Goal: Task Accomplishment & Management: Complete application form

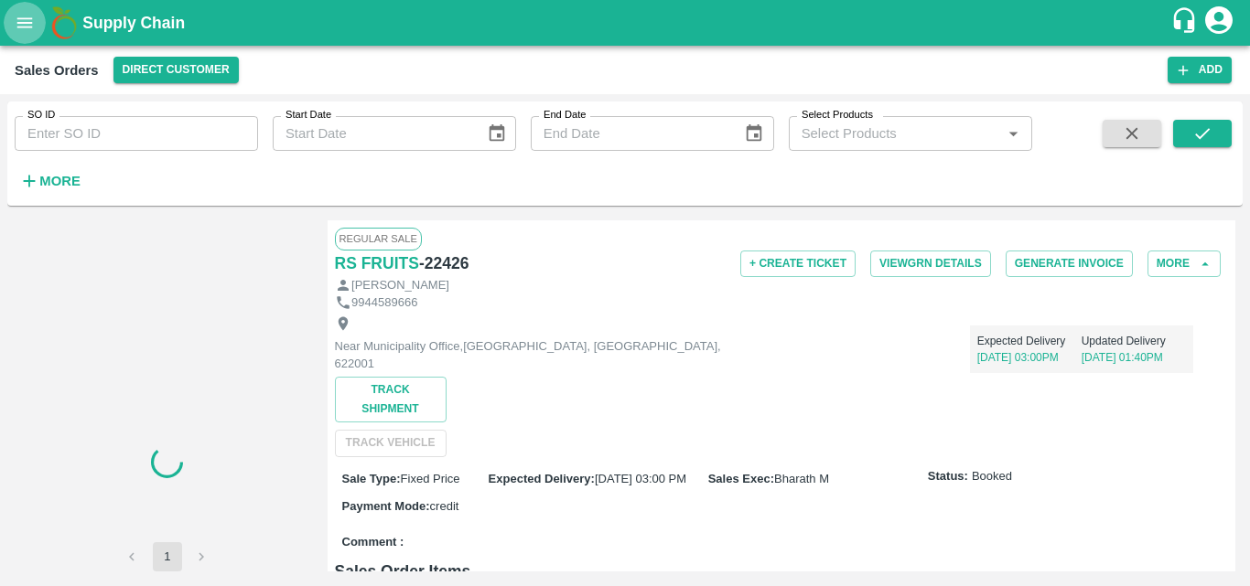
click at [19, 34] on button "open drawer" at bounding box center [25, 23] width 42 height 42
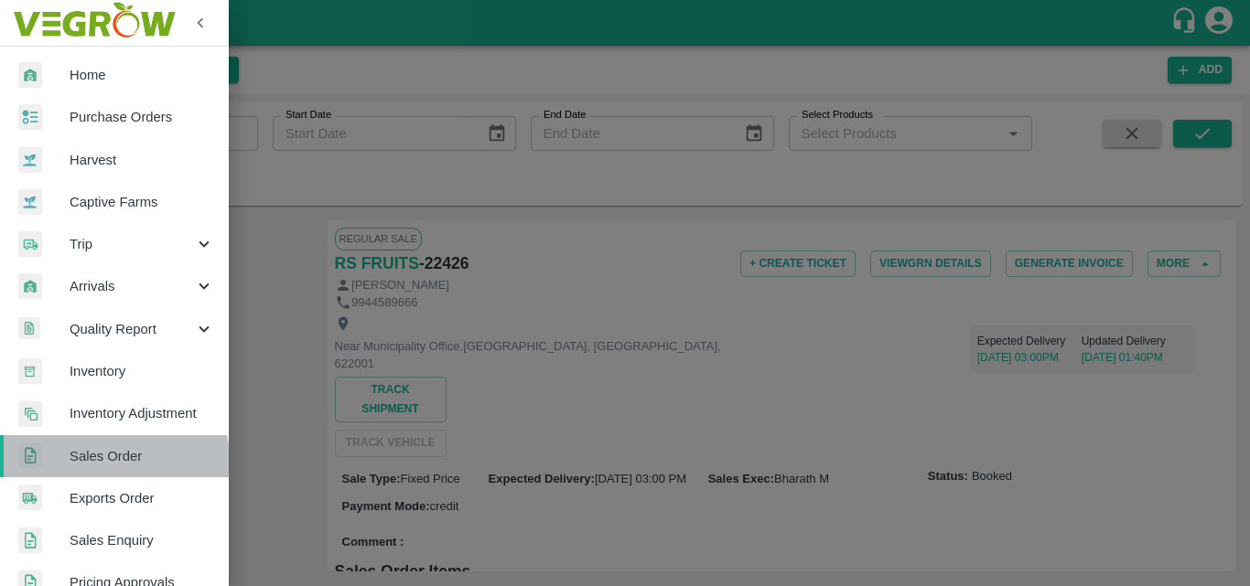
click at [83, 469] on link "Sales Order" at bounding box center [114, 456] width 229 height 42
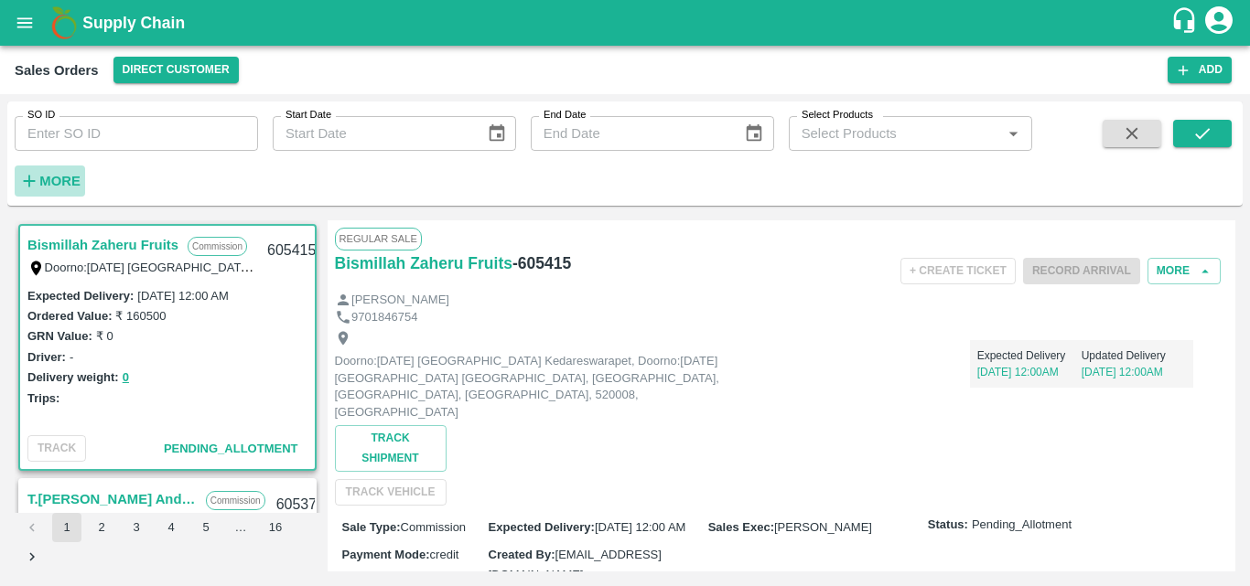
click at [54, 189] on h6 "More" at bounding box center [59, 181] width 41 height 24
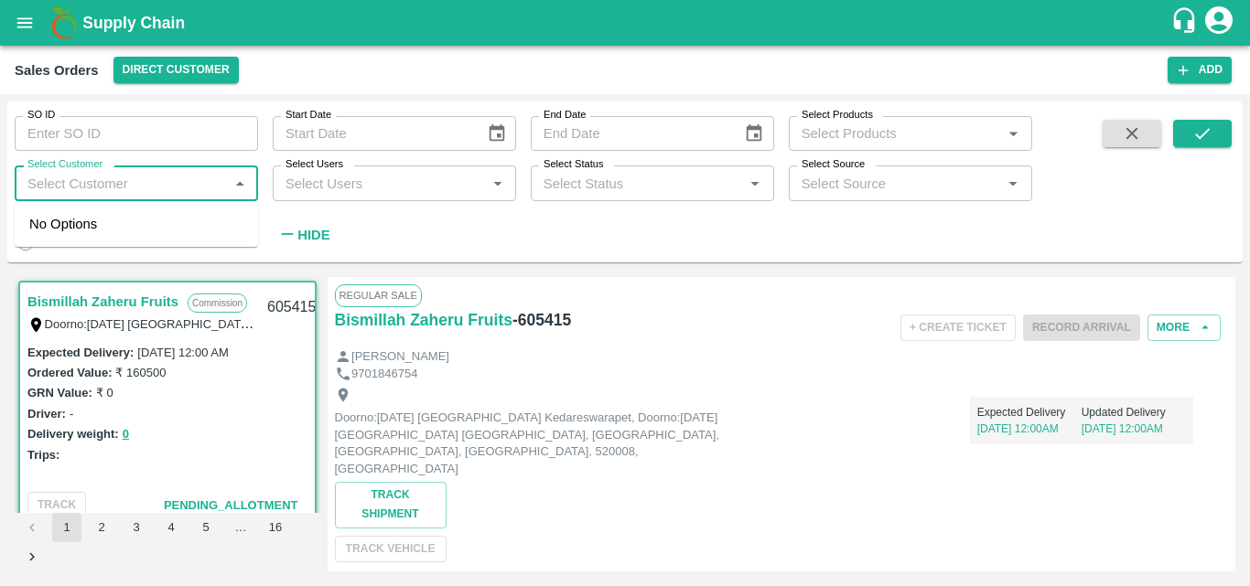
click at [99, 179] on input "Select Customer" at bounding box center [121, 183] width 202 height 24
type input "green"
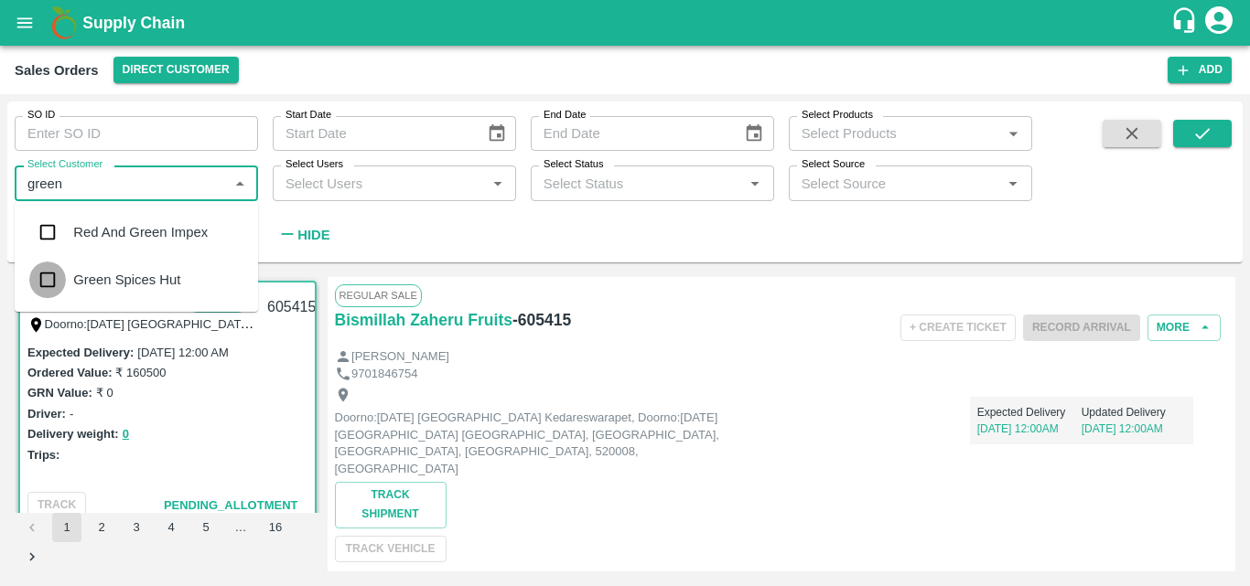
click at [52, 289] on input "checkbox" at bounding box center [47, 280] width 37 height 37
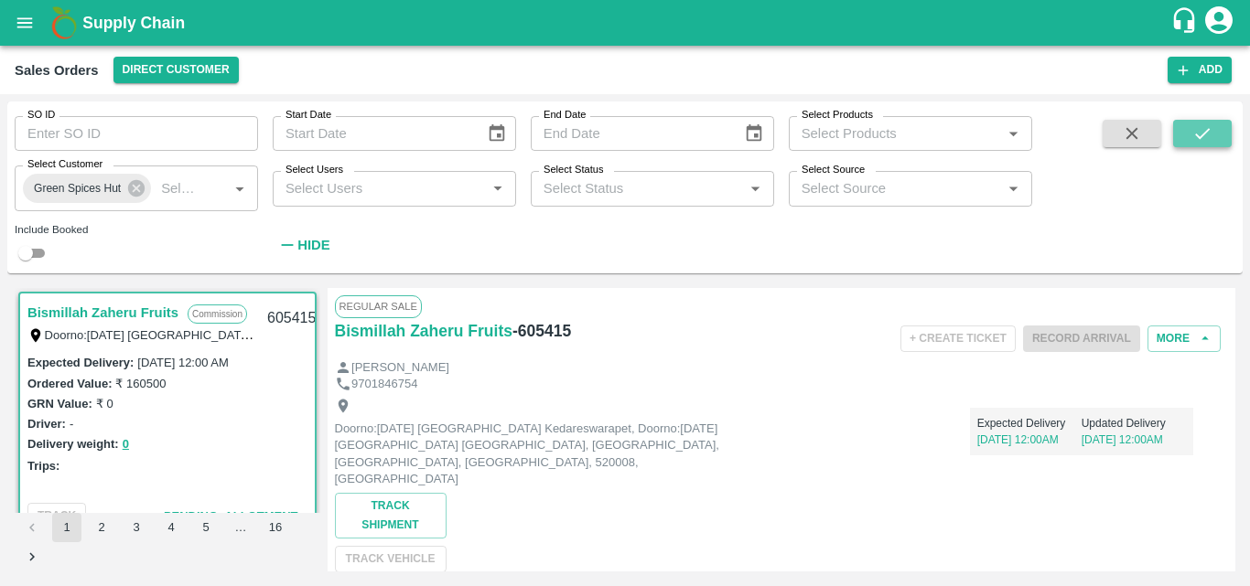
click at [1194, 133] on icon "submit" at bounding box center [1202, 134] width 20 height 20
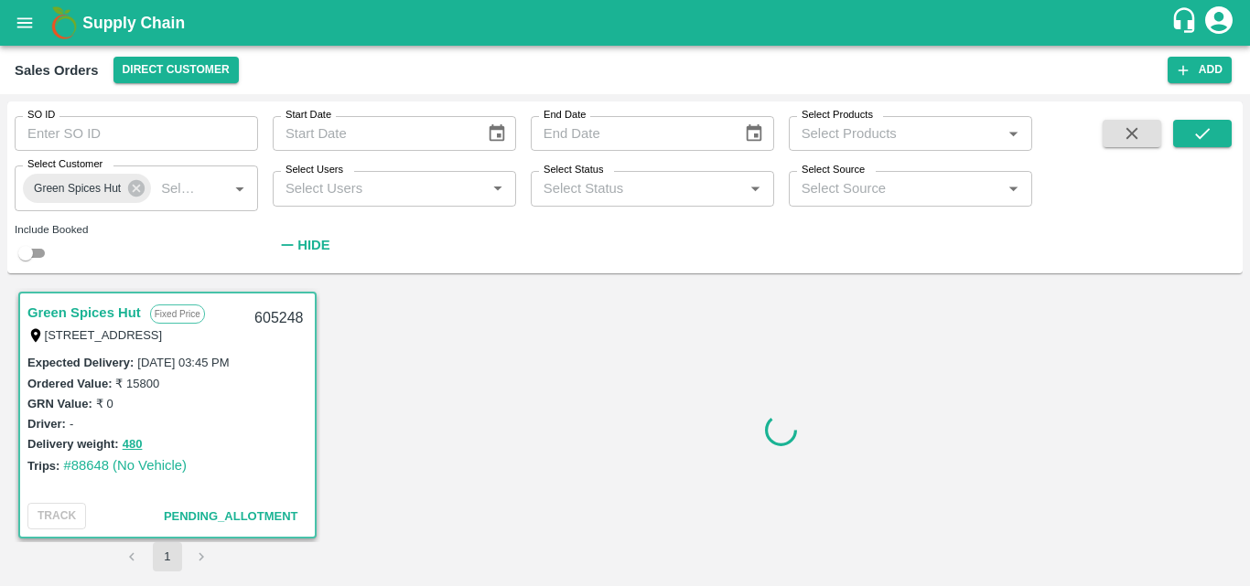
scroll to position [4, 0]
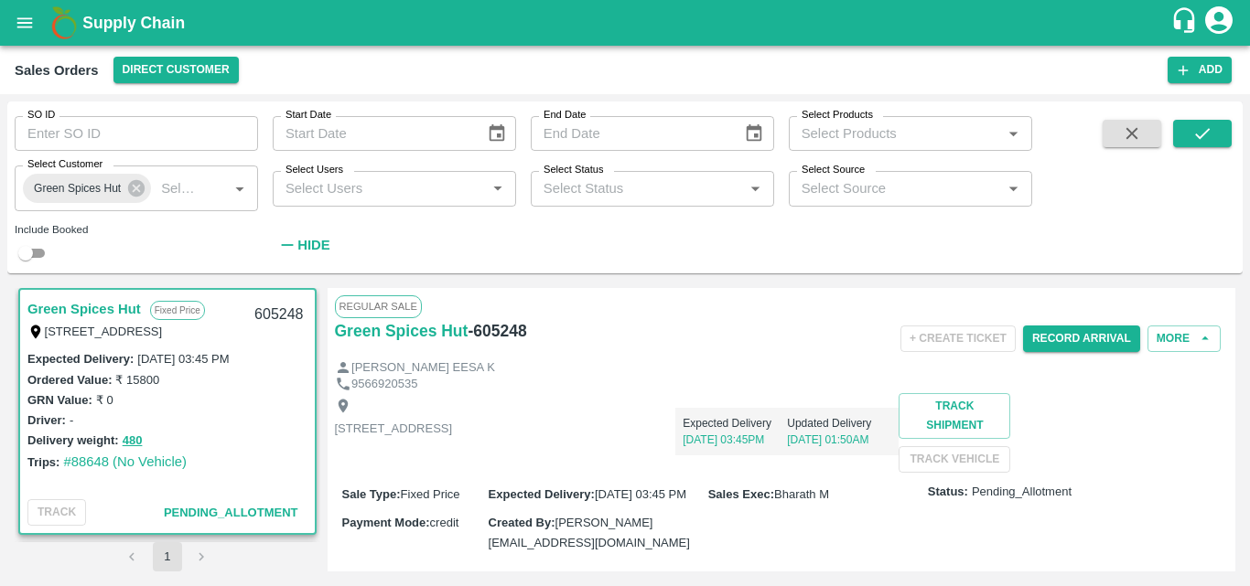
click at [224, 432] on div "Delivery weight: 480" at bounding box center [167, 440] width 280 height 21
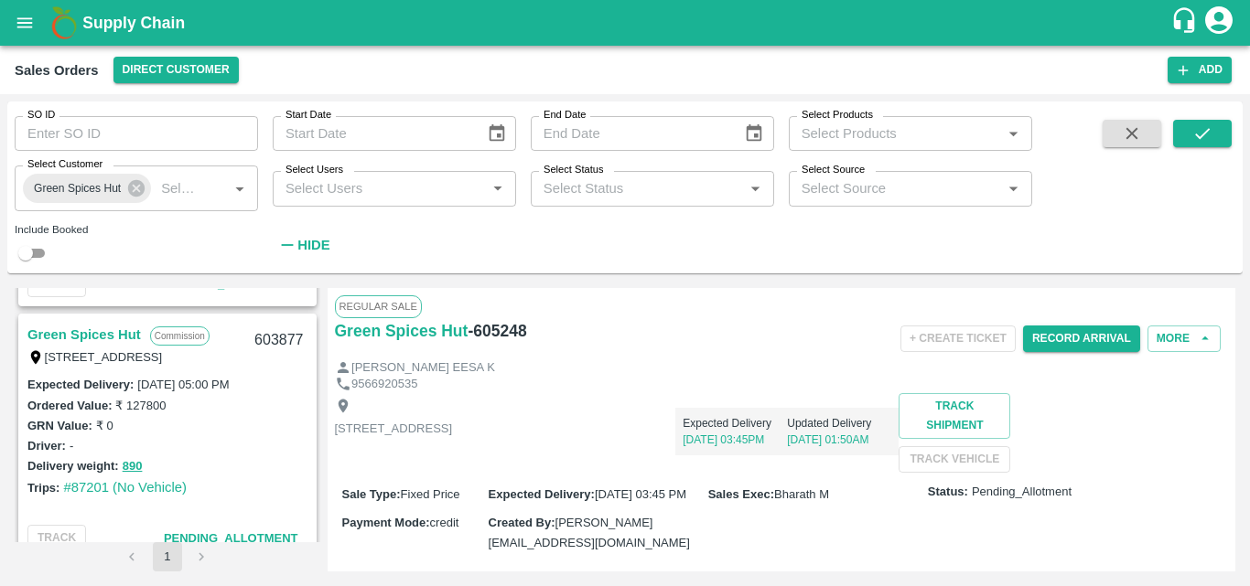
scroll to position [3231, 0]
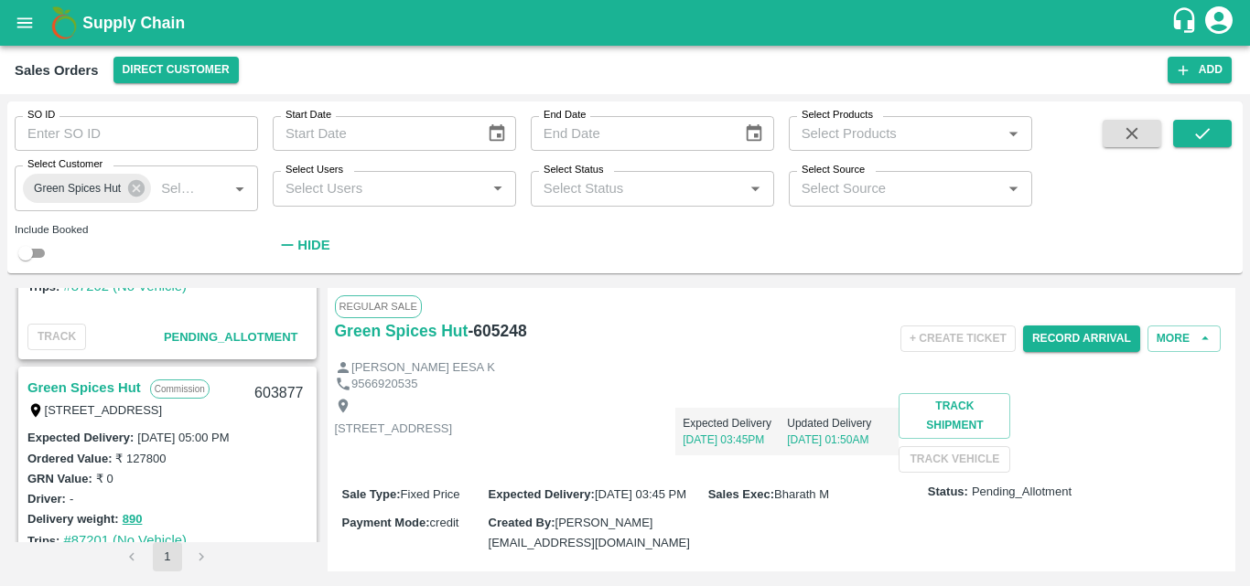
click at [100, 392] on link "Green Spices Hut" at bounding box center [83, 388] width 113 height 24
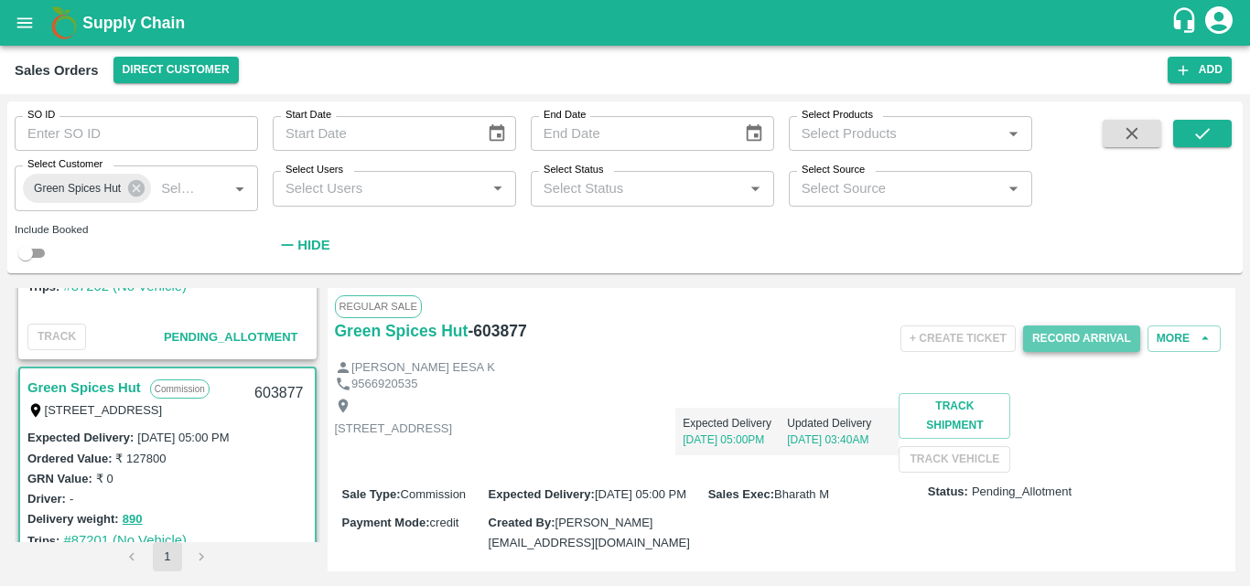
click at [1093, 347] on button "Record Arrival" at bounding box center [1081, 339] width 117 height 27
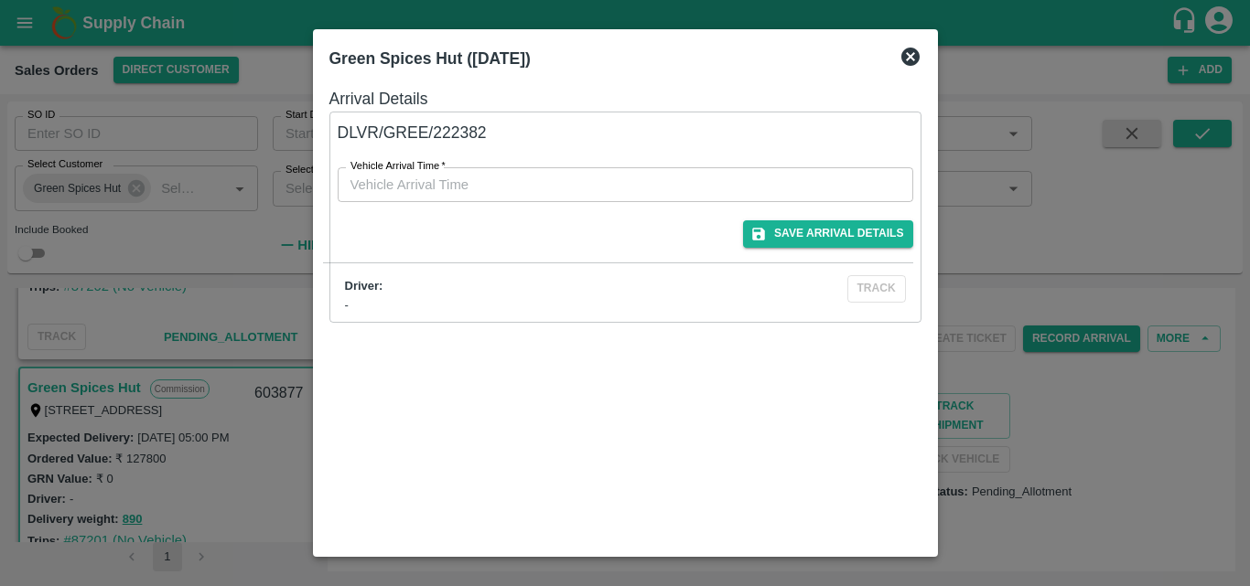
type input "DD/MM/YYYY hh:mm aa"
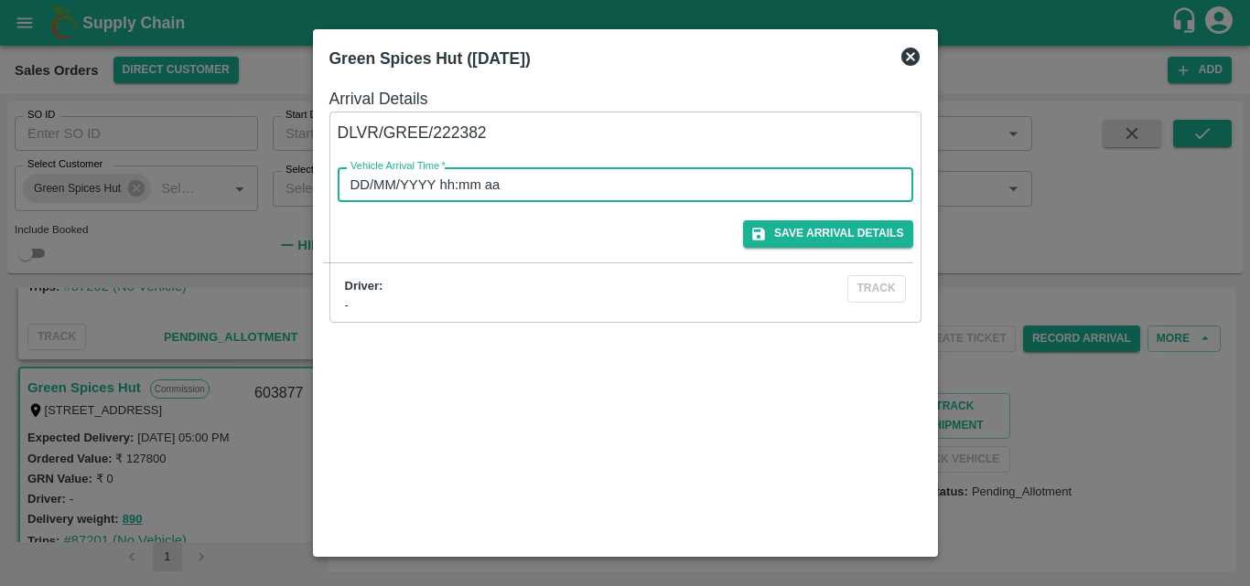
click at [725, 192] on input "DD/MM/YYYY hh:mm aa" at bounding box center [619, 184] width 563 height 35
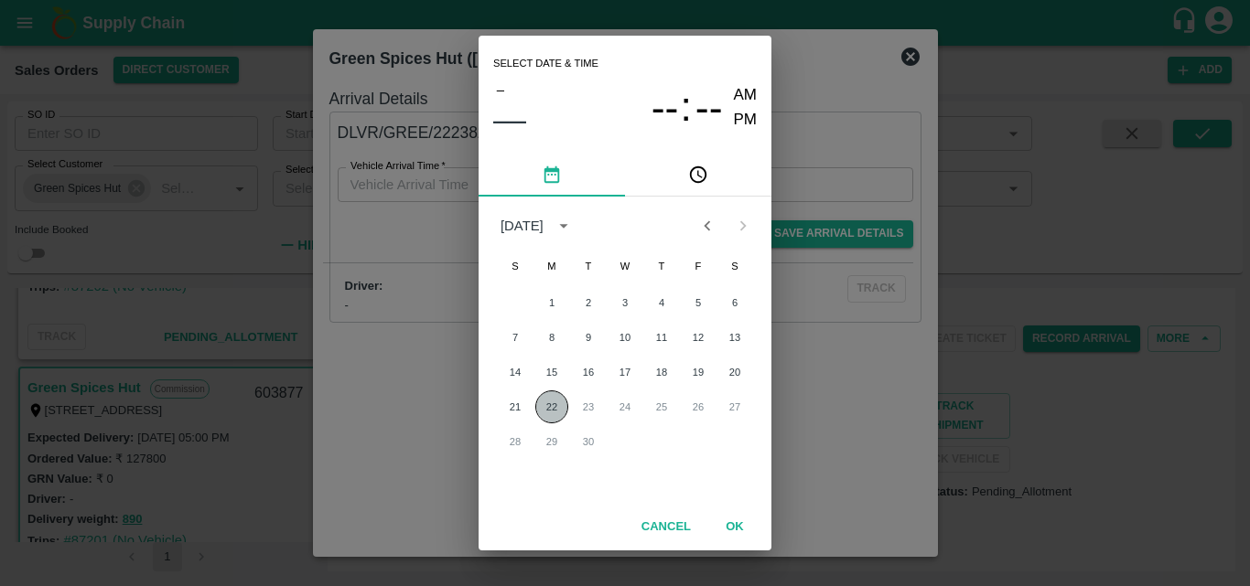
click at [561, 405] on button "22" at bounding box center [551, 407] width 33 height 33
type input "[DATE] 12:00 AM"
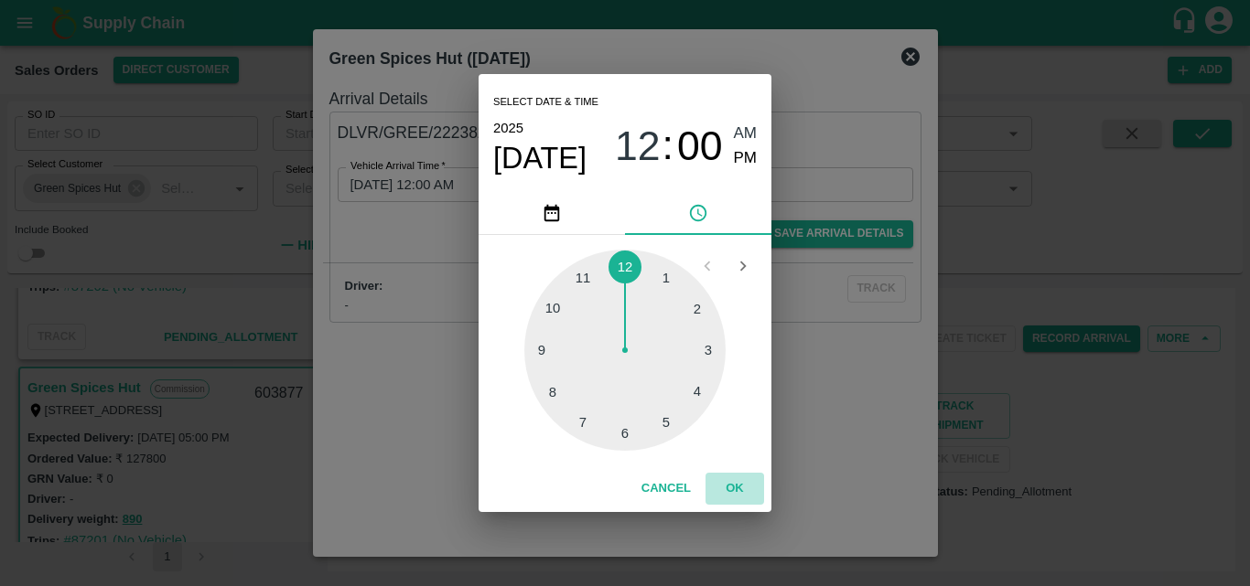
click at [744, 488] on button "OK" at bounding box center [734, 489] width 59 height 32
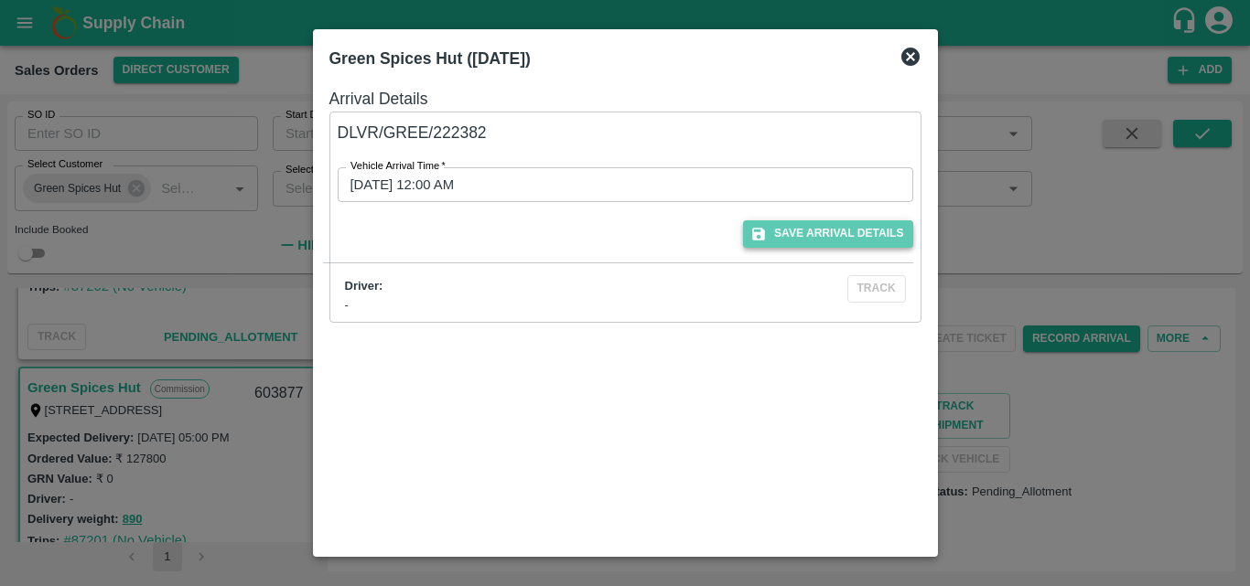
click at [799, 235] on button "Save Arrival Details" at bounding box center [827, 233] width 169 height 27
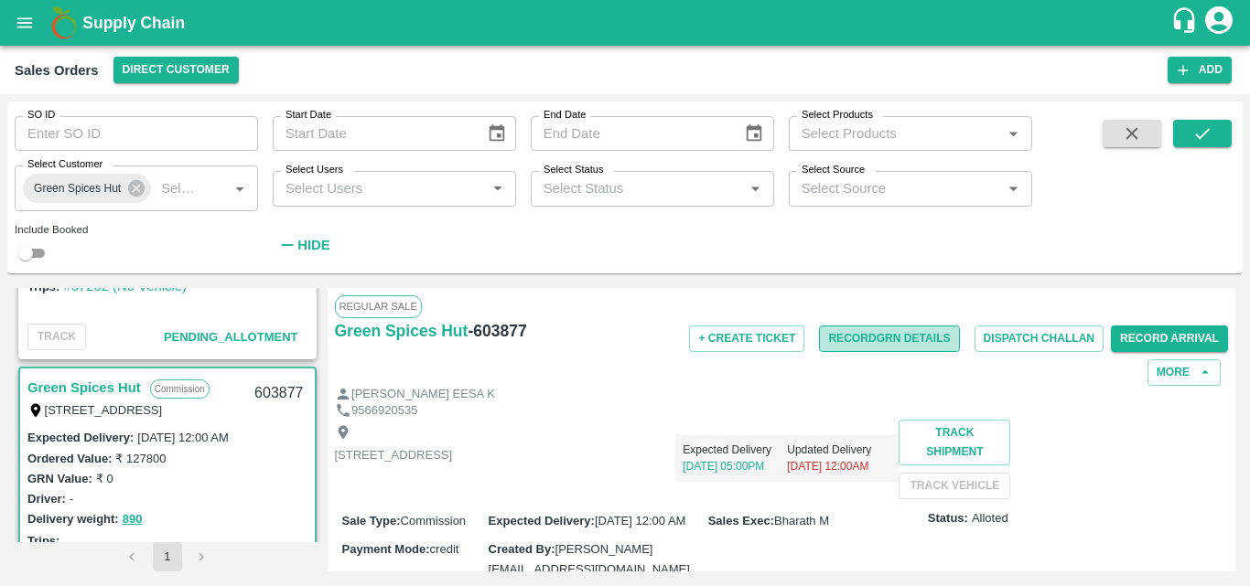
click at [889, 344] on button "Record GRN Details" at bounding box center [889, 339] width 140 height 27
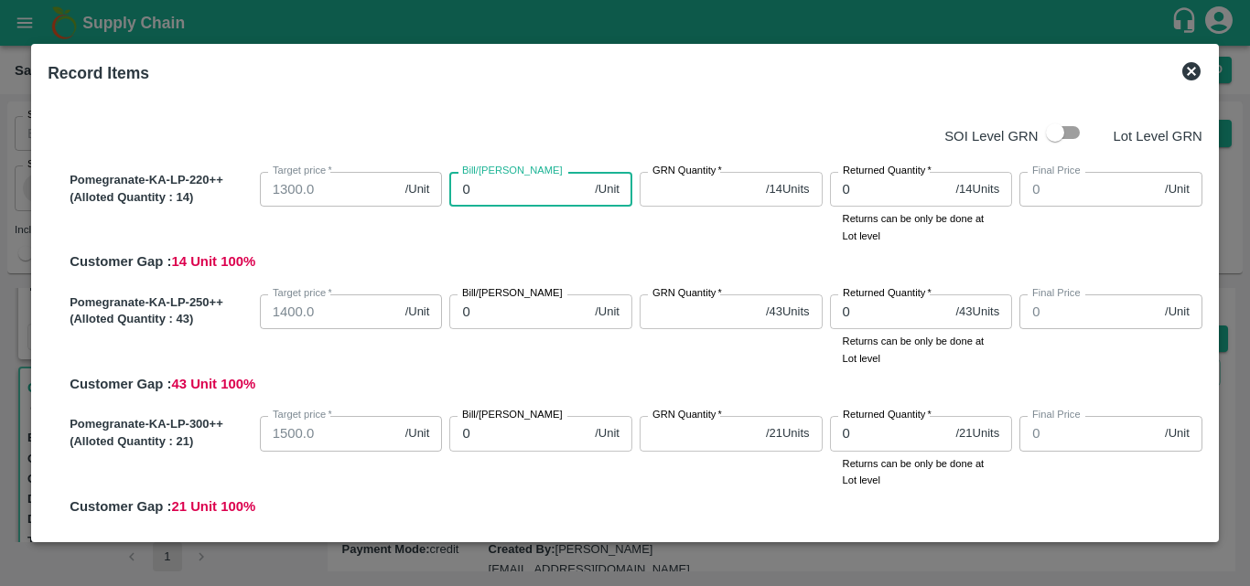
click at [490, 189] on input "0" at bounding box center [518, 189] width 138 height 35
type input "110"
type input "1100"
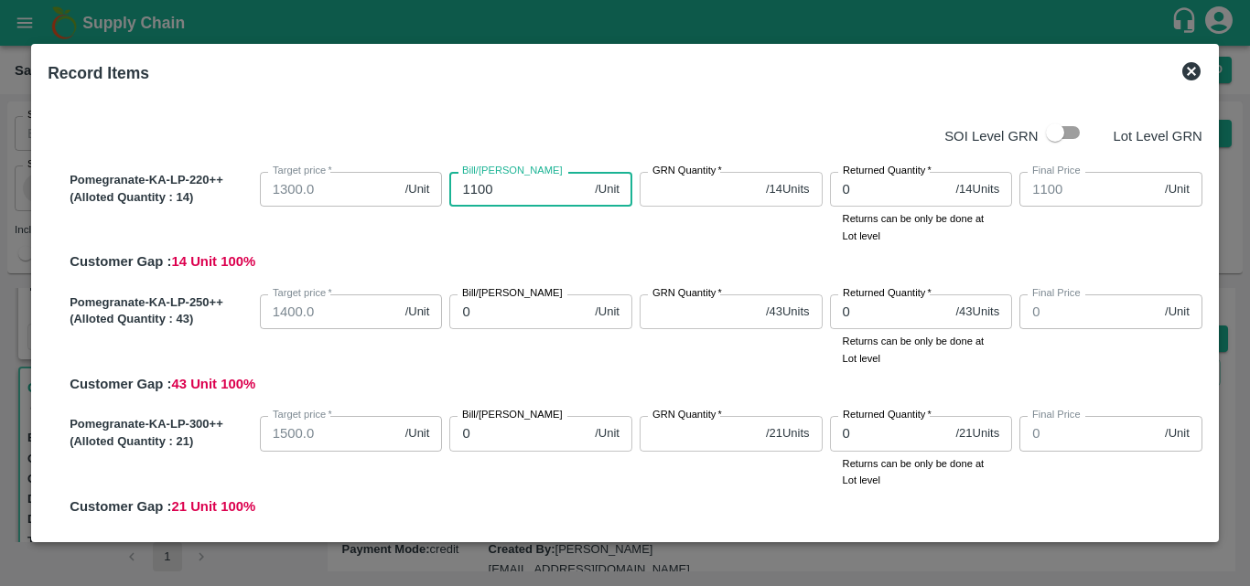
type input "1100"
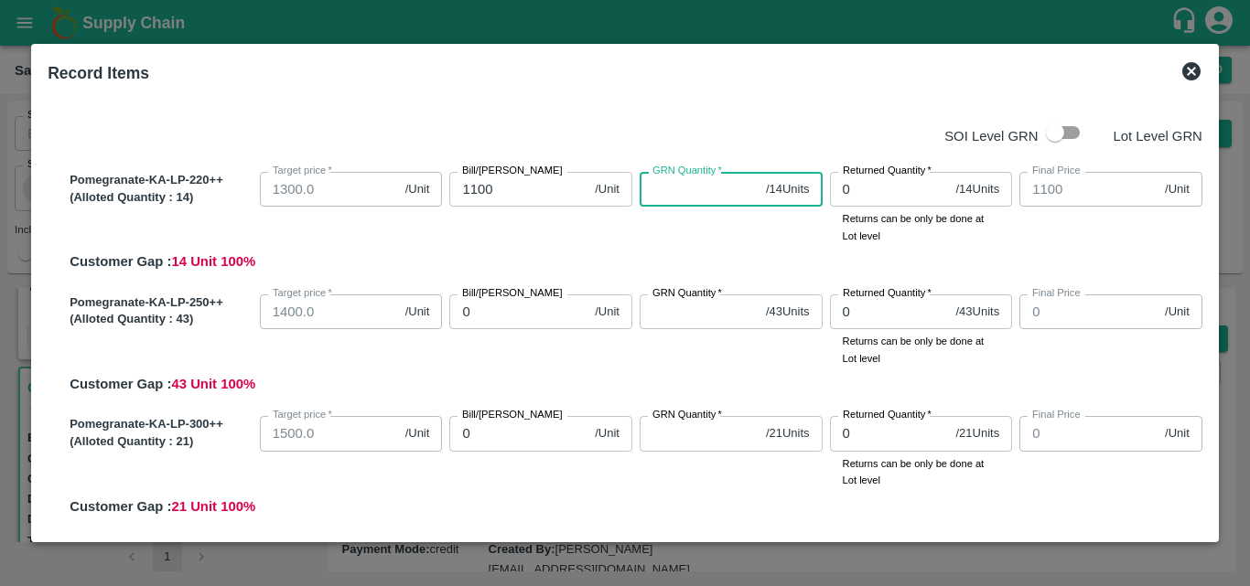
click at [717, 188] on input "GRN Quantity   *" at bounding box center [698, 189] width 119 height 35
type input "14"
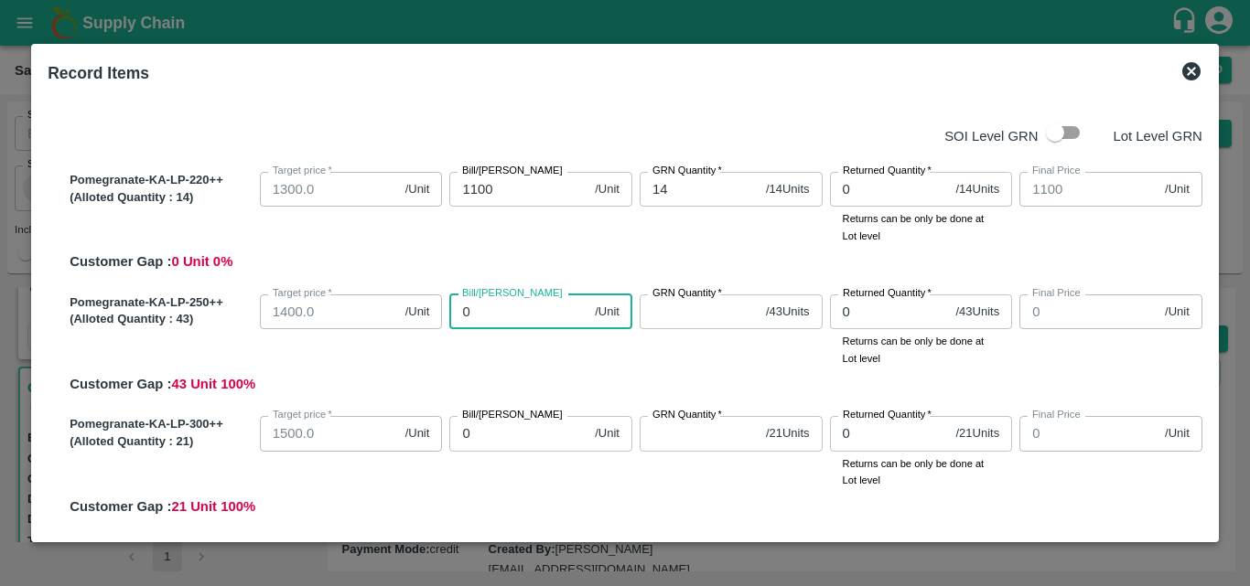
click at [512, 317] on input "0" at bounding box center [518, 312] width 138 height 35
type input "12"
type input "120"
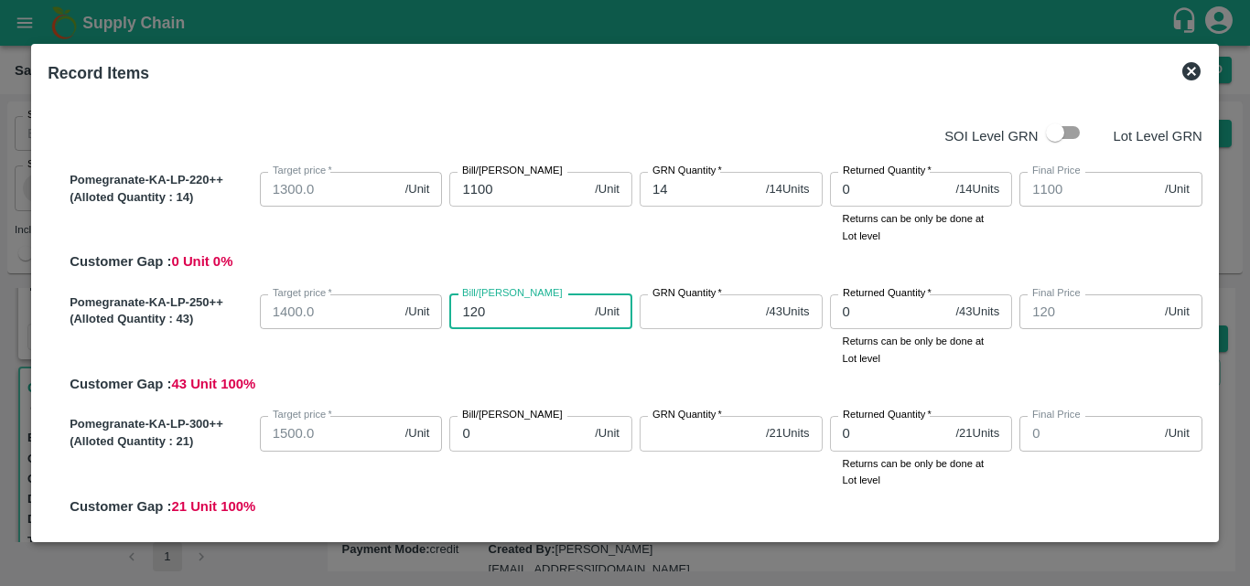
type input "1200"
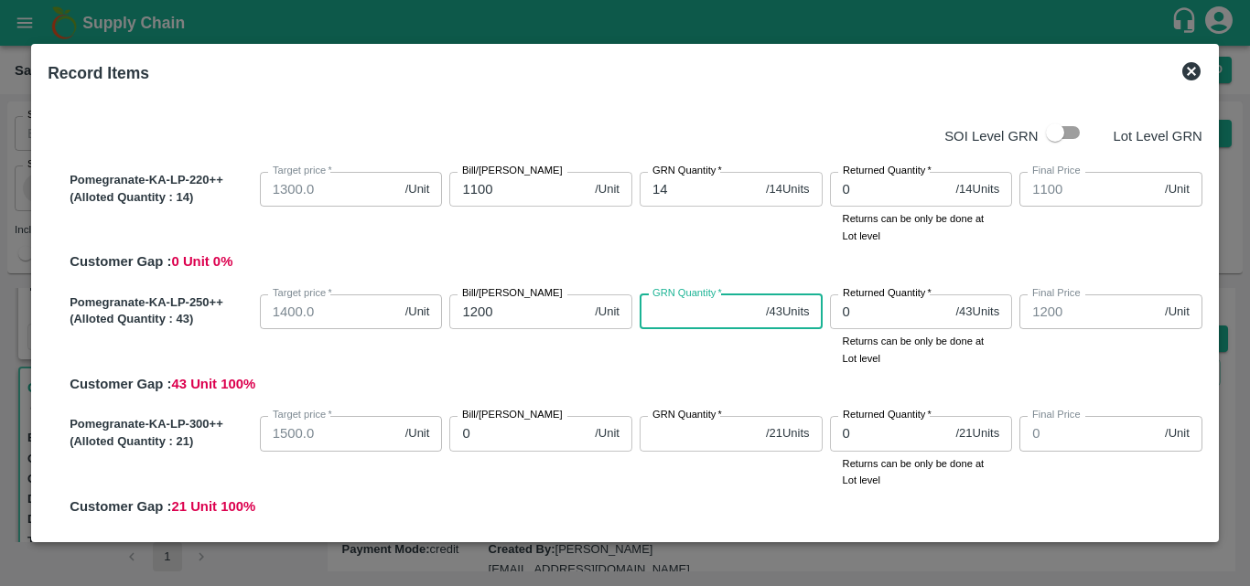
click at [666, 323] on input "GRN Quantity   *" at bounding box center [698, 312] width 119 height 35
type input "43"
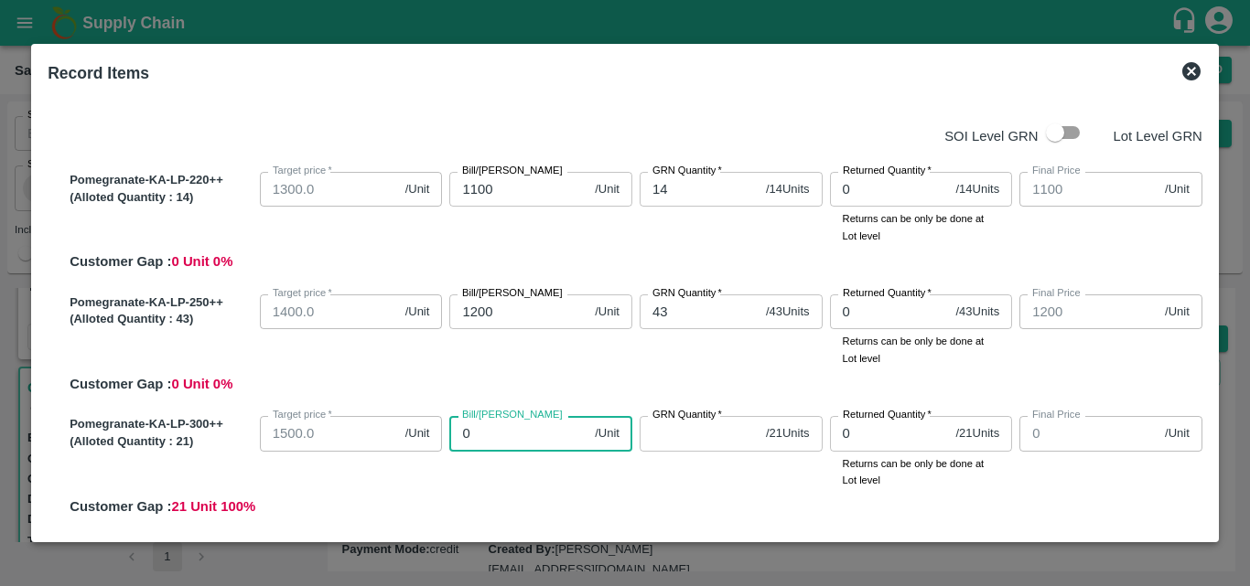
click at [497, 435] on input "0" at bounding box center [518, 433] width 138 height 35
type input "13"
type input "1300"
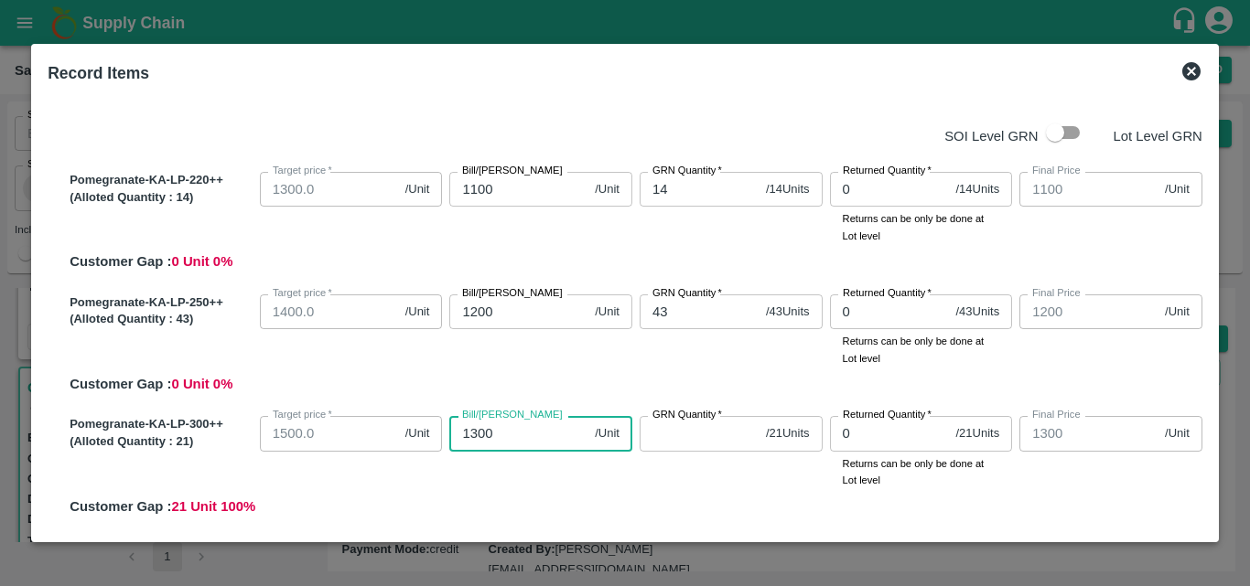
type input "1300"
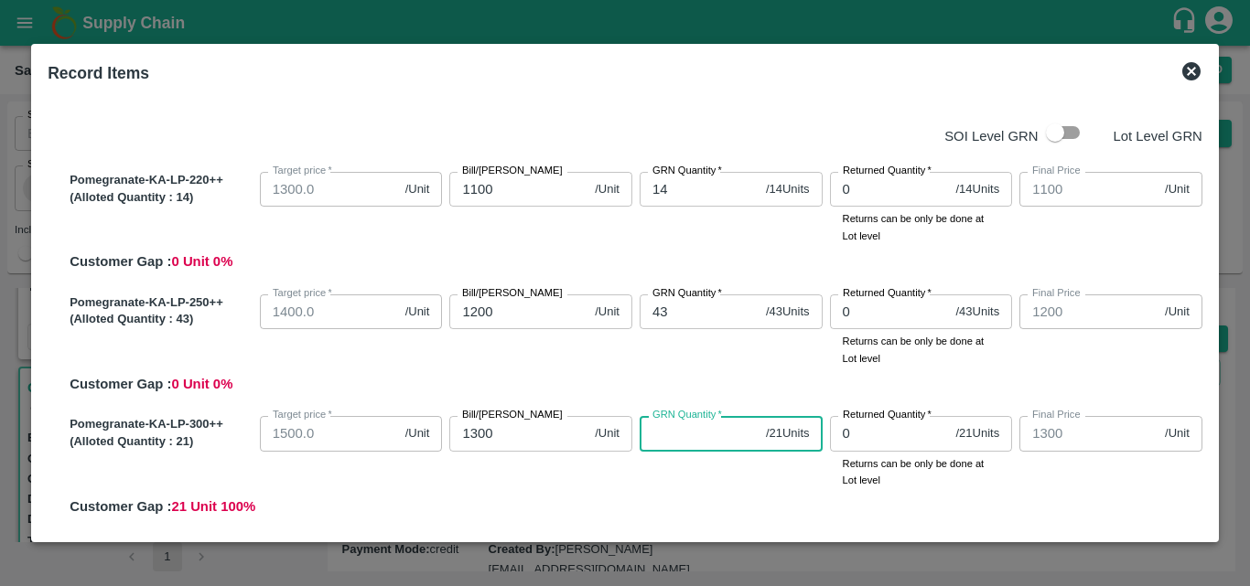
click at [706, 438] on input "GRN Quantity   *" at bounding box center [698, 433] width 119 height 35
type input "21"
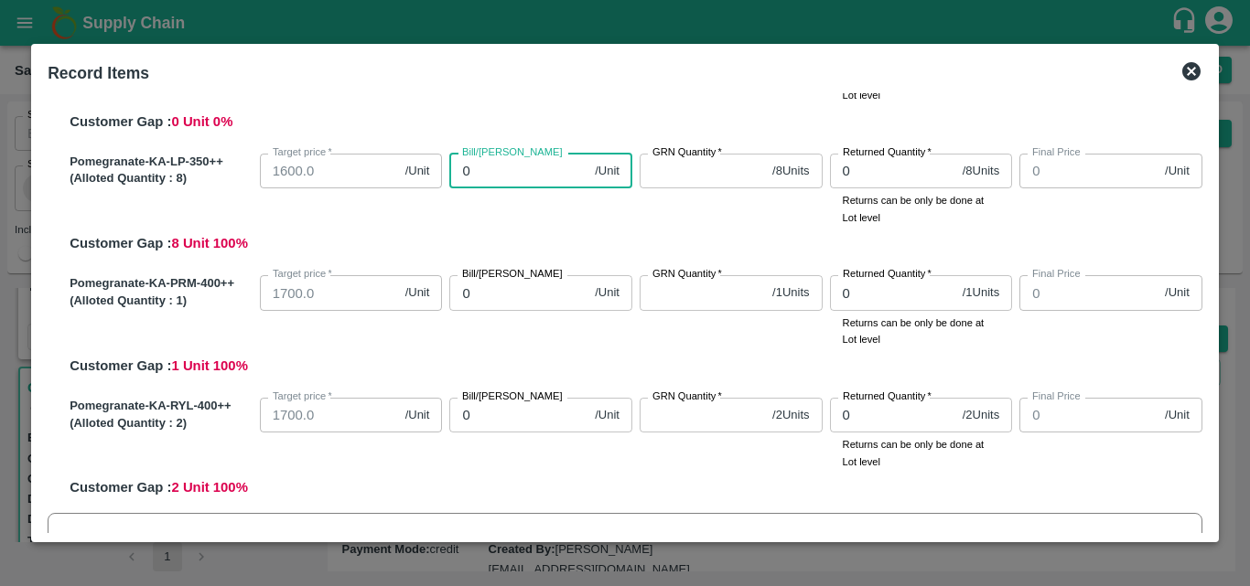
click at [488, 187] on input "0" at bounding box center [518, 171] width 138 height 35
type input "130"
type input "1300"
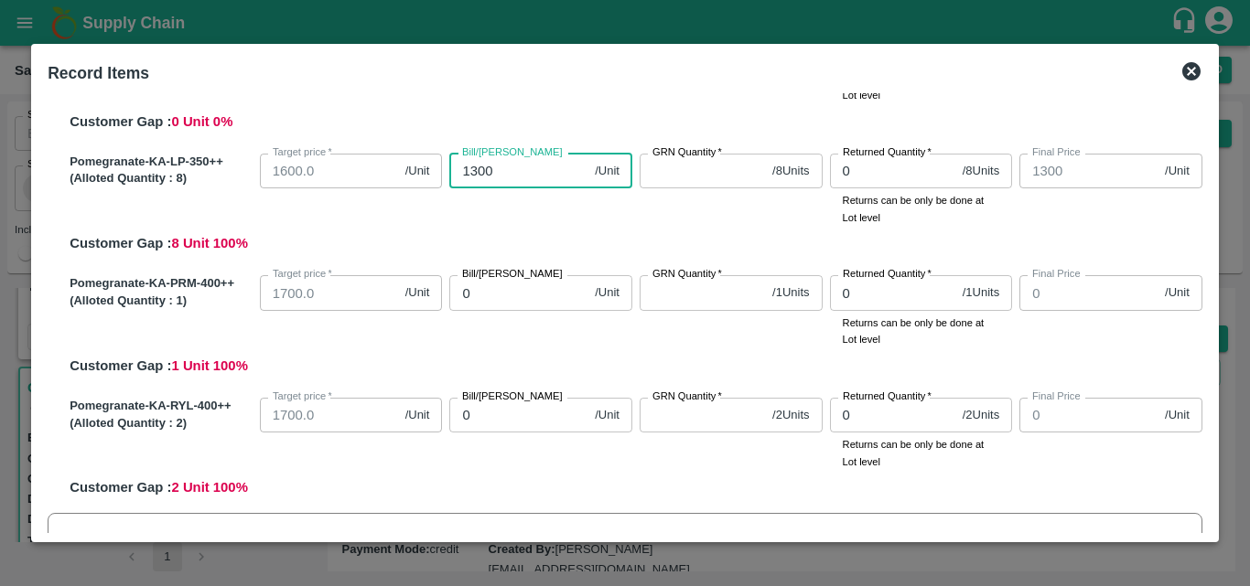
type input "1300"
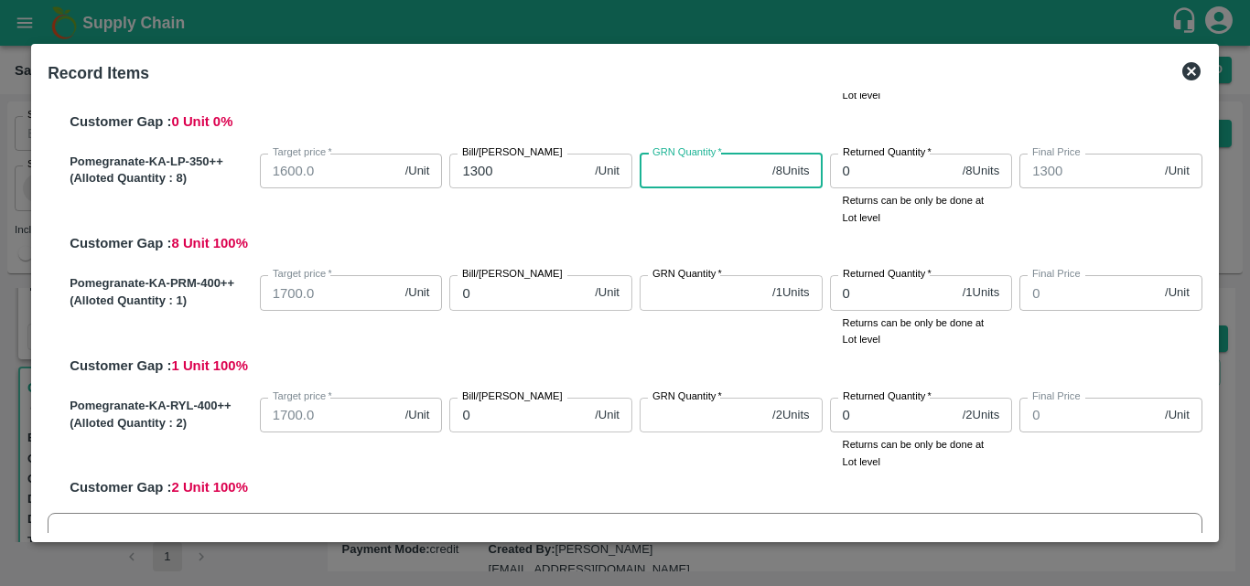
click at [682, 177] on input "GRN Quantity   *" at bounding box center [701, 171] width 125 height 35
type input "8"
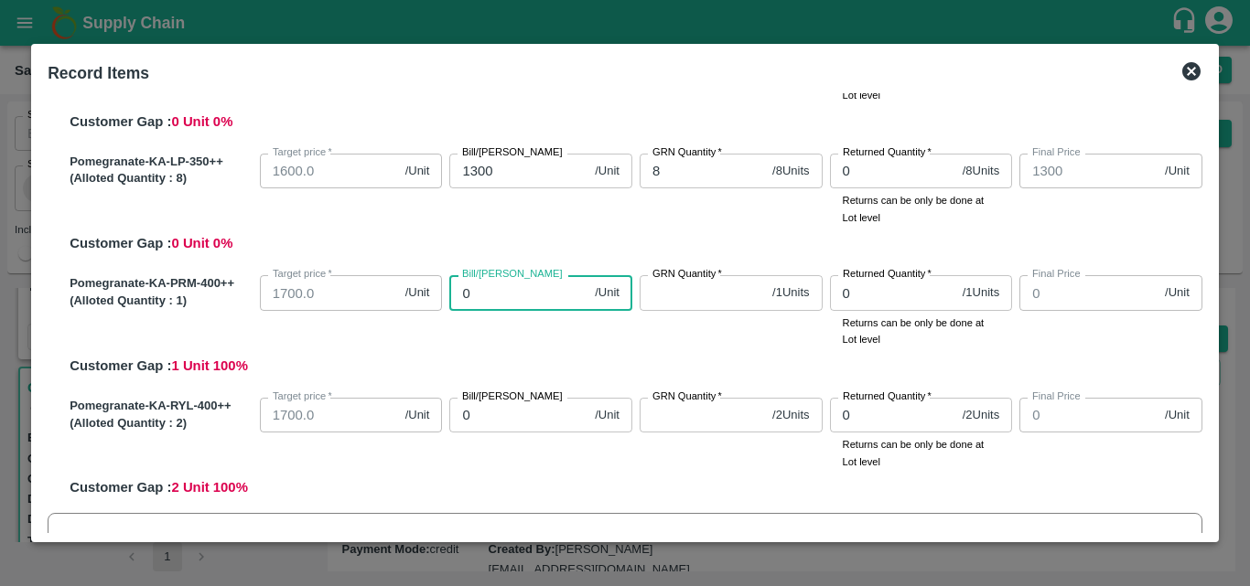
click at [501, 285] on input "0" at bounding box center [518, 292] width 138 height 35
type input "1300"
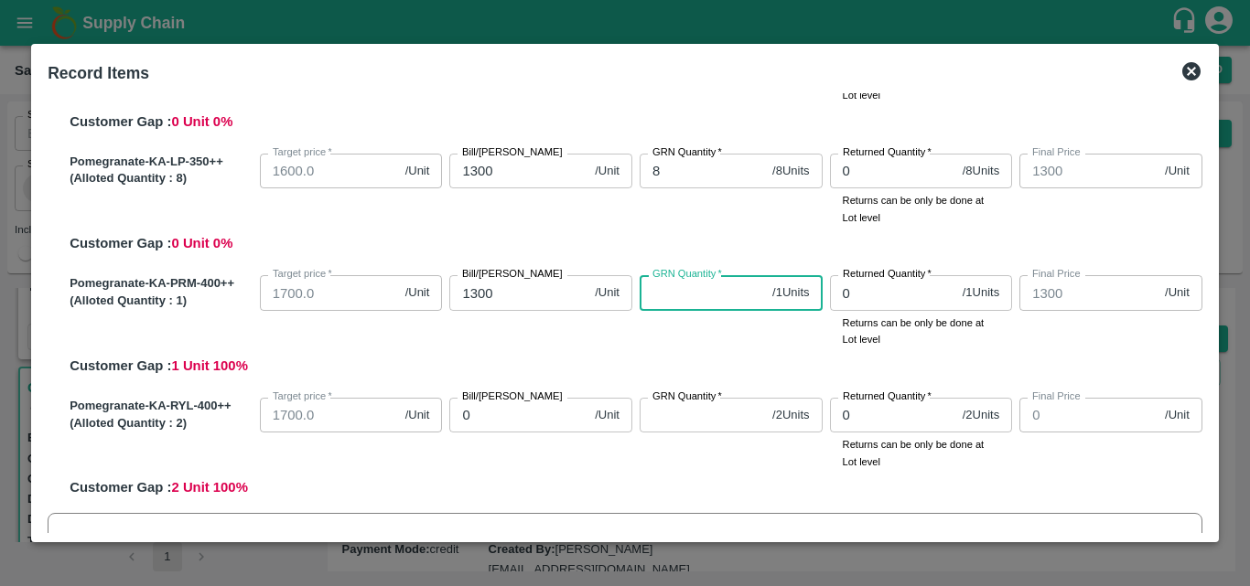
click at [658, 296] on input "GRN Quantity   *" at bounding box center [701, 292] width 125 height 35
type input "1"
click at [494, 418] on input "0" at bounding box center [518, 415] width 138 height 35
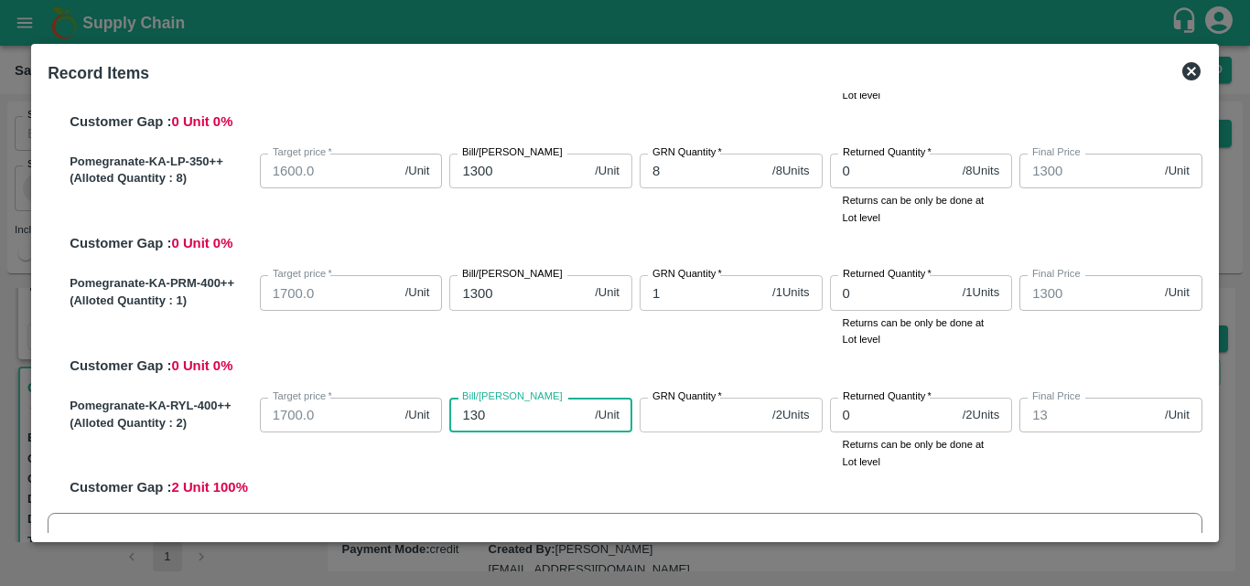
type input "1300"
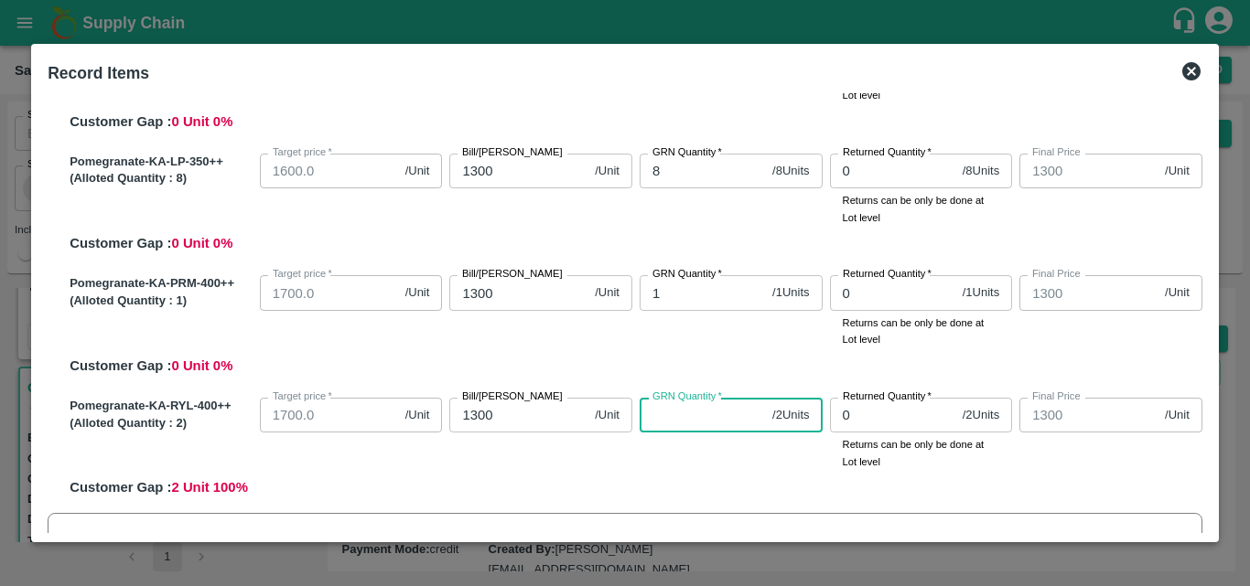
click at [732, 415] on input "GRN Quantity   *" at bounding box center [701, 415] width 125 height 35
type input "2"
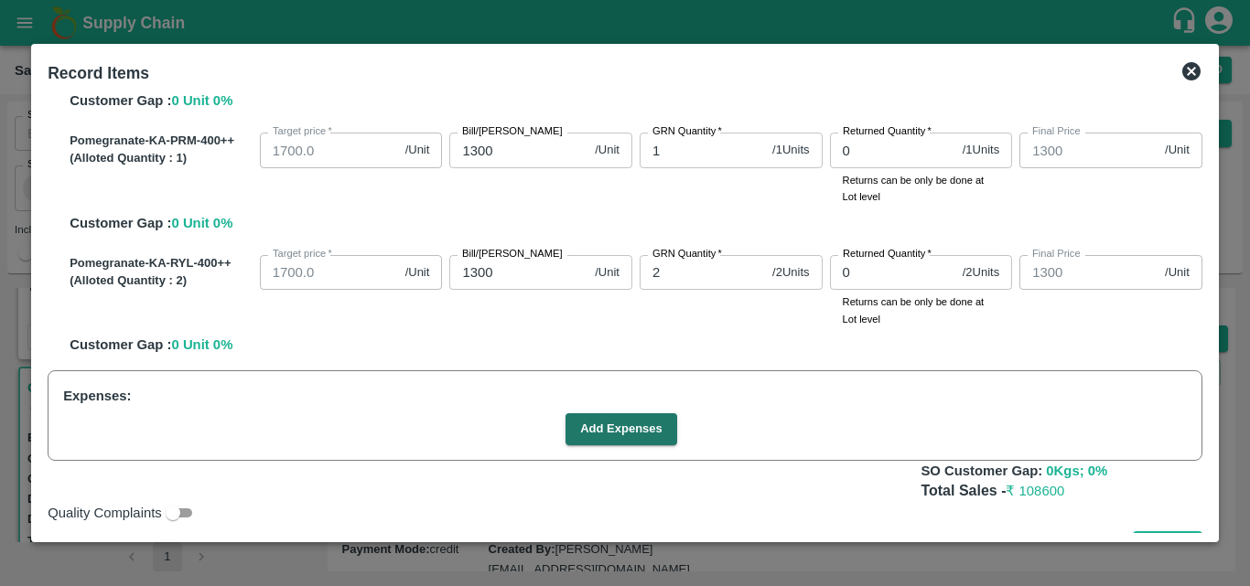
scroll to position [567, 0]
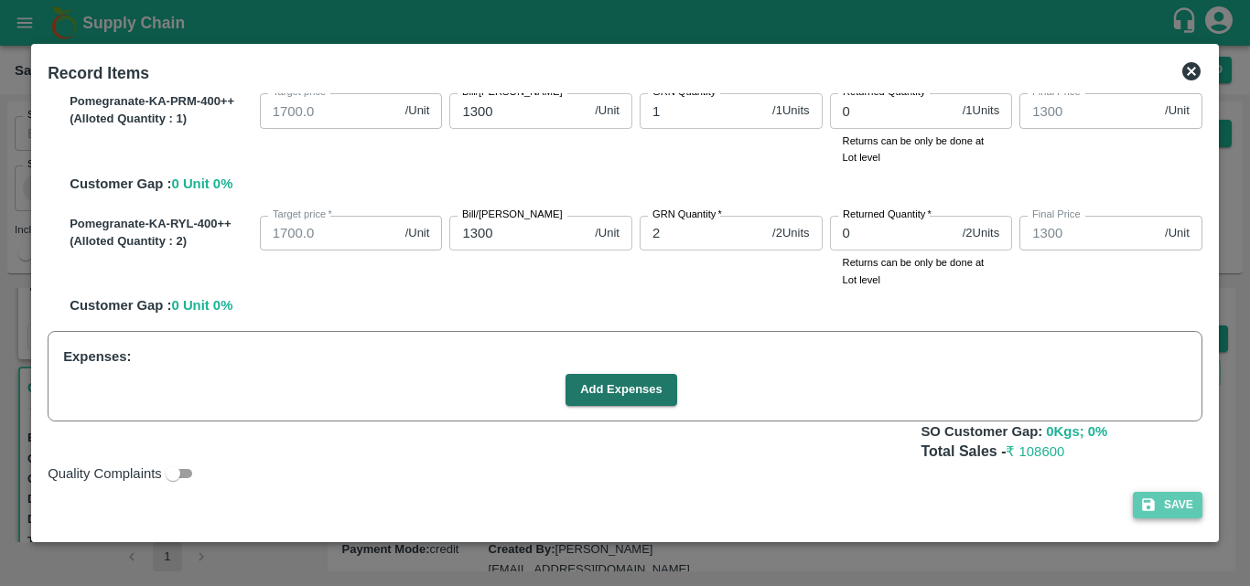
click at [1183, 506] on button "Save" at bounding box center [1168, 505] width 70 height 27
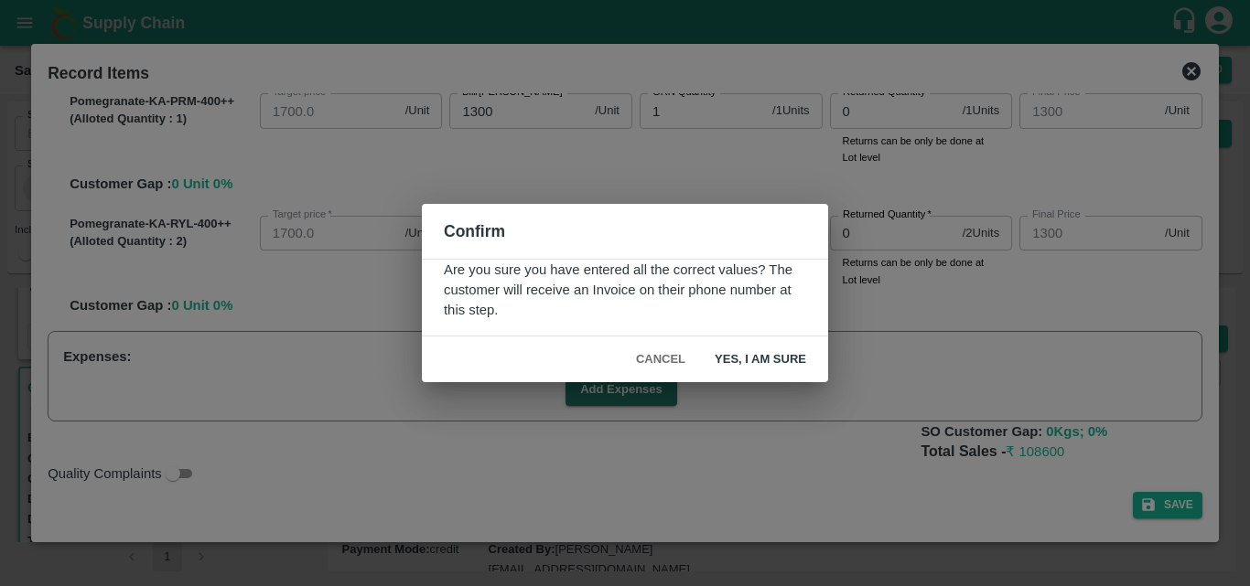
click at [763, 358] on button "Yes, I am sure" at bounding box center [760, 360] width 121 height 32
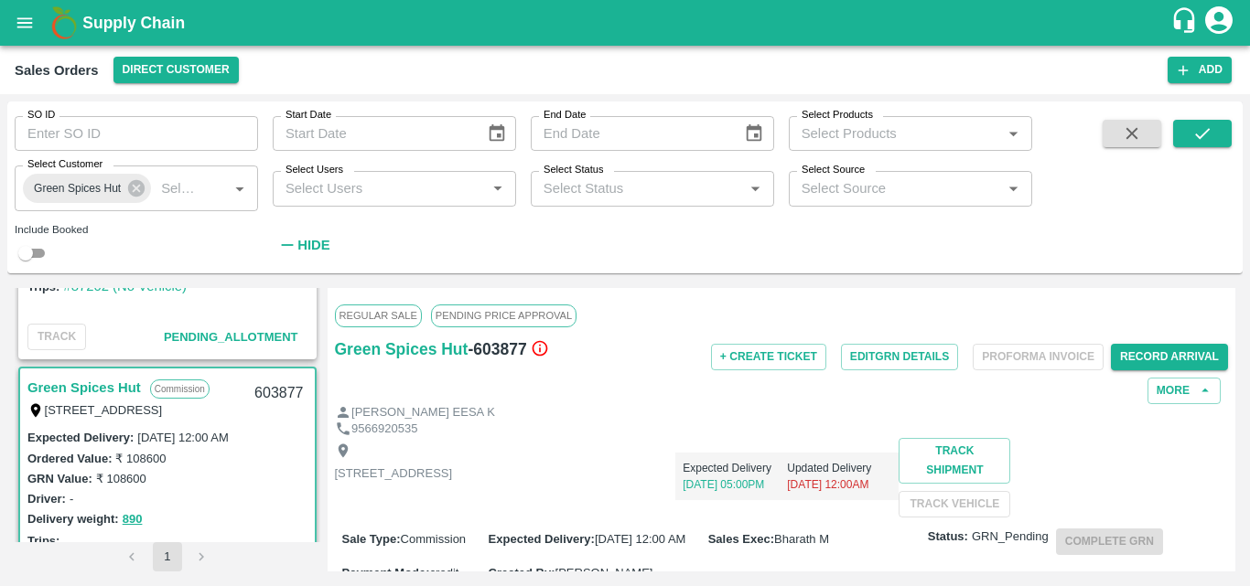
click at [835, 450] on div "Expected Delivery [DATE] 05:00PM Updated Delivery [DATE] 12:00AM" at bounding box center [675, 469] width 446 height 62
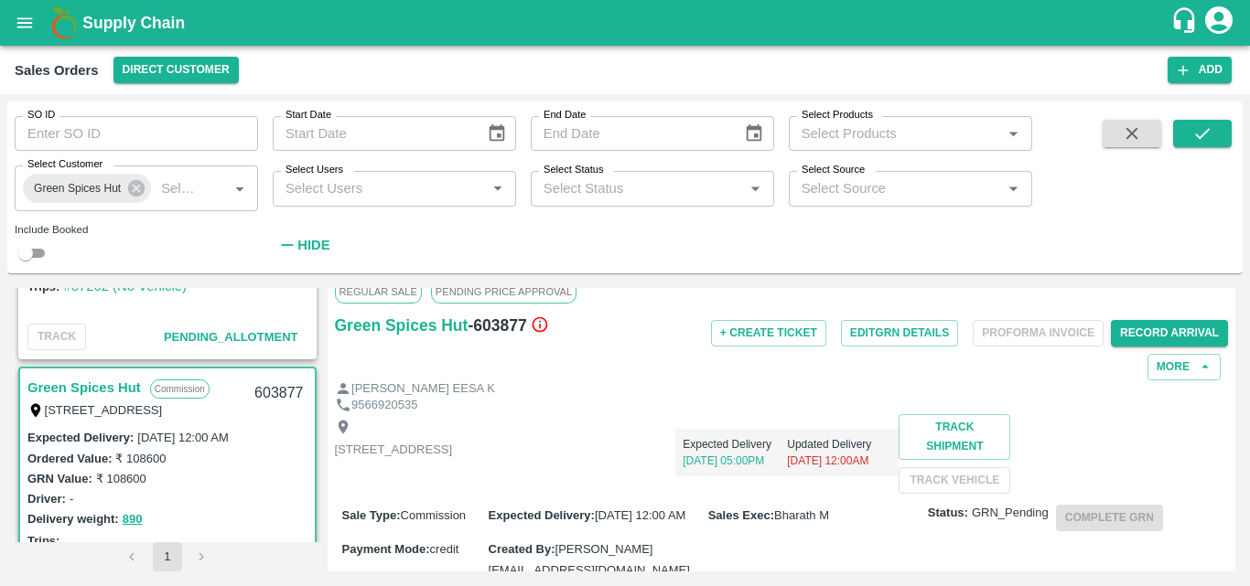
scroll to position [0, 0]
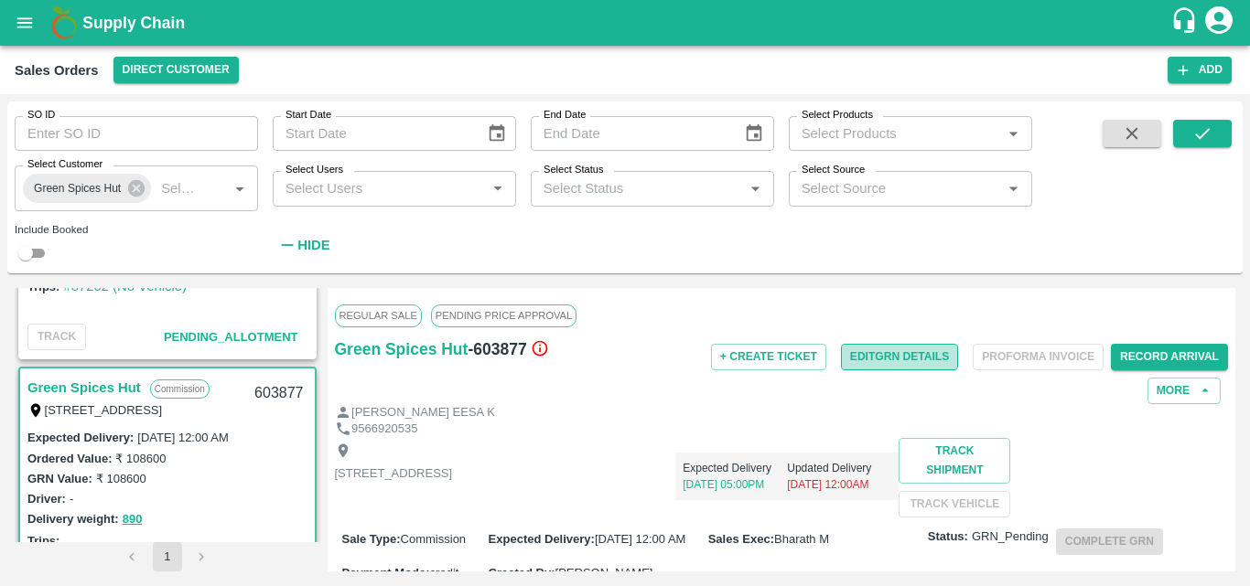
click at [861, 364] on button "Edit GRN Details" at bounding box center [899, 357] width 117 height 27
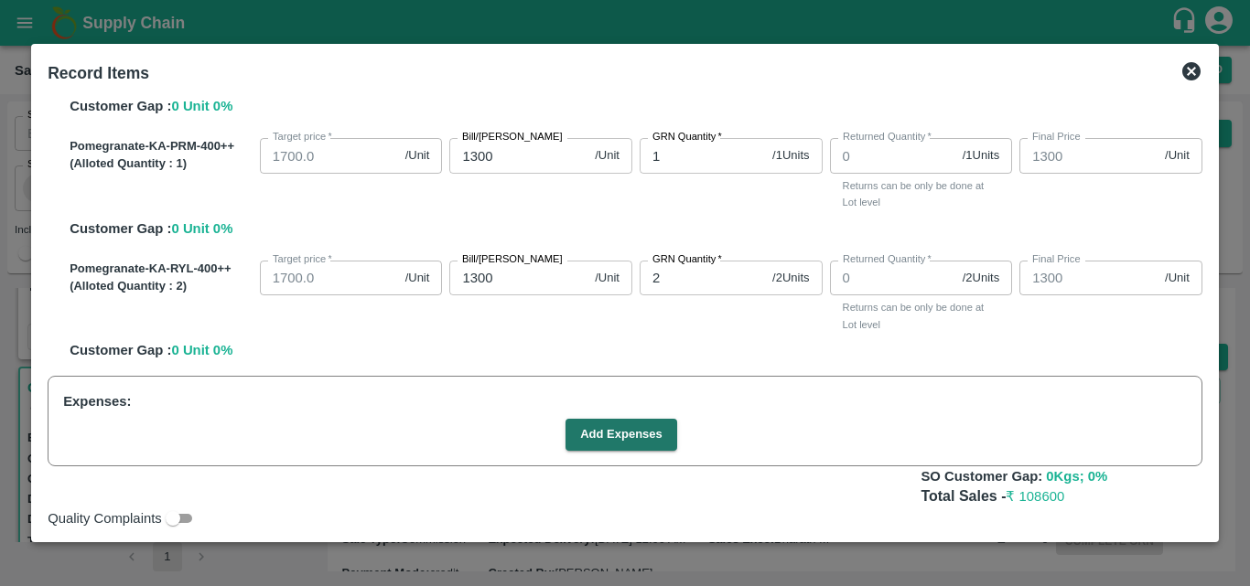
scroll to position [567, 0]
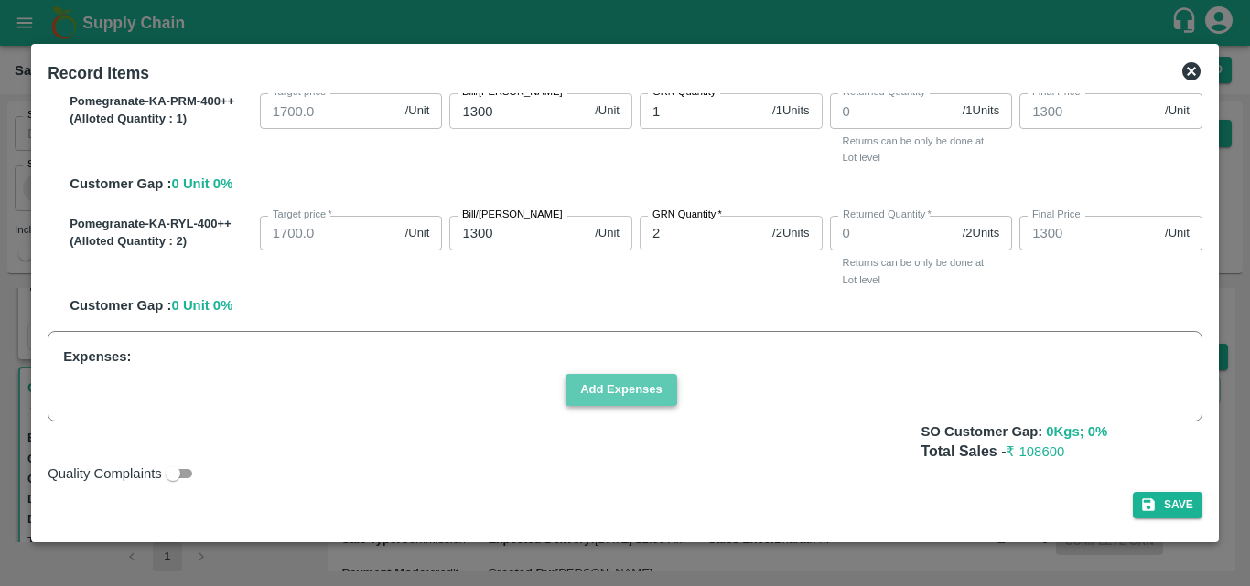
click at [641, 381] on button "Add Expenses" at bounding box center [621, 390] width 112 height 32
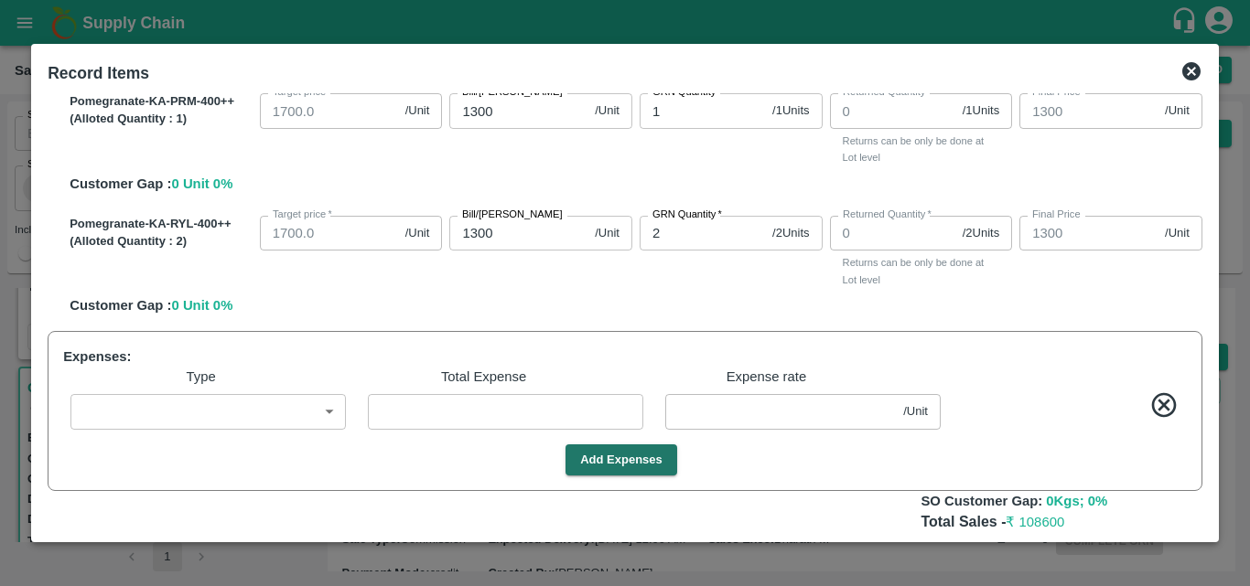
click at [231, 409] on body "Supply Chain Sales Orders Direct Customer Add SO ID SO ID Start Date Start Date…" at bounding box center [625, 293] width 1250 height 586
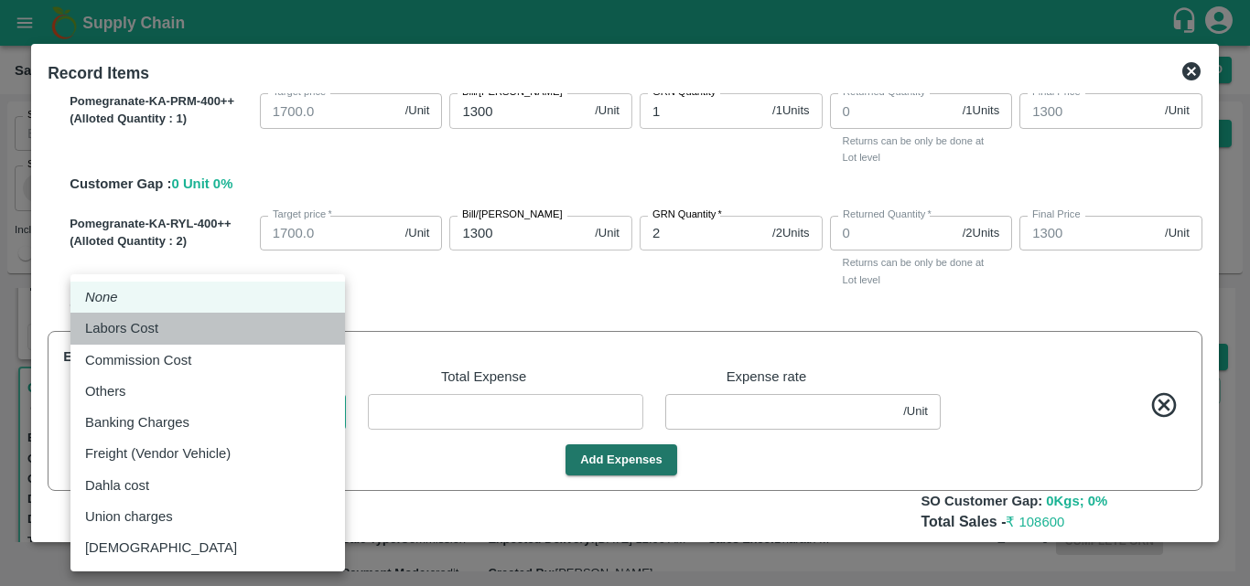
click at [207, 328] on div "Labors Cost" at bounding box center [207, 328] width 245 height 20
type input "Labors Cost"
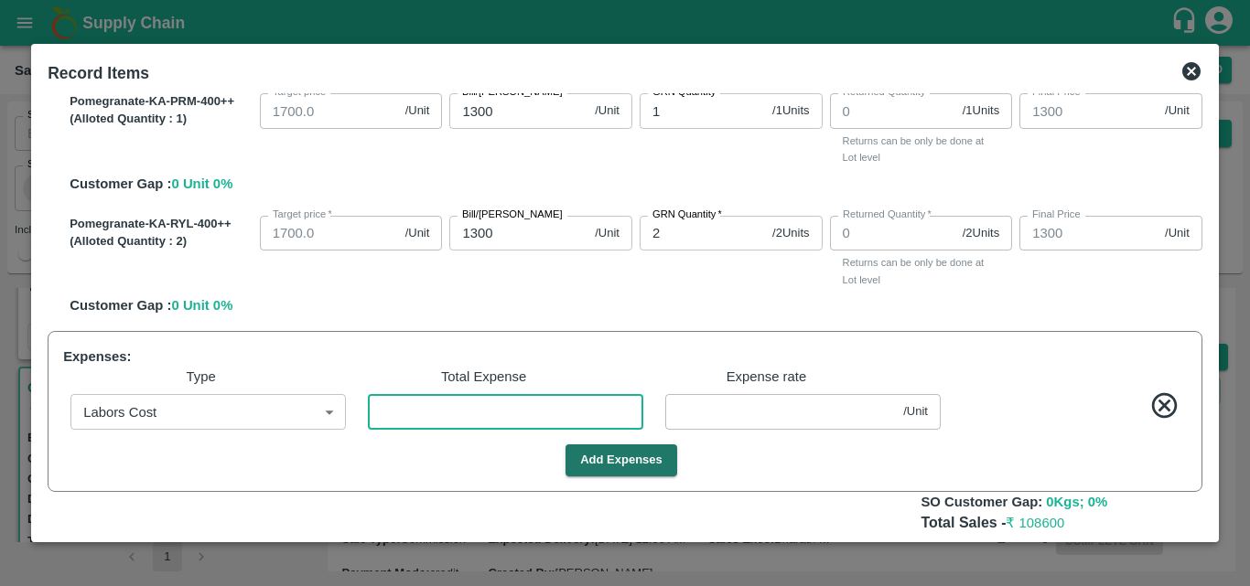
click at [457, 414] on input "number" at bounding box center [505, 411] width 275 height 35
type input "4"
type input "1099.9551"
type input "1199.9551"
type input "1299.9551"
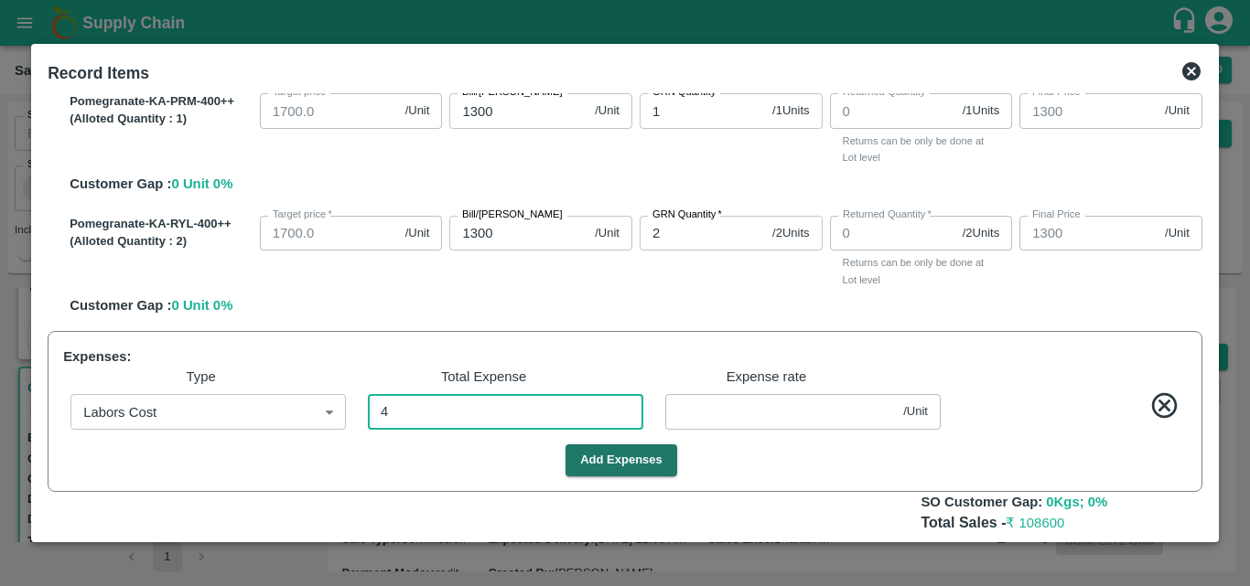
type input "1299.9551"
type input "0.04494"
type input "44"
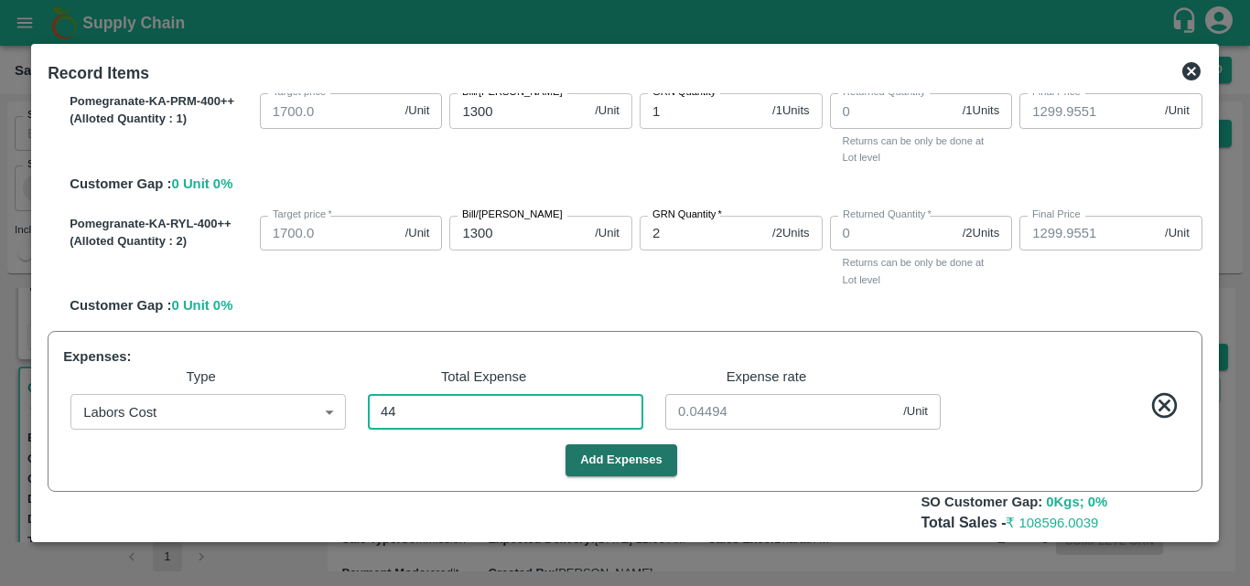
type input "1099.5056"
type input "1199.5056"
type input "1299.5056"
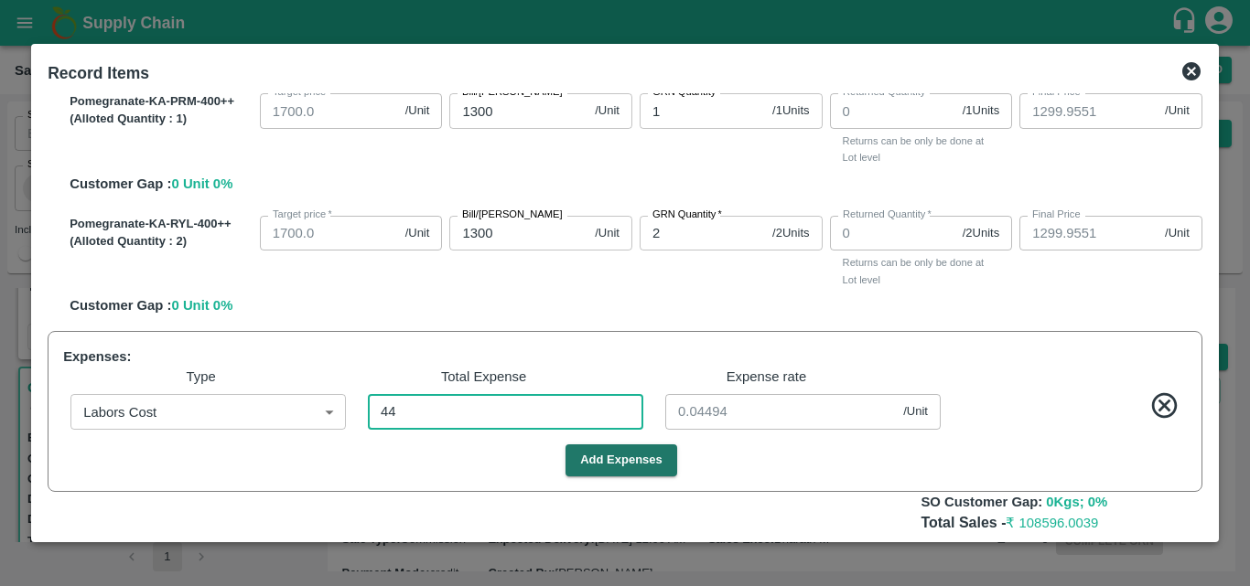
type input "1299.5056"
type input "0.49438"
type input "445"
type input "1095"
type input "1195"
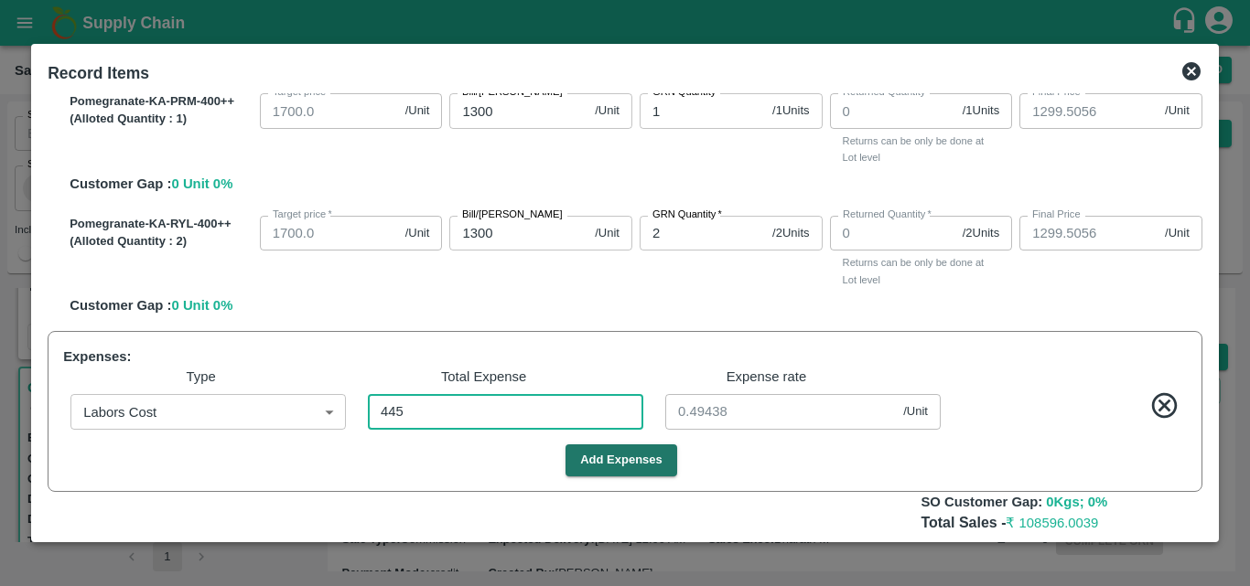
type input "1295"
type input "5"
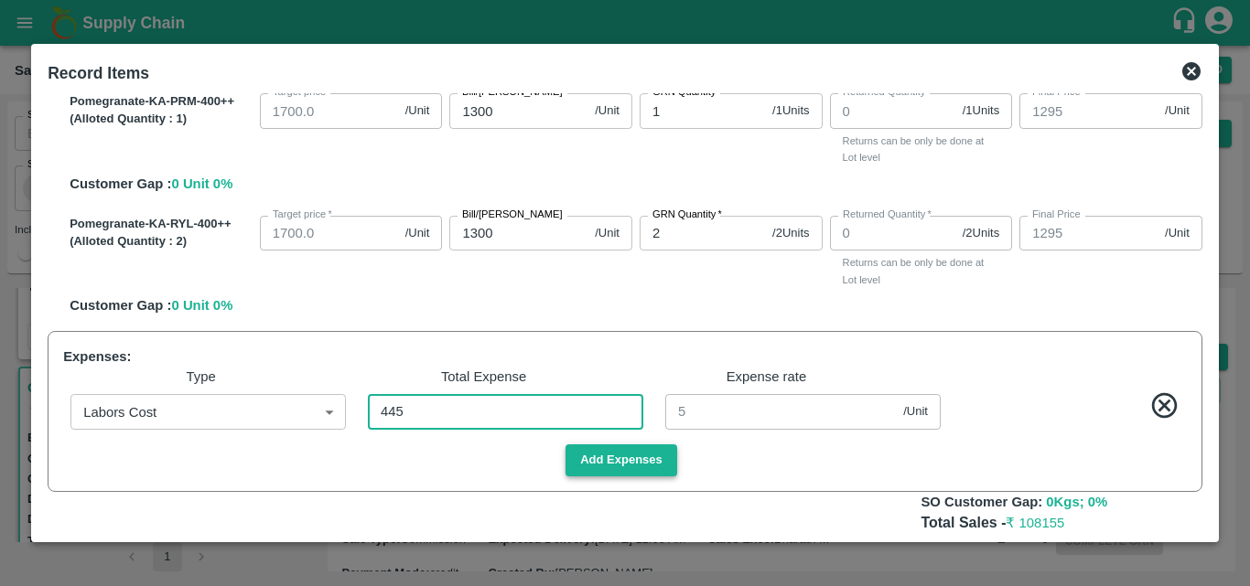
type input "445"
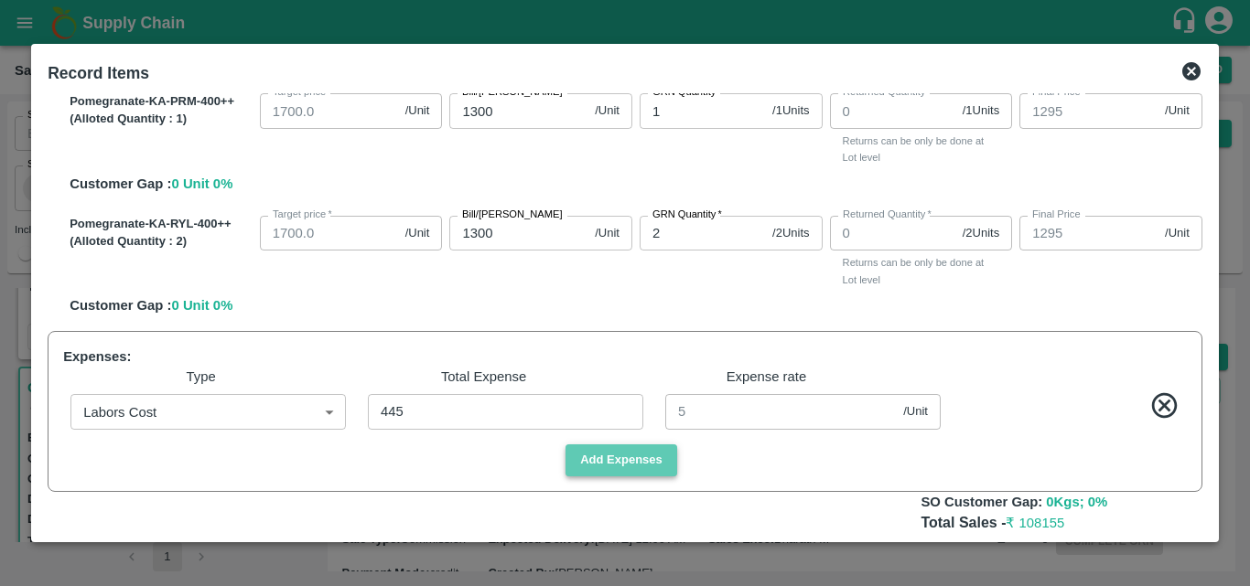
click at [632, 463] on button "Add Expenses" at bounding box center [621, 461] width 112 height 32
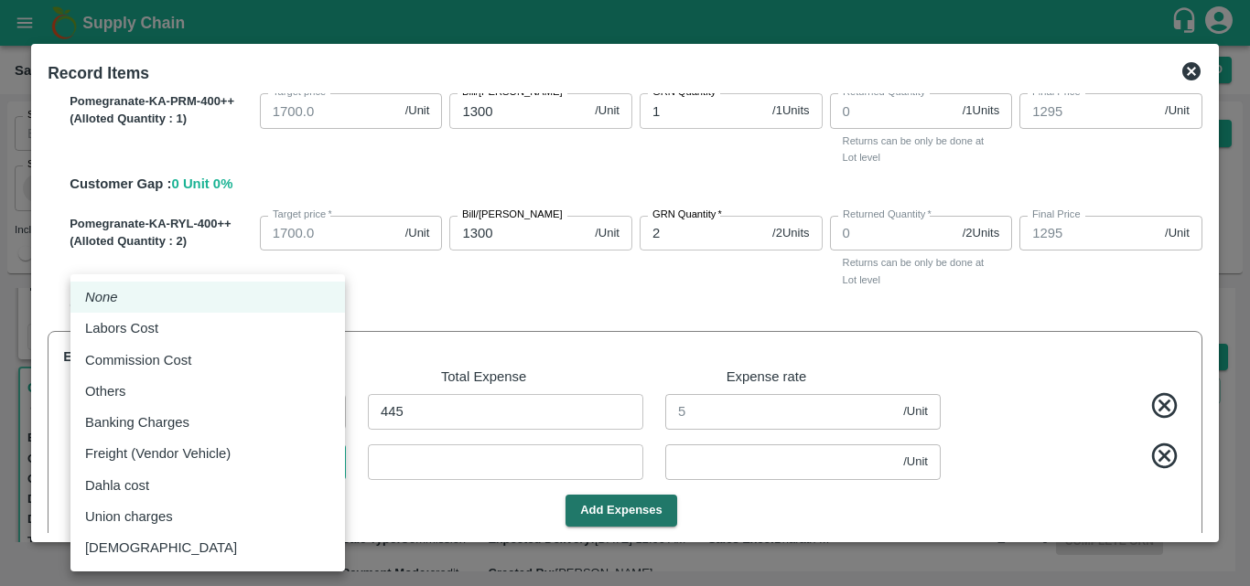
click at [271, 473] on body "Supply Chain Sales Orders Direct Customer Add SO ID SO ID Start Date Start Date…" at bounding box center [625, 293] width 1250 height 586
click at [204, 366] on div "Commission Cost" at bounding box center [207, 360] width 245 height 20
type input "Commission Cost"
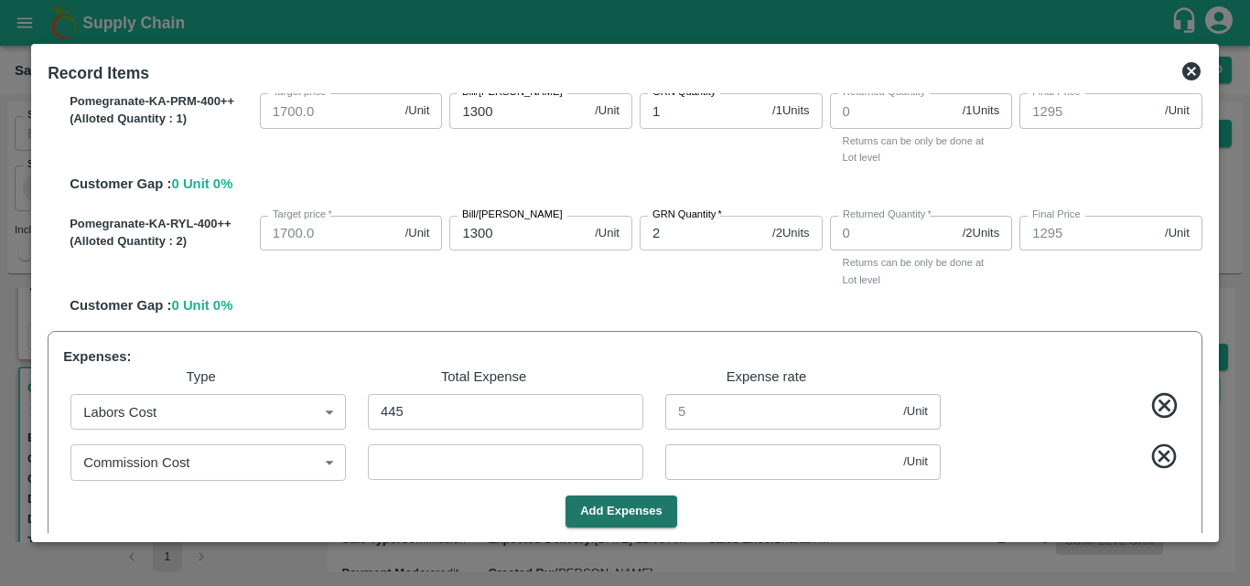
click at [567, 274] on div "Bill/[PERSON_NAME] 1300 /Unit Bill/[PERSON_NAME]" at bounding box center [537, 249] width 190 height 80
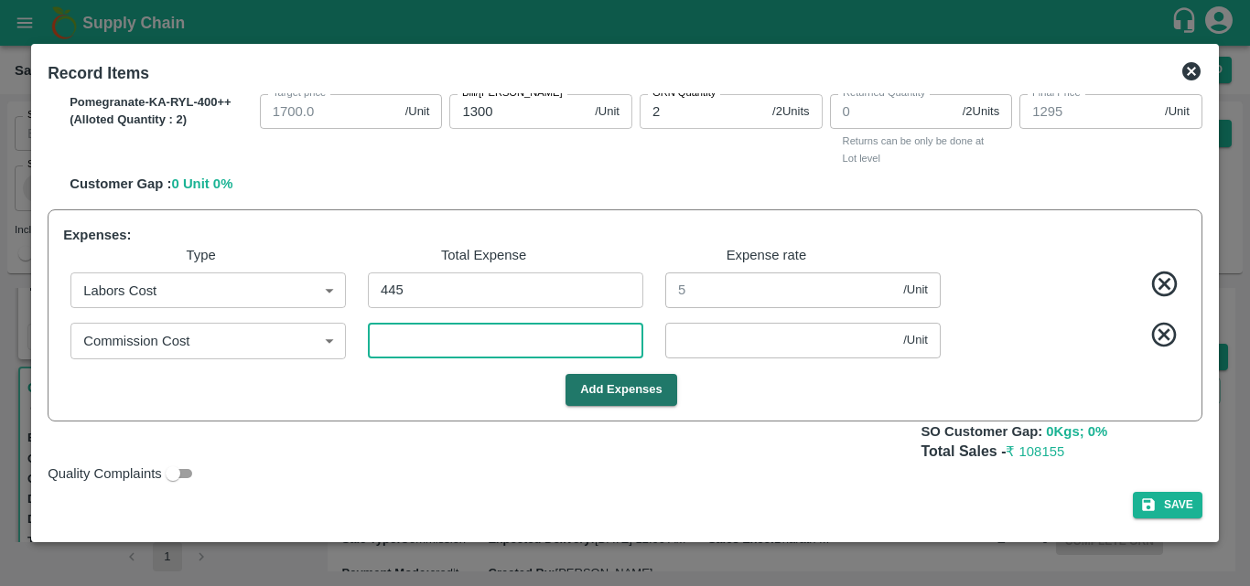
click at [465, 336] on input "number" at bounding box center [505, 340] width 275 height 35
type input "1"
type input "1094.9888"
type input "1194.9888"
type input "1294.9888"
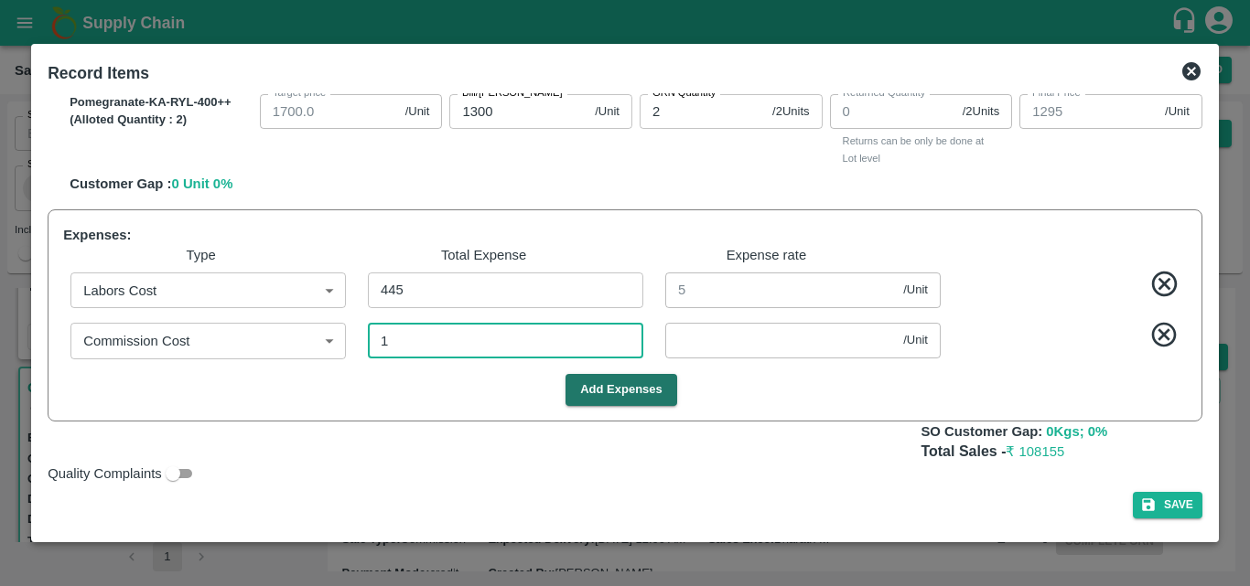
type input "1294.9888"
type input "0.01124"
type input "10"
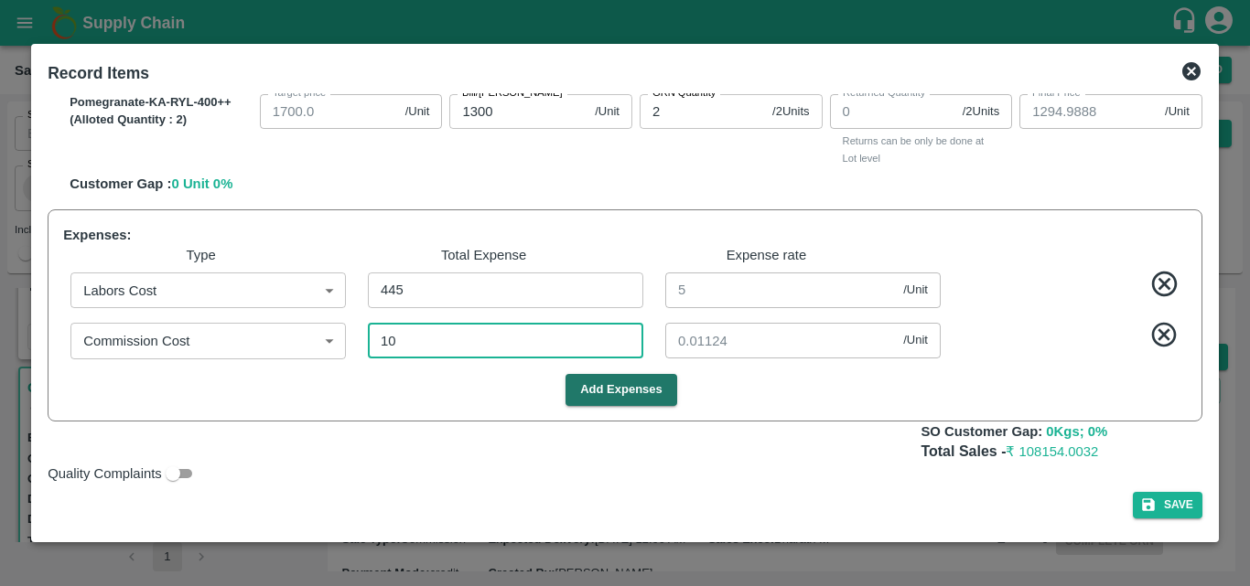
type input "1094.8876"
type input "1194.8876"
type input "1294.8876"
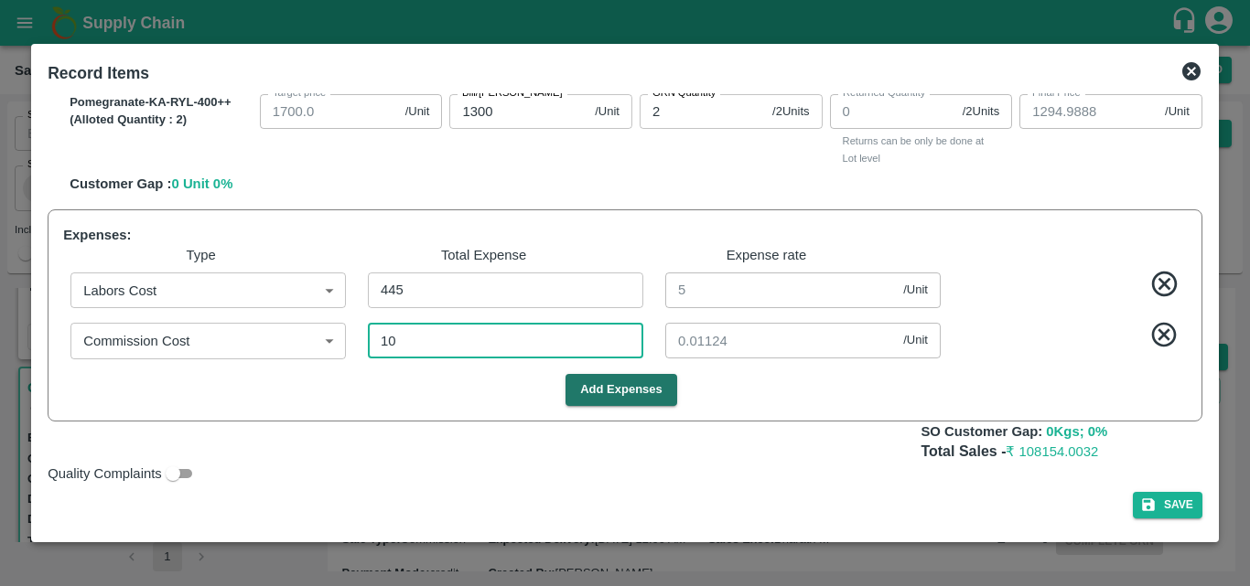
type input "1294.8876"
type input "0.11236"
type input "1093.7865"
type input "1193.7865"
type input "1293.7865"
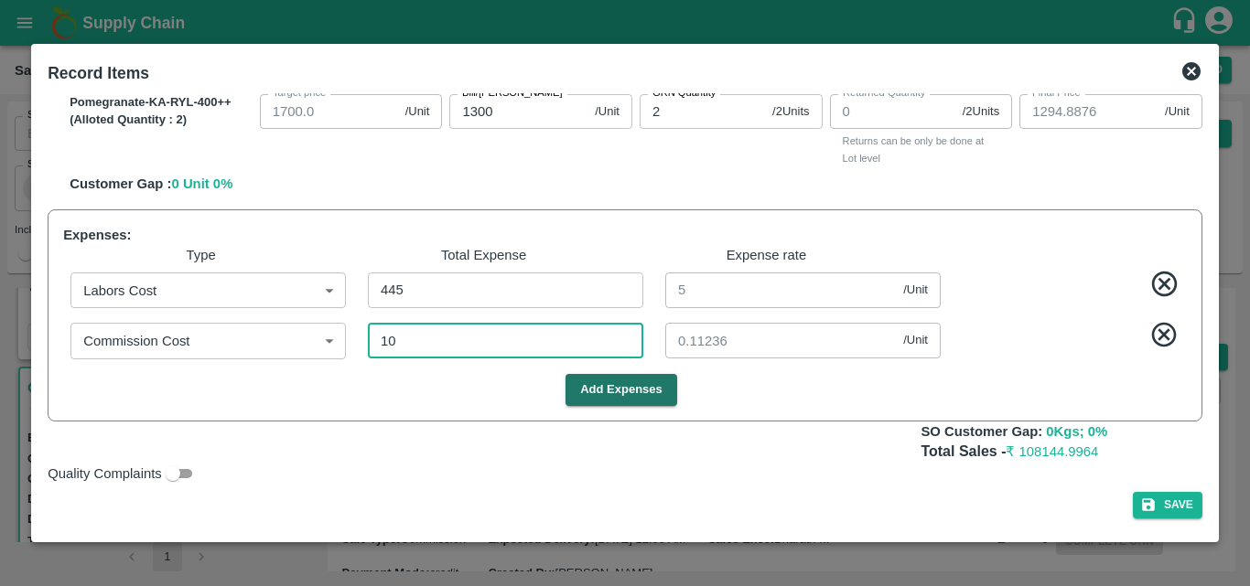
type input "1293.7865"
type input "108"
type input "1.21348"
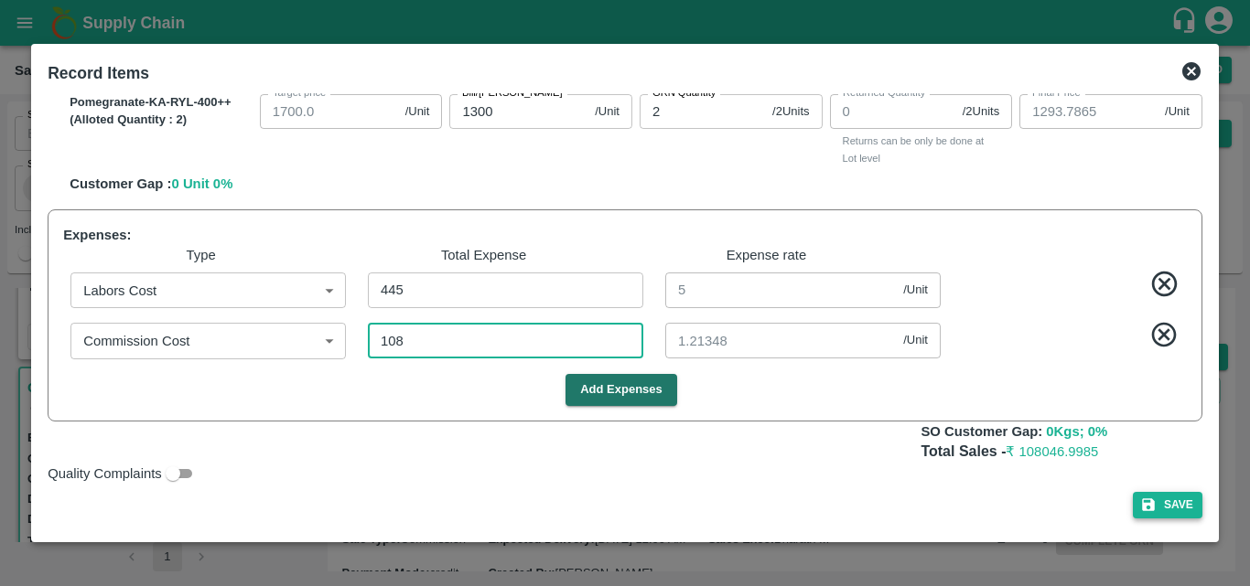
type input "108"
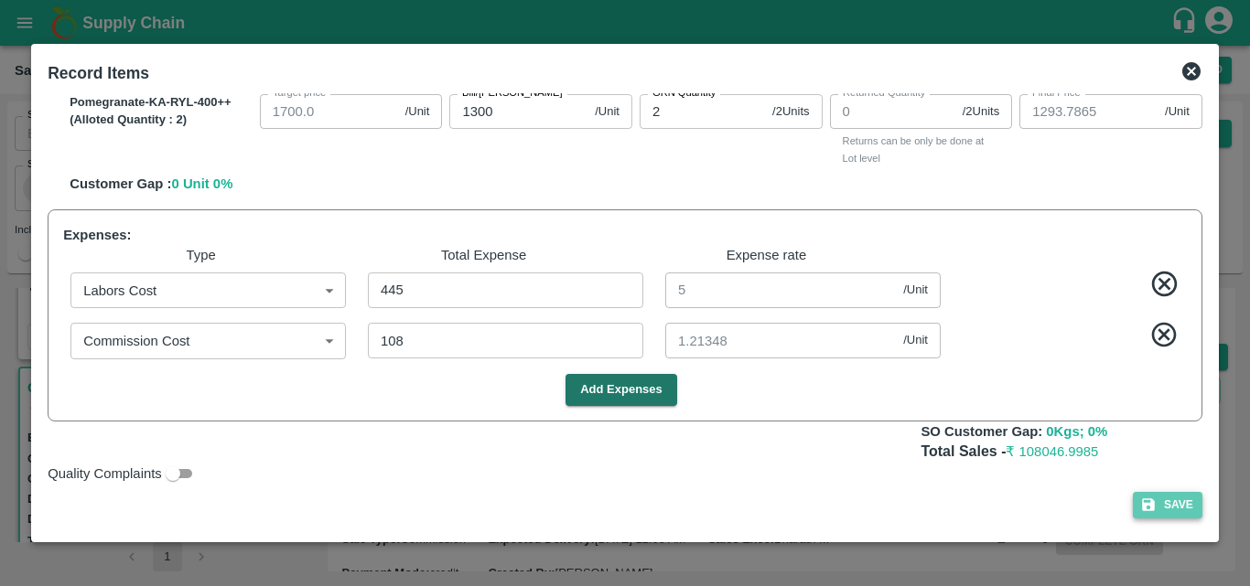
click at [1140, 510] on icon "button" at bounding box center [1148, 505] width 16 height 16
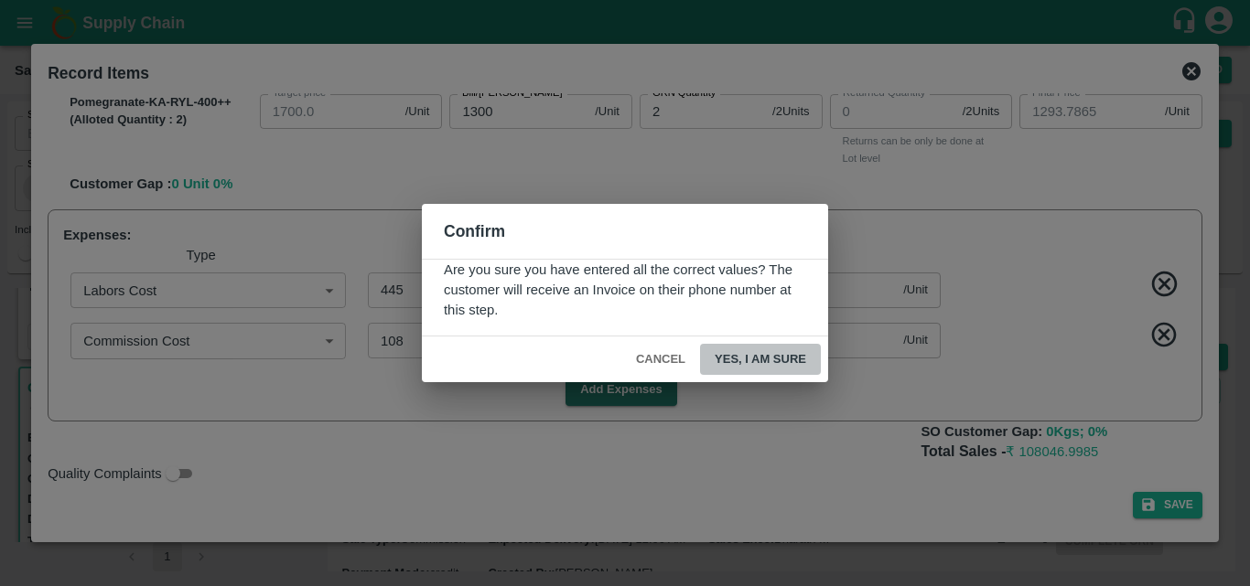
click at [781, 364] on button "Yes, I am sure" at bounding box center [760, 360] width 121 height 32
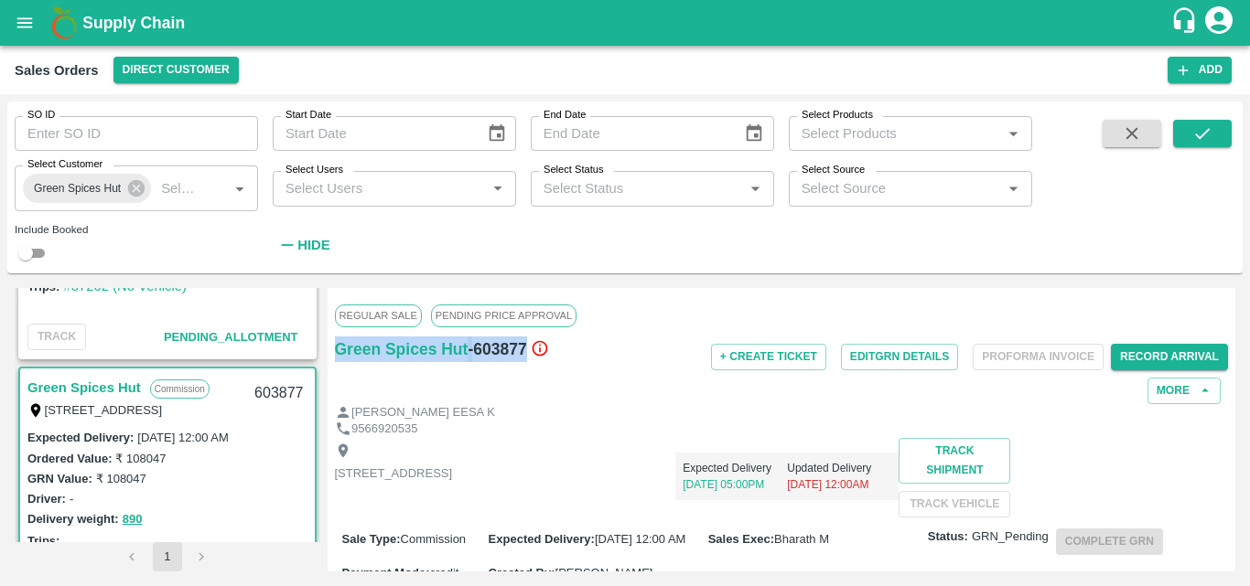
drag, startPoint x: 526, startPoint y: 349, endPoint x: 328, endPoint y: 364, distance: 199.1
click at [328, 364] on div "Regular Sale PENDING PRICE APPROVAL Green Spices Hut - 603877 + Create Ticket E…" at bounding box center [782, 430] width 908 height 284
copy div "Green Spices Hut - 603877"
click at [253, 484] on div "GRN Value: ₹ 108047" at bounding box center [167, 478] width 280 height 20
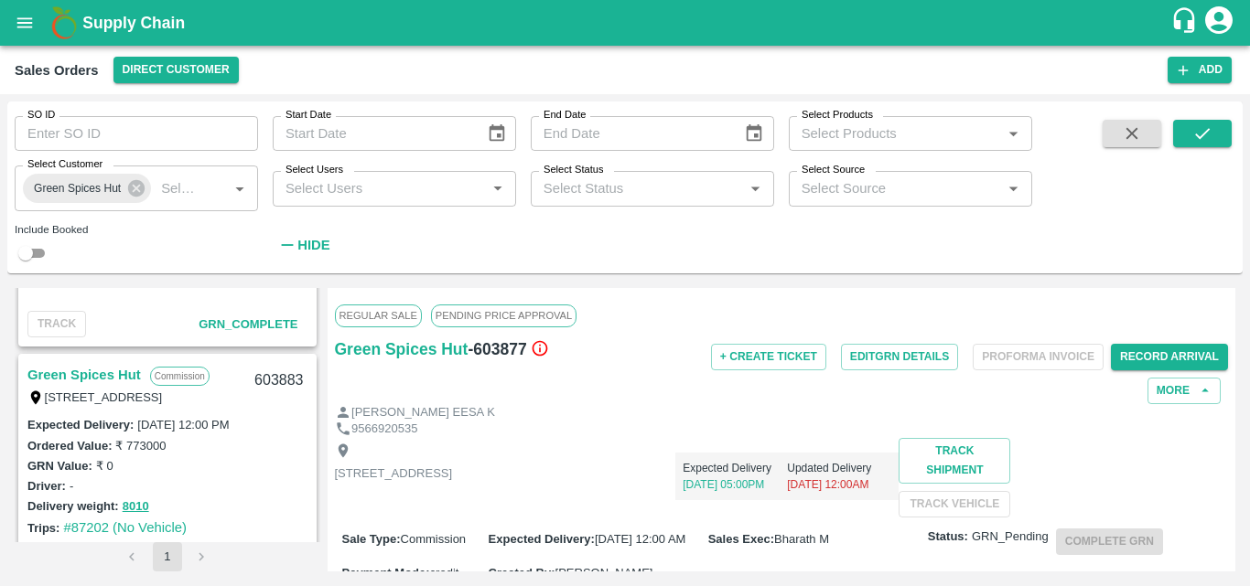
scroll to position [2938, 0]
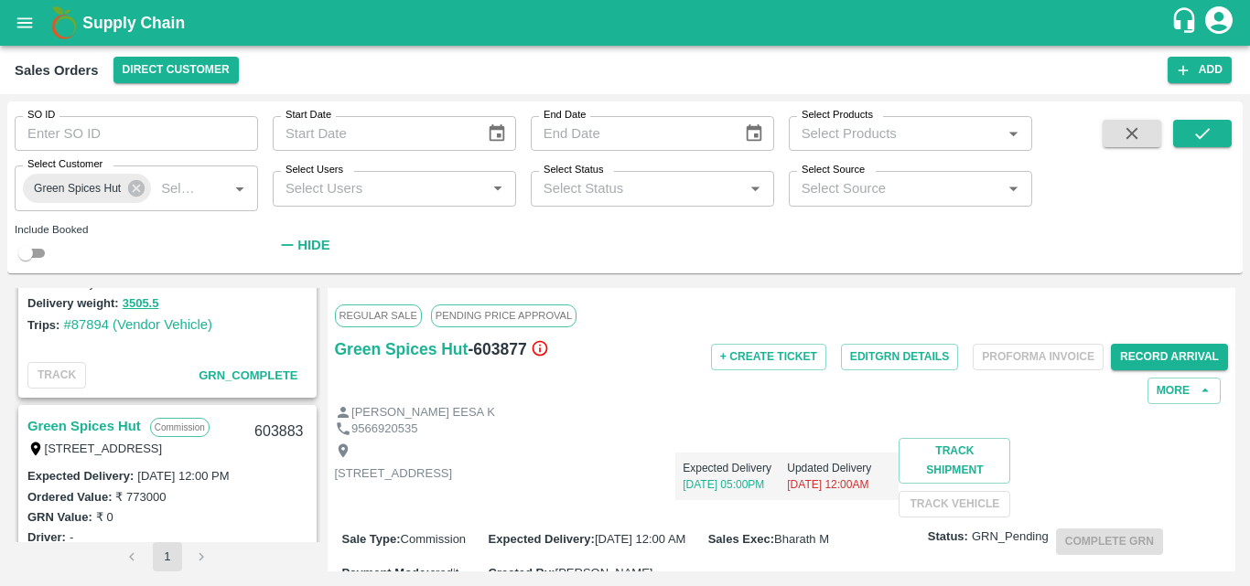
click at [123, 425] on link "Green Spices Hut" at bounding box center [83, 426] width 113 height 24
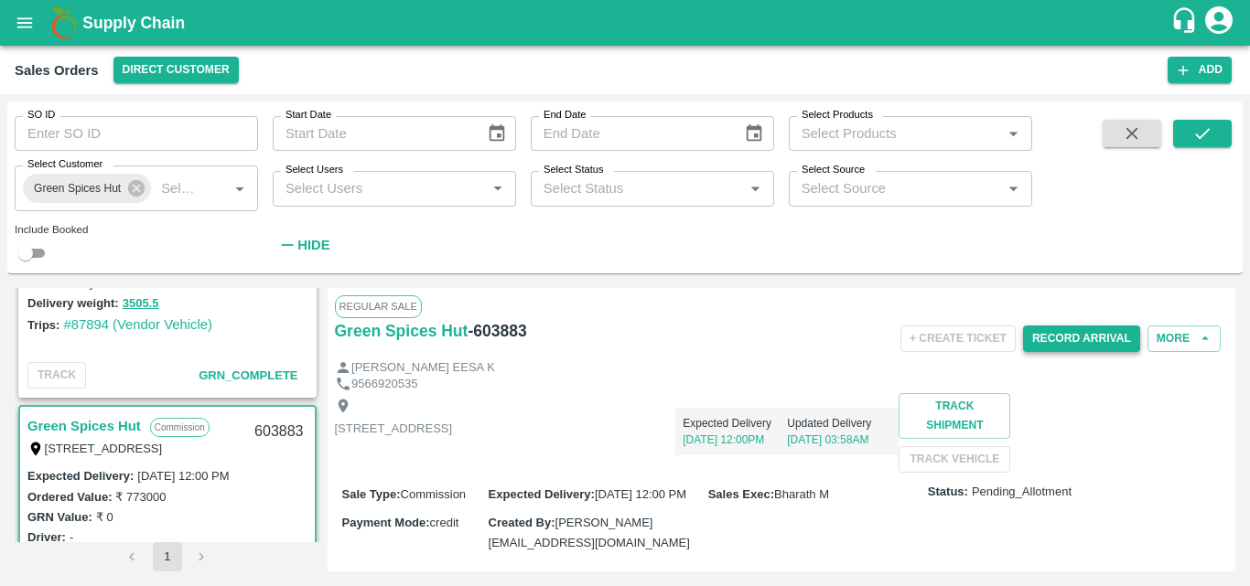
click at [1064, 326] on button "Record Arrival" at bounding box center [1081, 339] width 117 height 27
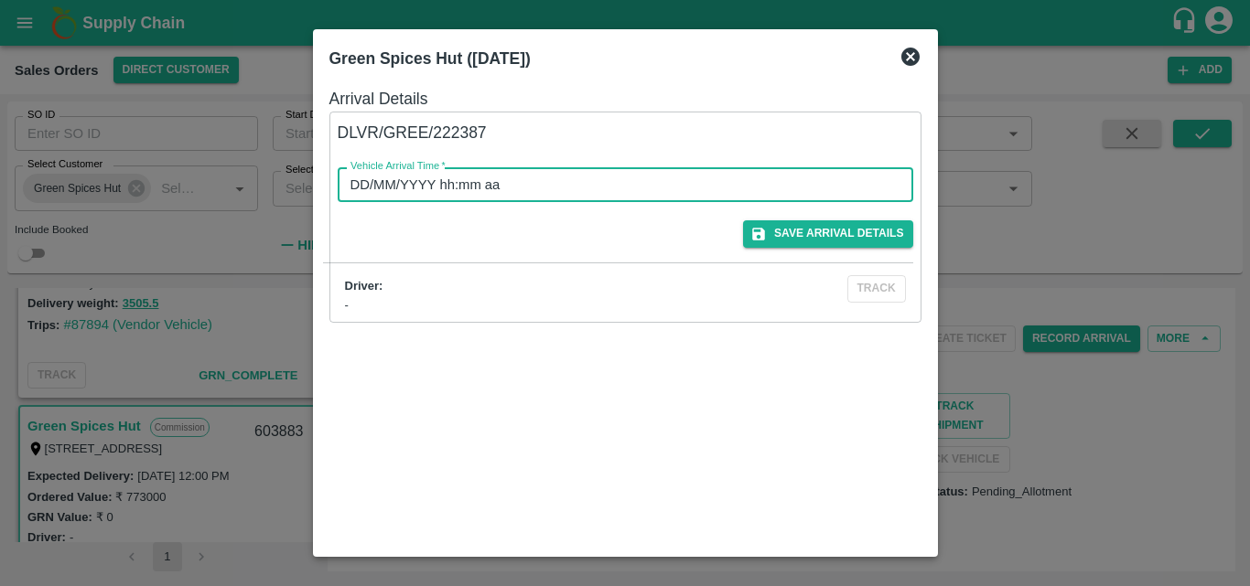
type input "DD/MM/YYYY hh:mm aa"
click at [726, 201] on input "DD/MM/YYYY hh:mm aa" at bounding box center [619, 184] width 563 height 35
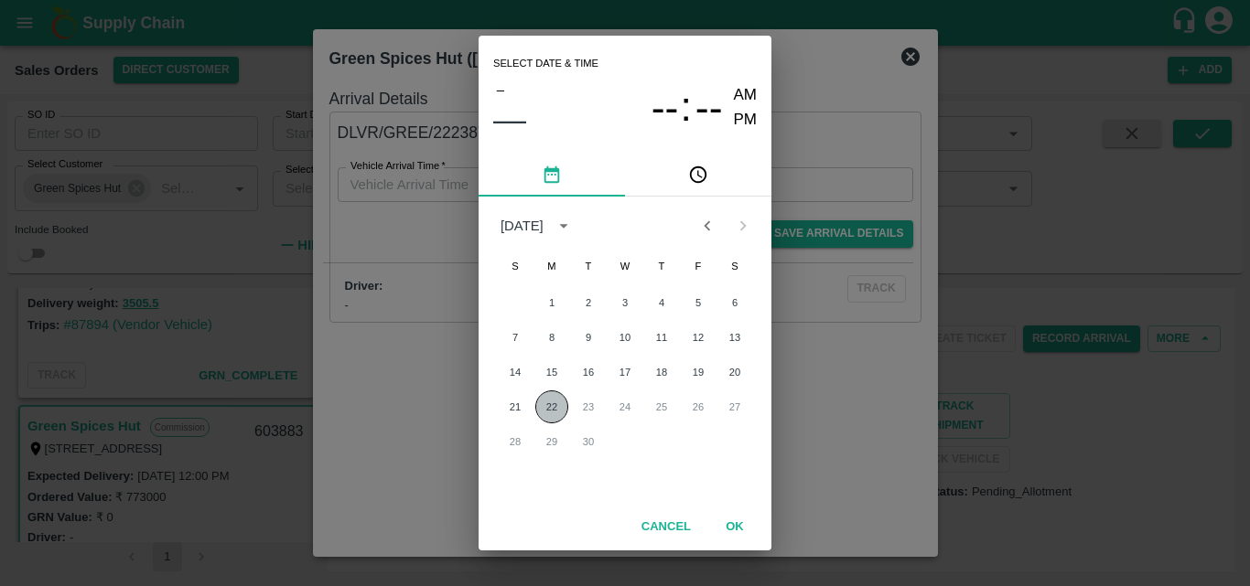
click at [544, 401] on button "22" at bounding box center [551, 407] width 33 height 33
type input "[DATE] 12:00 AM"
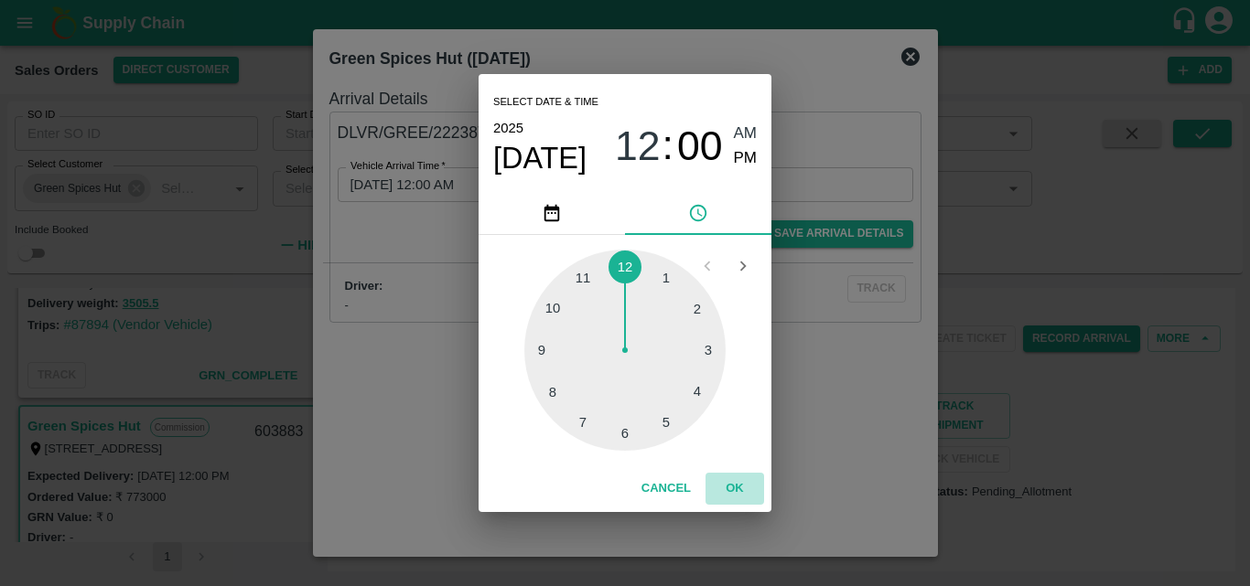
click at [733, 485] on button "OK" at bounding box center [734, 489] width 59 height 32
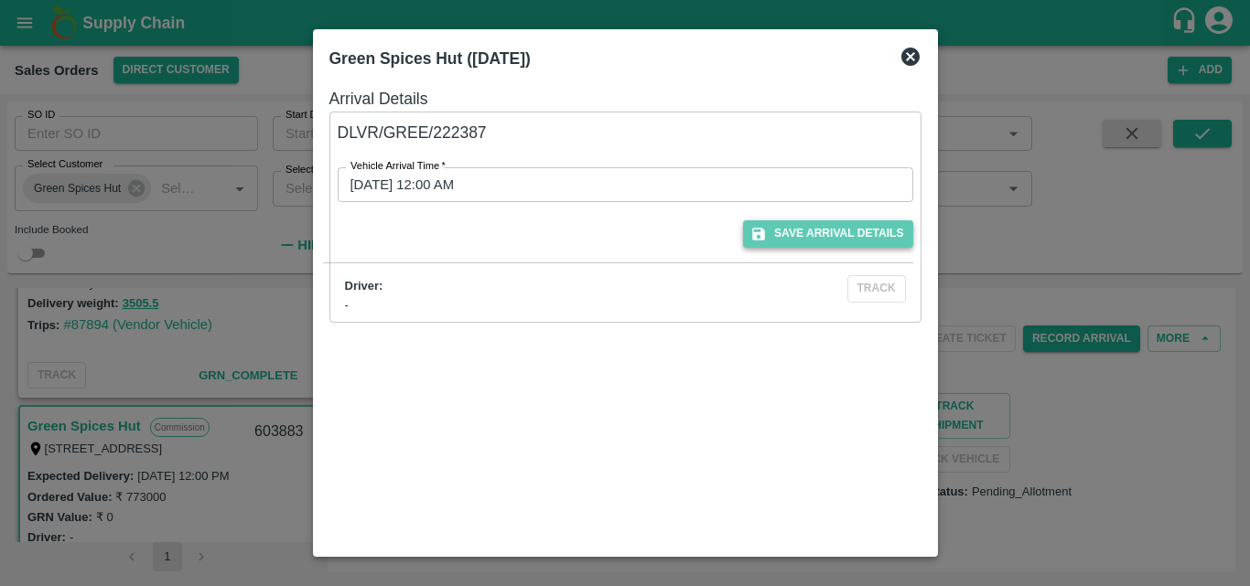
click at [833, 231] on button "Save Arrival Details" at bounding box center [827, 233] width 169 height 27
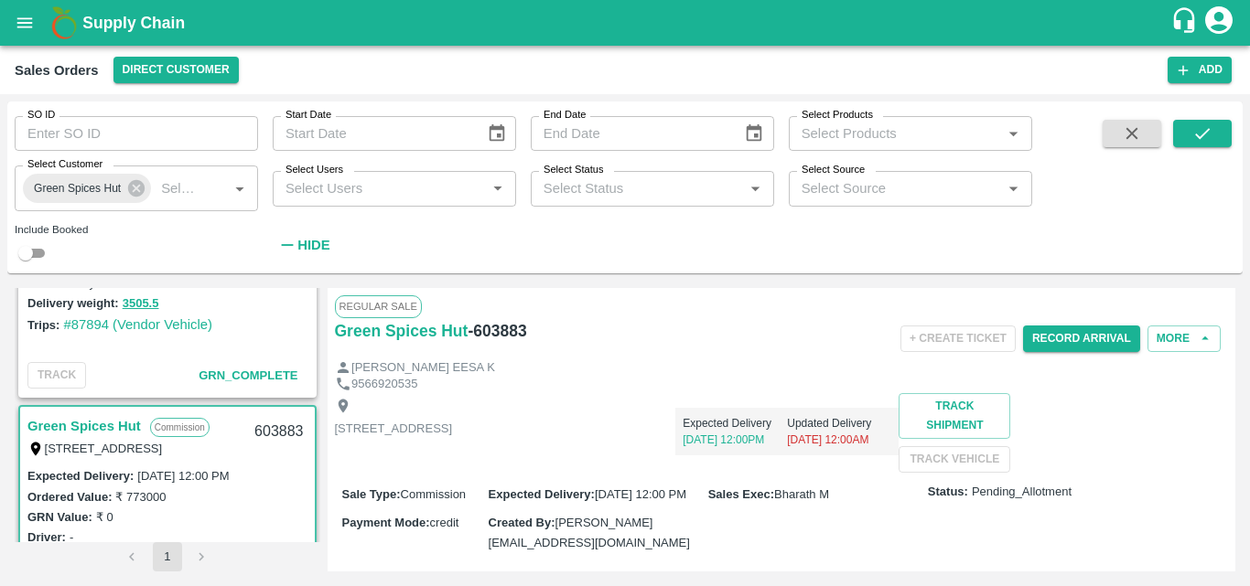
click at [755, 381] on div "9566920535" at bounding box center [782, 384] width 894 height 17
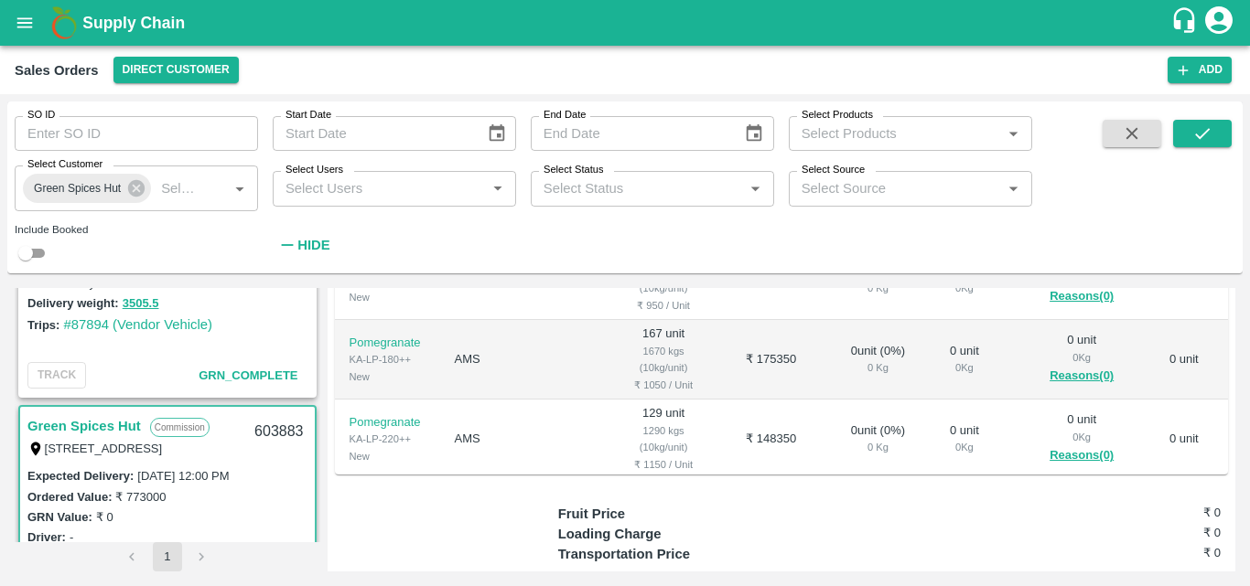
scroll to position [549, 0]
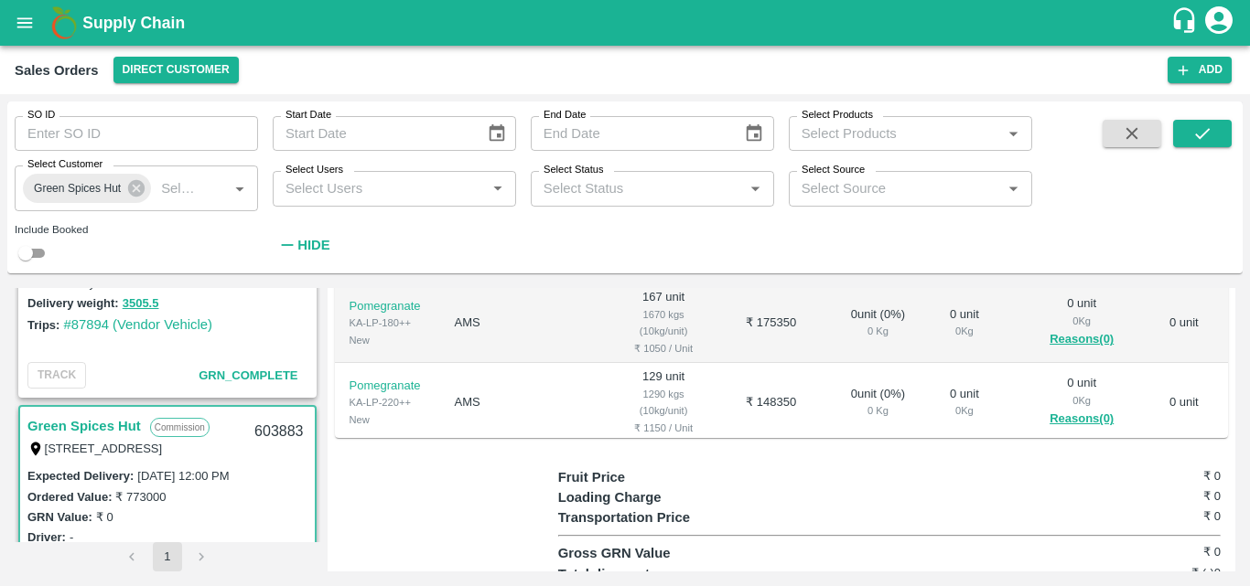
click at [226, 508] on div "GRN Value: ₹ 0" at bounding box center [167, 517] width 280 height 20
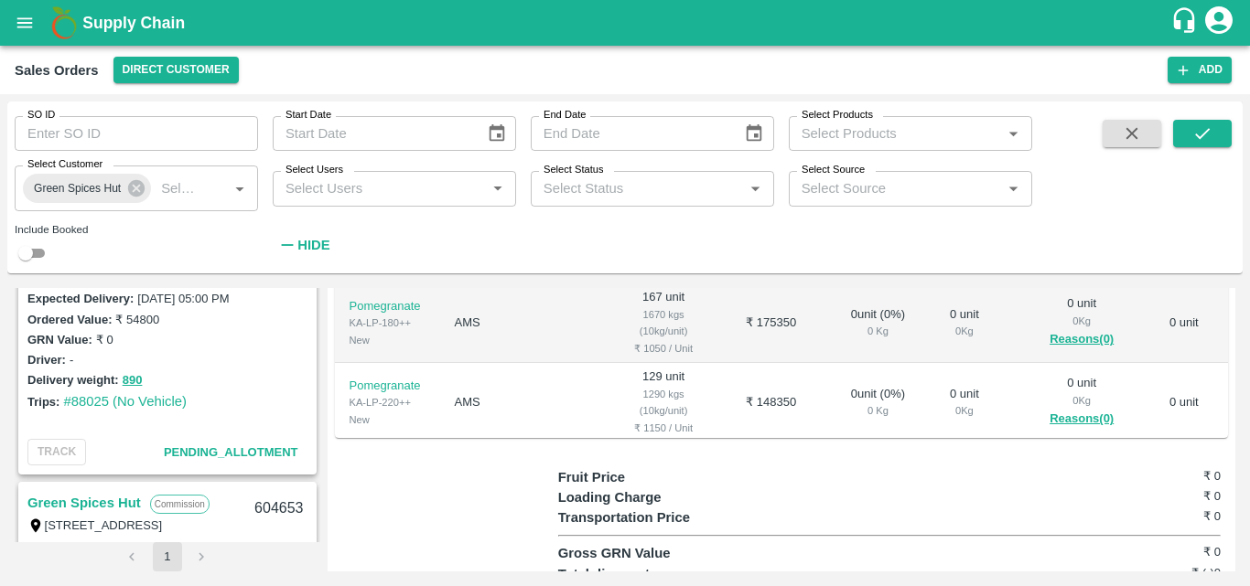
scroll to position [2243, 0]
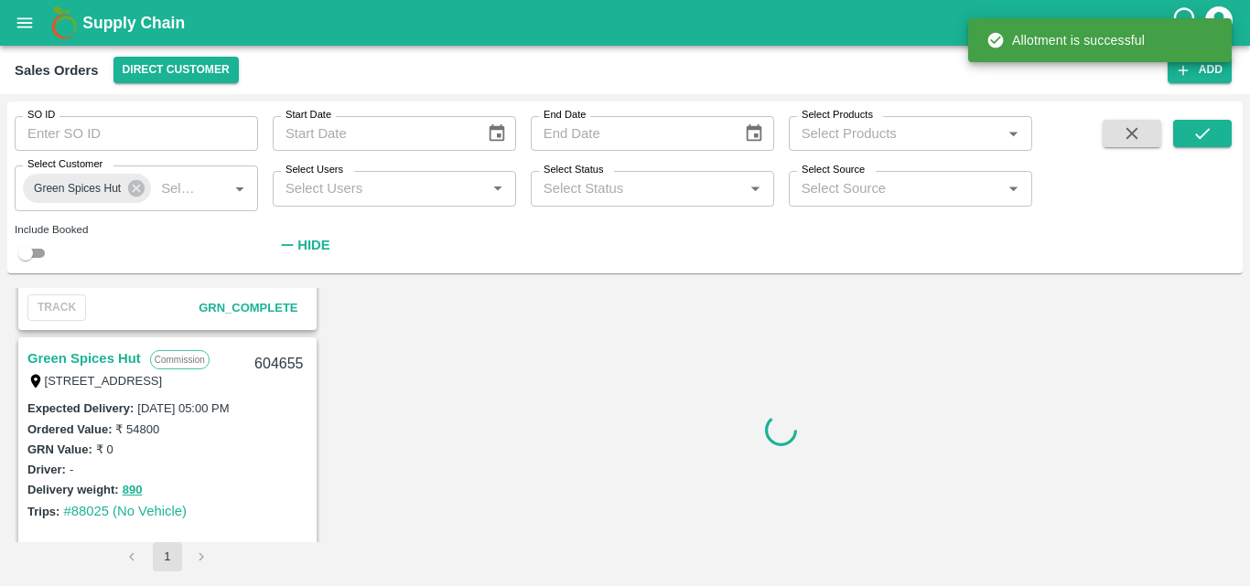
click at [127, 360] on link "Green Spices Hut" at bounding box center [83, 359] width 113 height 24
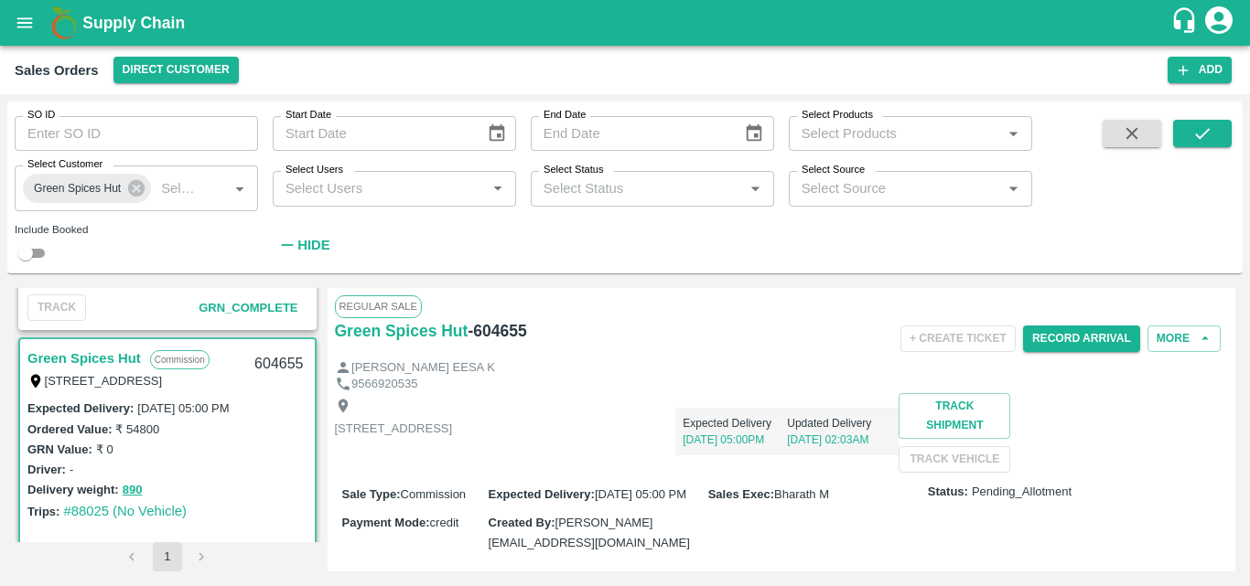
click at [252, 459] on div "Driver: -" at bounding box center [167, 469] width 280 height 20
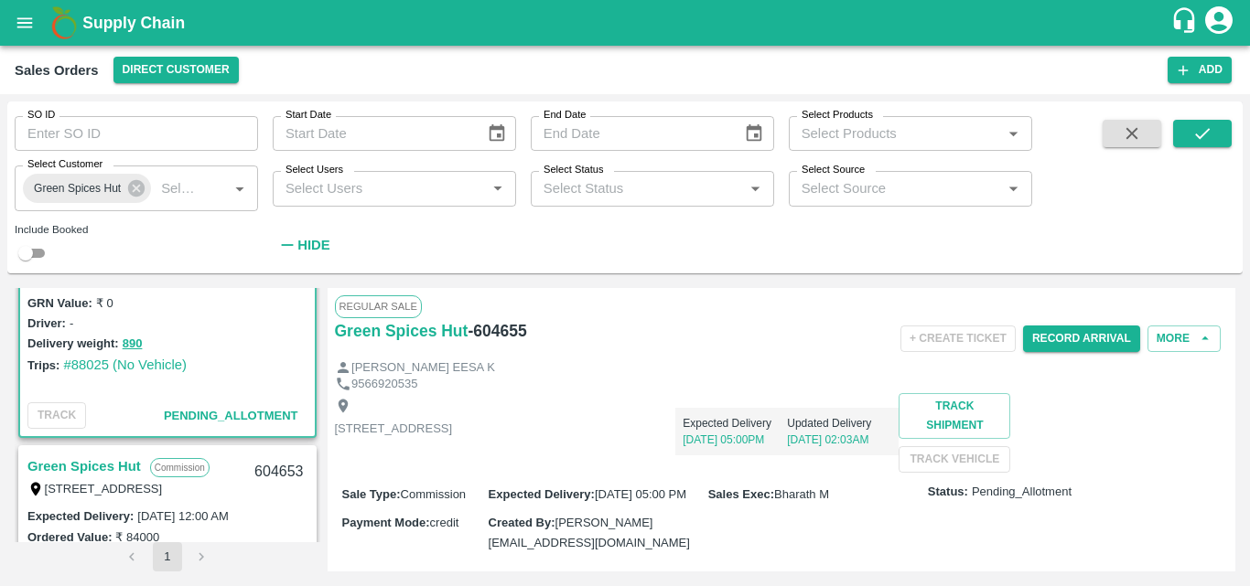
scroll to position [2243, 0]
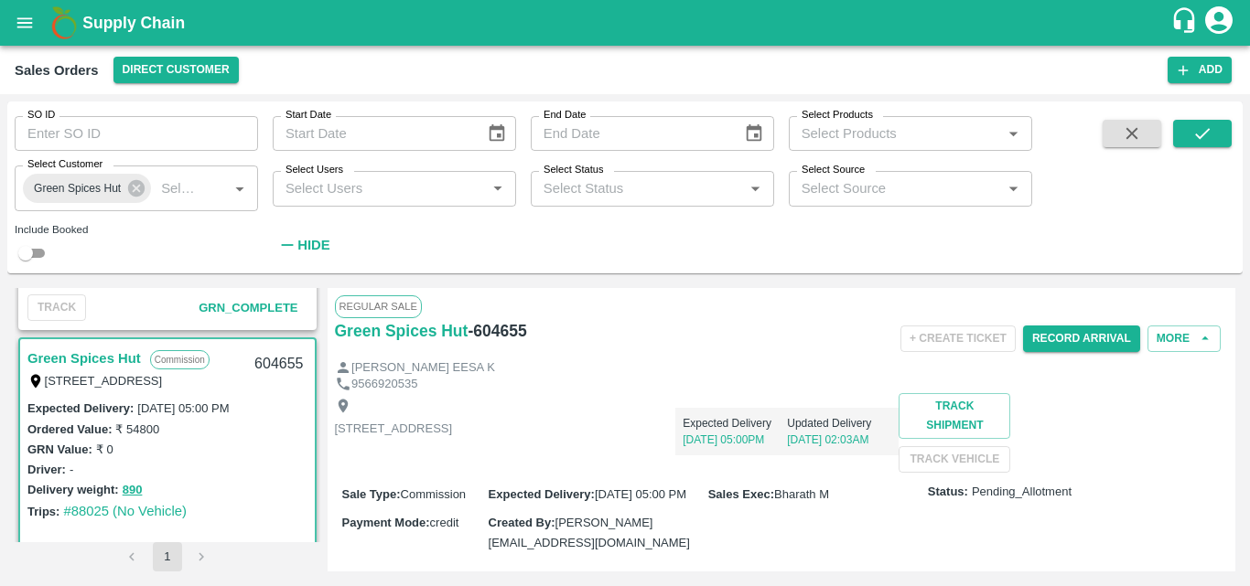
click at [113, 353] on link "Green Spices Hut" at bounding box center [83, 359] width 113 height 24
click at [1072, 346] on button "Record Arrival" at bounding box center [1081, 339] width 117 height 27
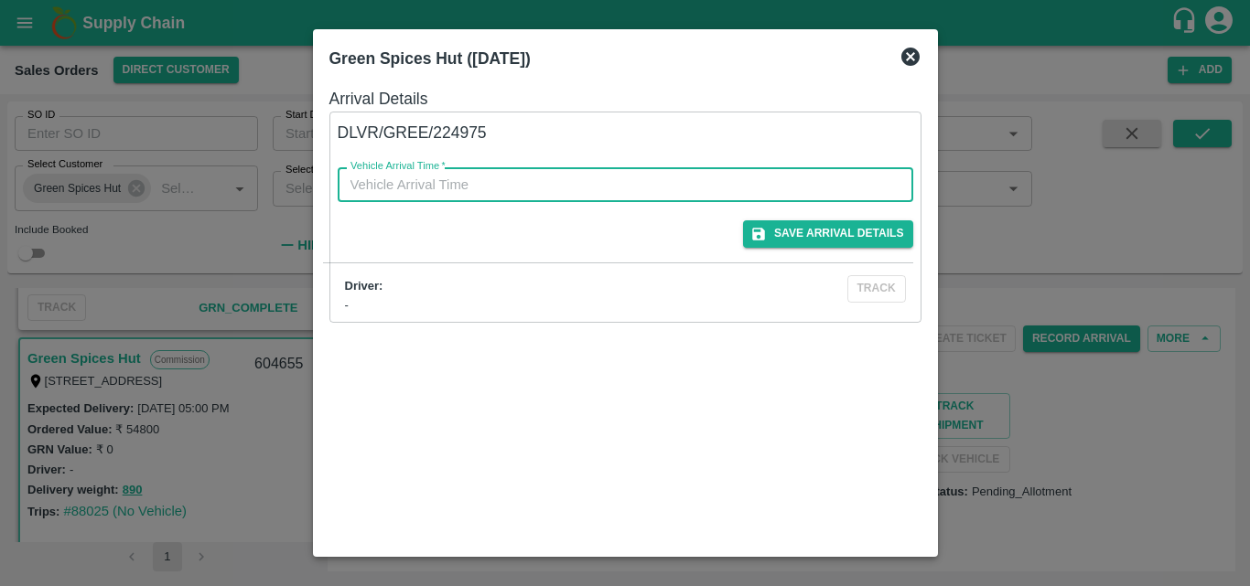
type input "DD/MM/YYYY hh:mm aa"
click at [798, 184] on input "DD/MM/YYYY hh:mm aa" at bounding box center [619, 184] width 563 height 35
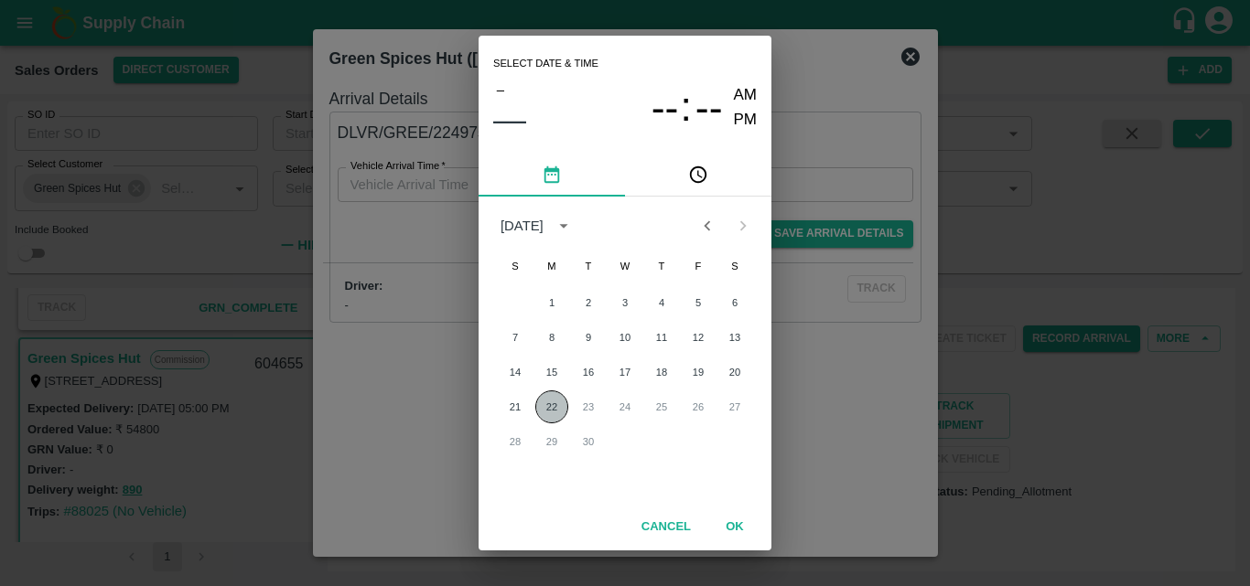
click at [547, 401] on button "22" at bounding box center [551, 407] width 33 height 33
type input "[DATE] 12:00 AM"
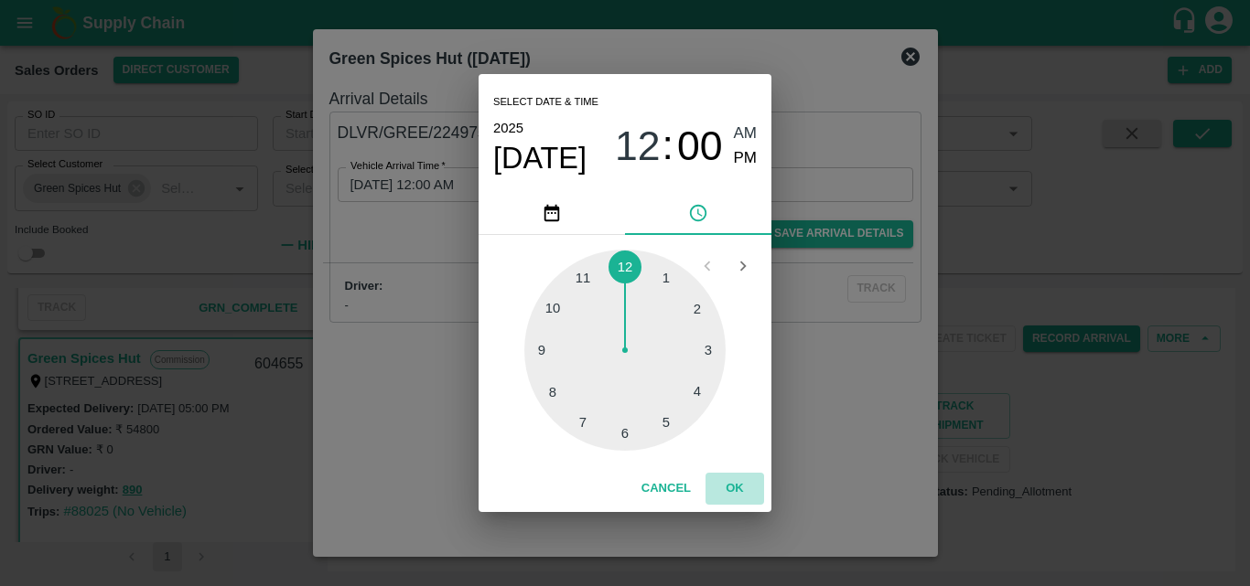
click at [726, 478] on button "OK" at bounding box center [734, 489] width 59 height 32
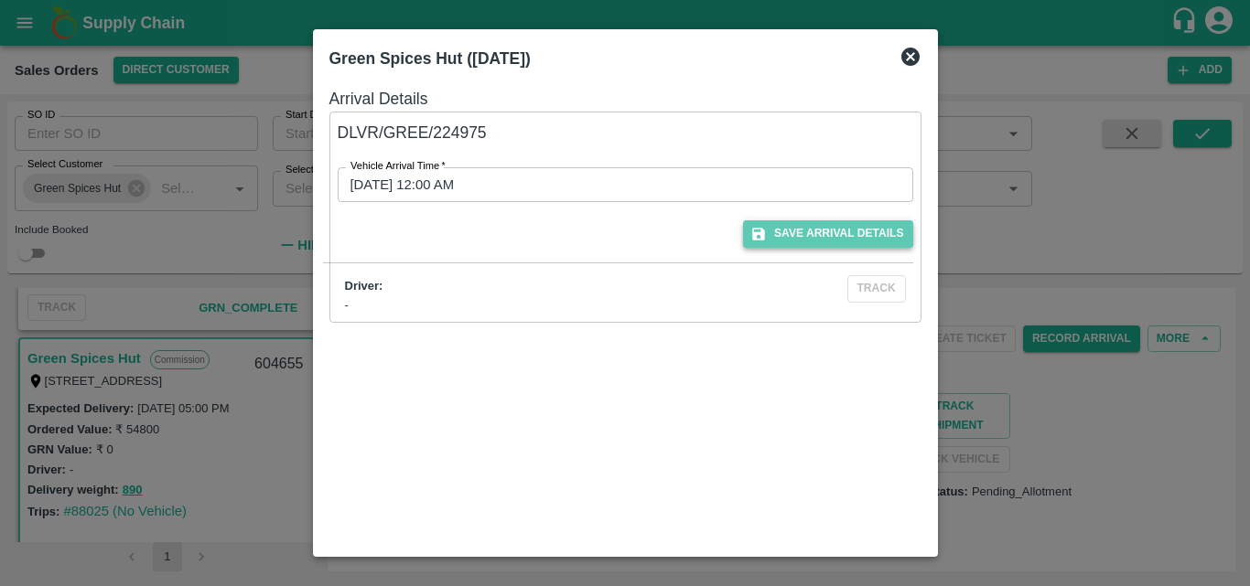
click at [867, 234] on button "Save Arrival Details" at bounding box center [827, 233] width 169 height 27
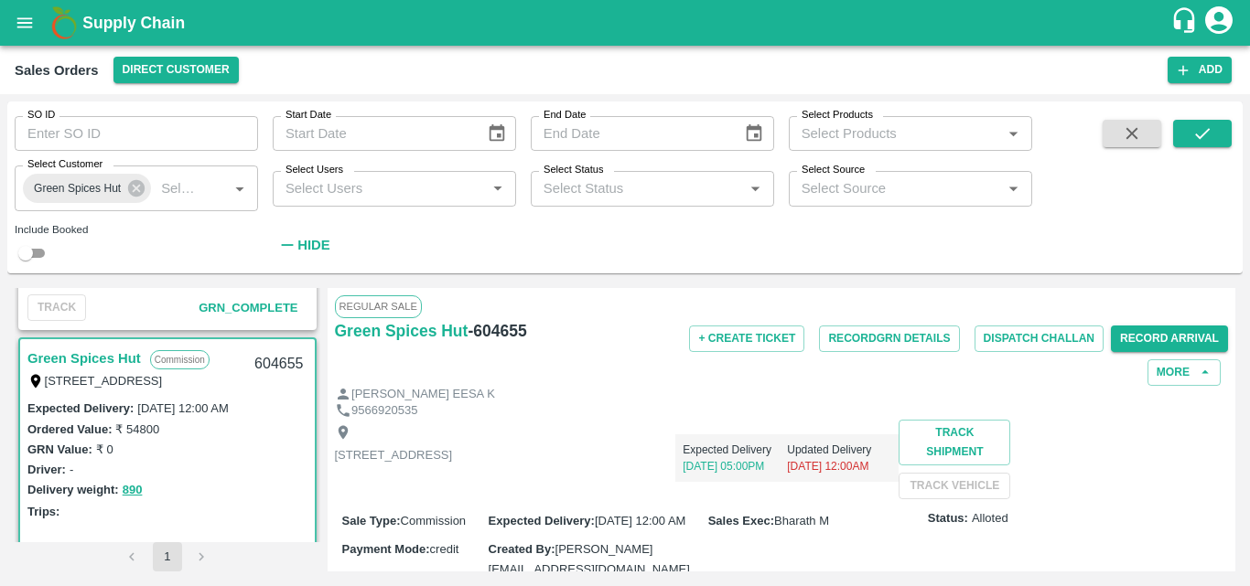
click at [805, 500] on div "[STREET_ADDRESS] Expected Delivery [DATE] 05:00PM Updated Delivery [DATE] 12:00…" at bounding box center [782, 460] width 894 height 80
click at [865, 340] on button "Record GRN Details" at bounding box center [889, 339] width 140 height 27
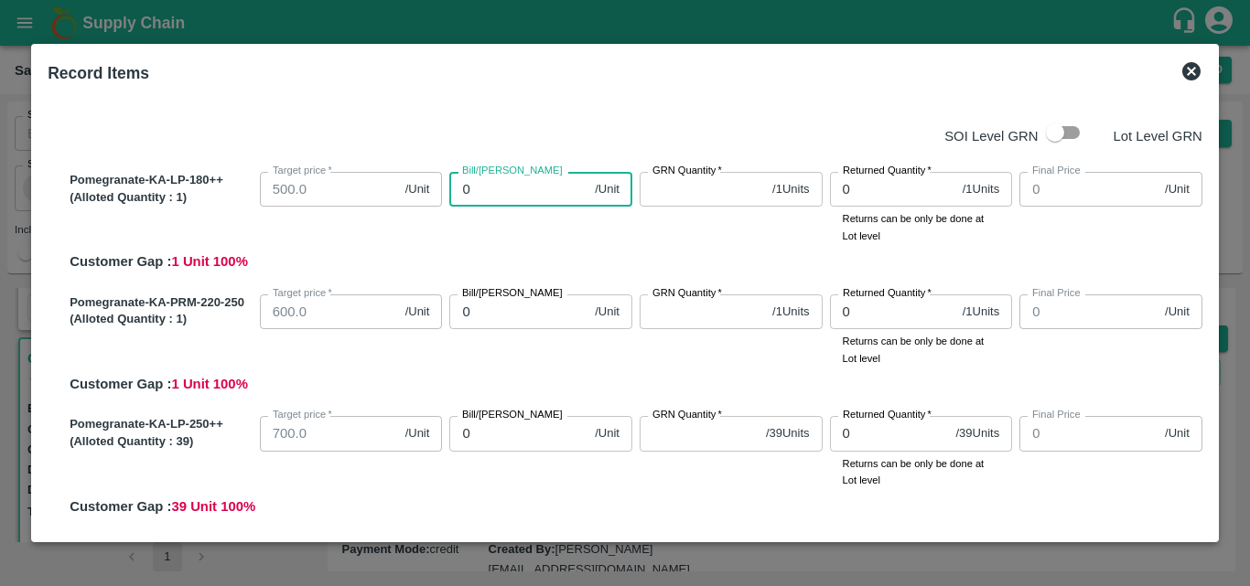
click at [560, 197] on input "0" at bounding box center [518, 189] width 138 height 35
click at [509, 200] on input "0" at bounding box center [518, 189] width 138 height 35
click at [1184, 70] on icon at bounding box center [1191, 71] width 18 height 18
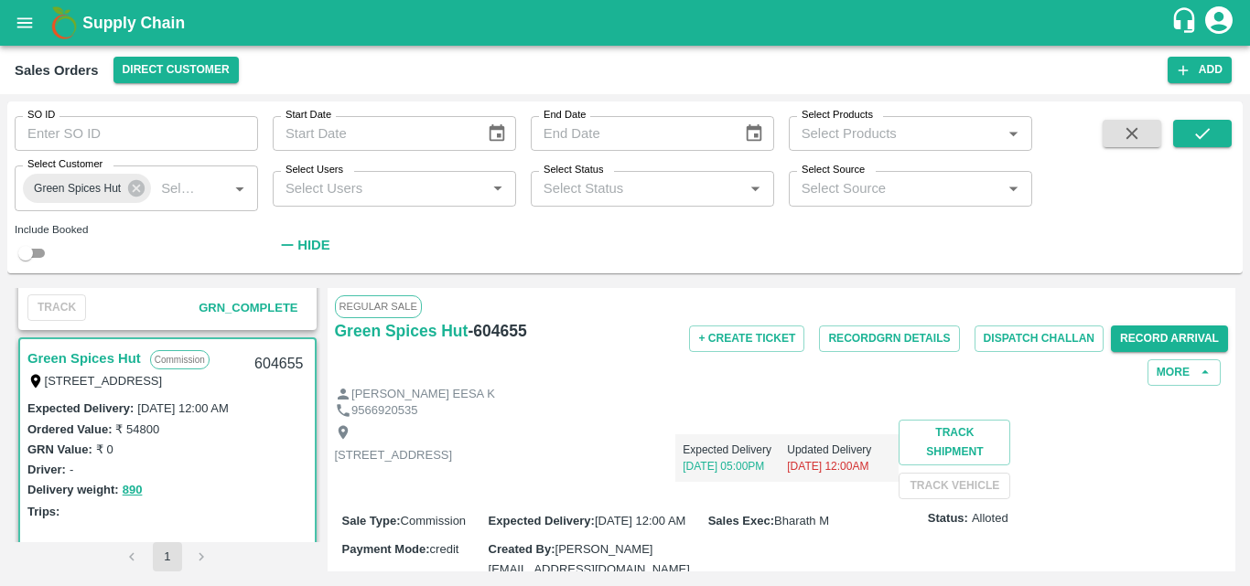
click at [209, 523] on div "Expected Delivery : [DATE] 12:00 AM Ordered Value: ₹ 54800 GRN Value: ₹ 0 Drive…" at bounding box center [167, 470] width 295 height 144
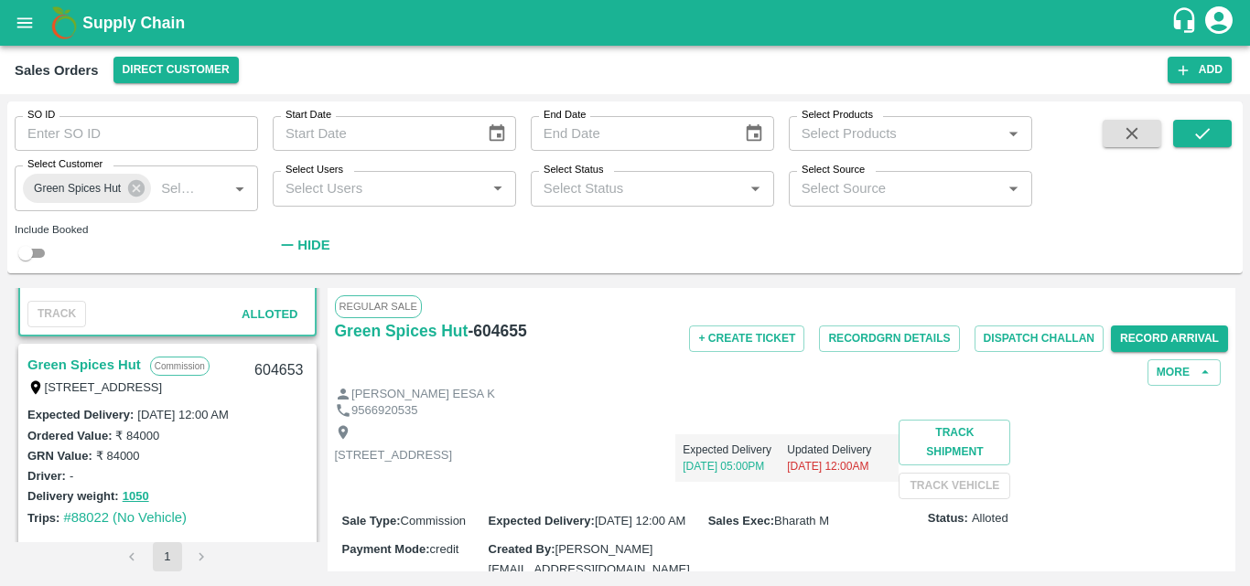
scroll to position [2573, 0]
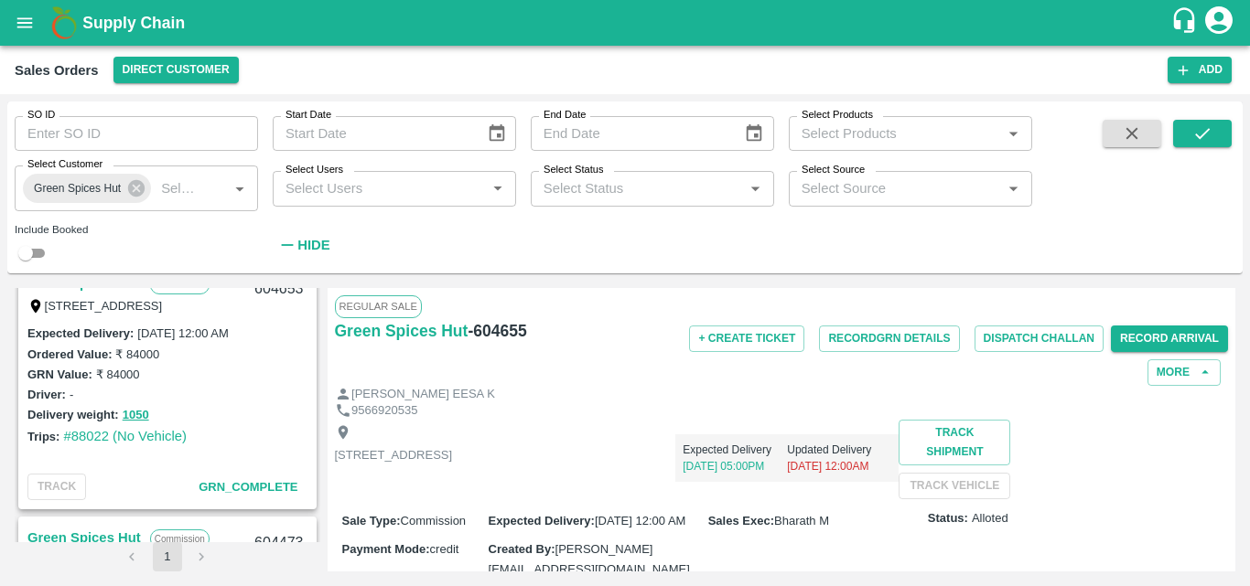
click at [220, 445] on div "Trips: #88022 (No Vehicle)" at bounding box center [167, 436] width 280 height 20
click at [453, 465] on p "[STREET_ADDRESS]" at bounding box center [394, 455] width 118 height 17
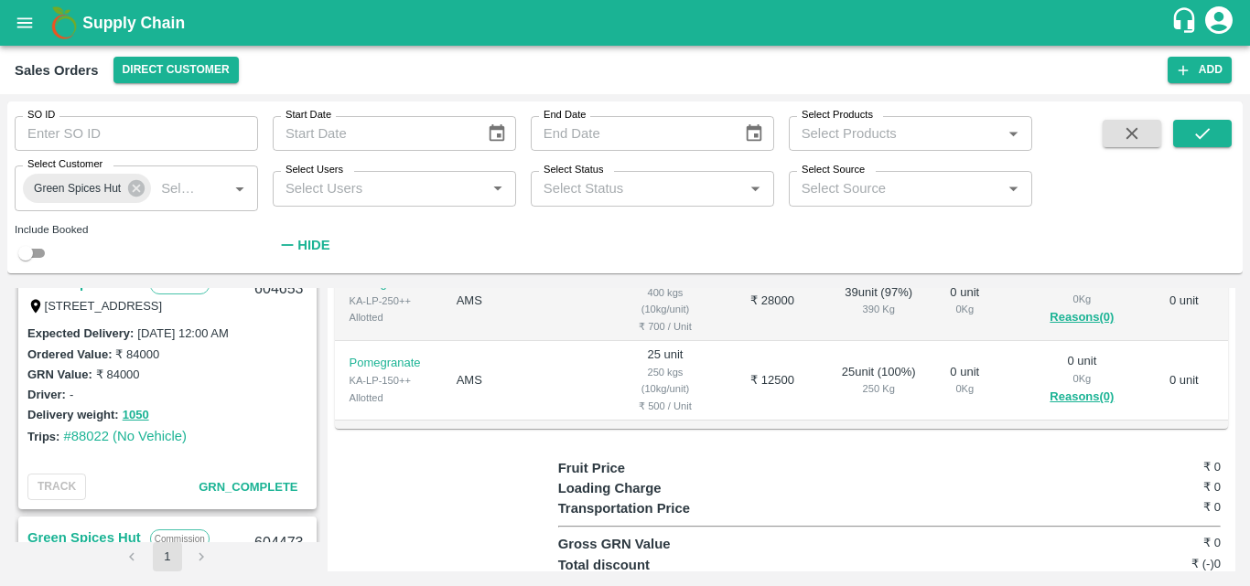
scroll to position [586, 0]
click at [725, 445] on td "₹ 13200" at bounding box center [772, 460] width 101 height 80
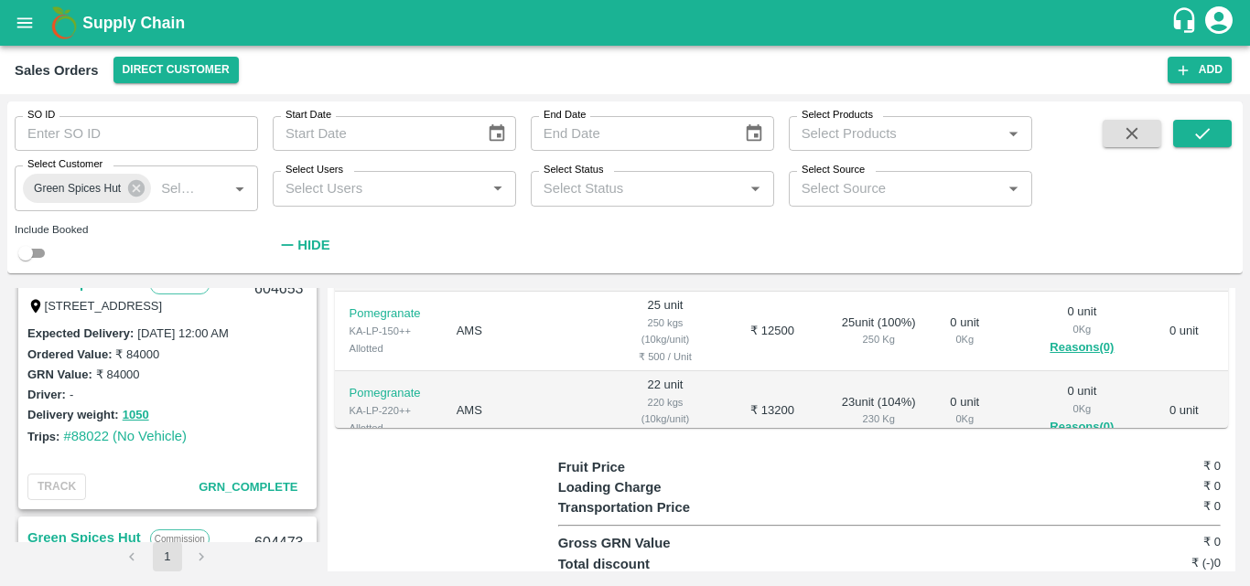
scroll to position [622, 0]
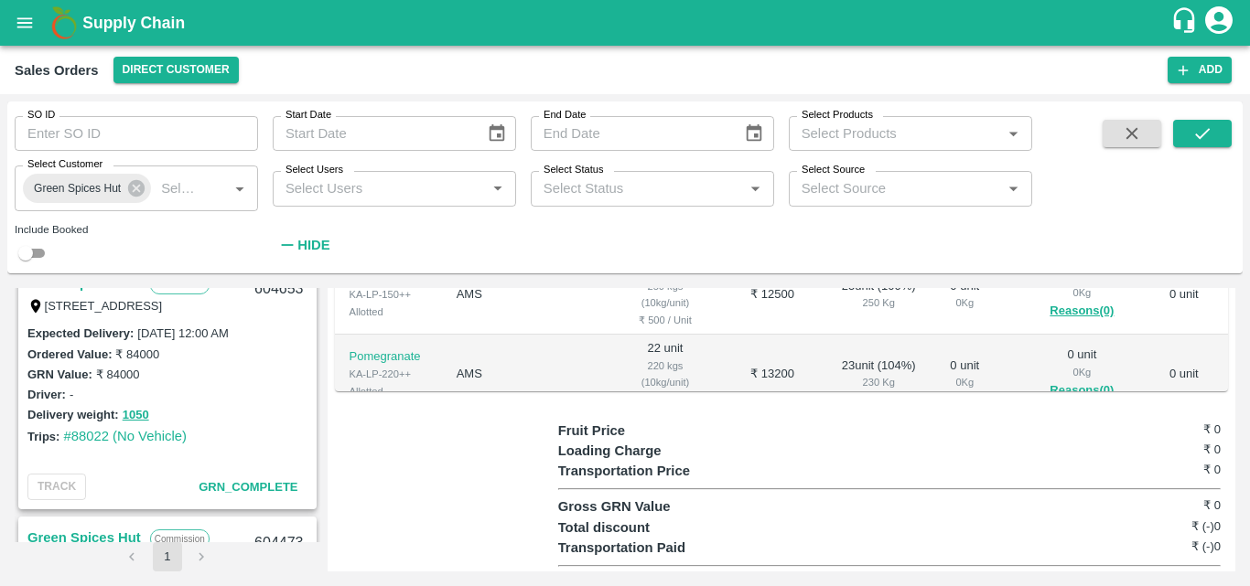
click at [217, 364] on div "GRN Value: ₹ 84000" at bounding box center [167, 374] width 280 height 20
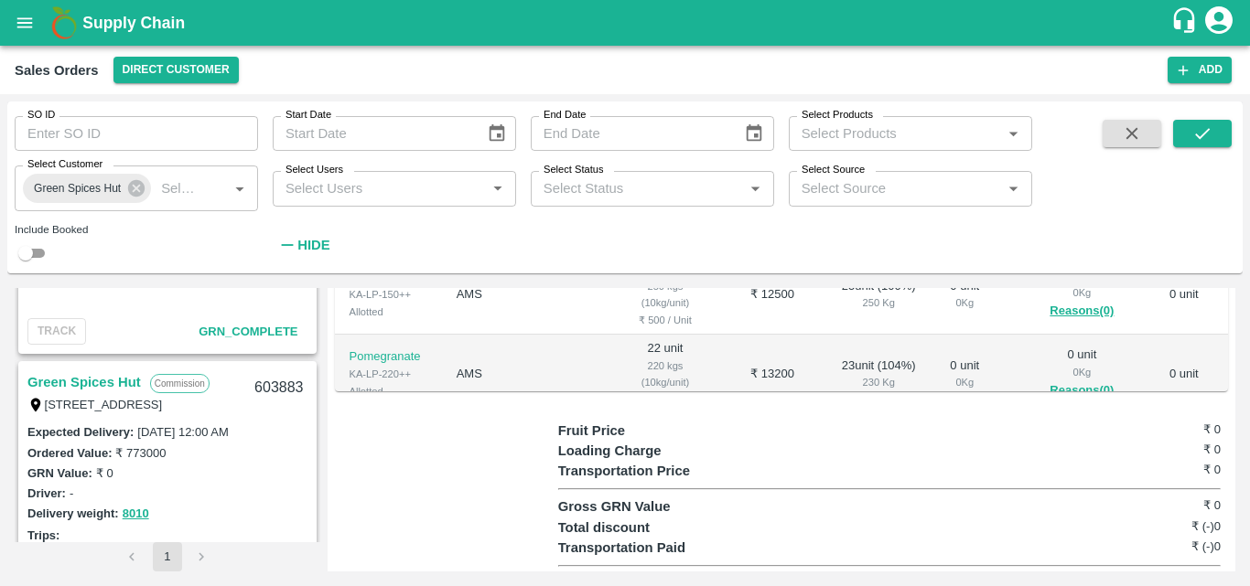
scroll to position [2975, 0]
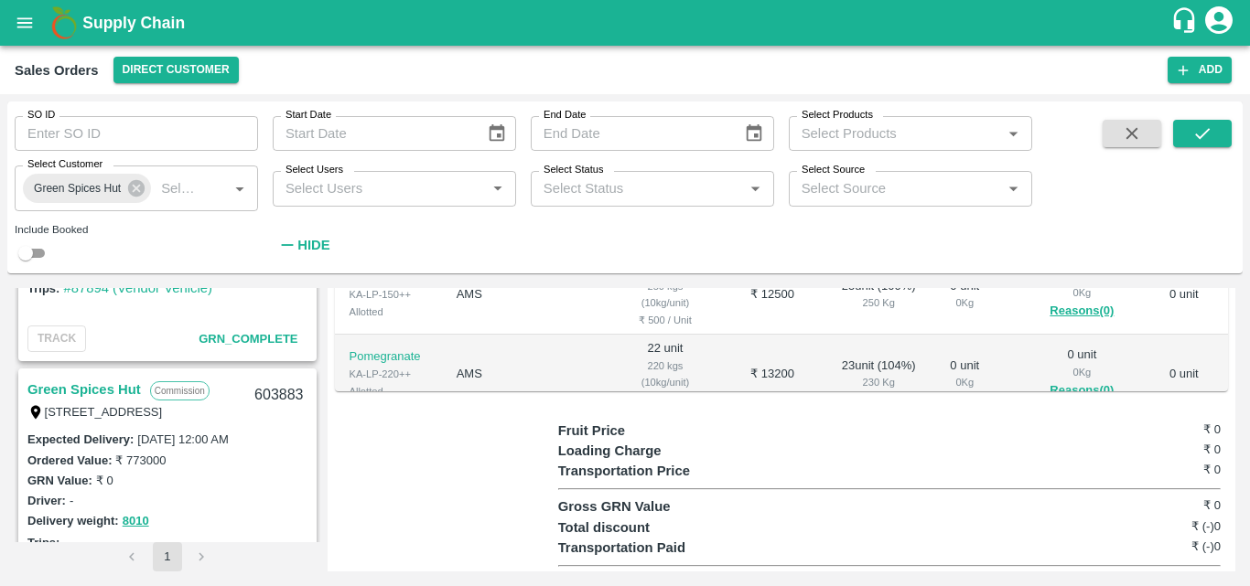
click at [267, 517] on div "Delivery weight: 8010" at bounding box center [167, 520] width 280 height 21
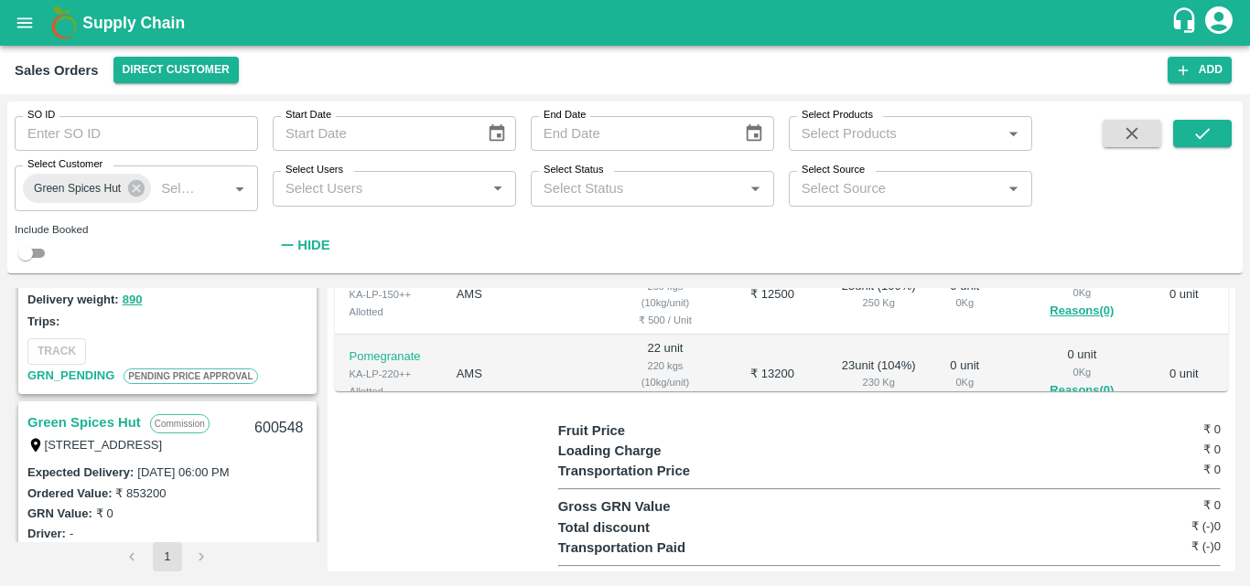
scroll to position [3304, 0]
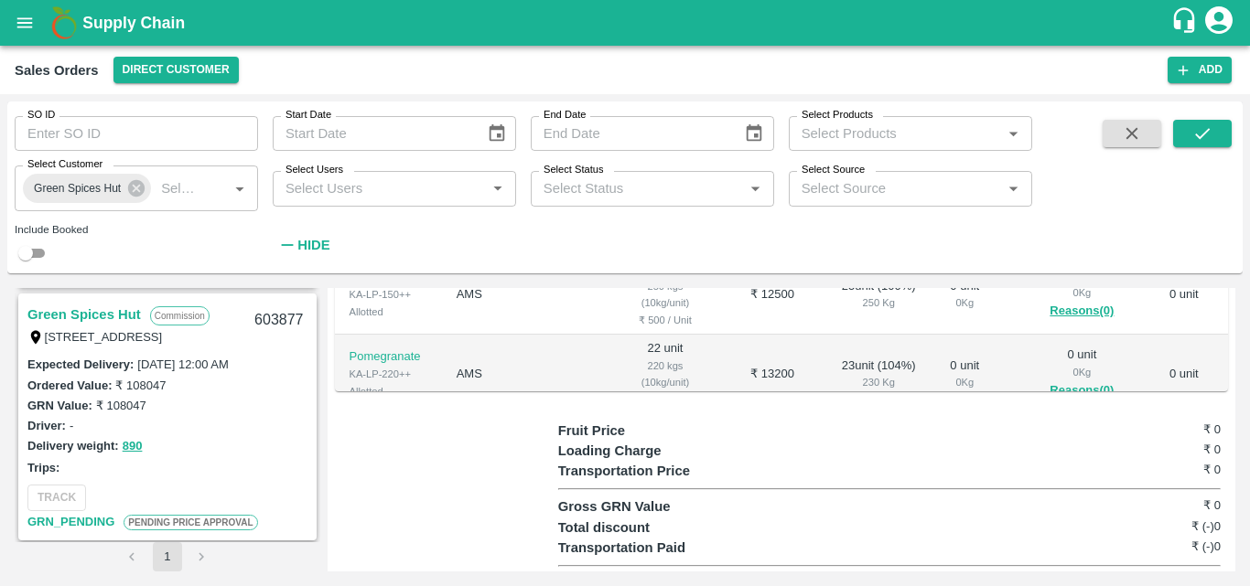
click at [104, 319] on link "Green Spices Hut" at bounding box center [83, 315] width 113 height 24
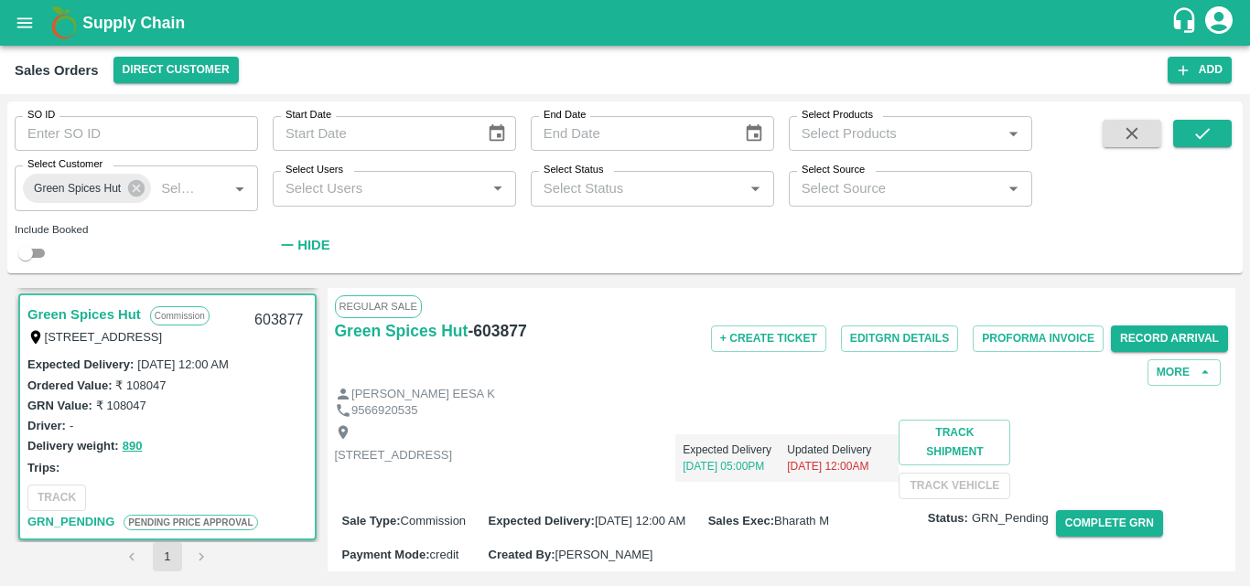
click at [898, 428] on div "Expected Delivery [DATE] 05:00PM Updated Delivery [DATE] 12:00AM" at bounding box center [675, 451] width 446 height 62
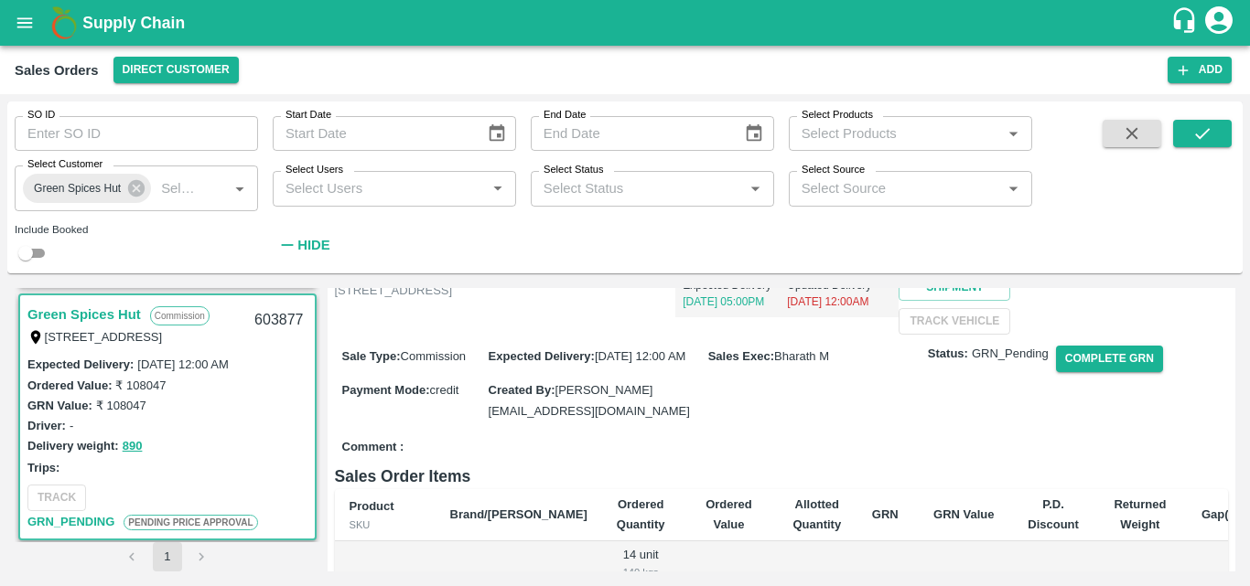
scroll to position [183, 0]
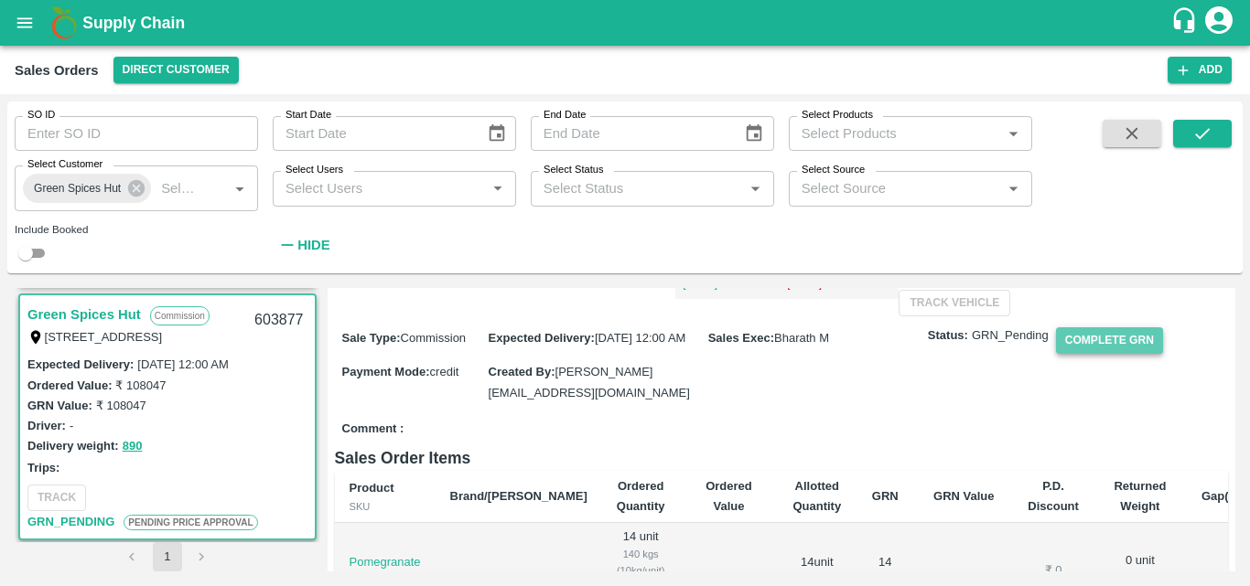
click at [1083, 354] on button "Complete GRN" at bounding box center [1109, 341] width 107 height 27
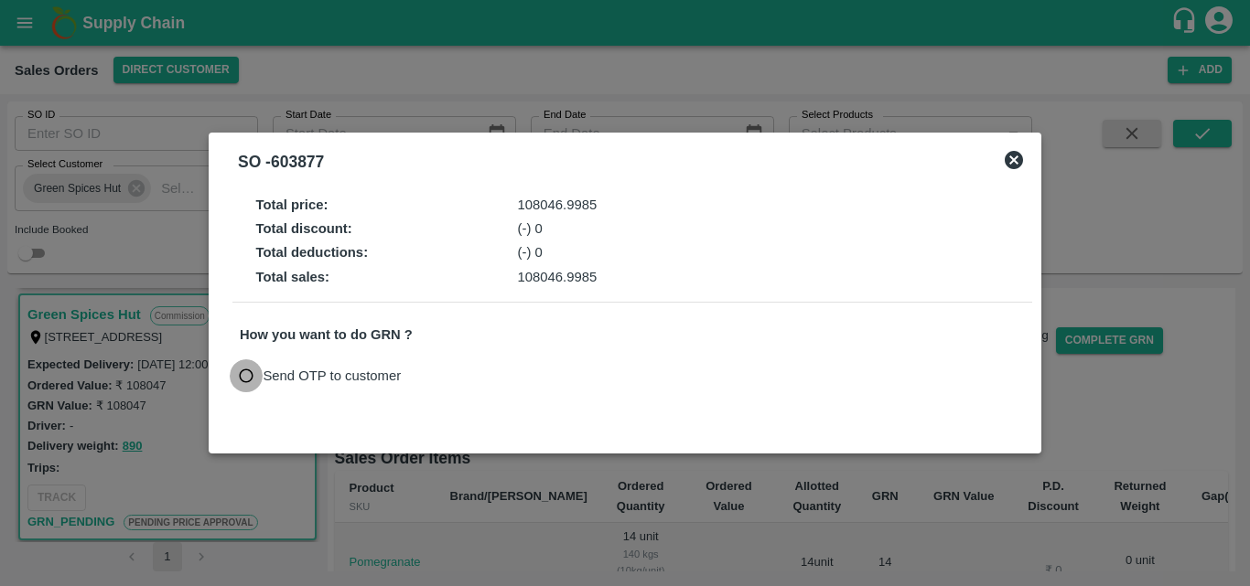
click at [245, 371] on input "Send OTP to customer" at bounding box center [247, 377] width 34 height 34
radio input "true"
click at [434, 384] on button "Send OTP" at bounding box center [452, 376] width 75 height 27
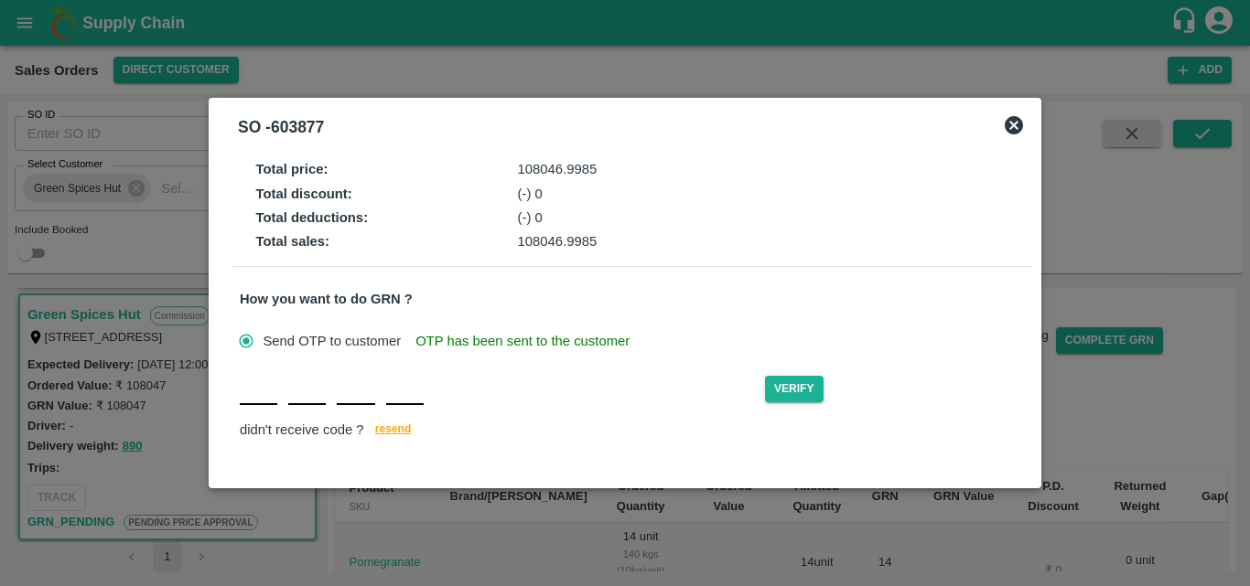
click at [250, 402] on input "text" at bounding box center [259, 388] width 38 height 33
type input "R"
type input "D"
type input "R"
type input "Q"
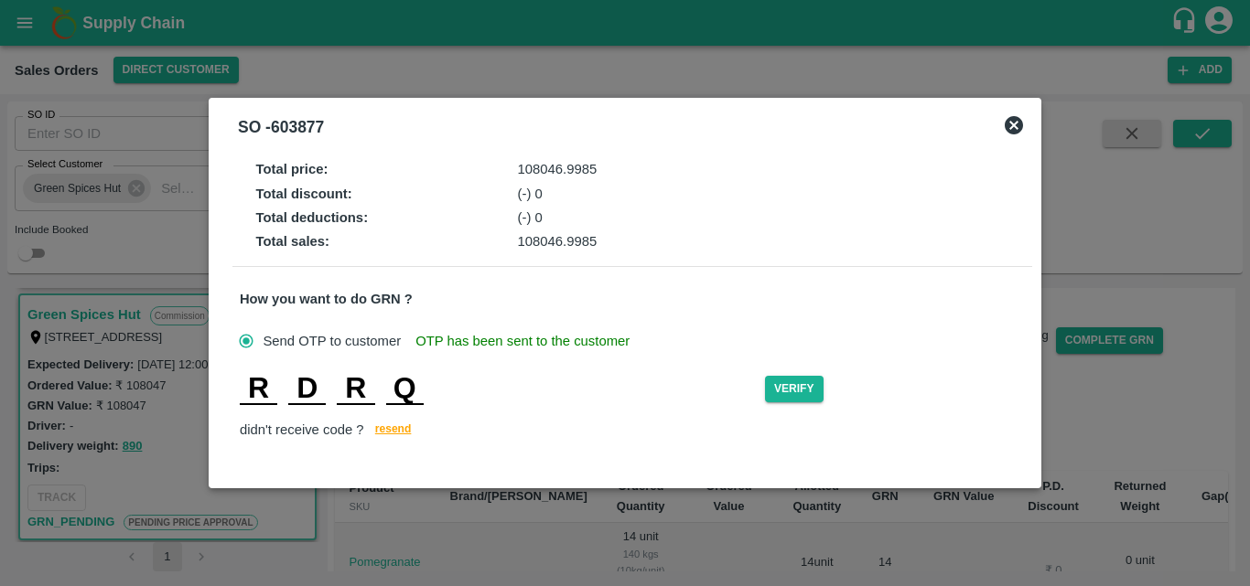
click at [308, 383] on input "D" at bounding box center [307, 388] width 38 height 33
type input "B"
click at [408, 390] on input "Q" at bounding box center [405, 388] width 38 height 33
type input "J"
type input "I"
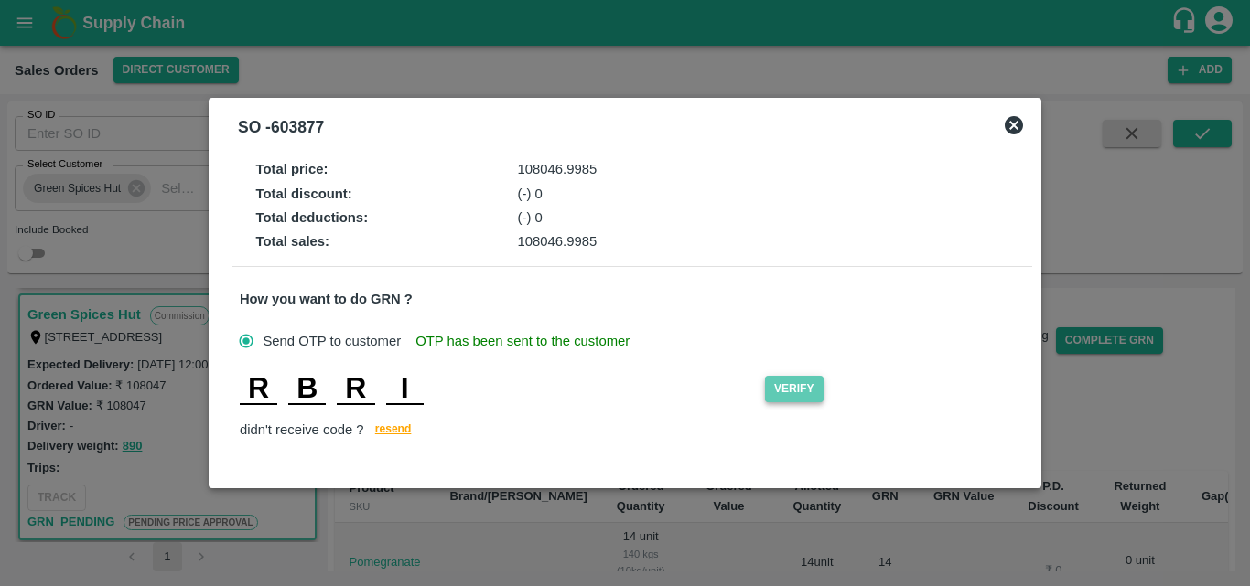
click at [784, 393] on button "Verify" at bounding box center [794, 389] width 59 height 27
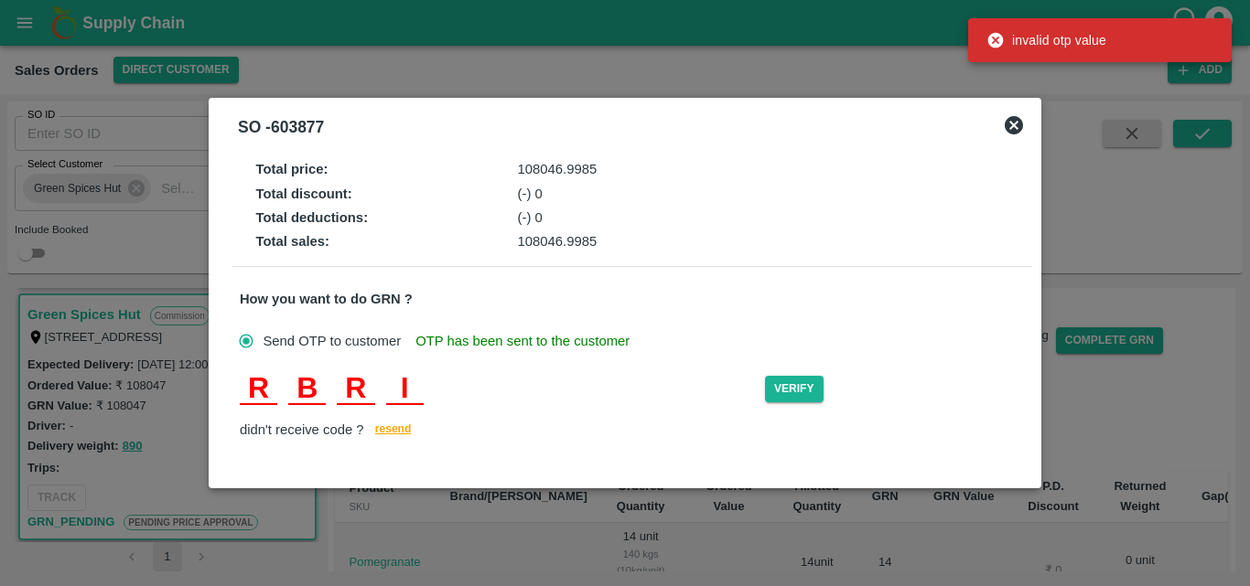
click at [420, 385] on input "I" at bounding box center [405, 388] width 38 height 33
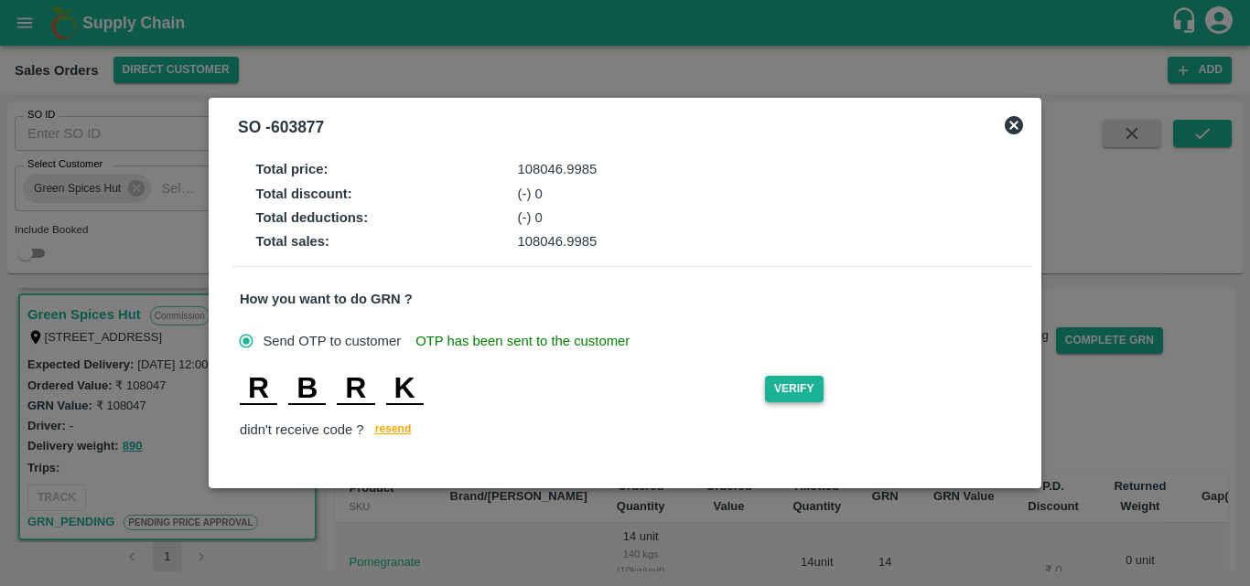
type input "K"
click at [779, 377] on button "Verify" at bounding box center [794, 389] width 59 height 27
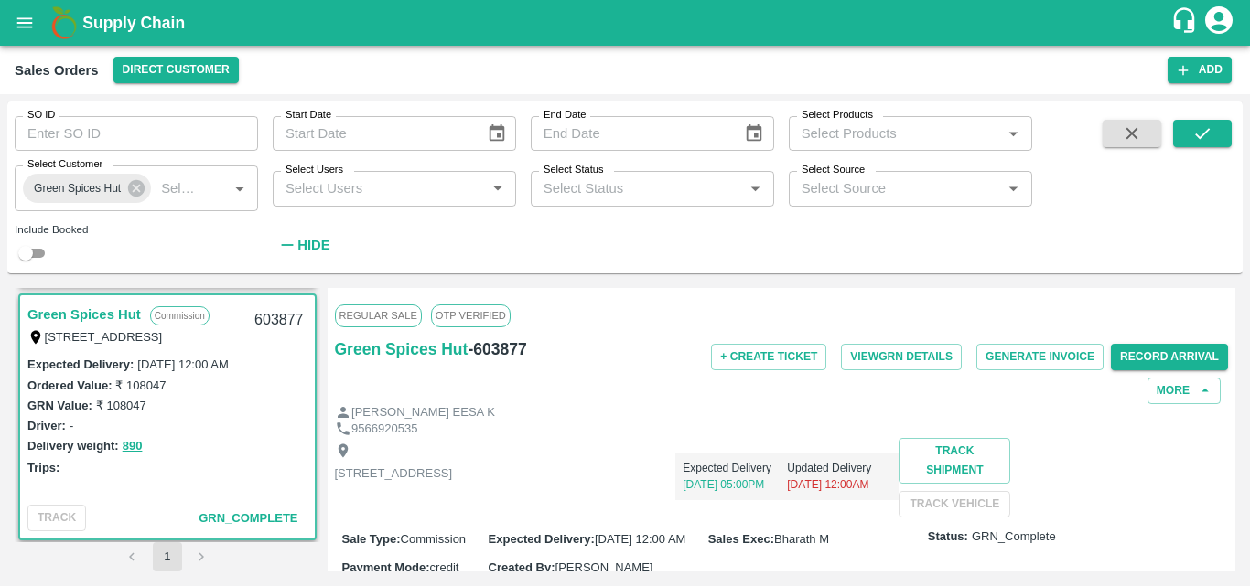
click at [268, 497] on div "Expected Delivery : [DATE] 12:00 AM Ordered Value: ₹ 108047 GRN Value: ₹ 108047…" at bounding box center [167, 426] width 295 height 144
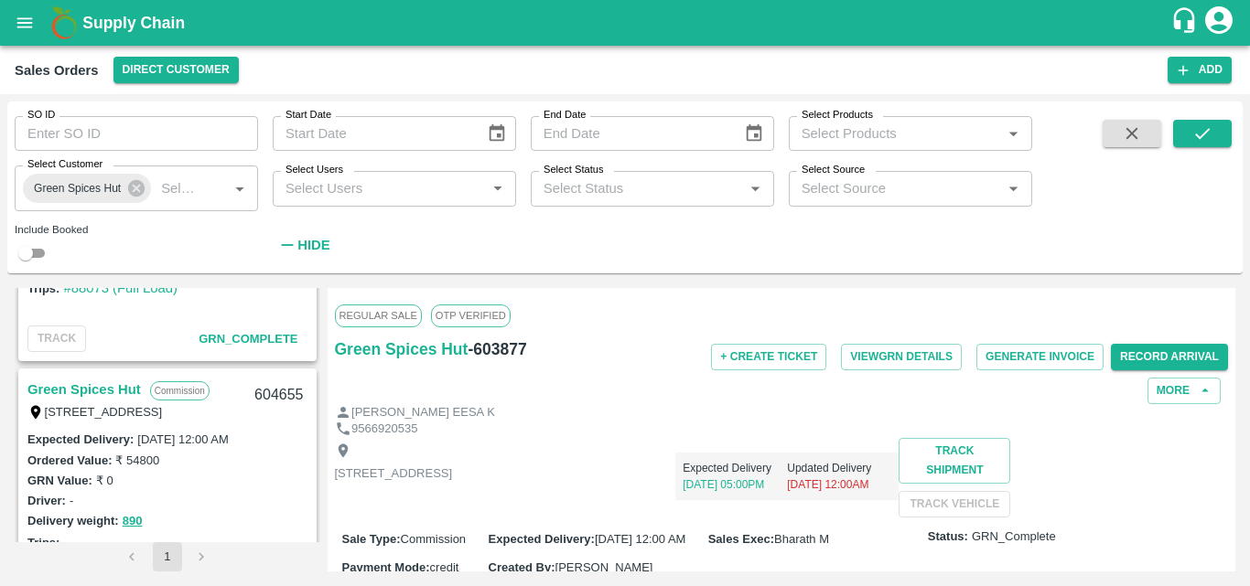
scroll to position [2207, 0]
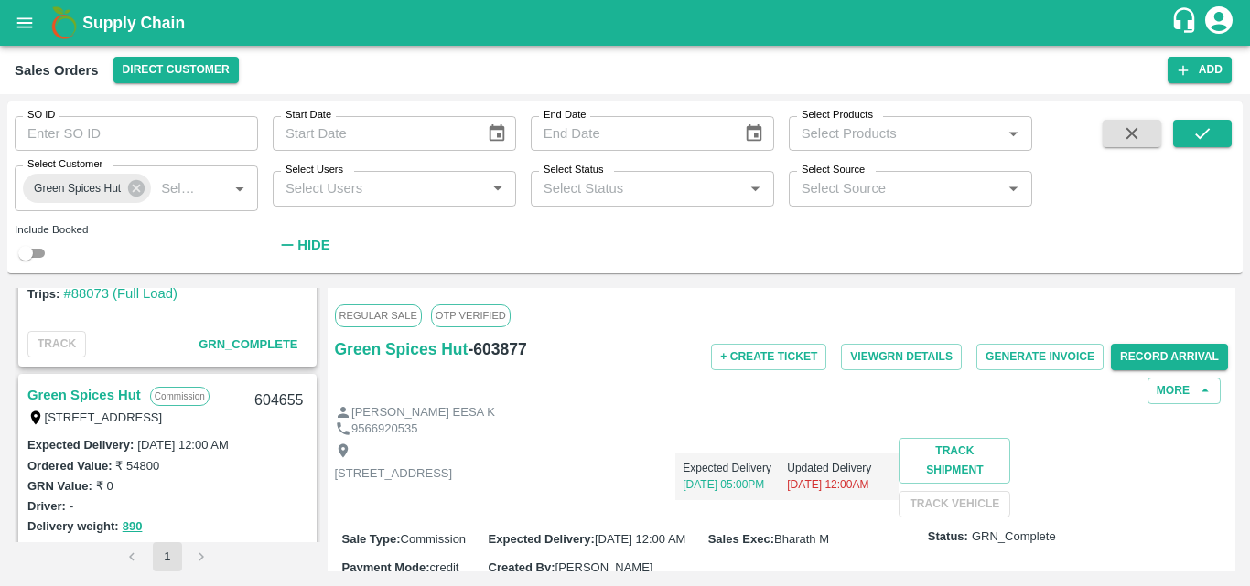
click at [134, 392] on link "Green Spices Hut" at bounding box center [83, 395] width 113 height 24
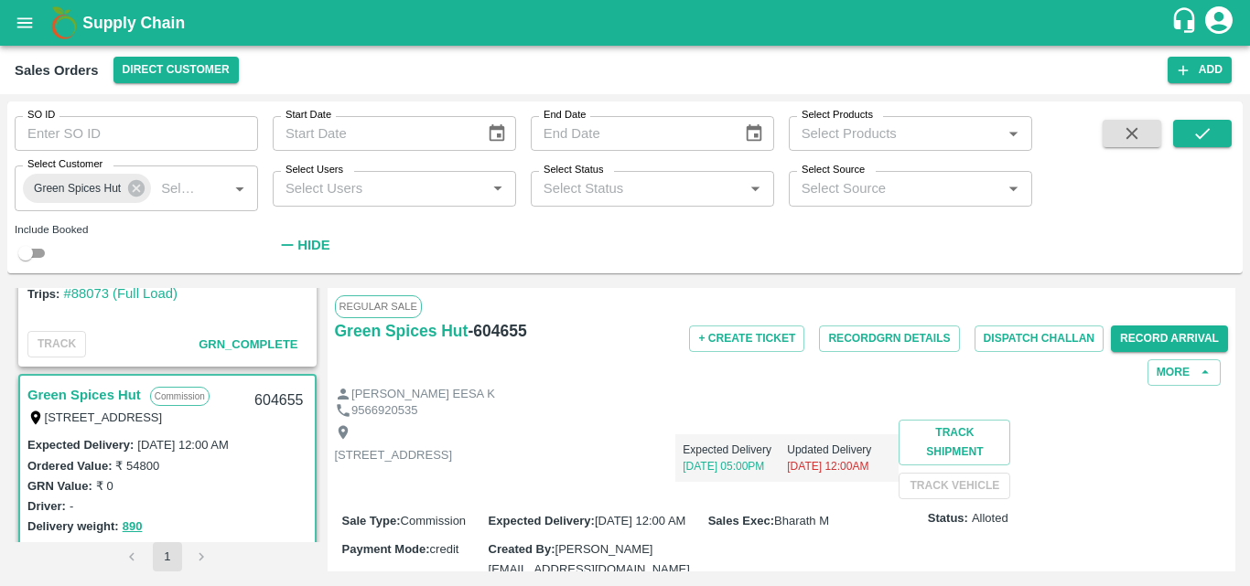
click at [113, 395] on link "Green Spices Hut" at bounding box center [83, 395] width 113 height 24
click at [929, 345] on button "Record GRN Details" at bounding box center [889, 339] width 140 height 27
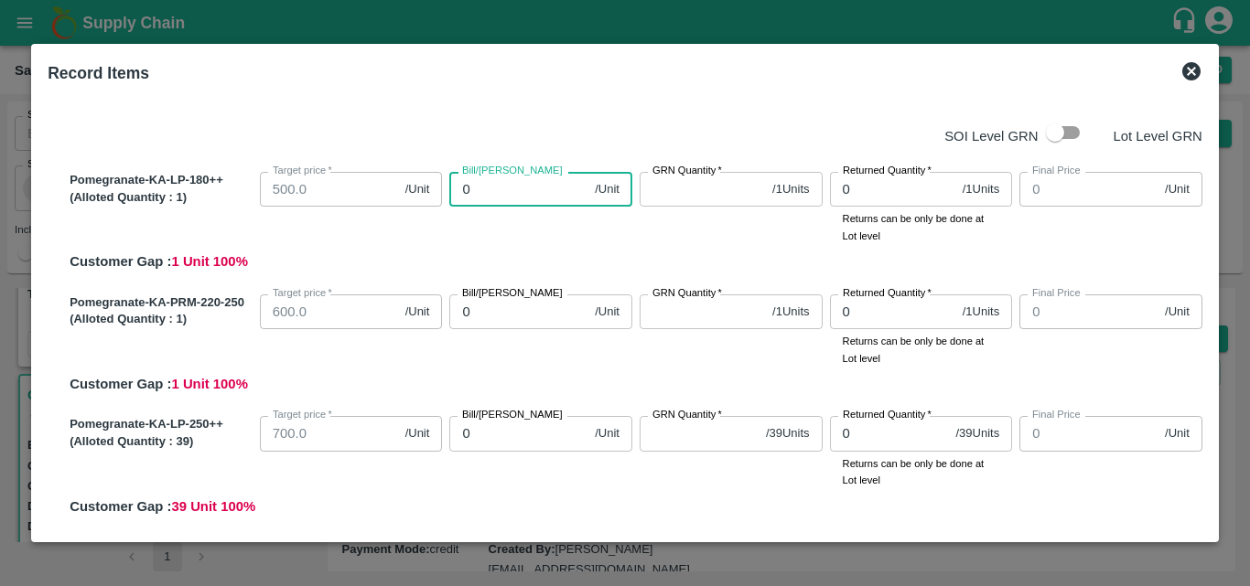
click at [525, 197] on input "0" at bounding box center [518, 189] width 138 height 35
type input "80"
type input "800"
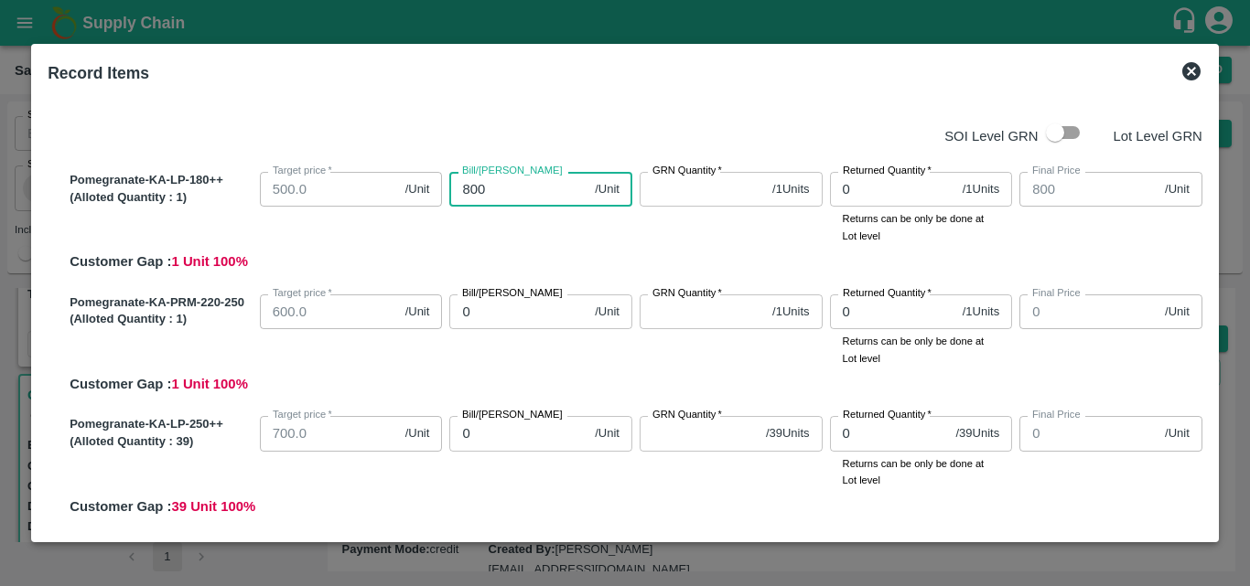
type input "800"
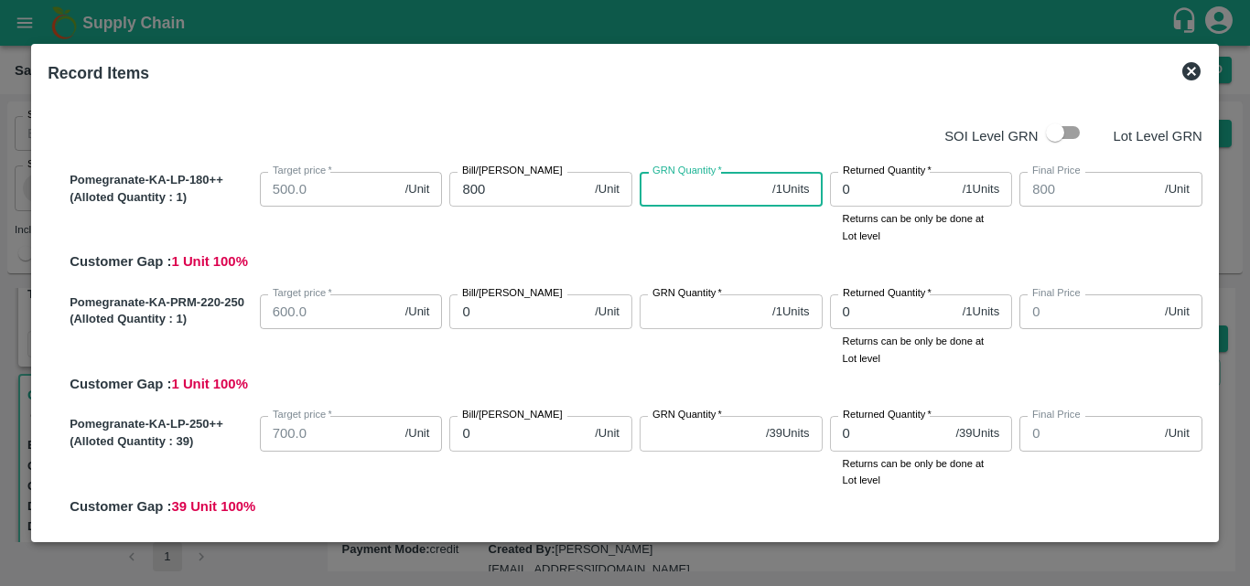
click at [684, 198] on input "GRN Quantity   *" at bounding box center [701, 189] width 125 height 35
type input "1"
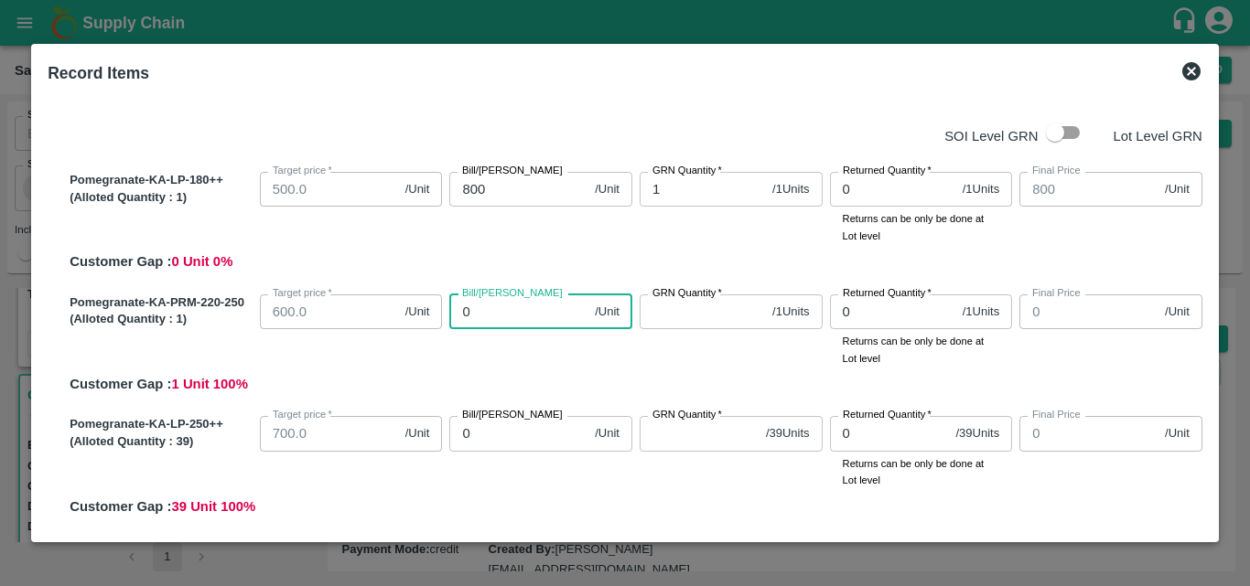
click at [525, 317] on input "0" at bounding box center [518, 312] width 138 height 35
type input "10"
type input "1000"
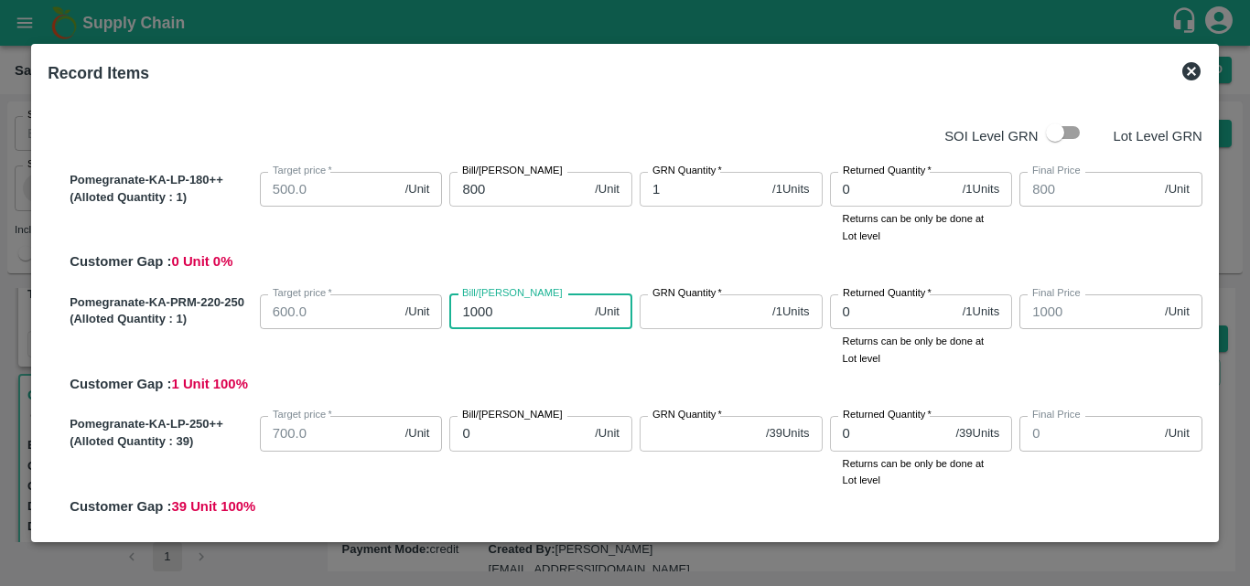
type input "1000"
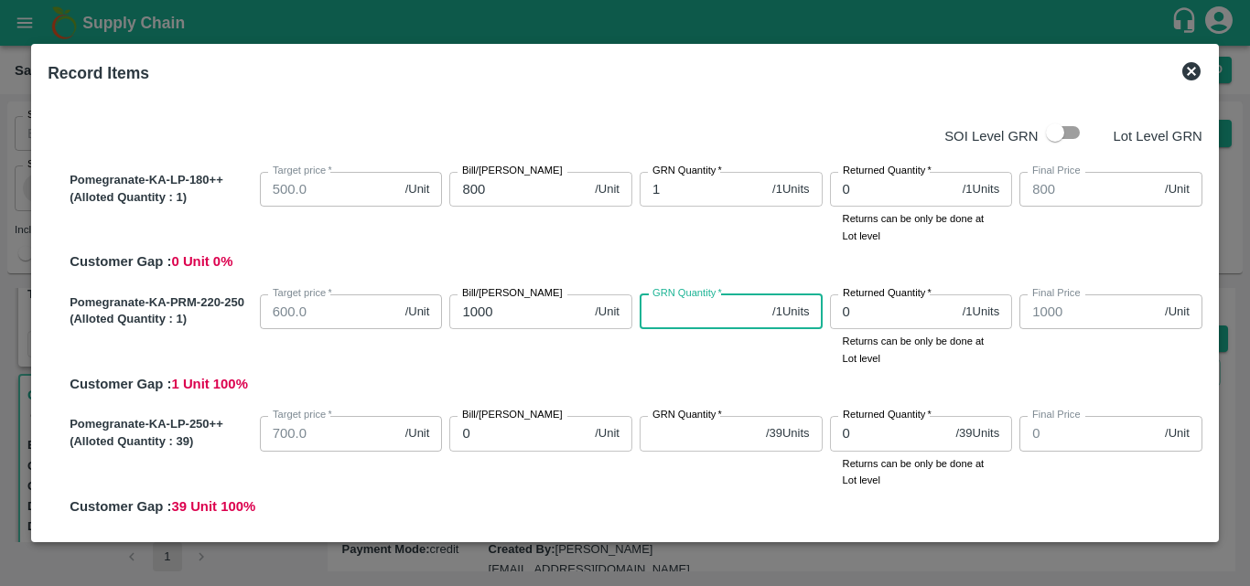
click at [679, 324] on input "GRN Quantity   *" at bounding box center [701, 312] width 125 height 35
type input "1"
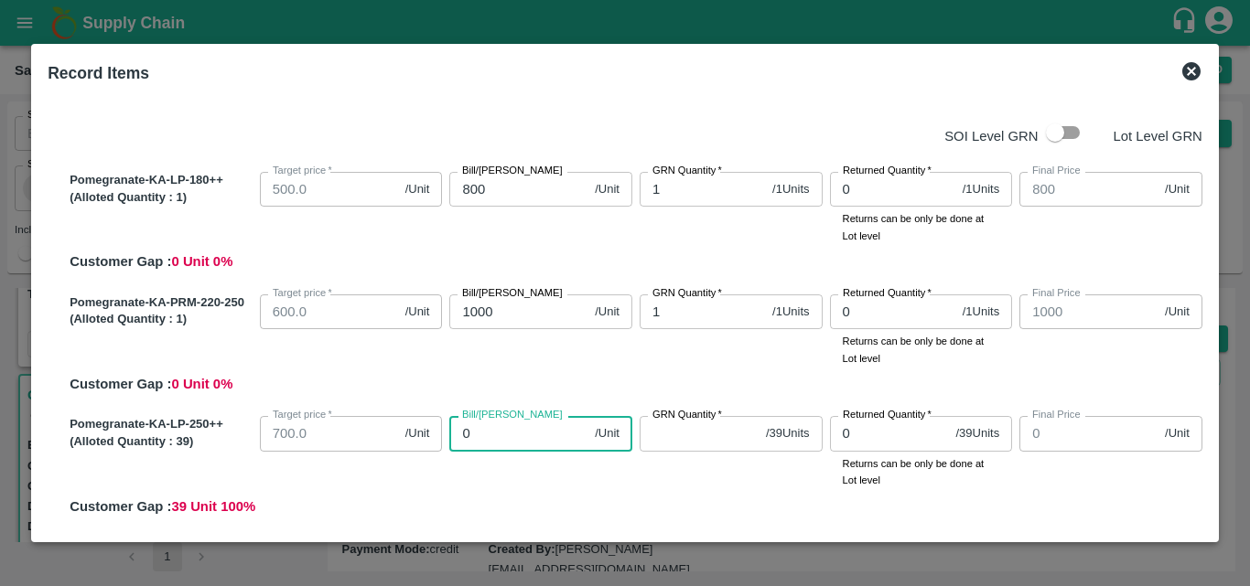
click at [500, 447] on input "0" at bounding box center [518, 433] width 138 height 35
type input "10"
type input "105"
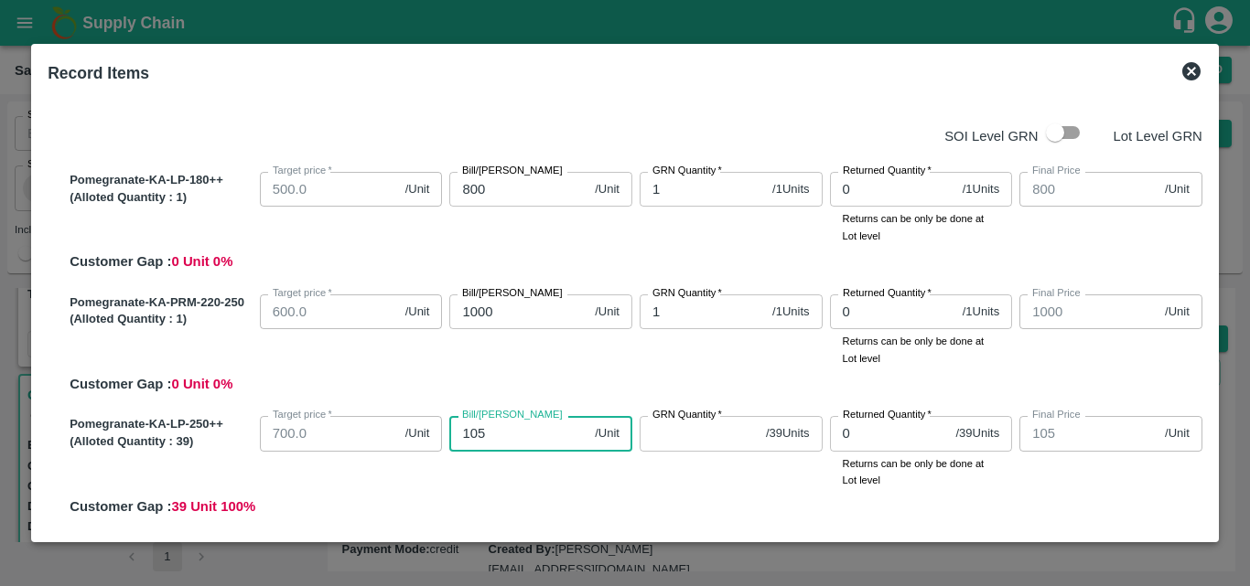
type input "1050"
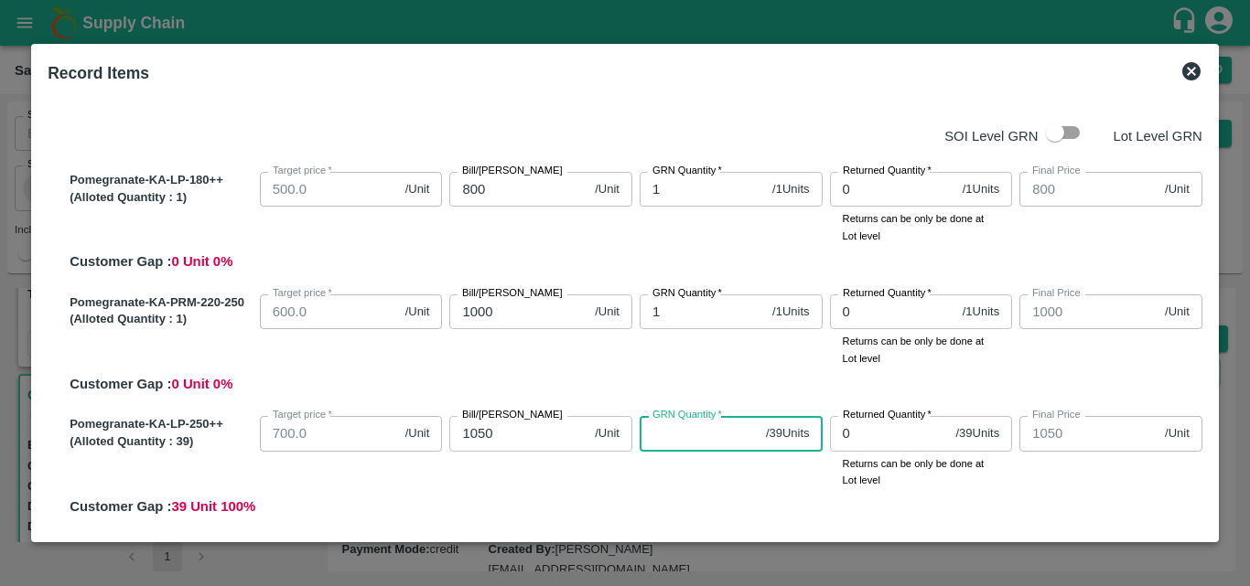
click at [698, 441] on input "GRN Quantity   *" at bounding box center [698, 433] width 119 height 35
type input "39"
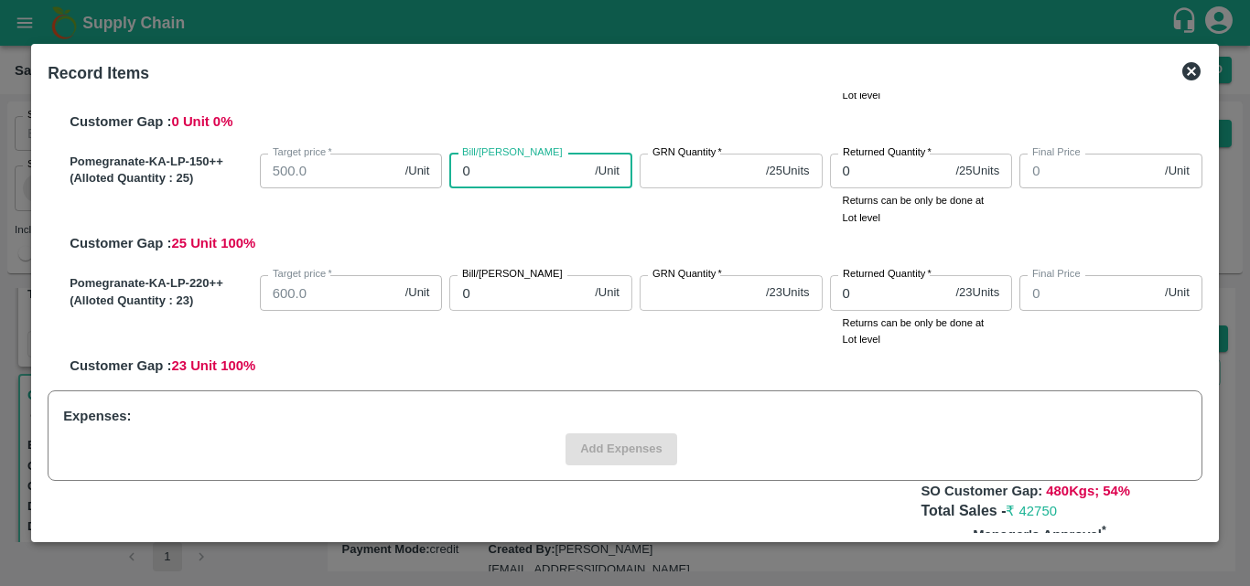
click at [487, 171] on input "0" at bounding box center [518, 171] width 138 height 35
type input "80"
type input "800"
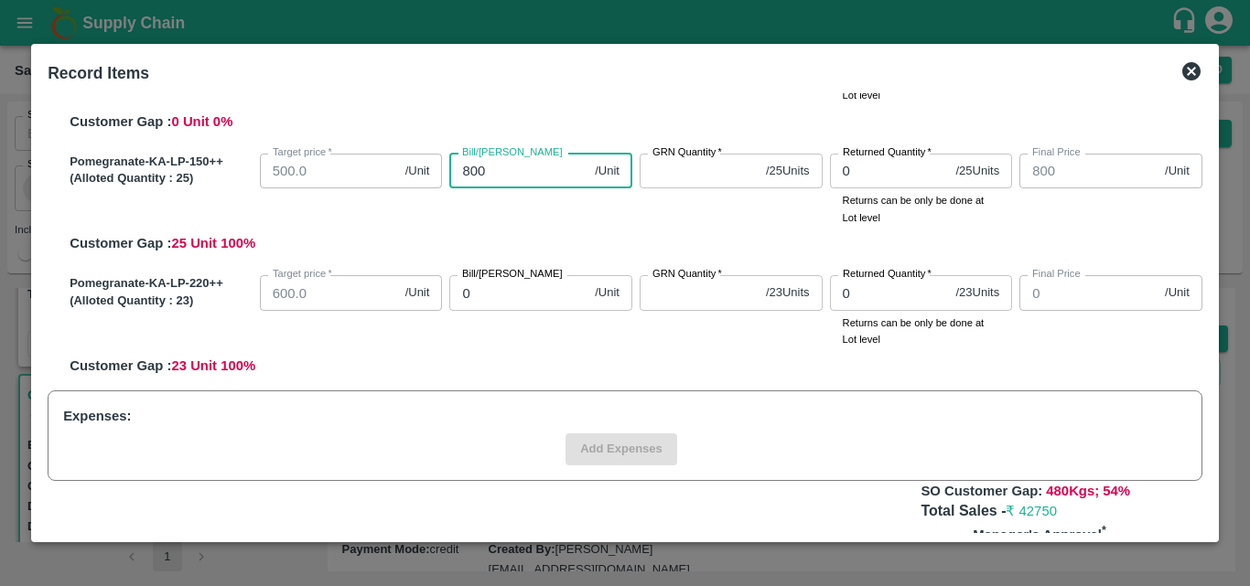
type input "800"
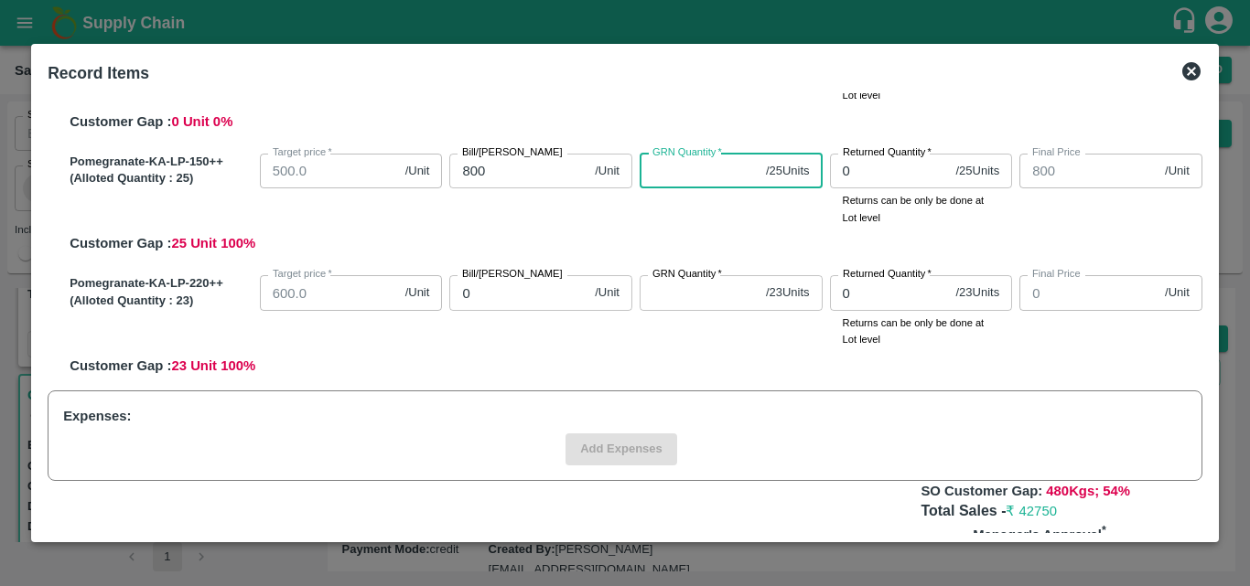
click at [641, 181] on input "GRN Quantity   *" at bounding box center [698, 171] width 119 height 35
type input "25"
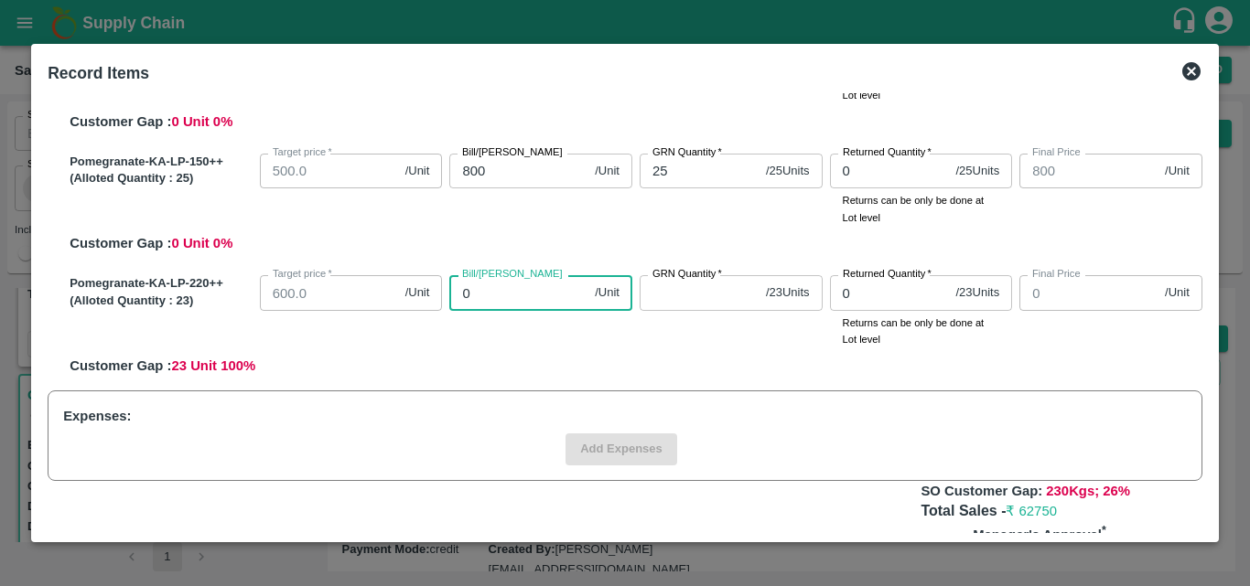
click at [497, 294] on input "0" at bounding box center [518, 292] width 138 height 35
type input "10"
type input "100"
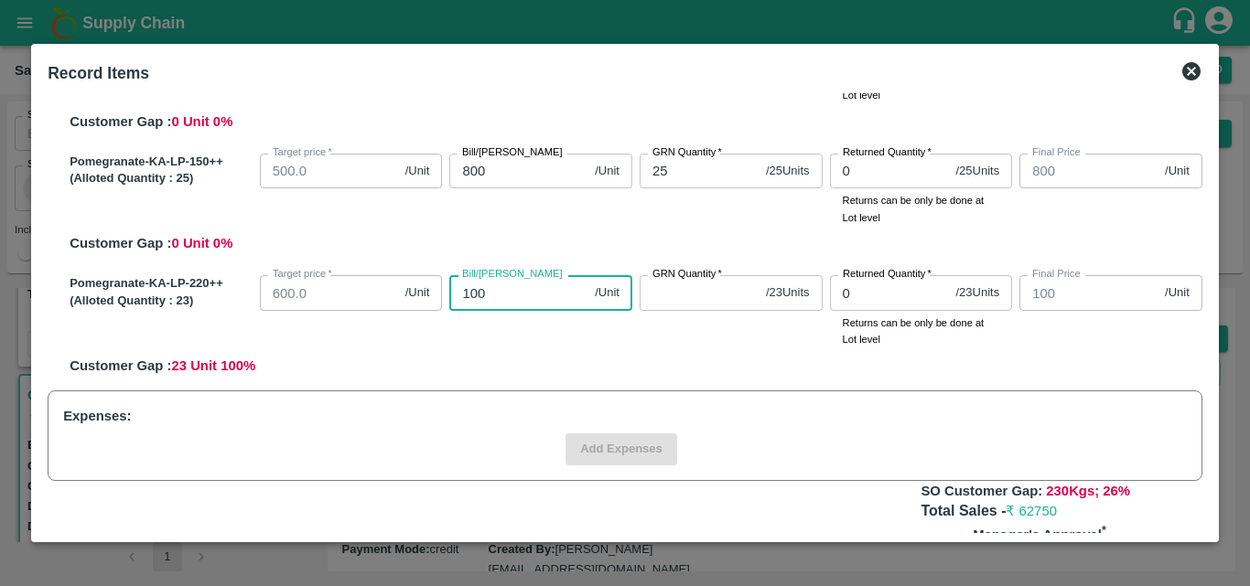
type input "1000"
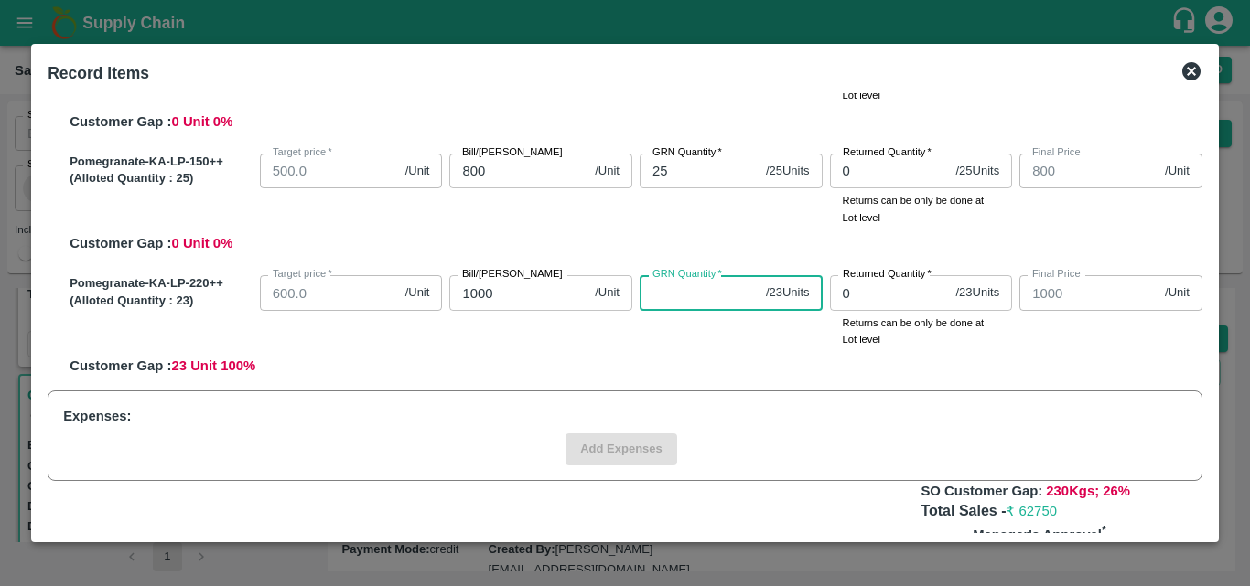
click at [666, 295] on input "GRN Quantity   *" at bounding box center [698, 292] width 119 height 35
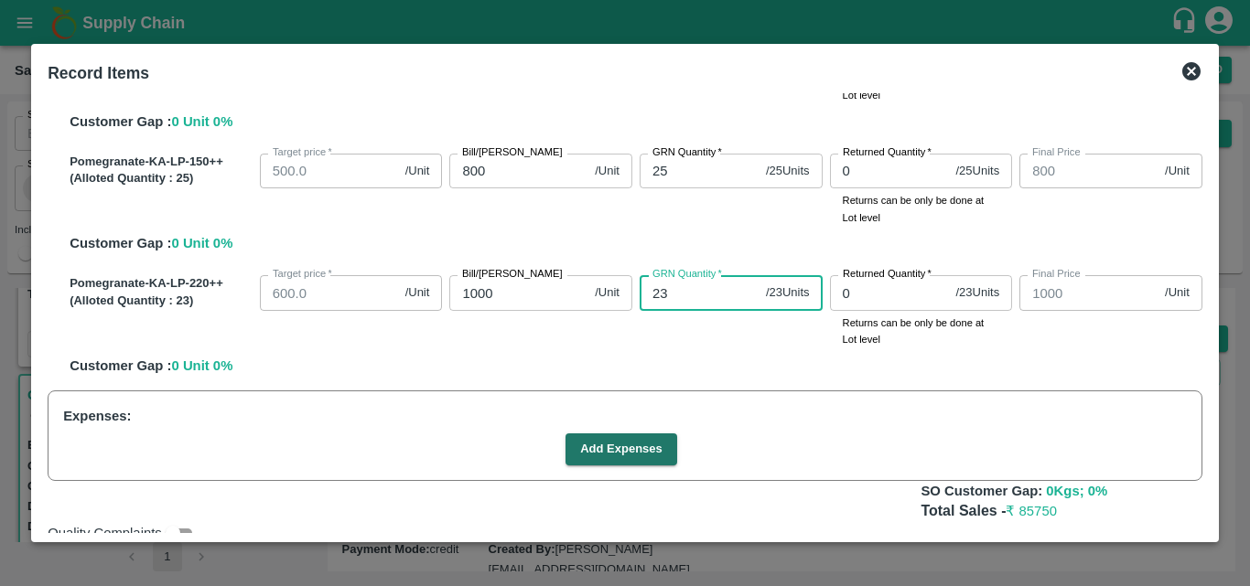
type input "23"
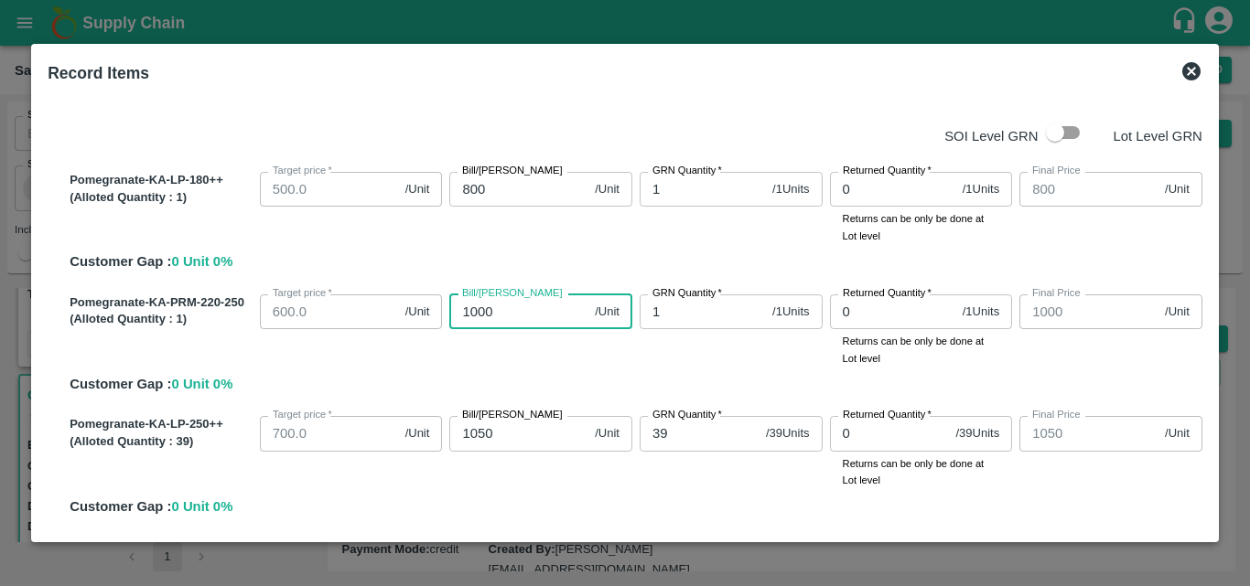
click at [545, 317] on input "1000" at bounding box center [518, 312] width 138 height 35
type input "100"
type input "1"
type input "60"
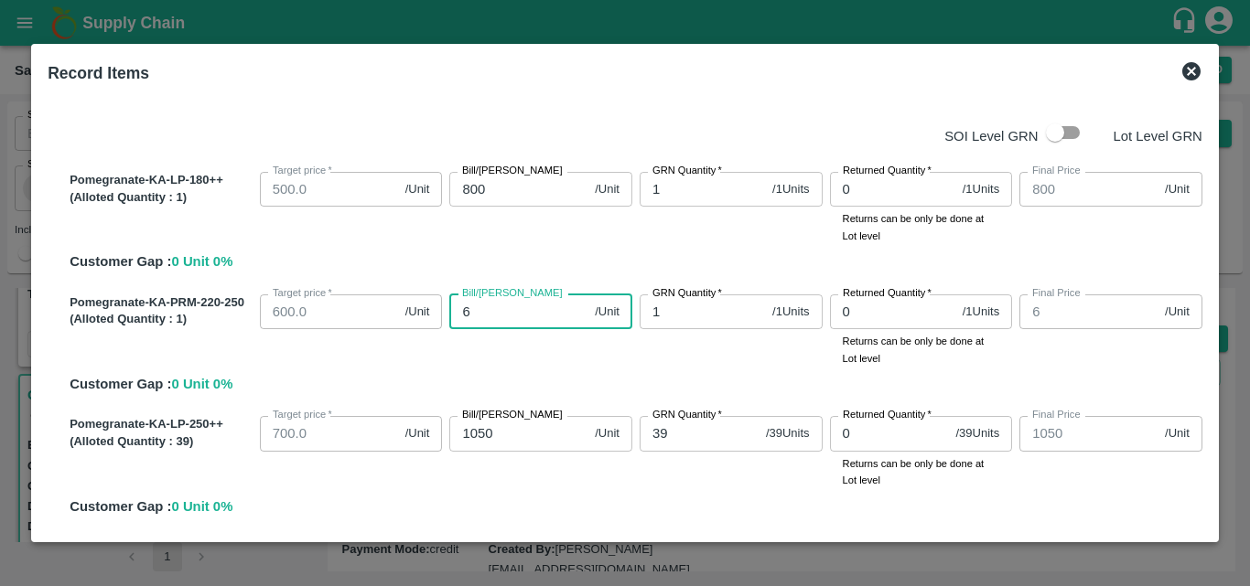
type input "60"
type input "600"
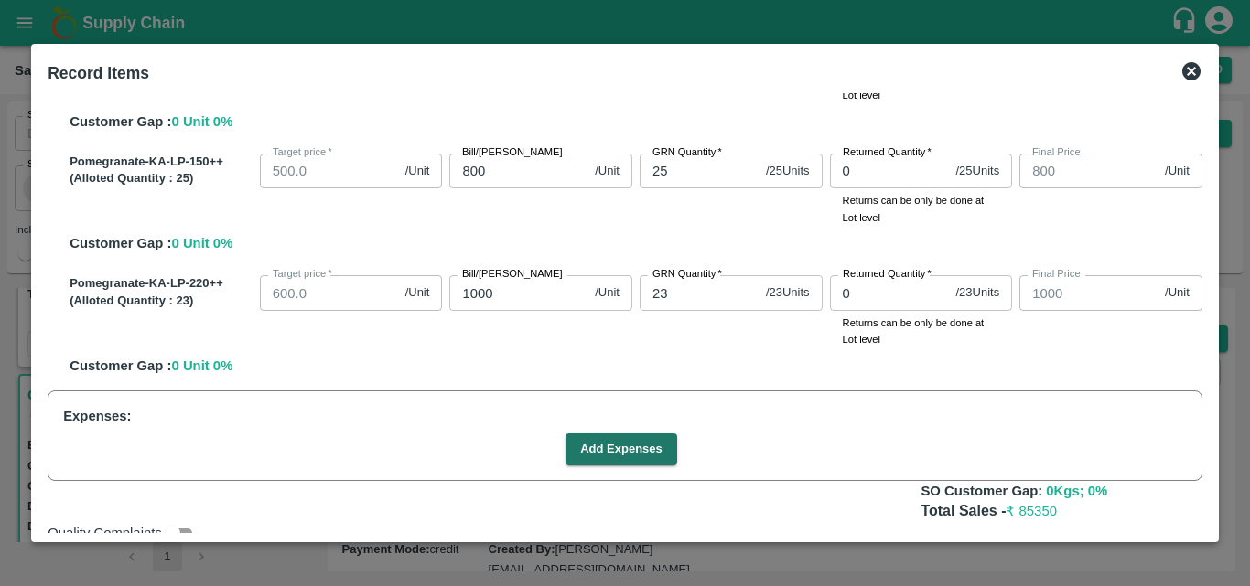
scroll to position [445, 0]
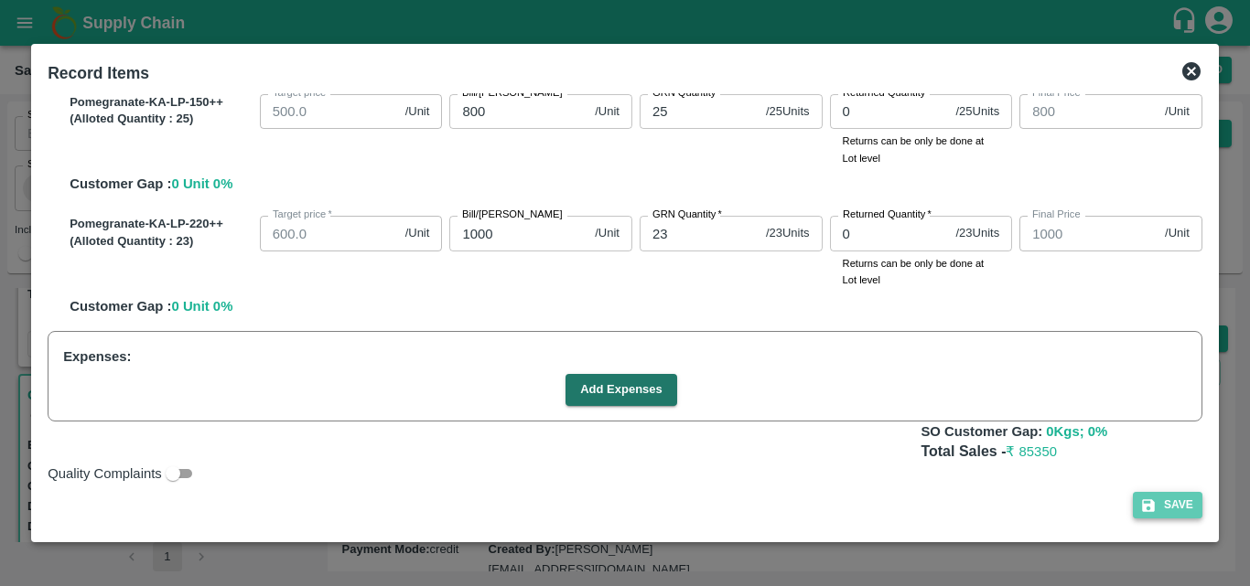
click at [1186, 498] on button "Save" at bounding box center [1168, 505] width 70 height 27
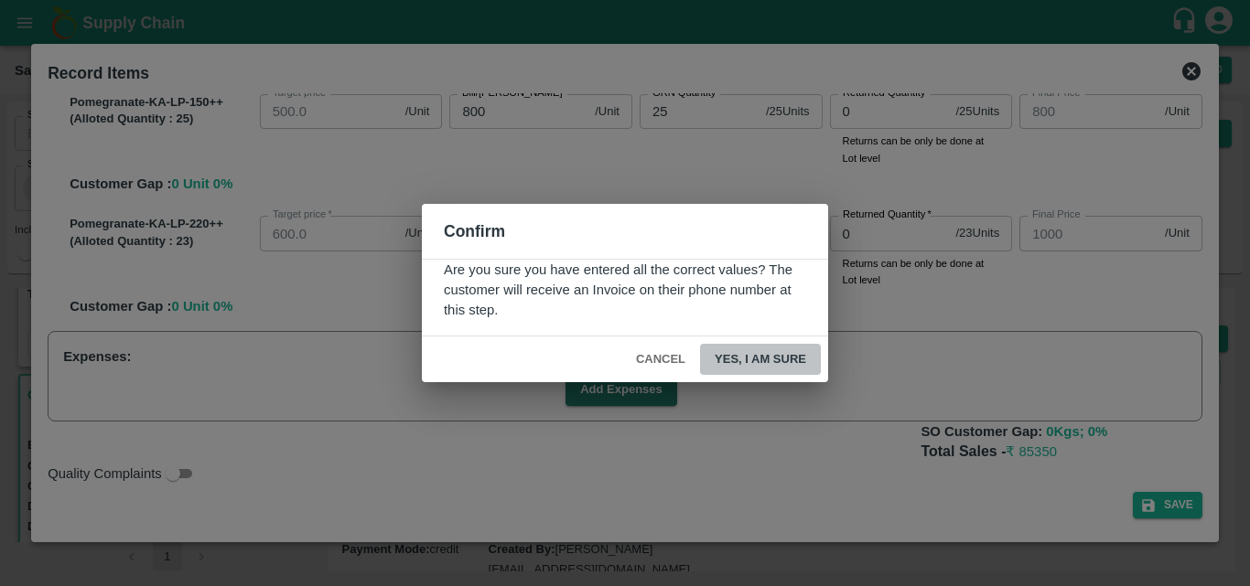
click at [756, 348] on button "Yes, I am sure" at bounding box center [760, 360] width 121 height 32
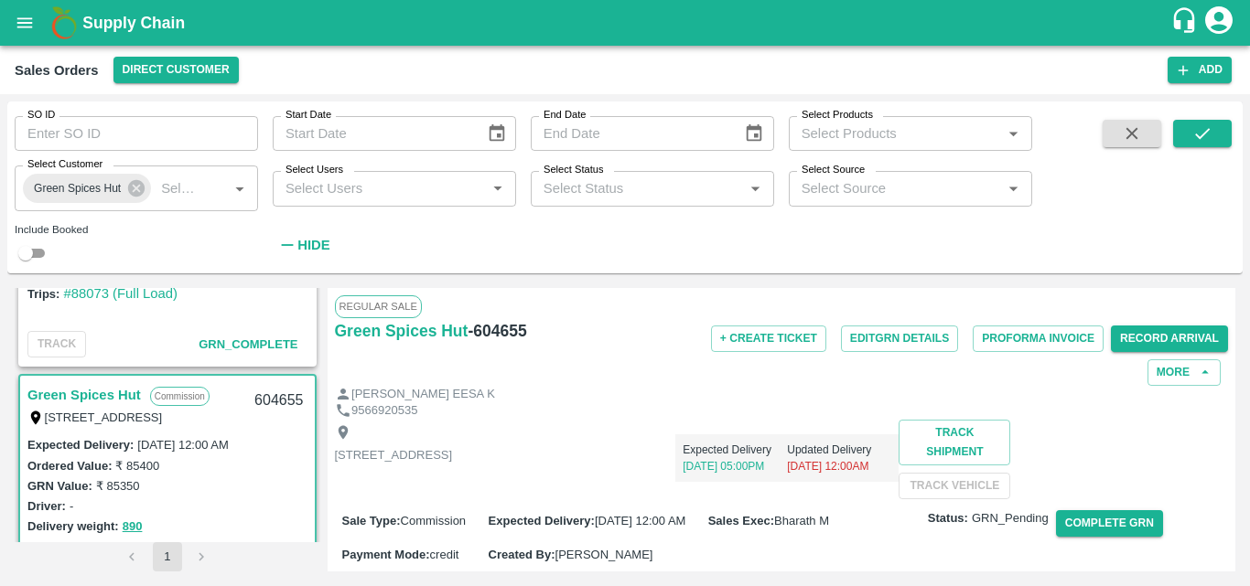
click at [757, 462] on div "Expected Delivery [DATE] 05:00PM Updated Delivery [DATE] 12:00AM" at bounding box center [675, 451] width 446 height 62
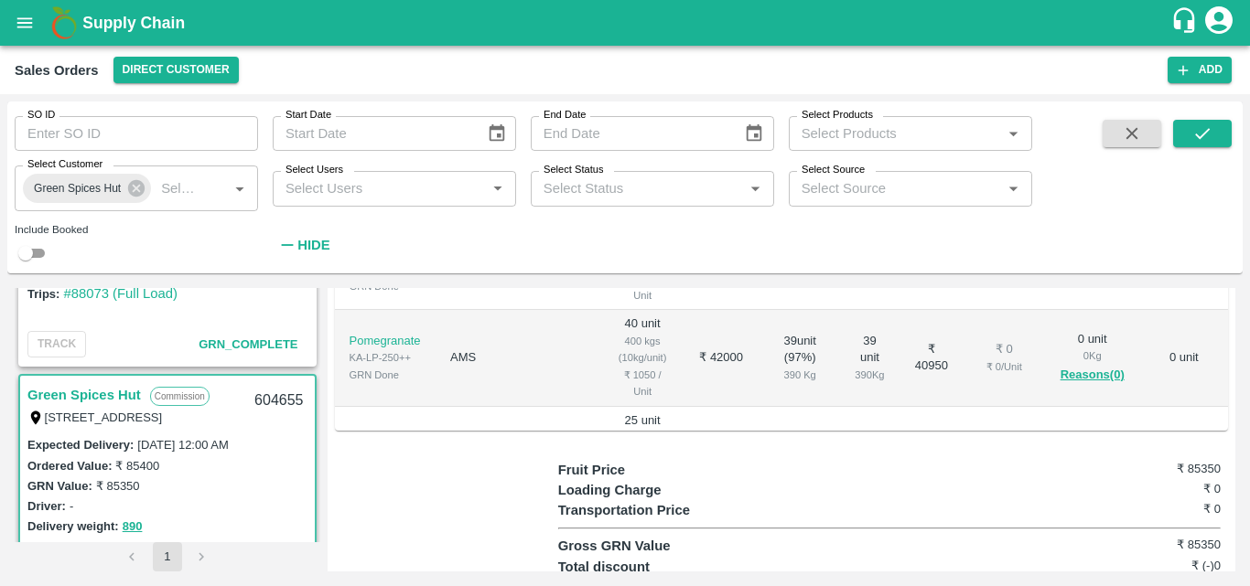
scroll to position [586, 0]
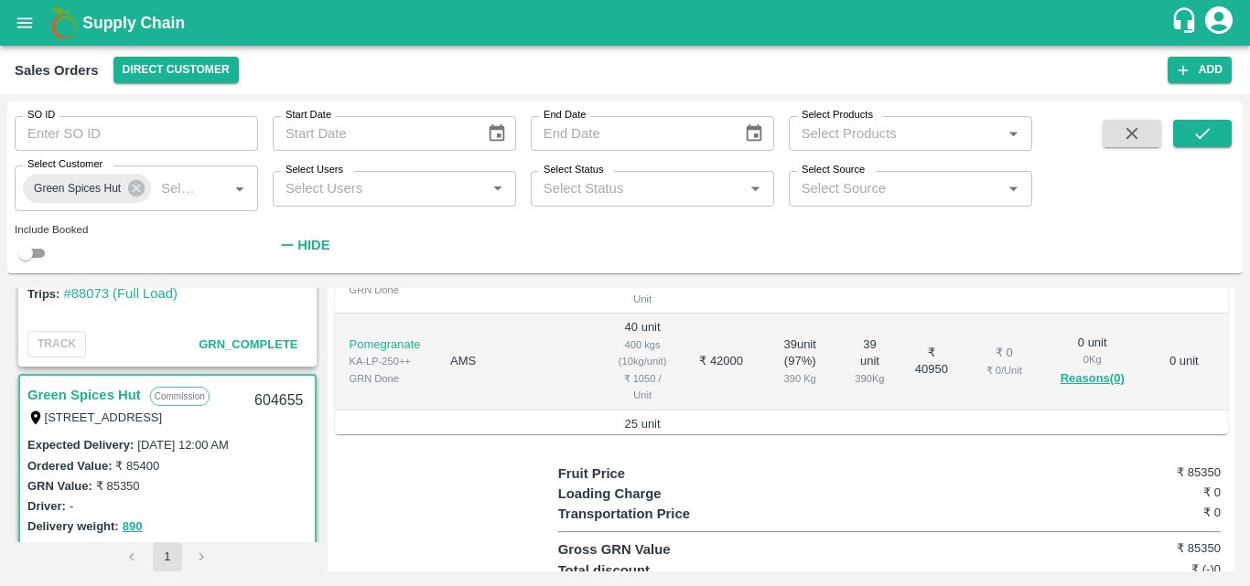
click at [759, 445] on td "25 unit ( 100 %) 250 Kg" at bounding box center [799, 459] width 80 height 97
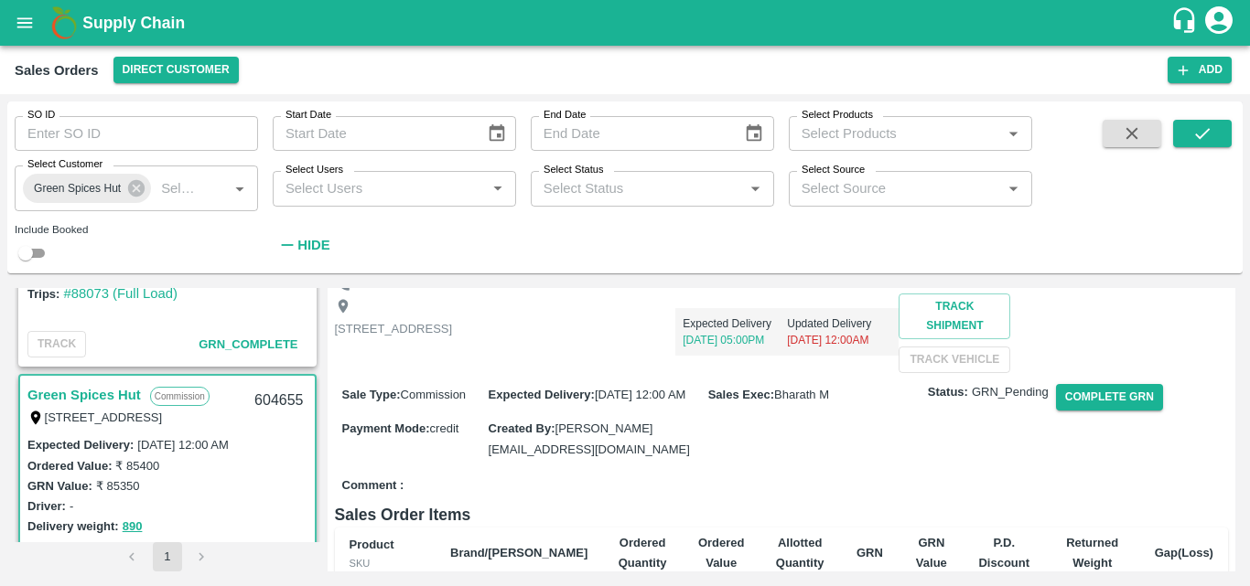
scroll to position [0, 0]
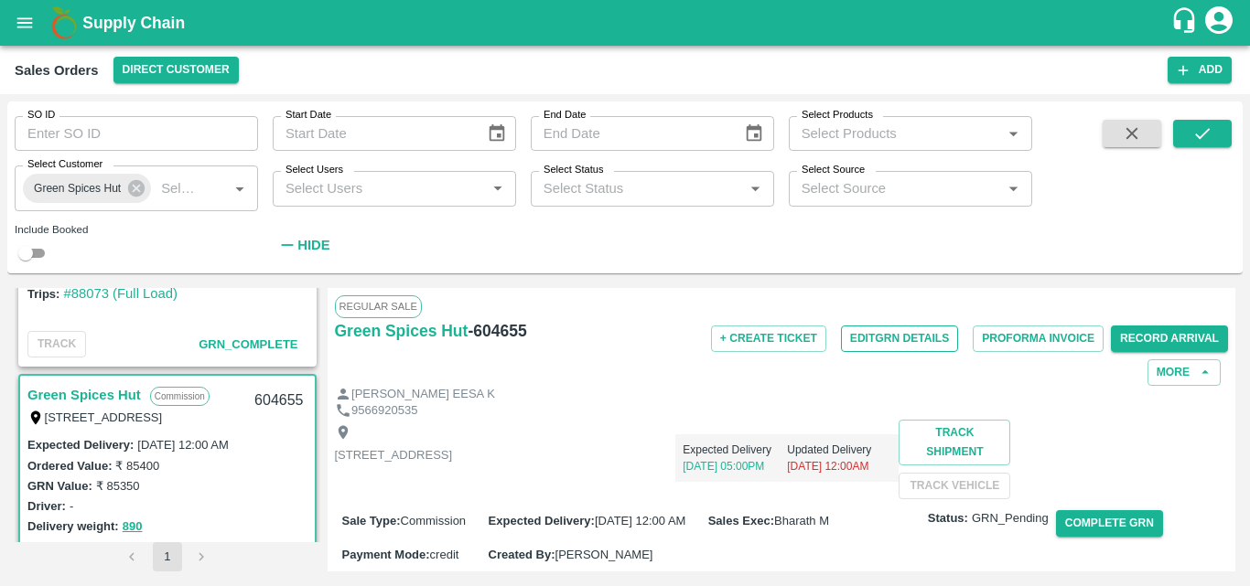
click at [872, 338] on button "Edit GRN Details" at bounding box center [899, 339] width 117 height 27
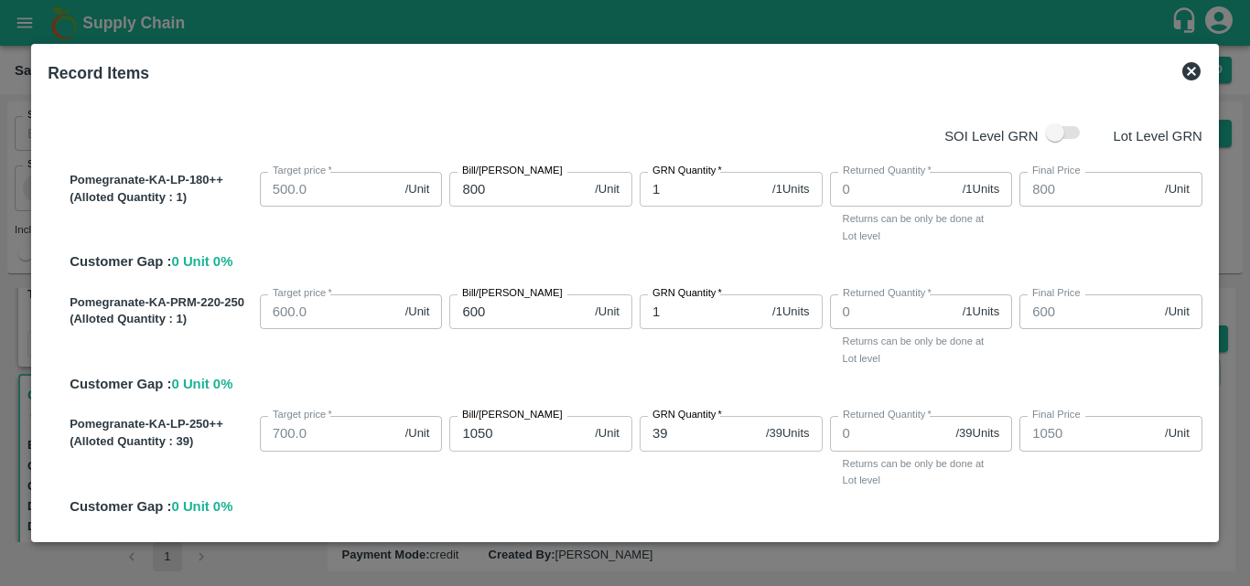
click at [1205, 457] on div "SOI Level GRN Lot Level GRN Pomegranate-KA-LP-180++ (Alloted Quantity : 1 ) Tar…" at bounding box center [624, 313] width 1169 height 440
click at [1187, 67] on icon at bounding box center [1191, 71] width 18 height 18
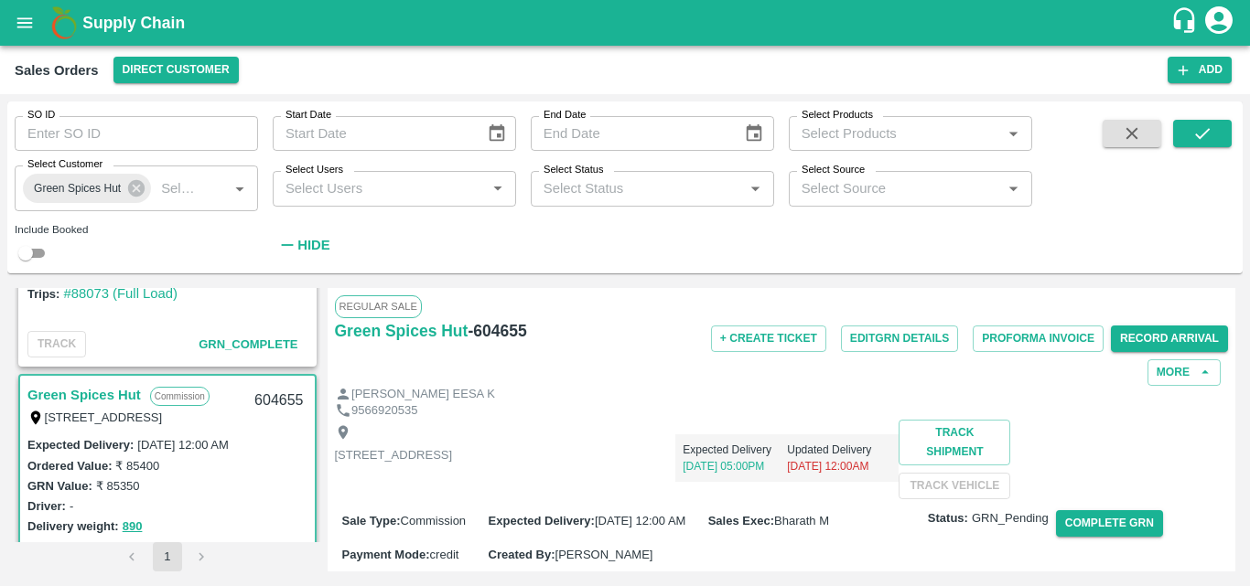
click at [806, 454] on div "Expected Delivery [DATE] 05:00PM Updated Delivery [DATE] 12:00AM" at bounding box center [675, 451] width 446 height 62
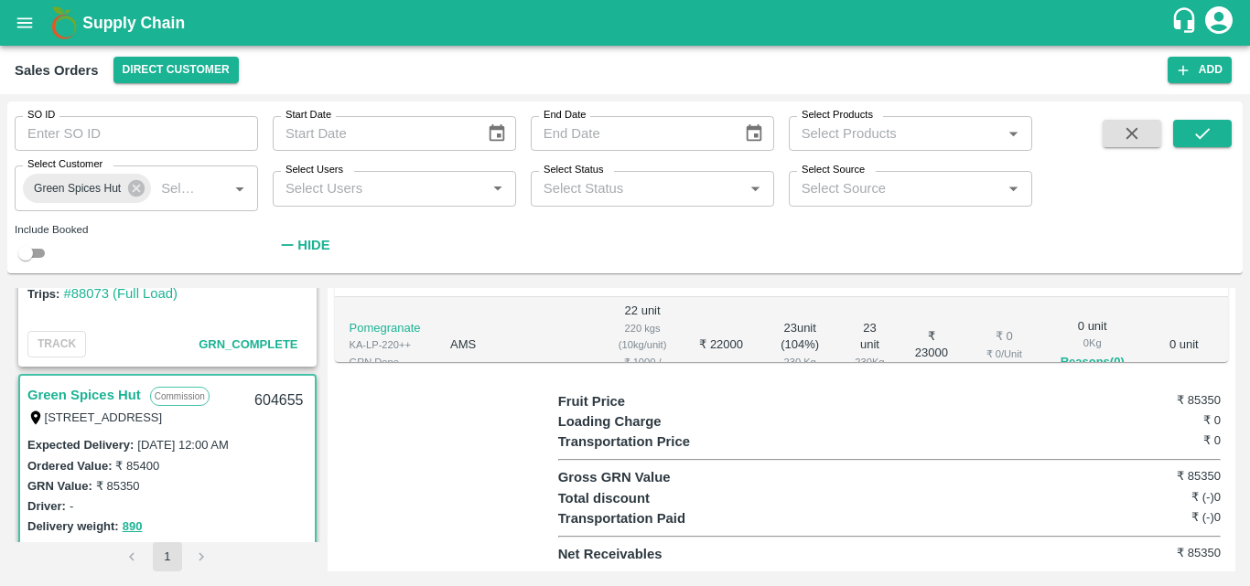
scroll to position [695, 0]
click at [1234, 291] on div "Regular Sale Green Spices Hut - 604655 + Create Ticket Edit GRN Details Proform…" at bounding box center [782, 430] width 908 height 284
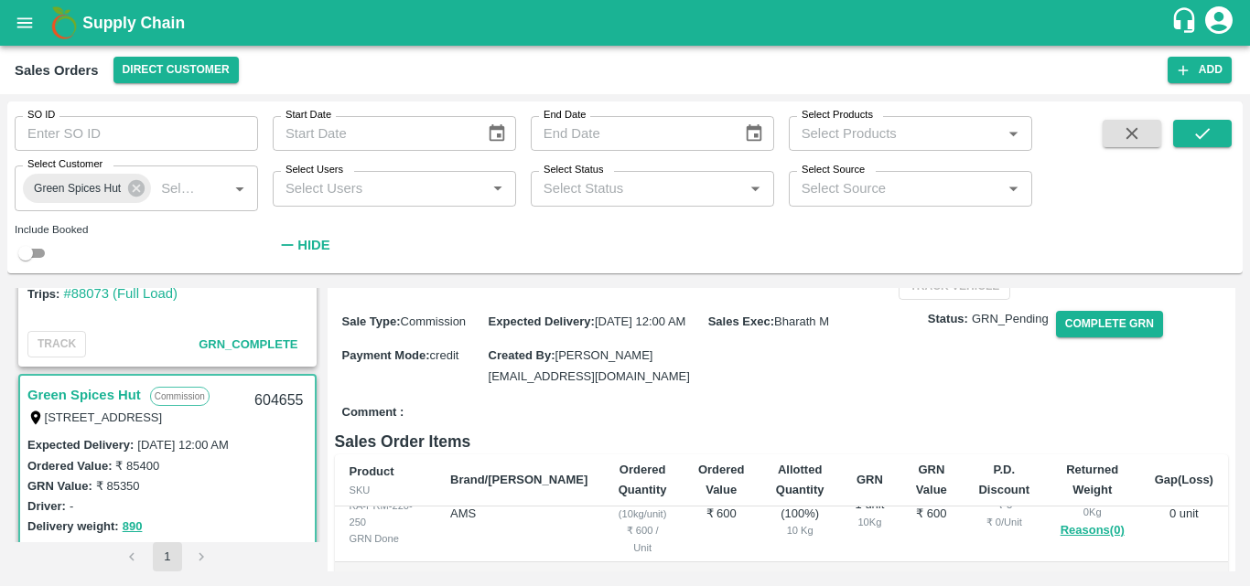
scroll to position [0, 0]
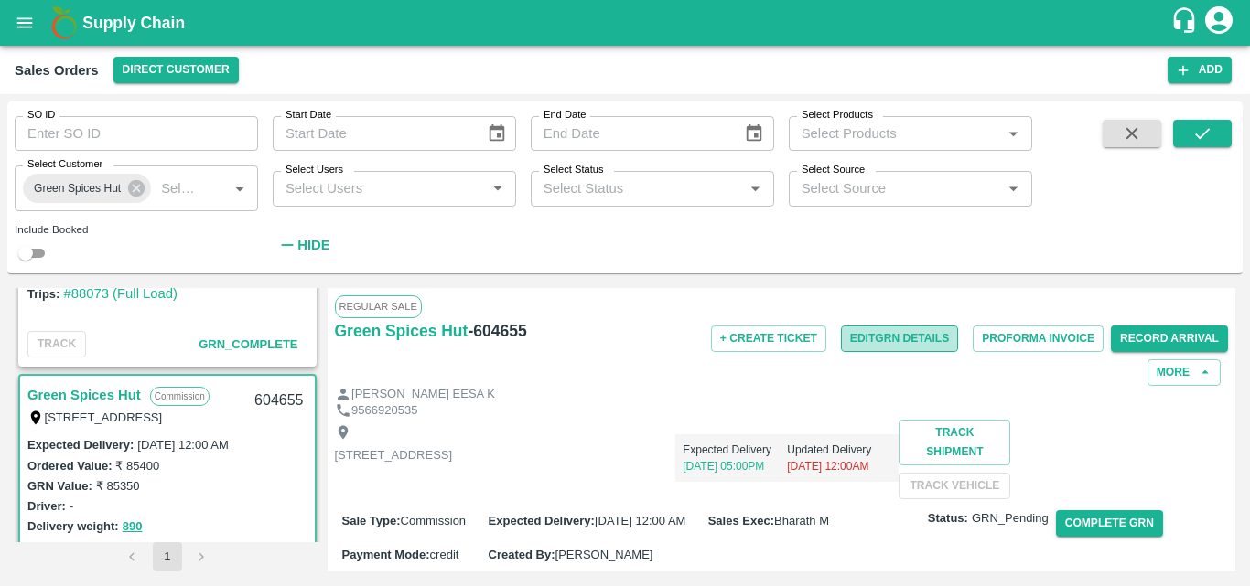
click at [946, 340] on button "Edit GRN Details" at bounding box center [899, 339] width 117 height 27
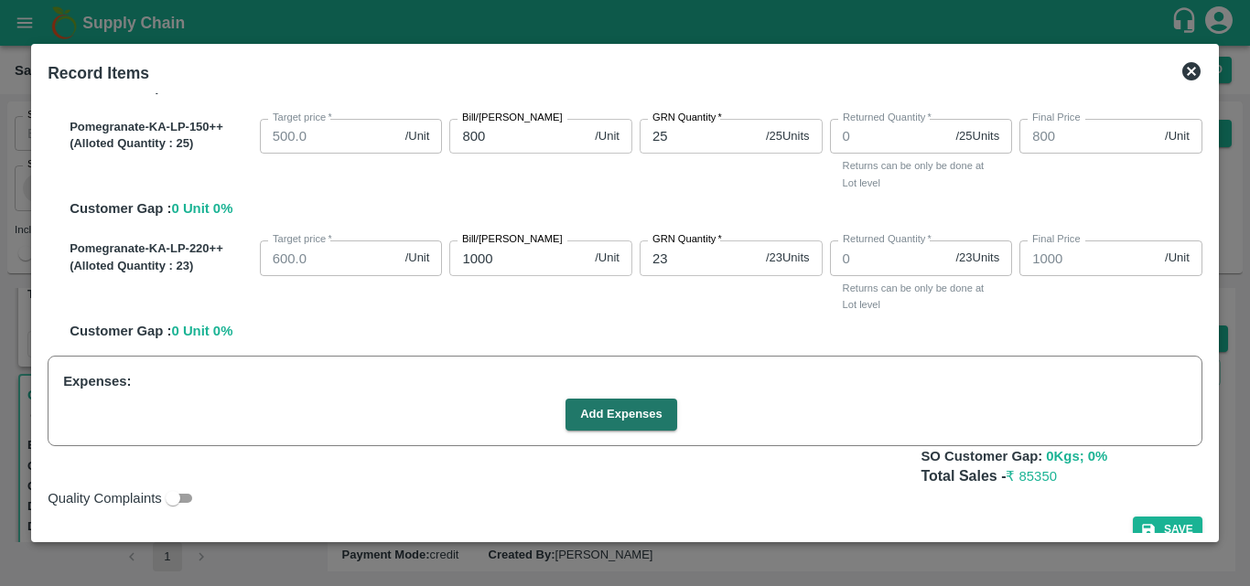
scroll to position [445, 0]
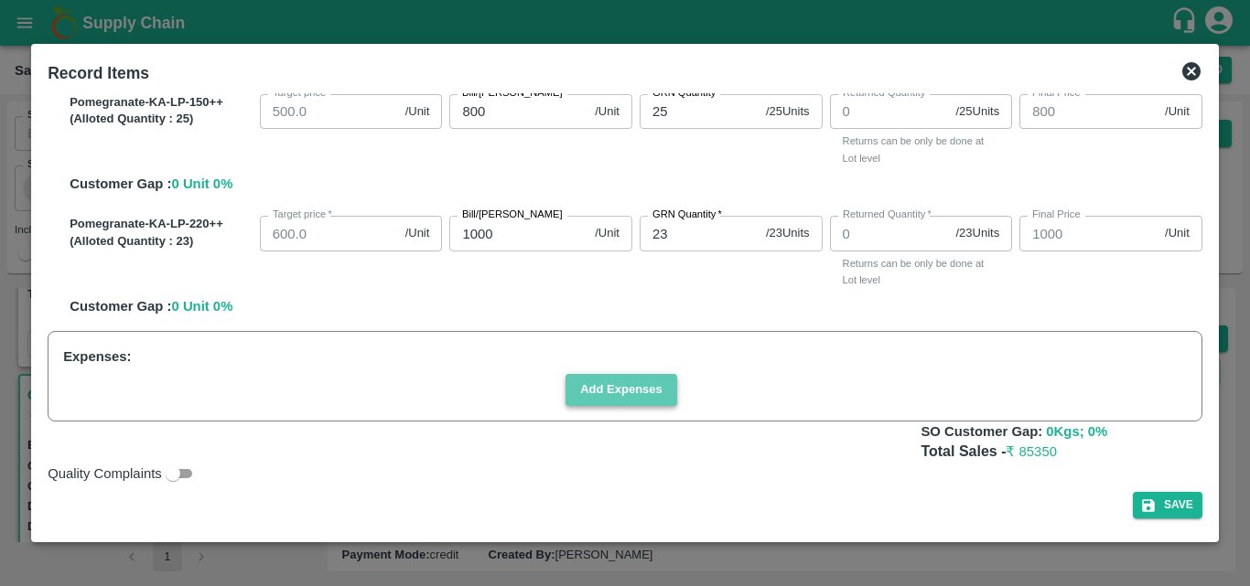
click at [621, 386] on button "Add Expenses" at bounding box center [621, 390] width 112 height 32
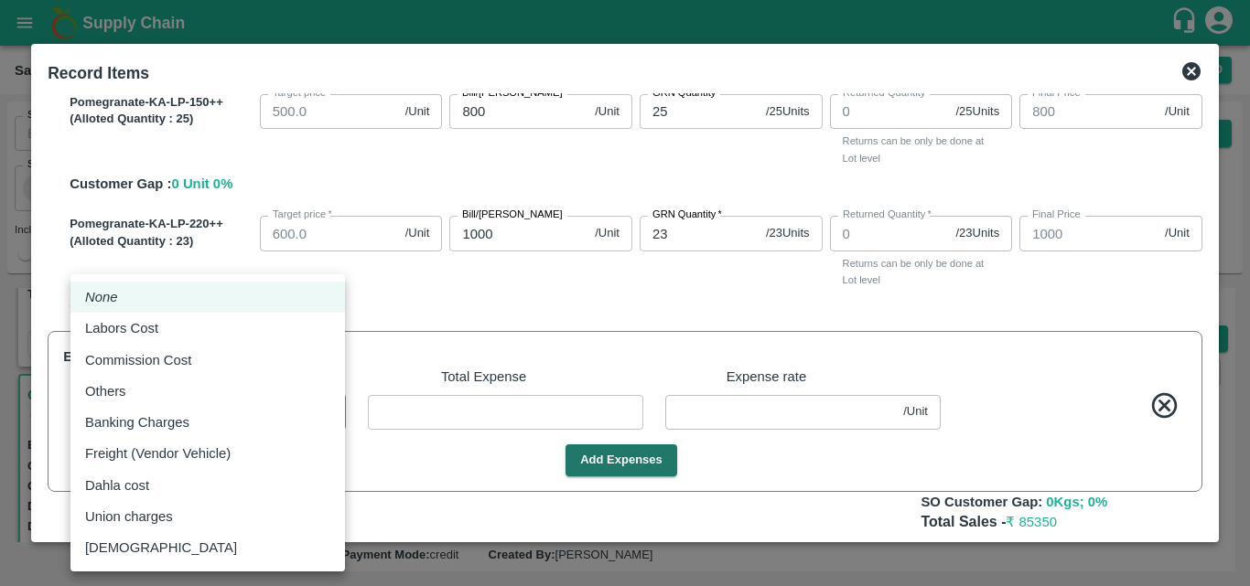
click at [275, 414] on body "Supply Chain Sales Orders Direct Customer Add SO ID SO ID Start Date Start Date…" at bounding box center [625, 293] width 1250 height 586
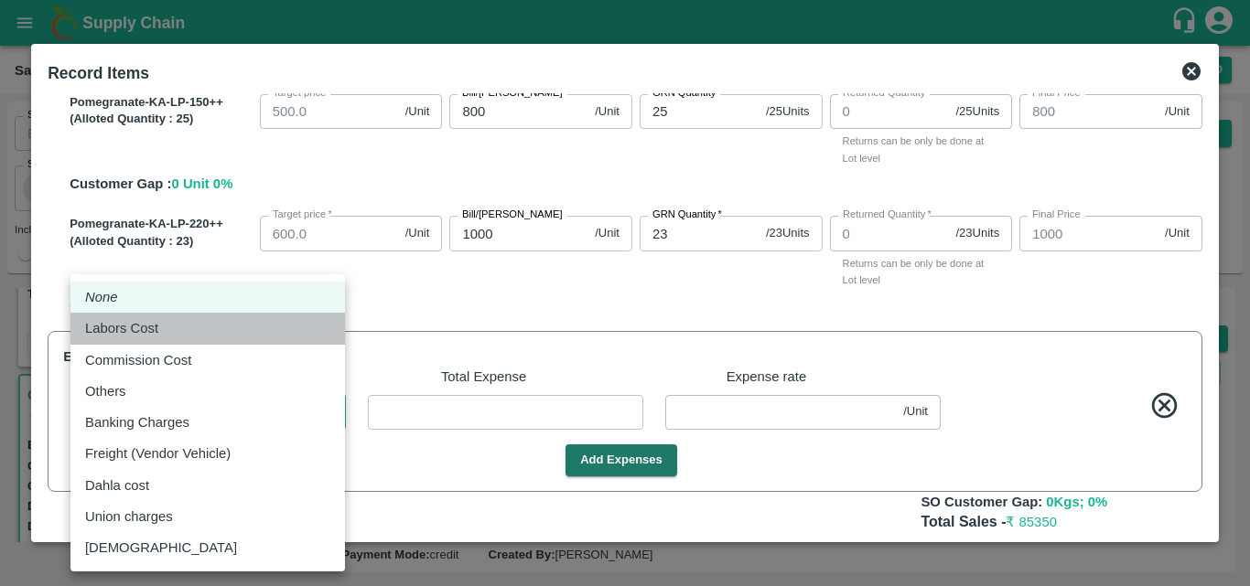
click at [218, 335] on div "Labors Cost" at bounding box center [207, 328] width 245 height 20
type input "Labors Cost"
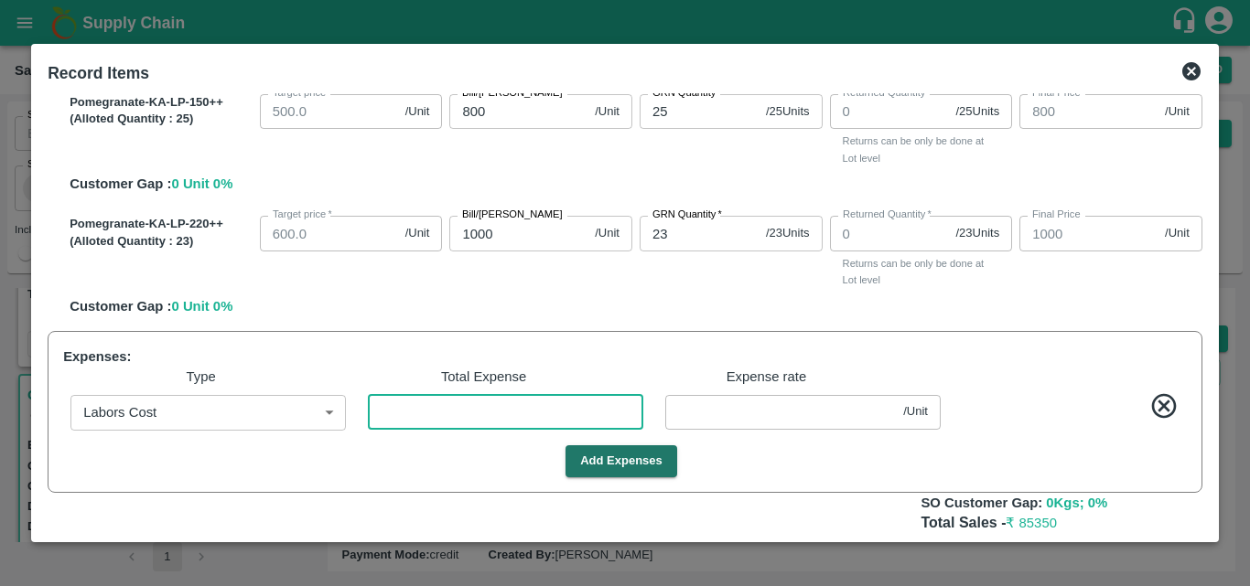
click at [523, 407] on input "number" at bounding box center [505, 412] width 275 height 35
type input "4"
type input "799.9551"
type input "599.9551"
type input "1049.9551"
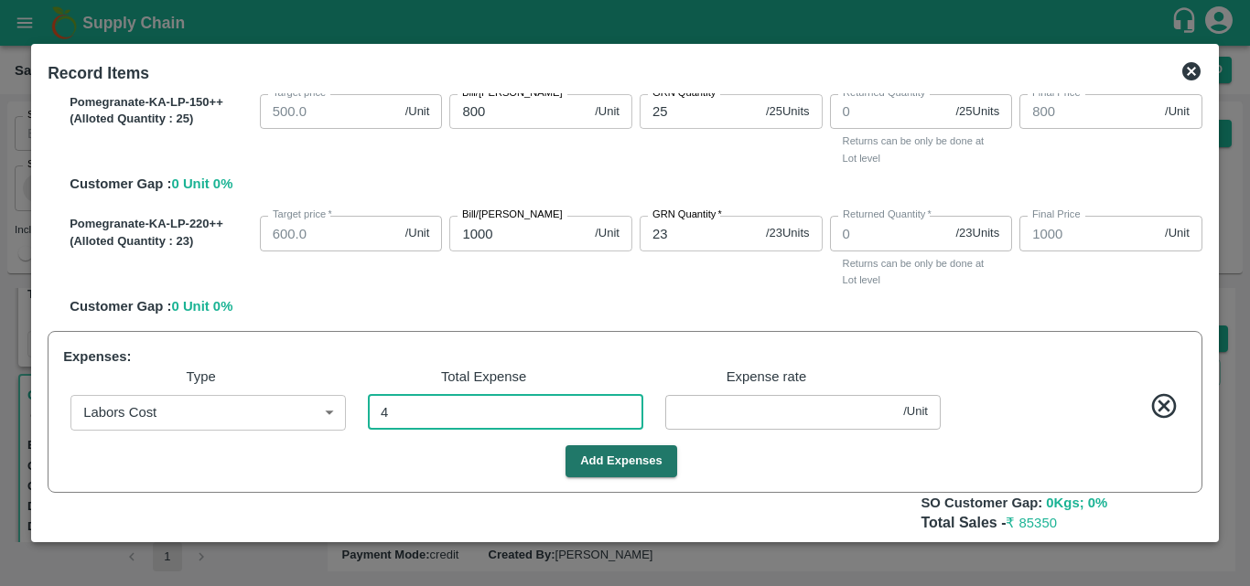
type input "799.9551"
type input "999.9551"
type input "0.04494"
type input "44"
type input "799.5056"
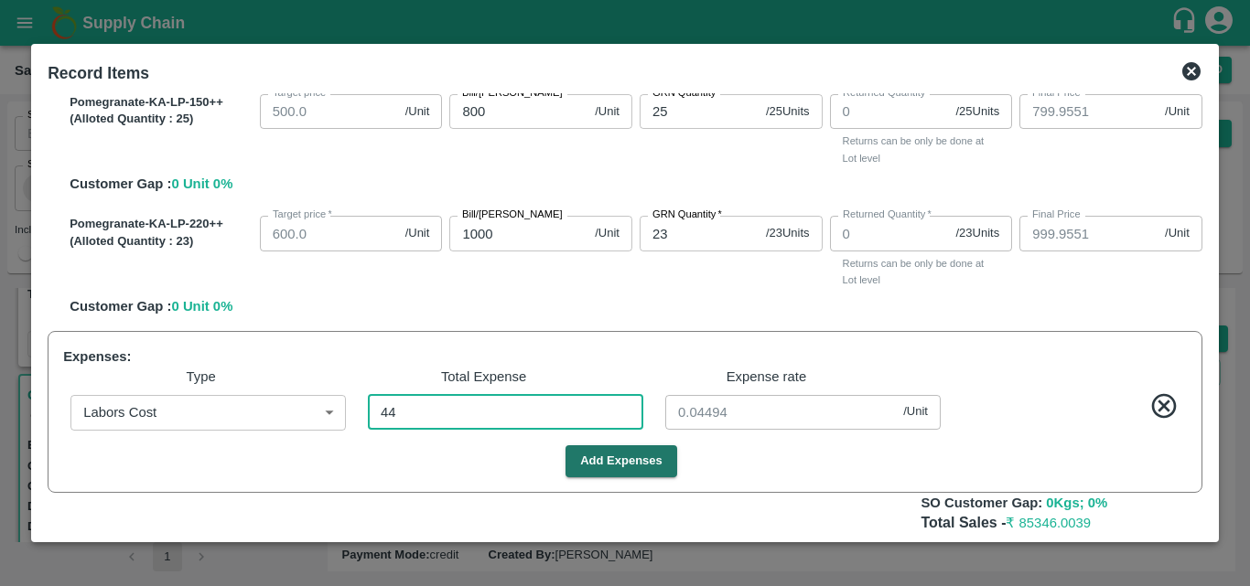
type input "599.5056"
type input "1049.5056"
type input "799.5056"
type input "999.5056"
type input "0.49438"
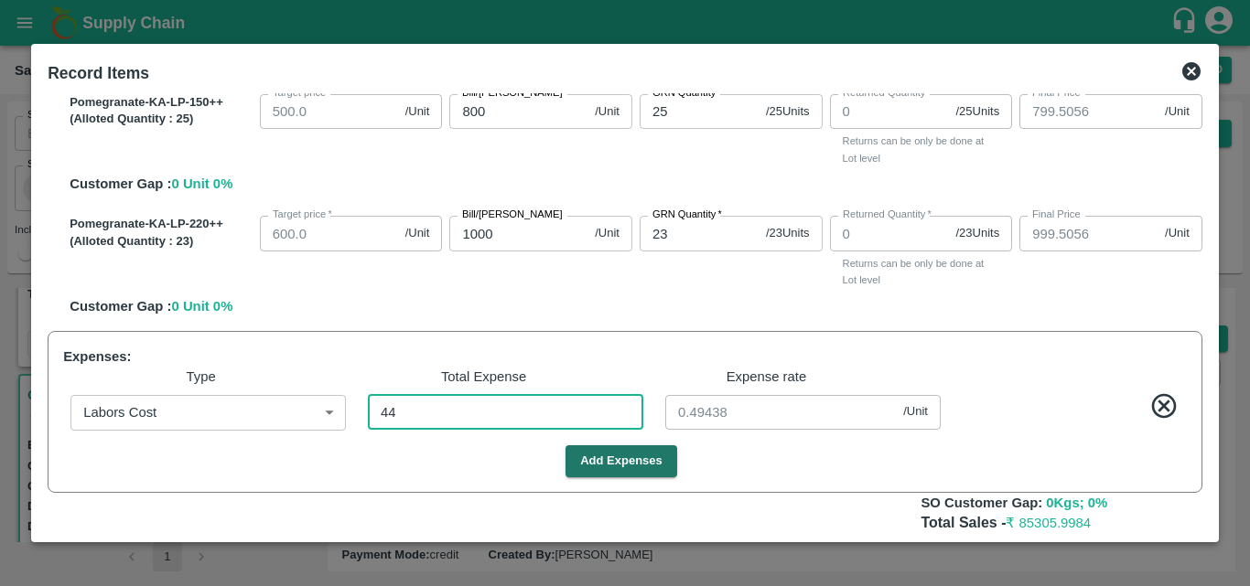
type input "445"
type input "795"
type input "595"
type input "1045"
type input "795"
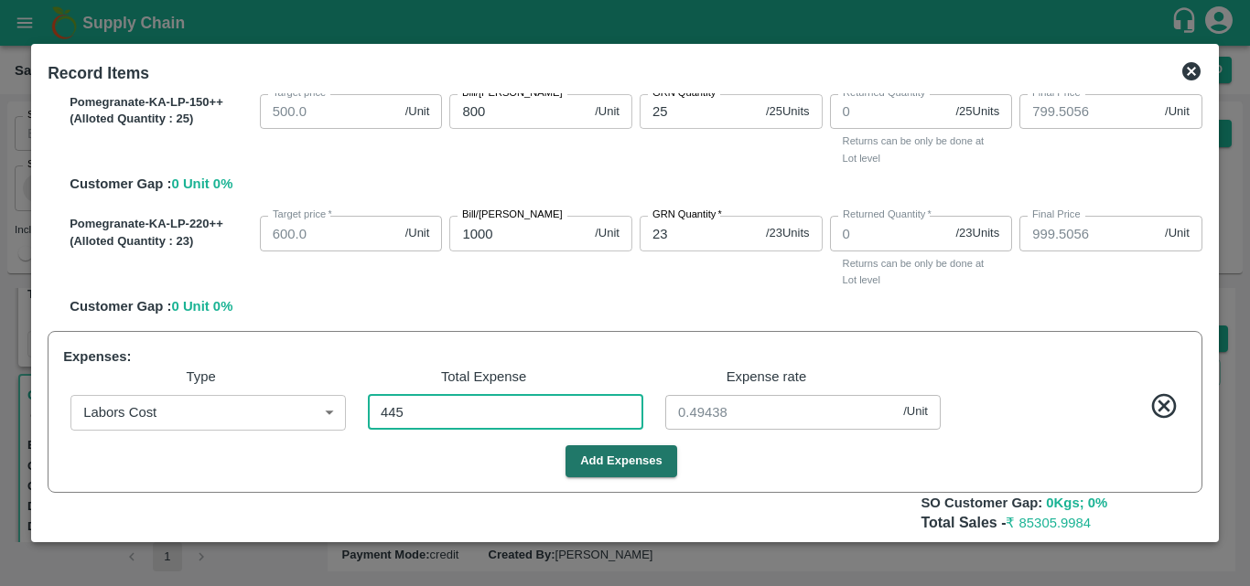
type input "995"
type input "5"
type input "445"
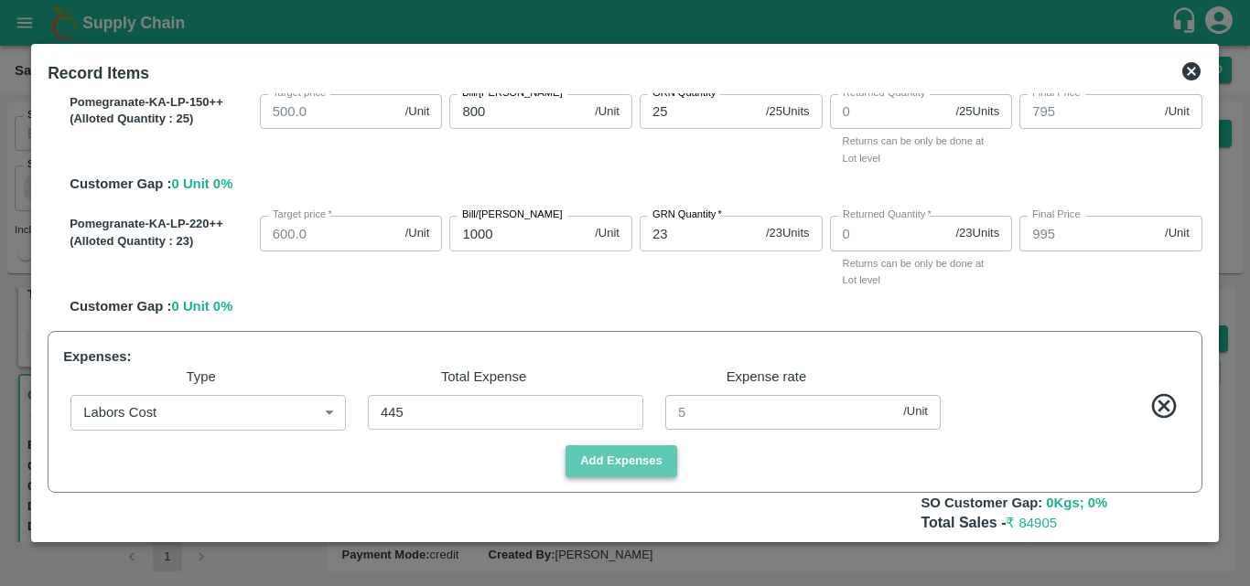
click at [604, 456] on button "Add Expenses" at bounding box center [621, 462] width 112 height 32
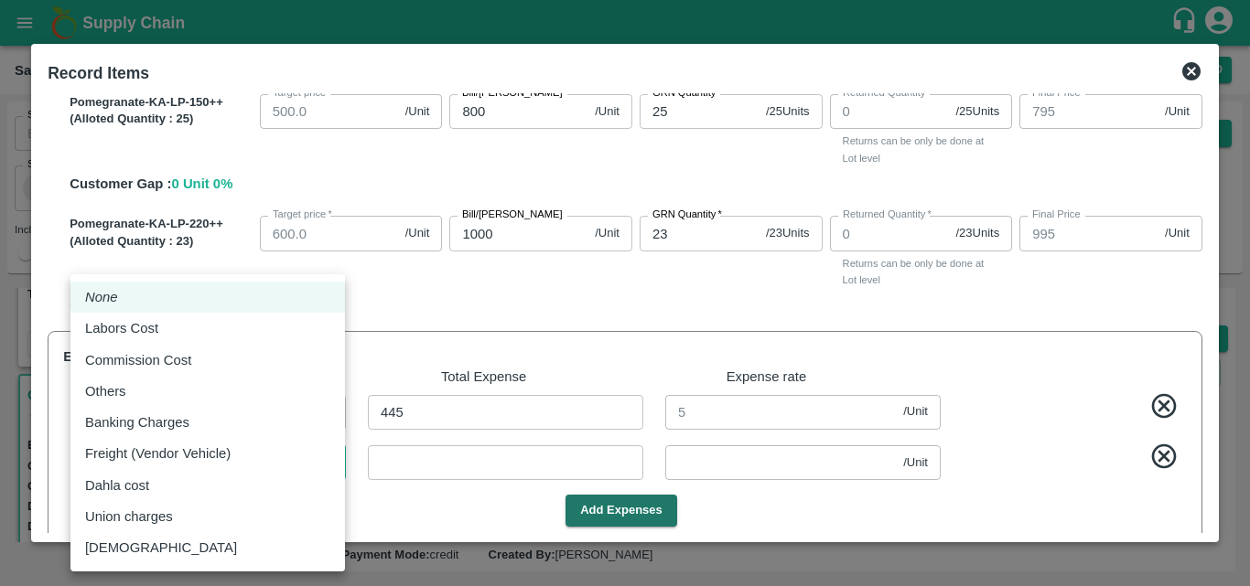
click at [171, 467] on body "Supply Chain Sales Orders Direct Customer Add SO ID SO ID Start Date Start Date…" at bounding box center [625, 293] width 1250 height 586
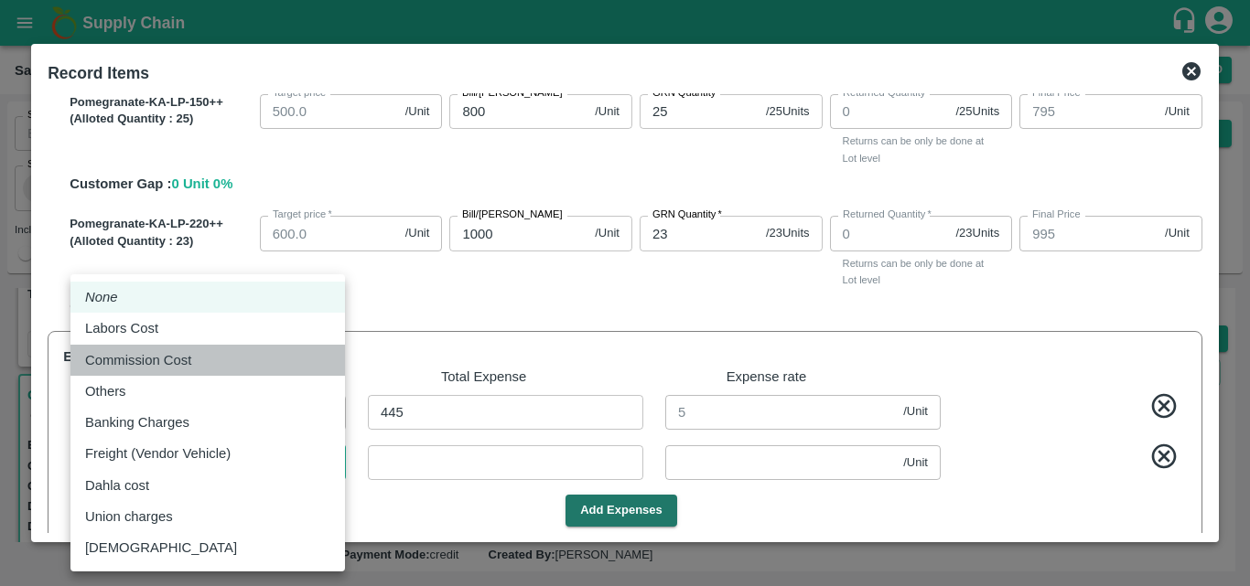
click at [173, 361] on p "Commission Cost" at bounding box center [138, 360] width 106 height 20
type input "Commission Cost"
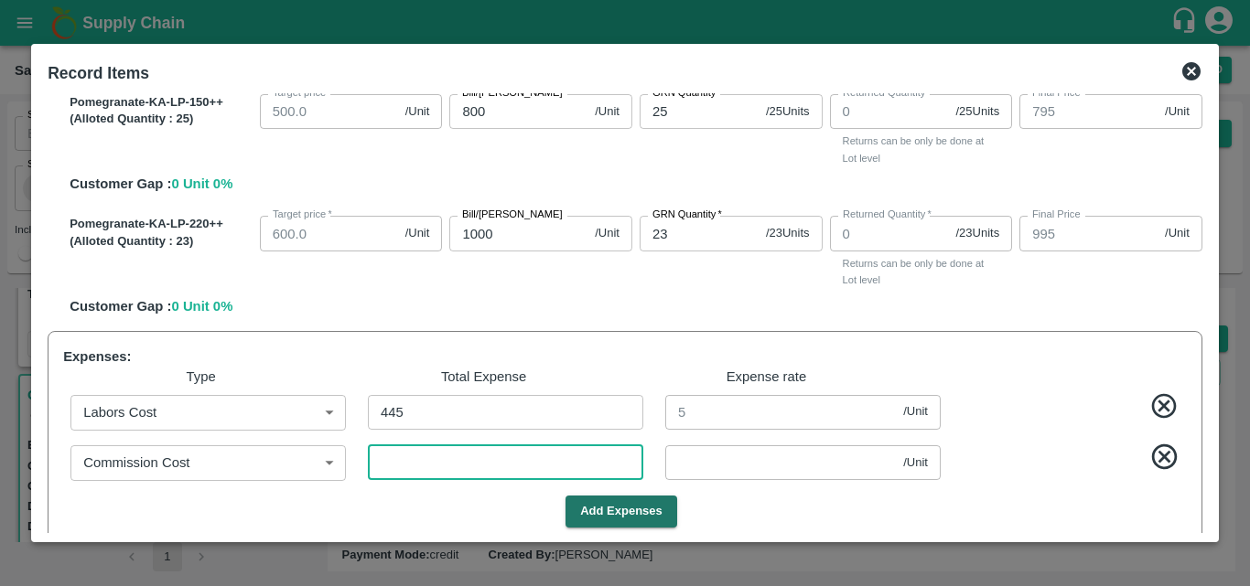
click at [453, 460] on input "number" at bounding box center [505, 463] width 275 height 35
type input "8"
type input "794.9101"
type input "594.9101"
type input "1044.9101"
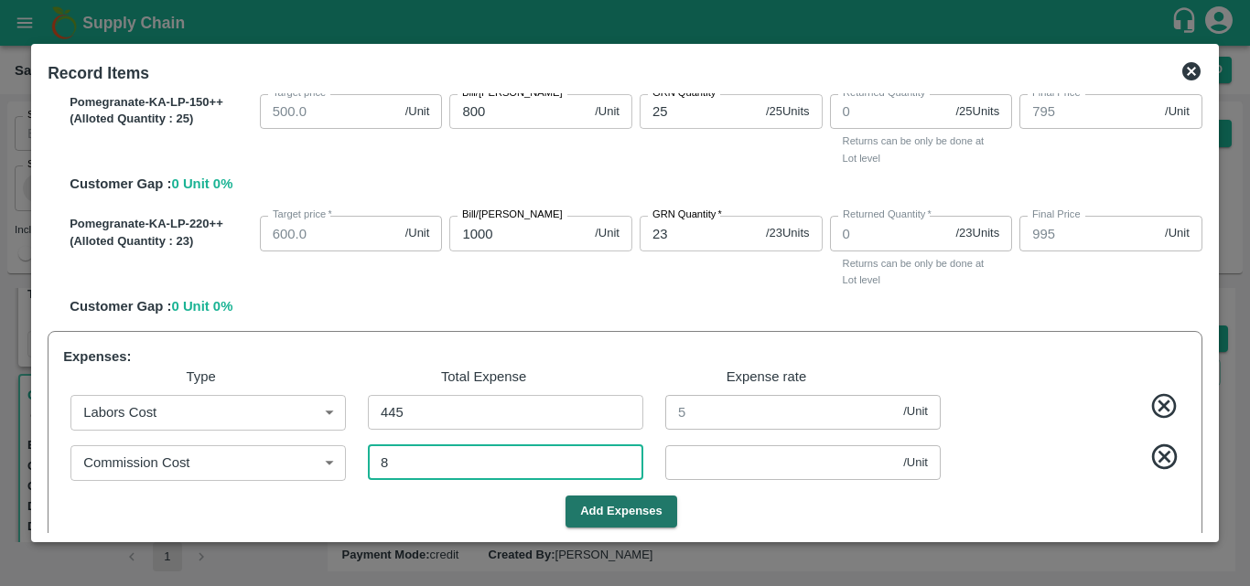
type input "794.9101"
type input "994.9101"
type input "0.08989"
type input "86"
type input "794.0337"
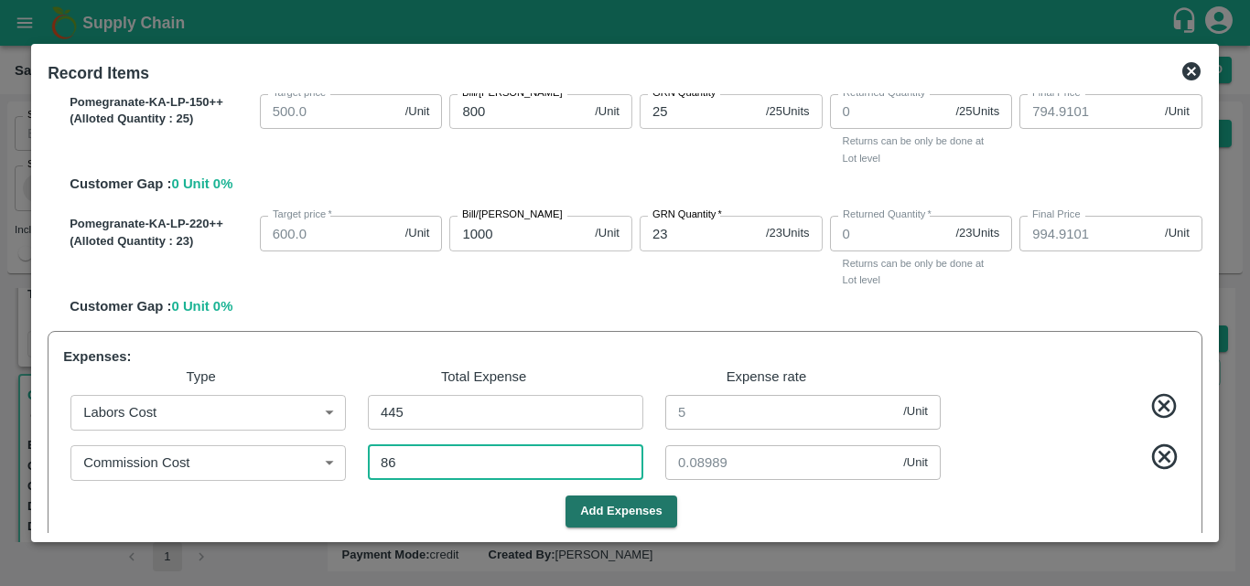
type input "594.0337"
type input "1044.0337"
type input "794.0337"
type input "994.0337"
type input "0.96629"
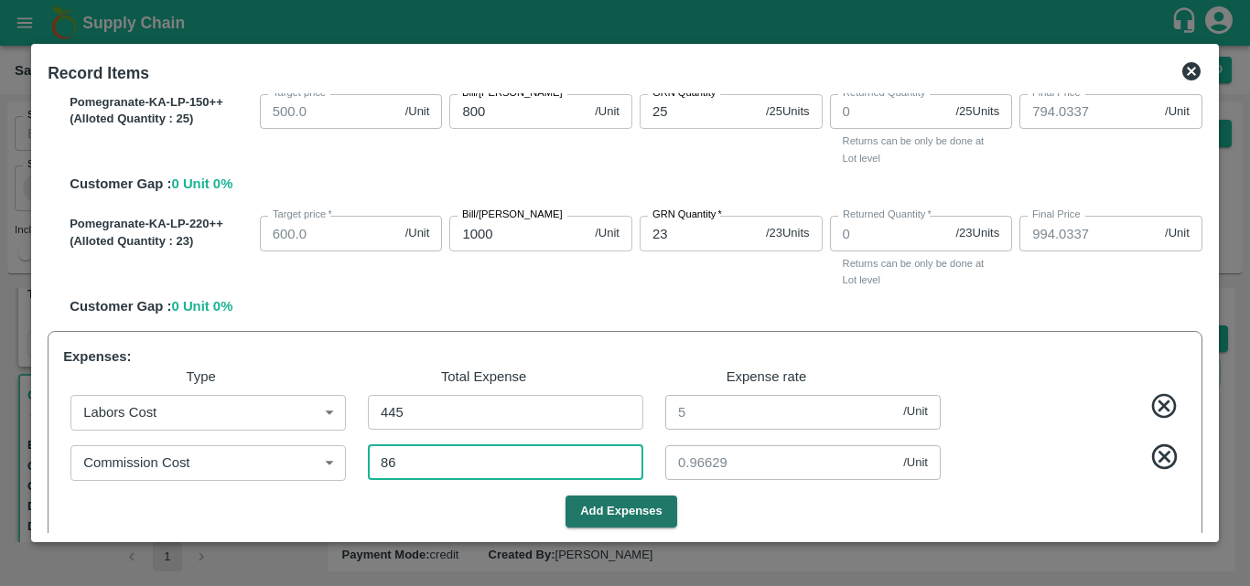
type input "86"
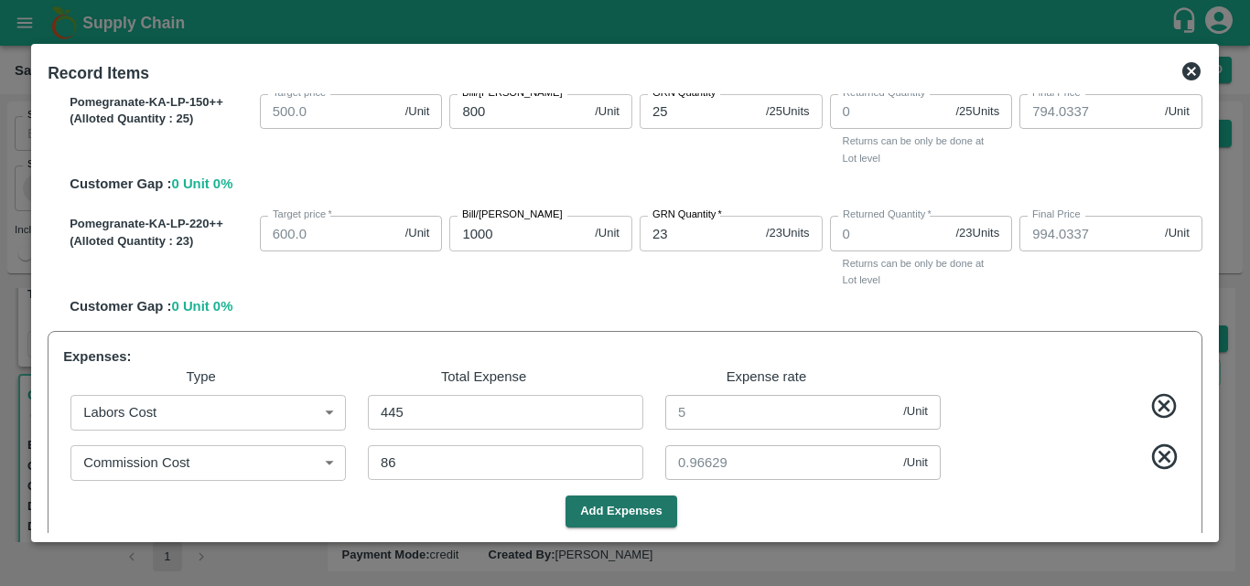
scroll to position [566, 0]
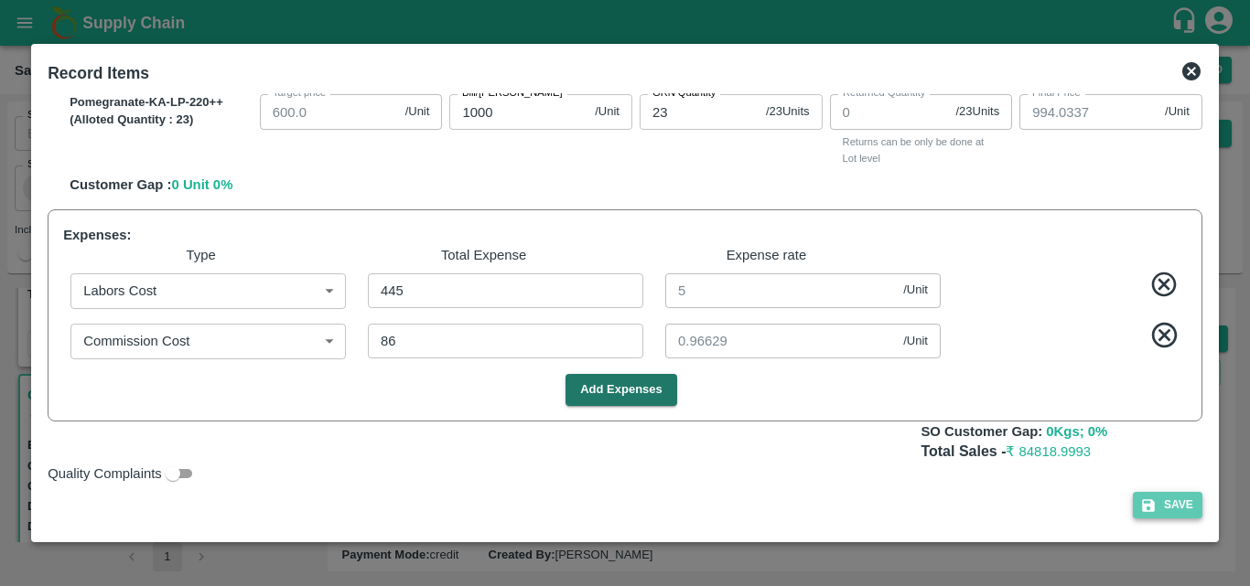
click at [1156, 500] on button "Save" at bounding box center [1168, 505] width 70 height 27
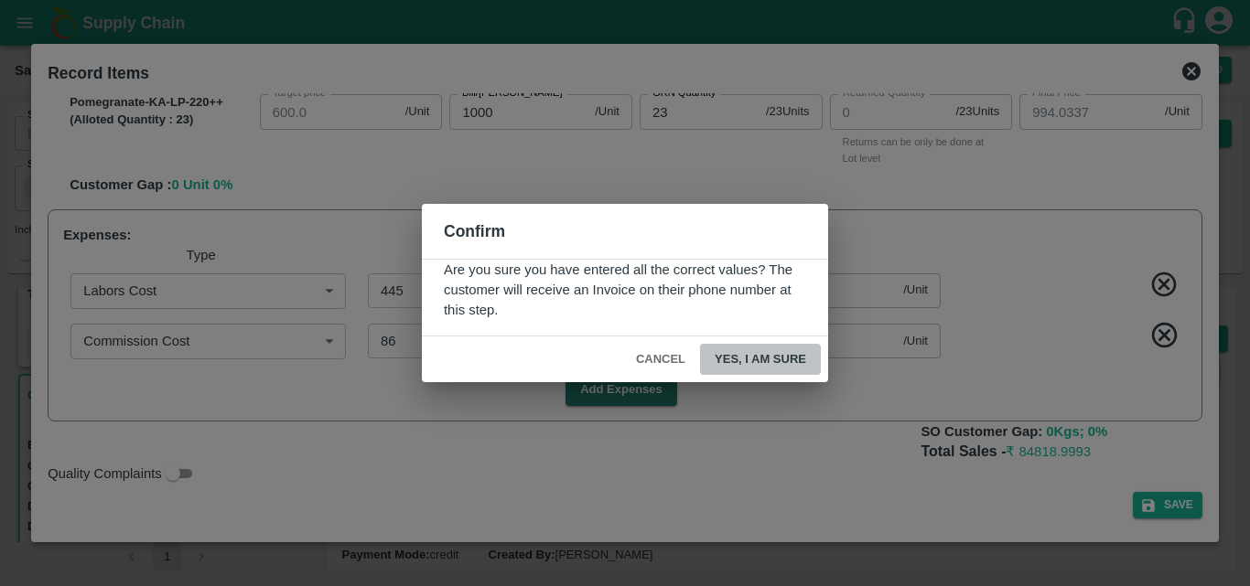
click at [805, 361] on button "Yes, I am sure" at bounding box center [760, 360] width 121 height 32
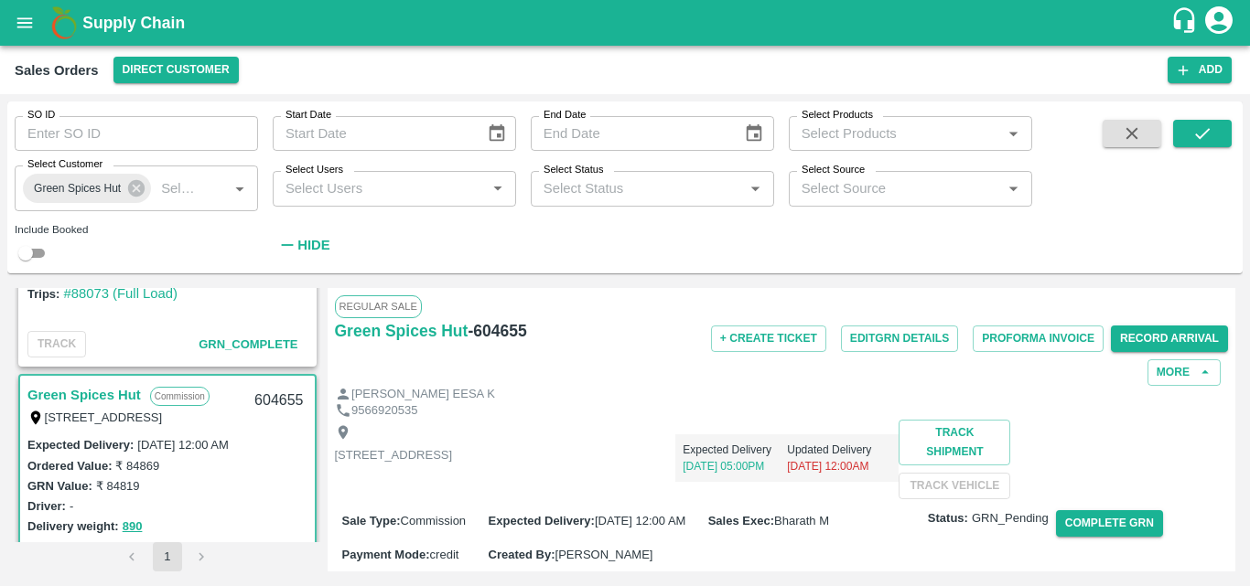
click at [268, 490] on div "GRN Value: ₹ 84819" at bounding box center [167, 486] width 280 height 20
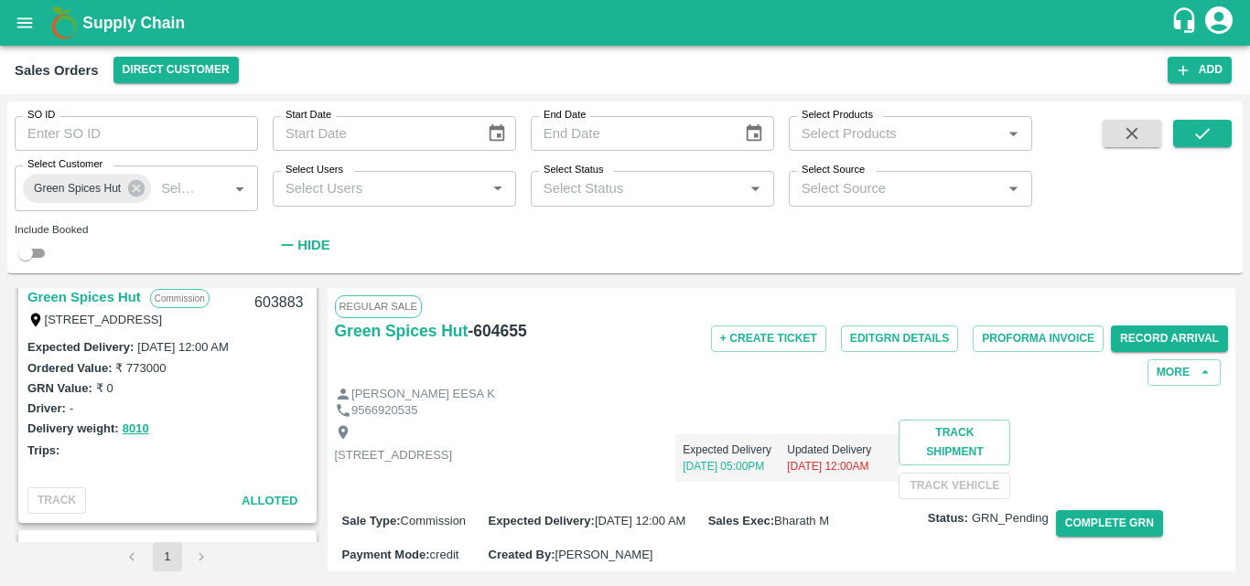
scroll to position [3085, 0]
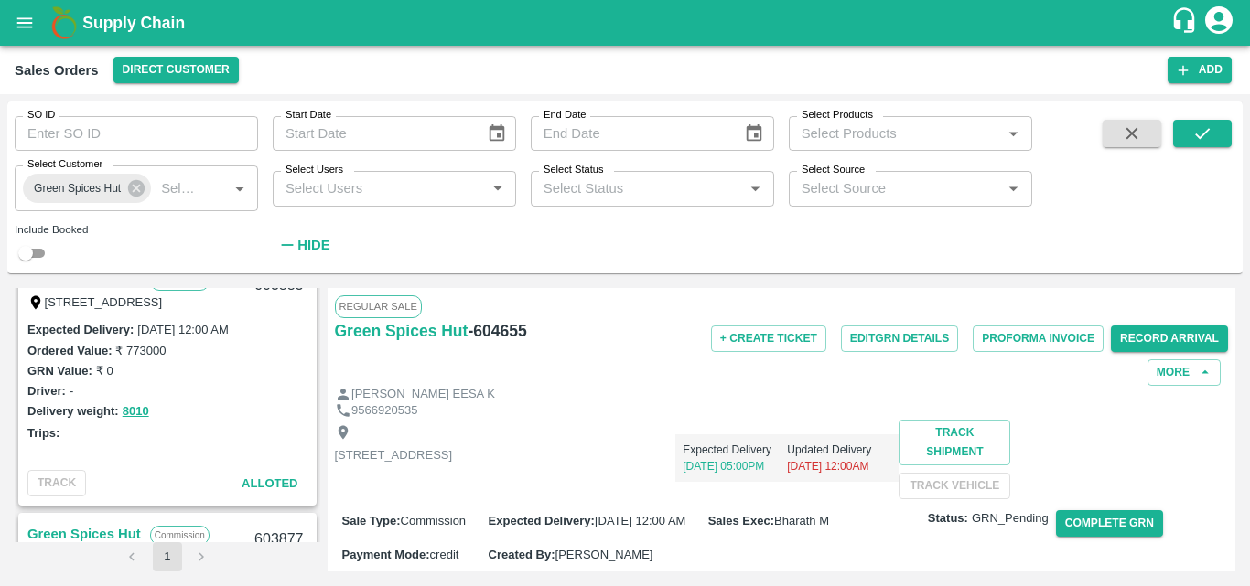
click at [219, 406] on div "Delivery weight: 8010" at bounding box center [167, 411] width 280 height 21
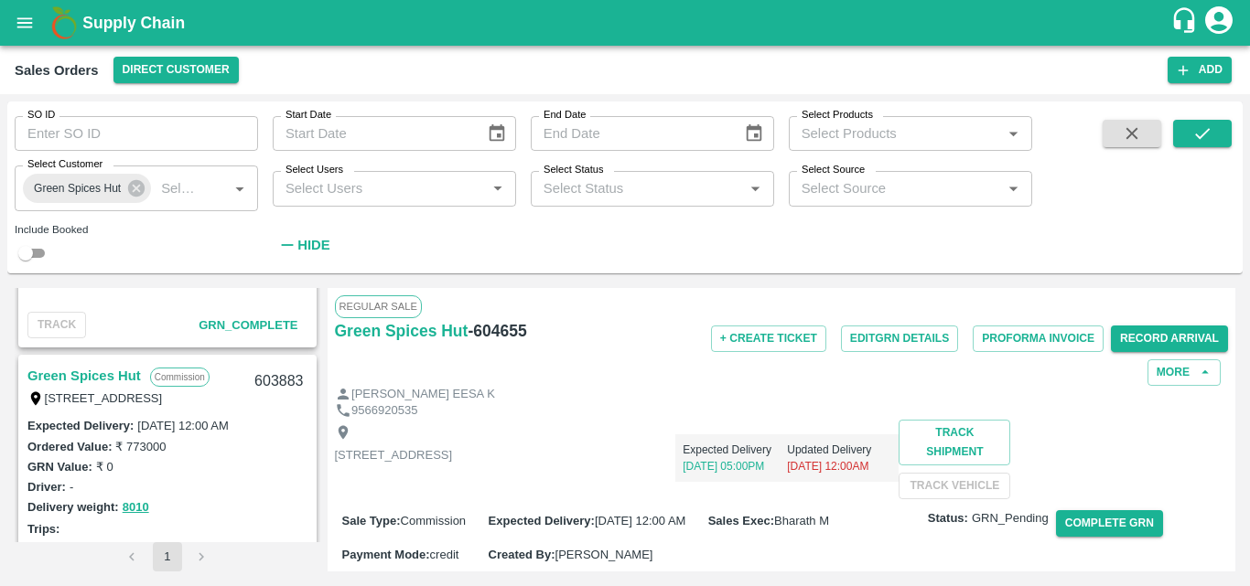
scroll to position [2938, 0]
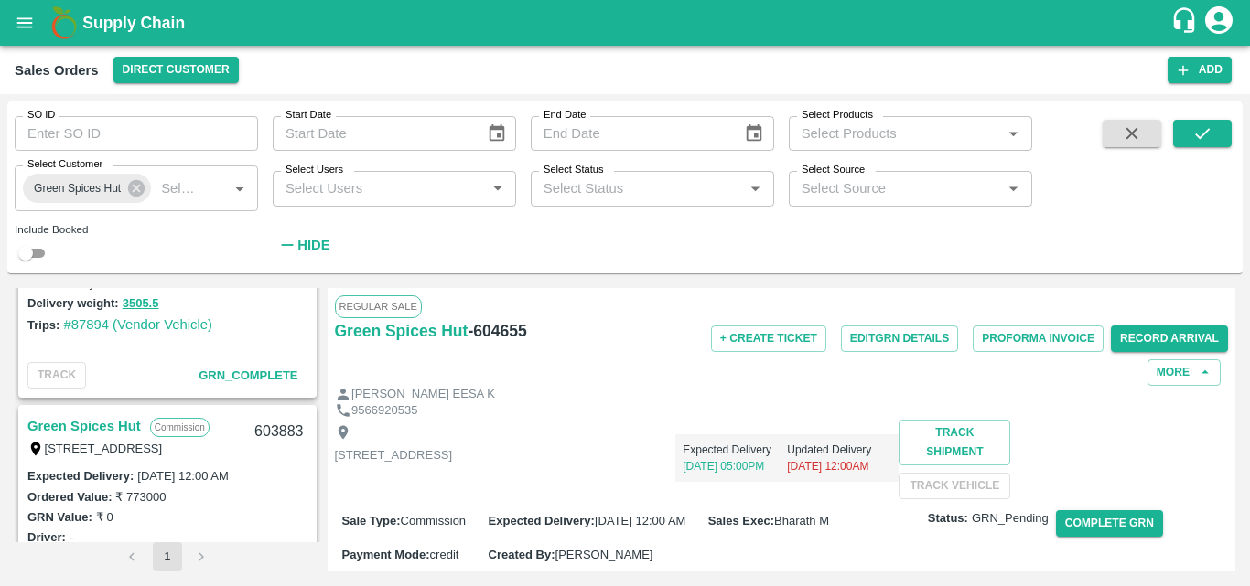
click at [107, 417] on link "Green Spices Hut" at bounding box center [83, 426] width 113 height 24
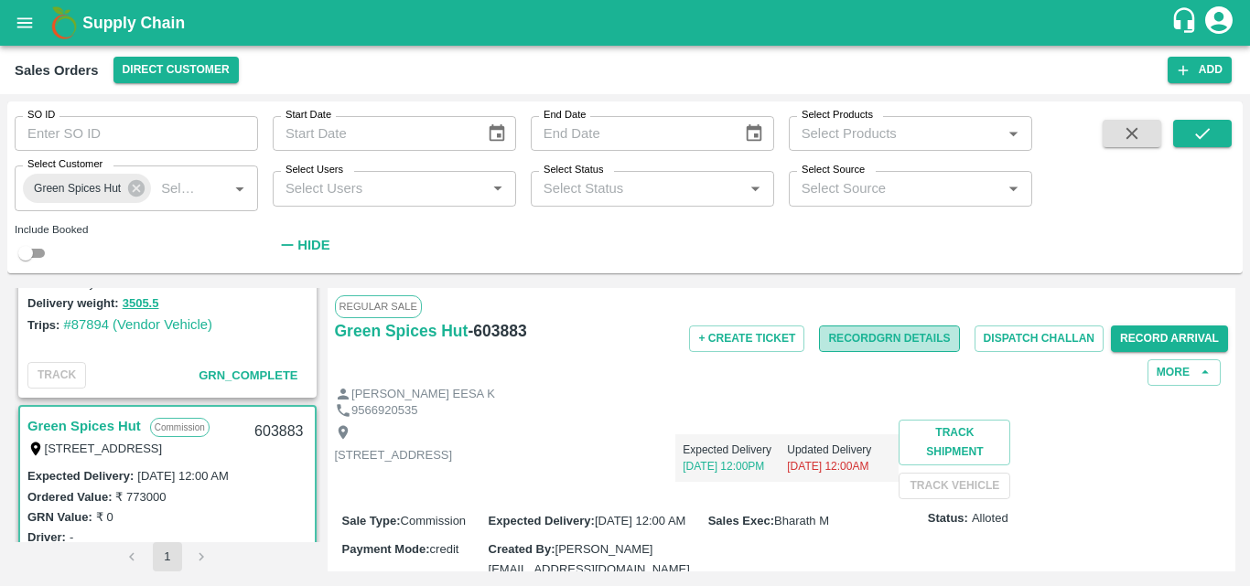
click at [892, 341] on button "Record GRN Details" at bounding box center [889, 339] width 140 height 27
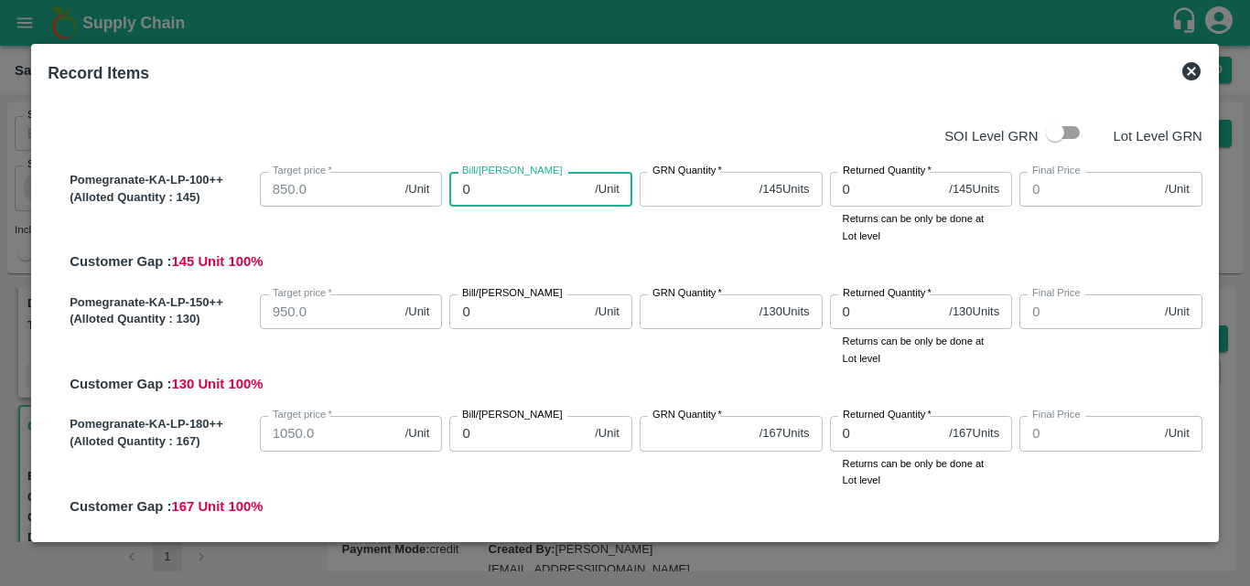
click at [493, 199] on input "0" at bounding box center [518, 189] width 138 height 35
type input "900"
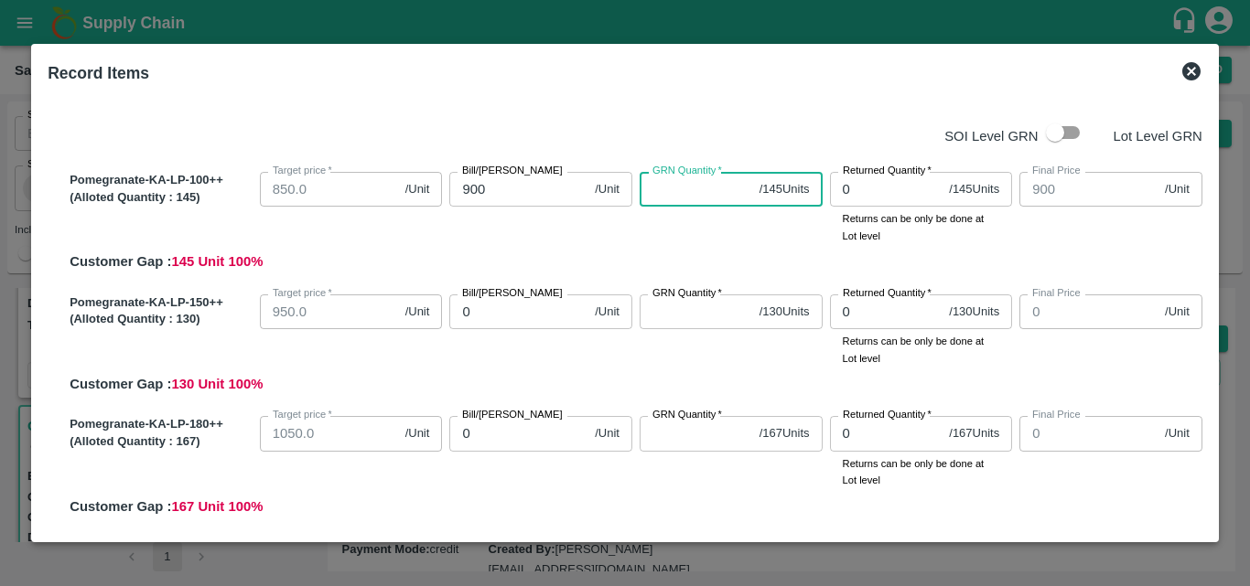
click at [685, 196] on input "GRN Quantity   *" at bounding box center [695, 189] width 113 height 35
type input "145"
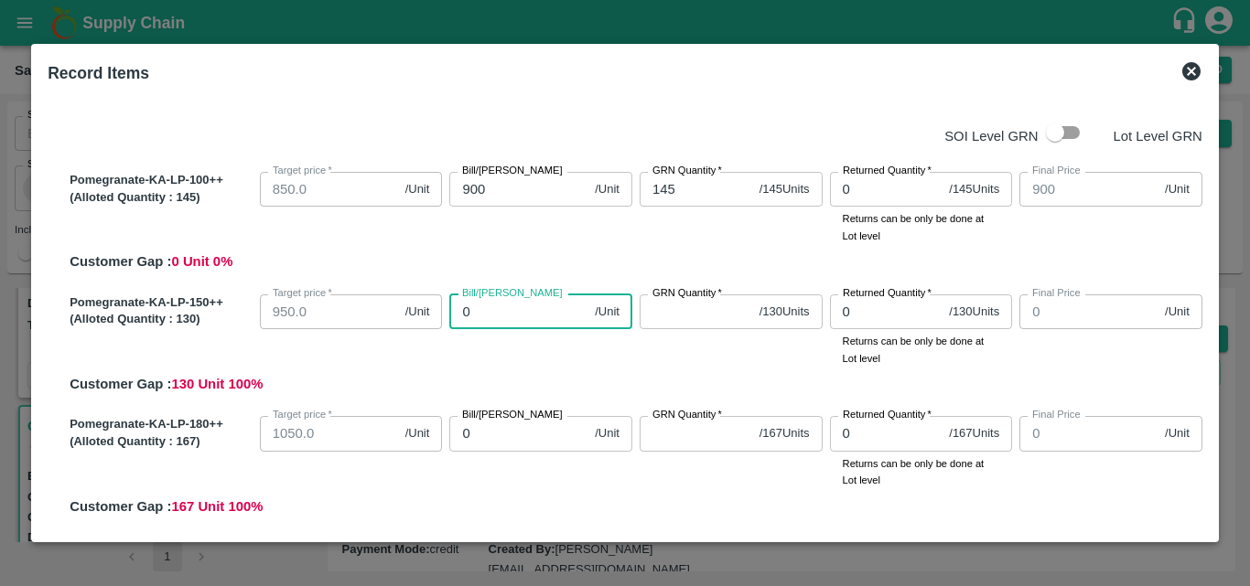
click at [479, 317] on input "0" at bounding box center [518, 312] width 138 height 35
type input "100"
type input "1000"
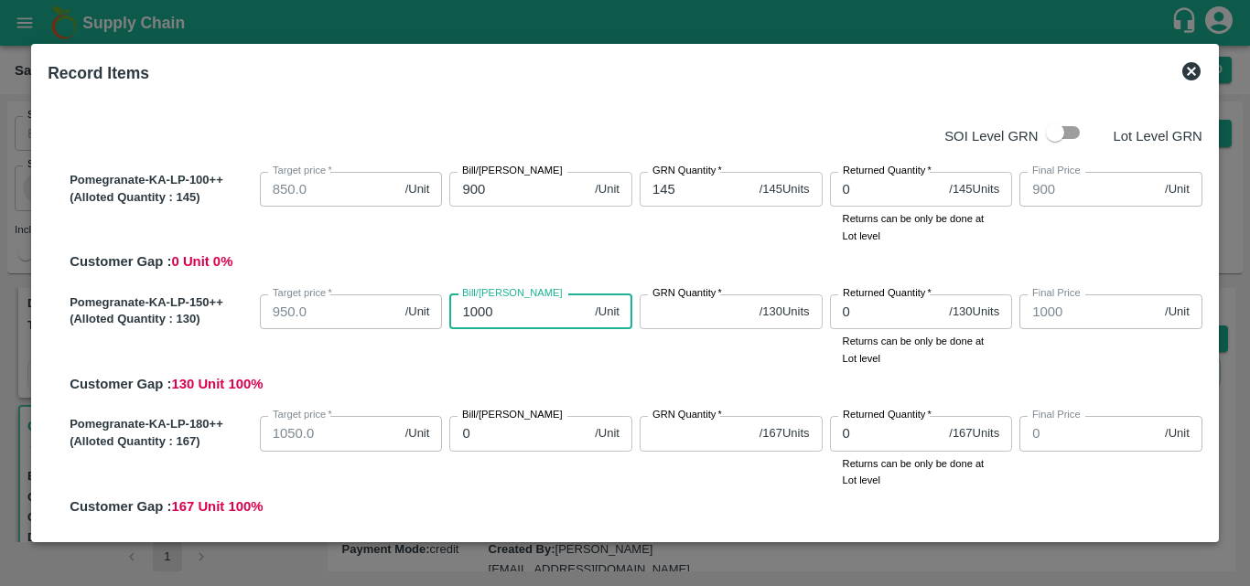
type input "1000"
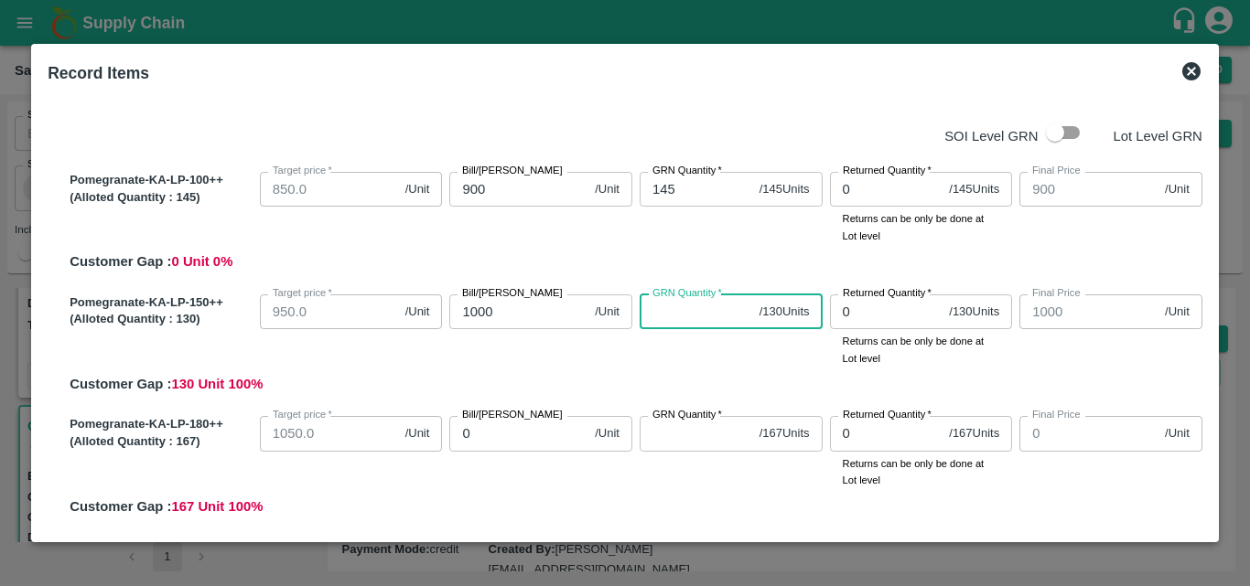
click at [653, 309] on input "GRN Quantity   *" at bounding box center [695, 312] width 113 height 35
type input "130"
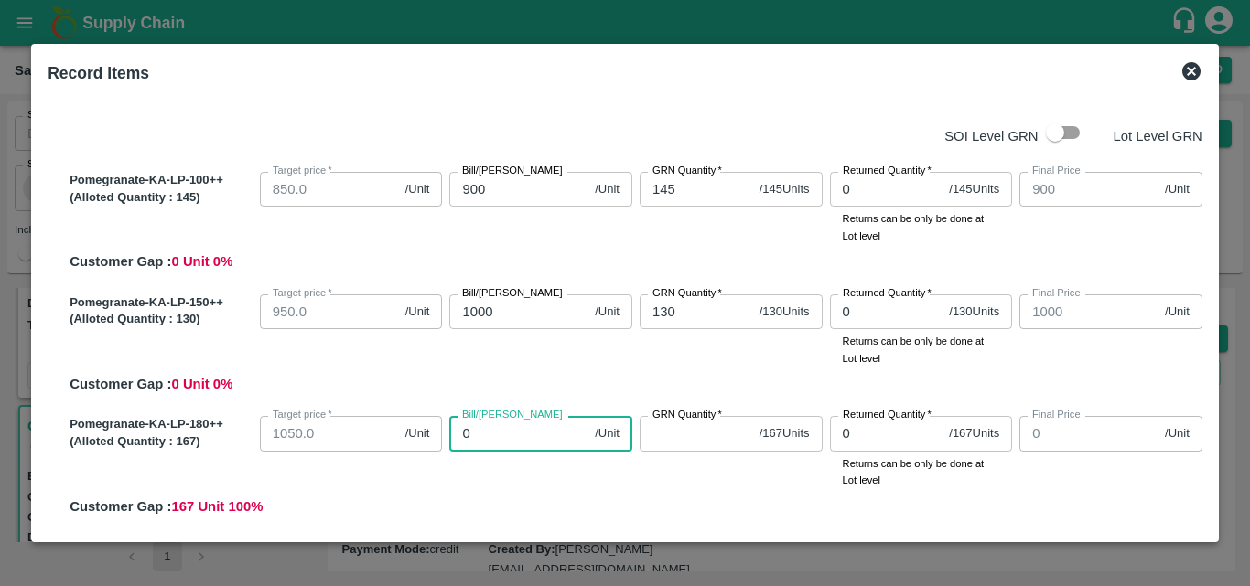
click at [503, 446] on input "0" at bounding box center [518, 433] width 138 height 35
type input "110"
type input "1100"
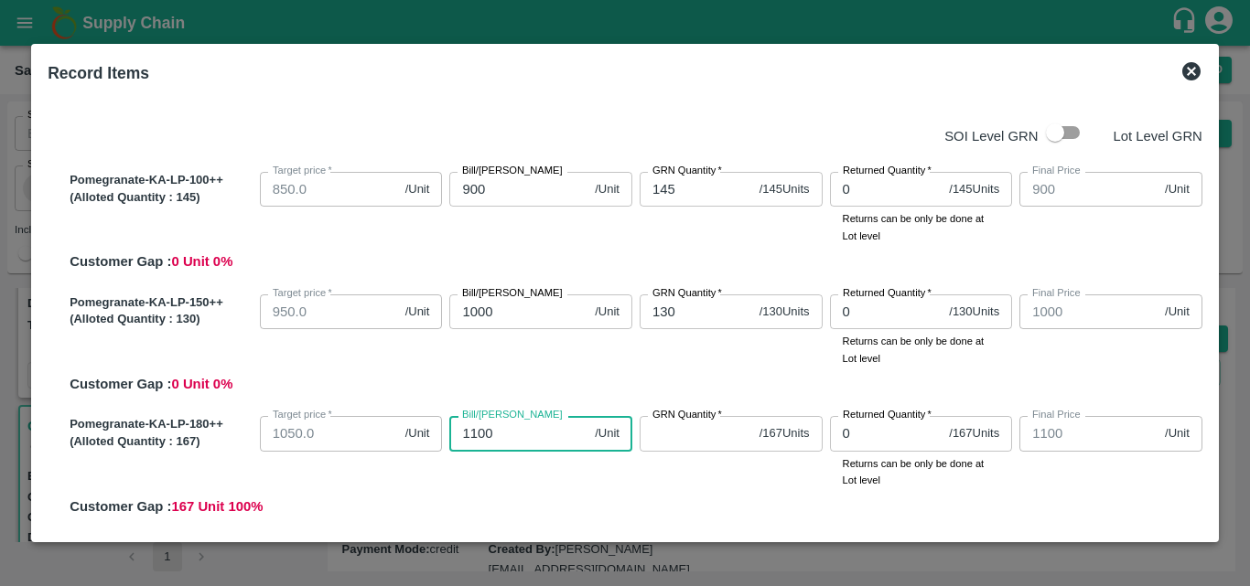
type input "1100"
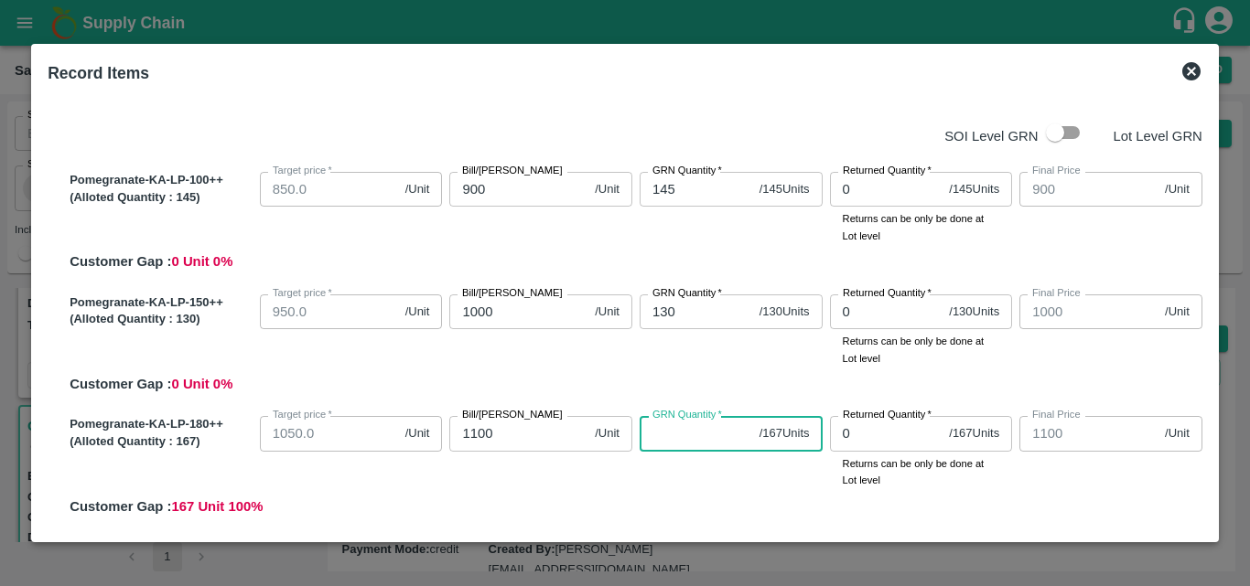
click at [674, 438] on input "GRN Quantity   *" at bounding box center [695, 433] width 113 height 35
type input "167"
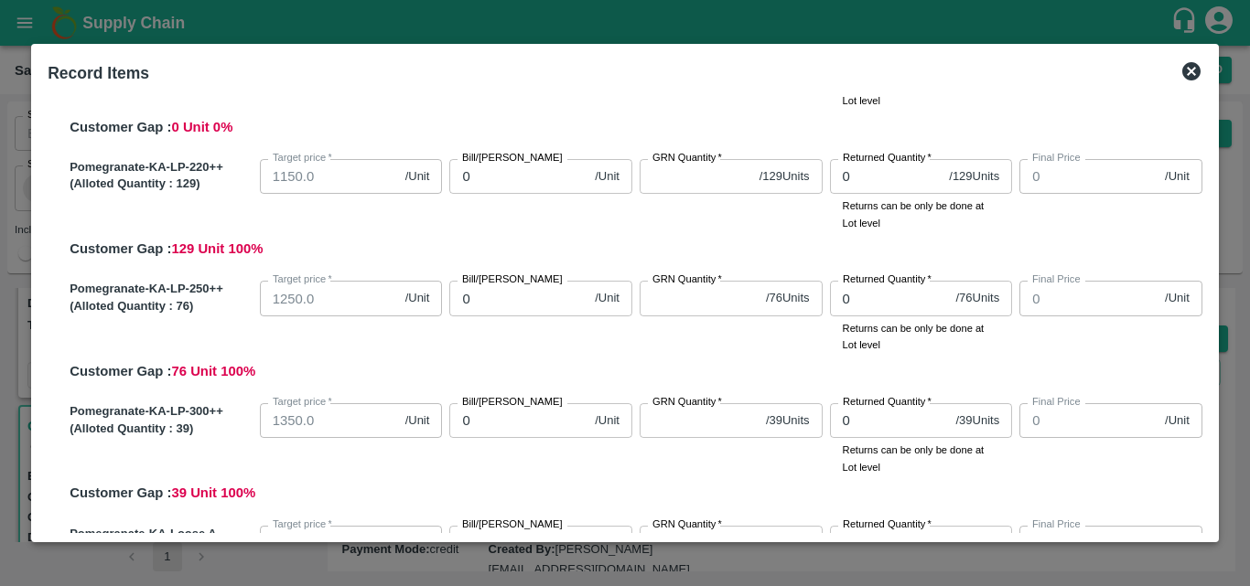
scroll to position [385, 0]
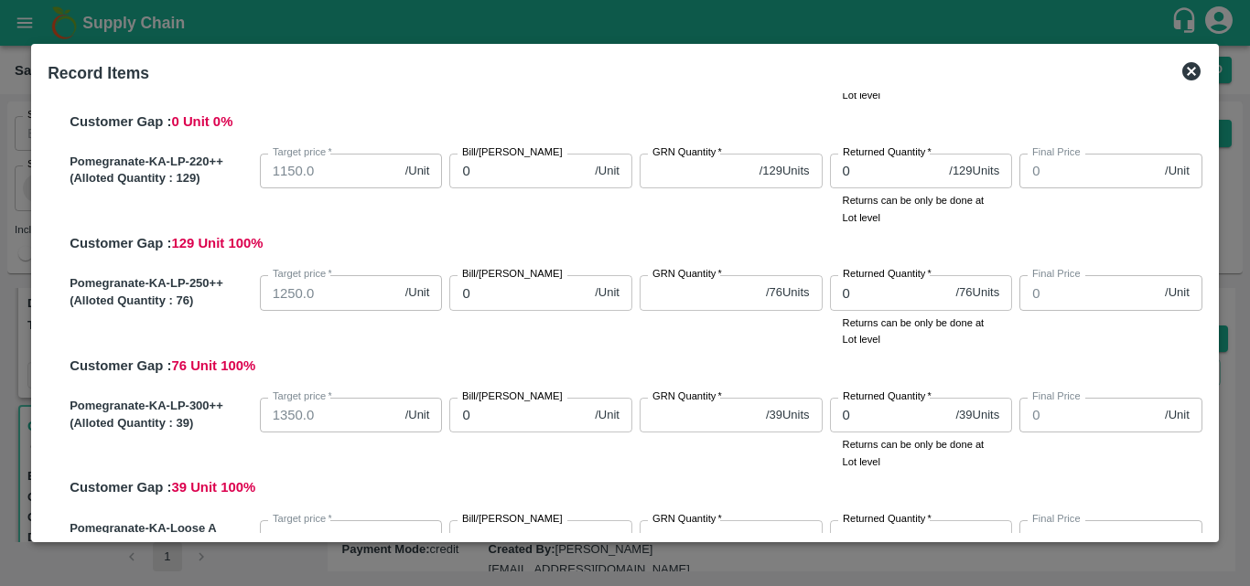
click at [505, 159] on label "Bill/[PERSON_NAME]" at bounding box center [512, 152] width 101 height 15
click at [505, 159] on input "0" at bounding box center [518, 171] width 138 height 35
click at [659, 181] on input "GRN Quantity   *" at bounding box center [695, 171] width 113 height 35
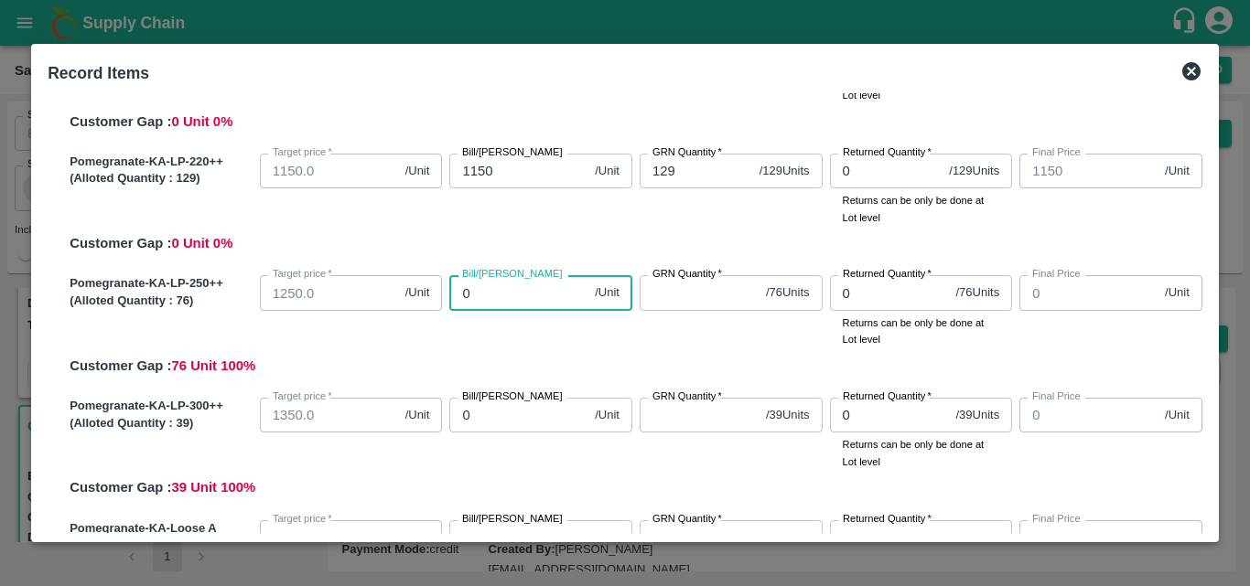
click at [521, 302] on input "0" at bounding box center [518, 292] width 138 height 35
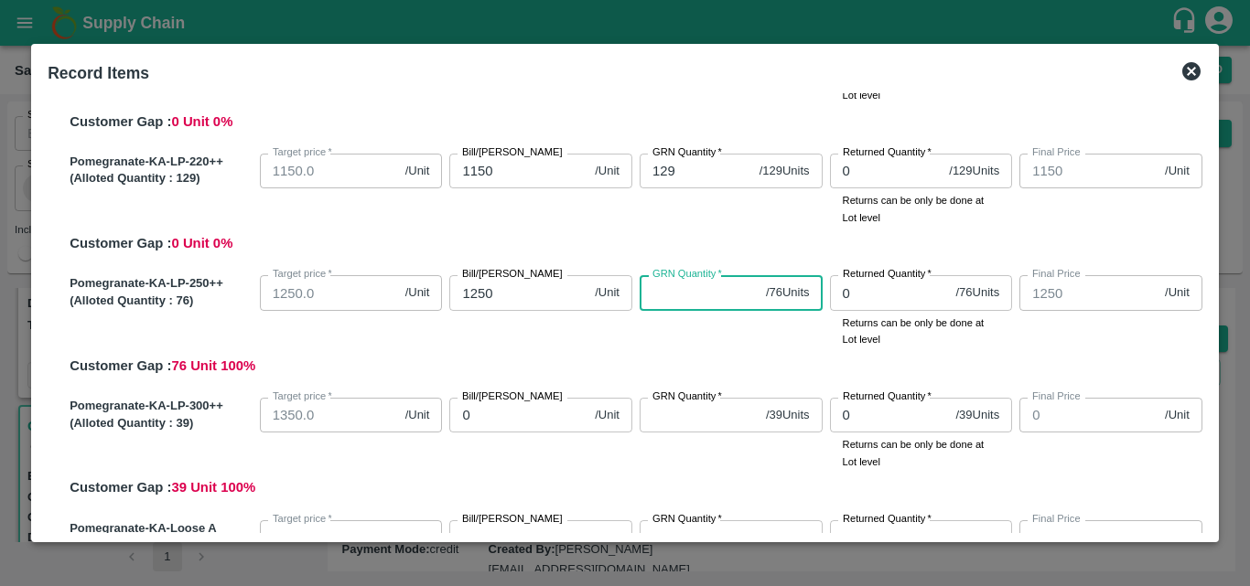
click at [674, 291] on input "GRN Quantity   *" at bounding box center [698, 292] width 119 height 35
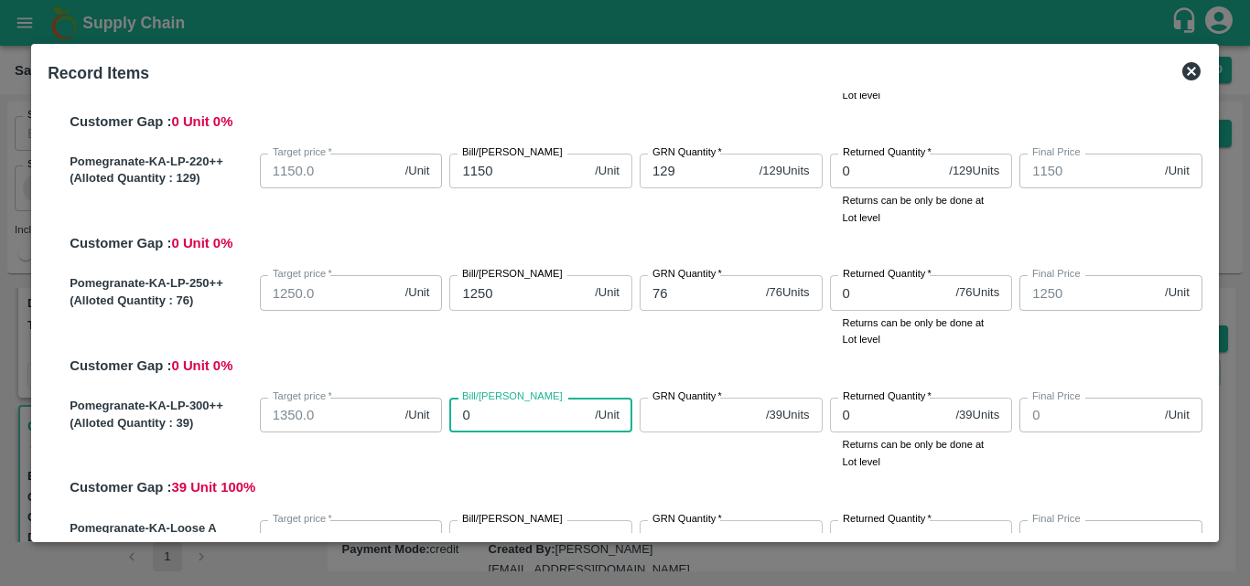
click at [504, 414] on input "0" at bounding box center [518, 415] width 138 height 35
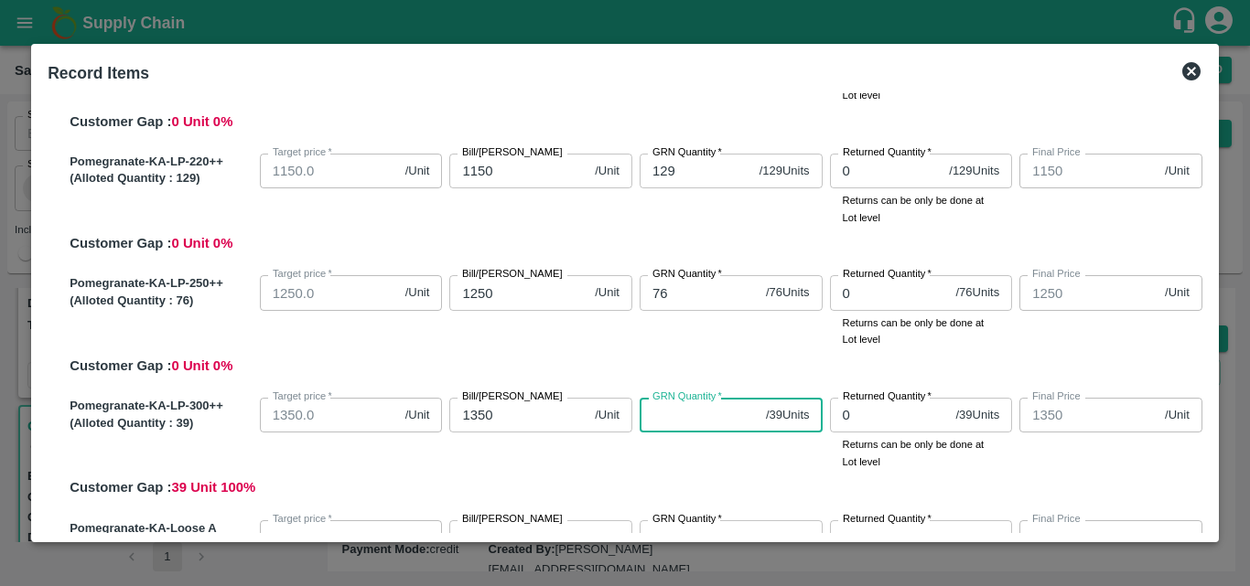
click at [718, 425] on input "GRN Quantity   *" at bounding box center [698, 415] width 119 height 35
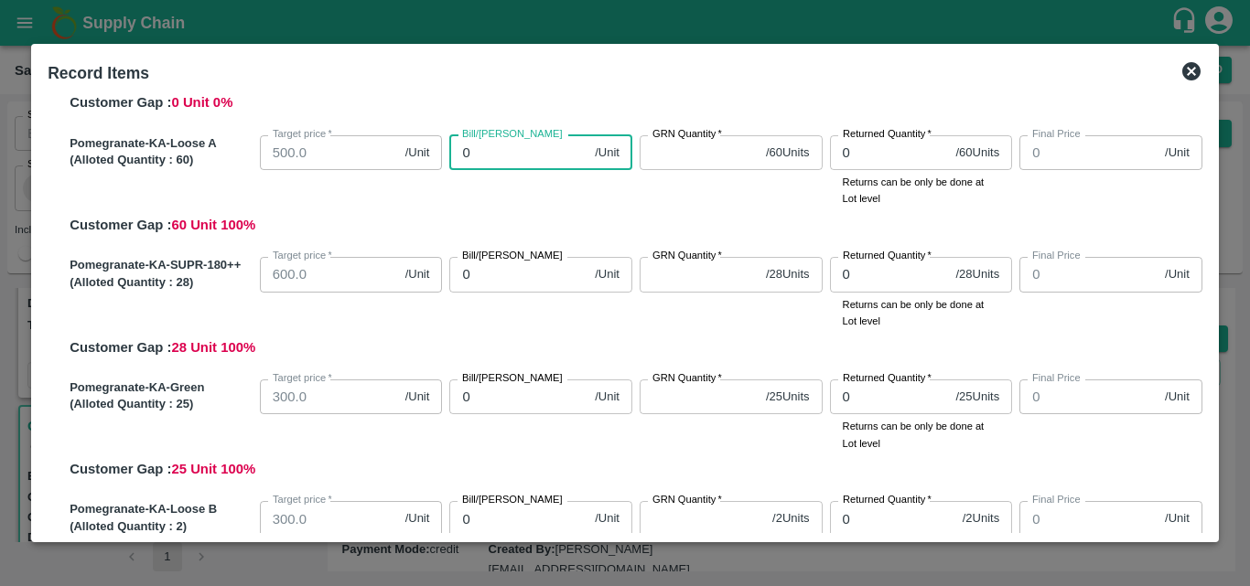
click at [544, 159] on input "0" at bounding box center [518, 152] width 138 height 35
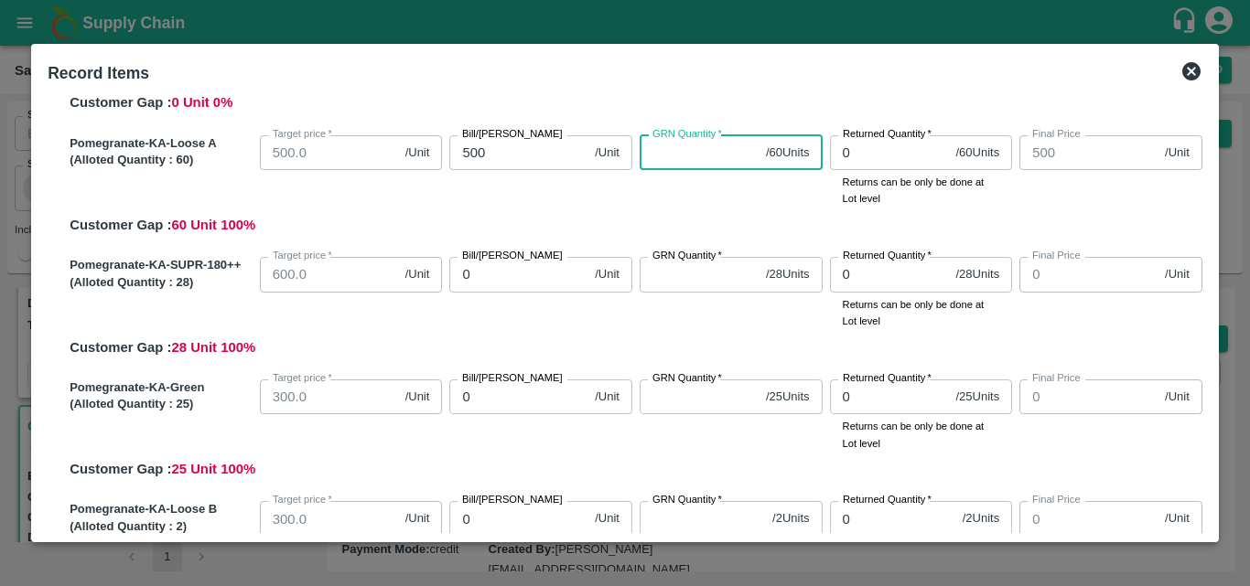
click at [696, 159] on input "GRN Quantity   *" at bounding box center [698, 152] width 119 height 35
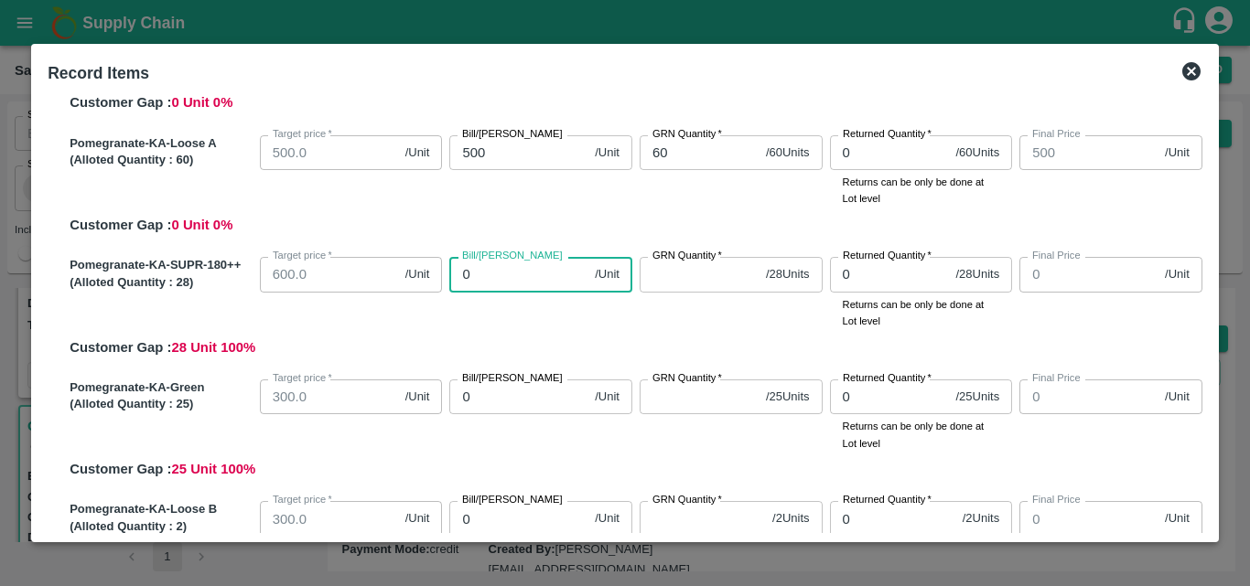
click at [548, 269] on input "0" at bounding box center [518, 274] width 138 height 35
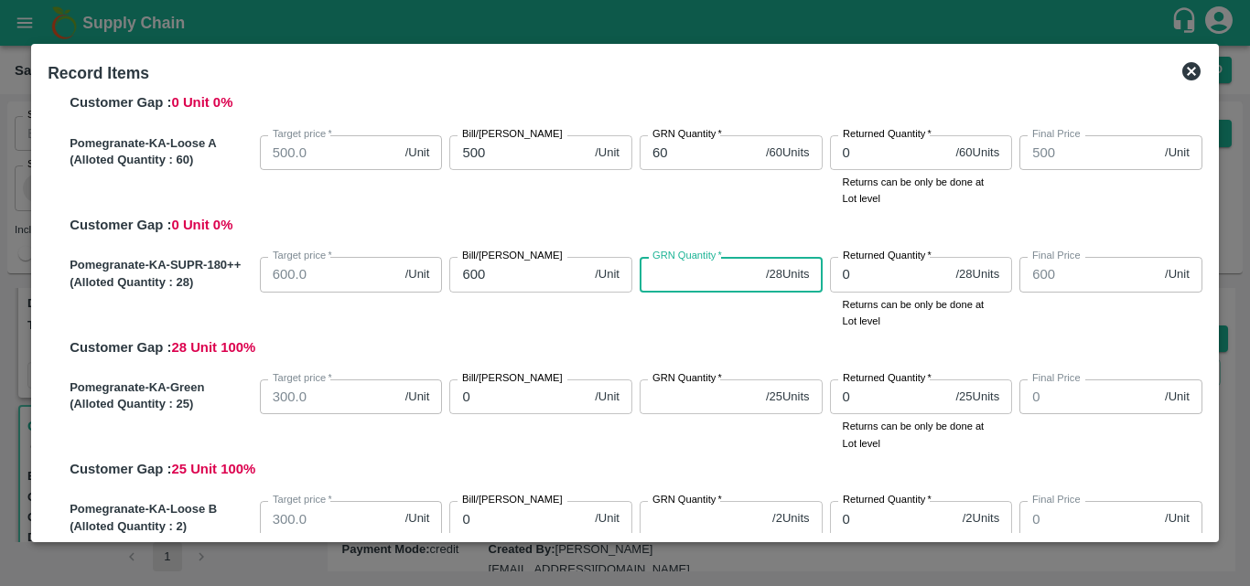
click at [729, 282] on input "GRN Quantity   *" at bounding box center [698, 274] width 119 height 35
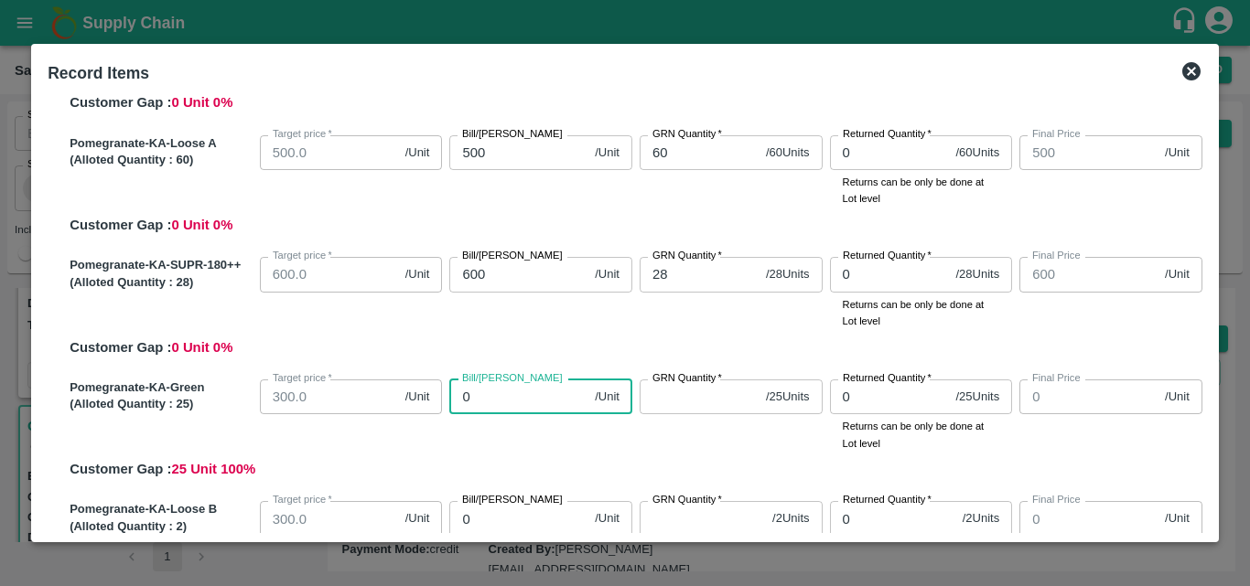
click at [510, 400] on input "0" at bounding box center [518, 397] width 138 height 35
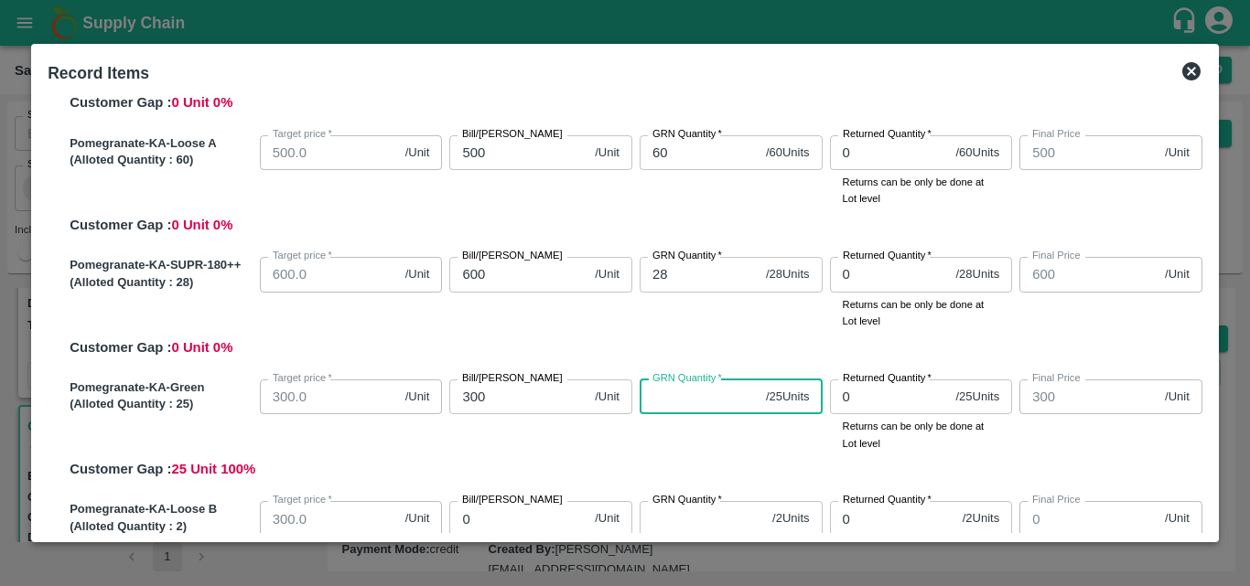
click at [680, 387] on input "GRN Quantity   *" at bounding box center [698, 397] width 119 height 35
click at [1205, 454] on div "SOI Level GRN Lot Level GRN Pomegranate-KA-LP-100++ (Alloted Quantity : 145 ) T…" at bounding box center [624, 313] width 1169 height 440
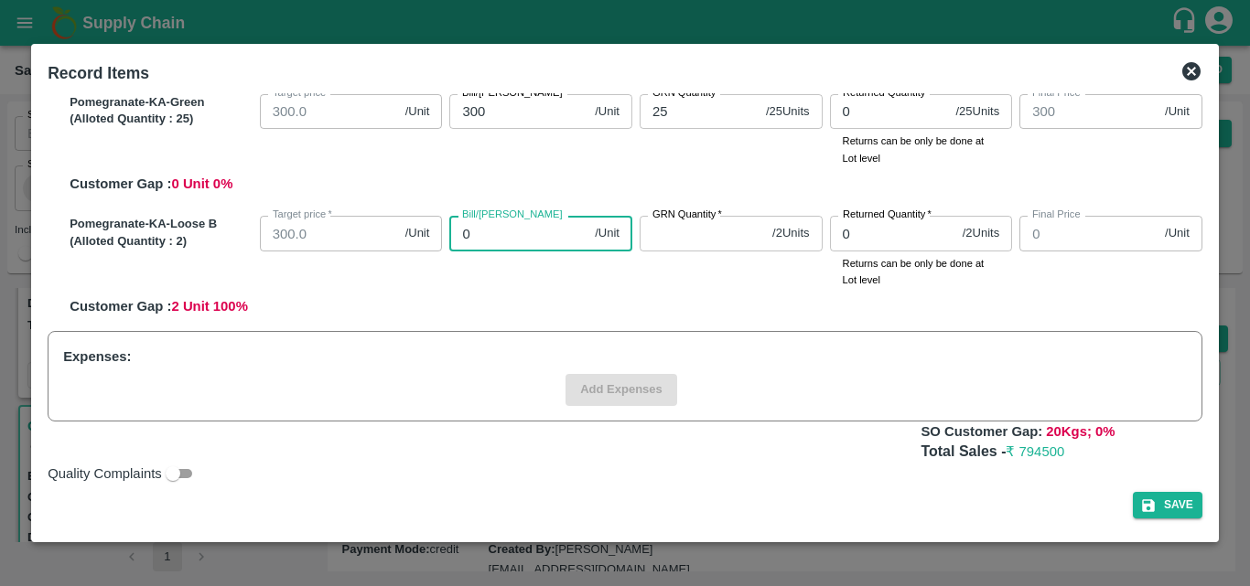
click at [485, 232] on input "0" at bounding box center [518, 233] width 138 height 35
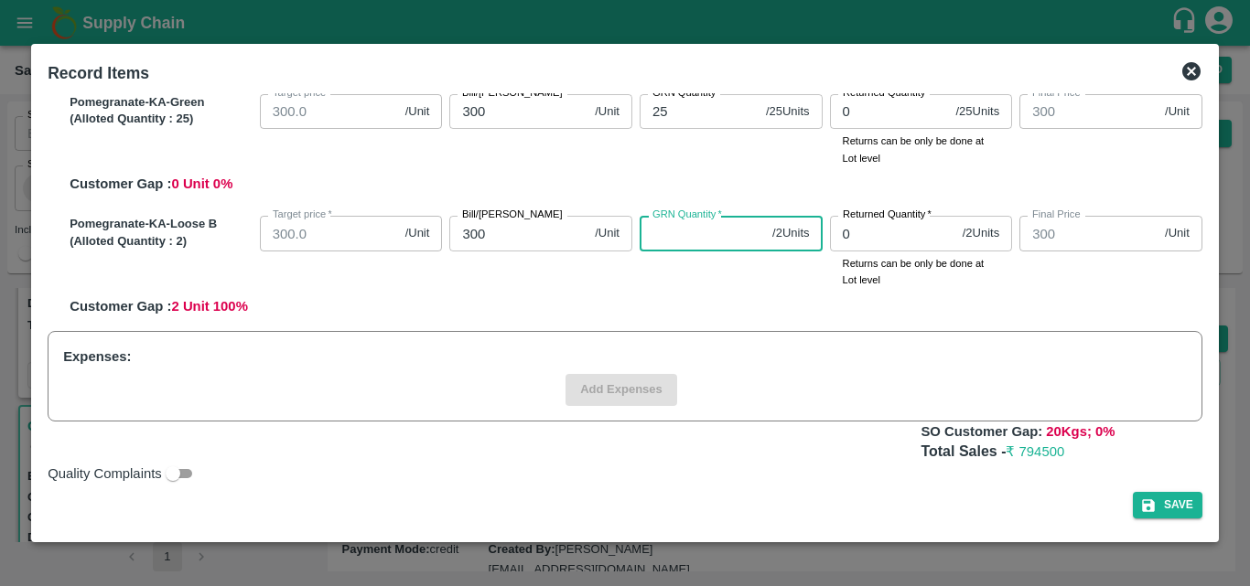
click at [668, 239] on input "GRN Quantity   *" at bounding box center [701, 233] width 125 height 35
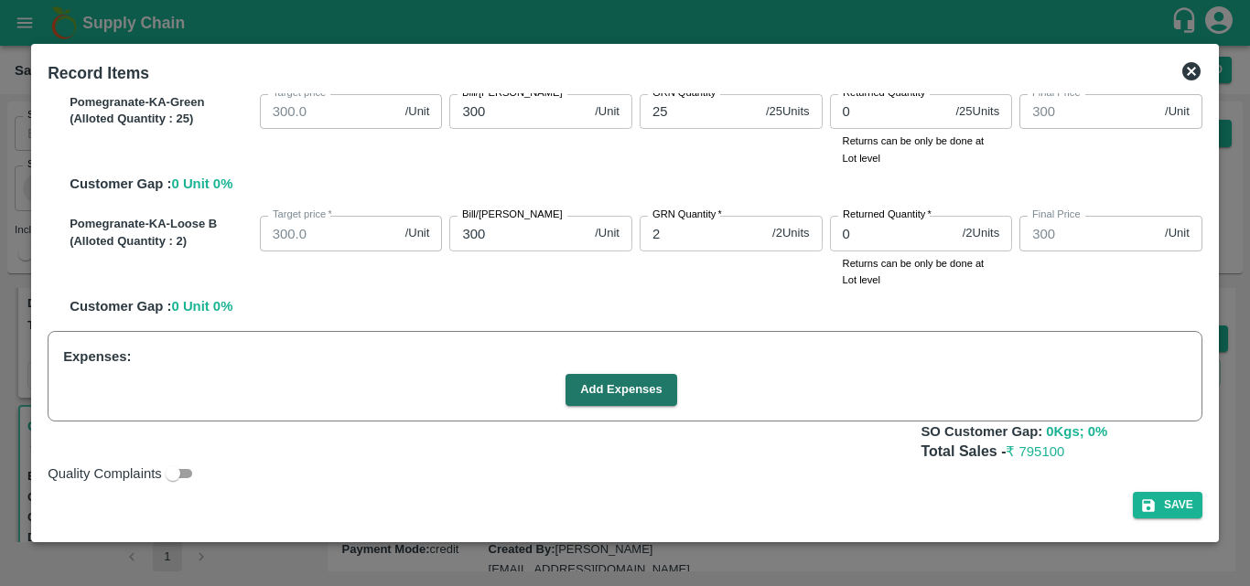
scroll to position [671, 0]
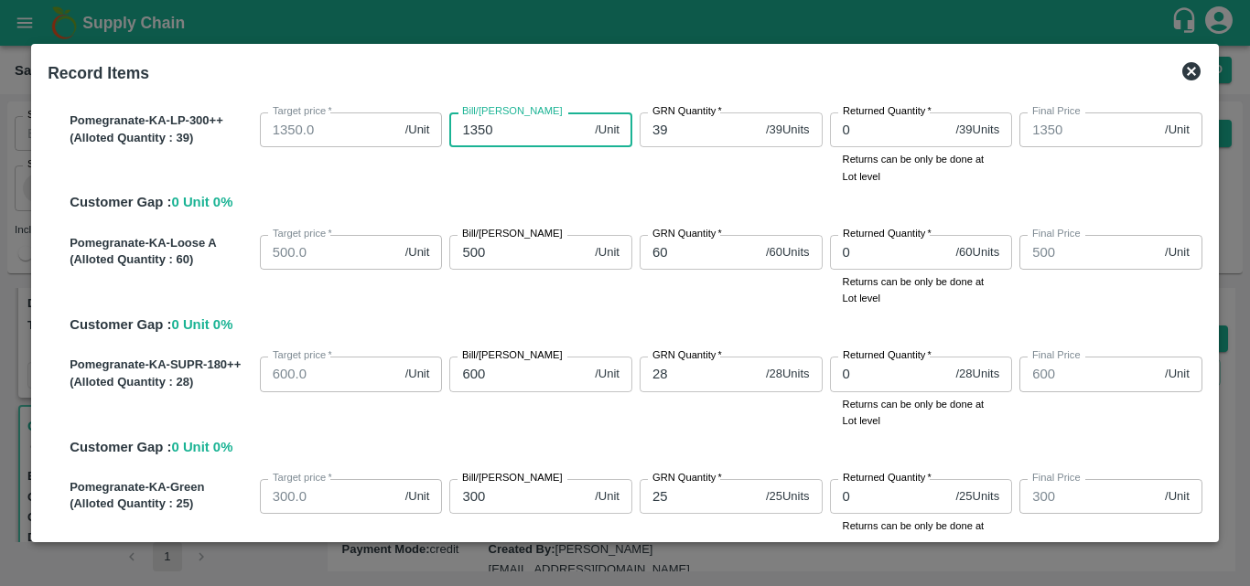
click at [502, 134] on input "1350" at bounding box center [518, 130] width 138 height 35
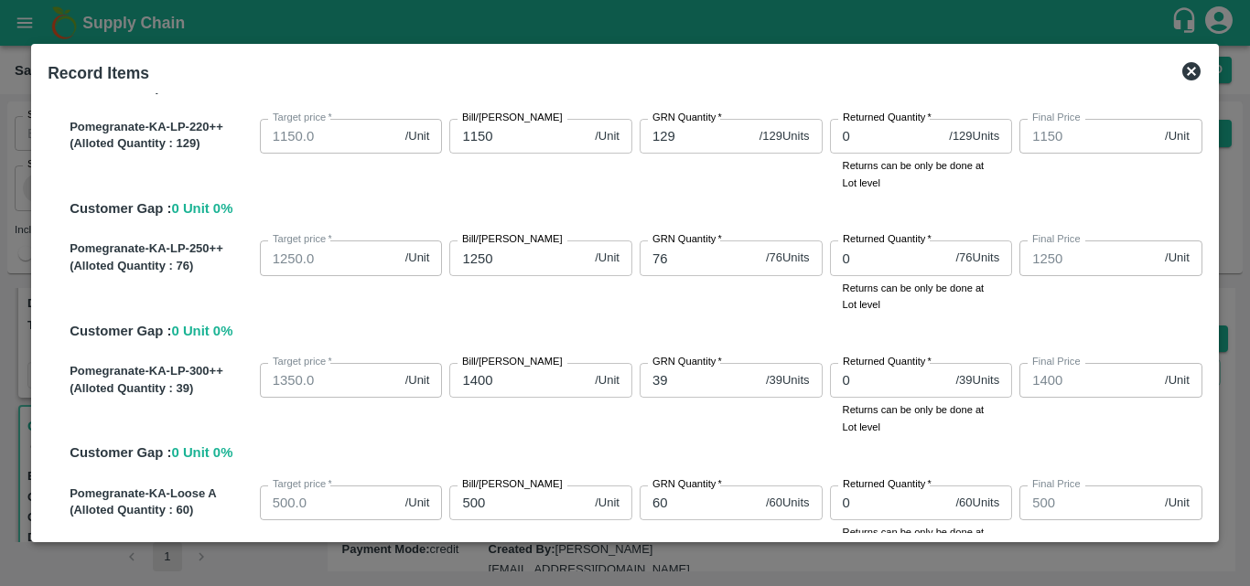
scroll to position [285, 0]
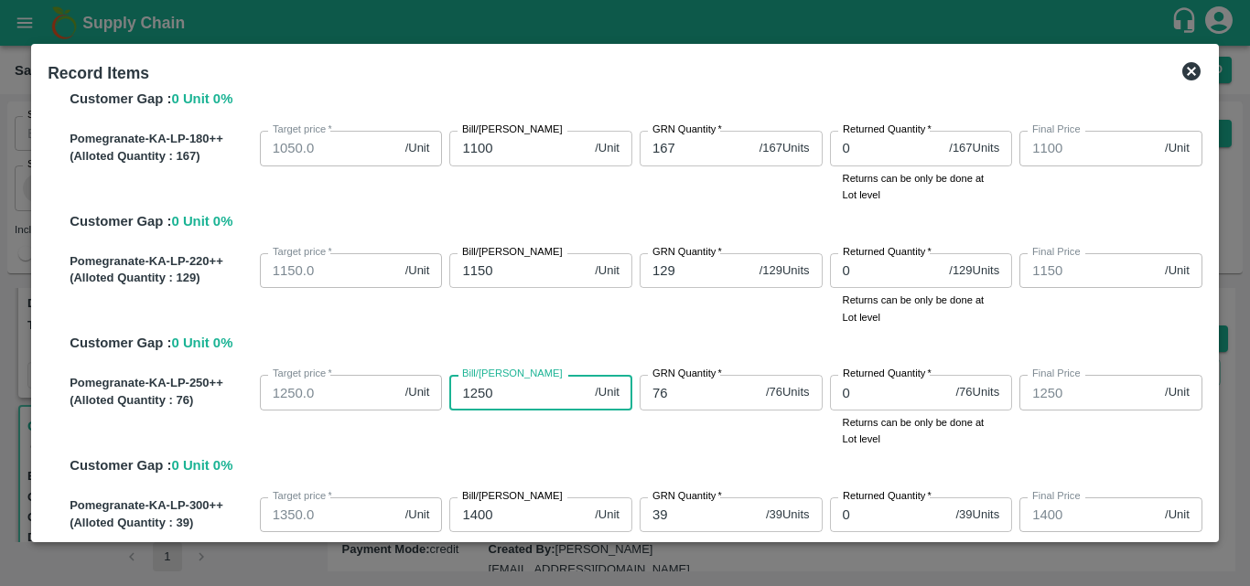
click at [500, 392] on input "1250" at bounding box center [518, 392] width 138 height 35
click at [488, 270] on input "1150" at bounding box center [518, 270] width 138 height 35
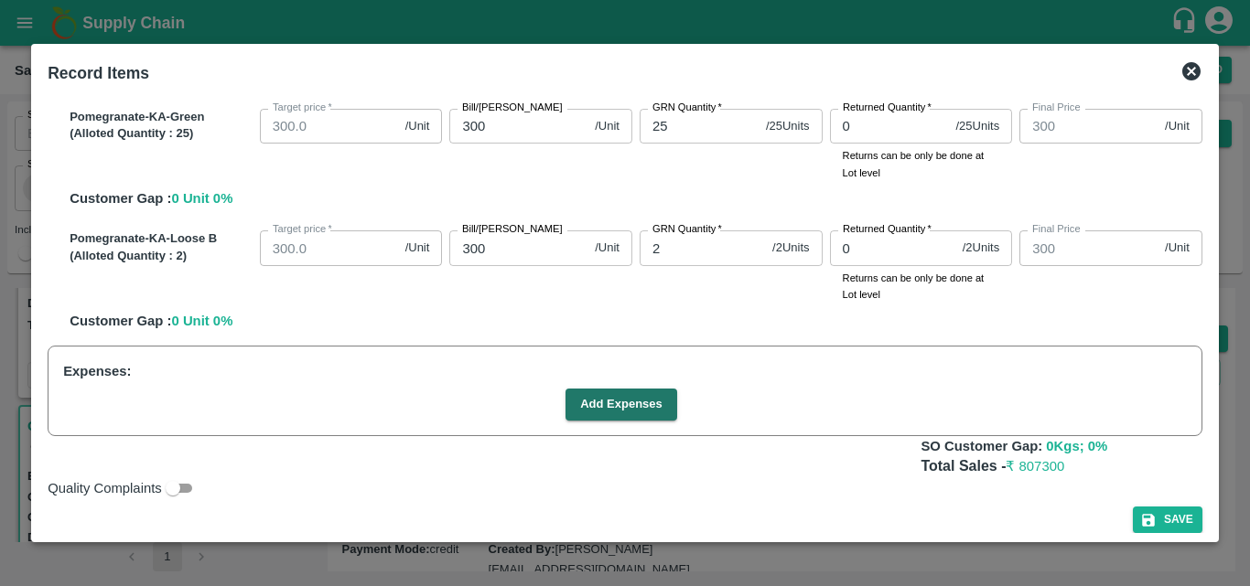
scroll to position [1056, 0]
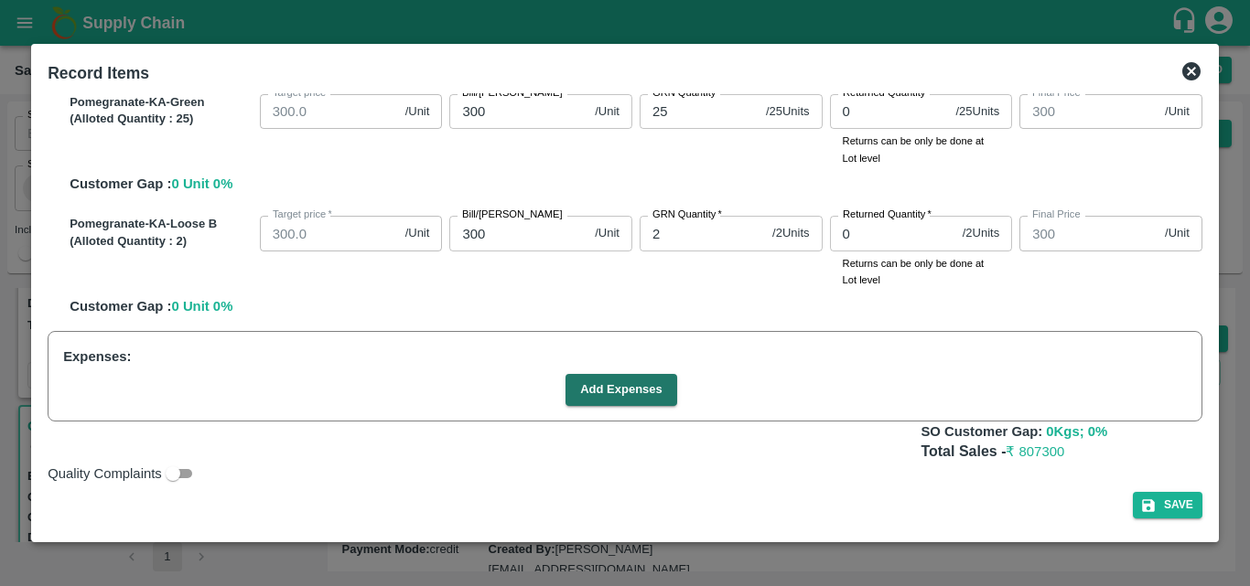
click at [502, 120] on input "300" at bounding box center [518, 111] width 138 height 35
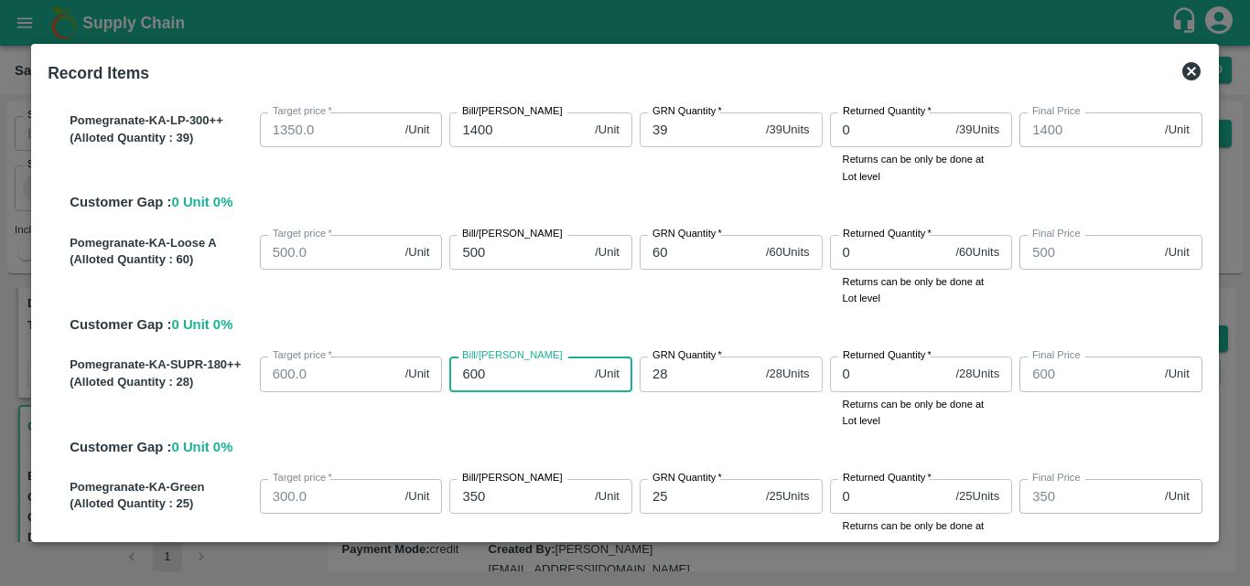
click at [497, 378] on input "600" at bounding box center [518, 374] width 138 height 35
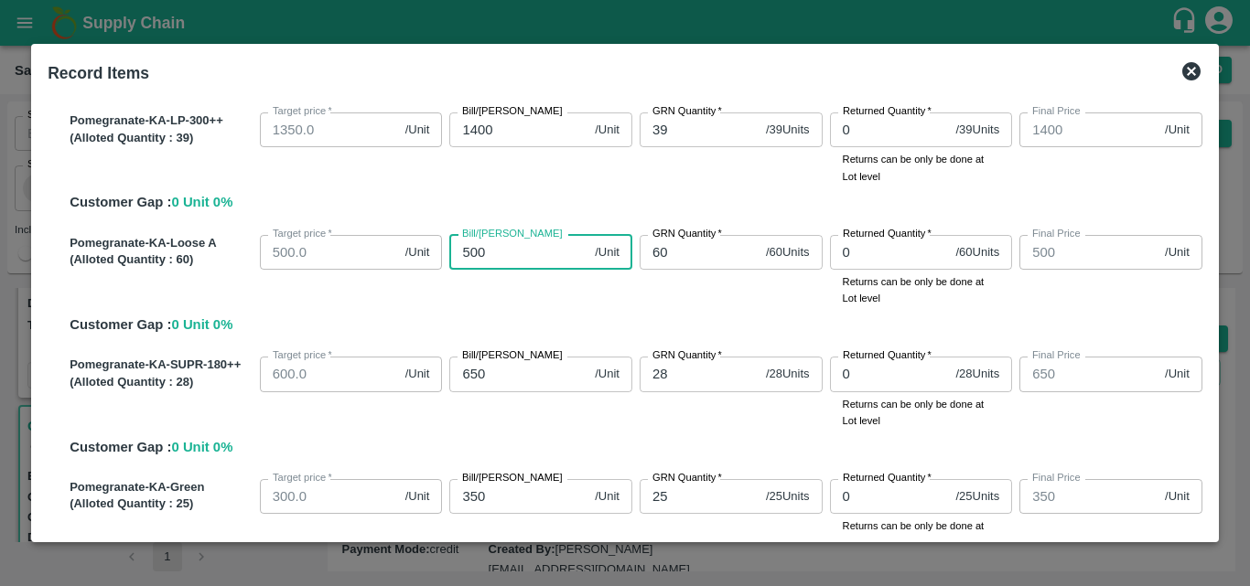
click at [503, 259] on input "500" at bounding box center [518, 252] width 138 height 35
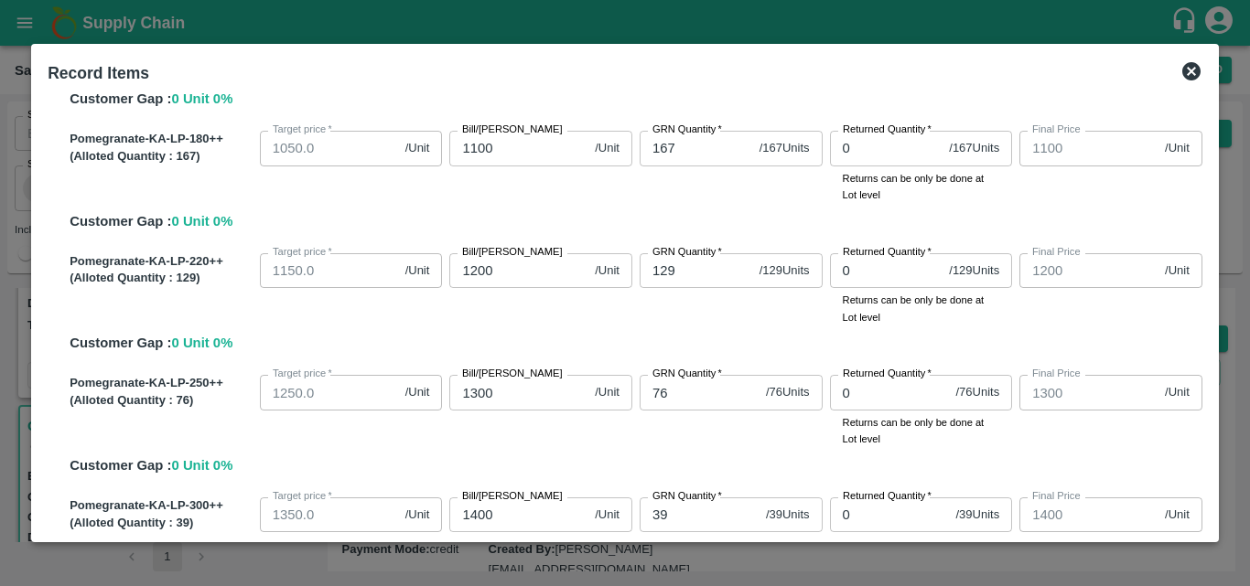
scroll to position [0, 0]
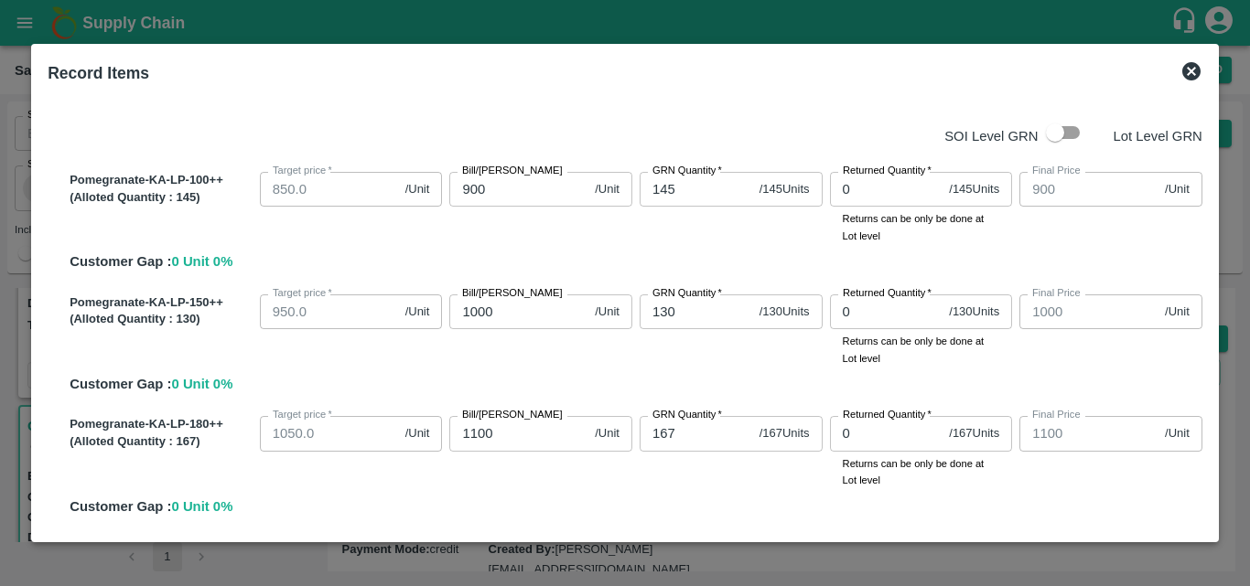
click at [481, 191] on input "900" at bounding box center [518, 189] width 138 height 35
click at [485, 314] on input "1000" at bounding box center [518, 312] width 138 height 35
click at [1209, 321] on div "Record Items SOI Level GRN Lot Level GRN Pomegranate-KA-LP-100++ (Alloted Quant…" at bounding box center [624, 293] width 1187 height 499
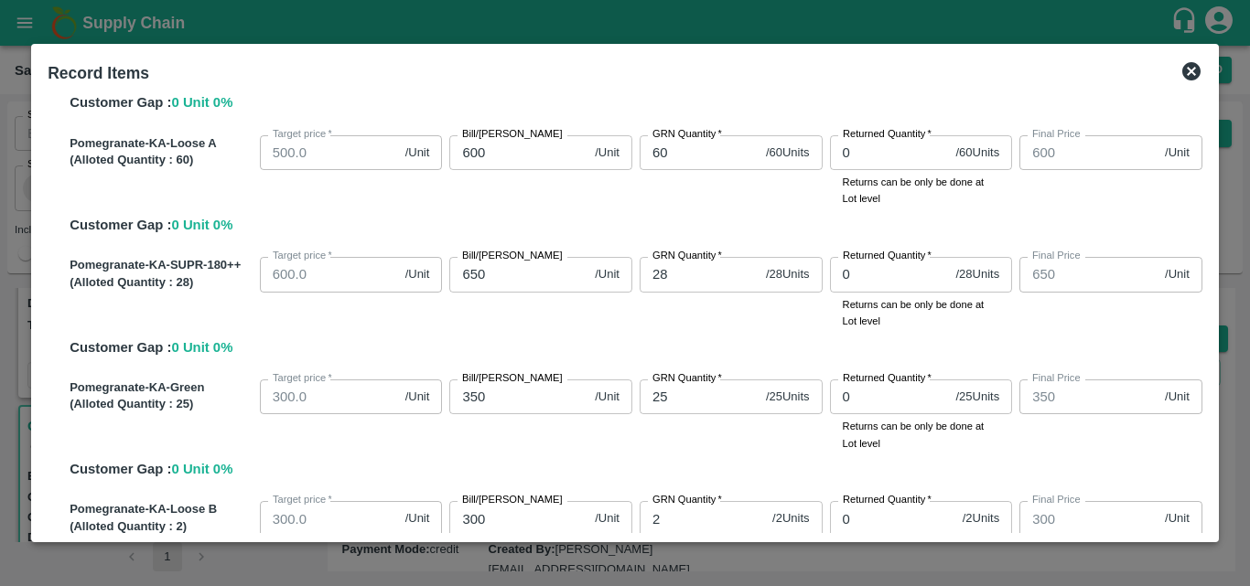
scroll to position [1056, 0]
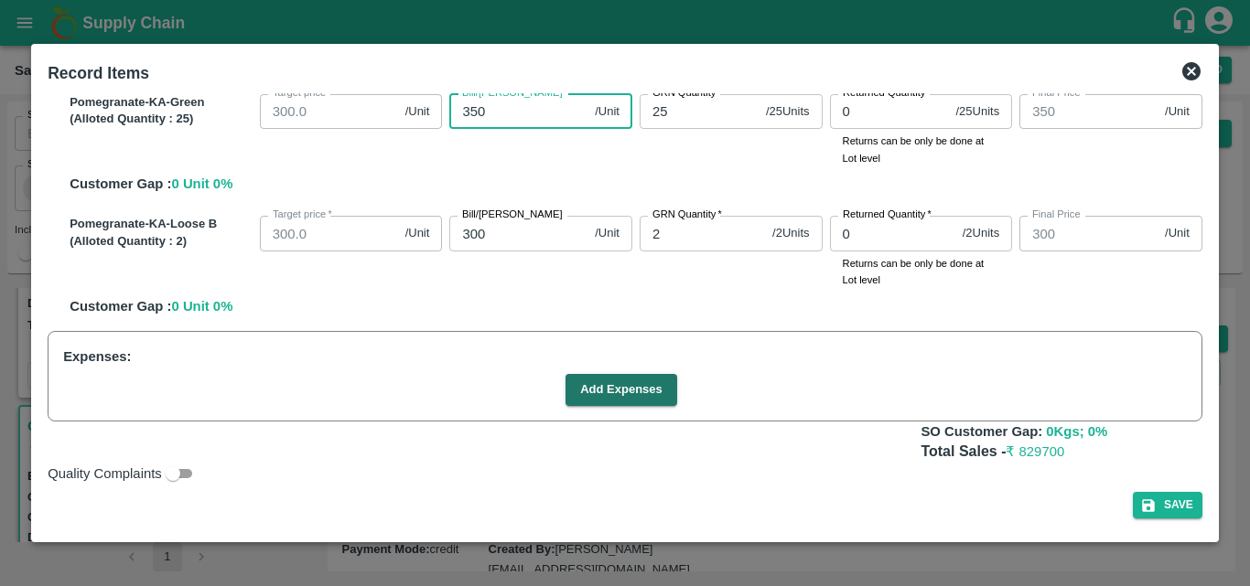
click at [486, 109] on input "350" at bounding box center [518, 111] width 138 height 35
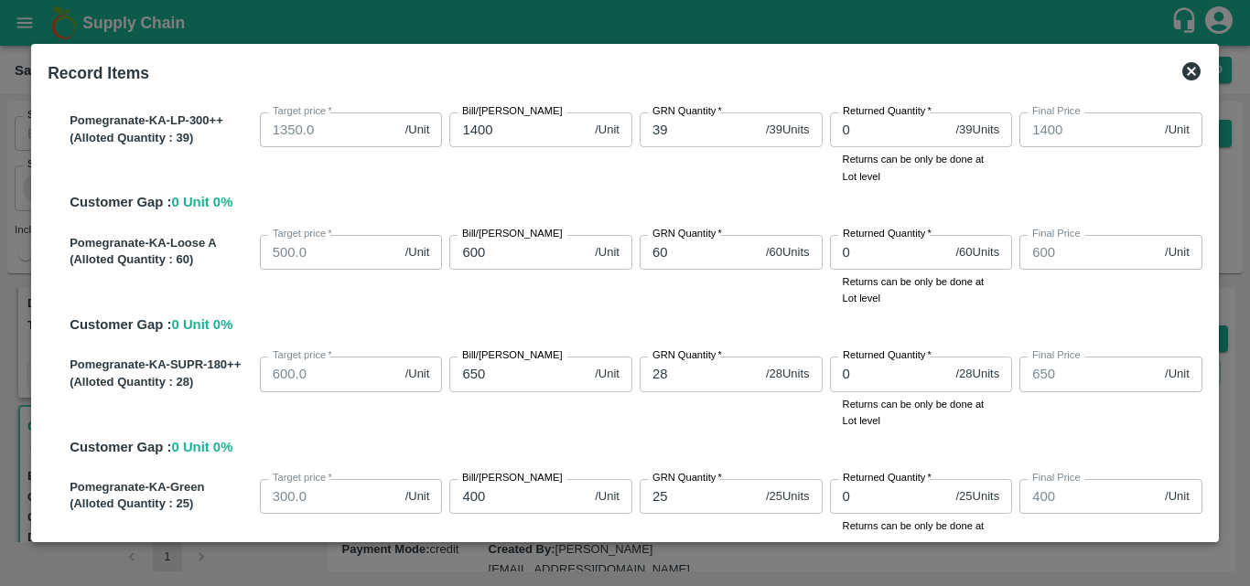
scroll to position [285, 0]
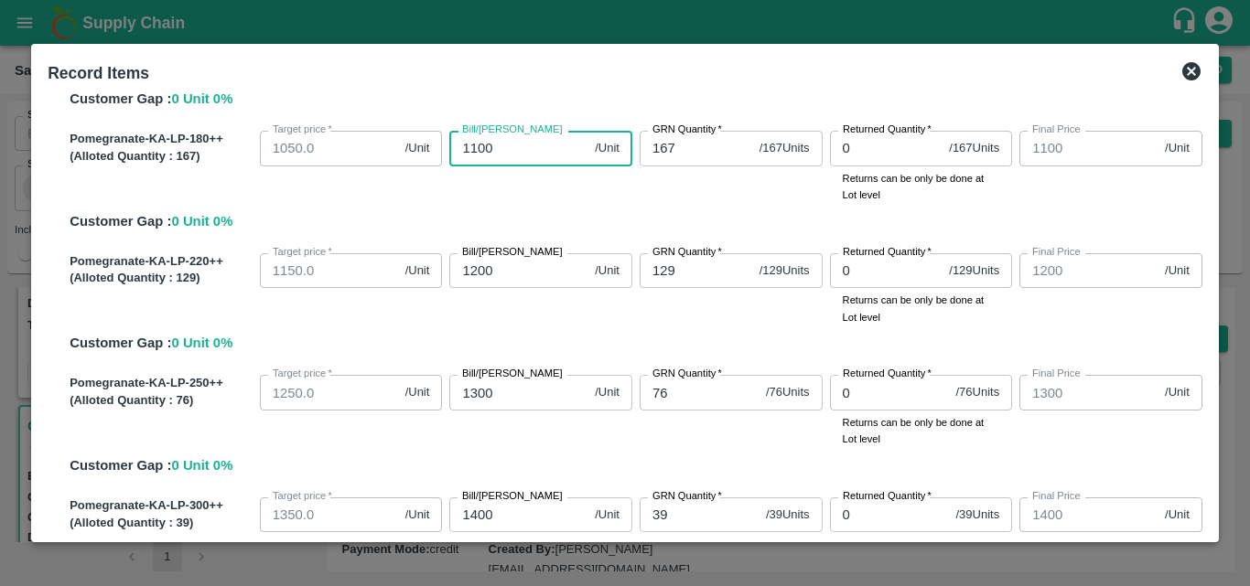
click at [475, 143] on input "1100" at bounding box center [518, 148] width 138 height 35
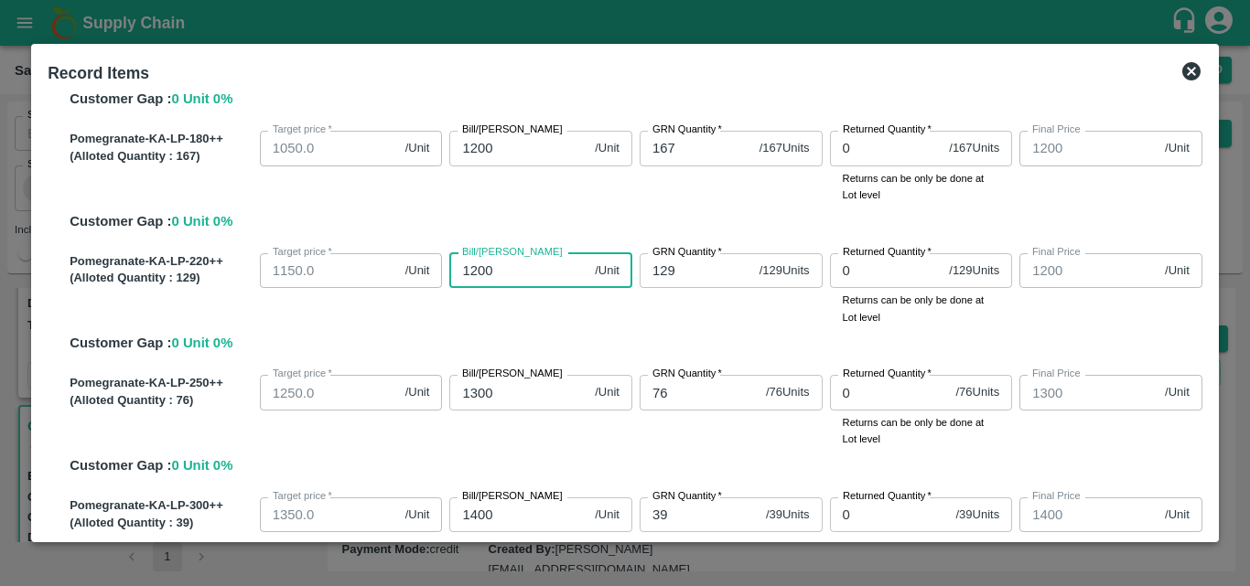
click at [476, 270] on input "1200" at bounding box center [518, 270] width 138 height 35
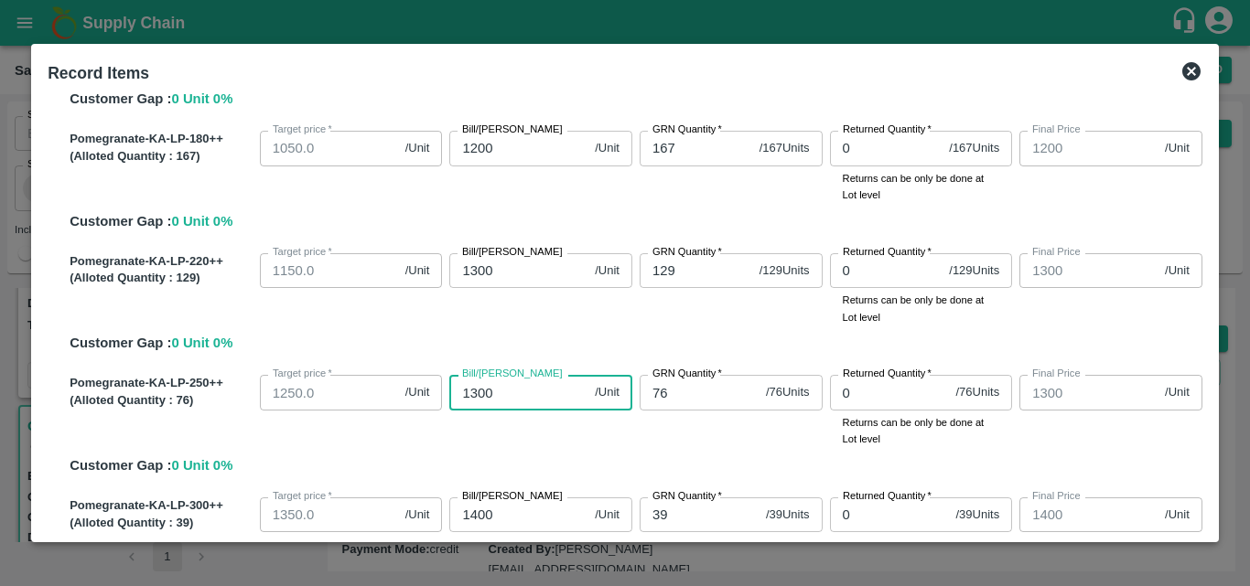
click at [478, 391] on input "1300" at bounding box center [518, 392] width 138 height 35
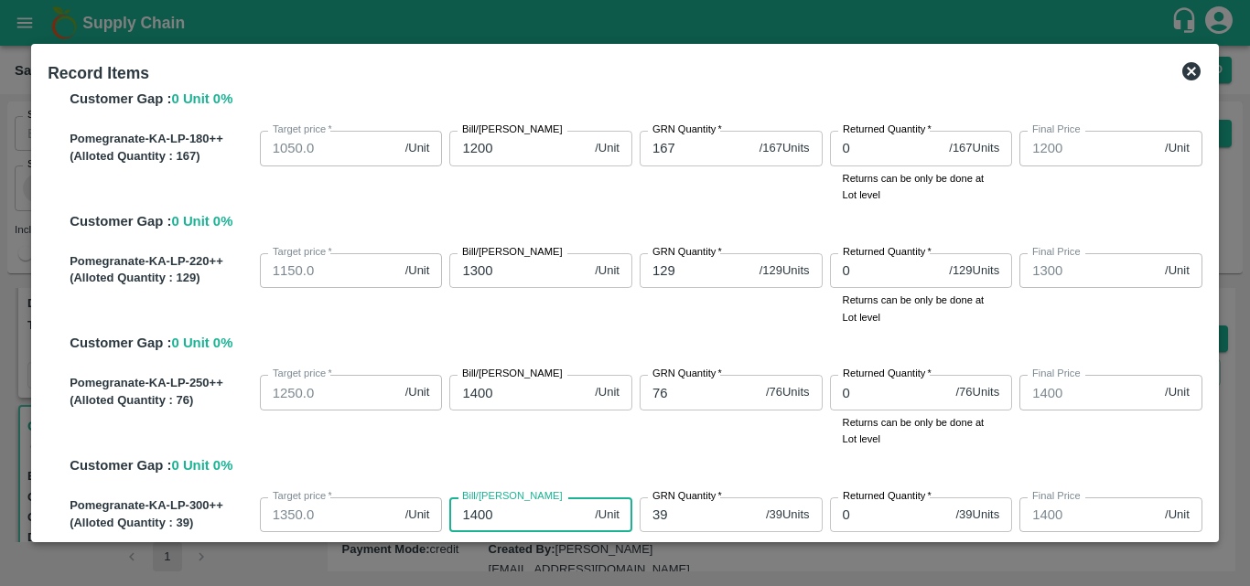
click at [480, 513] on input "1400" at bounding box center [518, 515] width 138 height 35
click at [476, 512] on input "1400" at bounding box center [518, 515] width 138 height 35
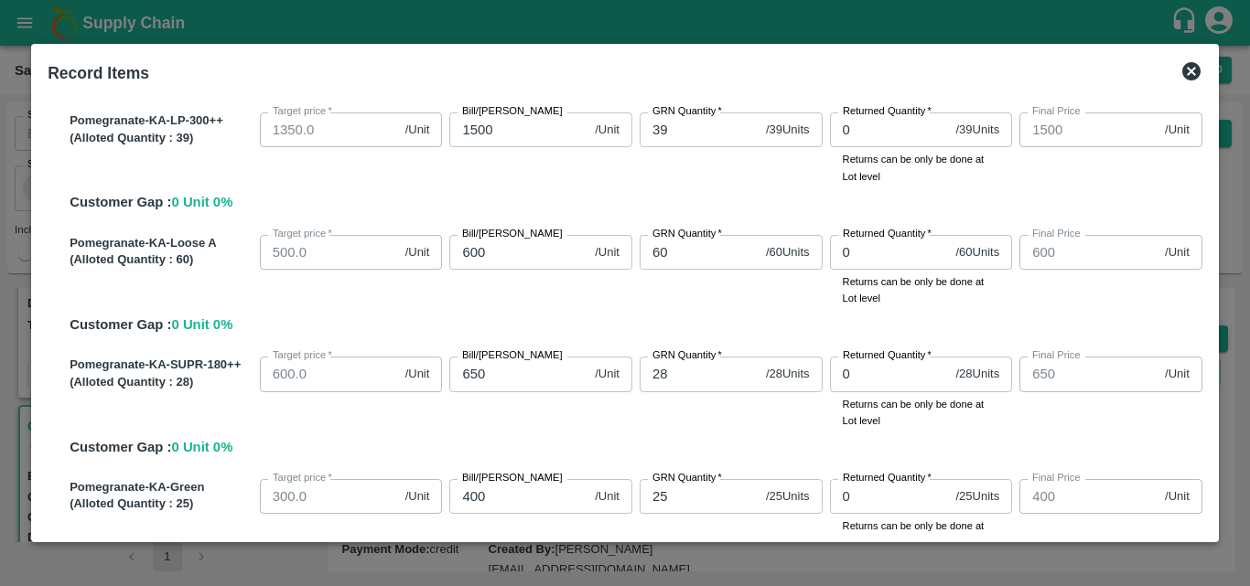
click at [1205, 435] on div "SOI Level GRN Lot Level GRN Pomegranate-KA-LP-100++ (Alloted Quantity : 145 ) T…" at bounding box center [624, 313] width 1169 height 440
click at [464, 252] on input "600" at bounding box center [518, 252] width 138 height 35
click at [482, 374] on input "650" at bounding box center [518, 374] width 138 height 35
click at [468, 491] on input "400" at bounding box center [518, 496] width 138 height 35
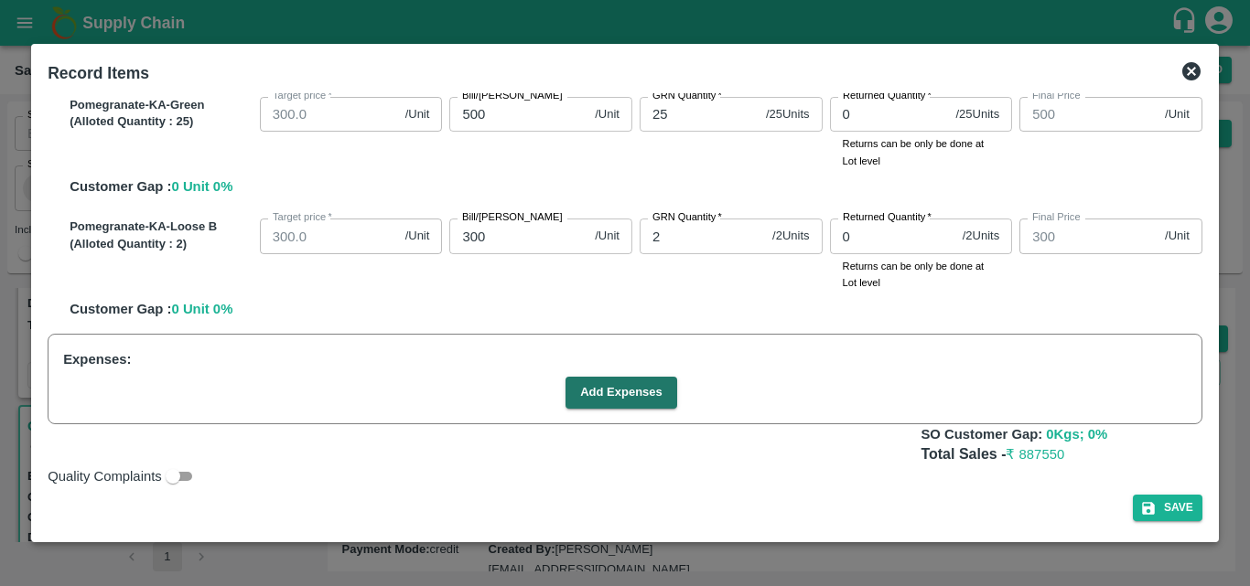
scroll to position [1056, 0]
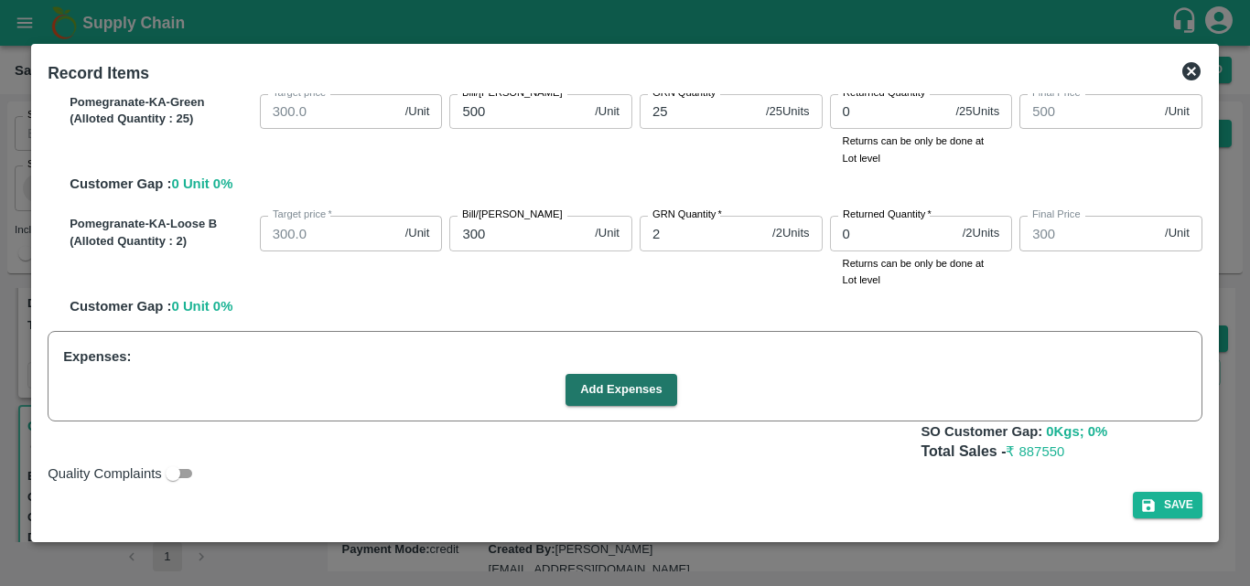
click at [467, 230] on input "300" at bounding box center [518, 233] width 138 height 35
click at [1205, 150] on div "SOI Level GRN Lot Level GRN Pomegranate-KA-LP-100++ (Alloted Quantity : 145 ) T…" at bounding box center [624, 313] width 1169 height 440
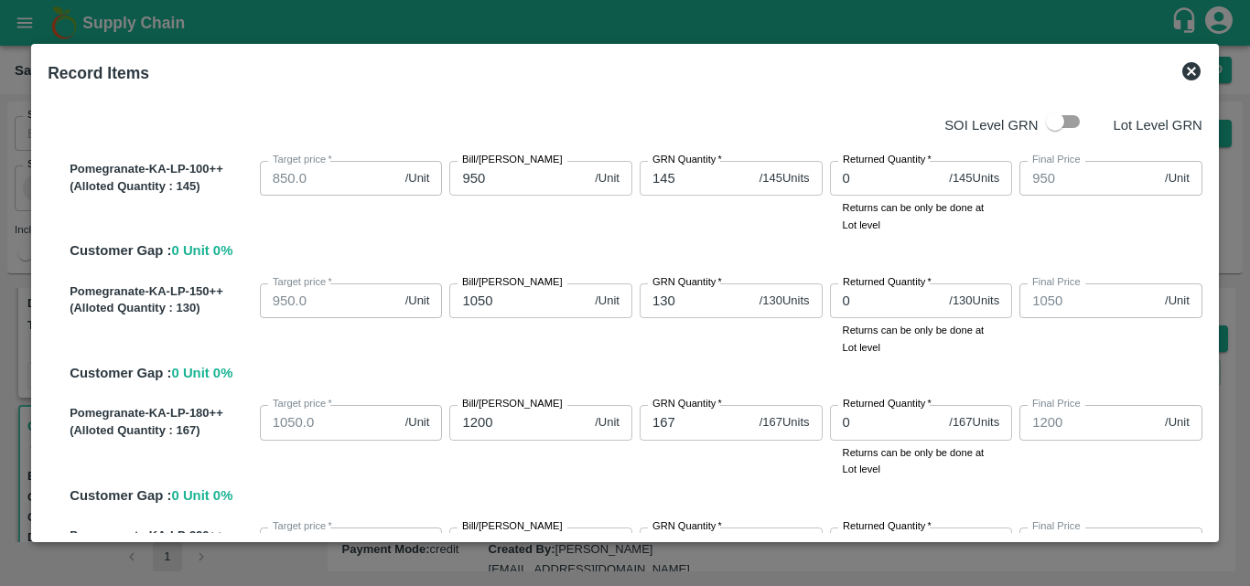
scroll to position [0, 0]
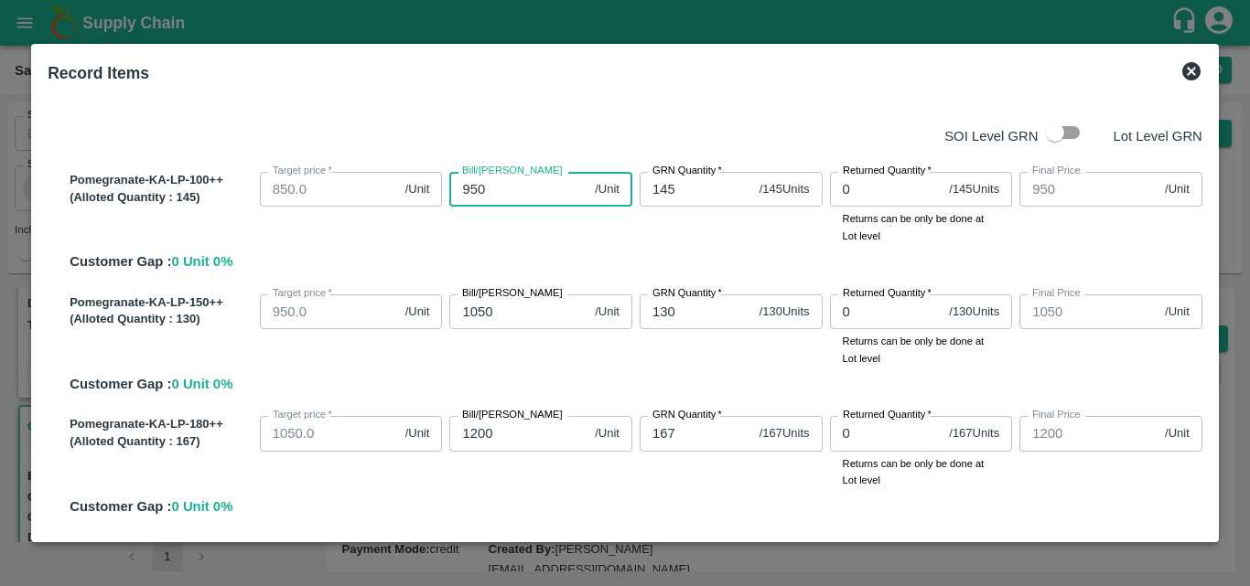
click at [481, 188] on input "950" at bounding box center [518, 189] width 138 height 35
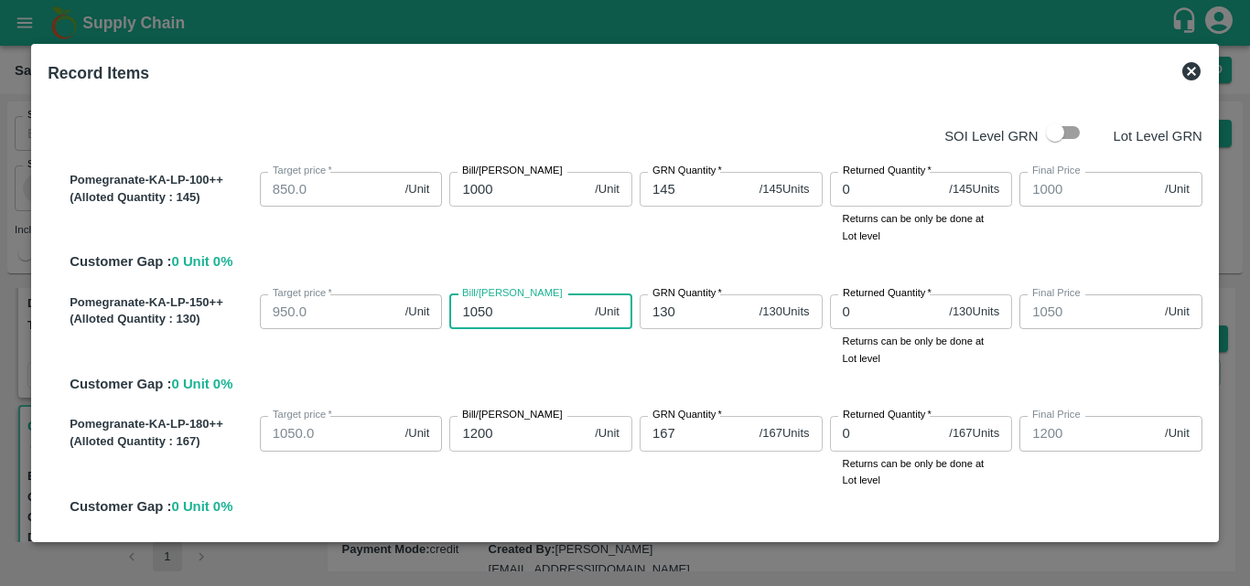
click at [490, 307] on input "1050" at bounding box center [518, 312] width 138 height 35
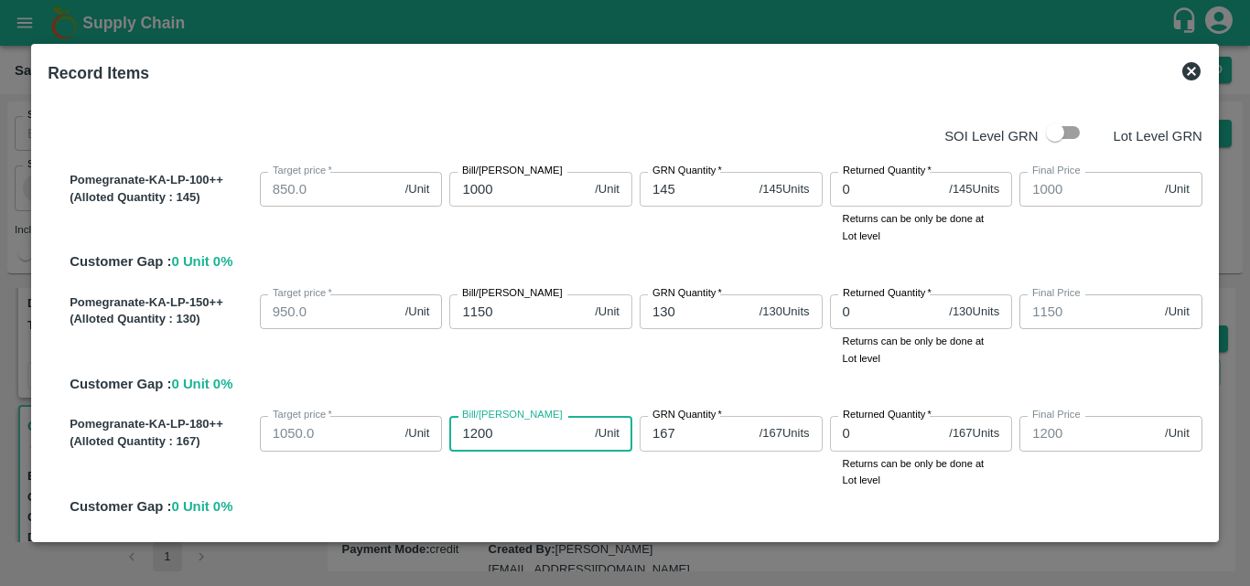
click at [506, 437] on input "1200" at bounding box center [518, 433] width 138 height 35
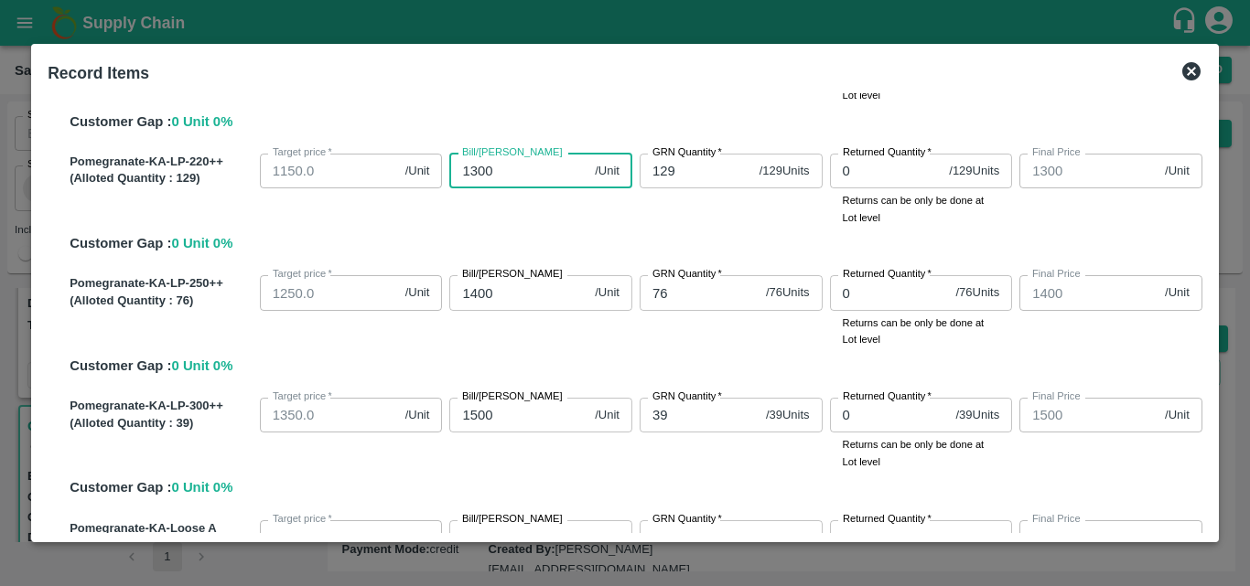
click at [474, 170] on input "1300" at bounding box center [518, 171] width 138 height 35
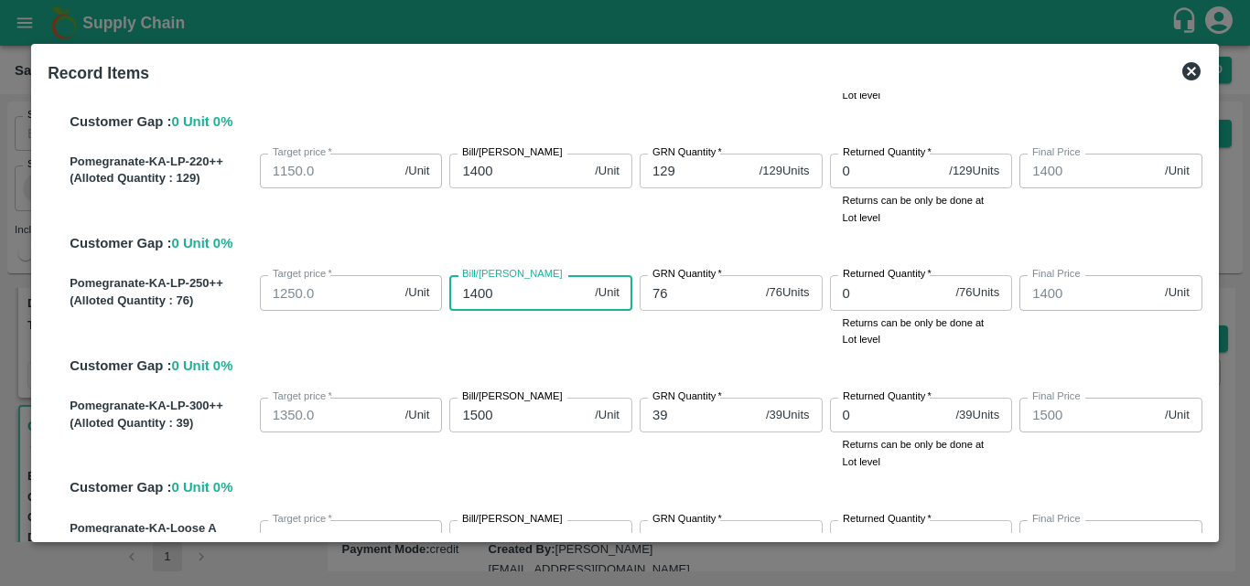
click at [473, 295] on input "1400" at bounding box center [518, 292] width 138 height 35
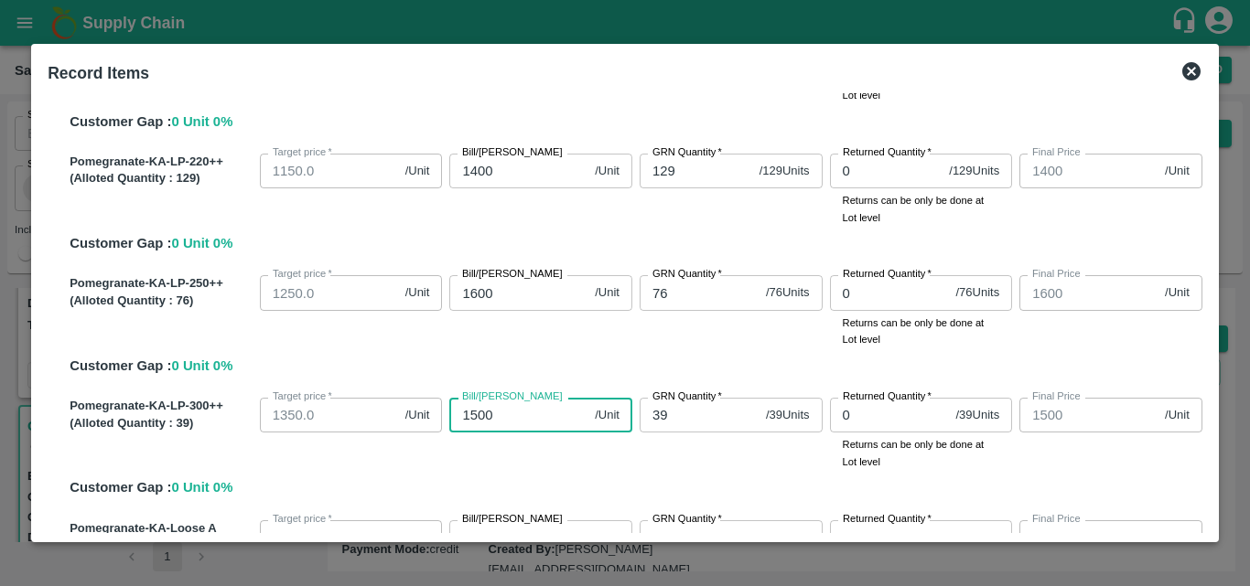
click at [474, 414] on input "1500" at bounding box center [518, 415] width 138 height 35
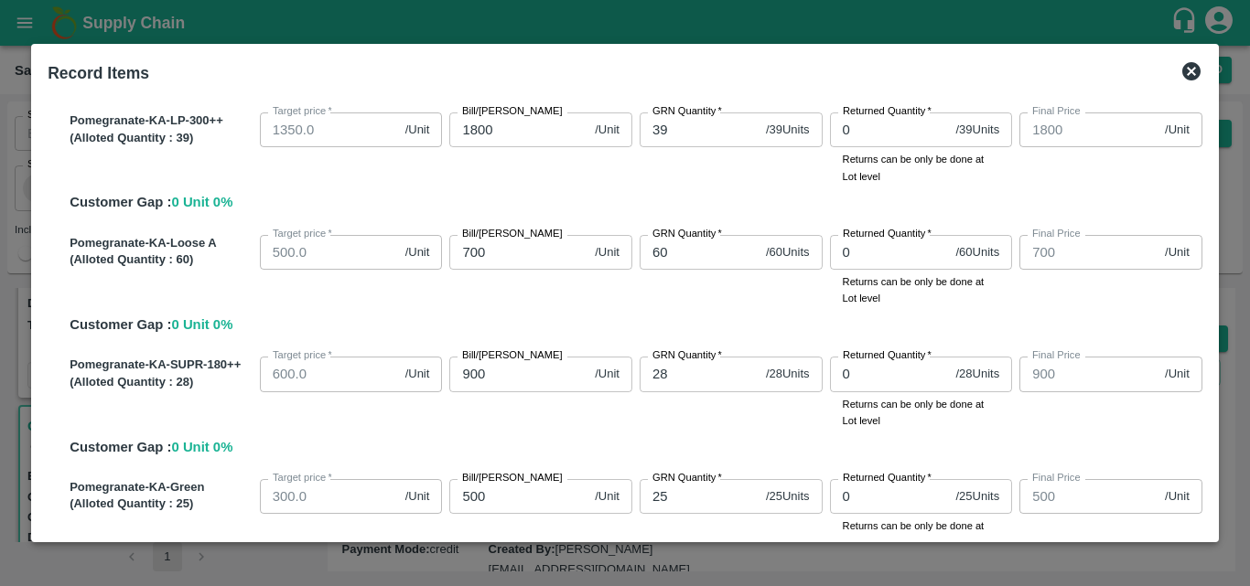
scroll to position [285, 0]
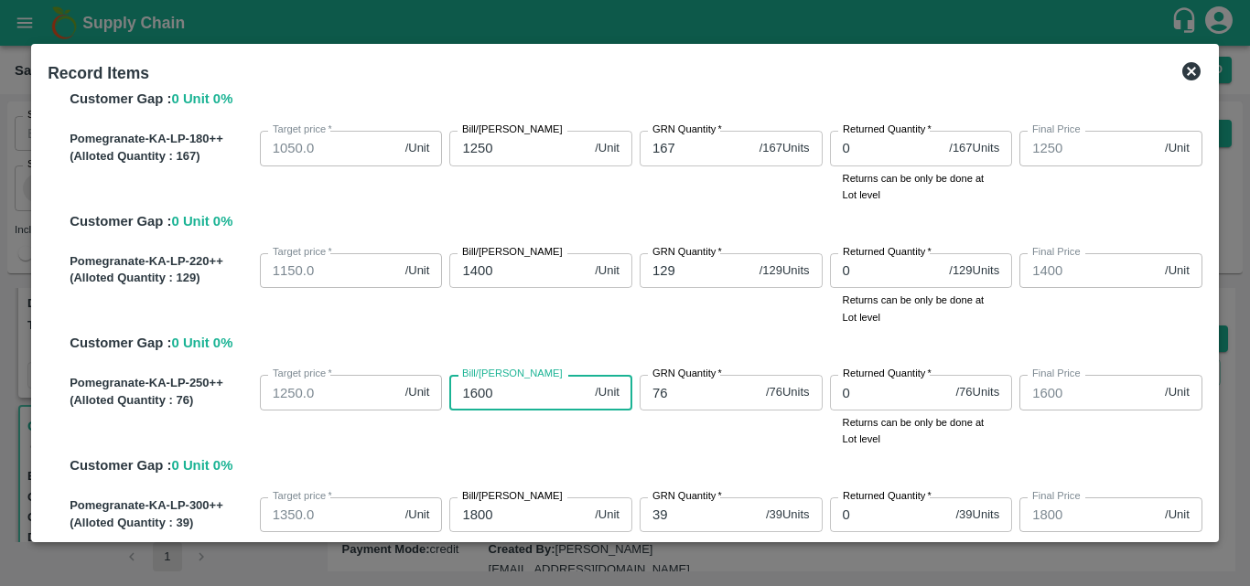
click at [486, 394] on input "1600" at bounding box center [518, 392] width 138 height 35
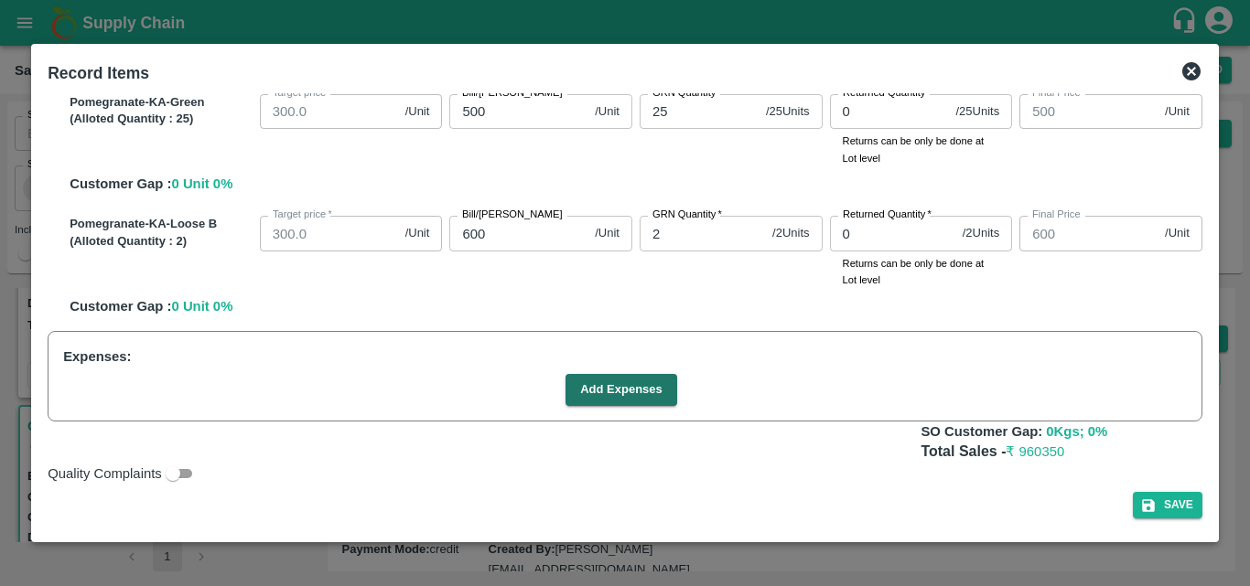
scroll to position [671, 0]
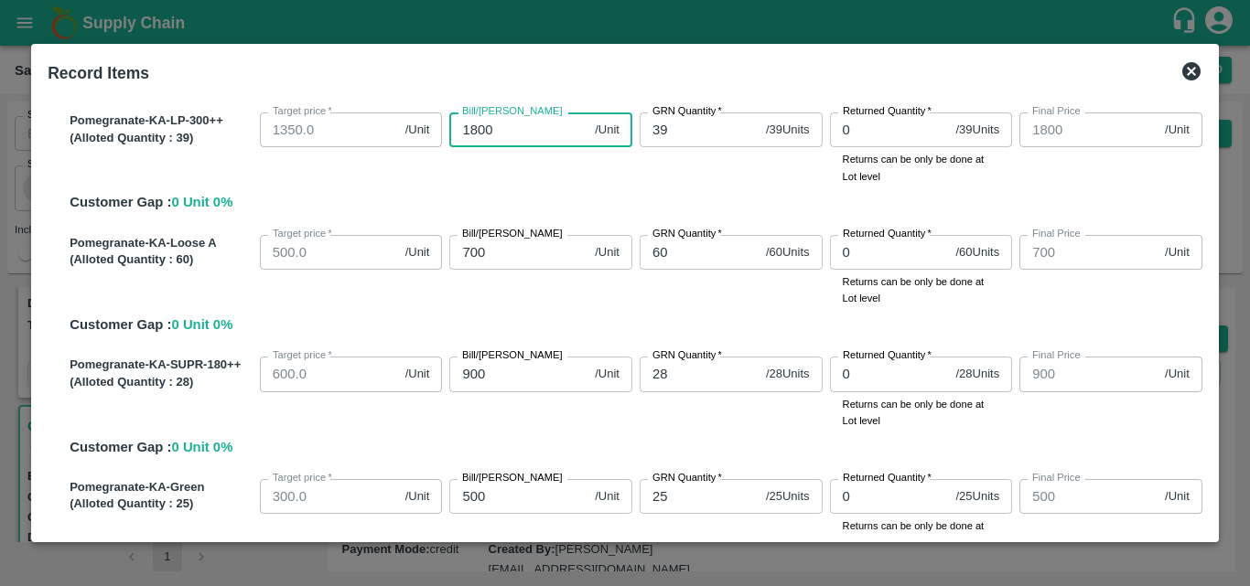
click at [482, 125] on input "1800" at bounding box center [518, 130] width 138 height 35
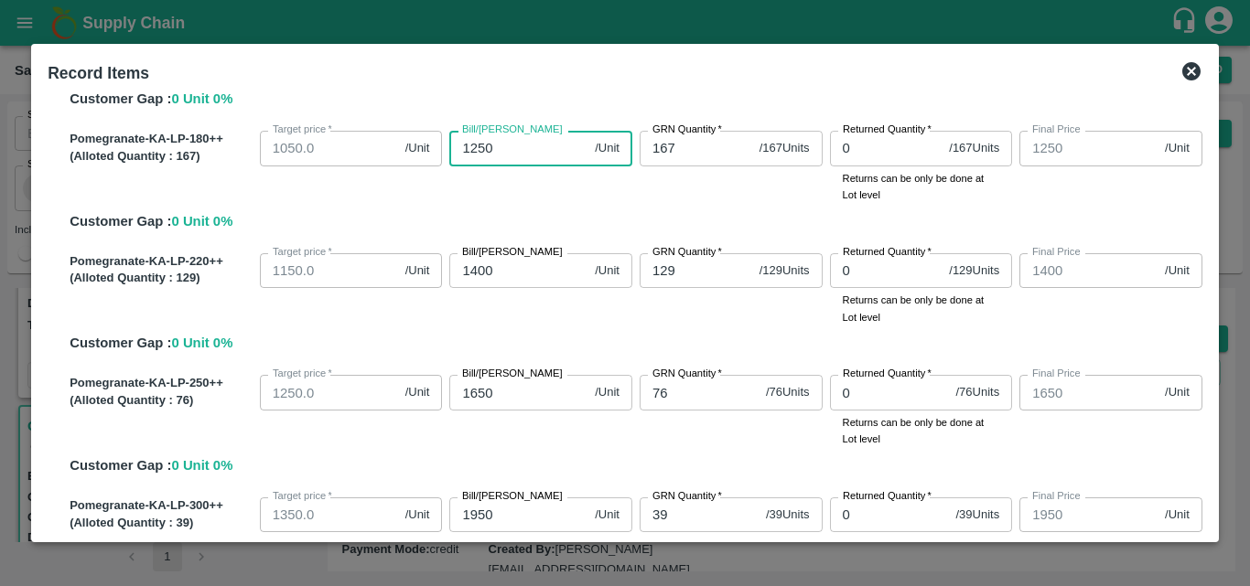
click at [491, 144] on input "1250" at bounding box center [518, 148] width 138 height 35
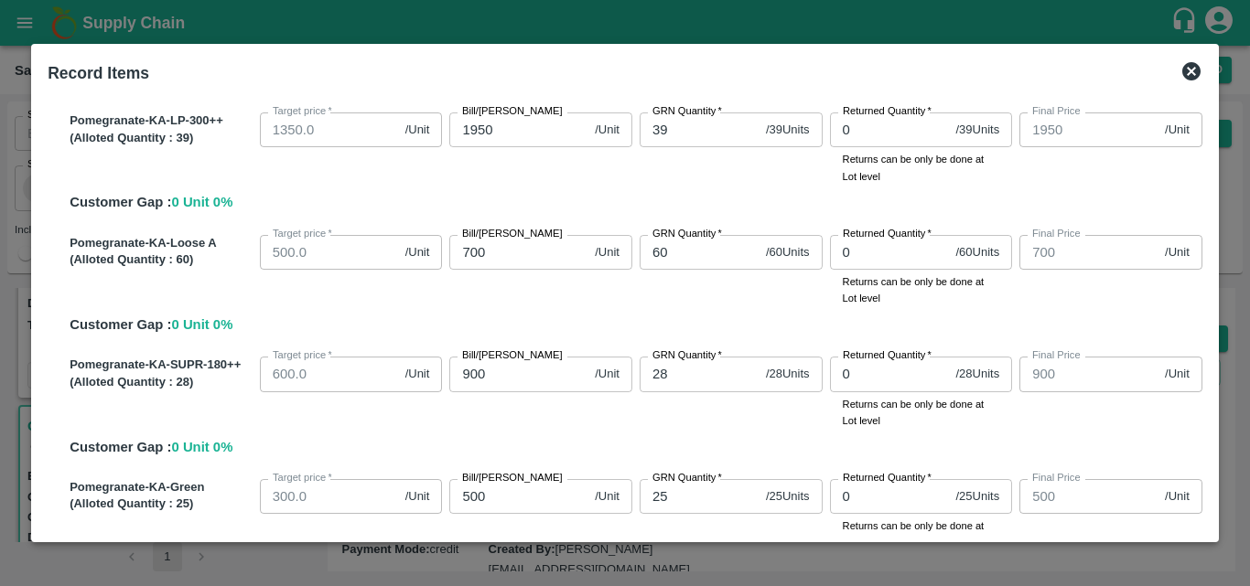
scroll to position [1056, 0]
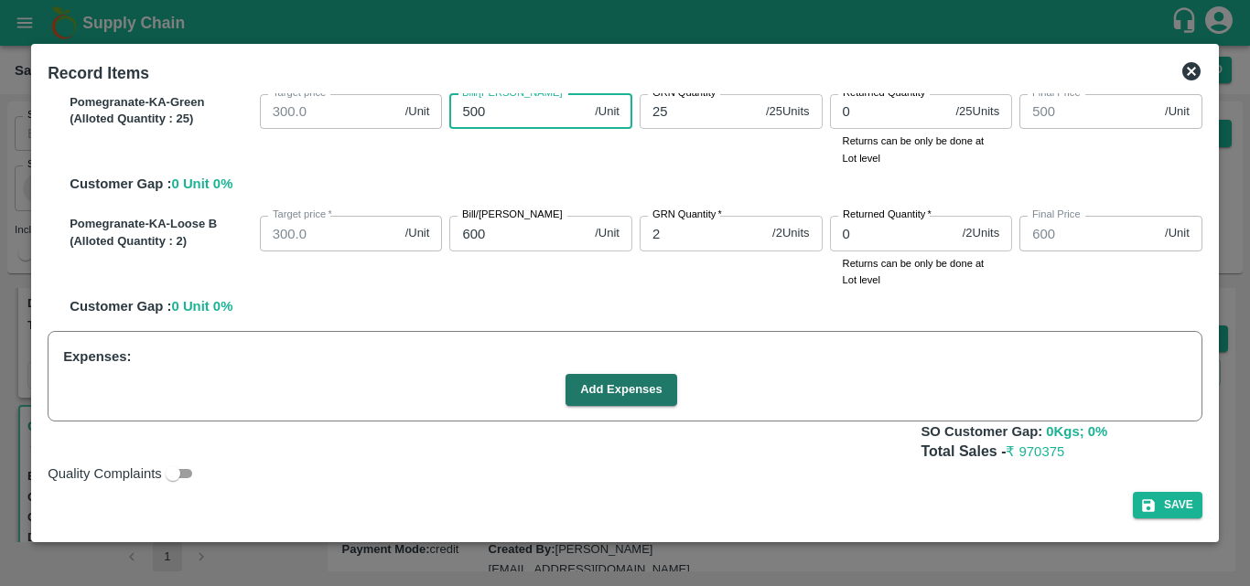
click at [474, 106] on input "500" at bounding box center [518, 111] width 138 height 35
click at [483, 105] on input "550" at bounding box center [518, 111] width 138 height 35
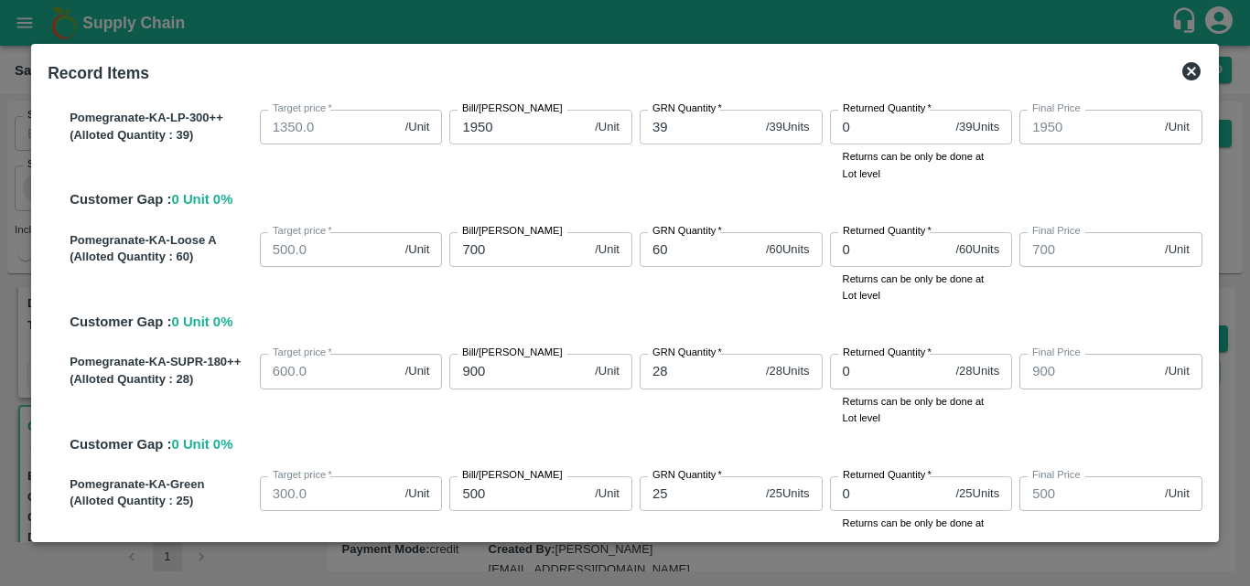
scroll to position [671, 0]
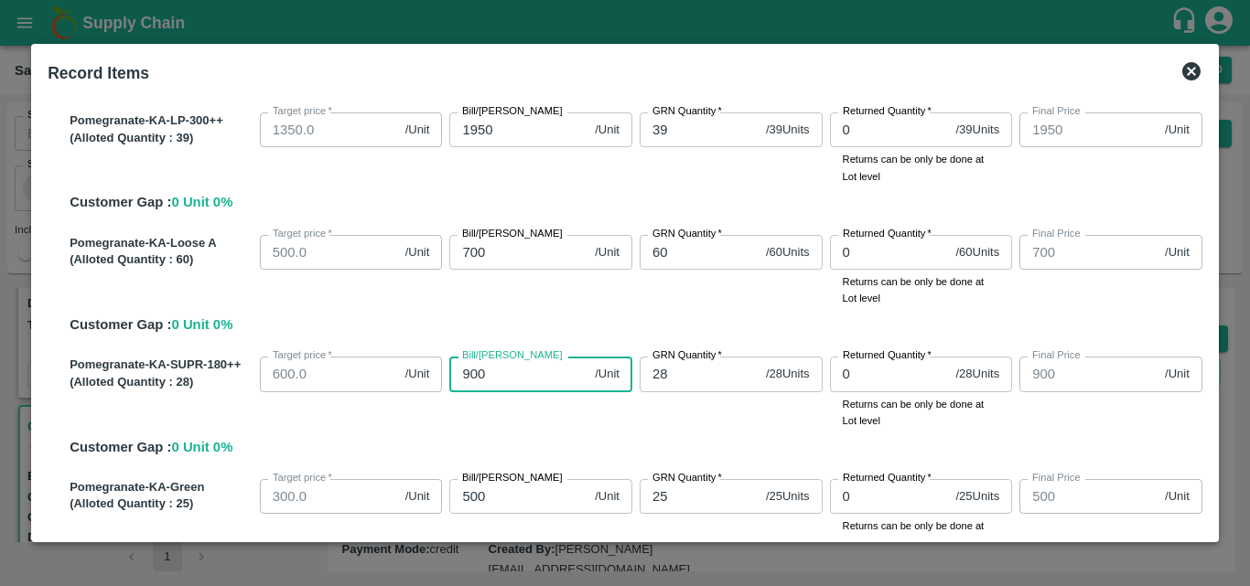
click at [471, 371] on input "900" at bounding box center [518, 374] width 138 height 35
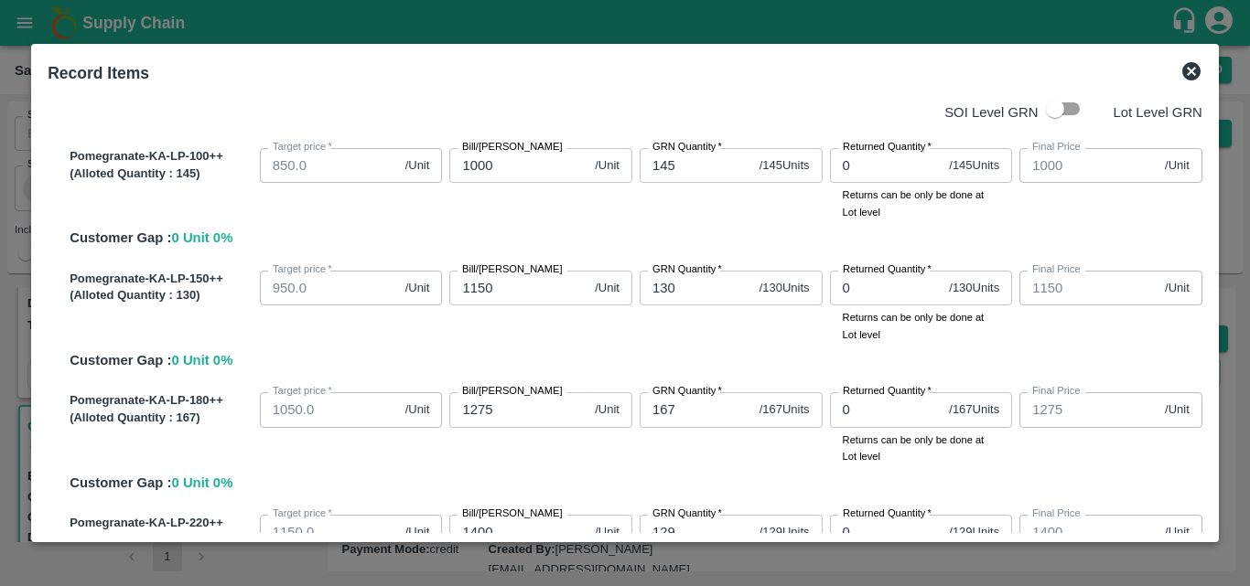
scroll to position [0, 0]
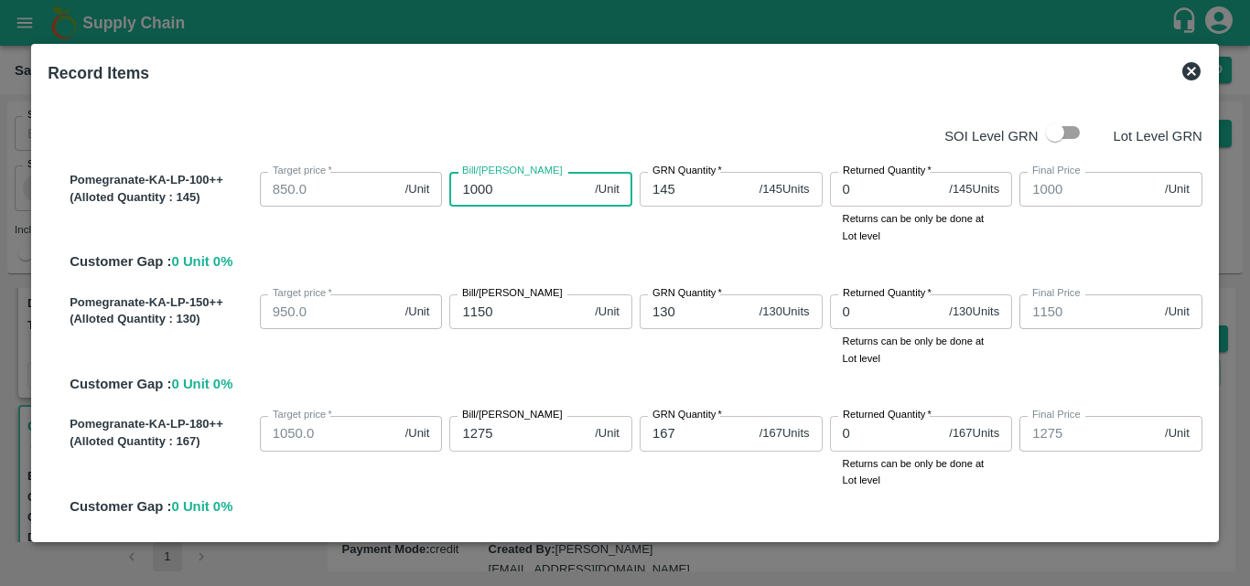
click at [475, 188] on input "1000" at bounding box center [518, 189] width 138 height 35
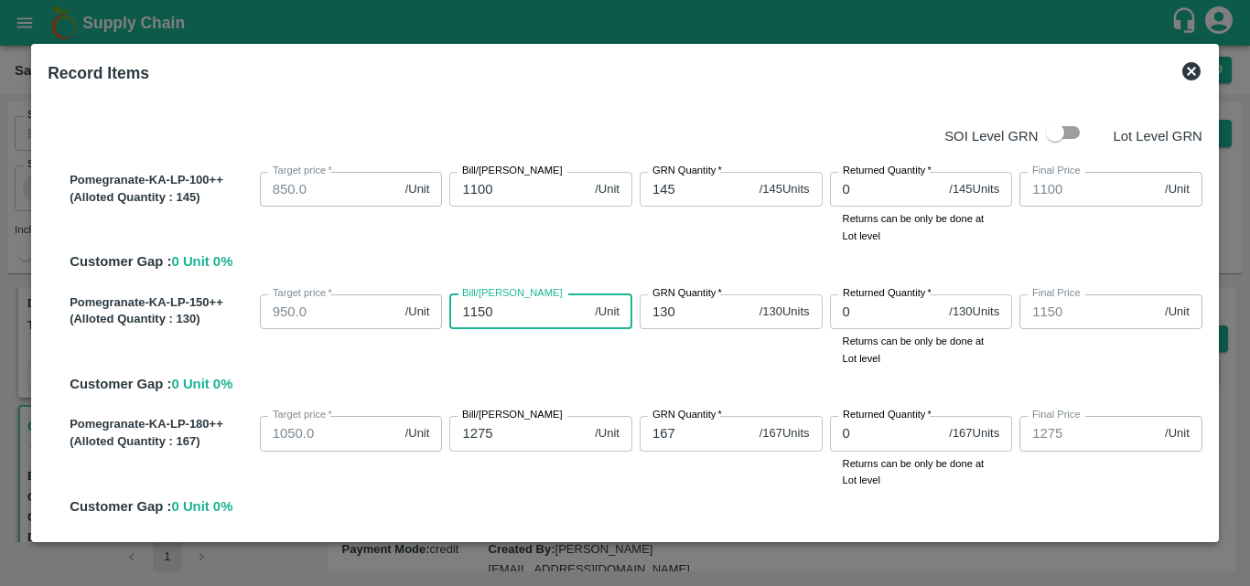
click at [481, 309] on input "1150" at bounding box center [518, 312] width 138 height 35
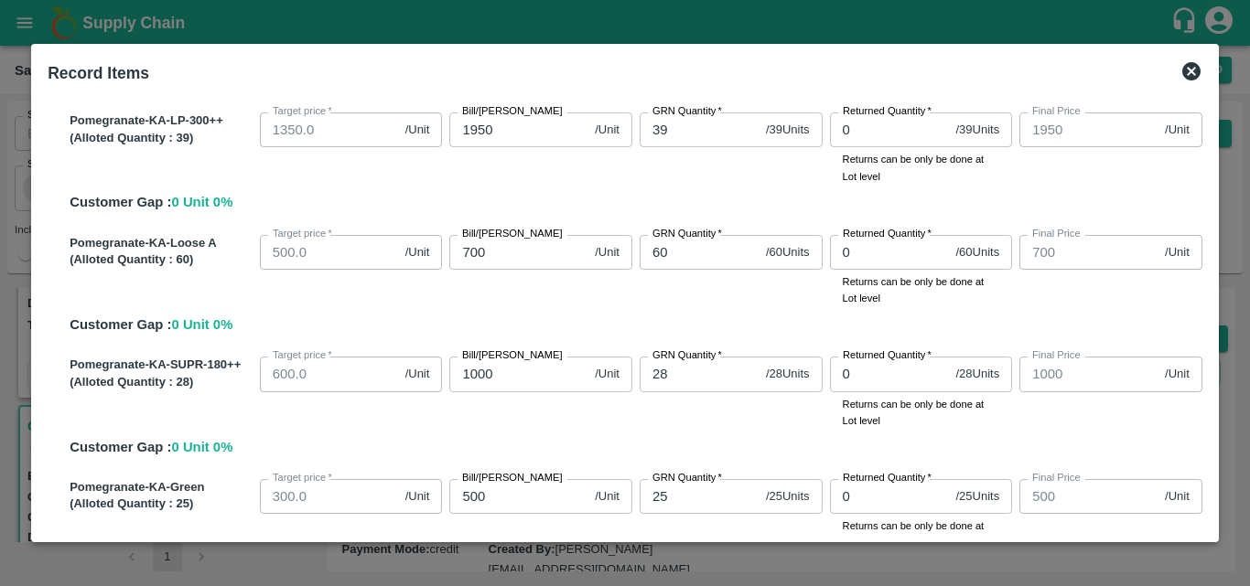
scroll to position [285, 0]
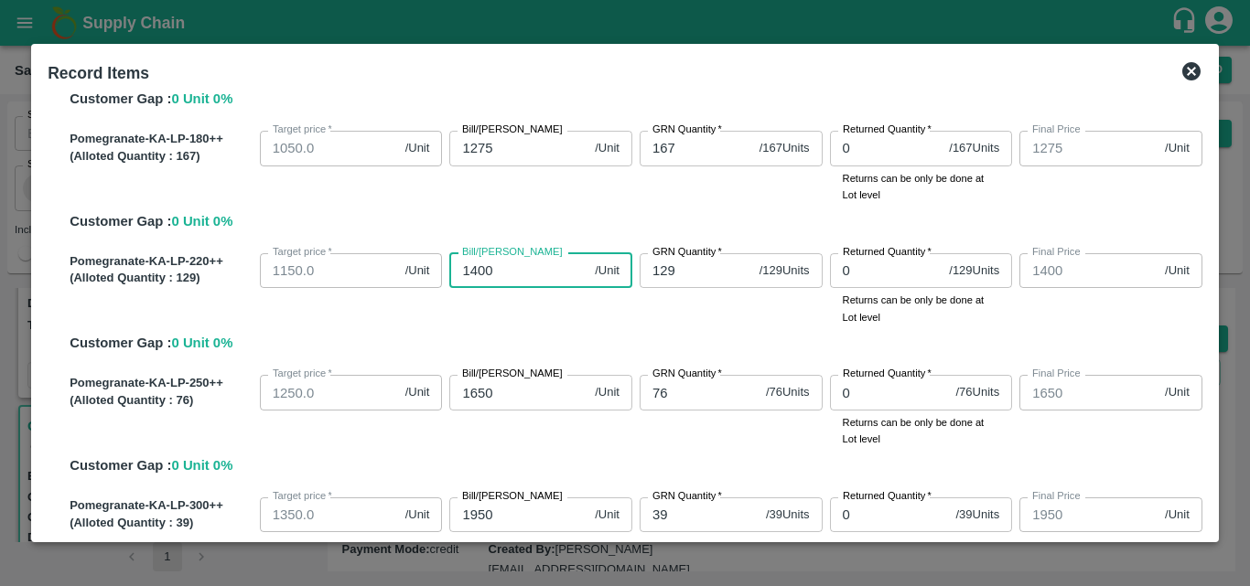
click at [492, 274] on input "1400" at bounding box center [518, 270] width 138 height 35
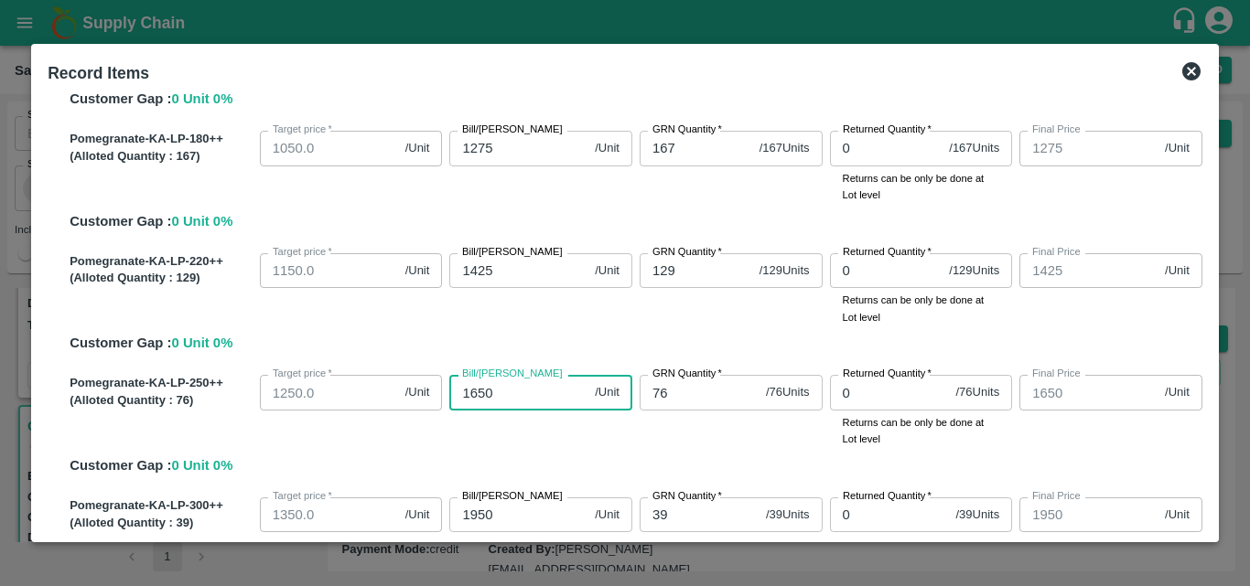
click at [497, 394] on input "1650" at bounding box center [518, 392] width 138 height 35
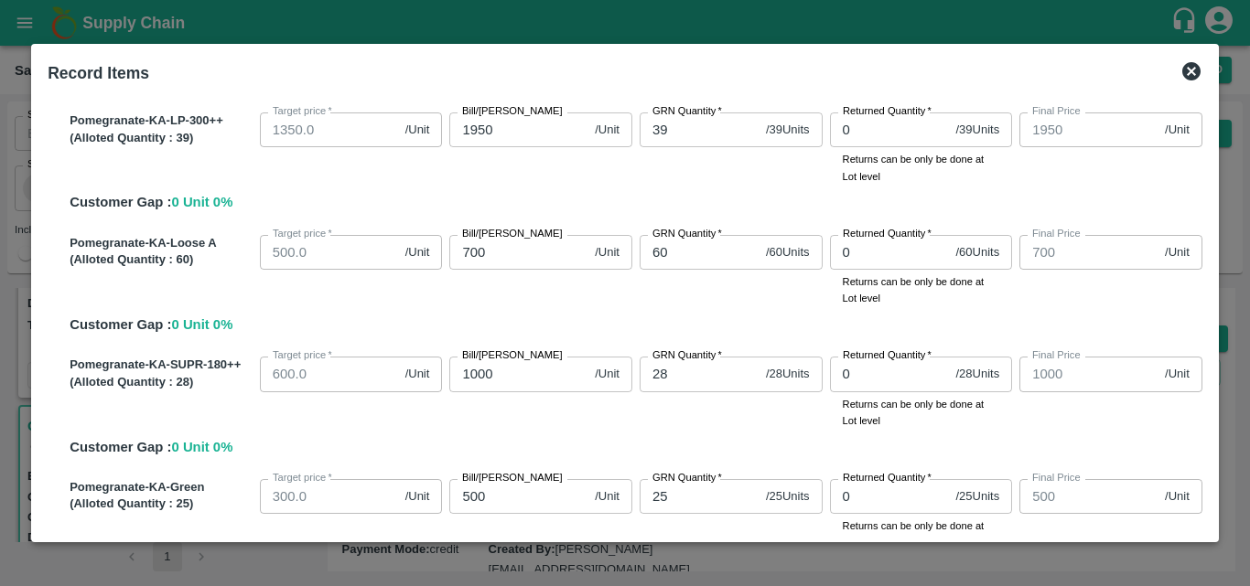
scroll to position [1056, 0]
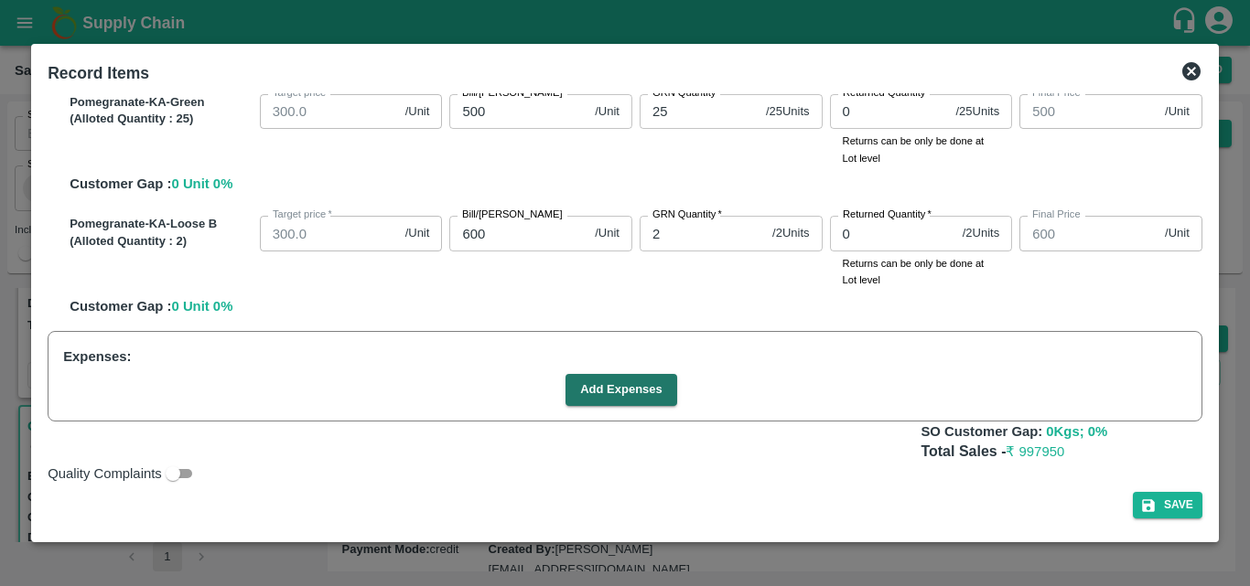
click at [1205, 316] on div "SOI Level GRN Lot Level GRN Pomegranate-KA-LP-100++ (Alloted Quantity : 145 ) T…" at bounding box center [624, 313] width 1169 height 440
click at [1210, 318] on div "Record Items SOI Level GRN Lot Level GRN Pomegranate-KA-LP-100++ (Alloted Quant…" at bounding box center [624, 293] width 1187 height 499
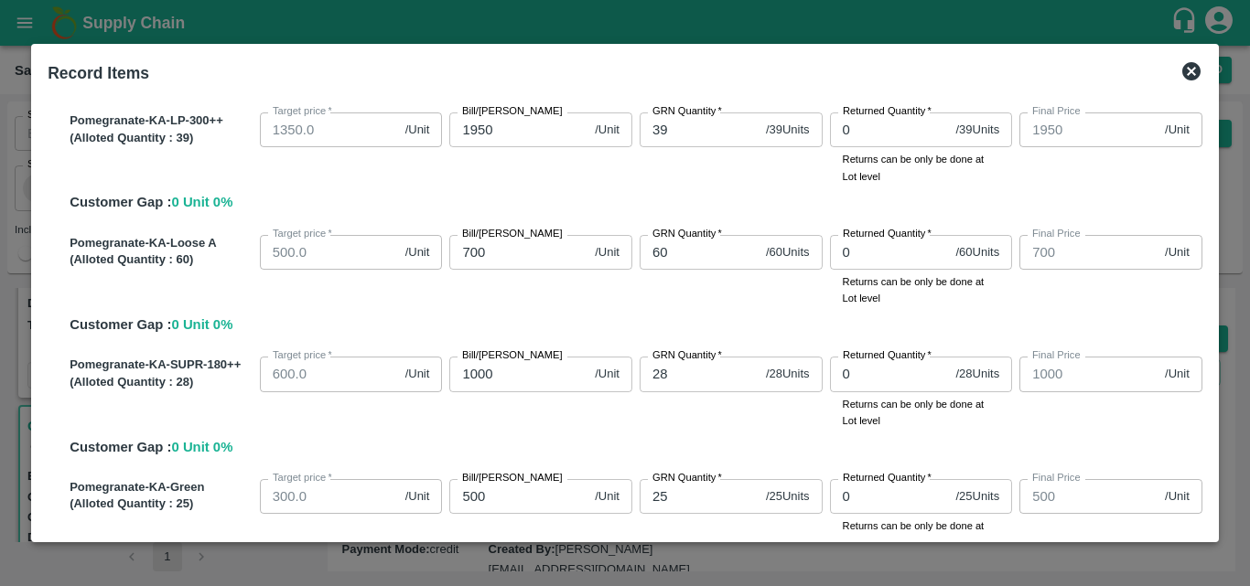
scroll to position [285, 0]
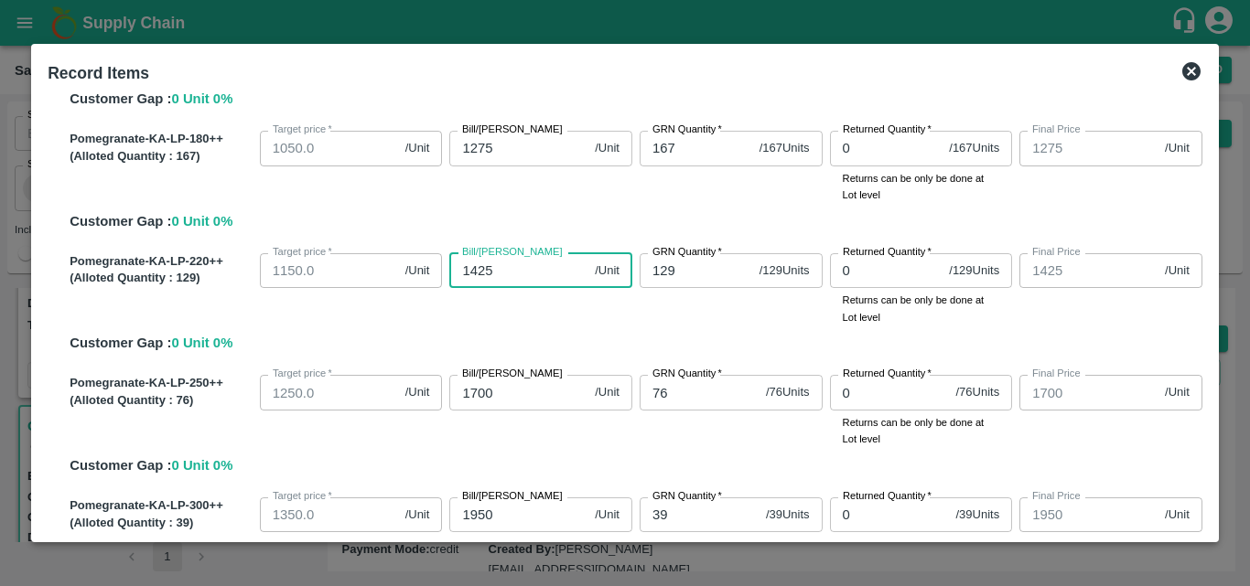
click at [498, 269] on input "1425" at bounding box center [518, 270] width 138 height 35
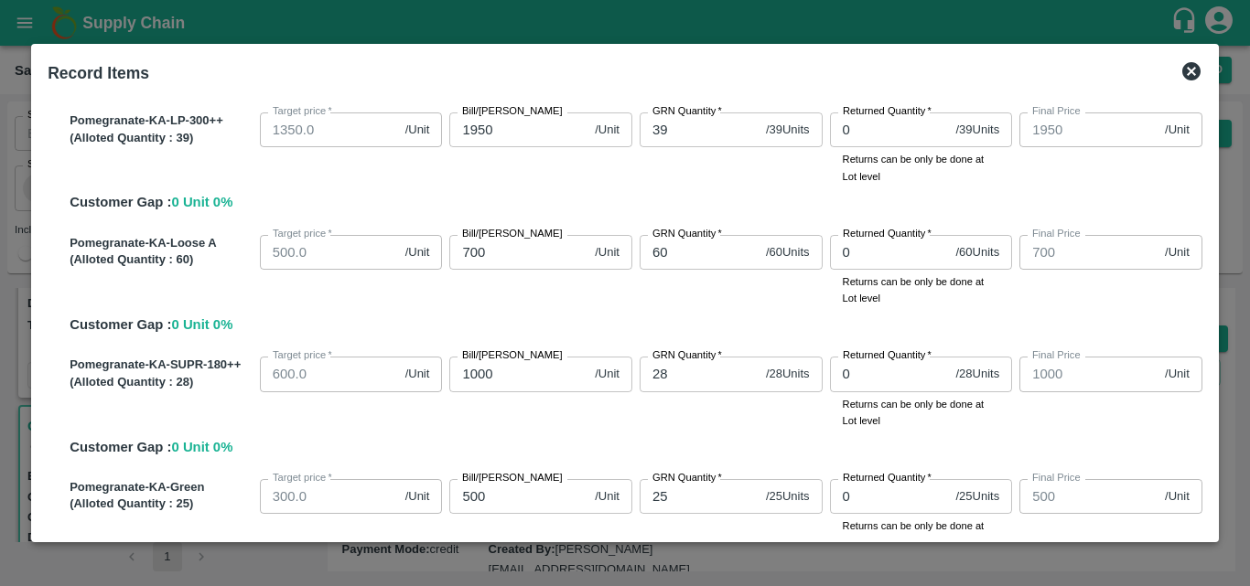
scroll to position [1056, 0]
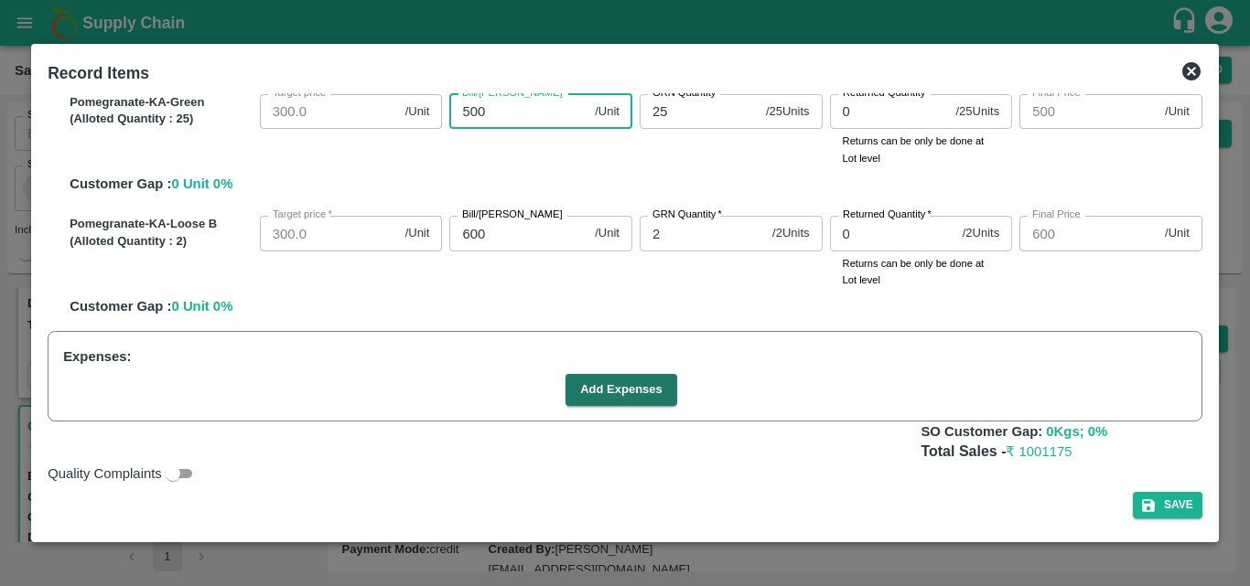
click at [494, 122] on input "500" at bounding box center [518, 111] width 138 height 35
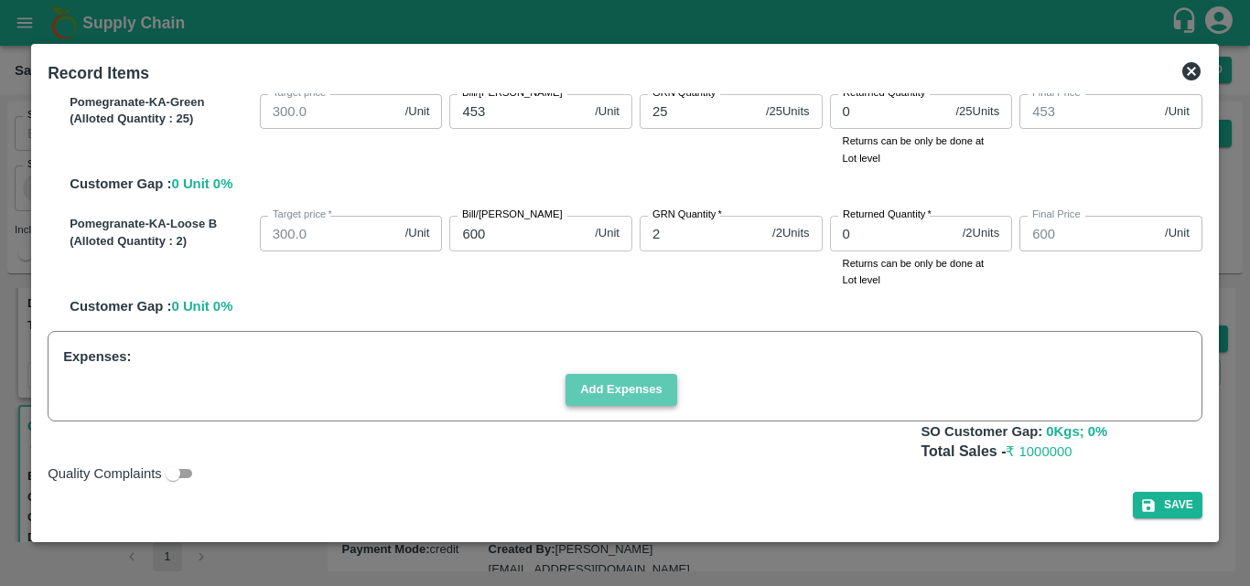
click at [635, 401] on button "Add Expenses" at bounding box center [621, 390] width 112 height 32
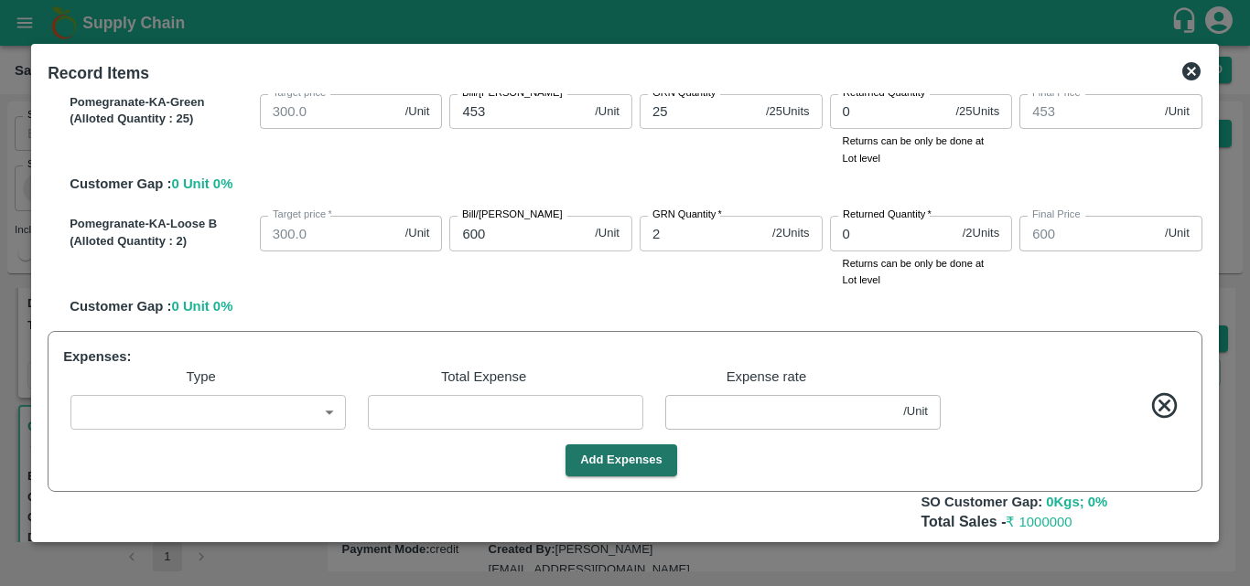
scroll to position [1126, 0]
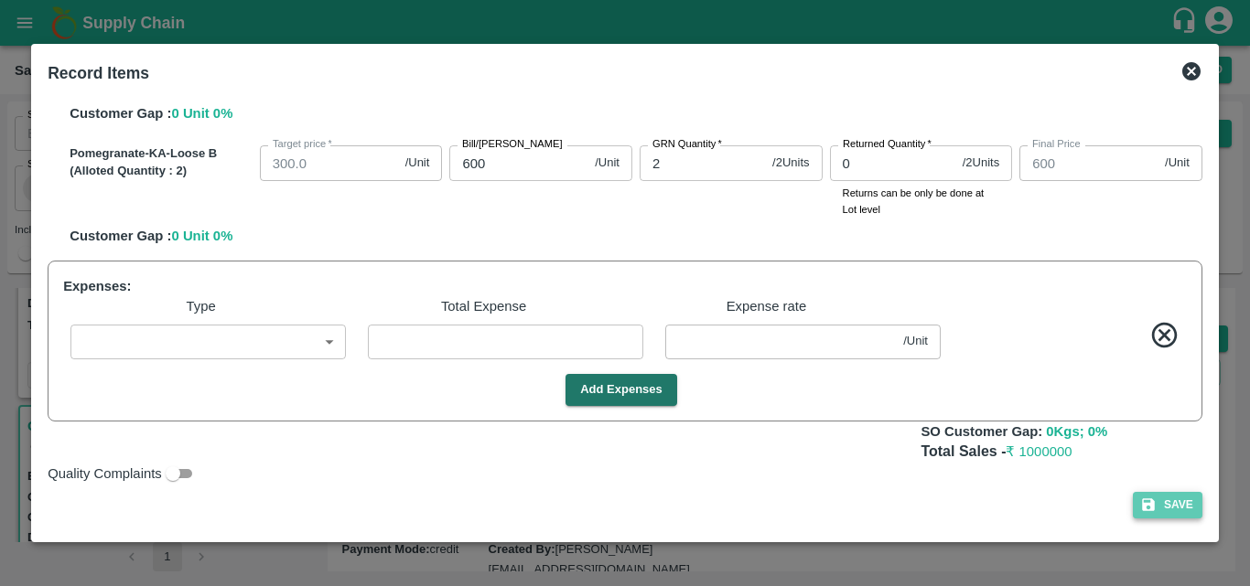
click at [1166, 500] on button "Save" at bounding box center [1168, 505] width 70 height 27
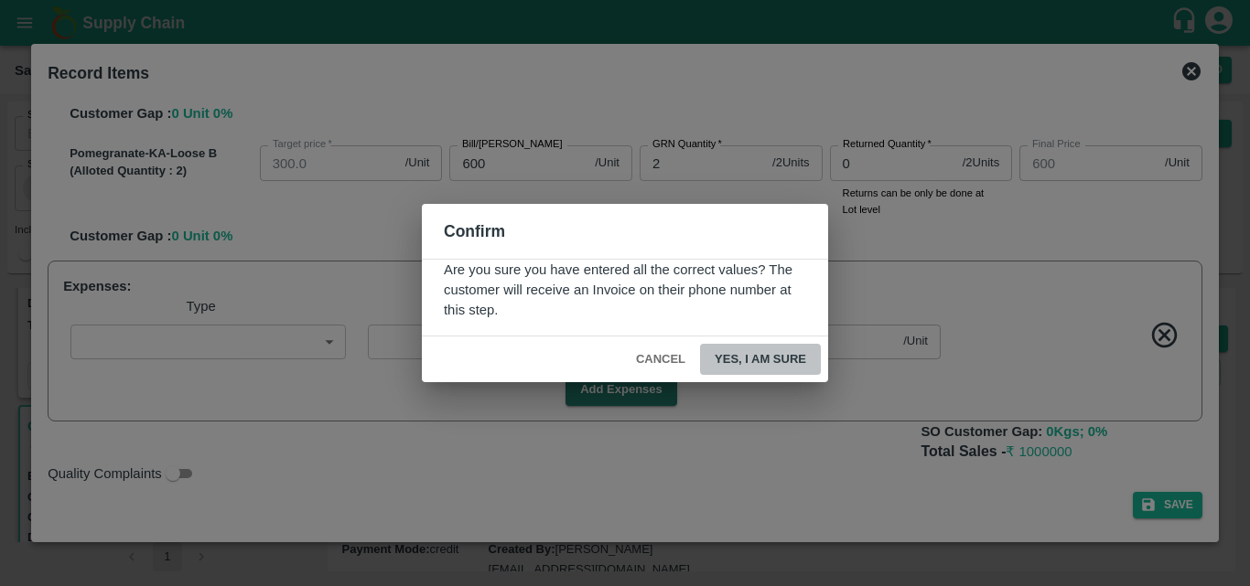
click at [784, 357] on button "Yes, I am sure" at bounding box center [760, 360] width 121 height 32
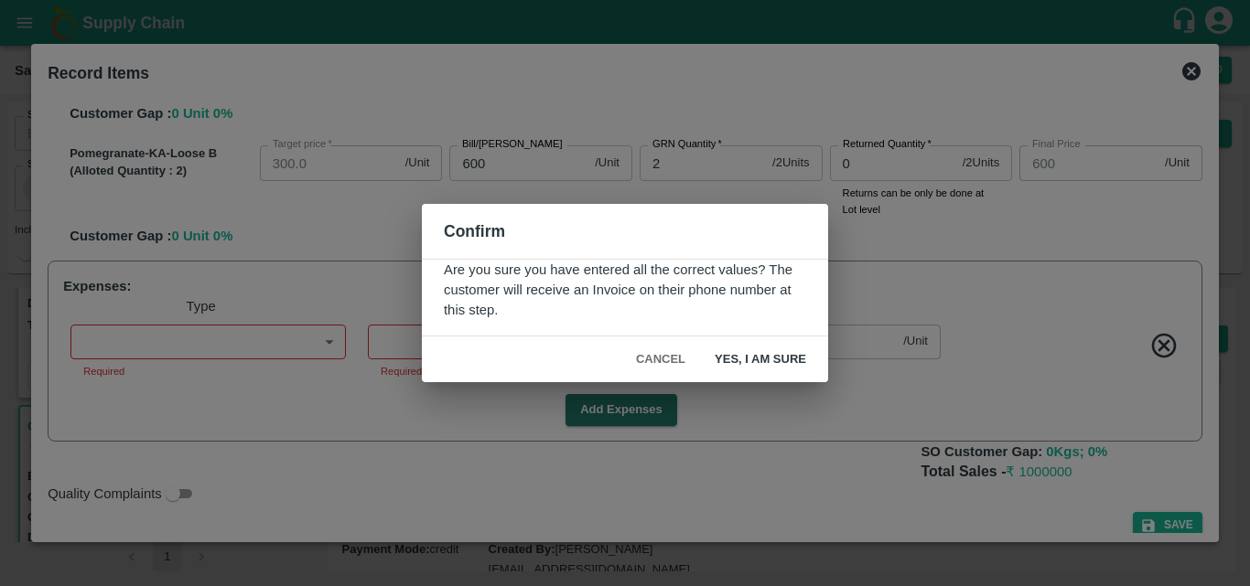
click at [915, 278] on div "Confirm Are you sure you have entered all the correct values? The customer will…" at bounding box center [625, 293] width 1250 height 586
click at [669, 352] on button "Cancel" at bounding box center [660, 360] width 64 height 32
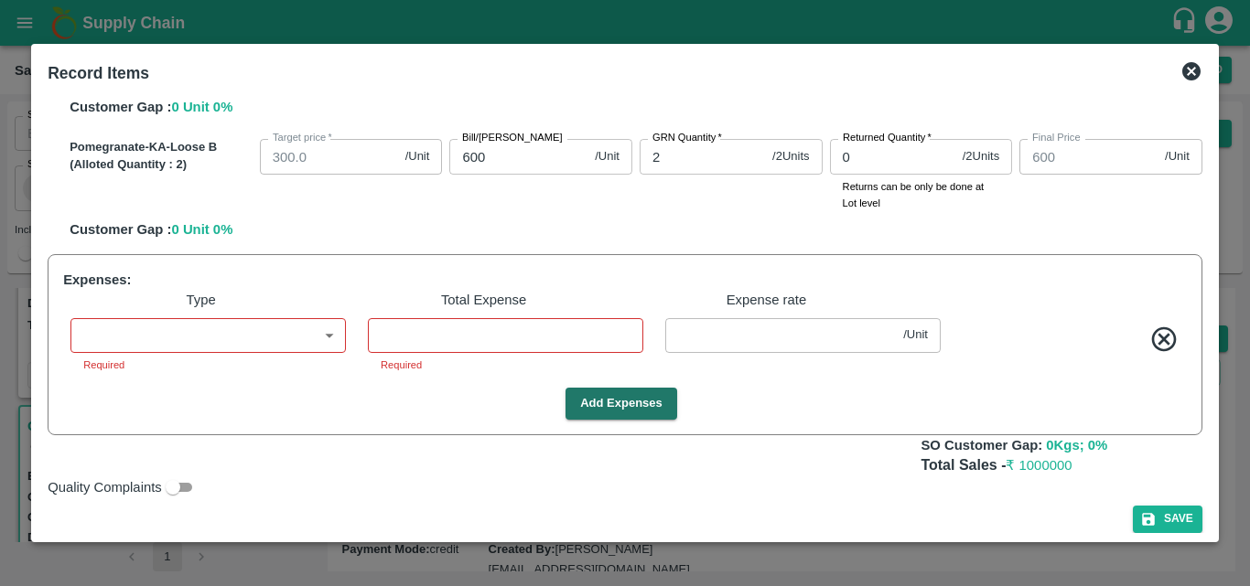
click at [1159, 345] on icon at bounding box center [1164, 340] width 30 height 30
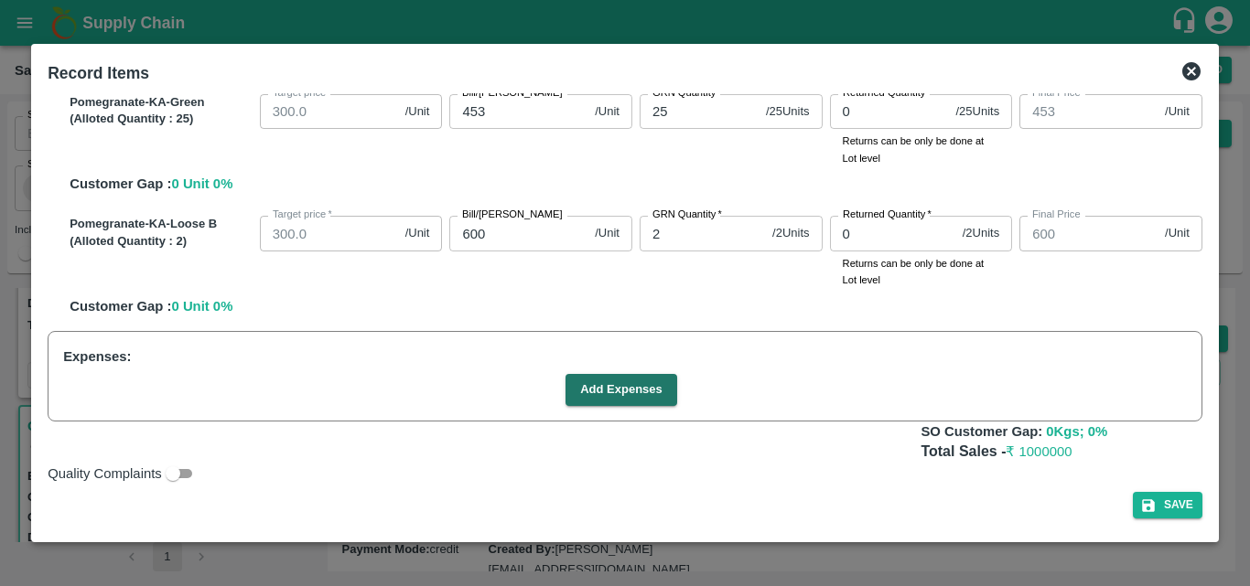
scroll to position [1056, 0]
click at [1160, 501] on button "Save" at bounding box center [1168, 505] width 70 height 27
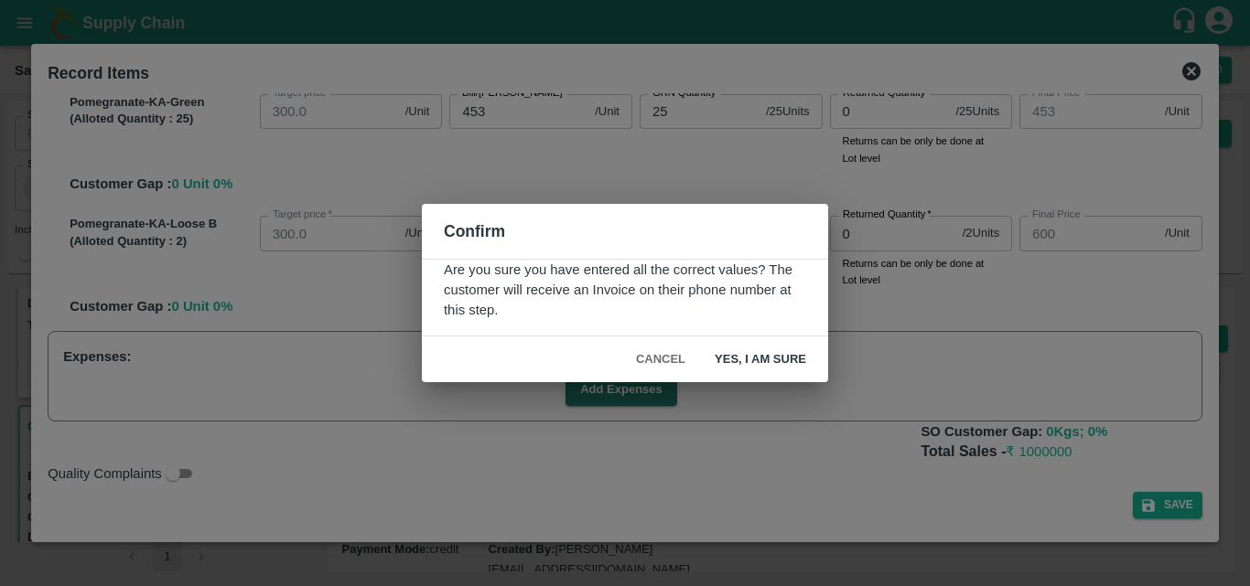
click at [762, 357] on button "Yes, I am sure" at bounding box center [760, 360] width 121 height 32
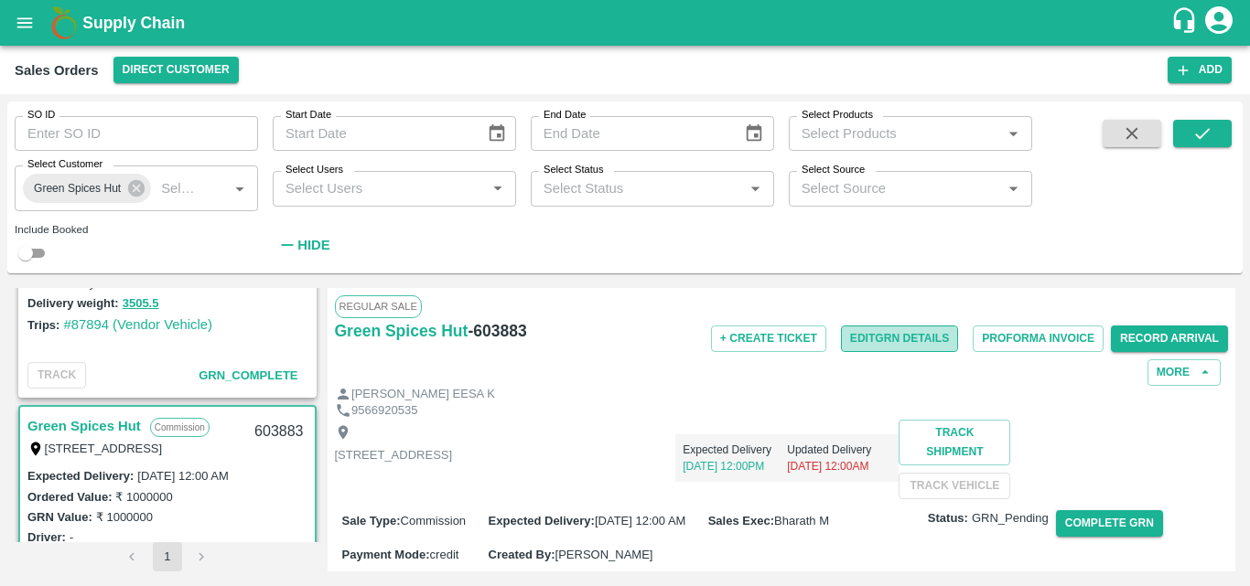
click at [897, 338] on button "Edit GRN Details" at bounding box center [899, 339] width 117 height 27
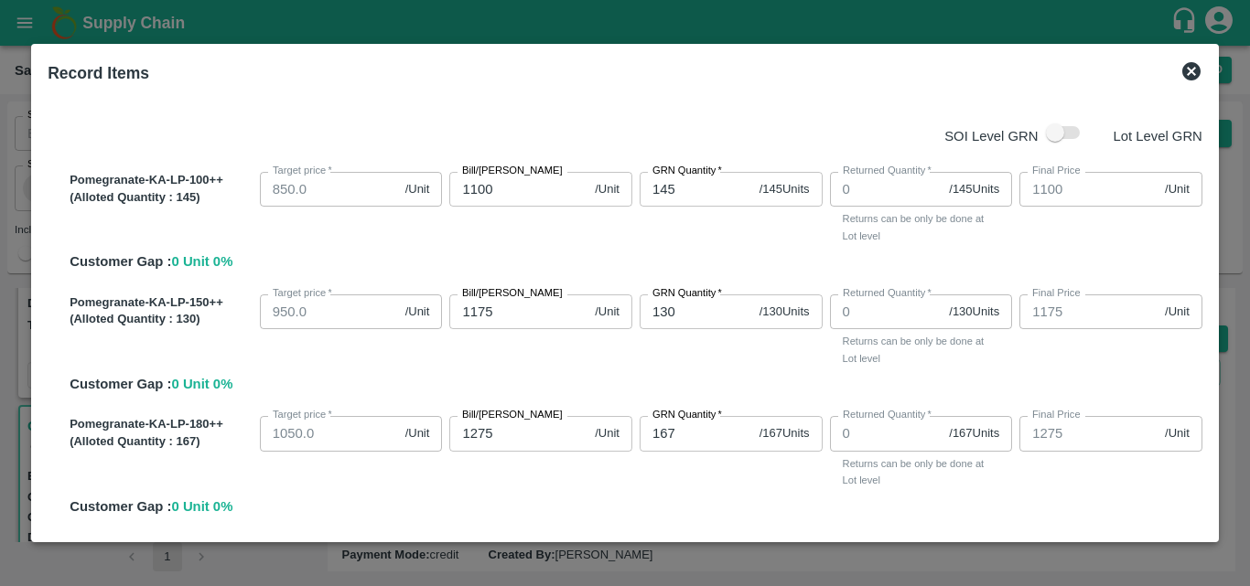
scroll to position [385, 0]
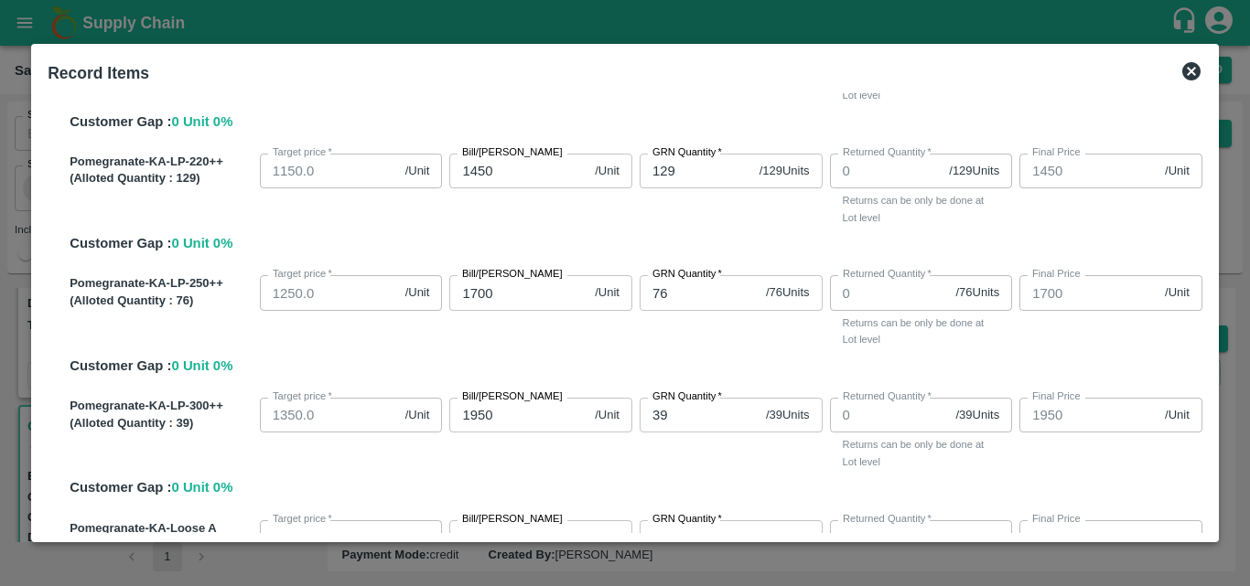
click at [1204, 345] on div "SOI Level GRN Lot Level GRN Pomegranate-KA-LP-100++ (Alloted Quantity : 145 ) T…" at bounding box center [624, 313] width 1169 height 440
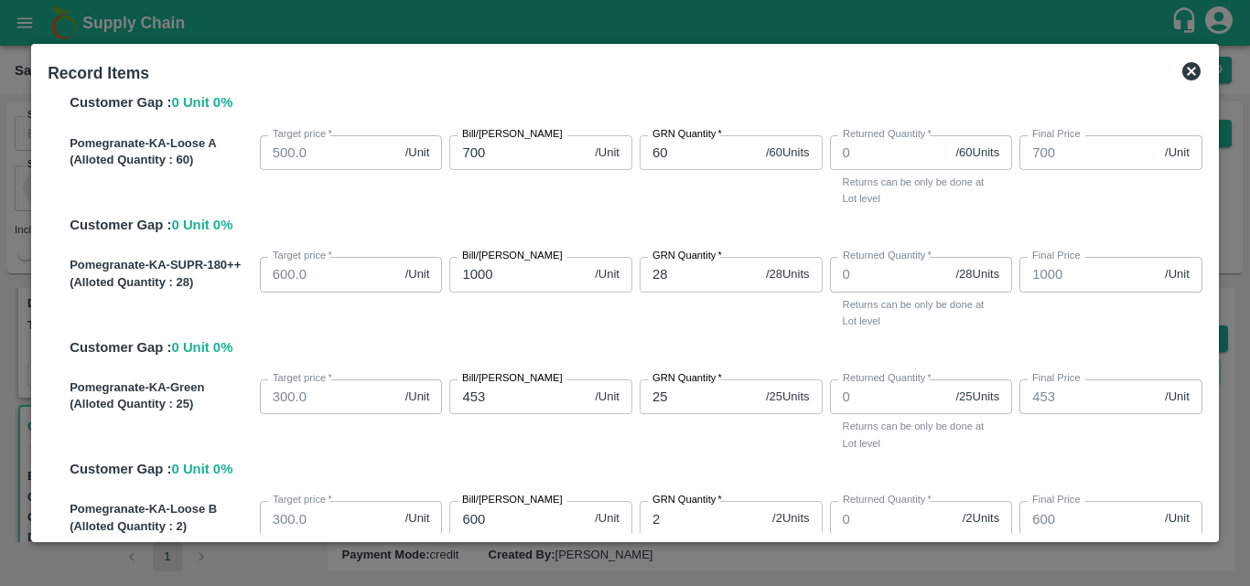
scroll to position [1056, 0]
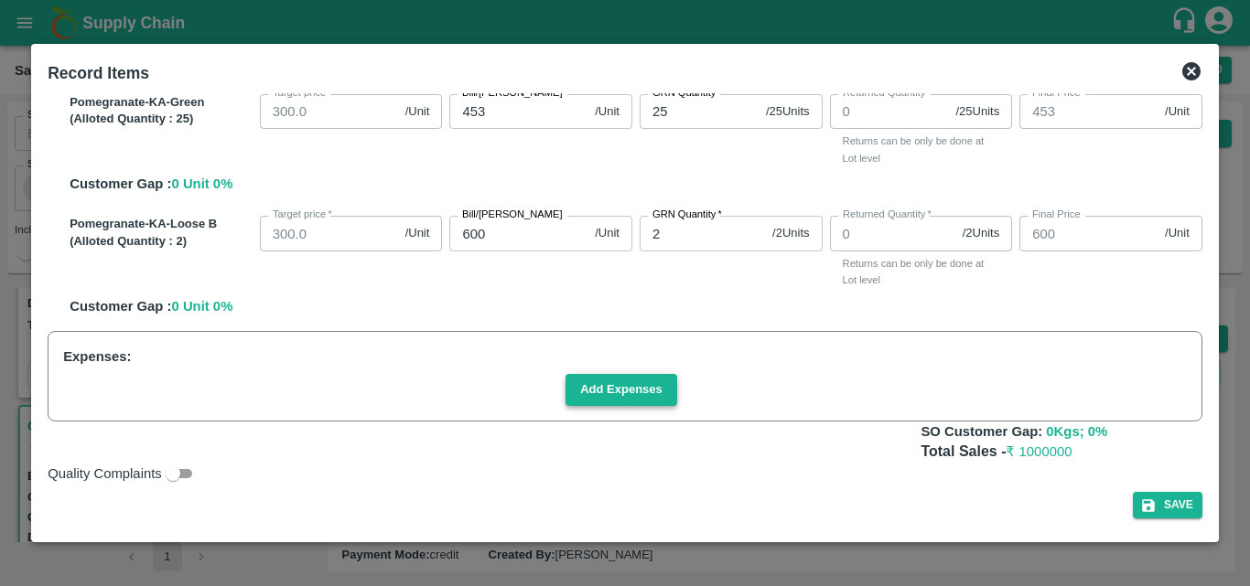
click at [648, 392] on button "Add Expenses" at bounding box center [621, 390] width 112 height 32
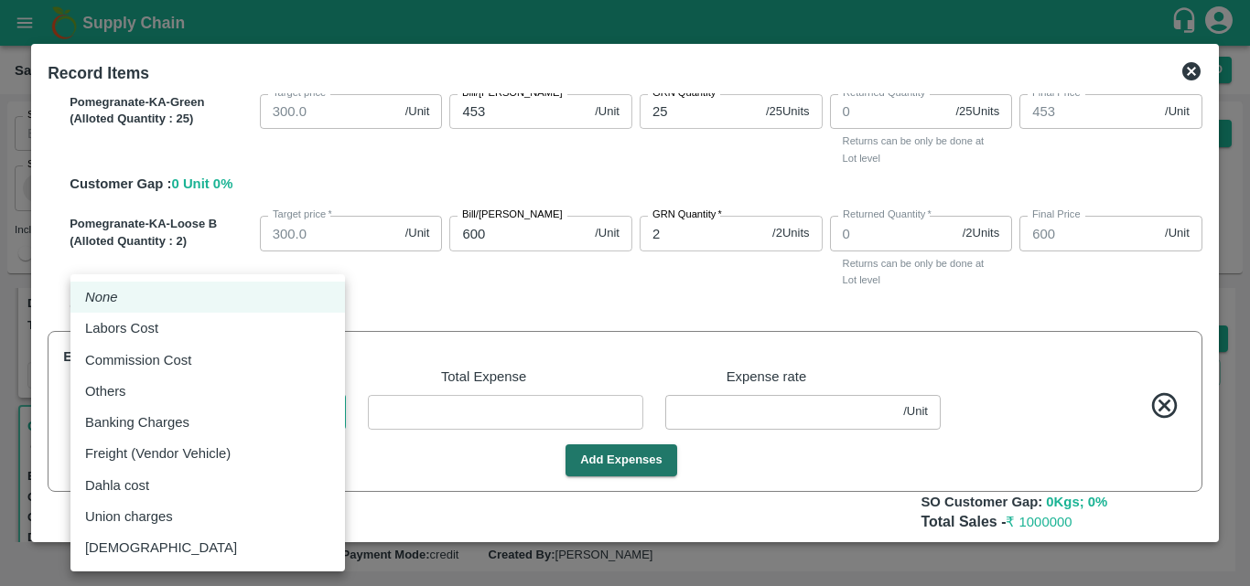
click at [226, 413] on body "Supply Chain Sales Orders Direct Customer Add SO ID SO ID Start Date Start Date…" at bounding box center [625, 293] width 1250 height 586
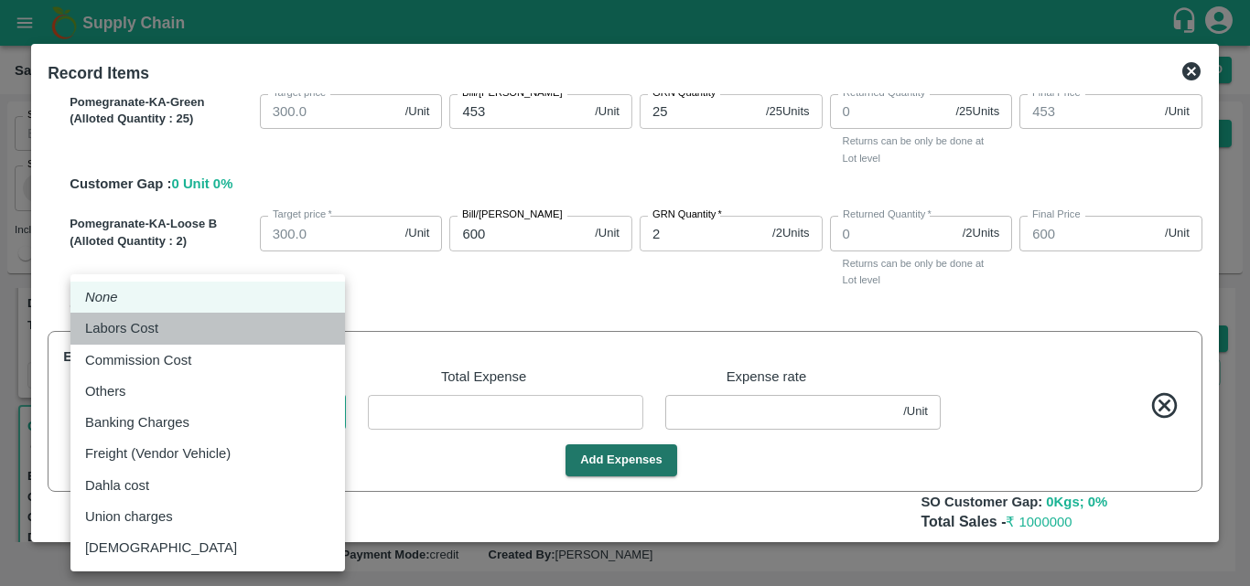
click at [231, 334] on div "Labors Cost" at bounding box center [207, 328] width 245 height 20
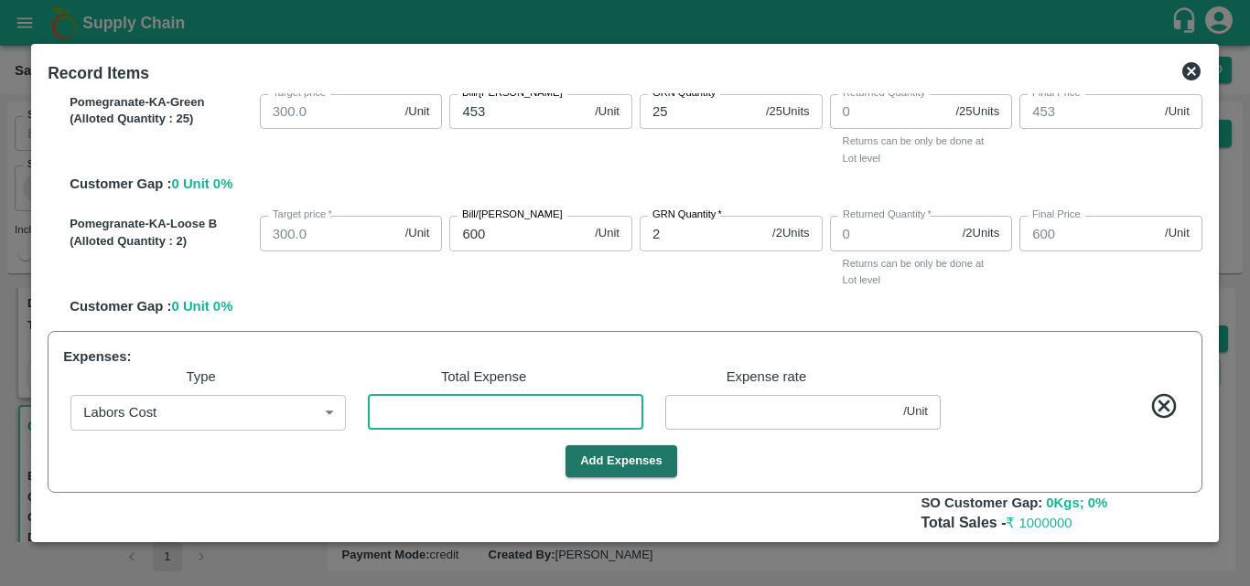
click at [462, 415] on input "number" at bounding box center [505, 412] width 275 height 35
click at [459, 415] on input "number" at bounding box center [505, 412] width 275 height 35
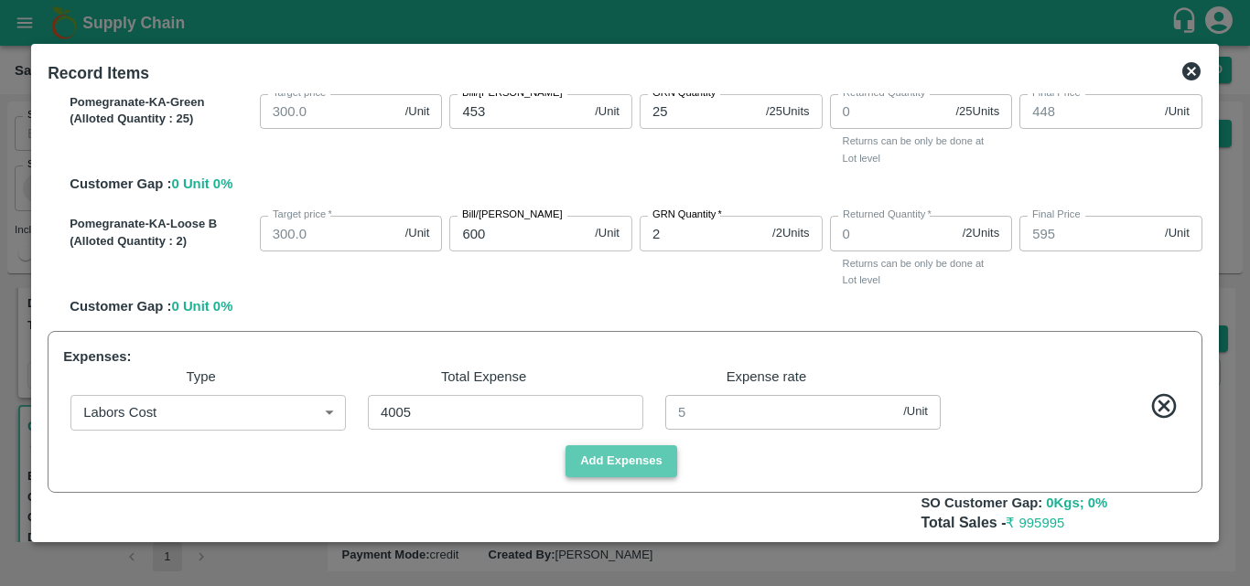
click at [630, 451] on button "Add Expenses" at bounding box center [621, 462] width 112 height 32
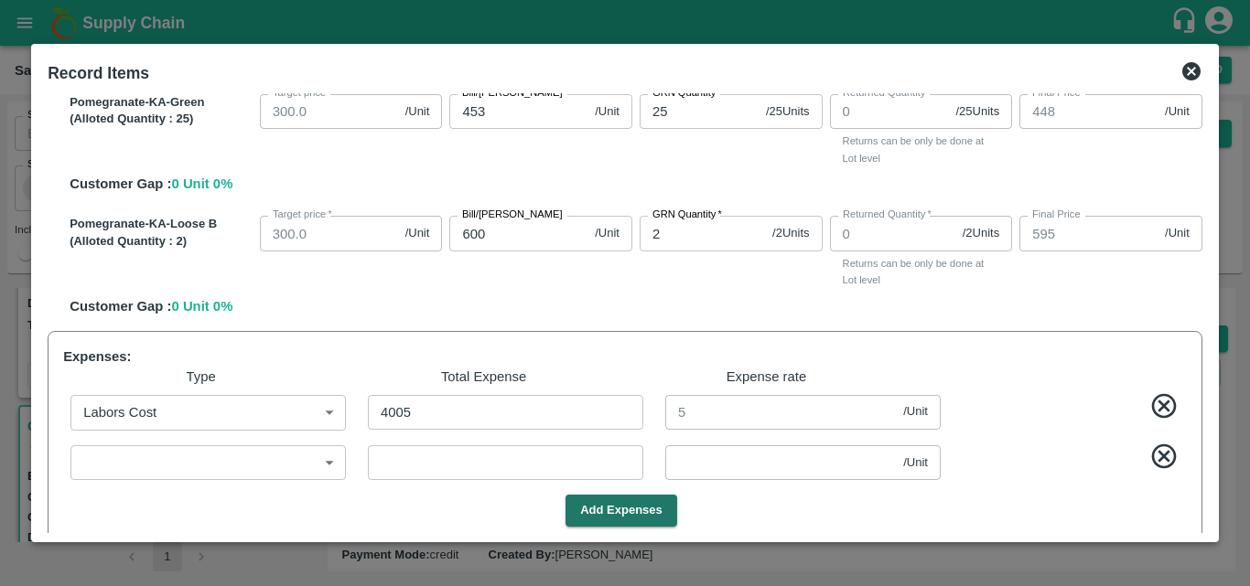
click at [1158, 451] on icon at bounding box center [1164, 457] width 30 height 30
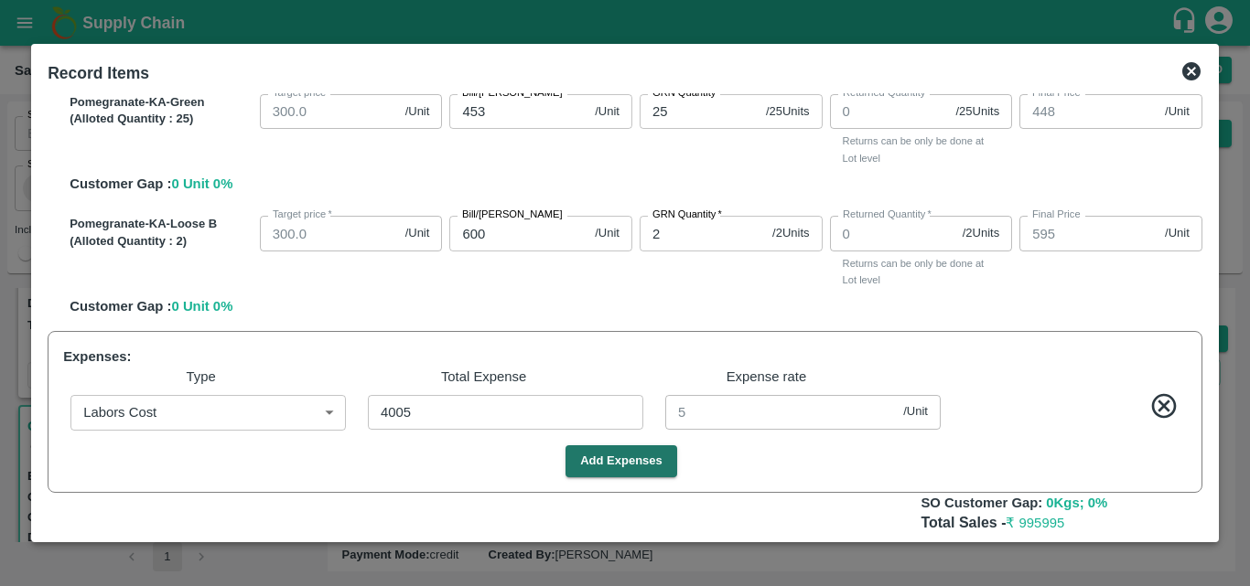
click at [1167, 405] on icon at bounding box center [1164, 407] width 30 height 30
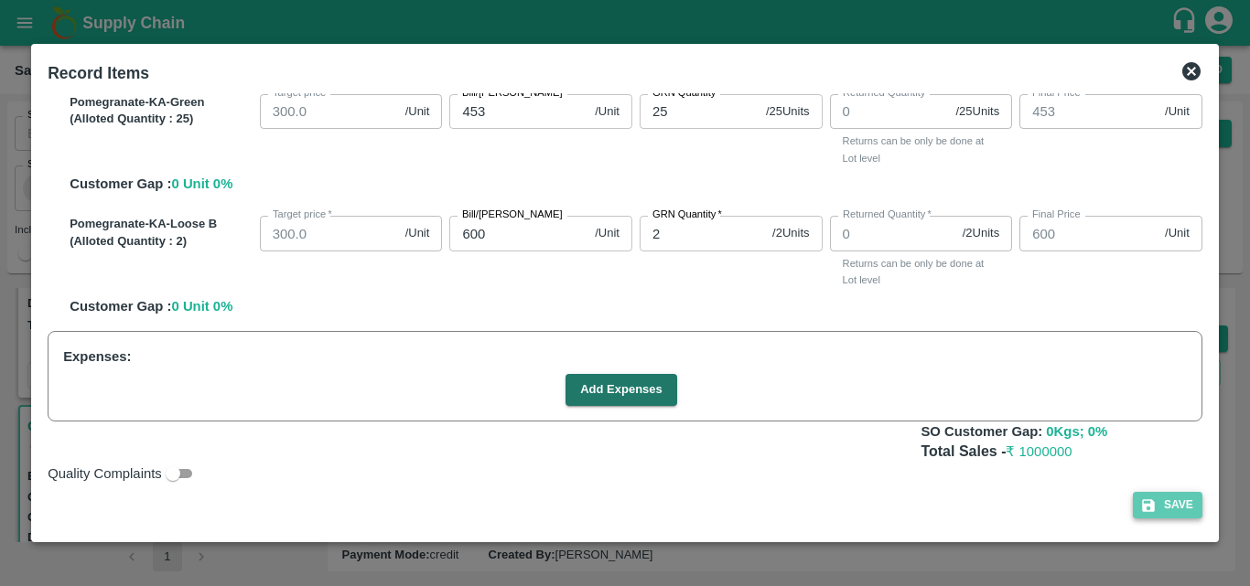
click at [1155, 516] on button "Save" at bounding box center [1168, 505] width 70 height 27
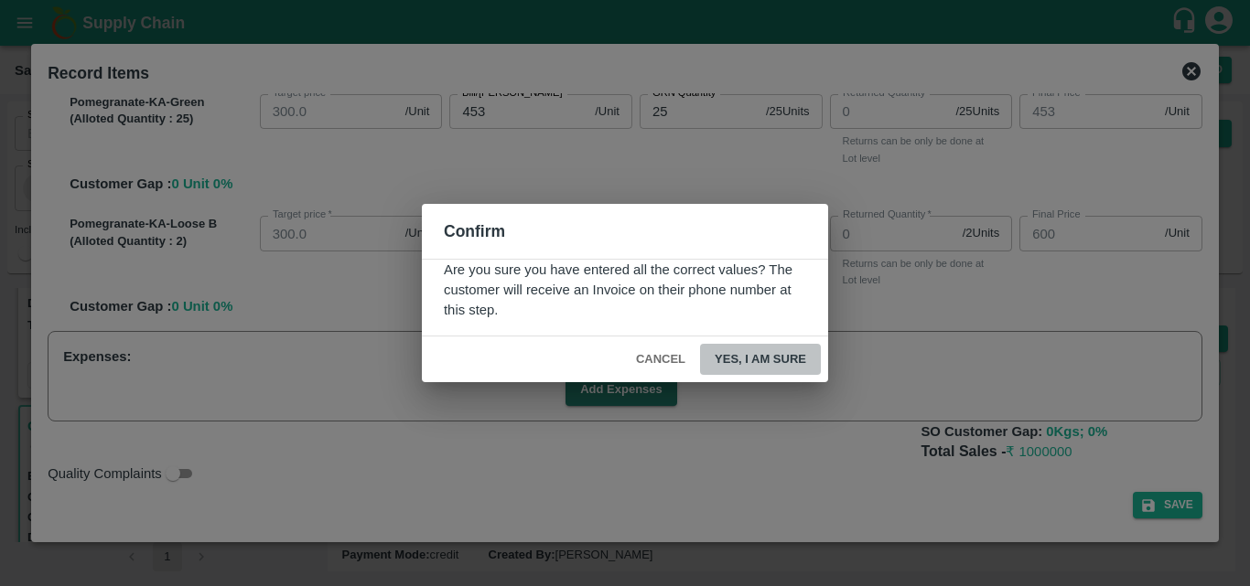
click at [736, 360] on button "Yes, I am sure" at bounding box center [760, 360] width 121 height 32
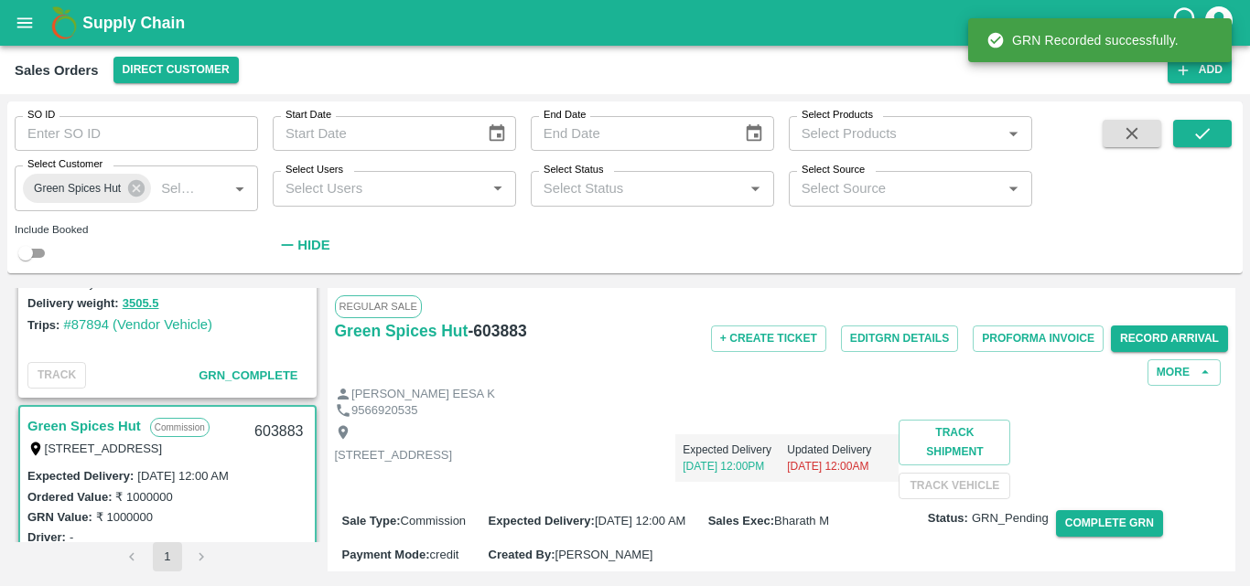
click at [854, 456] on div "Expected Delivery [DATE] 12:00PM Updated Delivery [DATE] 12:00AM" at bounding box center [675, 451] width 446 height 62
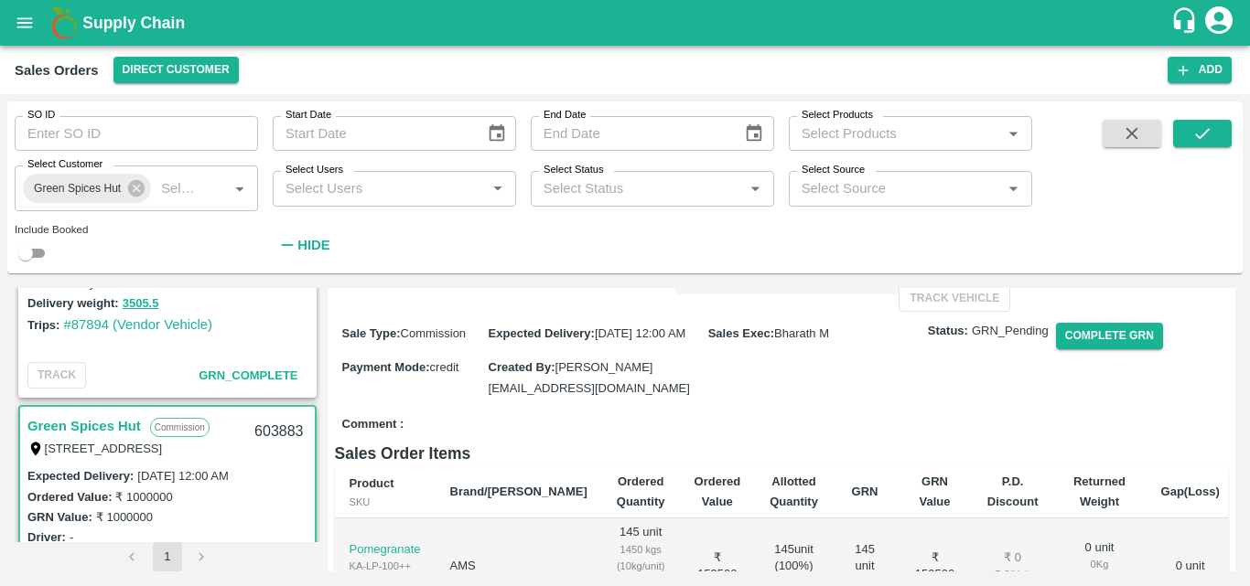
scroll to position [220, 0]
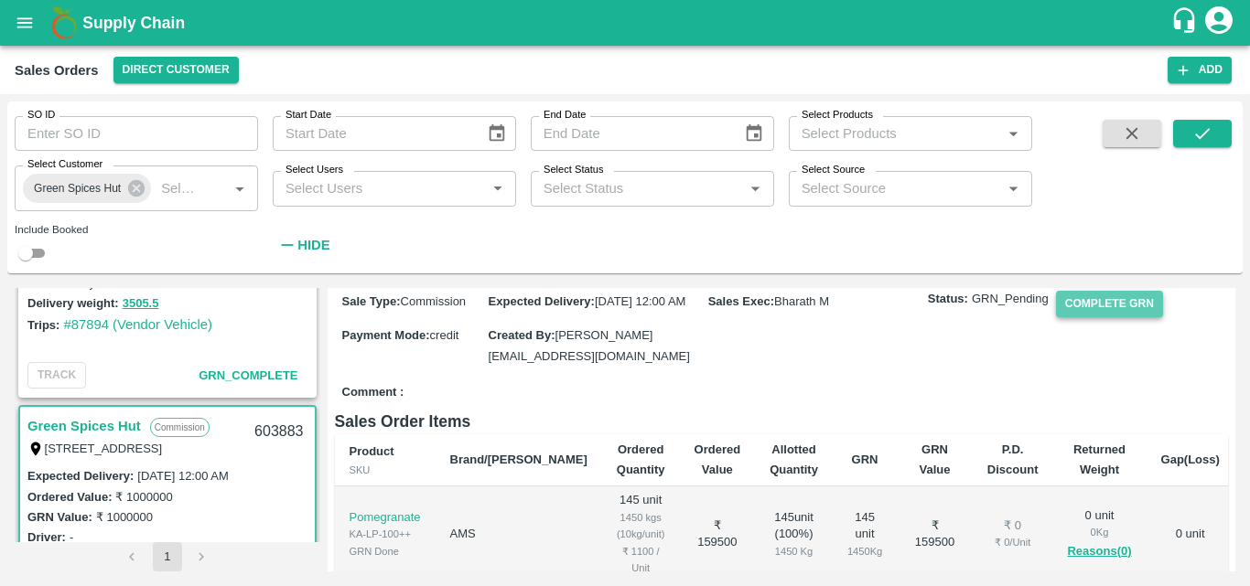
click at [1093, 317] on button "Complete GRN" at bounding box center [1109, 304] width 107 height 27
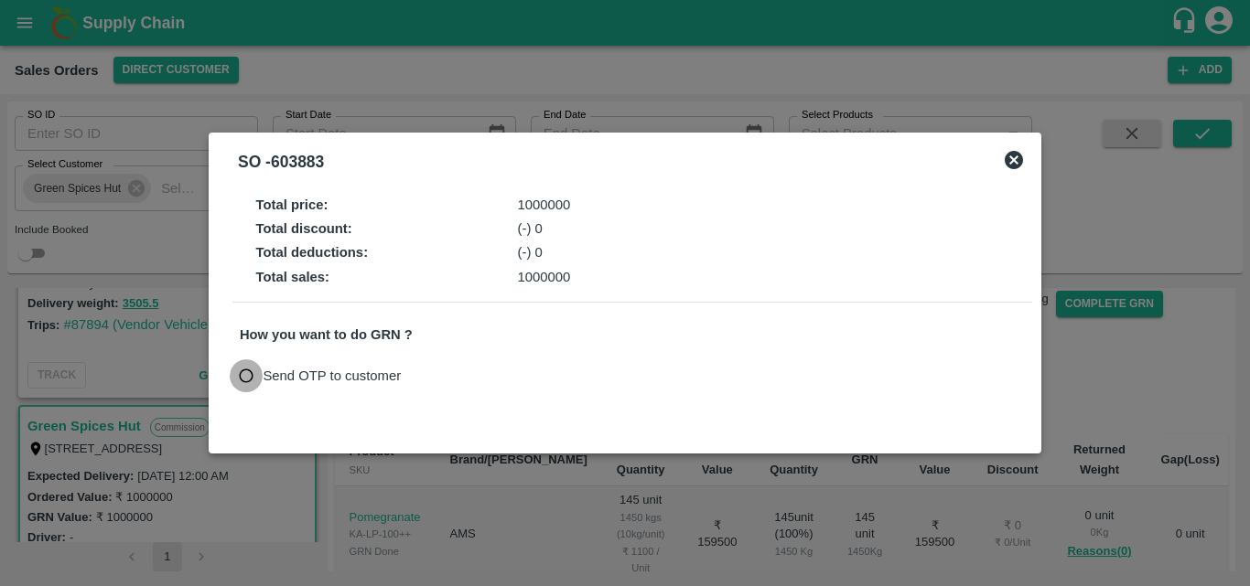
click at [252, 372] on input "Send OTP to customer" at bounding box center [247, 377] width 34 height 34
click at [430, 371] on button "Send OTP" at bounding box center [452, 376] width 75 height 27
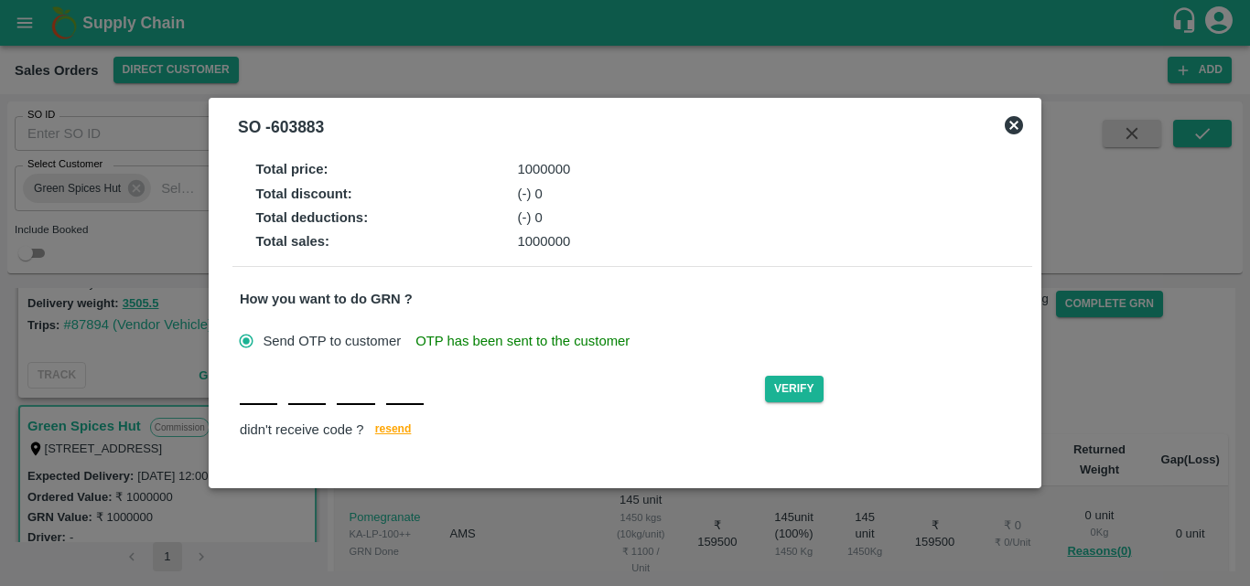
click at [258, 413] on div "Verify didn't receive code ? [GEOGRAPHIC_DATA]" at bounding box center [632, 407] width 785 height 70
click at [789, 390] on button "Verify" at bounding box center [794, 389] width 59 height 27
click at [371, 389] on input "U" at bounding box center [356, 388] width 38 height 33
click at [794, 395] on button "Verify" at bounding box center [794, 389] width 59 height 27
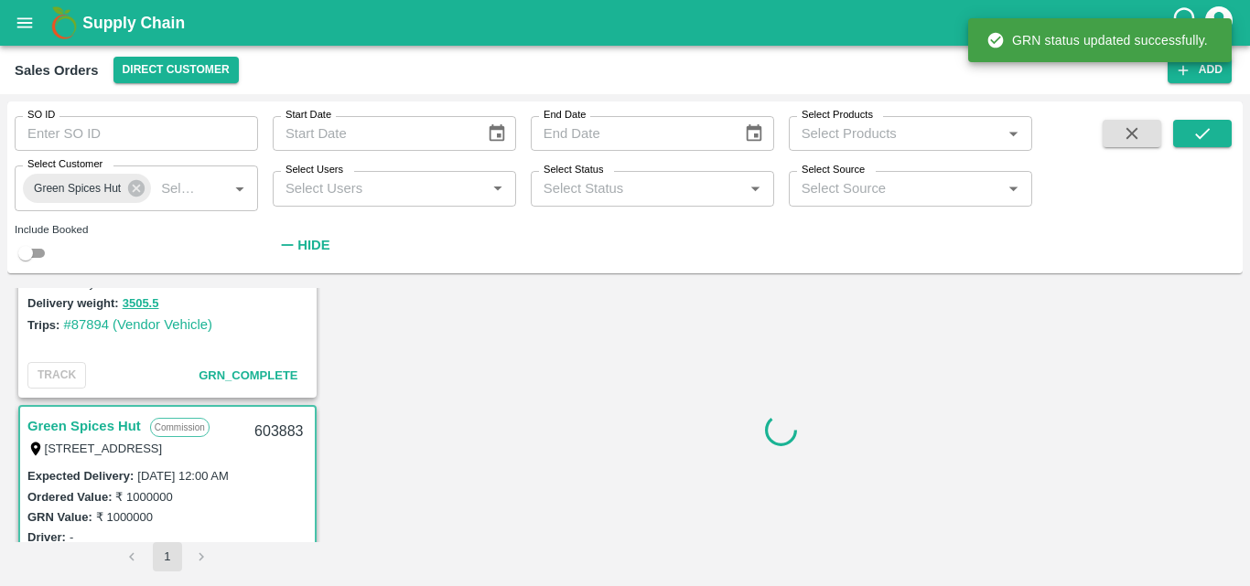
click at [263, 518] on div "GRN Value: ₹ 1000000" at bounding box center [167, 517] width 280 height 20
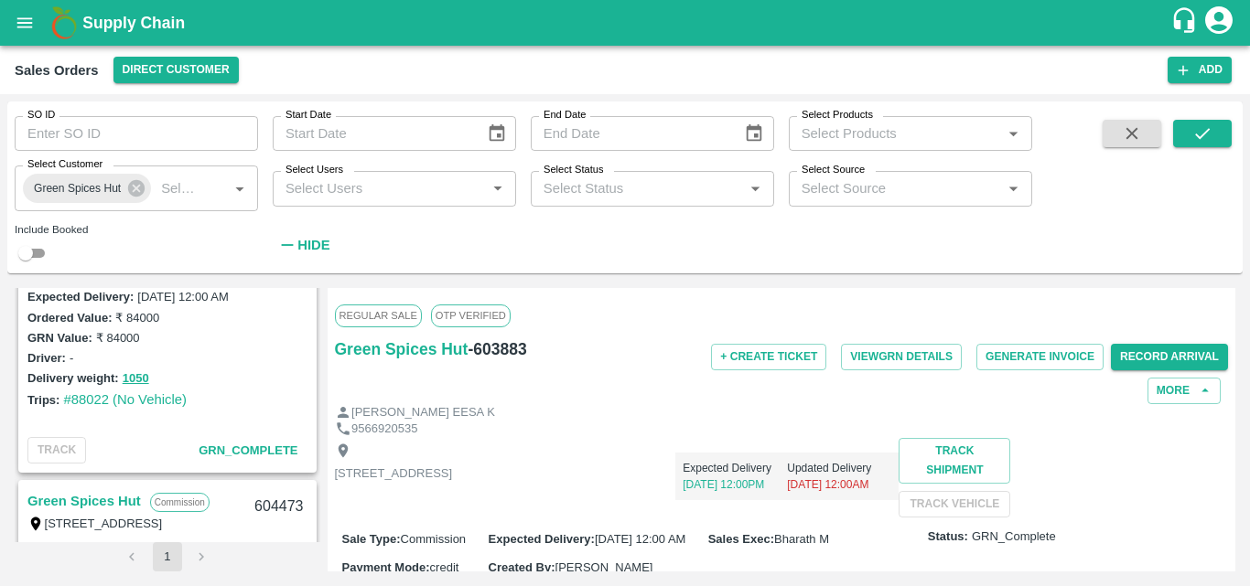
scroll to position [2463, 0]
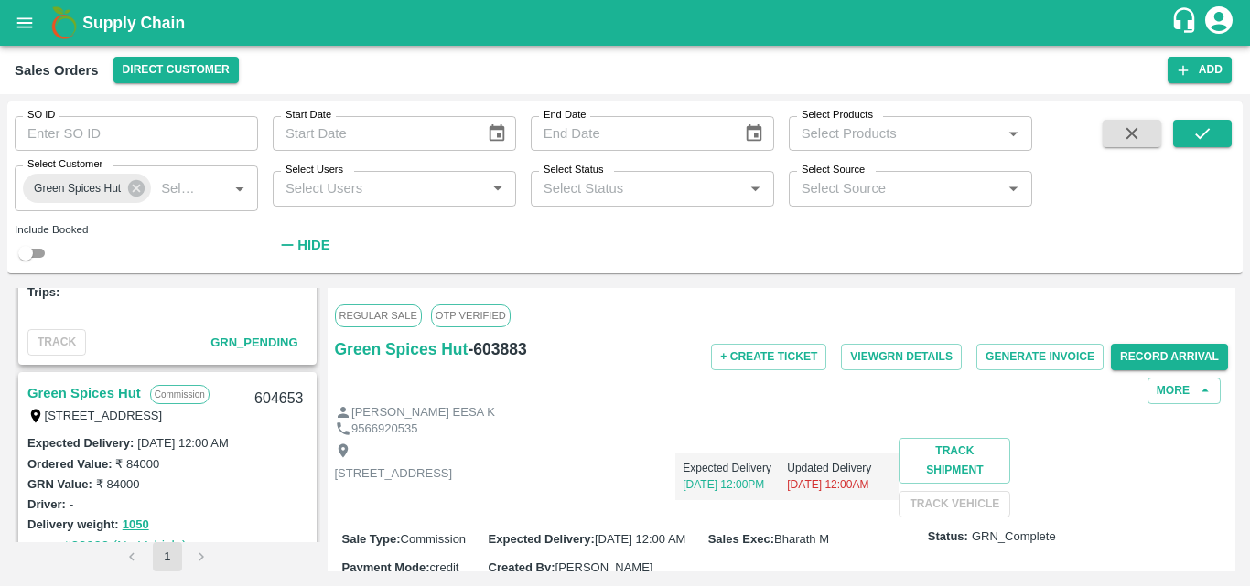
click at [125, 390] on link "Green Spices Hut" at bounding box center [83, 393] width 113 height 24
click at [898, 501] on div "Expected Delivery [DATE] 01:00PM Updated Delivery [DATE] 12:00AM" at bounding box center [675, 478] width 446 height 80
click at [245, 512] on div "Driver: -" at bounding box center [167, 504] width 280 height 20
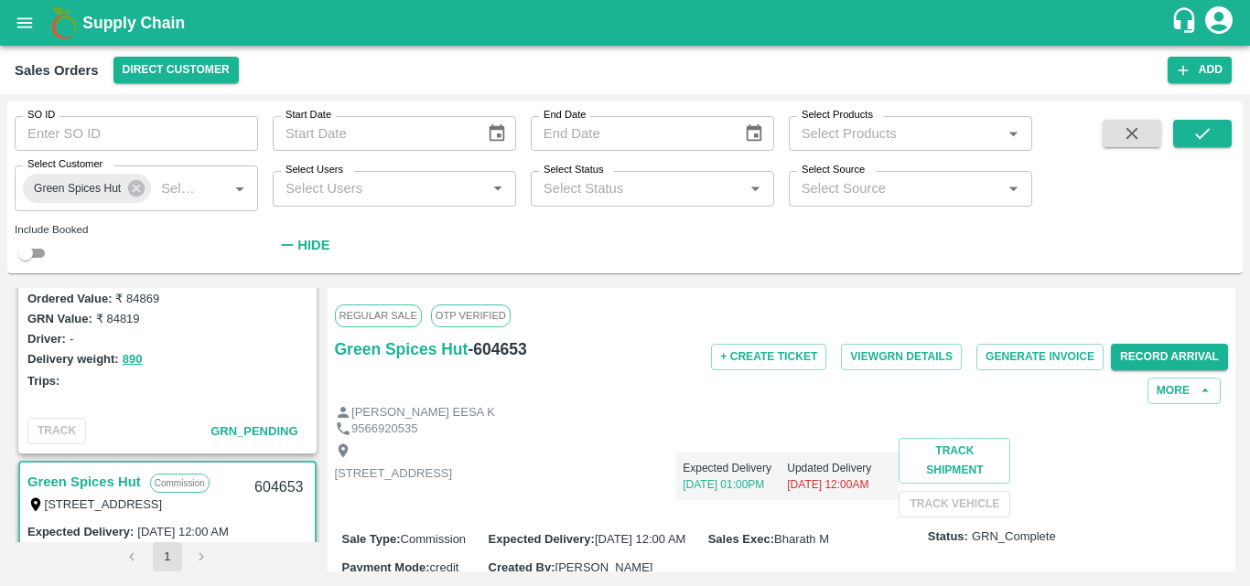
scroll to position [2280, 0]
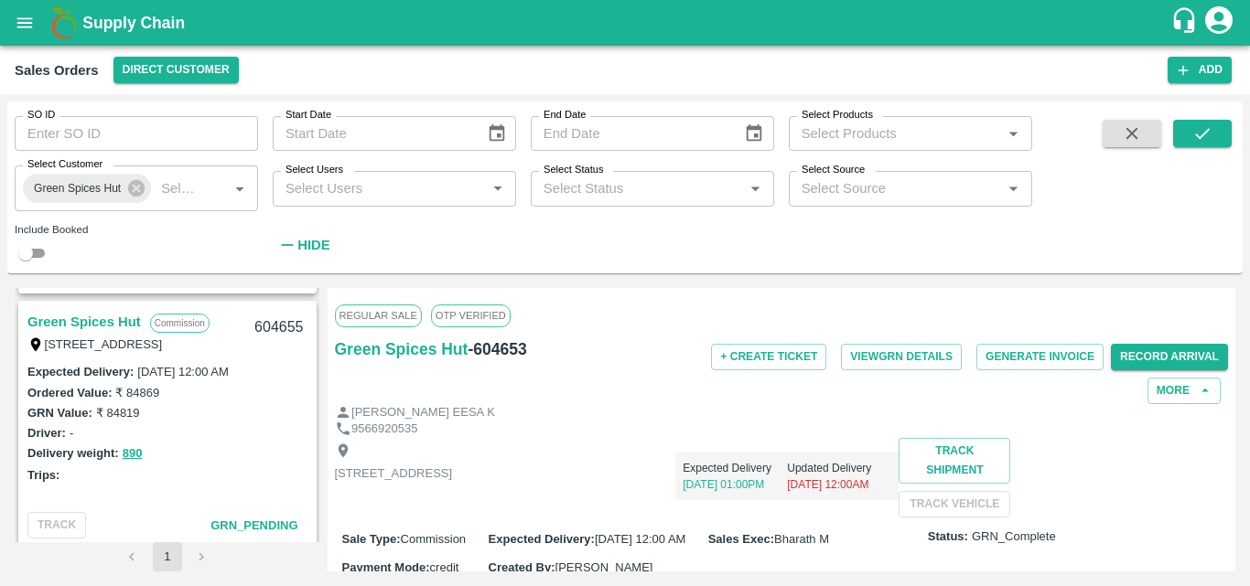
click at [124, 315] on link "Green Spices Hut" at bounding box center [83, 322] width 113 height 24
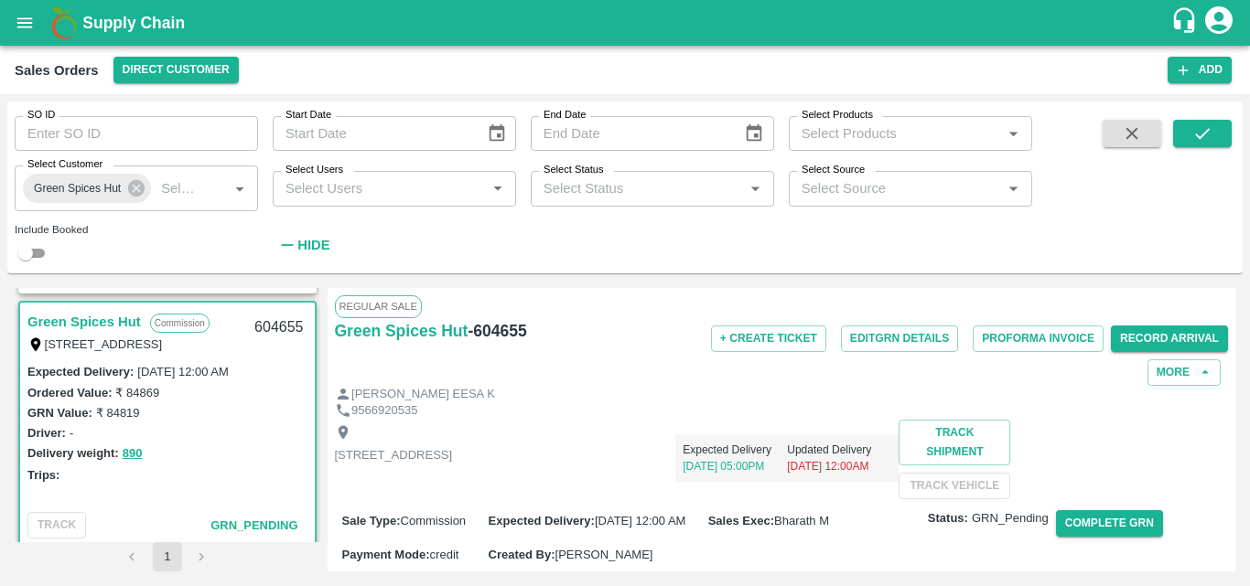
click at [912, 408] on div "9566920535" at bounding box center [782, 411] width 894 height 17
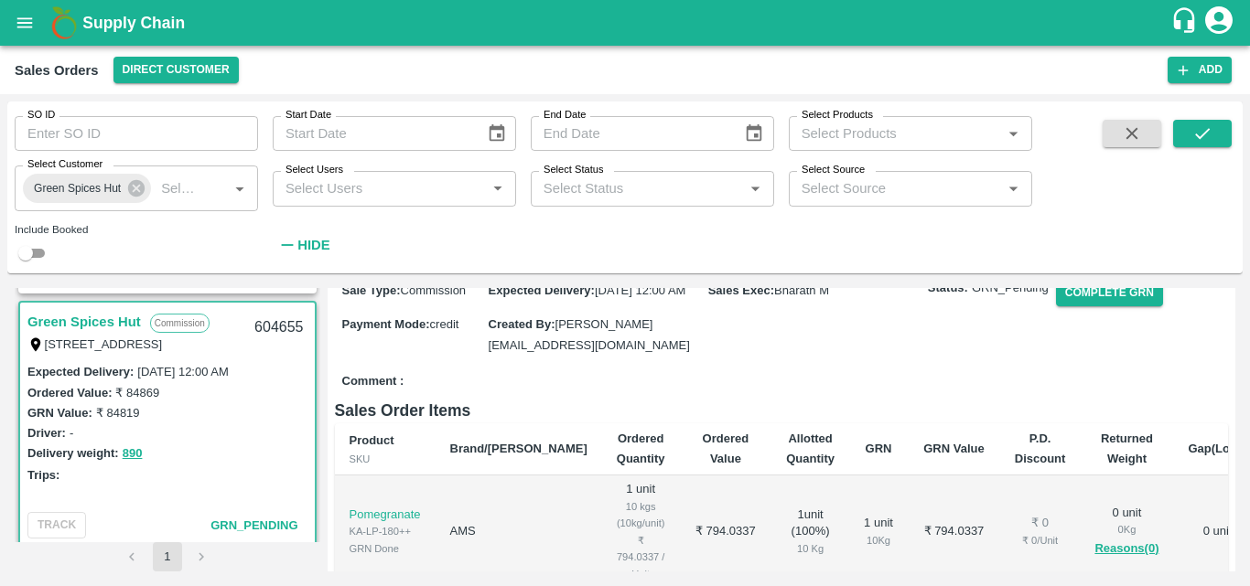
scroll to position [293, 0]
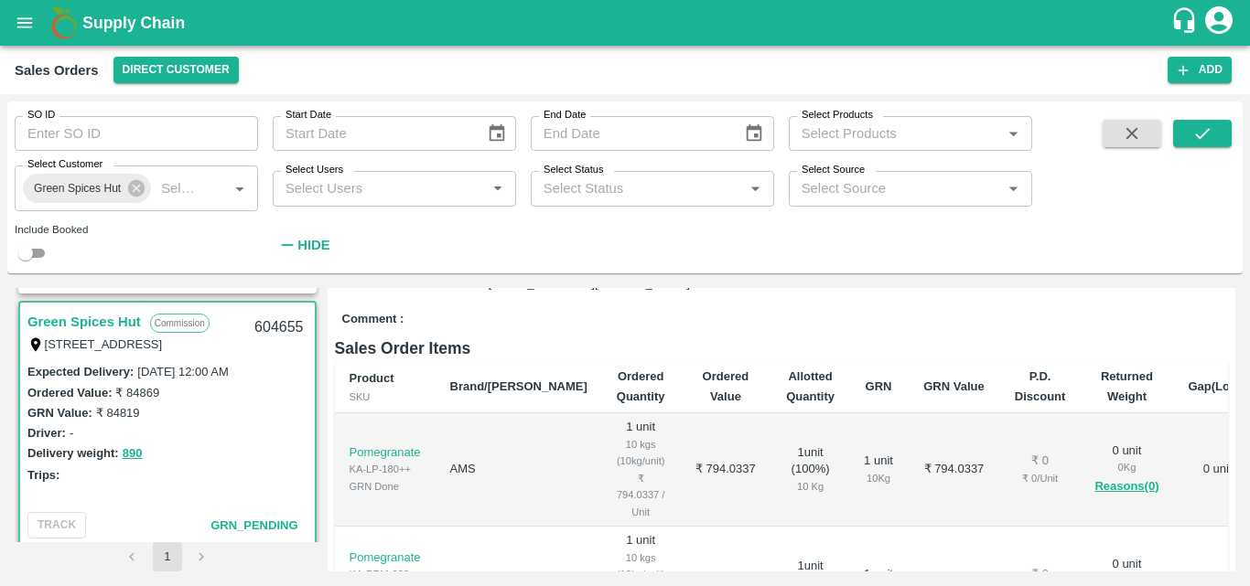
click at [1115, 244] on button "Complete GRN" at bounding box center [1109, 231] width 107 height 27
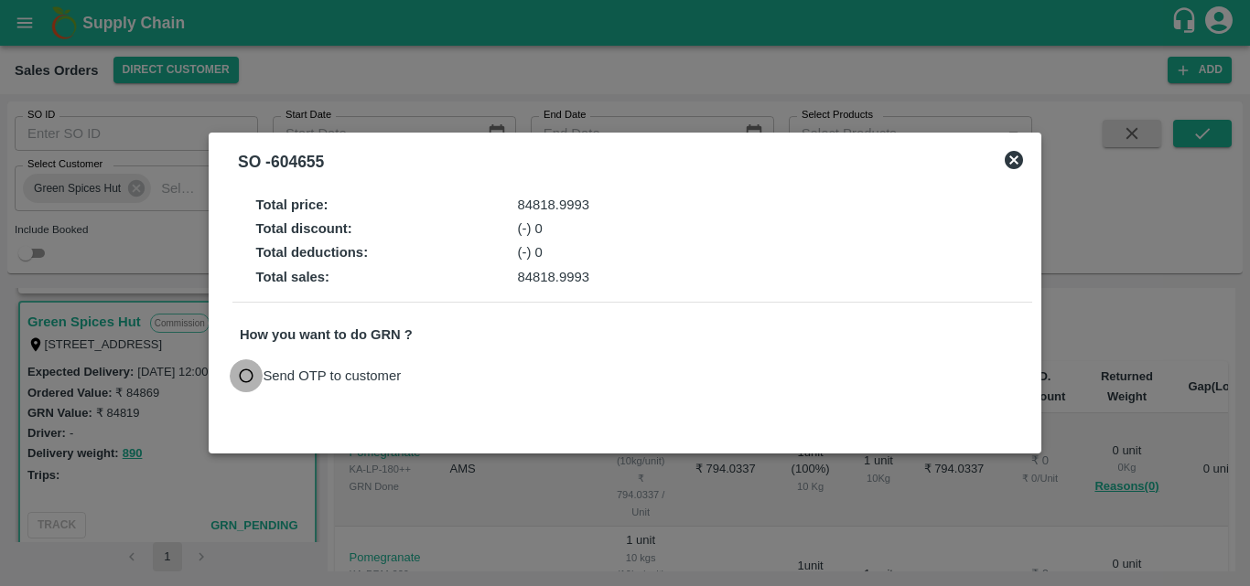
click at [244, 379] on input "Send OTP to customer" at bounding box center [247, 377] width 34 height 34
click at [457, 372] on button "Send OTP" at bounding box center [452, 376] width 75 height 27
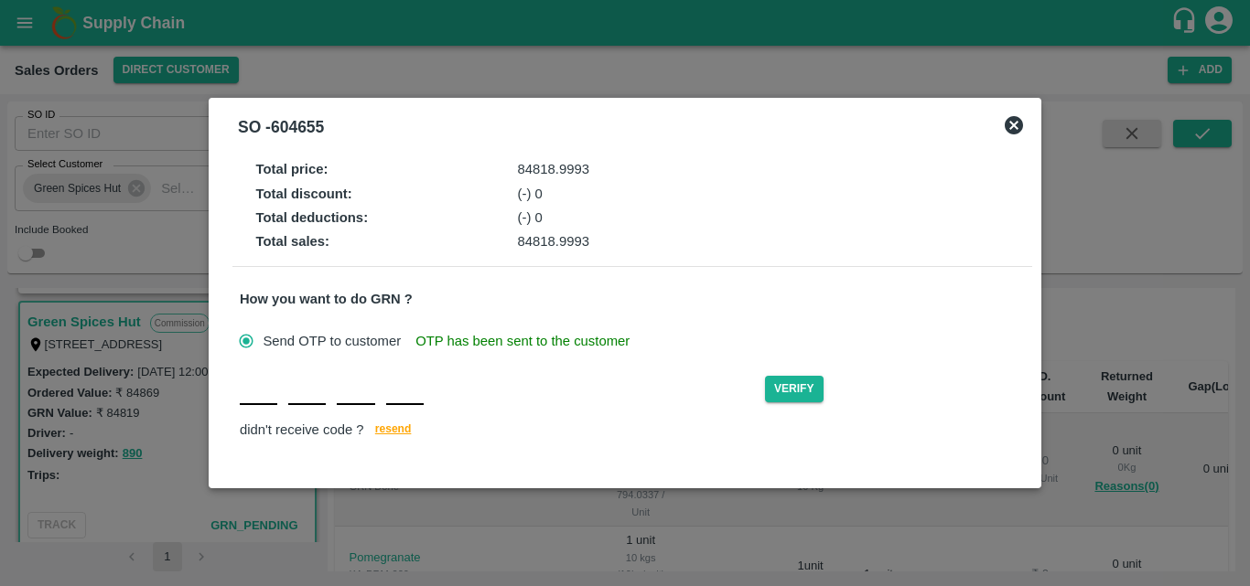
click at [261, 405] on input "text" at bounding box center [259, 388] width 38 height 33
click at [791, 385] on button "Verify" at bounding box center [794, 389] width 59 height 27
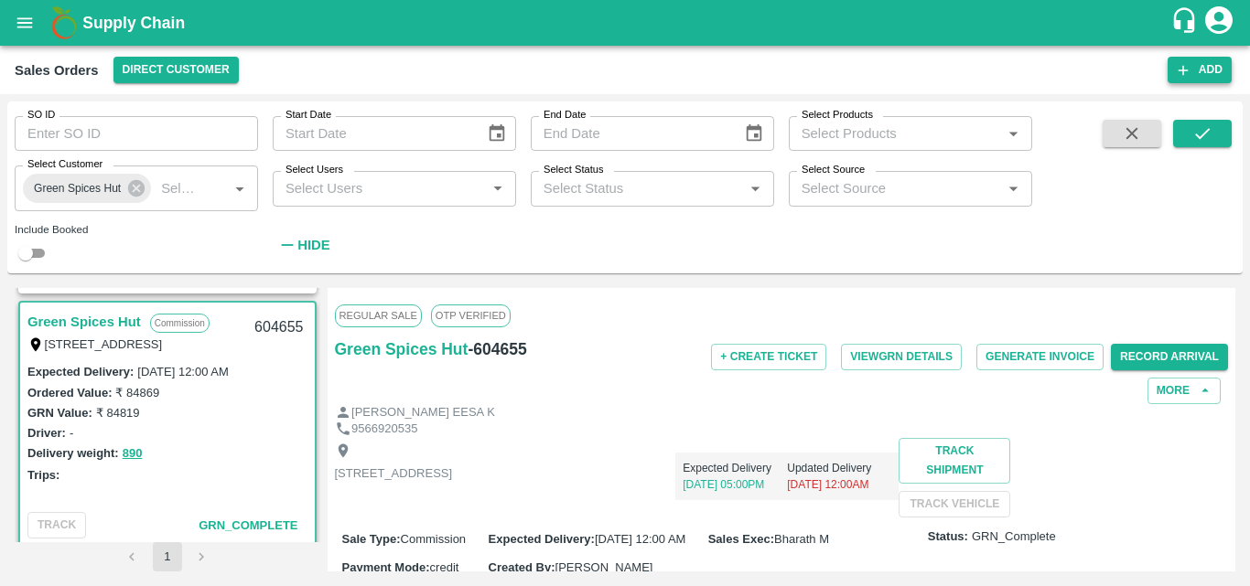
click at [1195, 61] on button "Add" at bounding box center [1199, 70] width 64 height 27
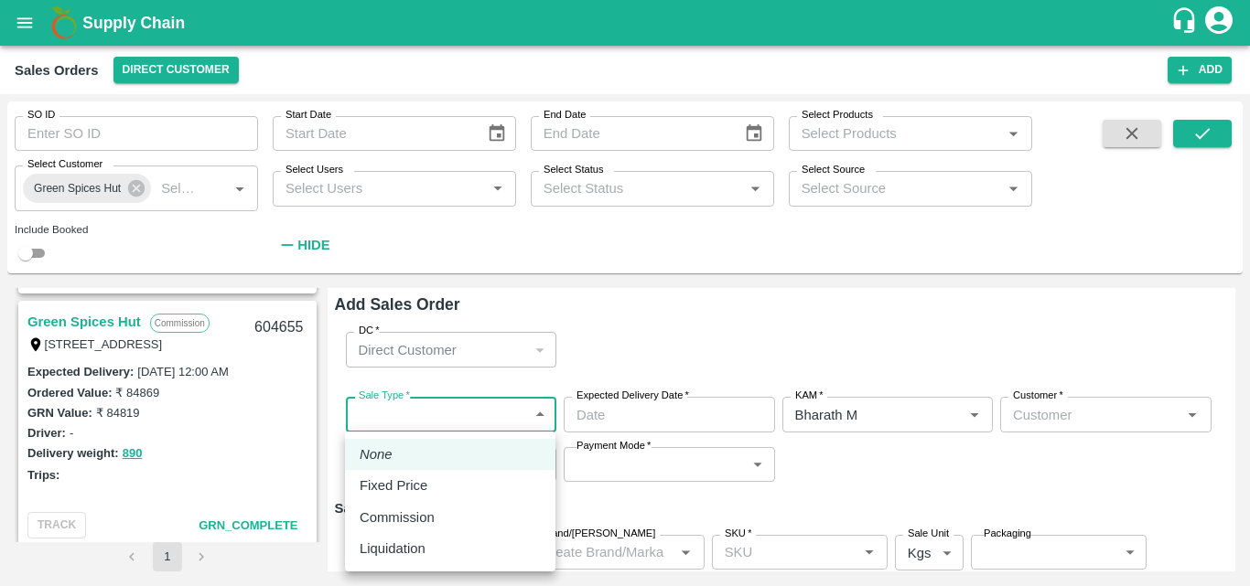
click at [401, 412] on body "Supply Chain Sales Orders Direct Customer Add SO ID SO ID Start Date Start Date…" at bounding box center [625, 293] width 1250 height 586
click at [375, 520] on p "Commission" at bounding box center [397, 518] width 75 height 20
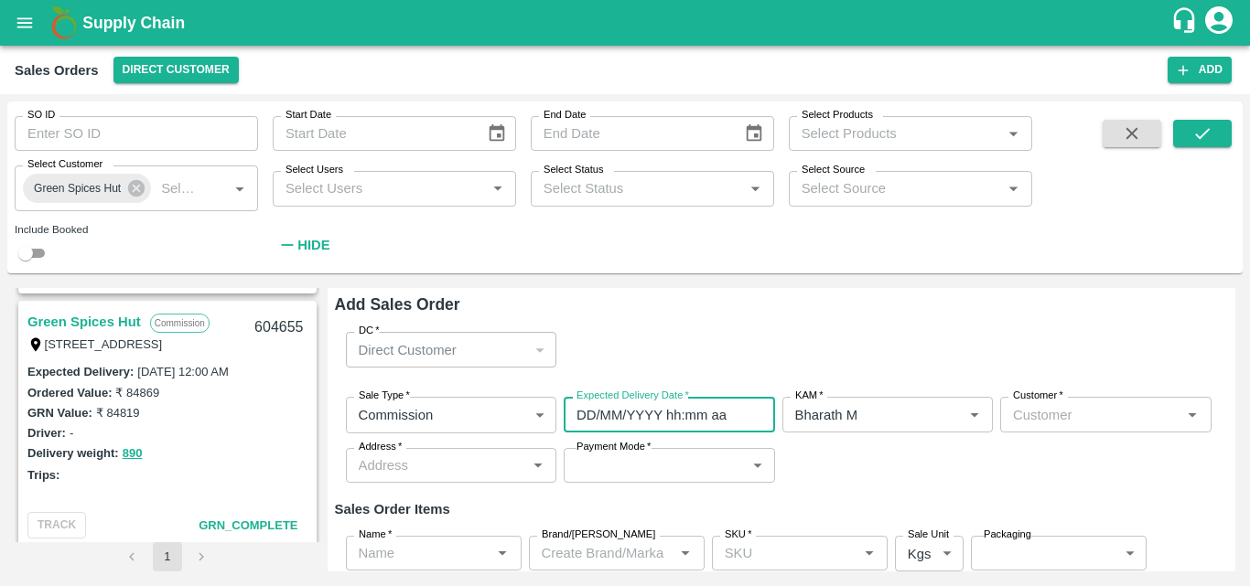
click at [600, 410] on input "DD/MM/YYYY hh:mm aa" at bounding box center [663, 414] width 199 height 35
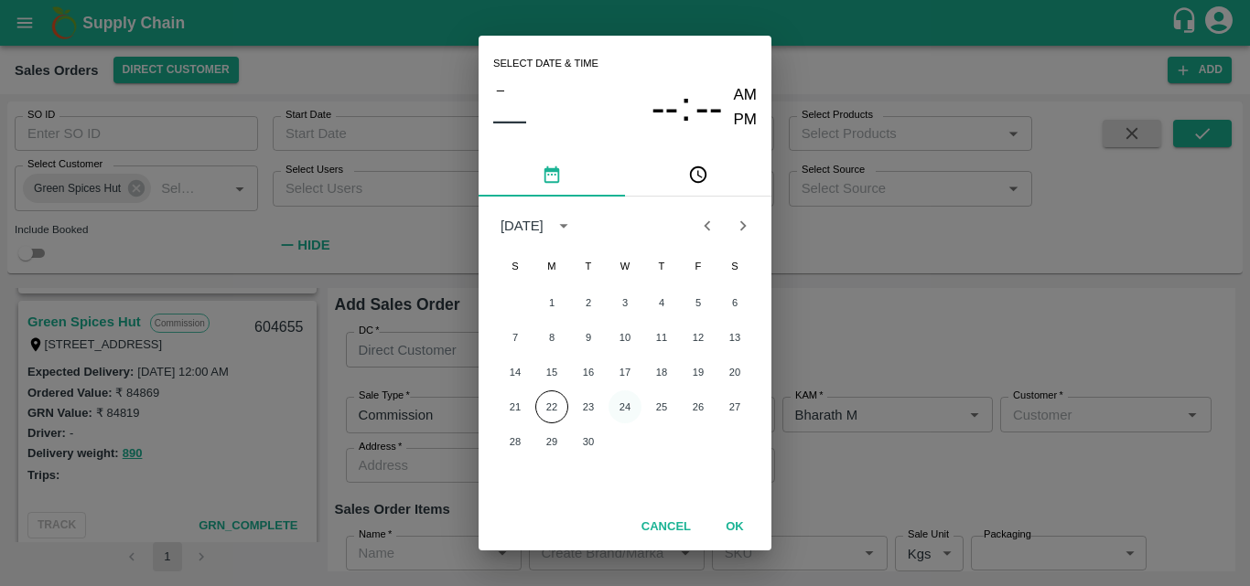
click at [628, 410] on button "24" at bounding box center [624, 407] width 33 height 33
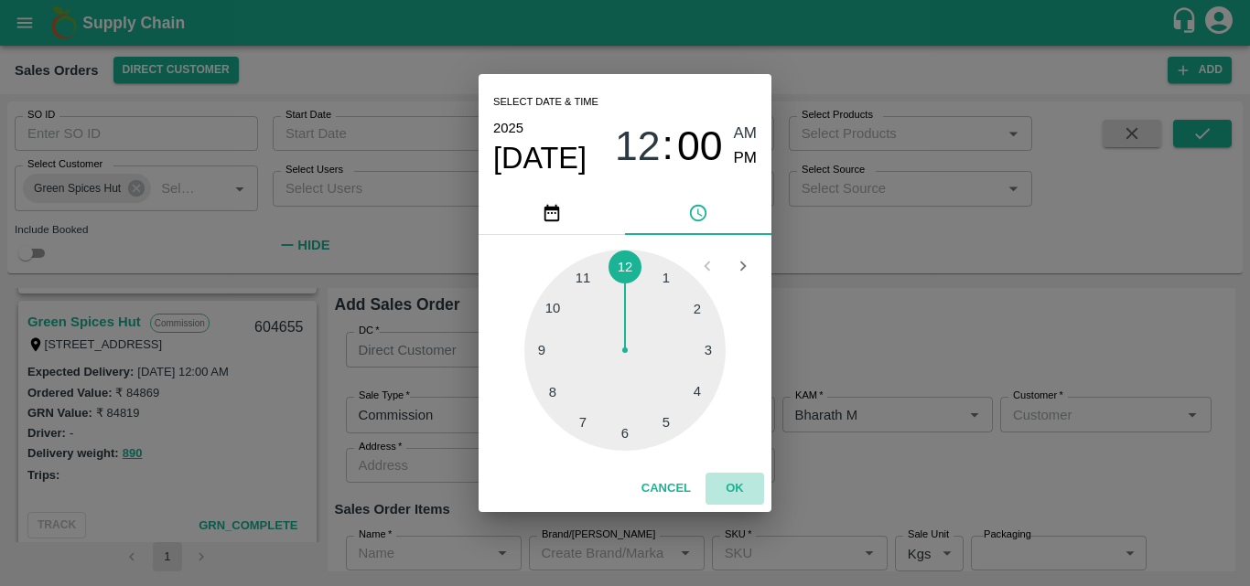
click at [745, 478] on button "OK" at bounding box center [734, 489] width 59 height 32
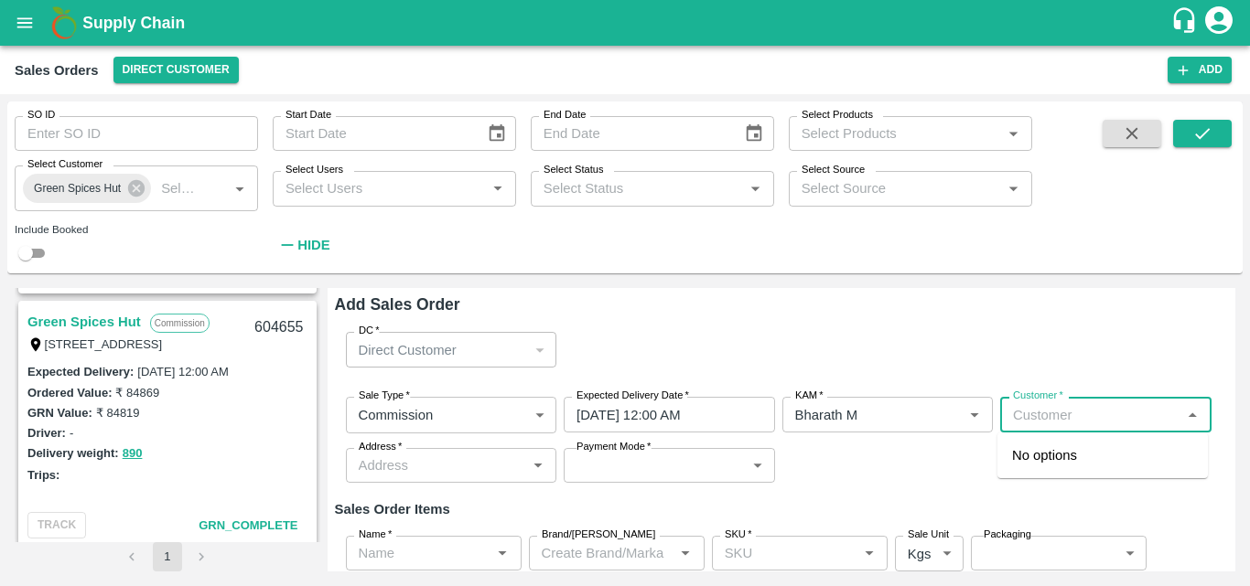
click at [1039, 411] on input "Customer   *" at bounding box center [1090, 415] width 170 height 24
click at [1092, 472] on ul "Green Spices Hut" at bounding box center [1102, 456] width 210 height 46
click at [1069, 464] on p "Green Spices Hut" at bounding box center [1065, 456] width 107 height 20
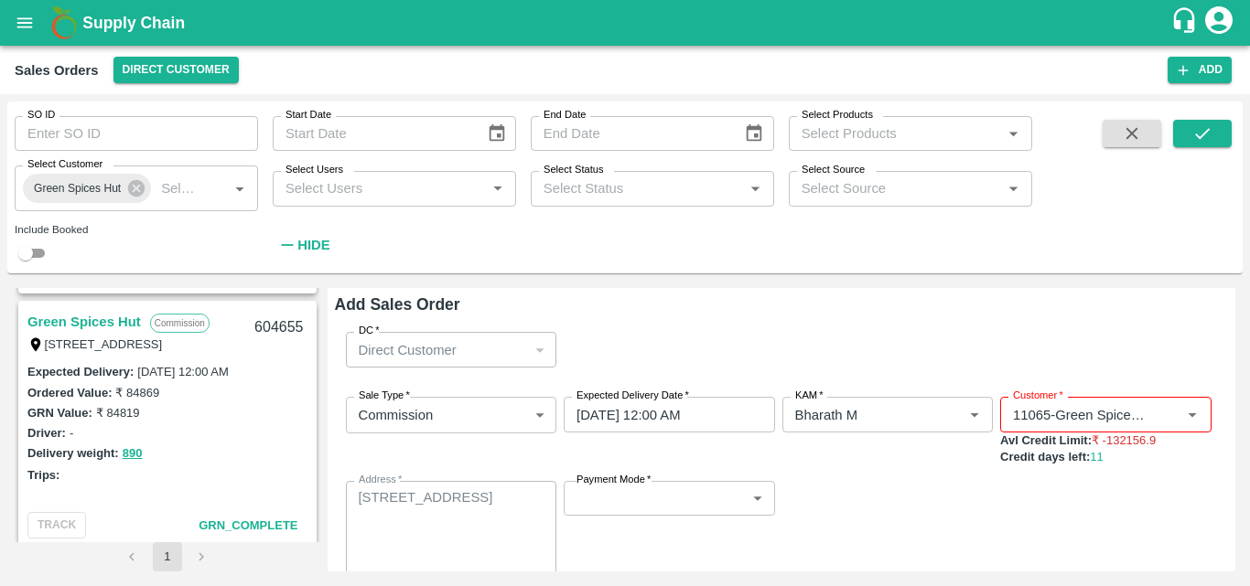
click at [701, 478] on div "Sale Type   * Commission 2 Sale Type Expected Delivery Date   * [DATE] 12:00 AM…" at bounding box center [782, 485] width 894 height 207
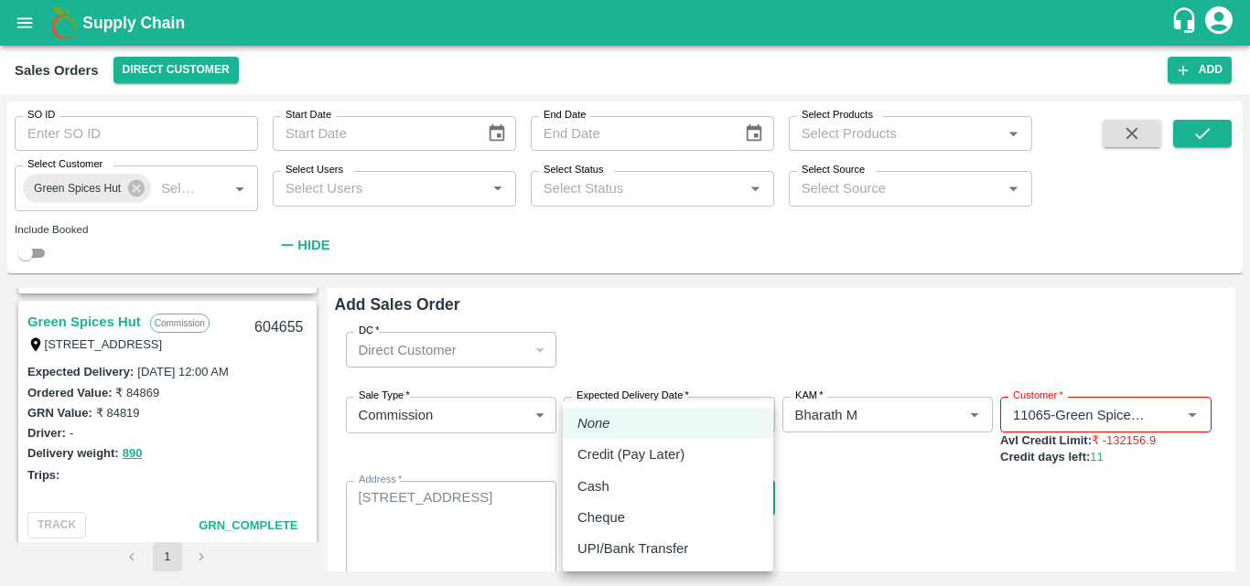
click at [699, 487] on body "Supply Chain Sales Orders Direct Customer Add SO ID SO ID Start Date Start Date…" at bounding box center [625, 293] width 1250 height 586
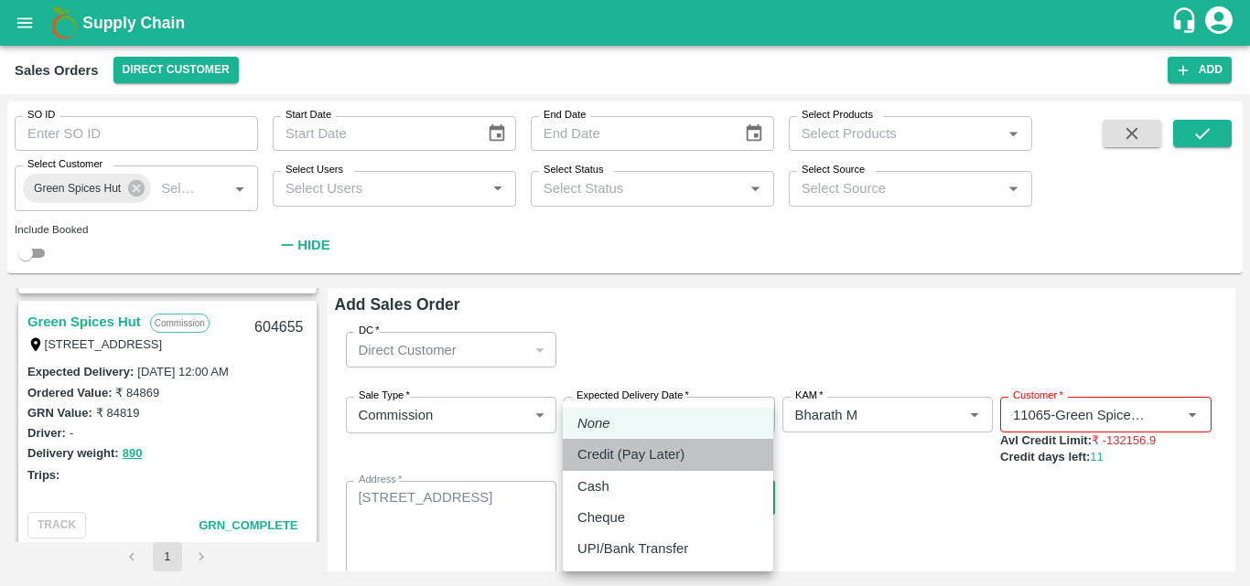
click at [638, 462] on p "Credit (Pay Later)" at bounding box center [630, 455] width 107 height 20
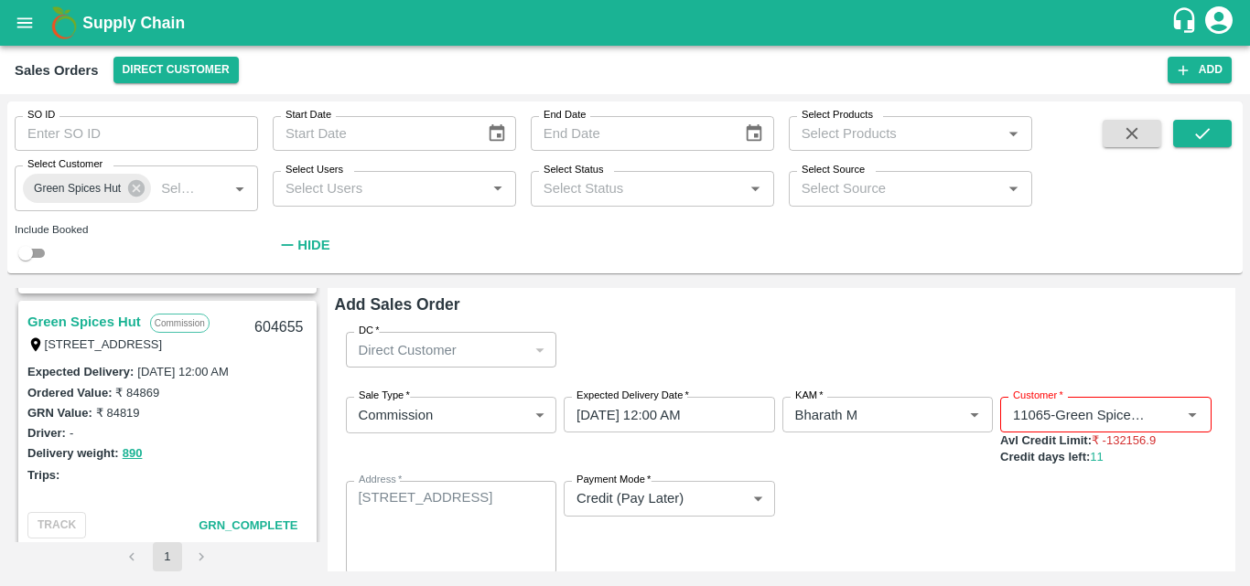
click at [952, 541] on div "Sale Type   * Commission 2 Sale Type Expected Delivery Date   * [DATE] 12:00 AM…" at bounding box center [782, 485] width 894 height 207
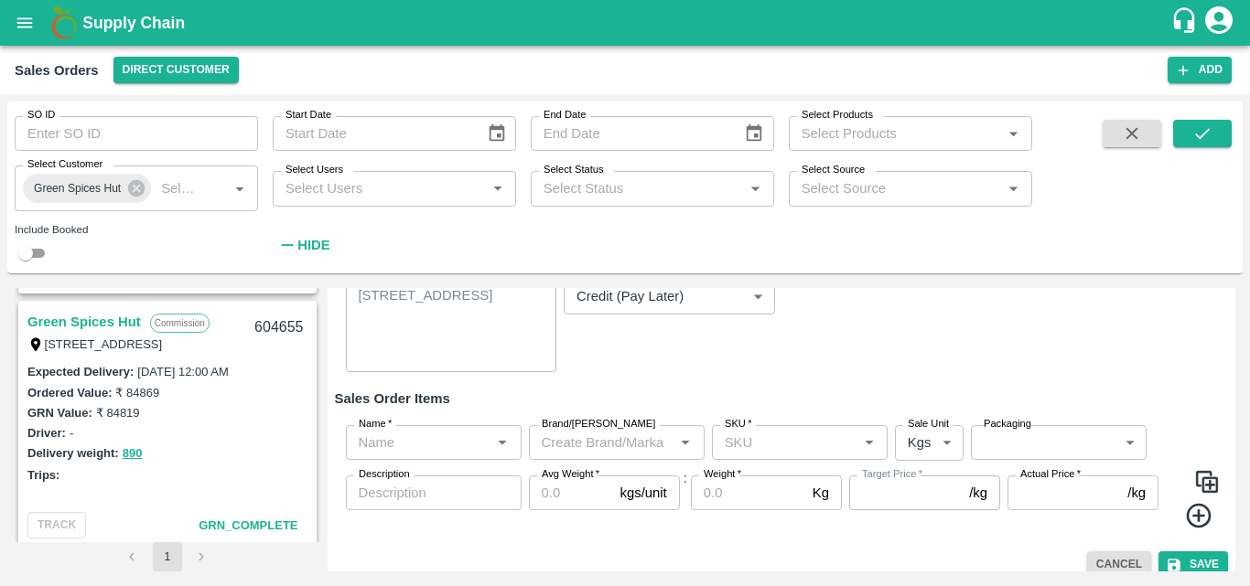
scroll to position [220, 0]
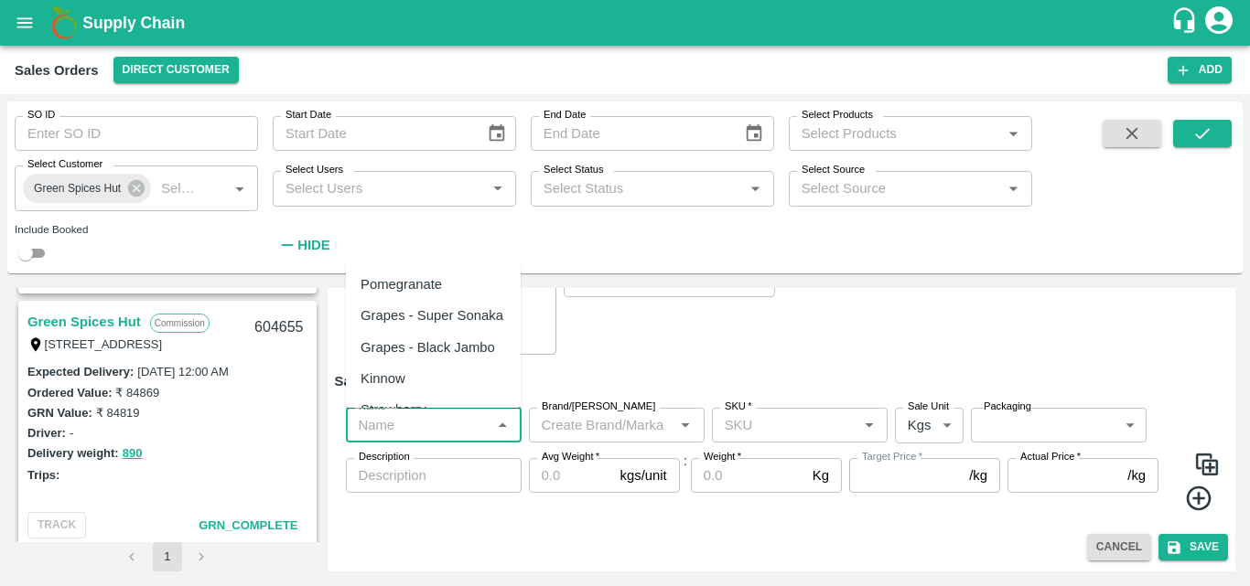
click at [481, 429] on input "Name   *" at bounding box center [418, 426] width 134 height 24
click at [456, 299] on div "Pomegranate" at bounding box center [433, 284] width 175 height 31
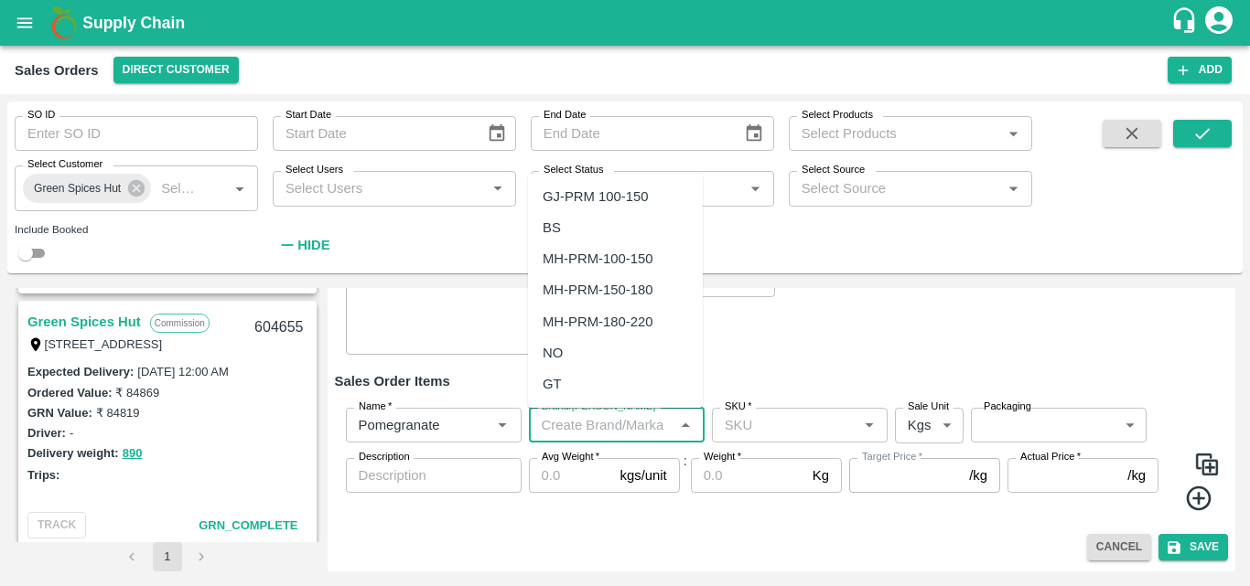
click at [615, 425] on input "Brand/[PERSON_NAME]" at bounding box center [601, 426] width 134 height 24
click at [609, 187] on div "MS" at bounding box center [615, 196] width 175 height 31
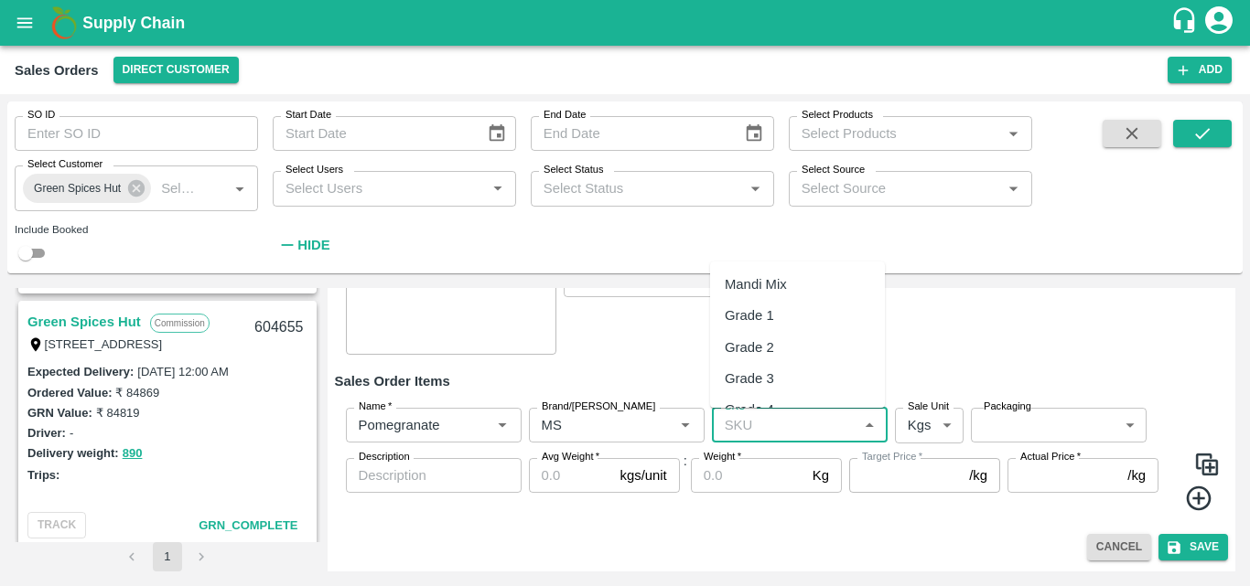
click at [792, 427] on input "SKU   *" at bounding box center [784, 426] width 134 height 24
click at [797, 306] on div "KA-PRM-100-120" at bounding box center [778, 316] width 107 height 20
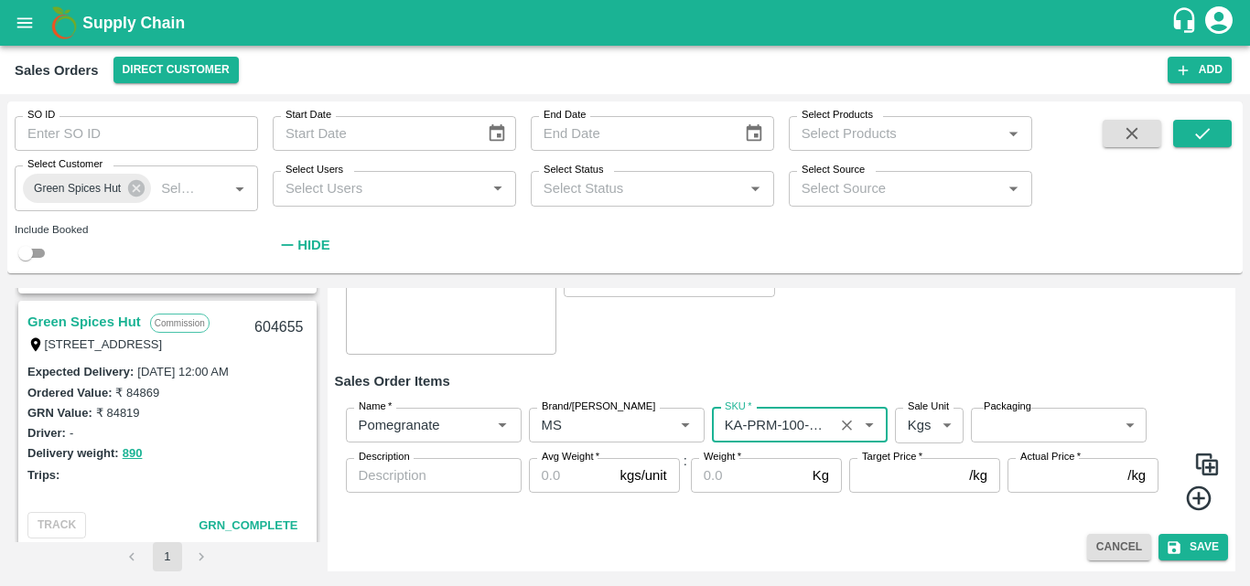
click at [819, 422] on input "SKU   *" at bounding box center [772, 426] width 111 height 24
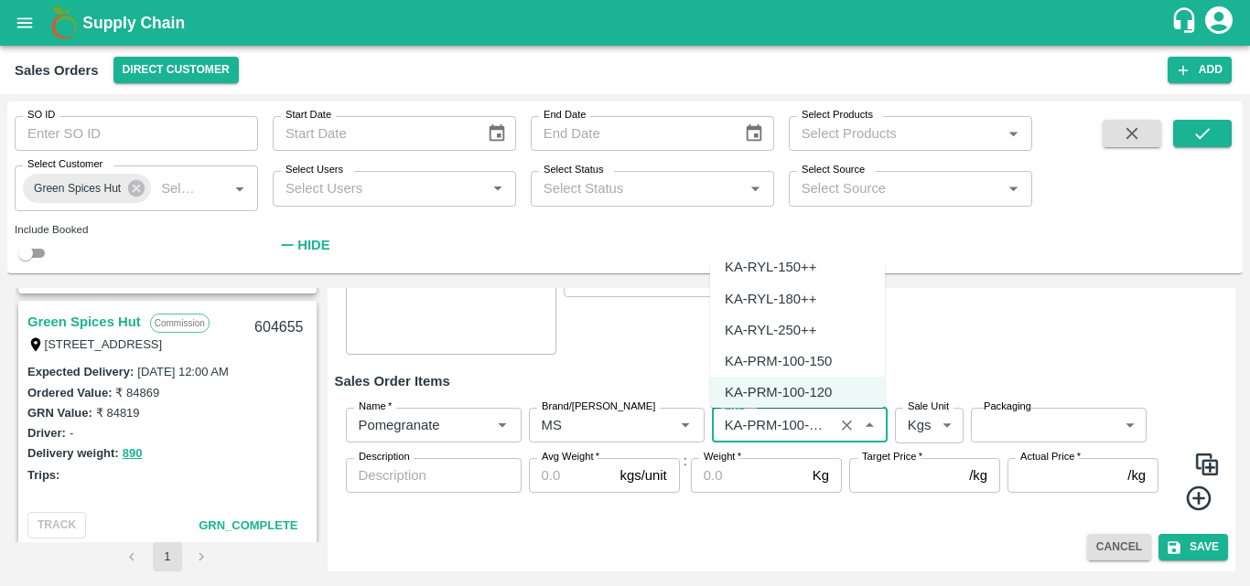
click at [800, 356] on div "KA-PRM-100-150" at bounding box center [778, 361] width 107 height 20
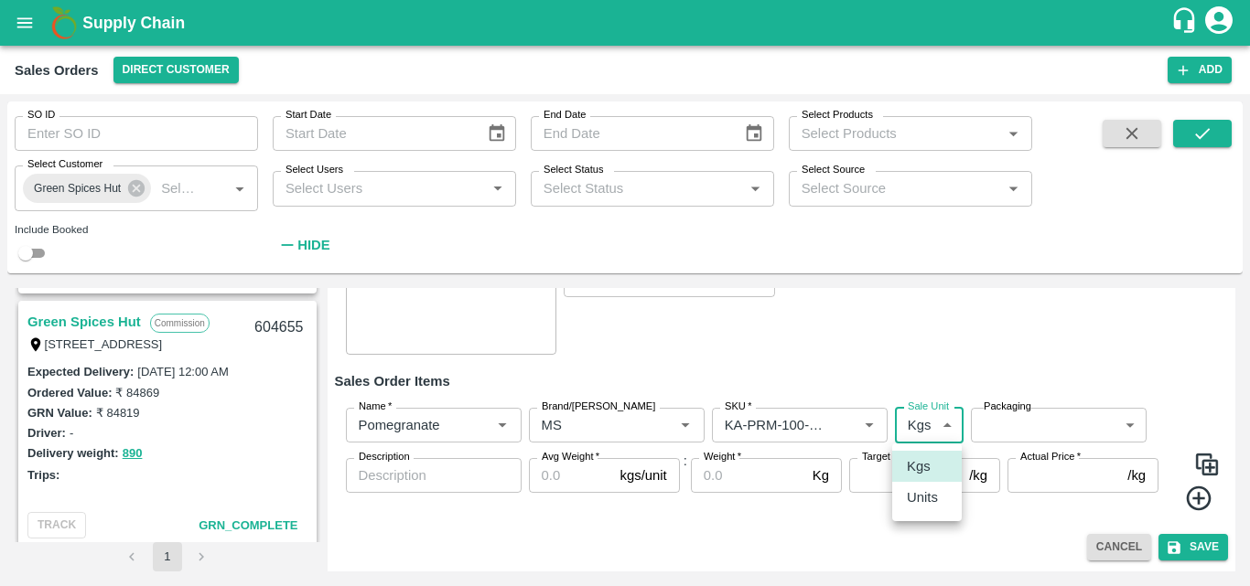
click at [934, 419] on body "Supply Chain Sales Orders Direct Customer Add SO ID SO ID Start Date Start Date…" at bounding box center [625, 293] width 1250 height 586
click at [922, 509] on li "Units" at bounding box center [927, 497] width 70 height 31
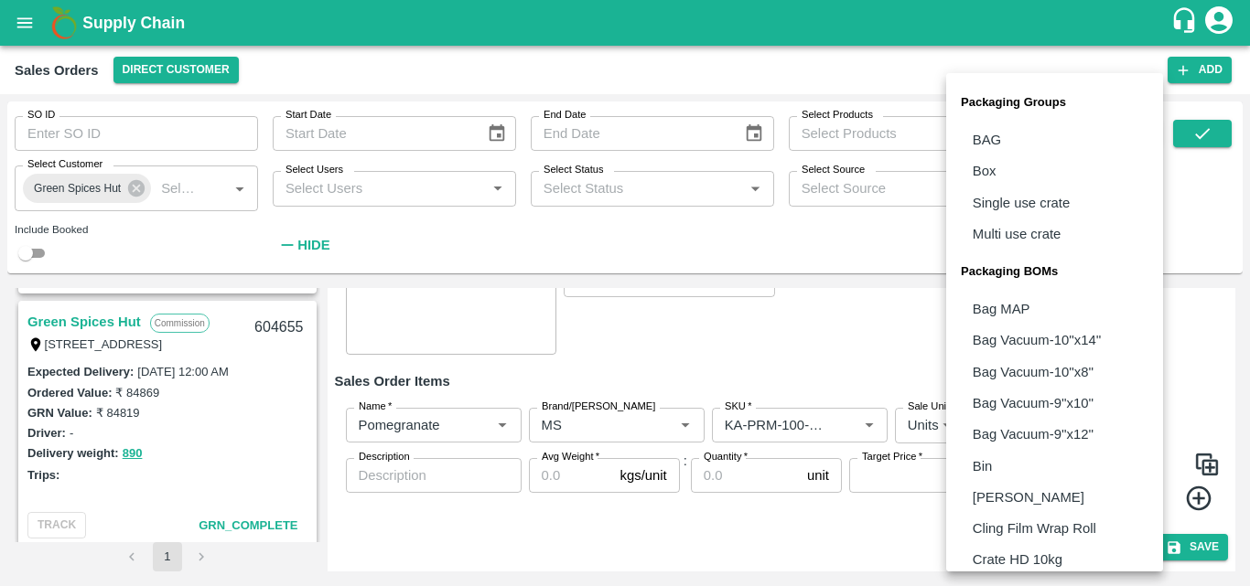
click at [1021, 435] on body "Supply Chain Sales Orders Direct Customer Add SO ID SO ID Start Date Start Date…" at bounding box center [625, 293] width 1250 height 586
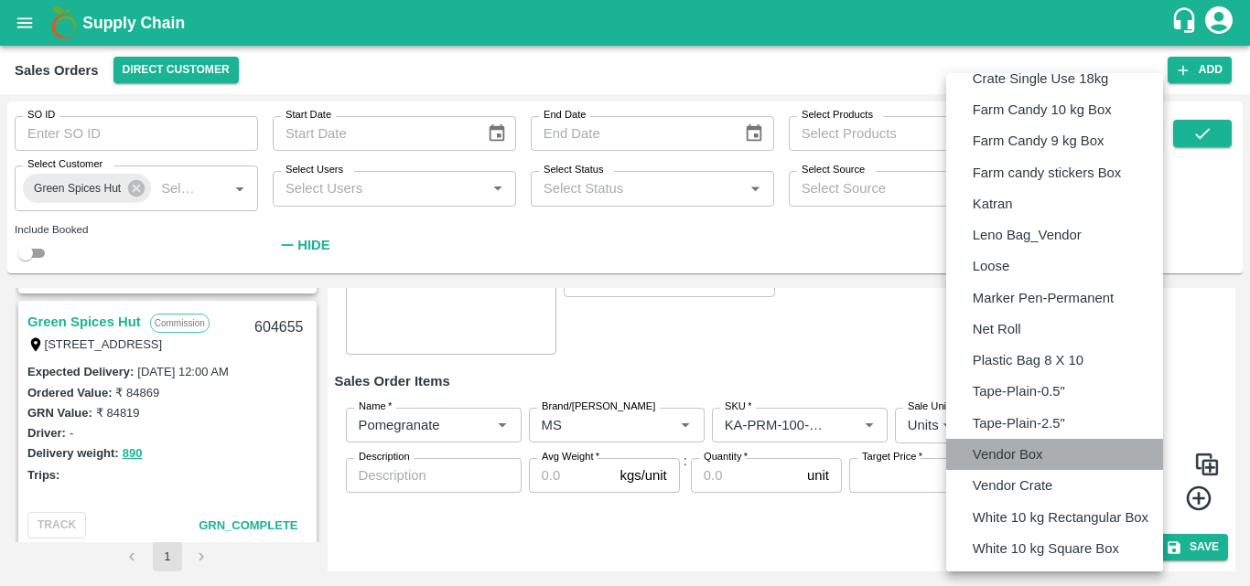
click at [1035, 457] on p "Vendor Box" at bounding box center [1007, 455] width 70 height 20
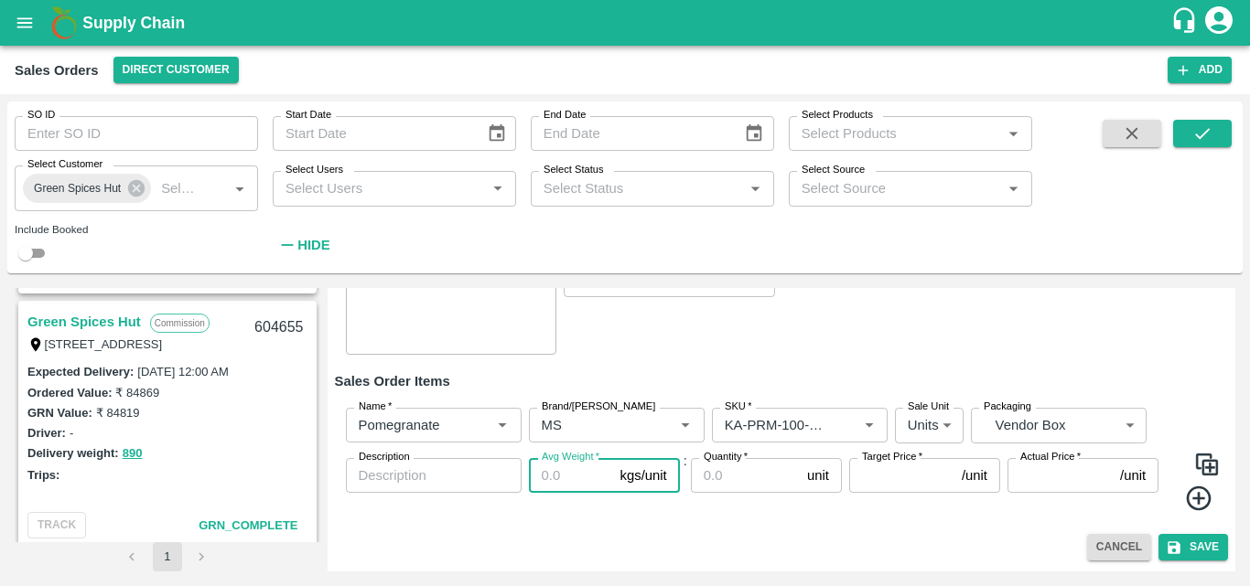
click at [546, 488] on input "Avg Weight   *" at bounding box center [571, 475] width 84 height 35
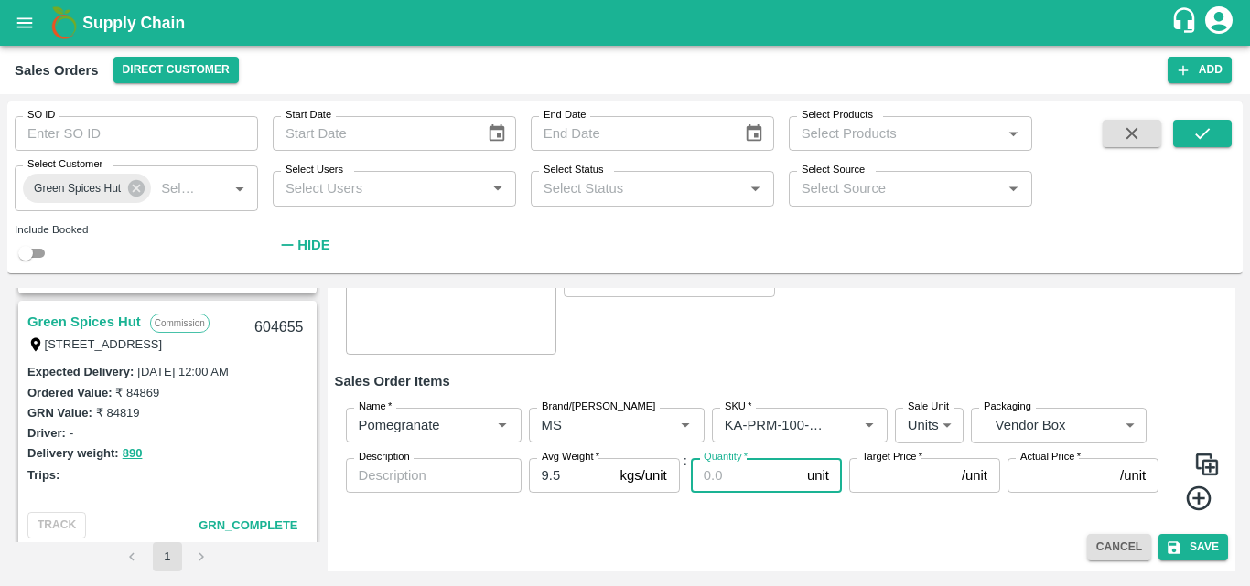
click at [747, 488] on input "Quantity   *" at bounding box center [745, 475] width 109 height 35
click at [919, 473] on input "Target Price   *" at bounding box center [901, 475] width 105 height 35
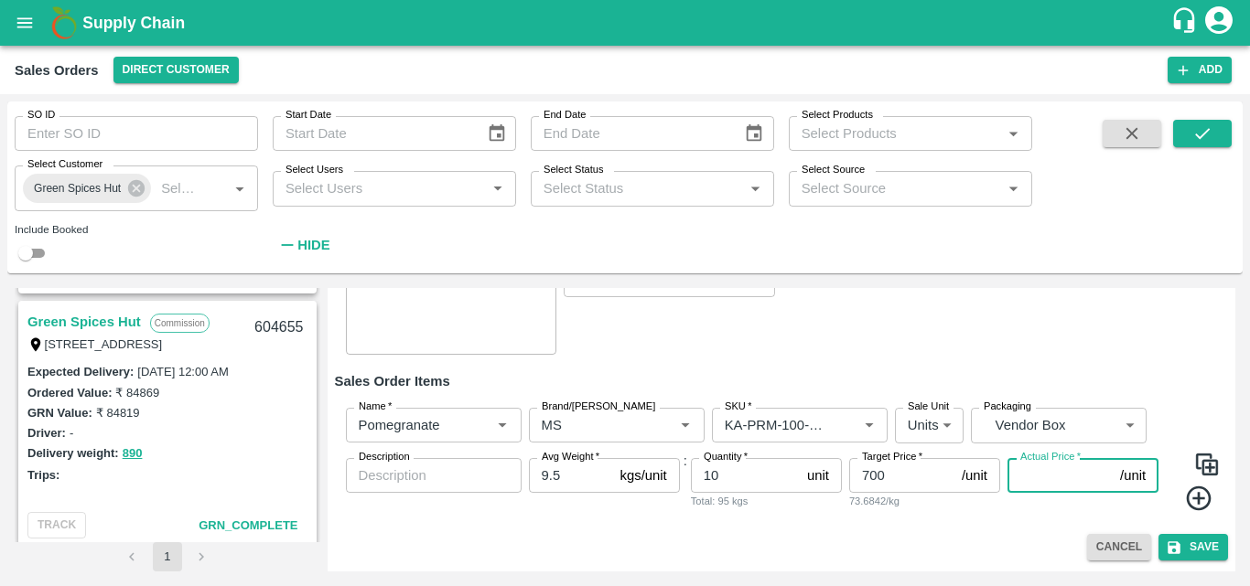
click at [1081, 476] on input "Actual Price   *" at bounding box center [1059, 475] width 105 height 35
click at [1199, 502] on icon at bounding box center [1199, 499] width 30 height 30
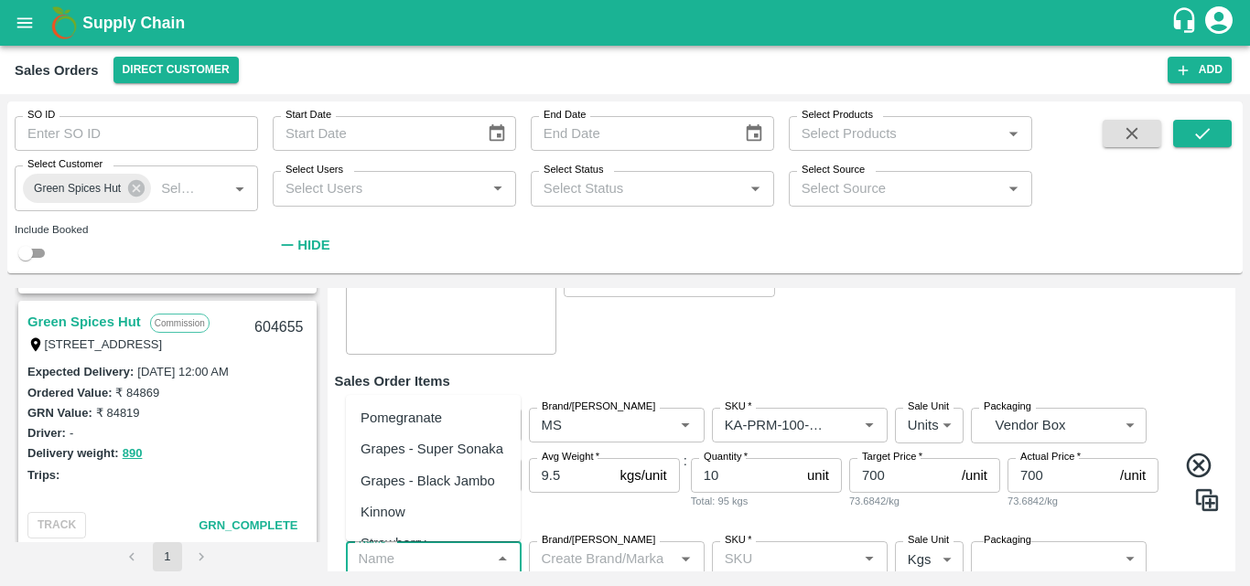
click at [452, 554] on input "Name   *" at bounding box center [418, 559] width 134 height 24
click at [444, 430] on div "Pomegranate" at bounding box center [433, 418] width 175 height 31
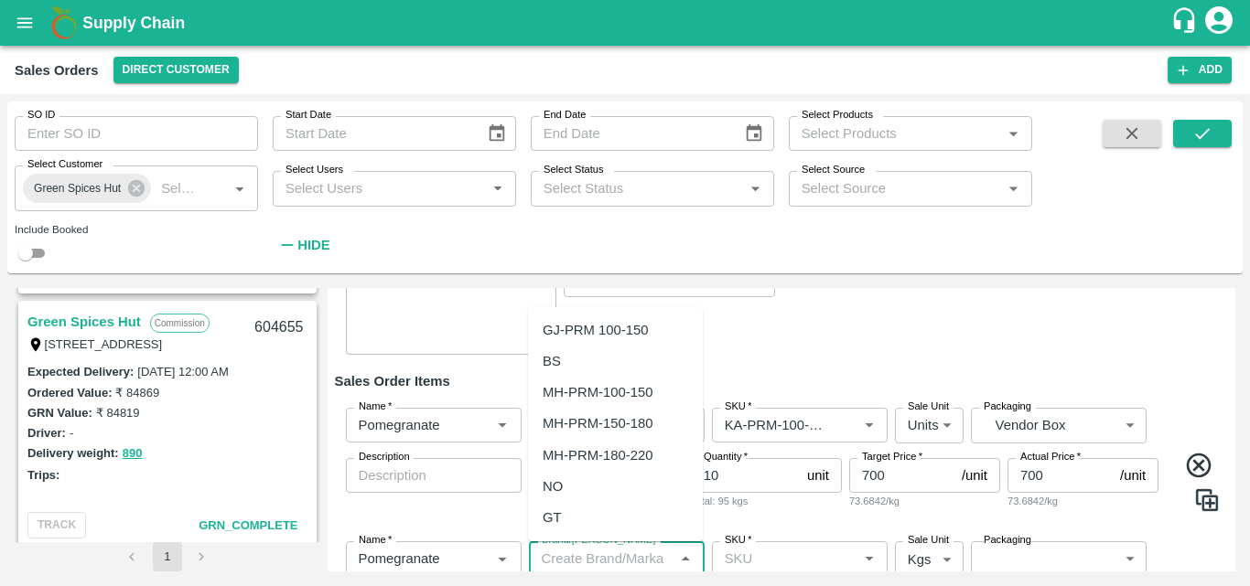
click at [588, 554] on input "Brand/[PERSON_NAME]" at bounding box center [601, 559] width 134 height 24
click at [587, 331] on div "MS" at bounding box center [615, 330] width 175 height 31
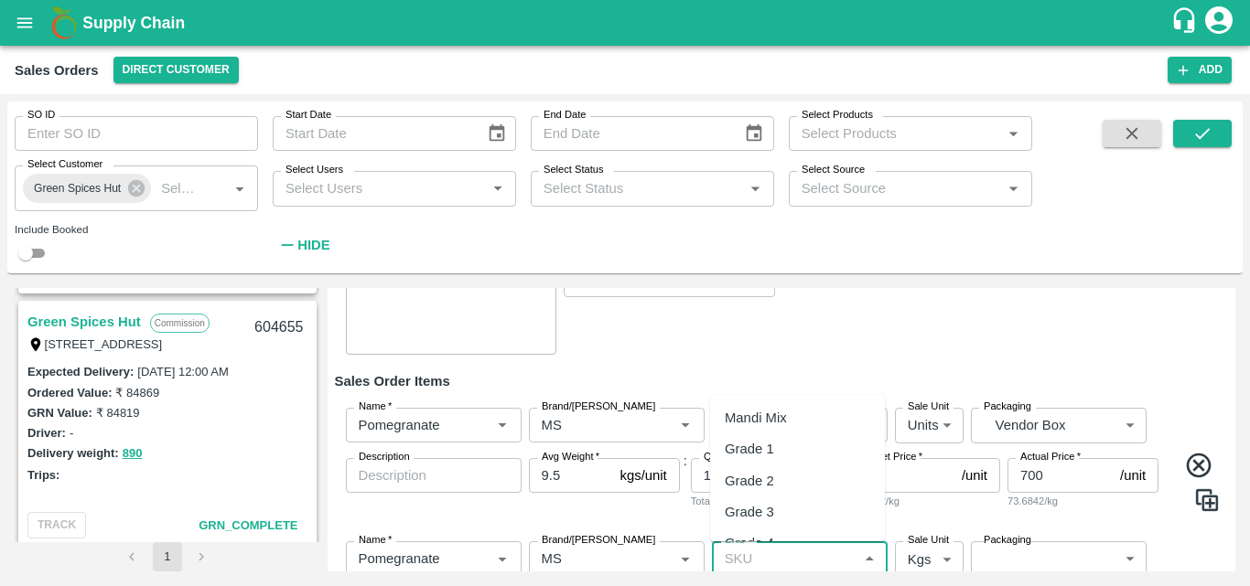
click at [729, 554] on input "SKU   *" at bounding box center [784, 559] width 134 height 24
click at [790, 448] on div "KA-PRM-150-180" at bounding box center [778, 456] width 107 height 20
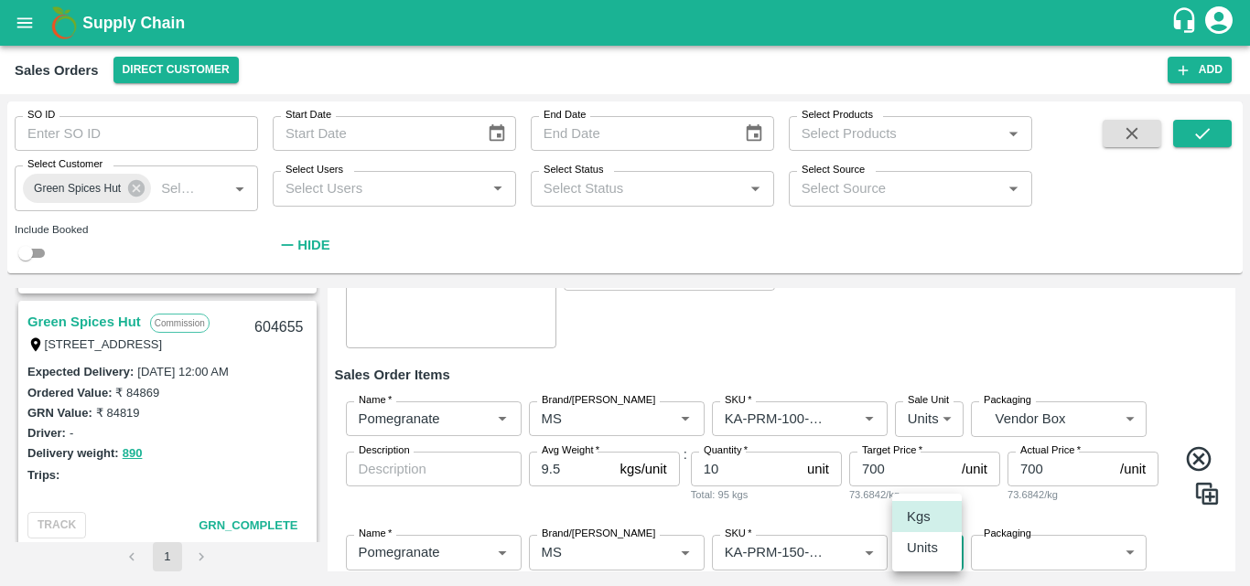
click at [915, 554] on body "Supply Chain Sales Orders Direct Customer Add SO ID SO ID Start Date Start Date…" at bounding box center [625, 293] width 1250 height 586
click at [919, 554] on p "Units" at bounding box center [922, 548] width 31 height 20
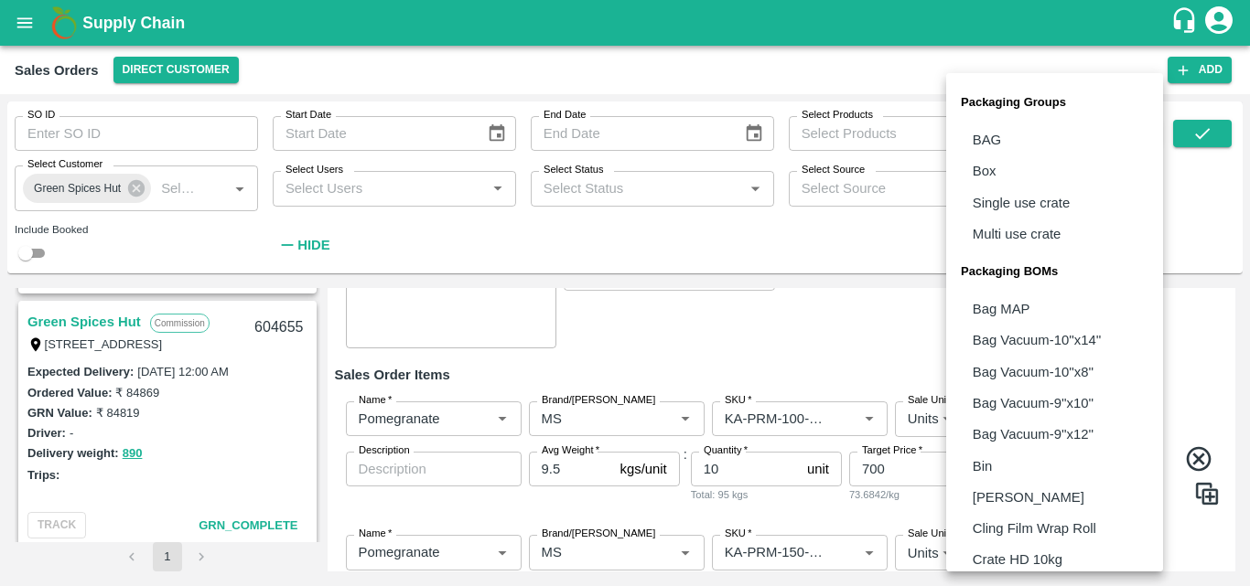
click at [1033, 554] on body "Supply Chain Sales Orders Direct Customer Add SO ID SO ID Start Date Start Date…" at bounding box center [625, 293] width 1250 height 586
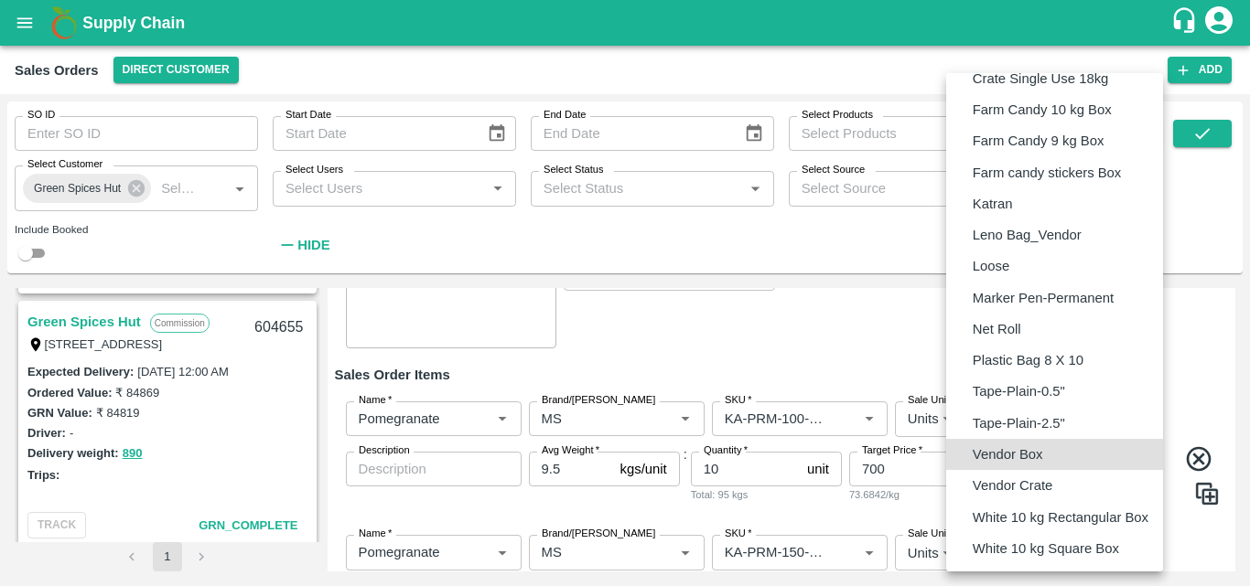
click at [1035, 458] on p "Vendor Box" at bounding box center [1007, 455] width 70 height 20
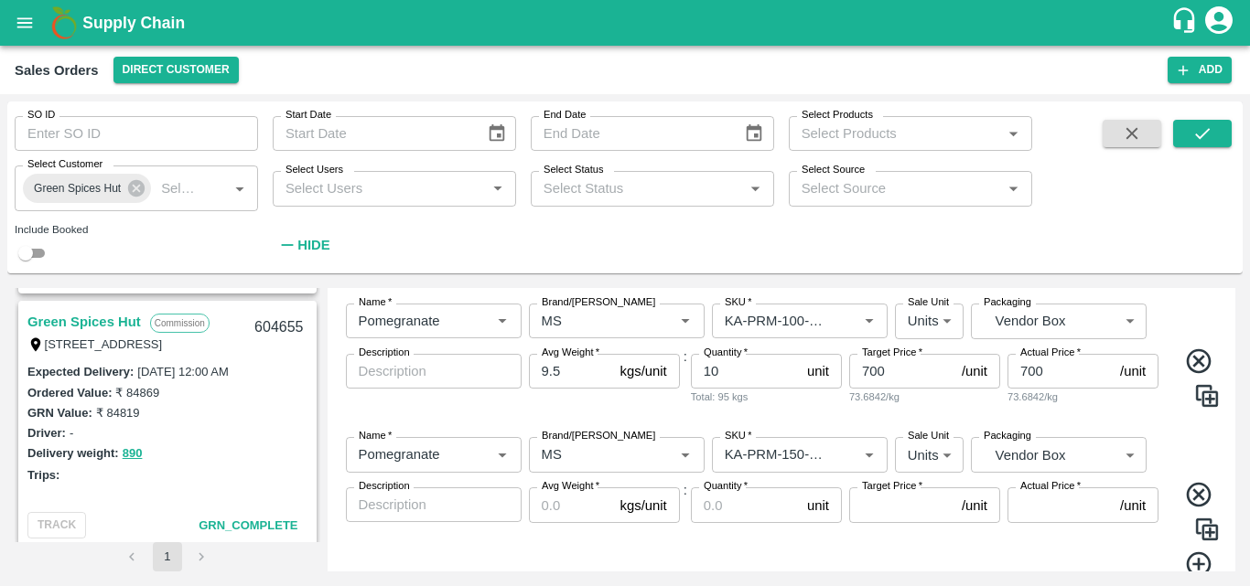
scroll to position [389, 0]
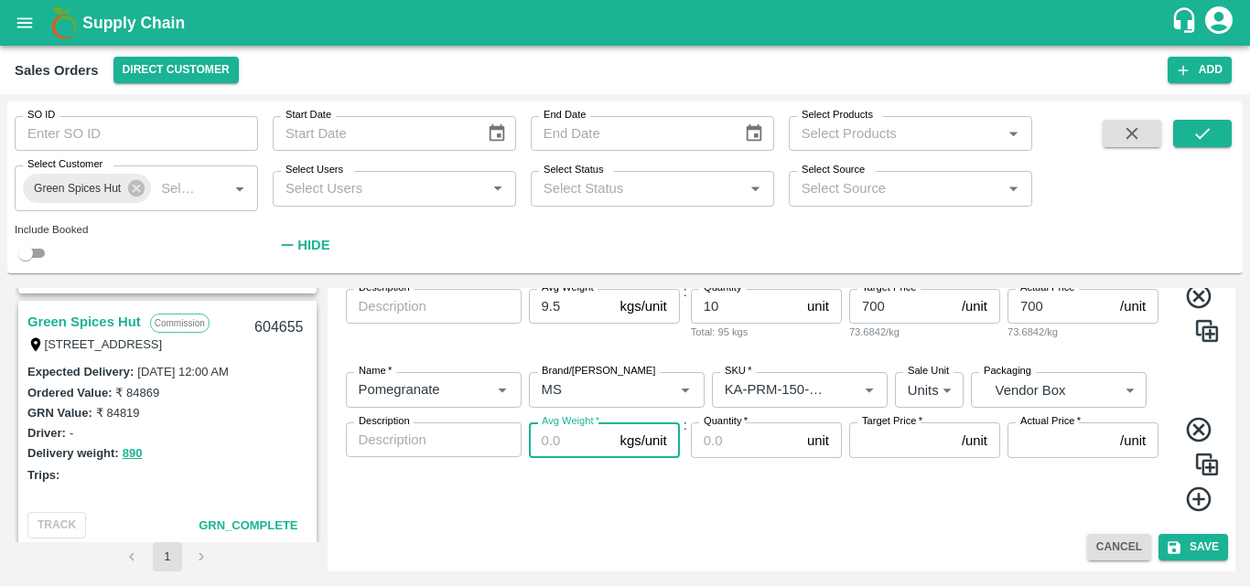
click at [557, 437] on input "Avg Weight   *" at bounding box center [571, 440] width 84 height 35
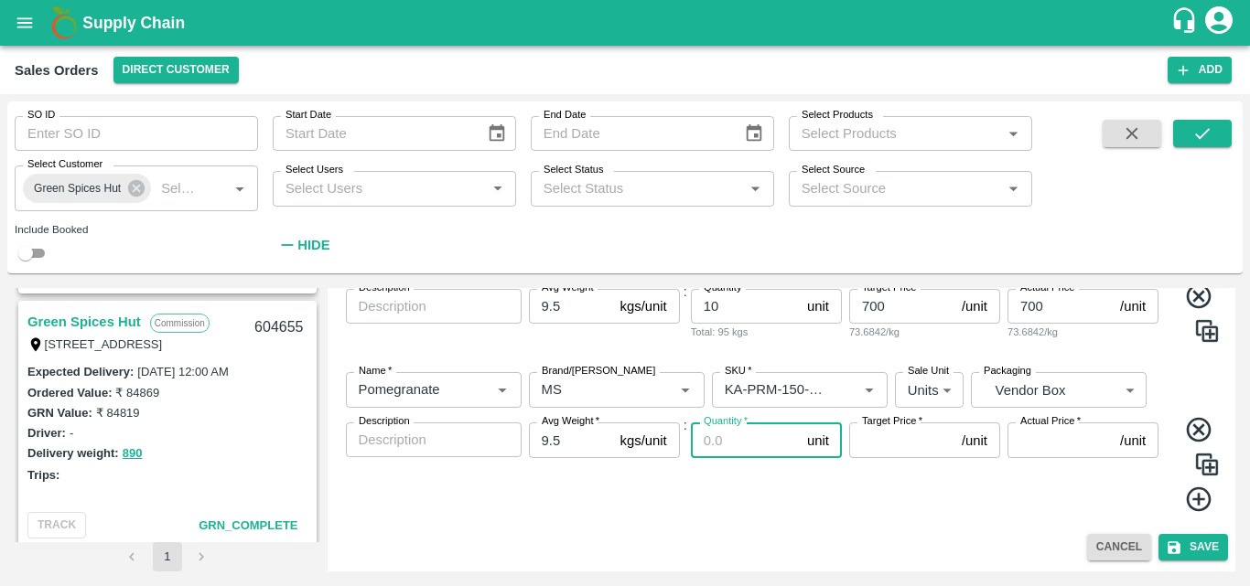
click at [731, 440] on input "Quantity   *" at bounding box center [745, 440] width 109 height 35
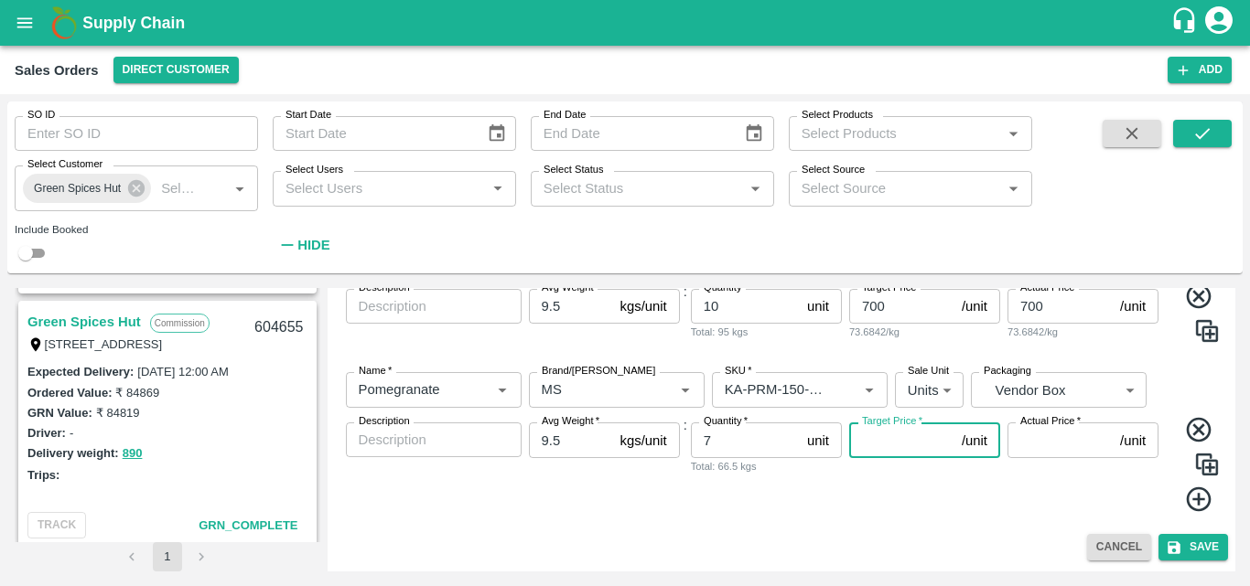
click at [909, 436] on input "Target Price   *" at bounding box center [901, 440] width 105 height 35
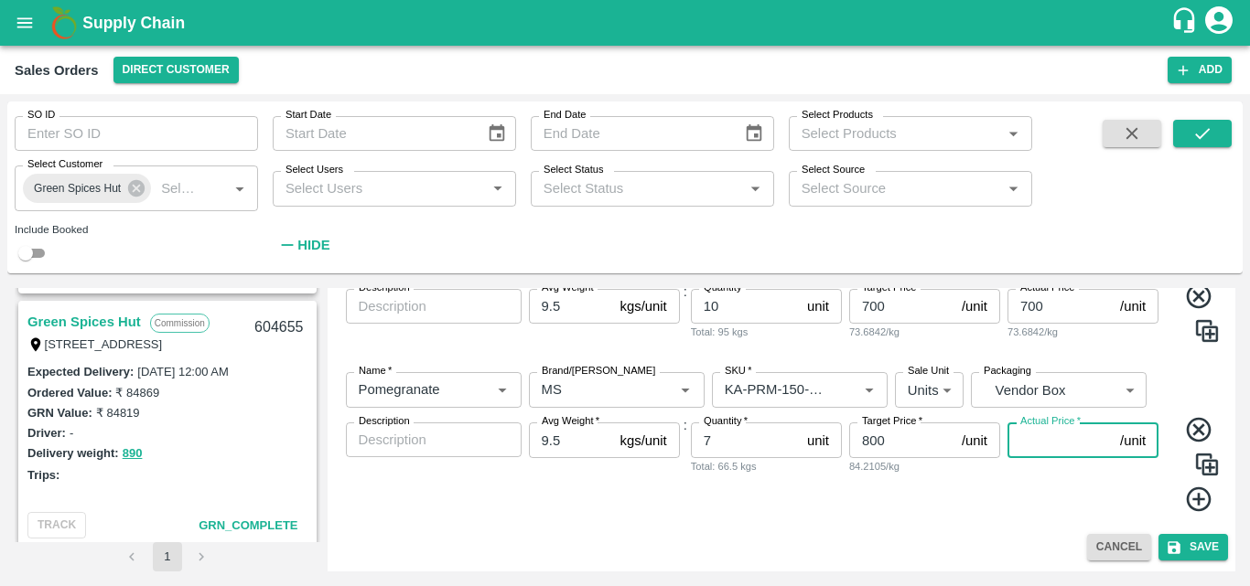
click at [1066, 443] on input "Actual Price   *" at bounding box center [1059, 440] width 105 height 35
click at [1197, 502] on icon at bounding box center [1199, 500] width 30 height 30
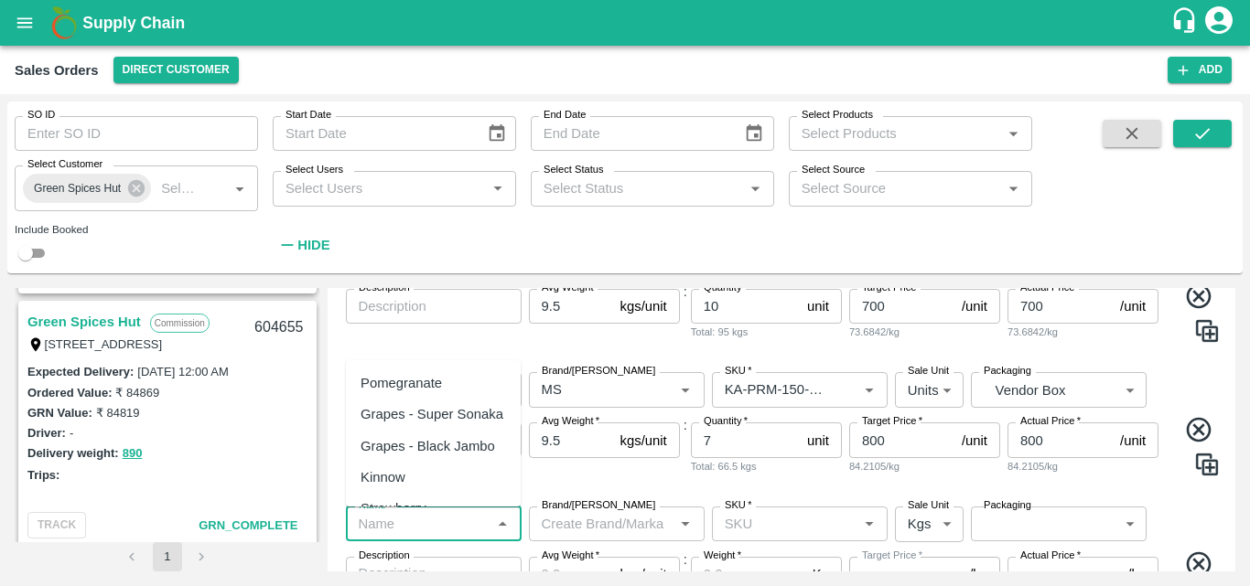
click at [398, 520] on input "Name   *" at bounding box center [418, 524] width 134 height 24
click at [416, 375] on div "Pomegranate" at bounding box center [400, 383] width 81 height 20
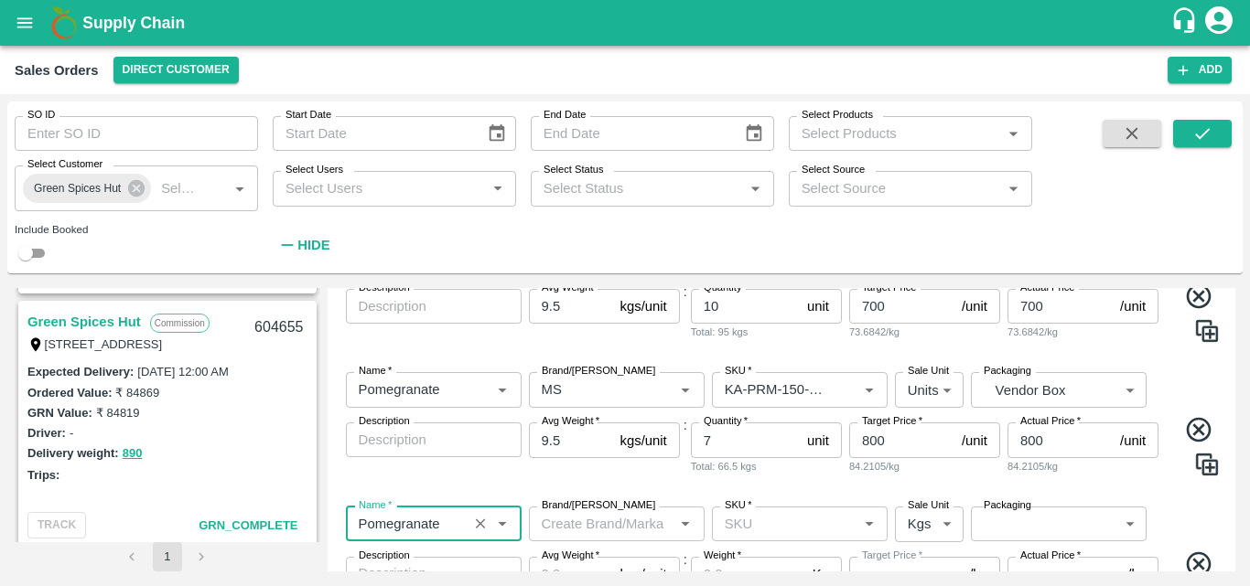
click at [559, 531] on input "Brand/[PERSON_NAME]" at bounding box center [601, 524] width 134 height 24
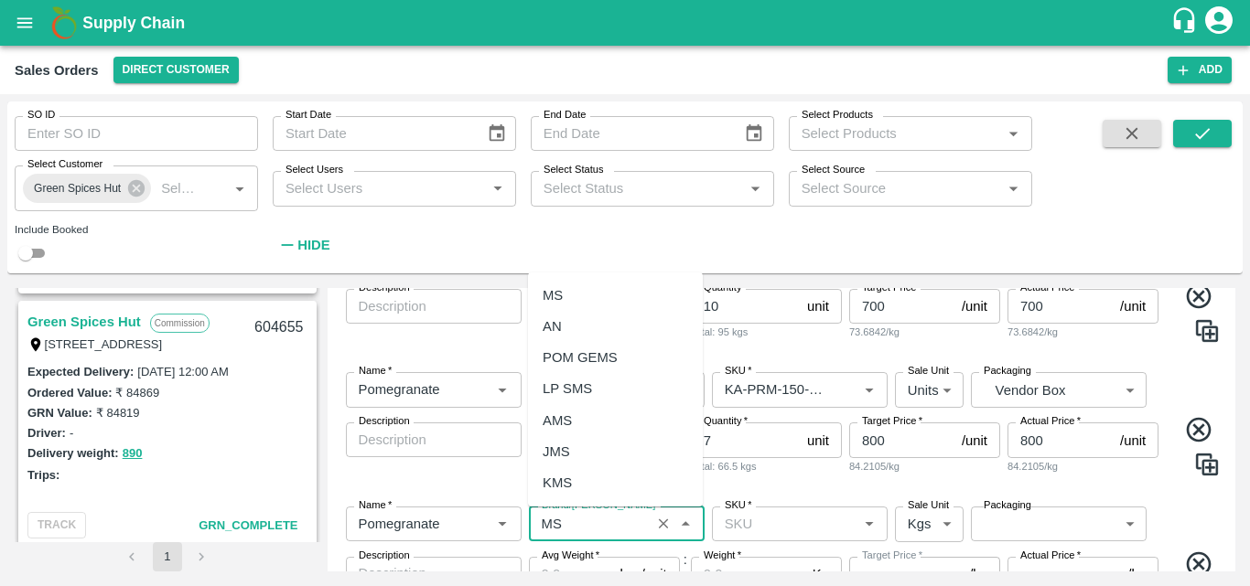
click at [585, 298] on div "MS" at bounding box center [615, 295] width 175 height 31
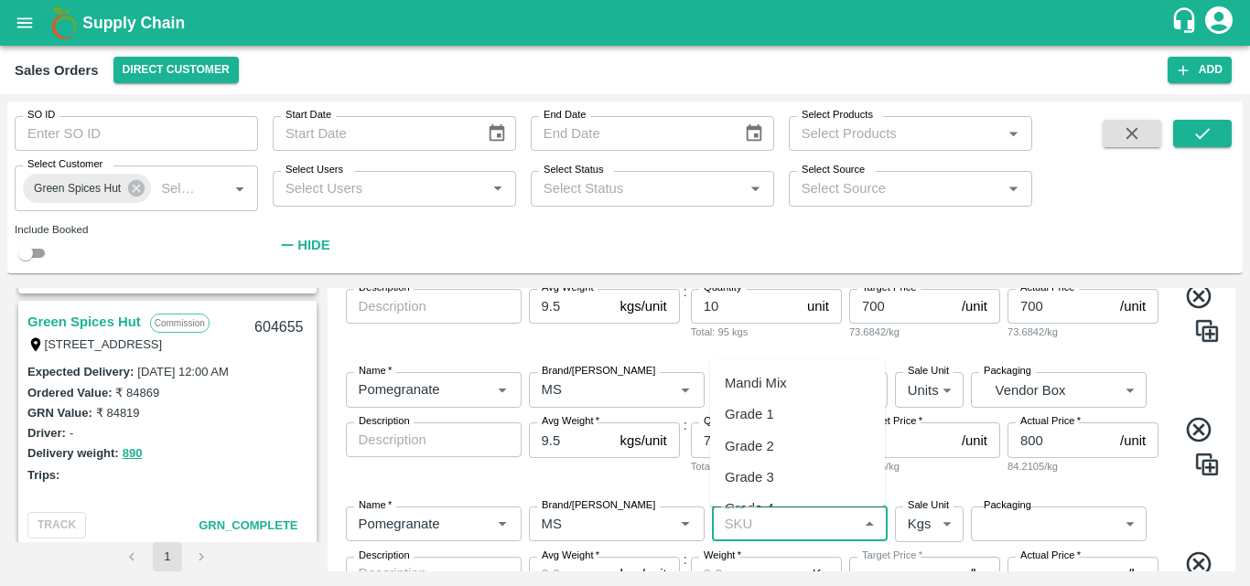
click at [759, 522] on input "SKU   *" at bounding box center [784, 524] width 134 height 24
click at [803, 395] on div "KA-PRM-180-220" at bounding box center [778, 390] width 107 height 20
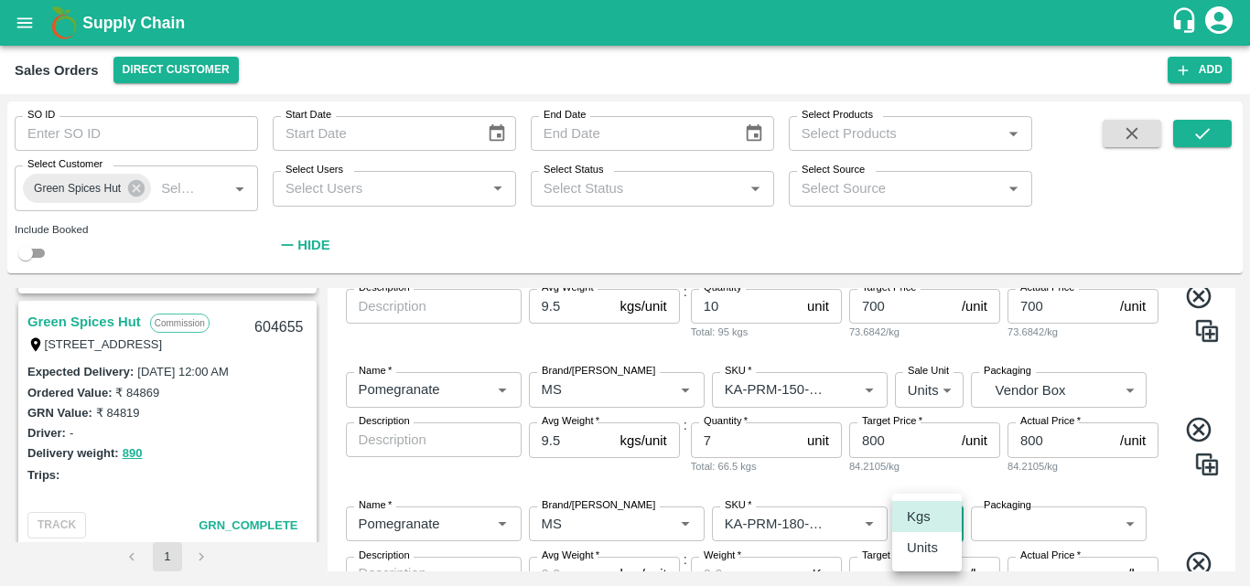
click at [941, 522] on body "Supply Chain Sales Orders Direct Customer Add SO ID SO ID Start Date Start Date…" at bounding box center [625, 293] width 1250 height 586
click at [938, 552] on div "Units" at bounding box center [927, 548] width 40 height 20
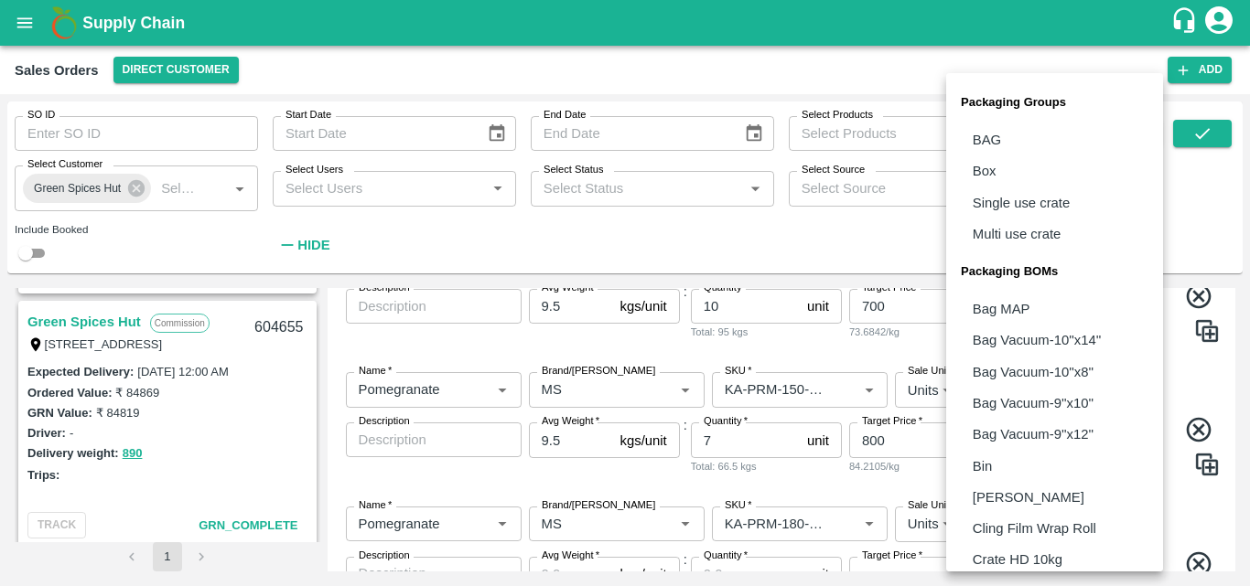
click at [1010, 528] on body "Supply Chain Sales Orders Direct Customer Add SO ID SO ID Start Date Start Date…" at bounding box center [625, 293] width 1250 height 586
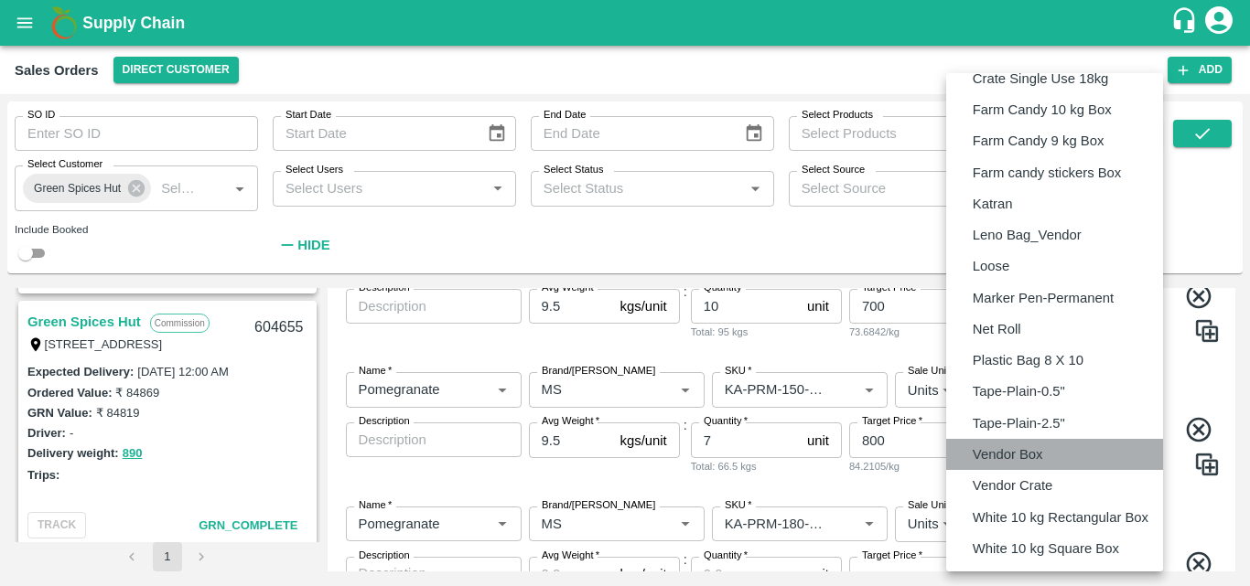
click at [1008, 455] on p "Vendor Box" at bounding box center [1007, 455] width 70 height 20
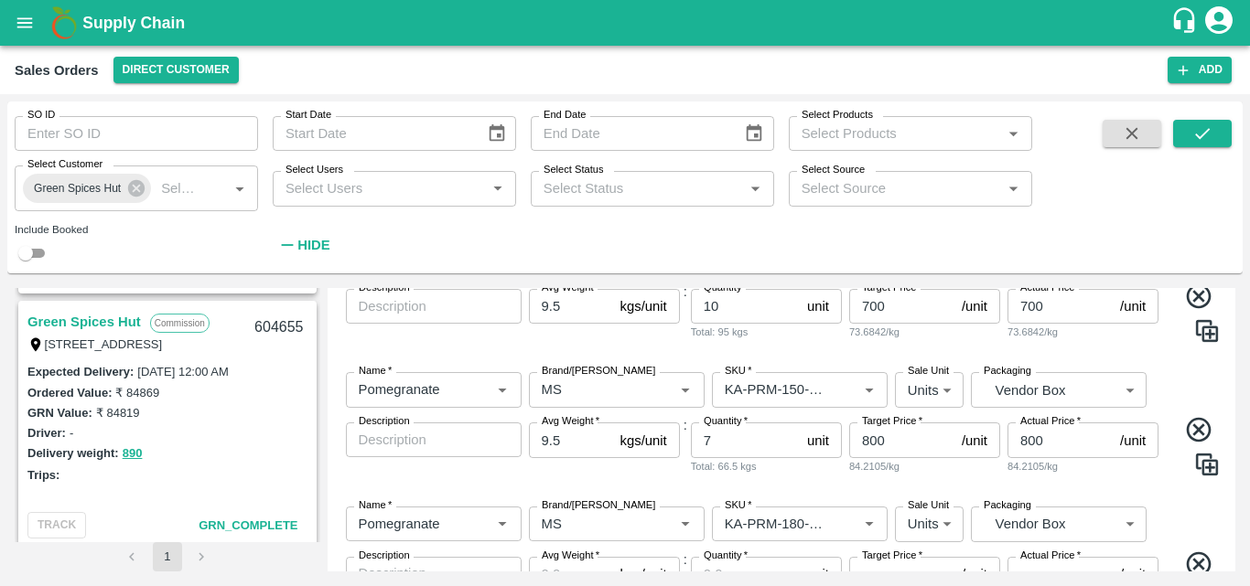
click at [1196, 511] on div "Name   * Name   * Brand/[PERSON_NAME]/[PERSON_NAME]   * SKU   * Sale Unit Units…" at bounding box center [782, 576] width 894 height 169
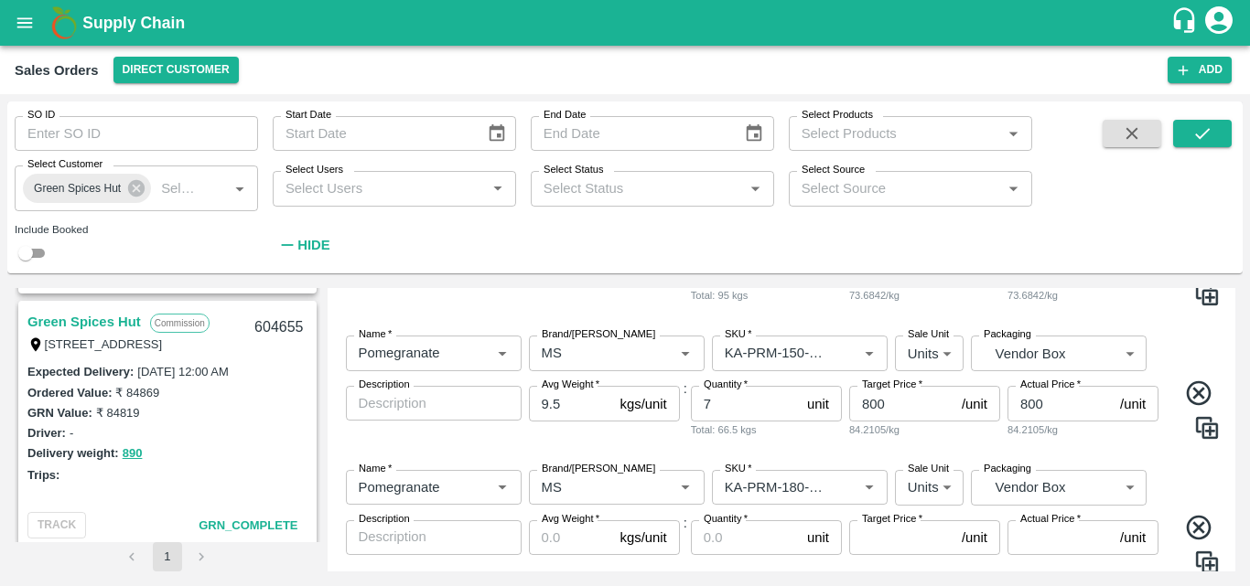
scroll to position [499, 0]
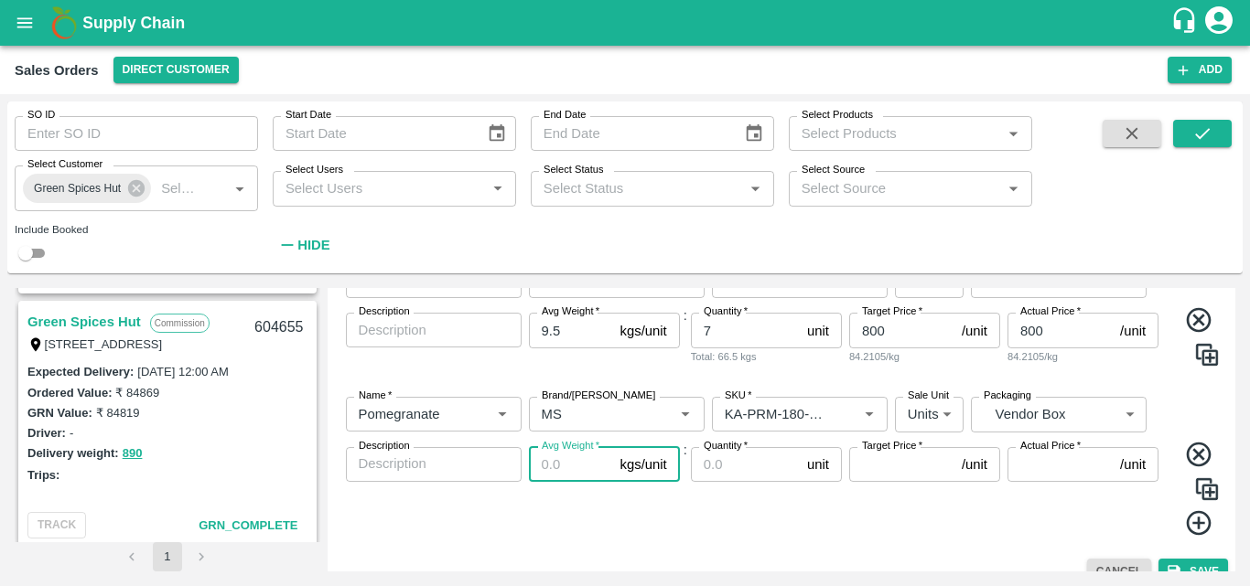
click at [566, 460] on input "Avg Weight   *" at bounding box center [571, 464] width 84 height 35
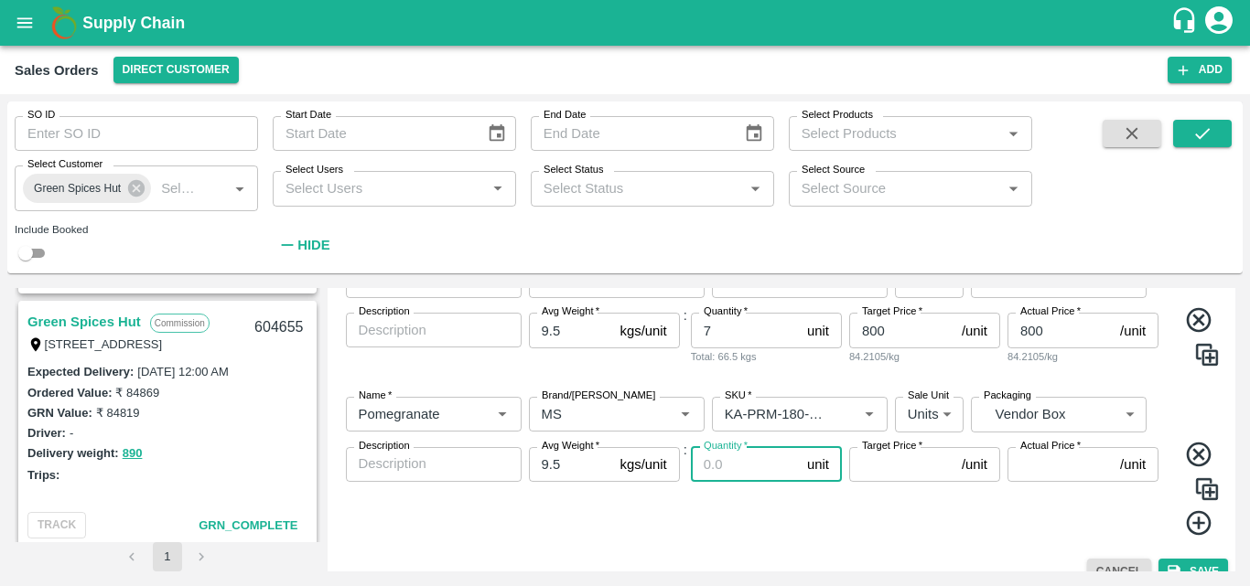
click at [720, 471] on input "Quantity   *" at bounding box center [745, 464] width 109 height 35
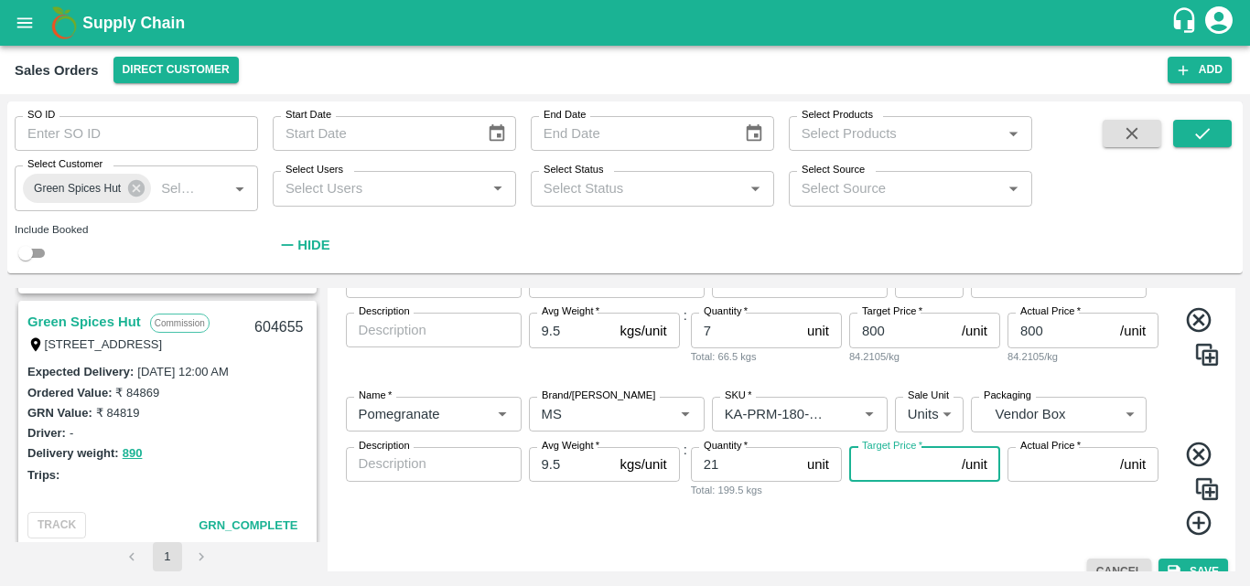
click at [884, 467] on input "Target Price   *" at bounding box center [901, 464] width 105 height 35
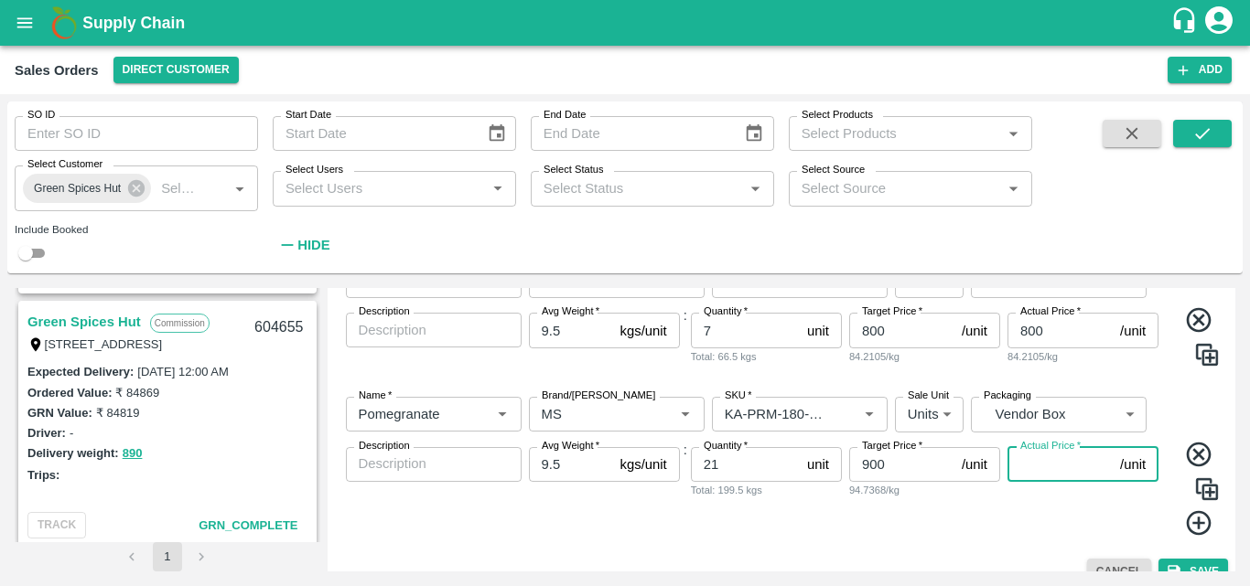
click at [1052, 471] on input "Actual Price   *" at bounding box center [1059, 464] width 105 height 35
click at [1198, 526] on icon at bounding box center [1199, 524] width 30 height 30
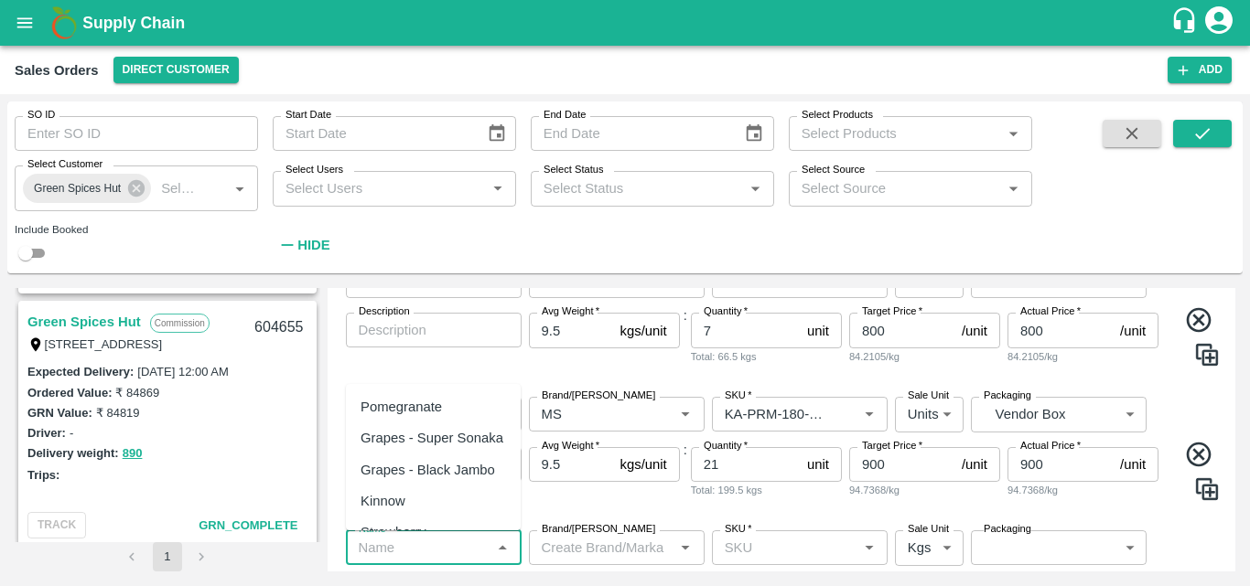
click at [430, 551] on input "Name   *" at bounding box center [418, 548] width 134 height 24
click at [430, 408] on div "Pomegranate" at bounding box center [400, 407] width 81 height 20
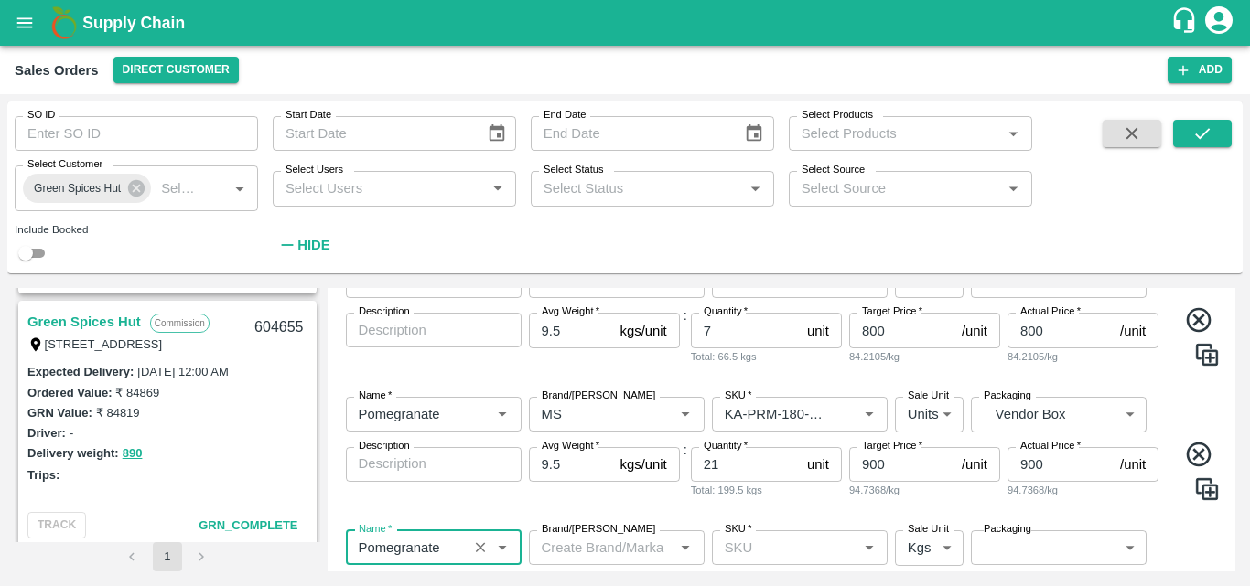
click at [575, 547] on input "Brand/[PERSON_NAME]" at bounding box center [601, 548] width 134 height 24
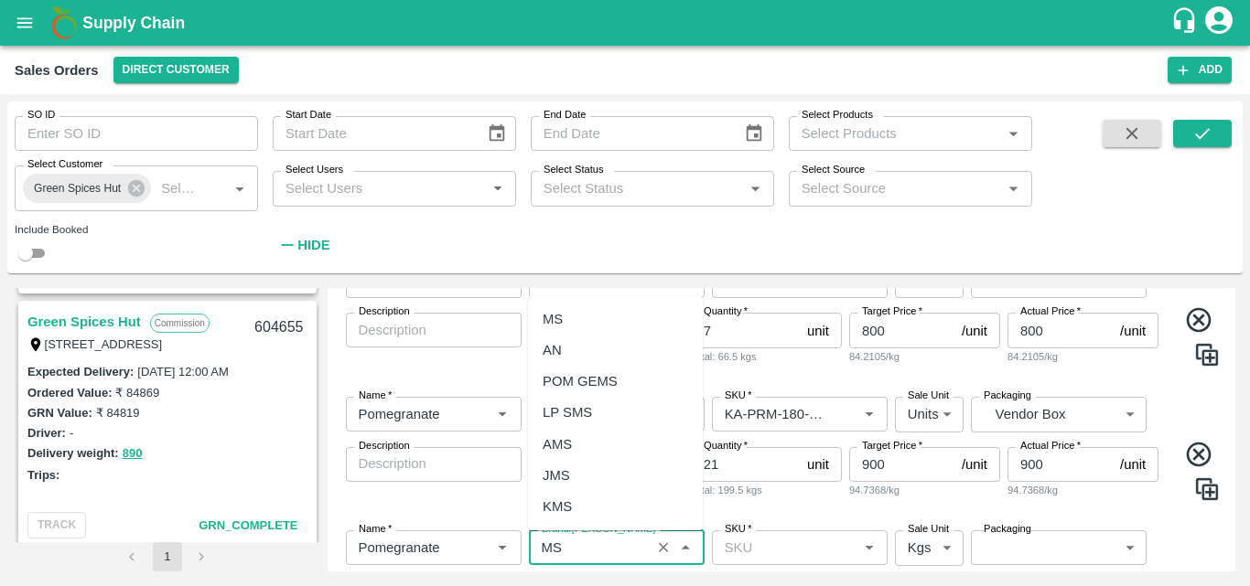
click at [583, 331] on div "MS" at bounding box center [615, 319] width 175 height 31
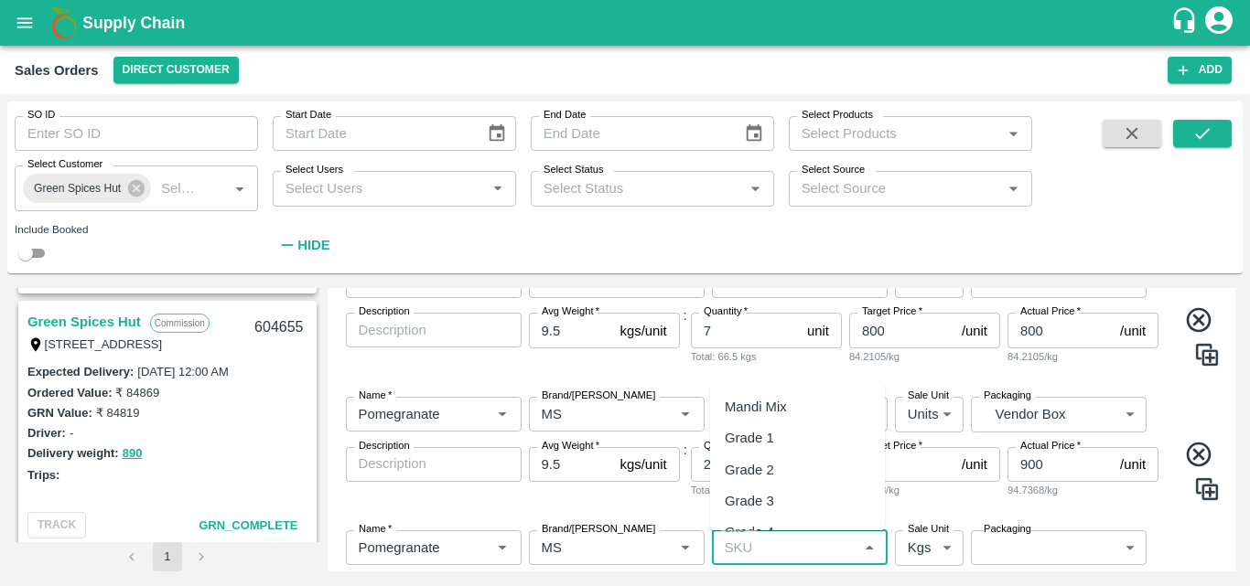
click at [755, 554] on input "SKU   *" at bounding box center [784, 548] width 134 height 24
click at [785, 519] on div "KA-PRM-220-250" at bounding box center [797, 507] width 175 height 31
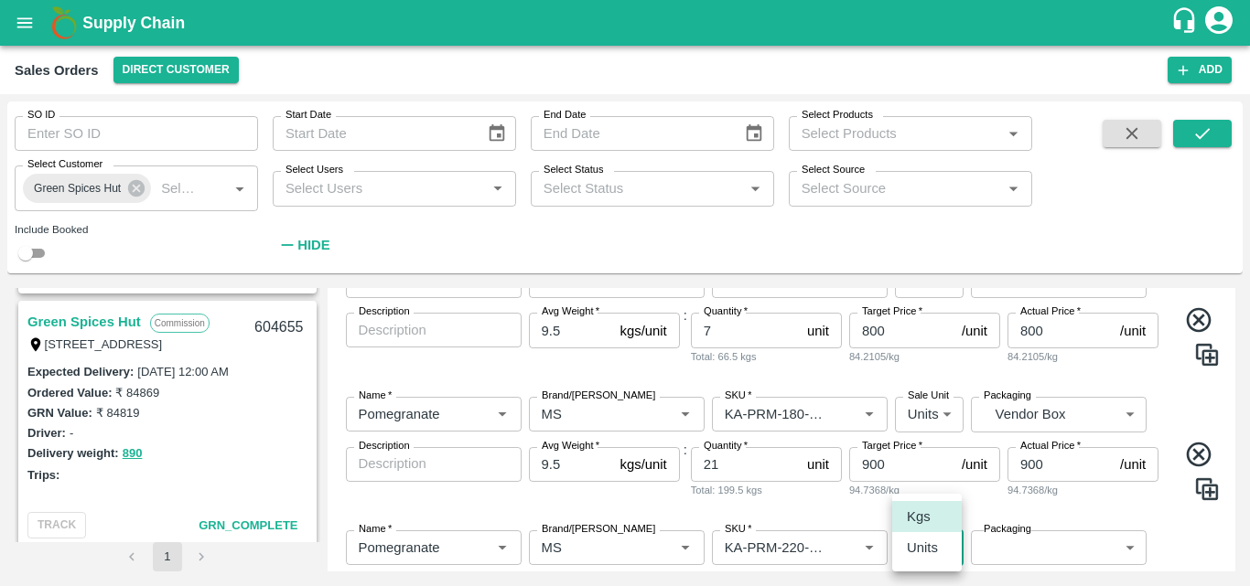
click at [912, 554] on body "Supply Chain Sales Orders Direct Customer Add SO ID SO ID Start Date Start Date…" at bounding box center [625, 293] width 1250 height 586
click at [922, 554] on p "Units" at bounding box center [922, 548] width 31 height 20
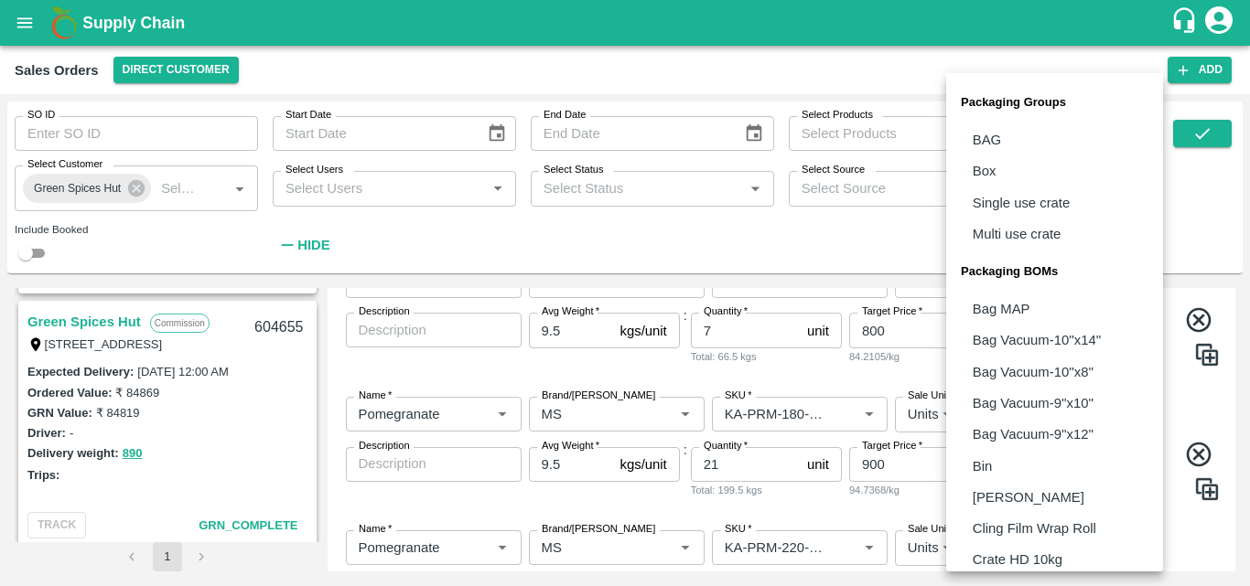
click at [1010, 550] on body "Supply Chain Sales Orders Direct Customer Add SO ID SO ID Start Date Start Date…" at bounding box center [625, 293] width 1250 height 586
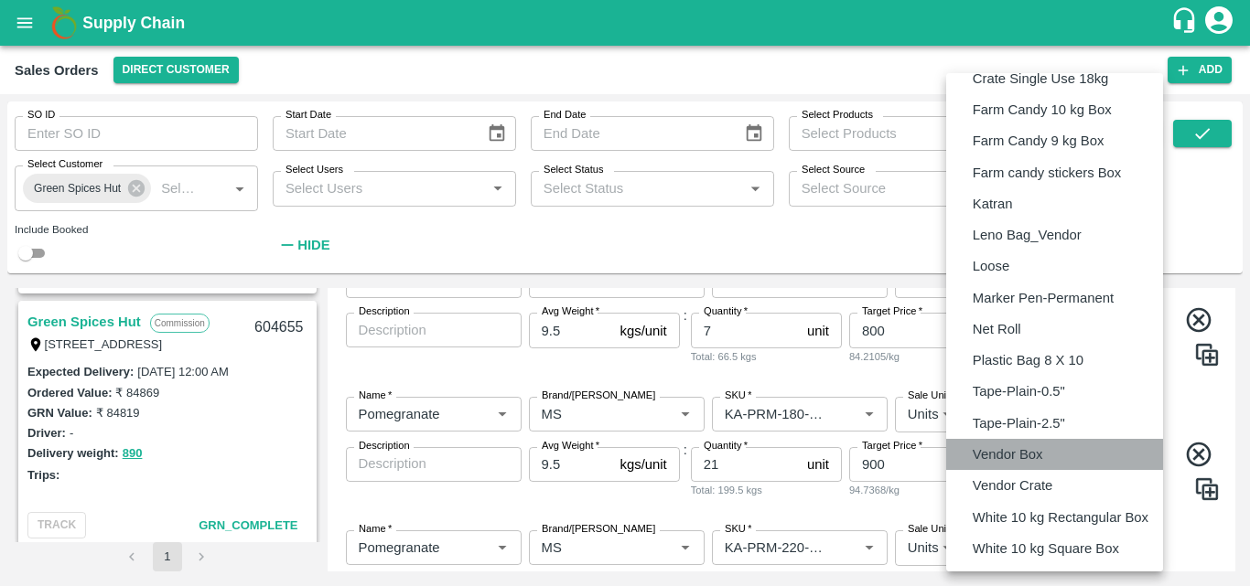
click at [1025, 446] on p "Vendor Box" at bounding box center [1007, 455] width 70 height 20
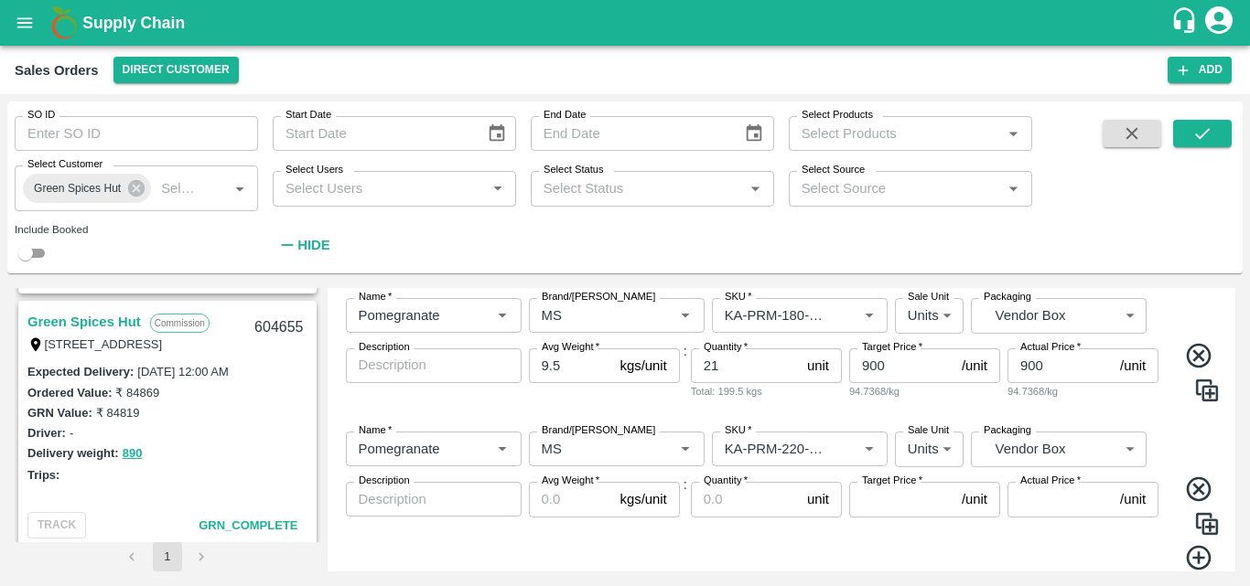
scroll to position [657, 0]
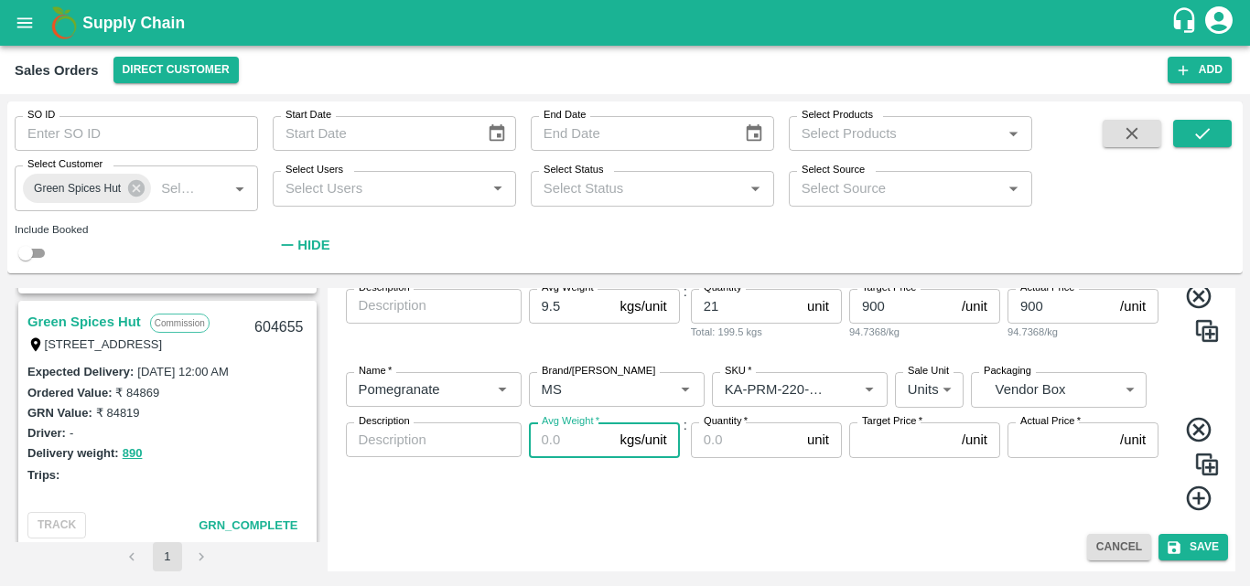
click at [559, 445] on input "Avg Weight   *" at bounding box center [571, 440] width 84 height 35
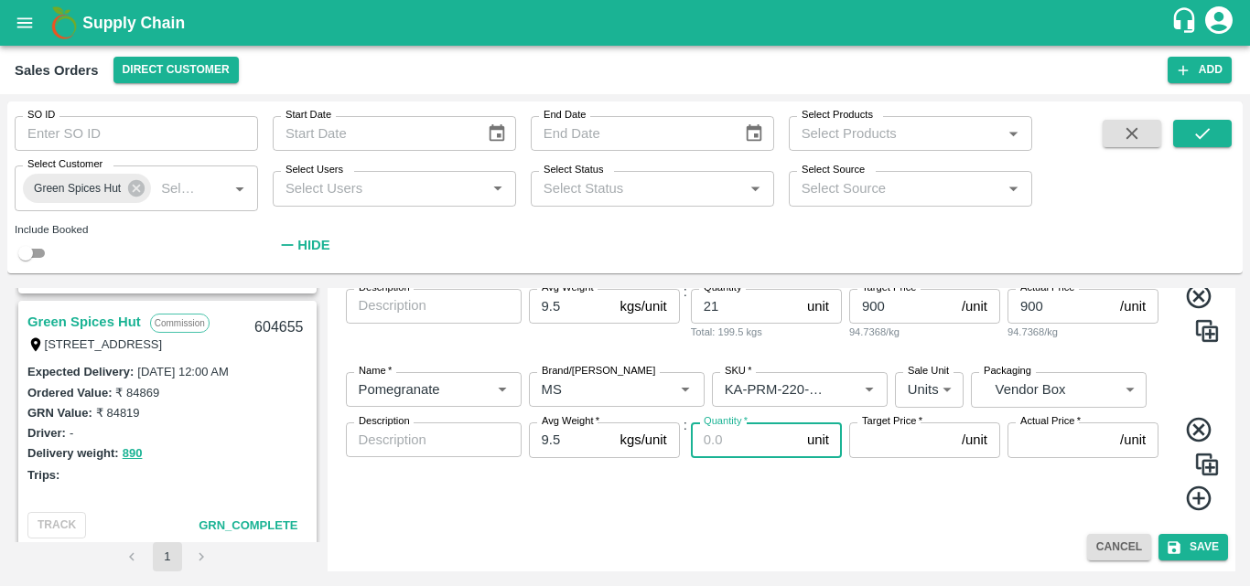
click at [741, 439] on input "Quantity   *" at bounding box center [745, 440] width 109 height 35
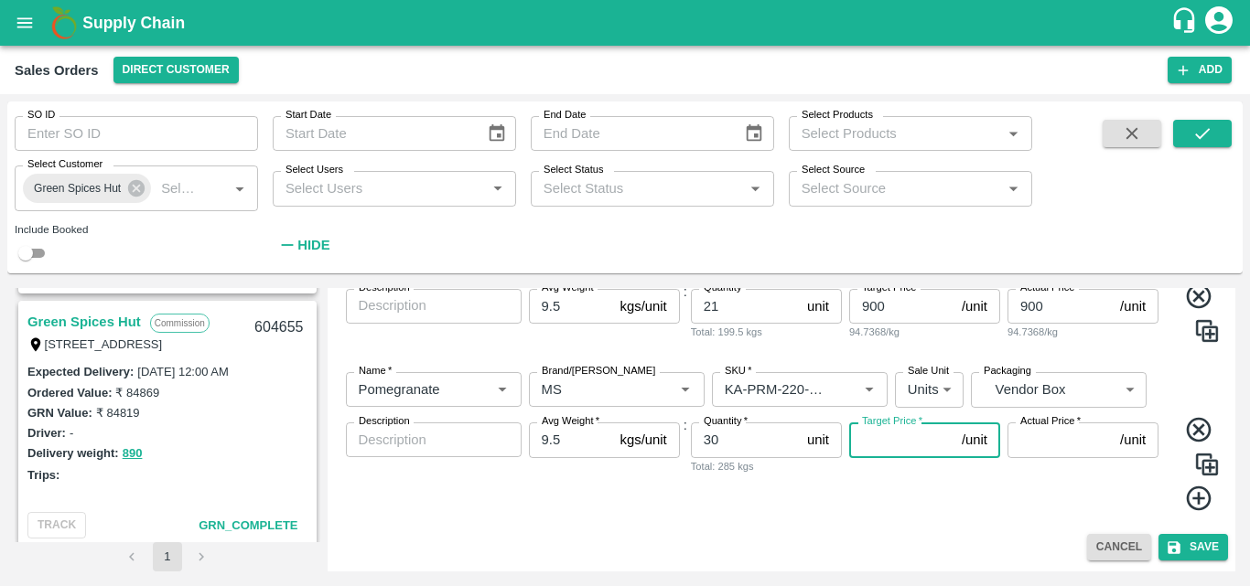
click at [875, 436] on input "Target Price   *" at bounding box center [901, 440] width 105 height 35
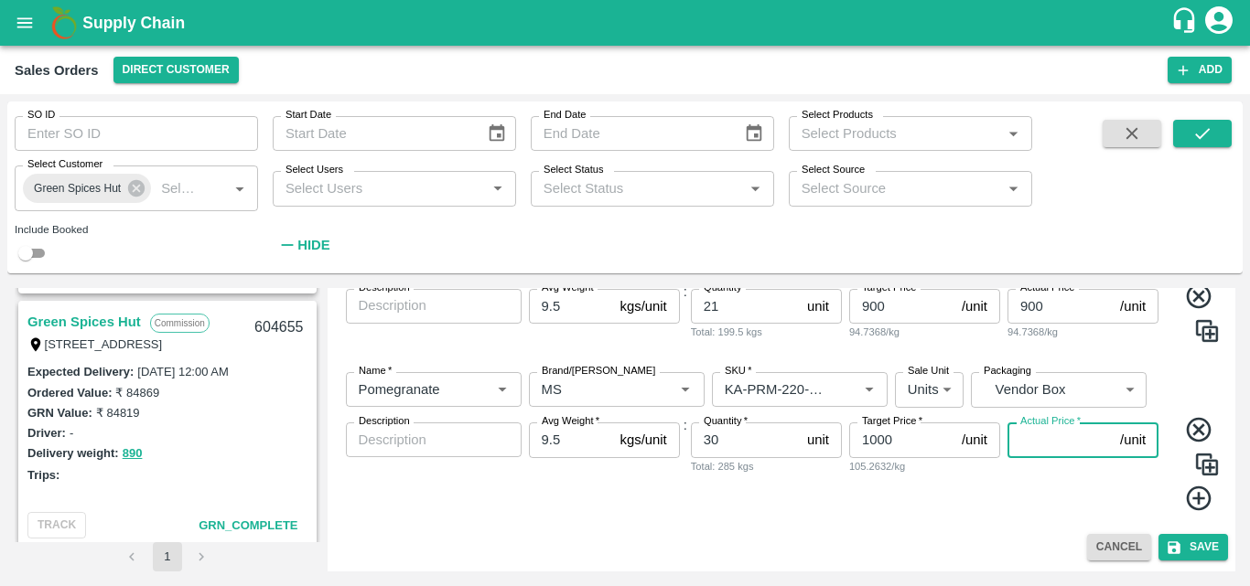
click at [1051, 444] on input "Actual Price   *" at bounding box center [1059, 440] width 105 height 35
click at [1191, 487] on icon at bounding box center [1199, 499] width 30 height 30
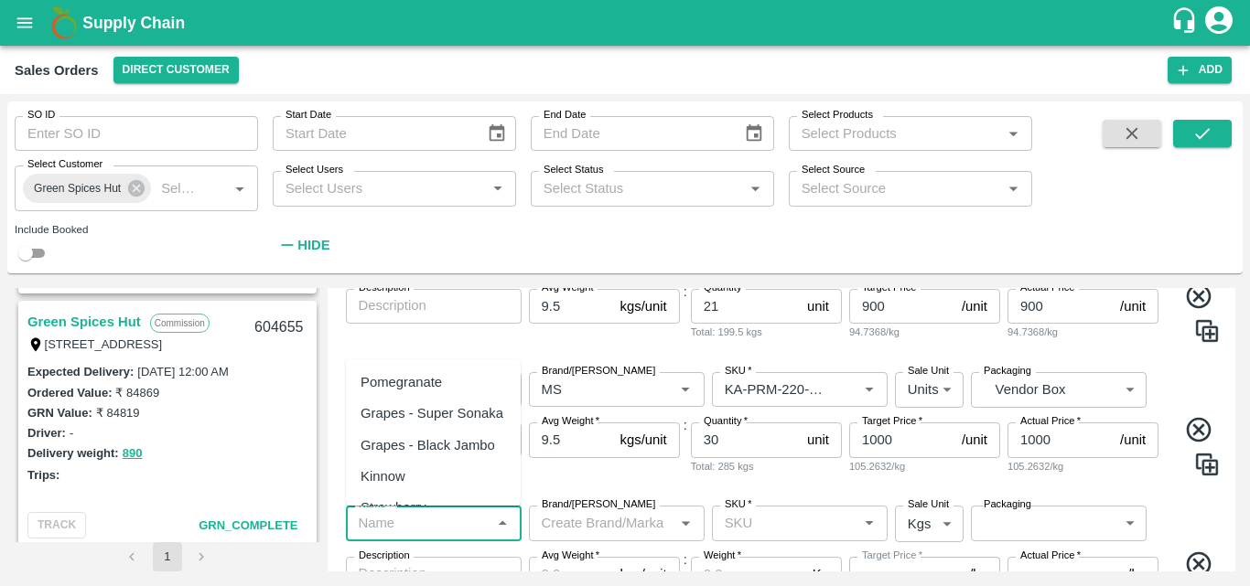
click at [414, 530] on input "Name   *" at bounding box center [418, 523] width 134 height 24
click at [410, 393] on div "Pomegranate" at bounding box center [433, 382] width 175 height 31
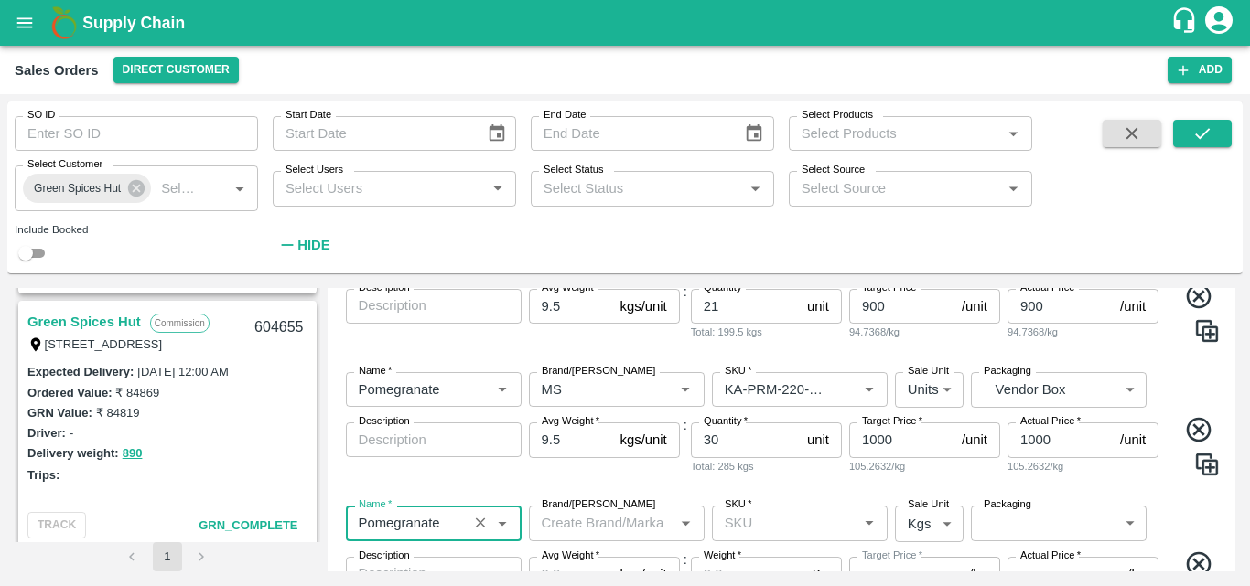
click at [586, 536] on div "Brand/[PERSON_NAME]" at bounding box center [617, 523] width 176 height 35
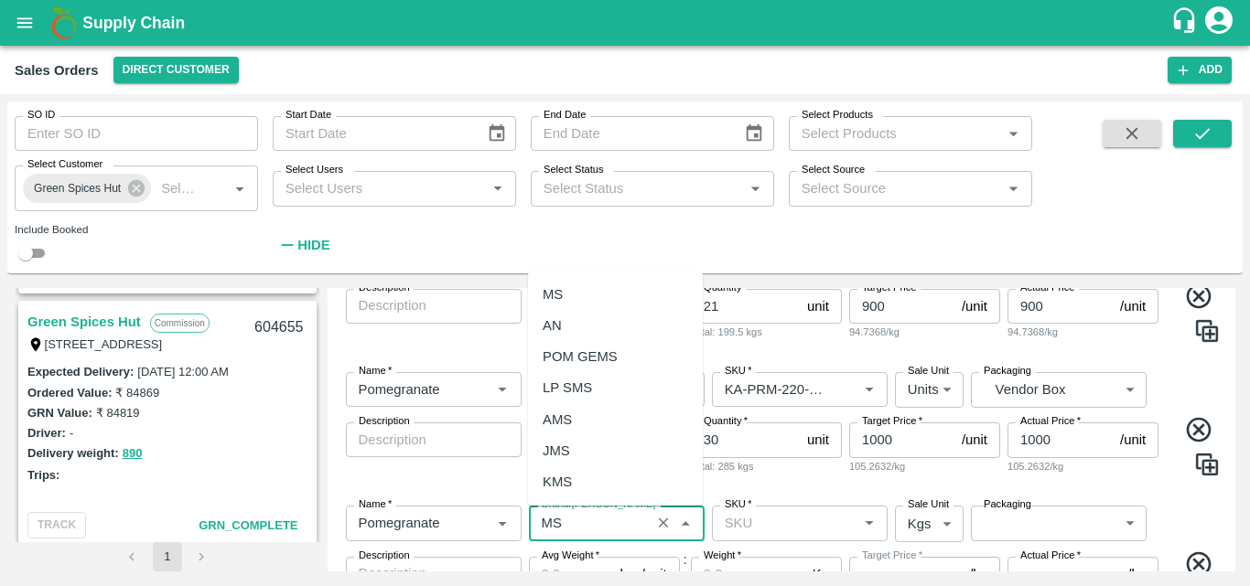
click at [592, 301] on div "MS" at bounding box center [615, 294] width 175 height 31
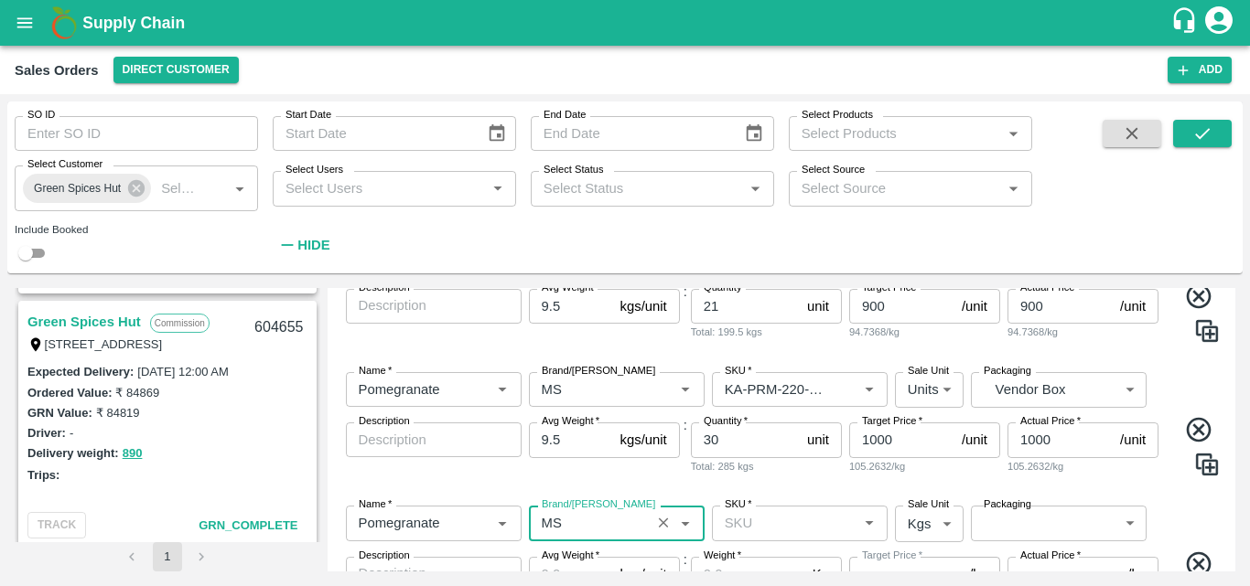
click at [736, 527] on input "SKU   *" at bounding box center [784, 523] width 134 height 24
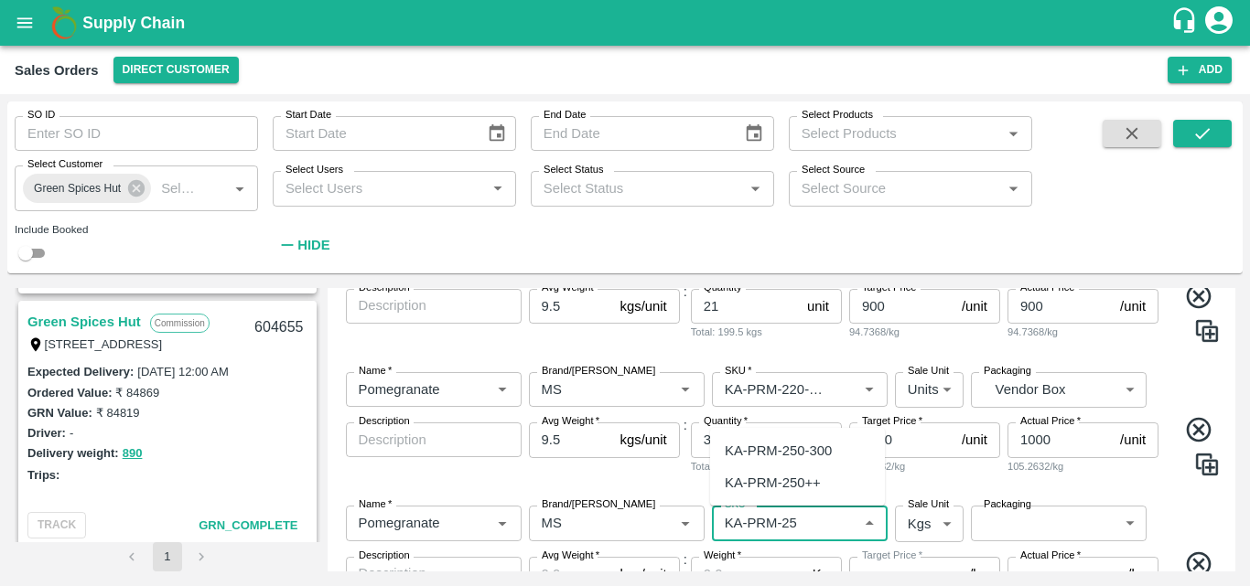
click at [763, 443] on div "KA-PRM-250-300" at bounding box center [778, 451] width 107 height 20
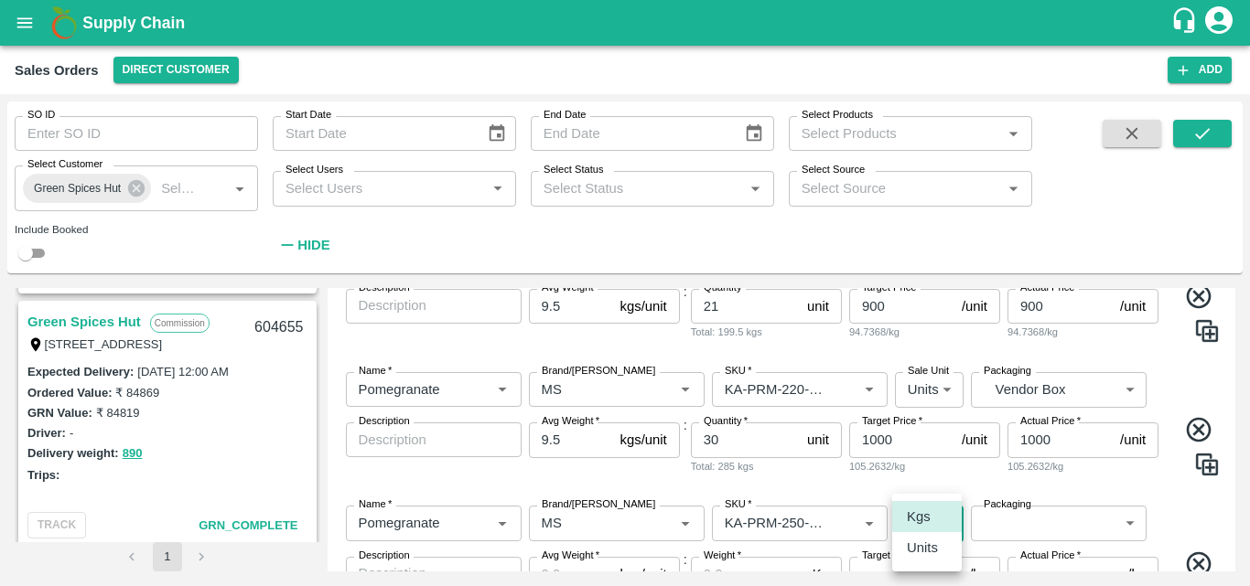
click at [921, 527] on body "Supply Chain Sales Orders Direct Customer Add SO ID SO ID Start Date Start Date…" at bounding box center [625, 293] width 1250 height 586
click at [926, 551] on p "Units" at bounding box center [922, 548] width 31 height 20
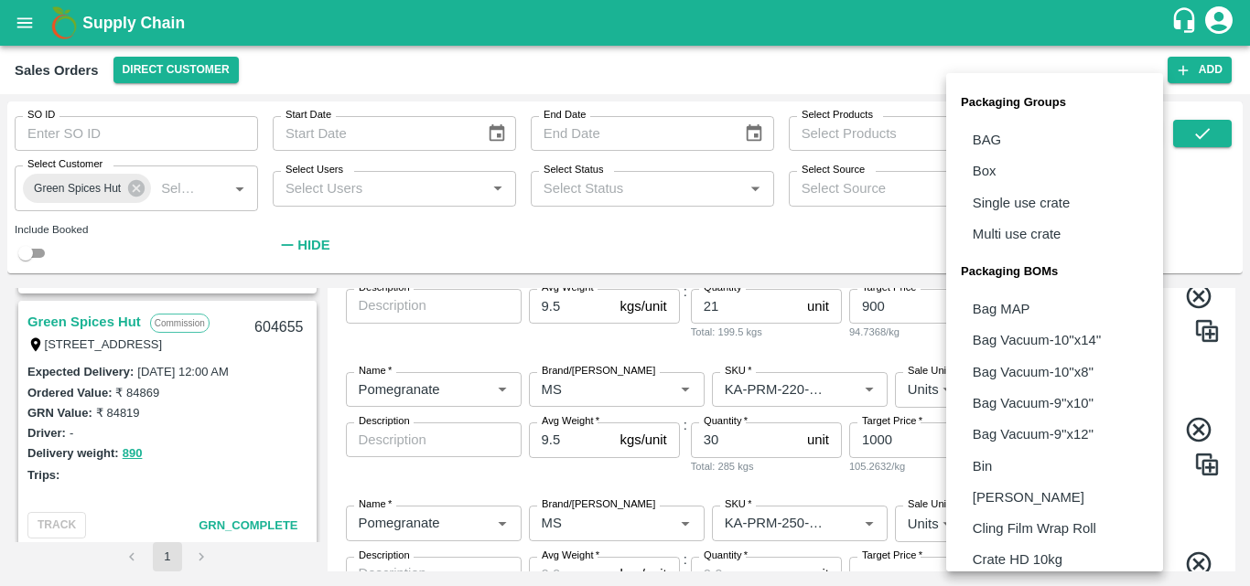
click at [1019, 516] on body "Supply Chain Sales Orders Direct Customer Add SO ID SO ID Start Date Start Date…" at bounding box center [625, 293] width 1250 height 586
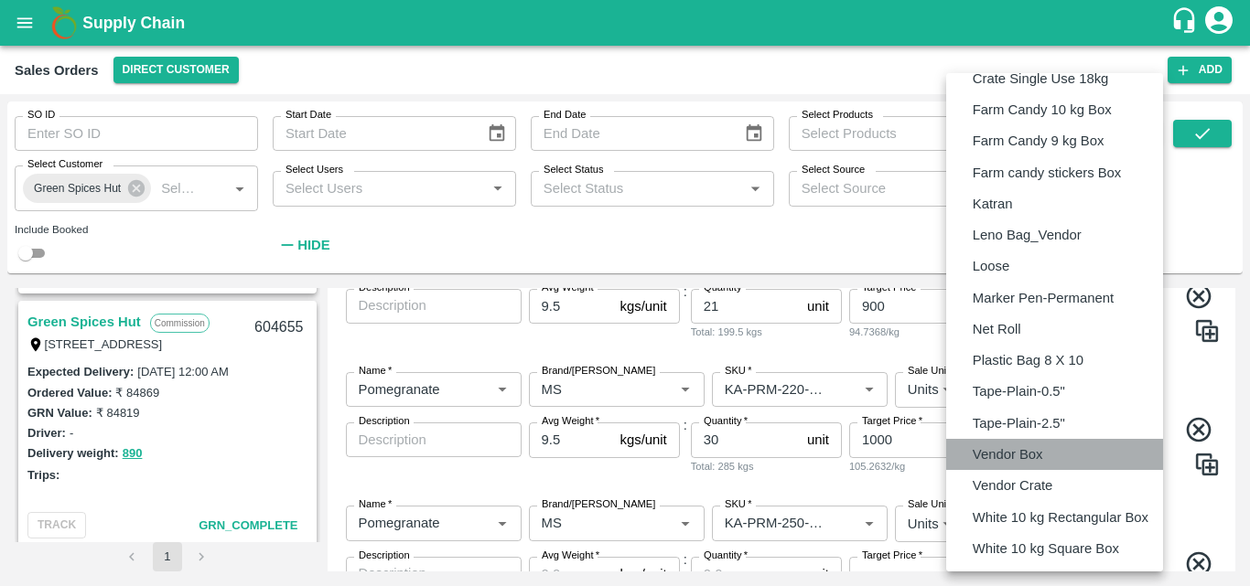
click at [1017, 448] on p "Vendor Box" at bounding box center [1007, 455] width 70 height 20
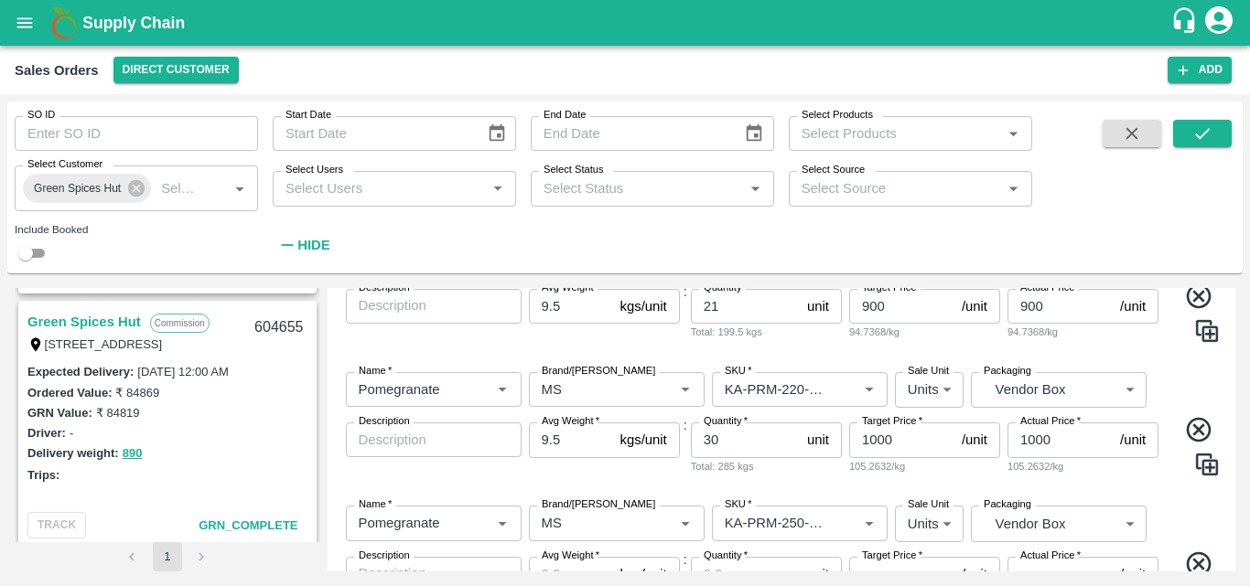
click at [1183, 493] on div "Name   * Name   * Brand/[PERSON_NAME]/[PERSON_NAME]   * SKU   * Sale Unit Units…" at bounding box center [782, 575] width 894 height 169
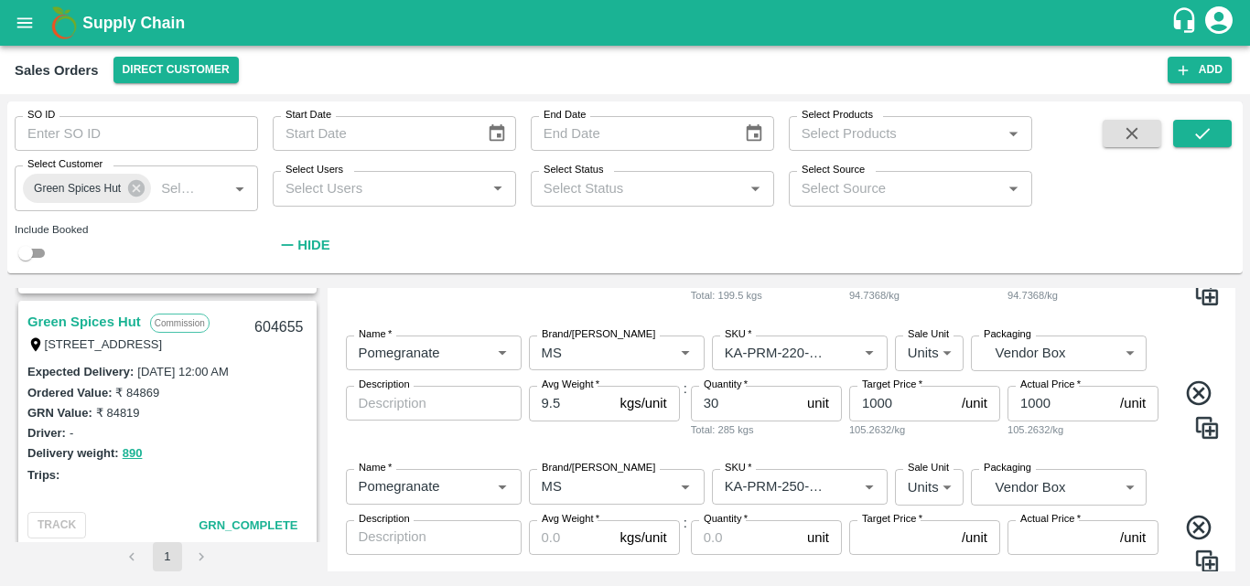
scroll to position [767, 0]
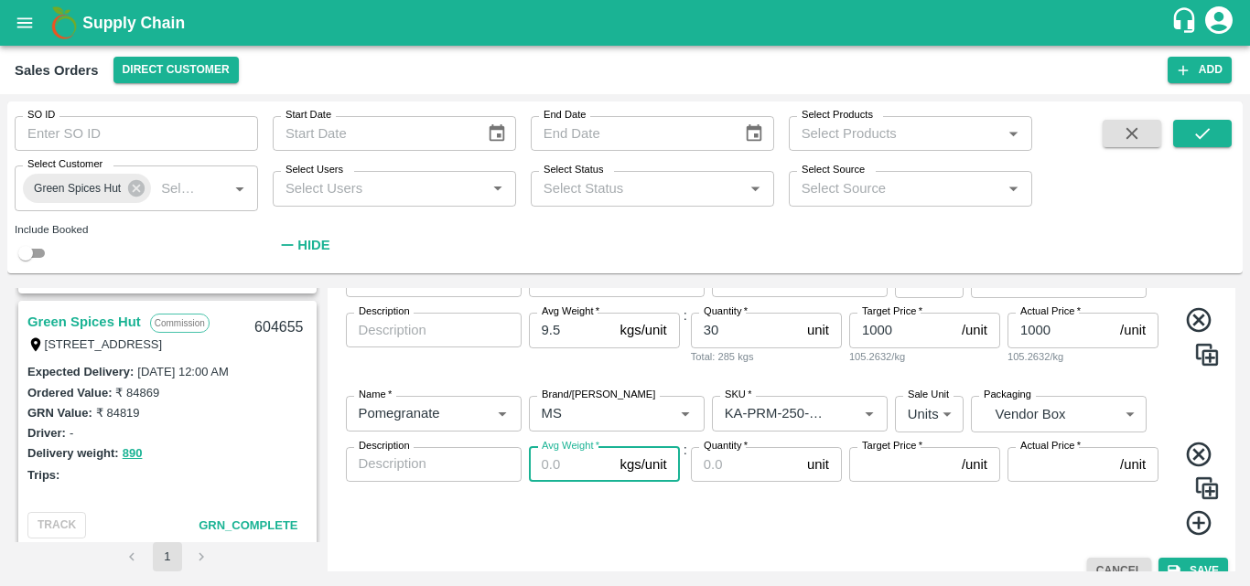
click at [540, 464] on input "Avg Weight   *" at bounding box center [571, 464] width 84 height 35
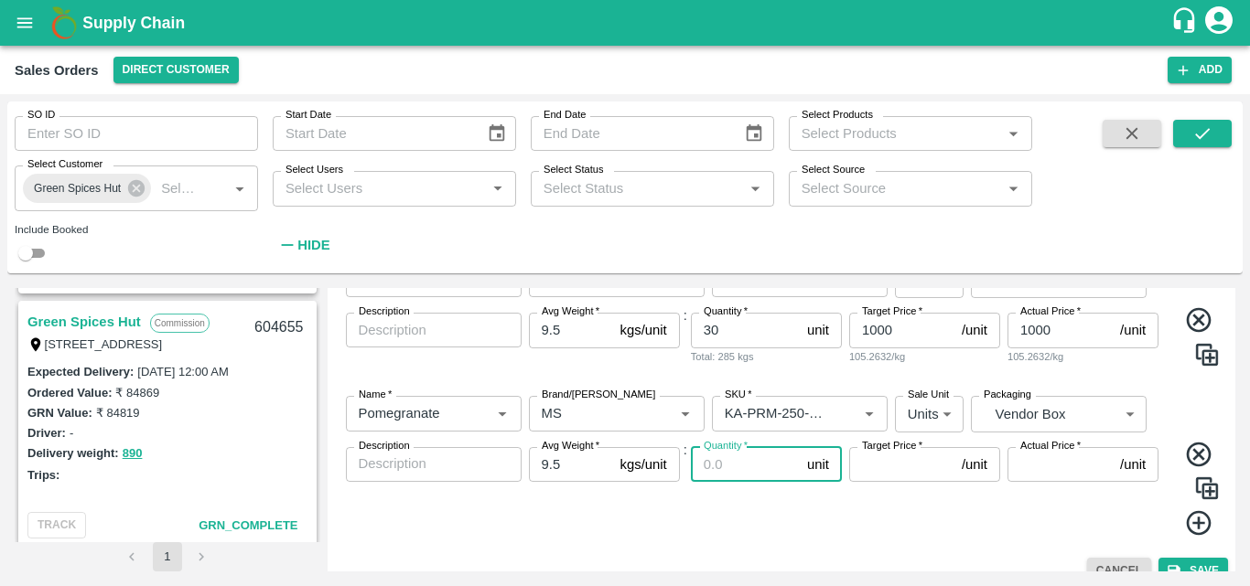
click at [756, 467] on input "Quantity   *" at bounding box center [745, 464] width 109 height 35
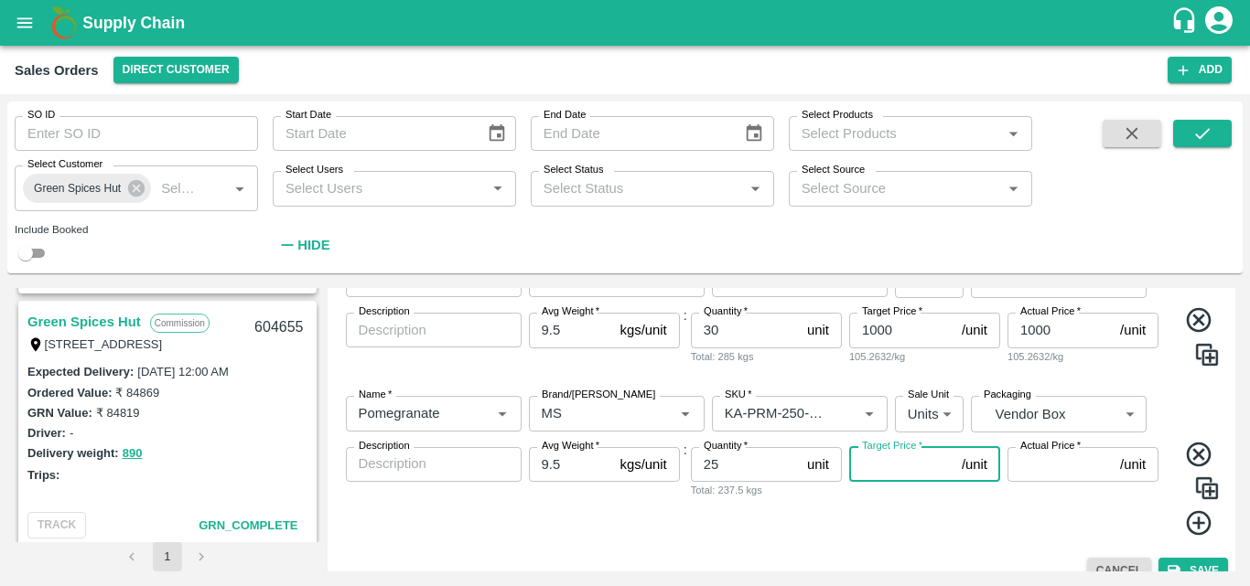
click at [879, 470] on input "Target Price   *" at bounding box center [901, 464] width 105 height 35
click at [830, 516] on div "Quantity   * 25 unit Quantity Total: 237.5 kgs" at bounding box center [766, 492] width 151 height 90
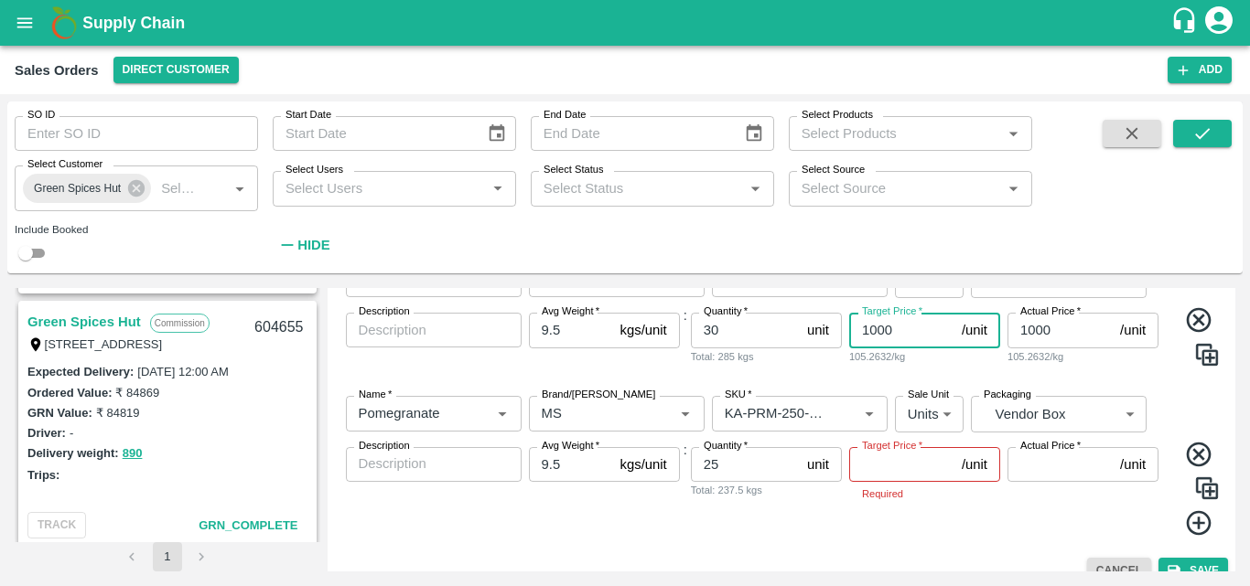
click at [884, 332] on input "1000" at bounding box center [901, 330] width 105 height 35
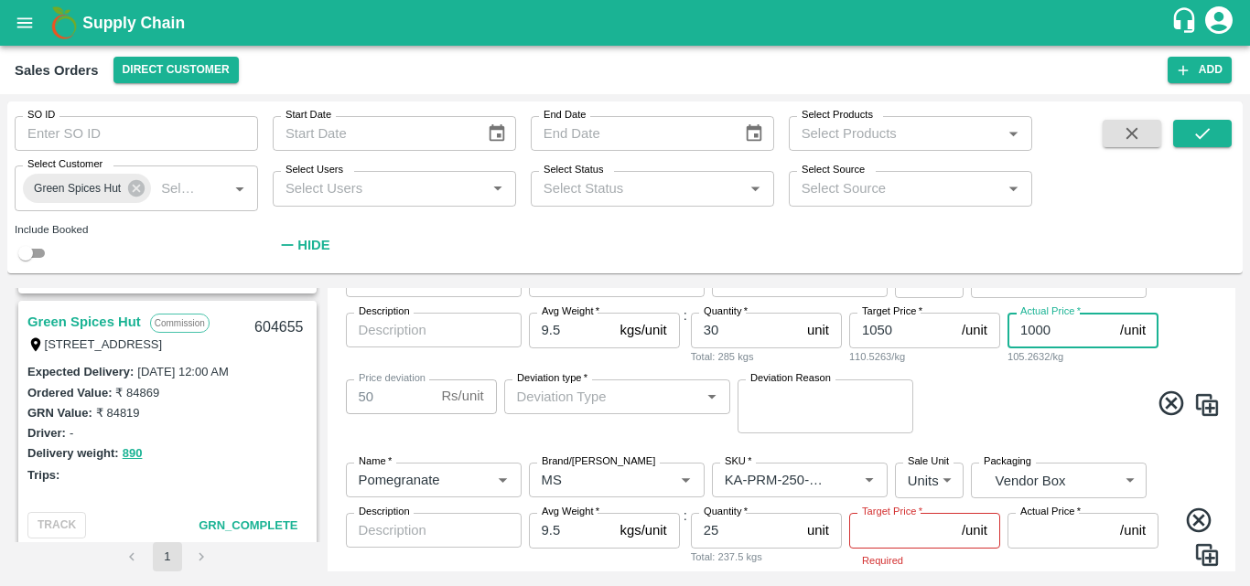
click at [1042, 328] on input "1000" at bounding box center [1059, 330] width 105 height 35
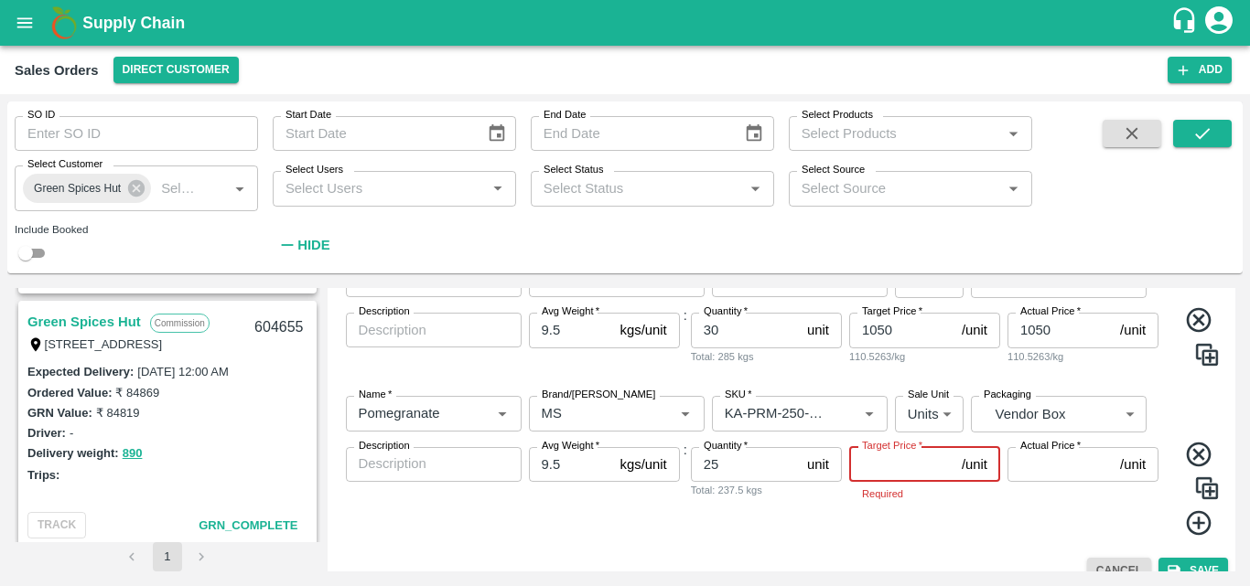
click at [904, 466] on input "Target Price   *" at bounding box center [901, 464] width 105 height 35
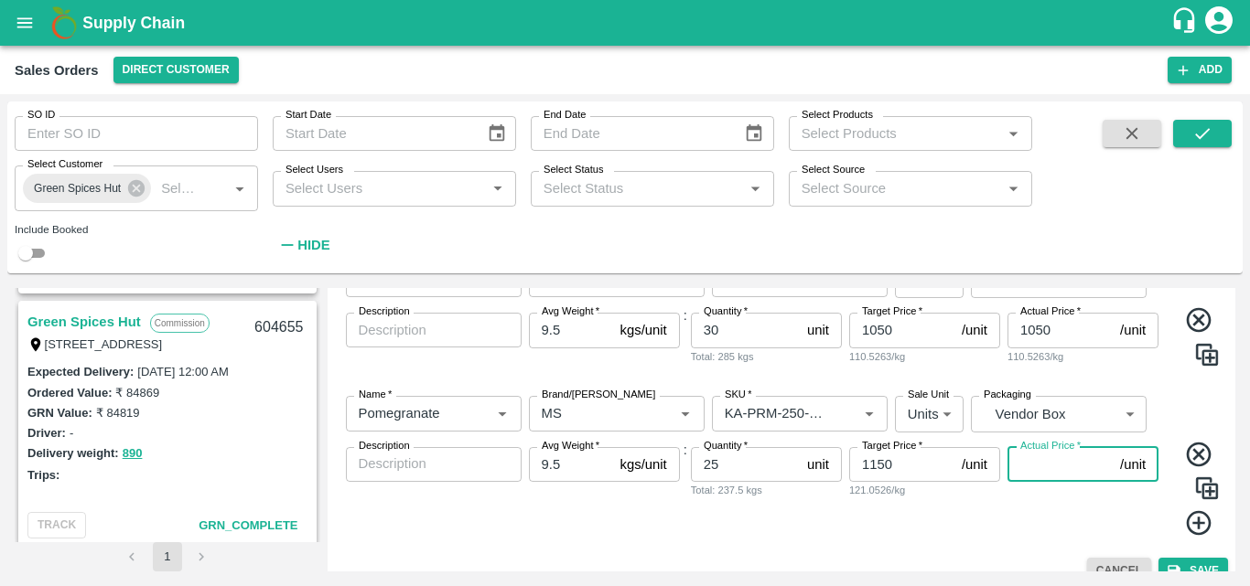
click at [1064, 472] on input "Actual Price   *" at bounding box center [1059, 464] width 105 height 35
click at [1198, 521] on icon at bounding box center [1199, 524] width 30 height 30
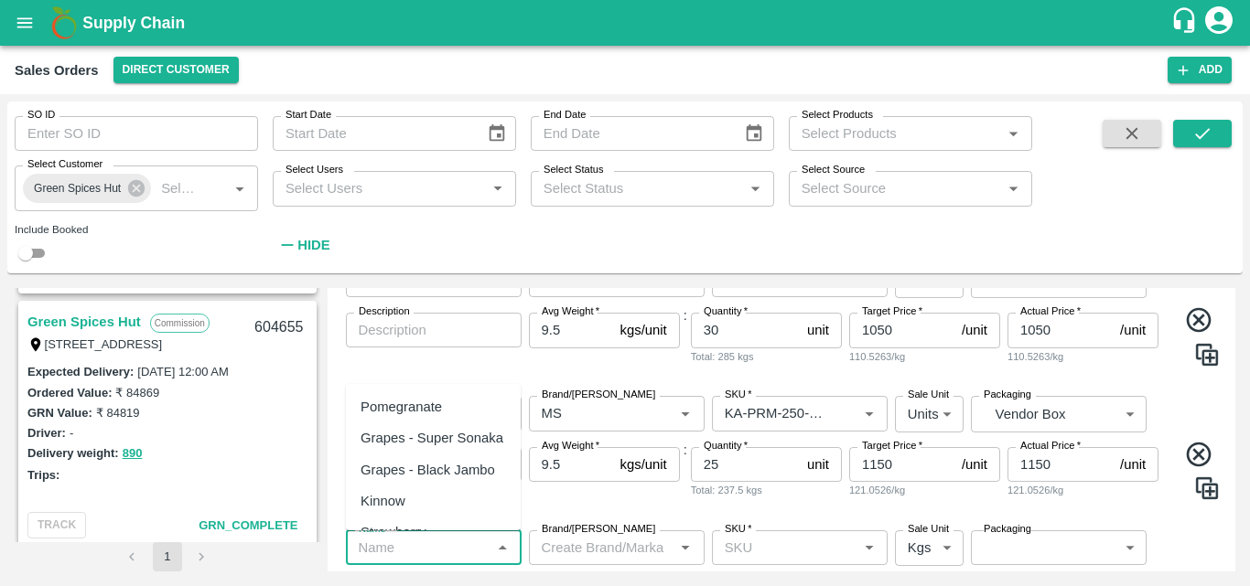
click at [461, 554] on input "Name   *" at bounding box center [418, 548] width 134 height 24
click at [443, 416] on div "Pomegranate" at bounding box center [433, 407] width 175 height 31
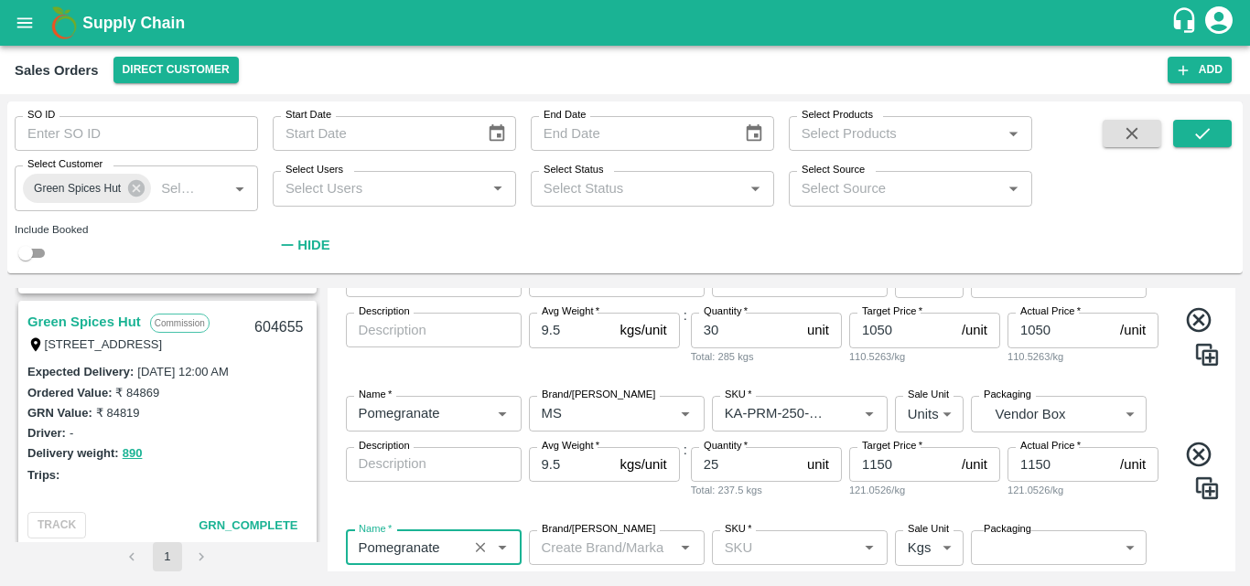
click at [591, 552] on input "Brand/[PERSON_NAME]" at bounding box center [601, 548] width 134 height 24
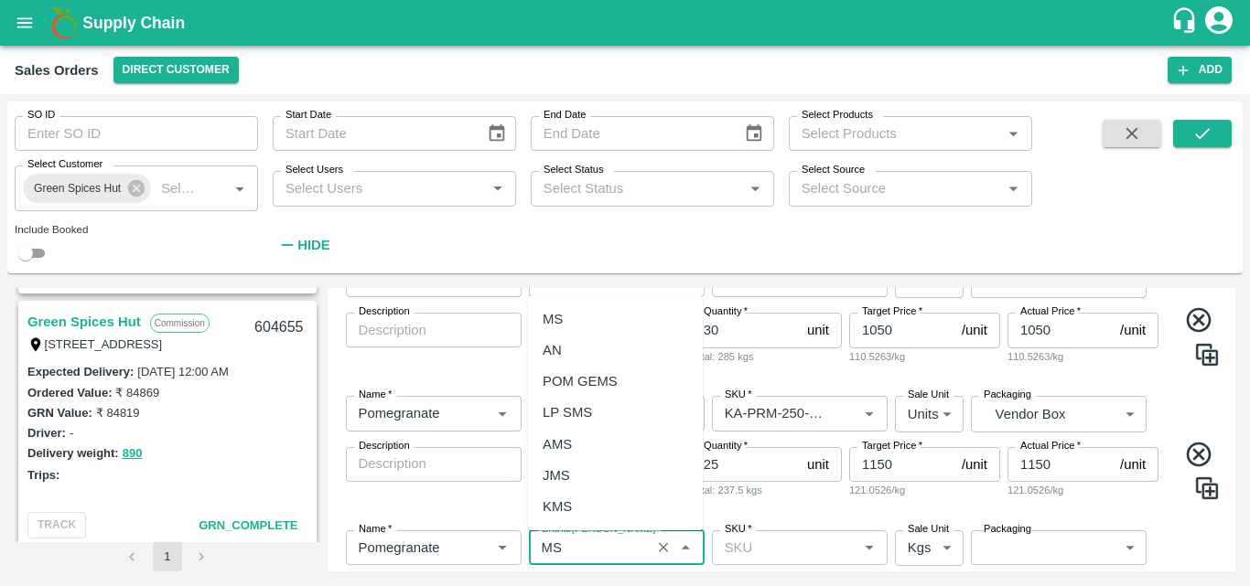
click at [639, 315] on div "MS" at bounding box center [615, 319] width 175 height 31
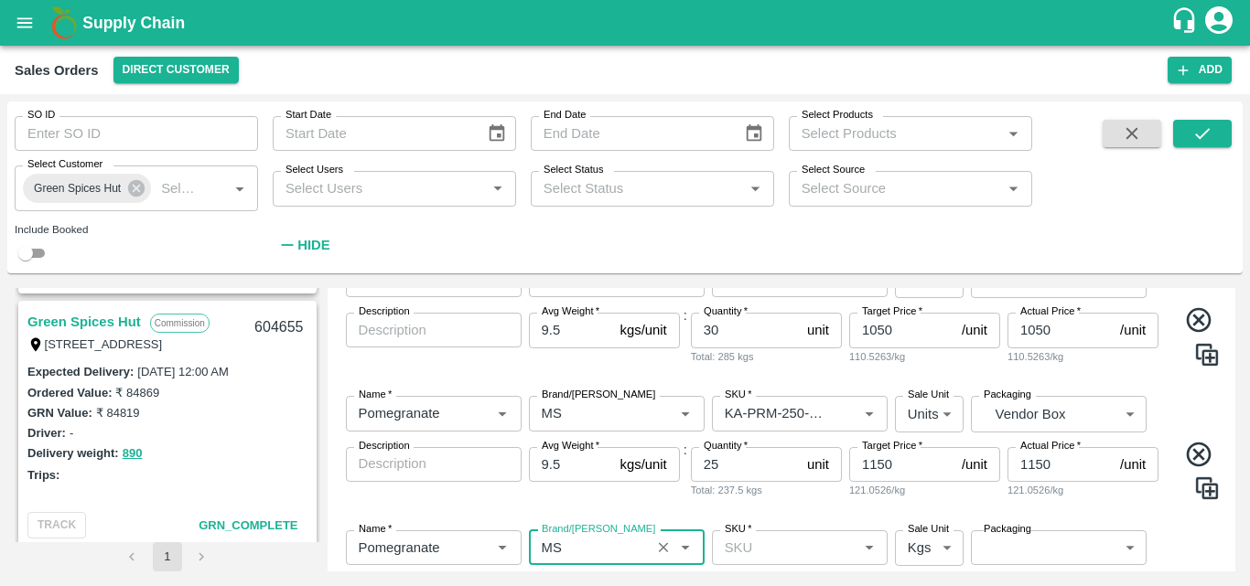
click at [747, 544] on input "SKU   *" at bounding box center [784, 548] width 134 height 24
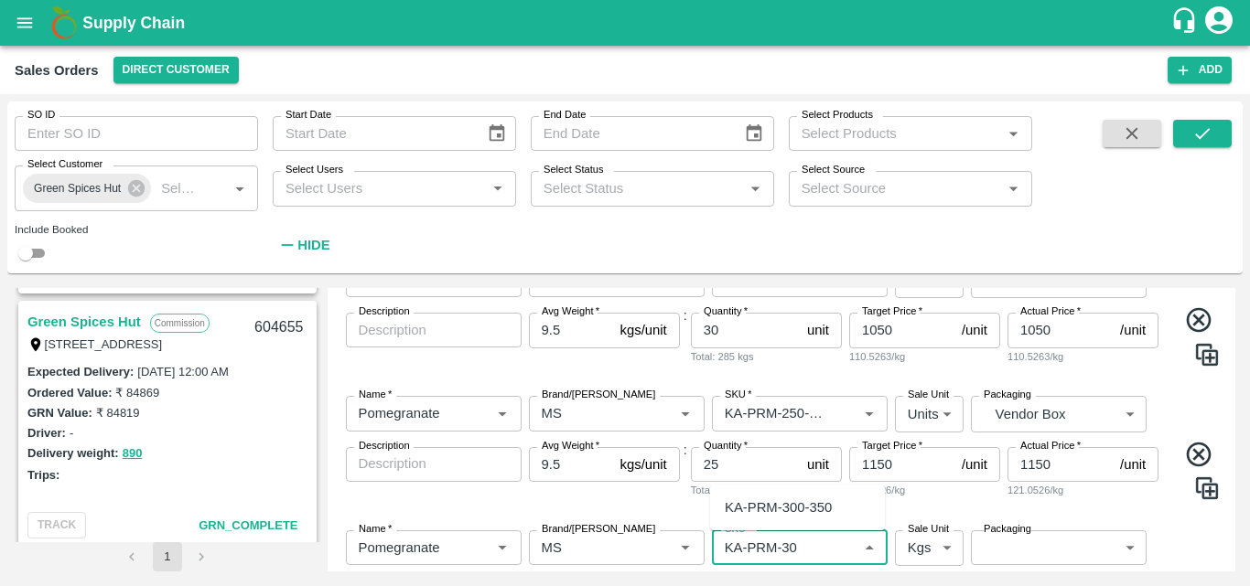
click at [788, 499] on div "KA-PRM-300-350" at bounding box center [778, 508] width 107 height 20
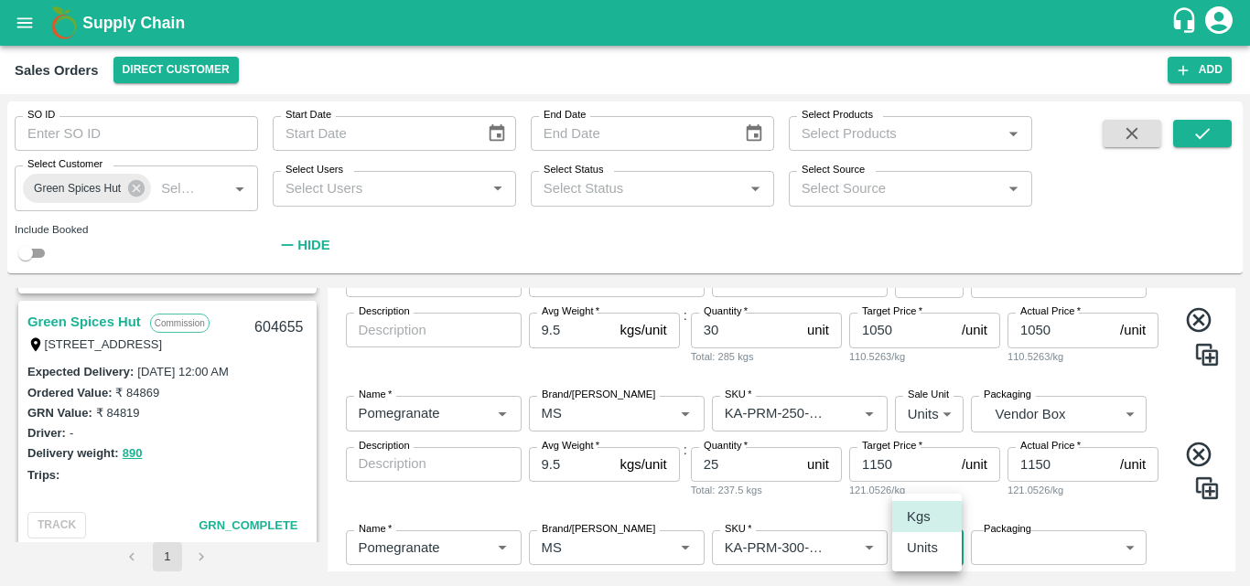
click at [916, 540] on body "Supply Chain Sales Orders Direct Customer Add SO ID SO ID Start Date Start Date…" at bounding box center [625, 293] width 1250 height 586
click at [914, 554] on li "Units" at bounding box center [927, 547] width 70 height 31
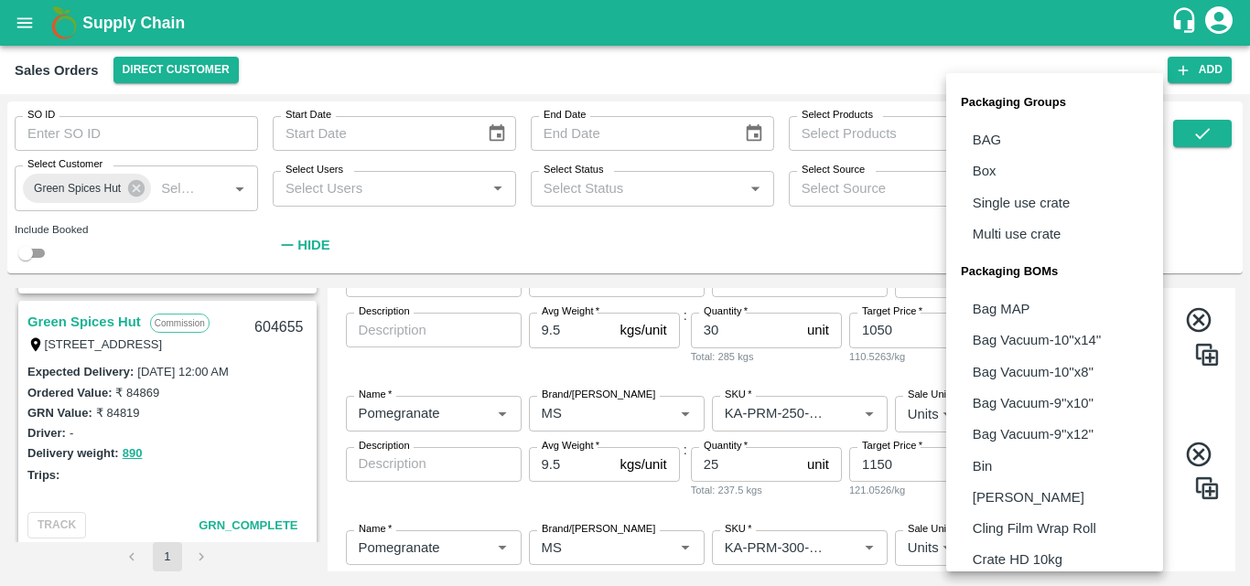
click at [996, 551] on body "Supply Chain Sales Orders Direct Customer Add SO ID SO ID Start Date Start Date…" at bounding box center [625, 293] width 1250 height 586
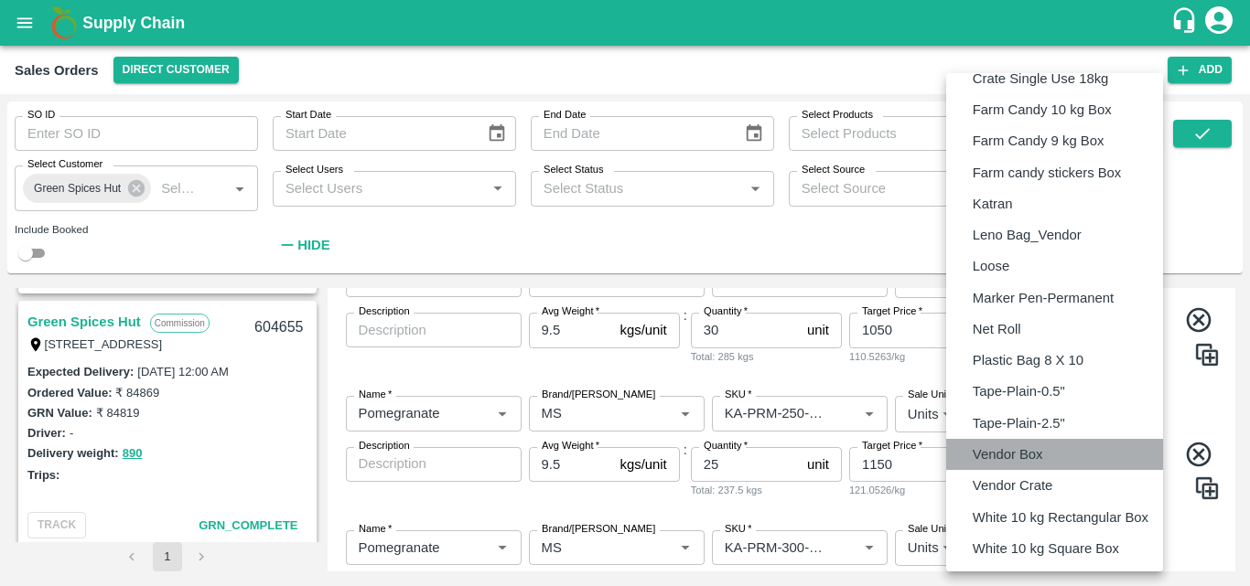
click at [1008, 446] on p "Vendor Box" at bounding box center [1007, 455] width 70 height 20
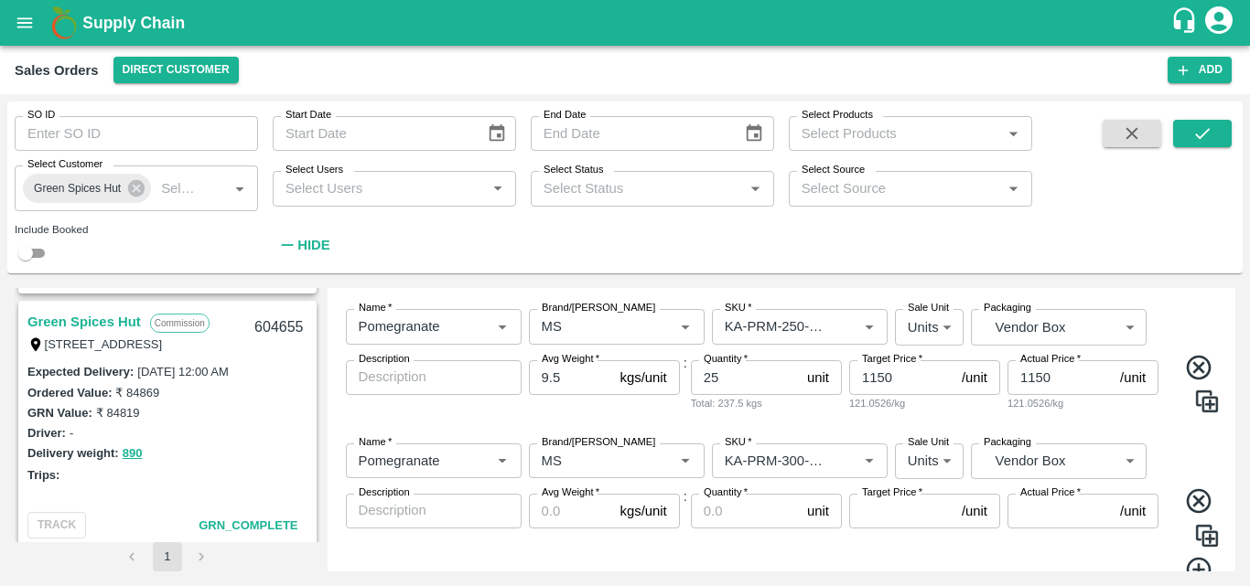
scroll to position [925, 0]
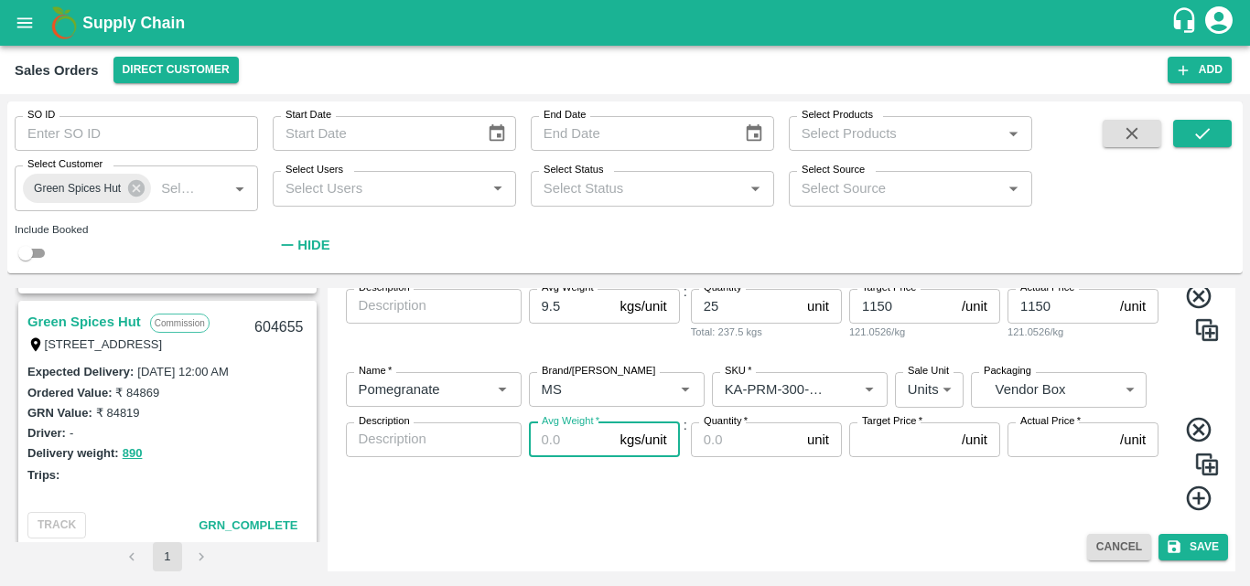
click at [562, 441] on input "Avg Weight   *" at bounding box center [571, 440] width 84 height 35
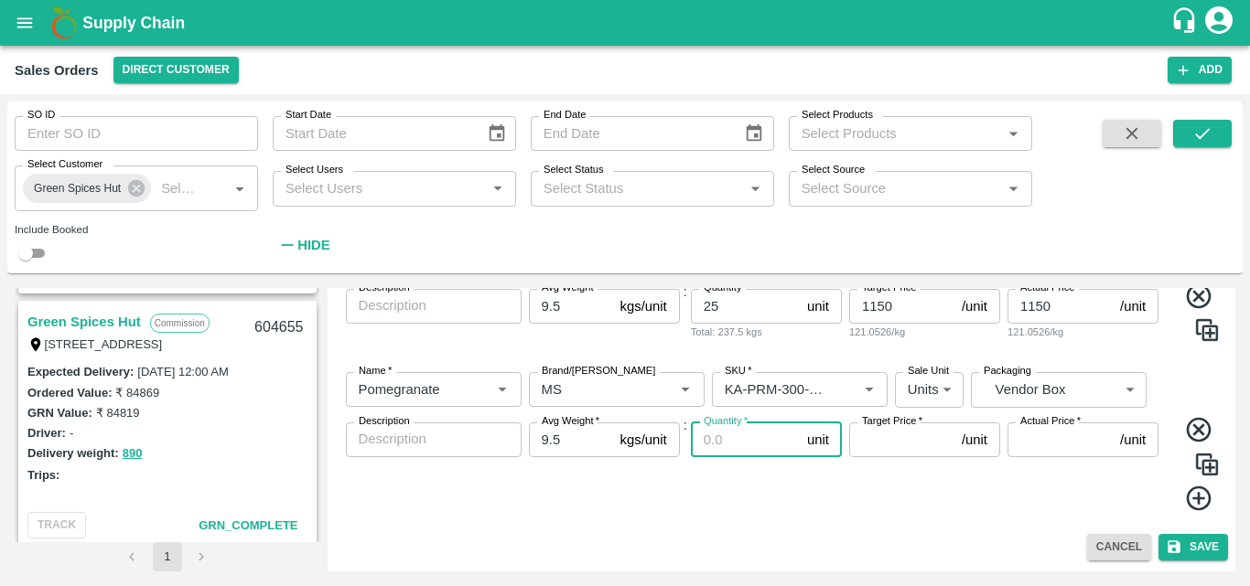
click at [742, 433] on input "Quantity   *" at bounding box center [745, 440] width 109 height 35
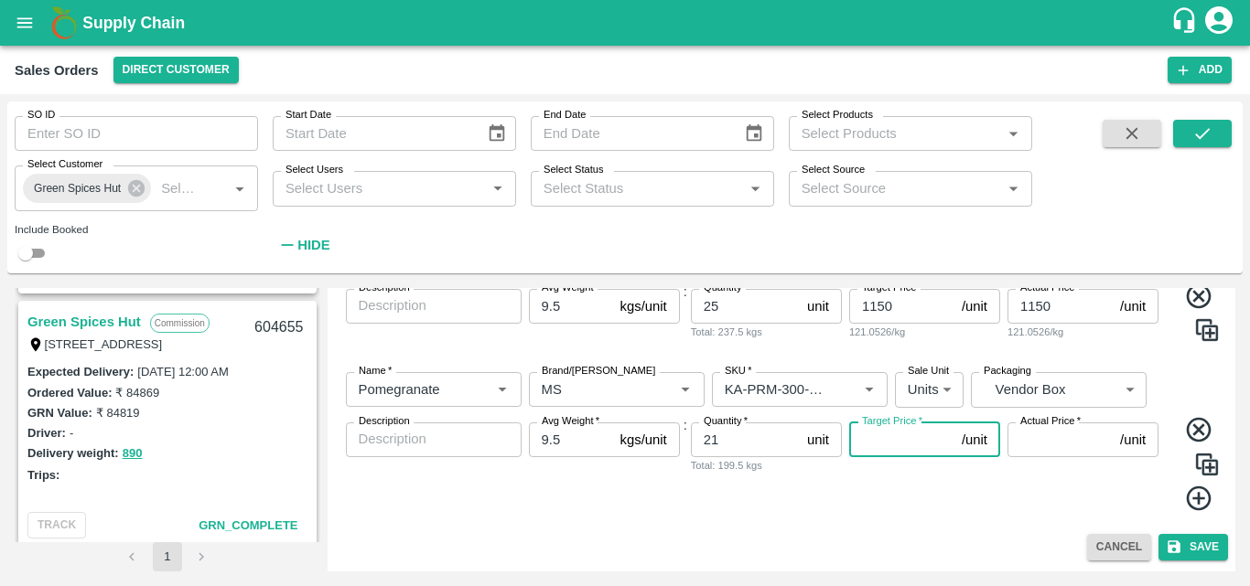
click at [866, 444] on input "Target Price   *" at bounding box center [901, 440] width 105 height 35
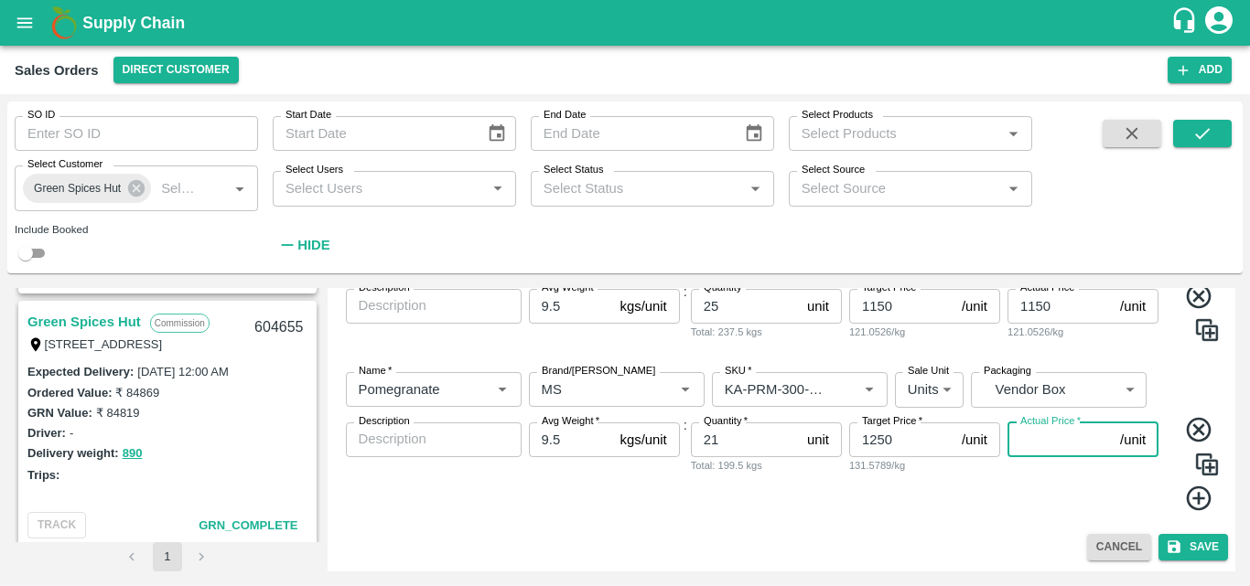
click at [1064, 443] on input "Actual Price   *" at bounding box center [1059, 440] width 105 height 35
click at [1195, 496] on icon at bounding box center [1198, 499] width 25 height 25
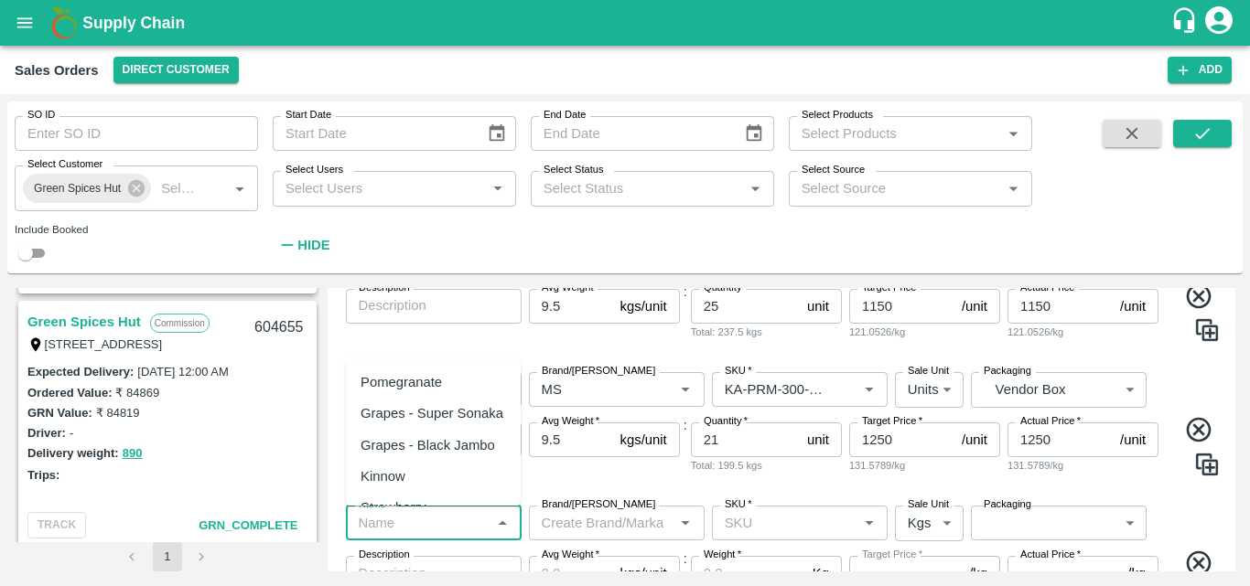
click at [439, 517] on input "Name   *" at bounding box center [418, 523] width 134 height 24
click at [434, 375] on div "Pomegranate" at bounding box center [400, 382] width 81 height 20
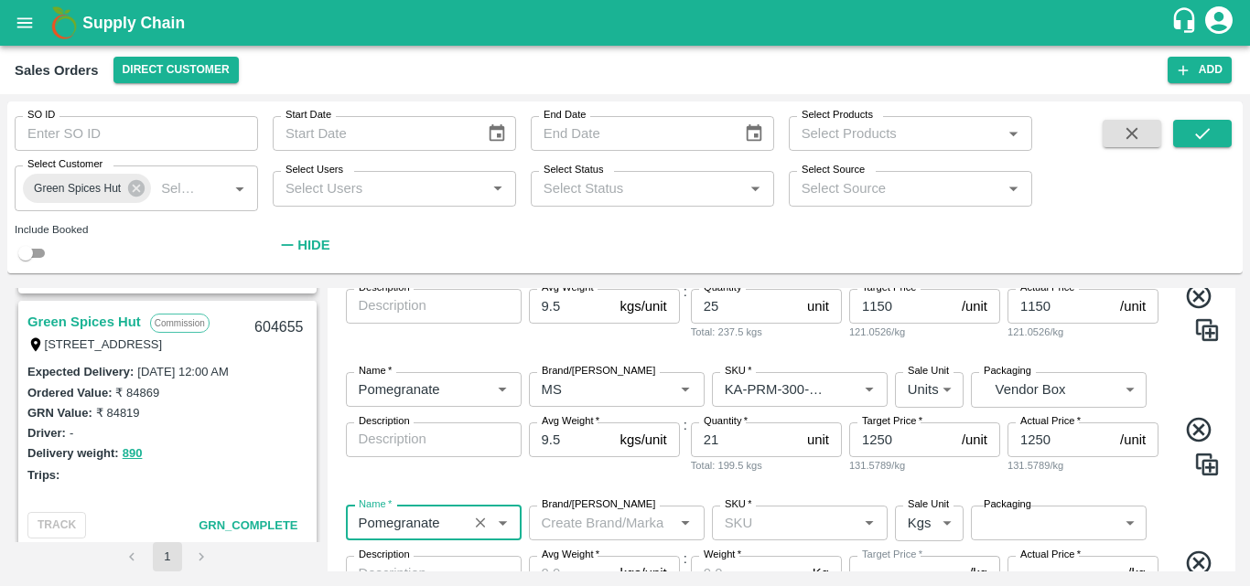
click at [584, 520] on input "Brand/[PERSON_NAME]" at bounding box center [601, 523] width 134 height 24
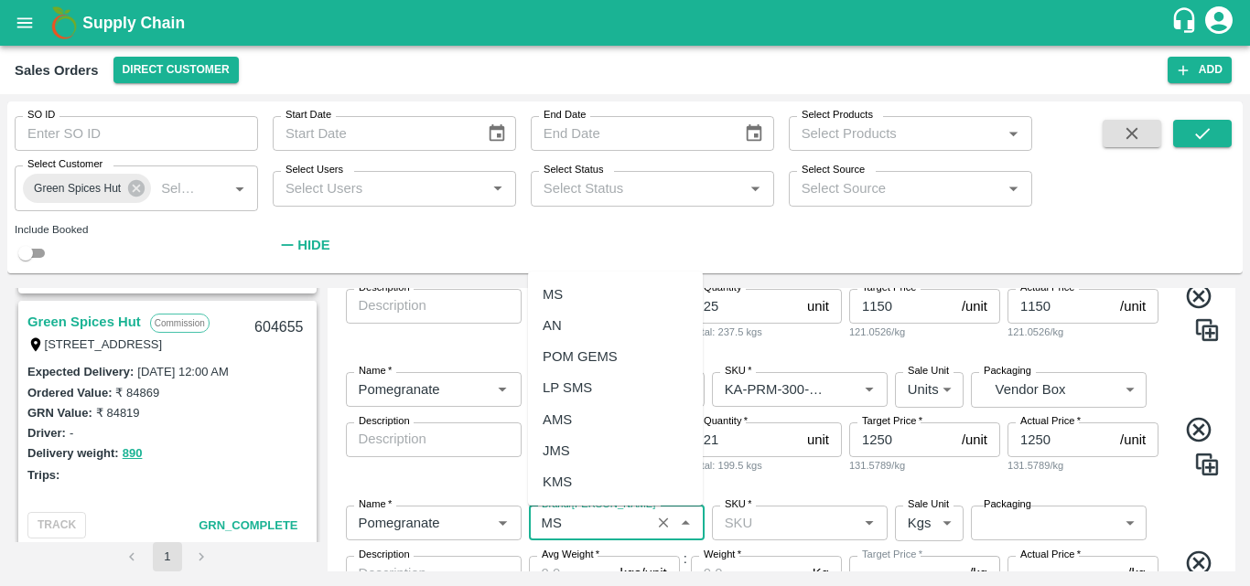
click at [628, 282] on div "MS" at bounding box center [615, 294] width 175 height 31
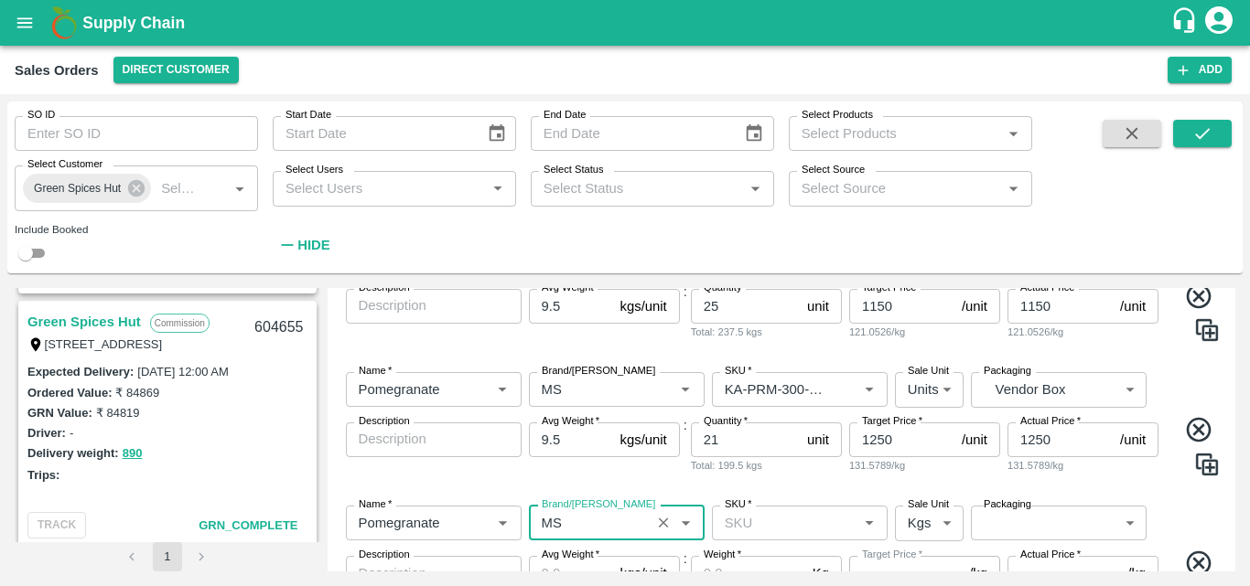
click at [757, 523] on input "SKU   *" at bounding box center [784, 523] width 134 height 24
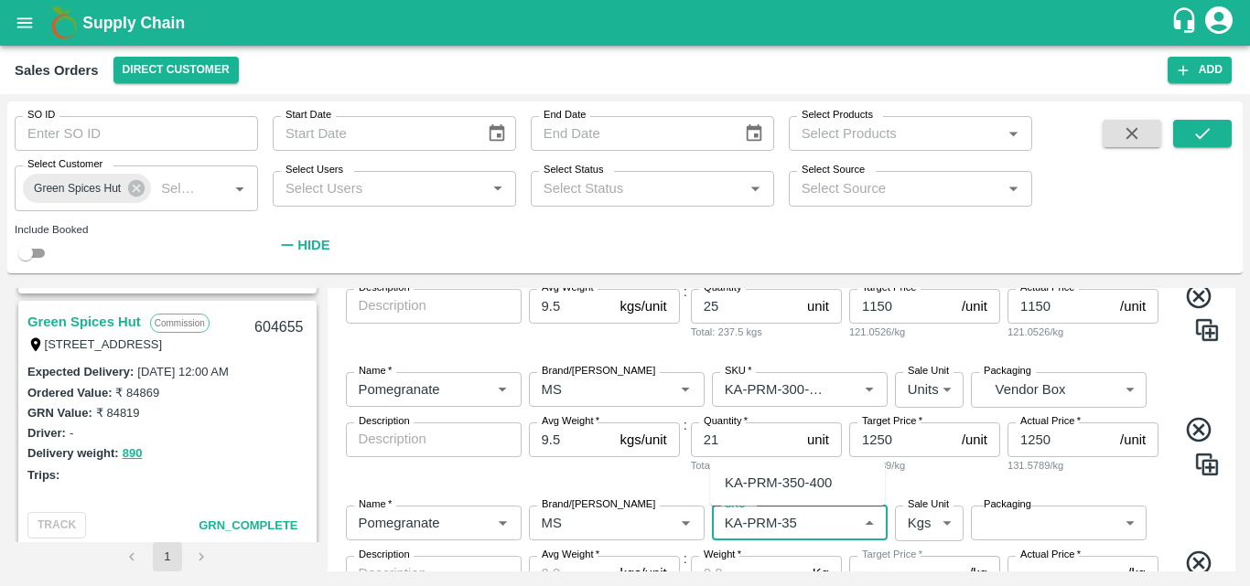
click at [770, 481] on div "KA-PRM-350-400" at bounding box center [778, 483] width 107 height 20
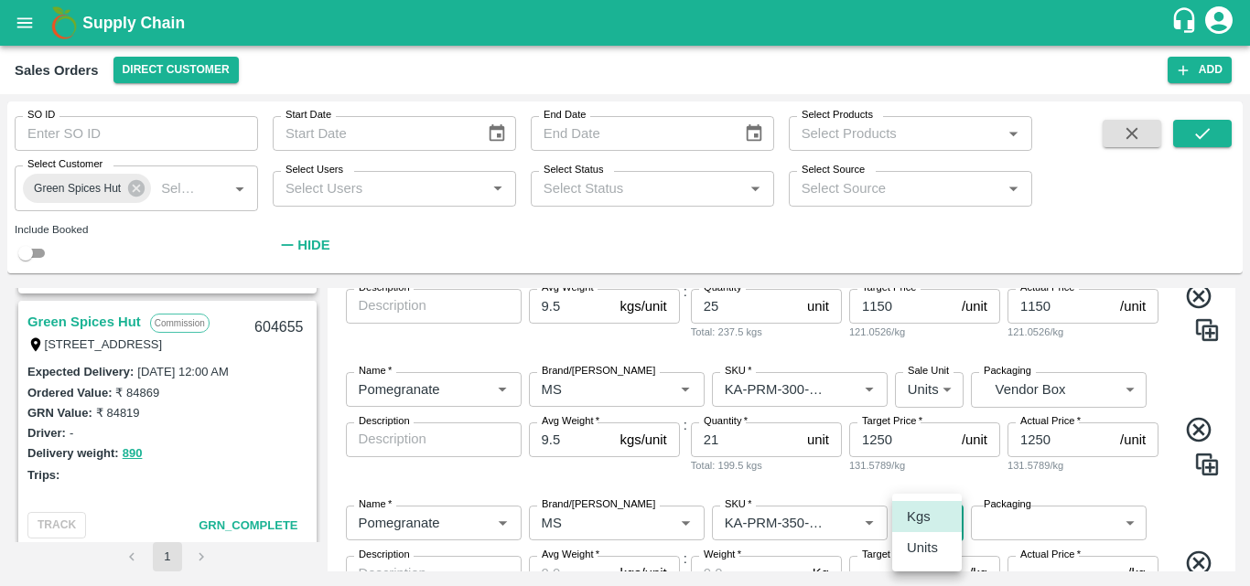
click at [922, 526] on body "Supply Chain Sales Orders Direct Customer Add SO ID SO ID Start Date Start Date…" at bounding box center [625, 293] width 1250 height 586
click at [917, 543] on p "Units" at bounding box center [922, 548] width 31 height 20
click at [1005, 532] on body "Supply Chain Sales Orders Direct Customer Add SO ID SO ID Start Date Start Date…" at bounding box center [625, 293] width 1250 height 586
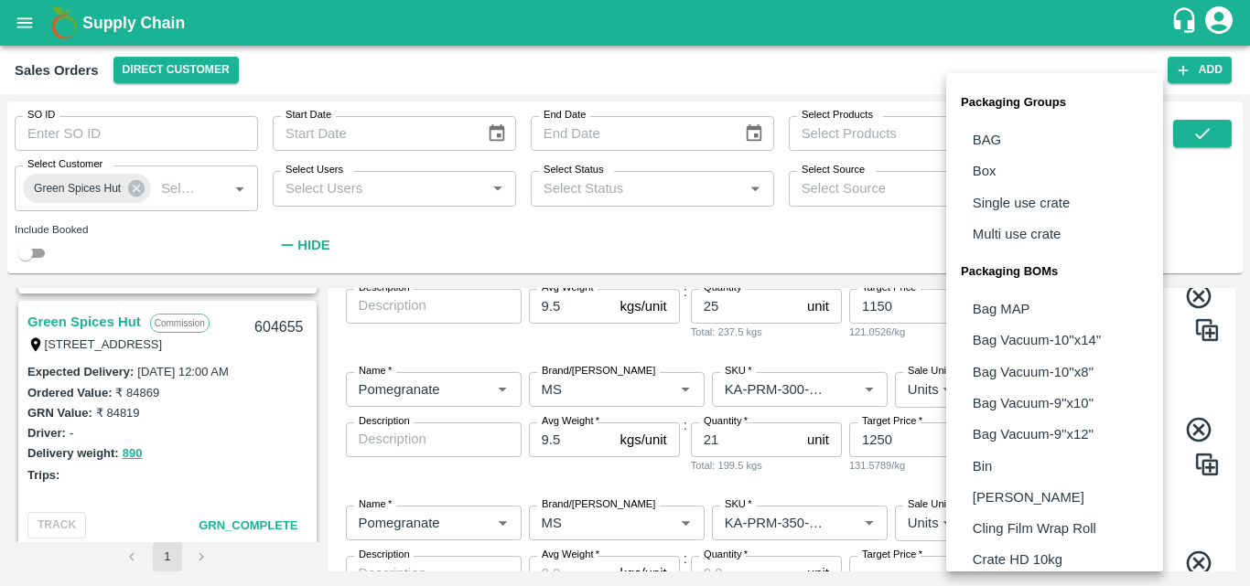
scroll to position [513, 0]
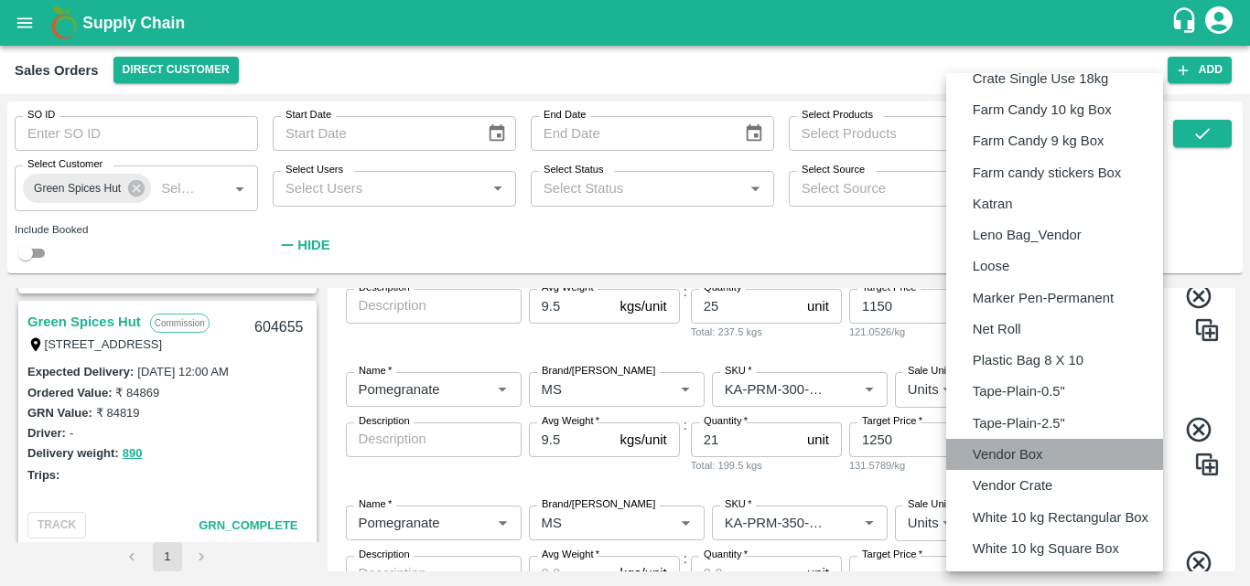
click at [1006, 450] on p "Vendor Box" at bounding box center [1007, 455] width 70 height 20
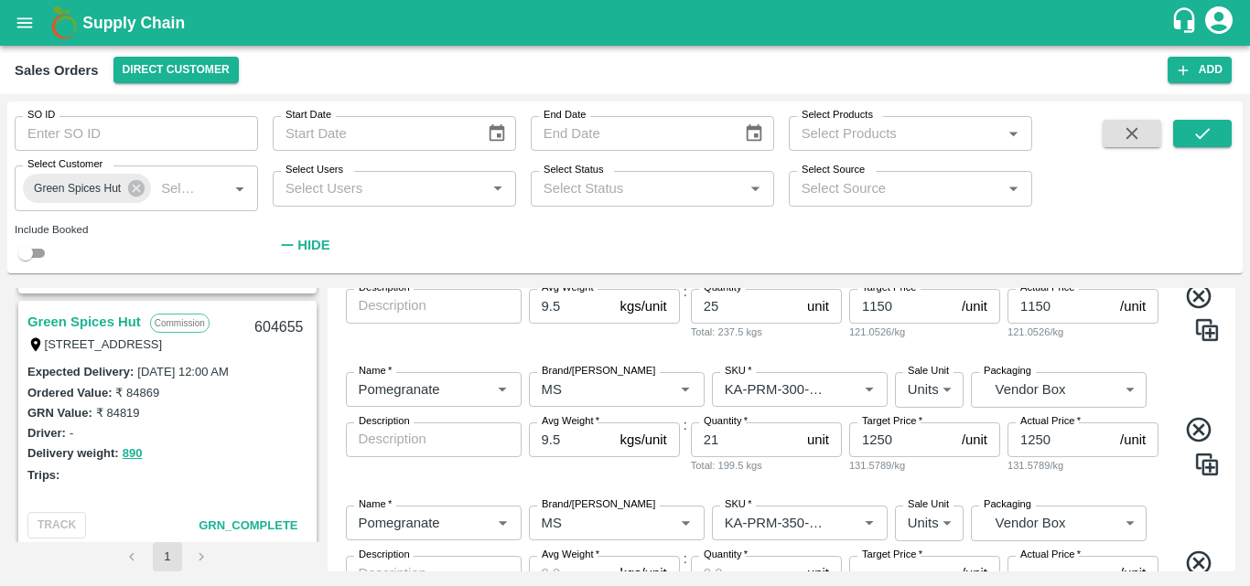
click at [1174, 500] on div "Name   * Name   * Brand/[PERSON_NAME]/[PERSON_NAME]   * SKU   * Sale Unit Units…" at bounding box center [782, 575] width 894 height 169
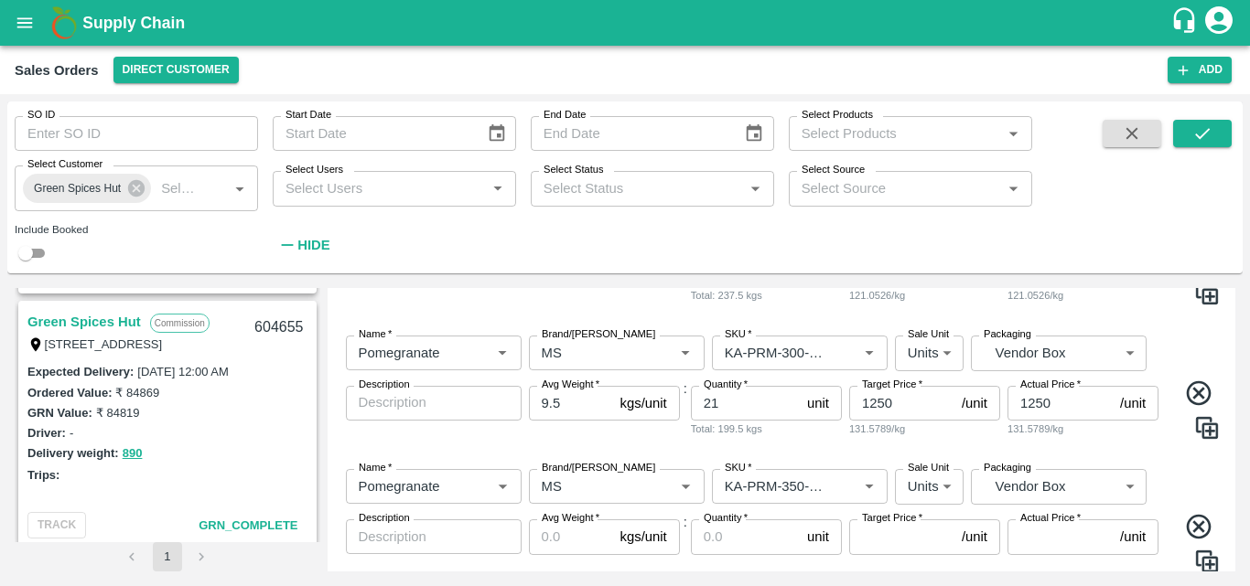
scroll to position [1058, 0]
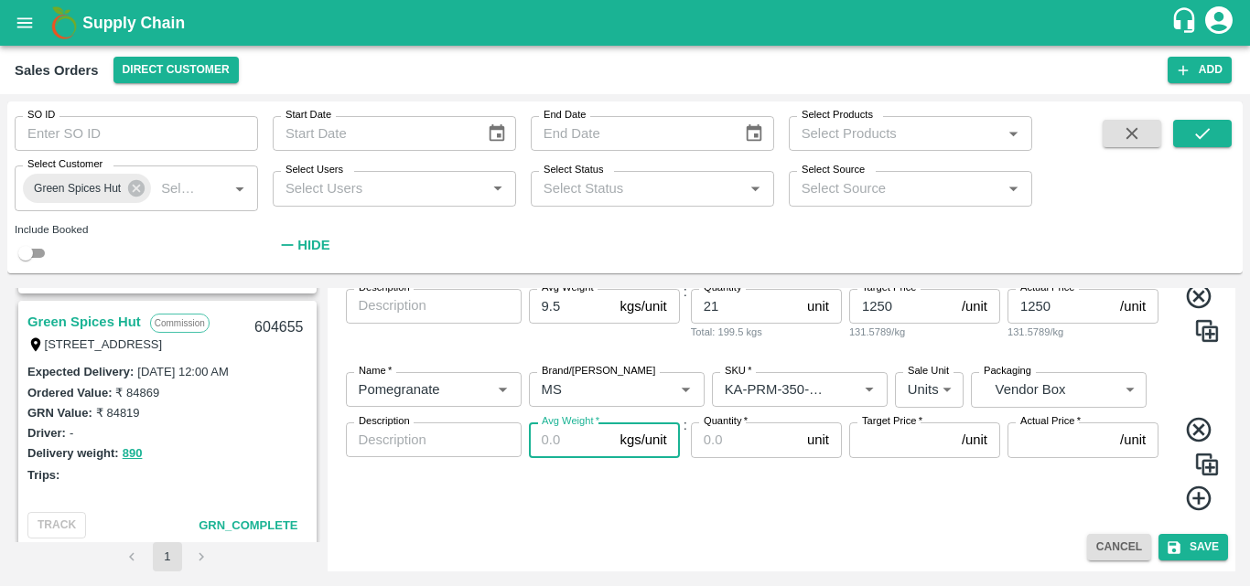
click at [588, 443] on input "Avg Weight   *" at bounding box center [571, 440] width 84 height 35
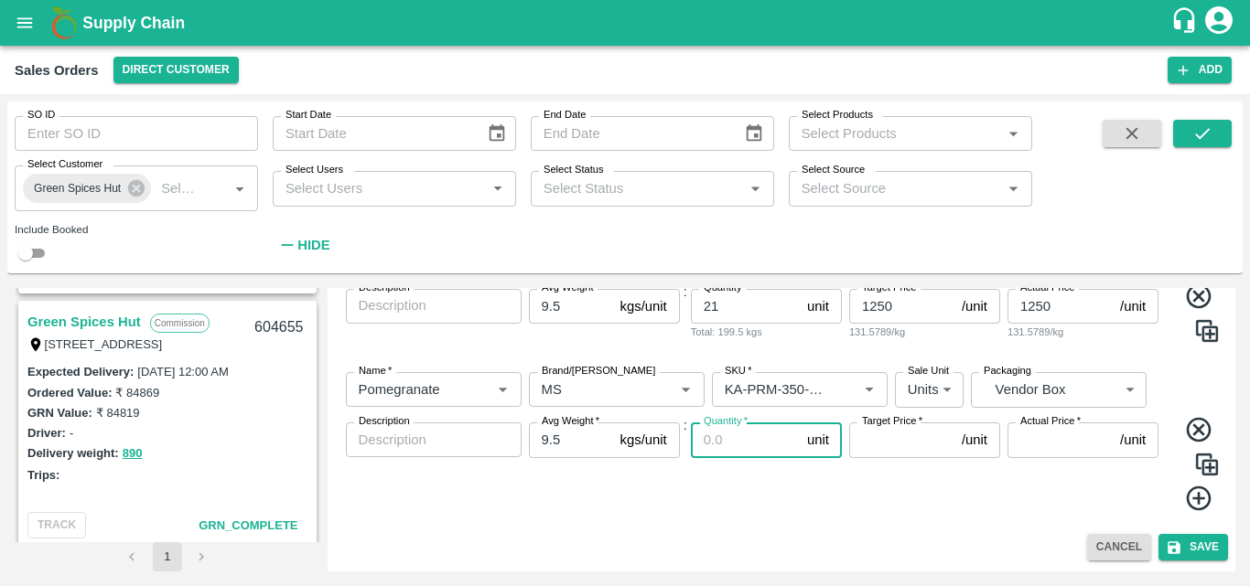
click at [746, 446] on input "Quantity   *" at bounding box center [745, 440] width 109 height 35
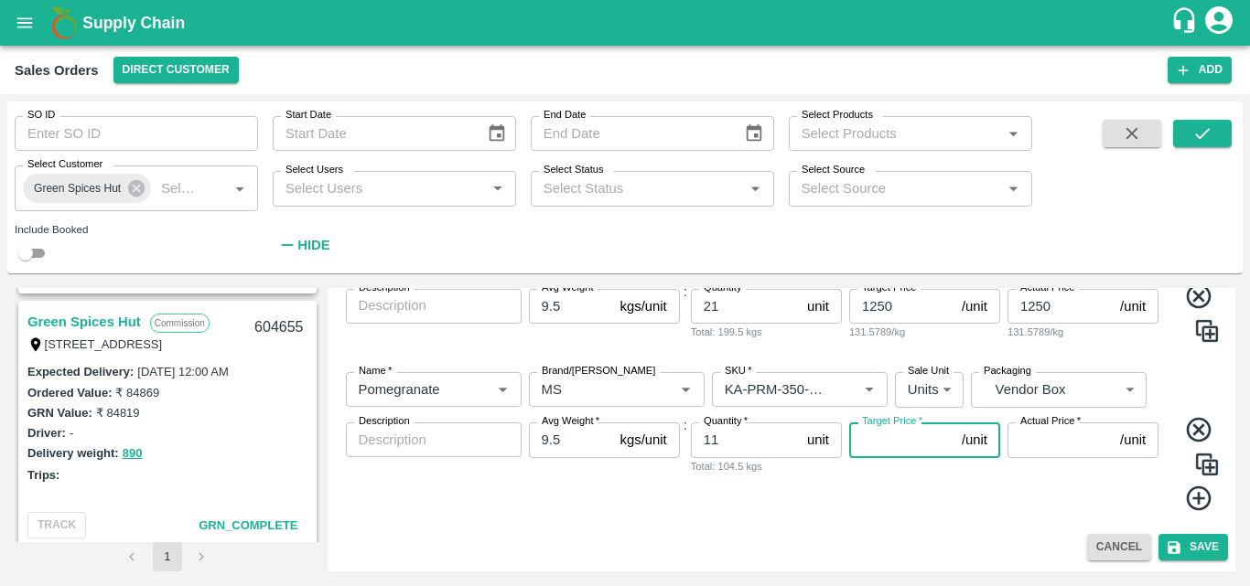
click at [873, 445] on input "Target Price   *" at bounding box center [901, 440] width 105 height 35
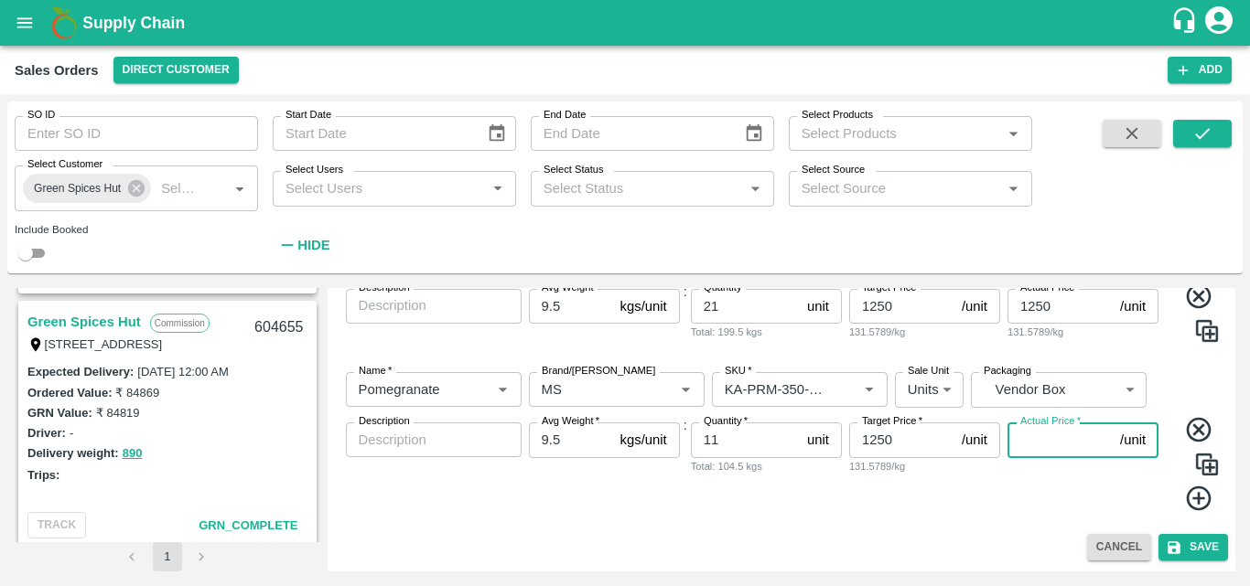
click at [1038, 447] on input "Actual Price   *" at bounding box center [1059, 440] width 105 height 35
click at [1198, 502] on icon at bounding box center [1199, 499] width 30 height 30
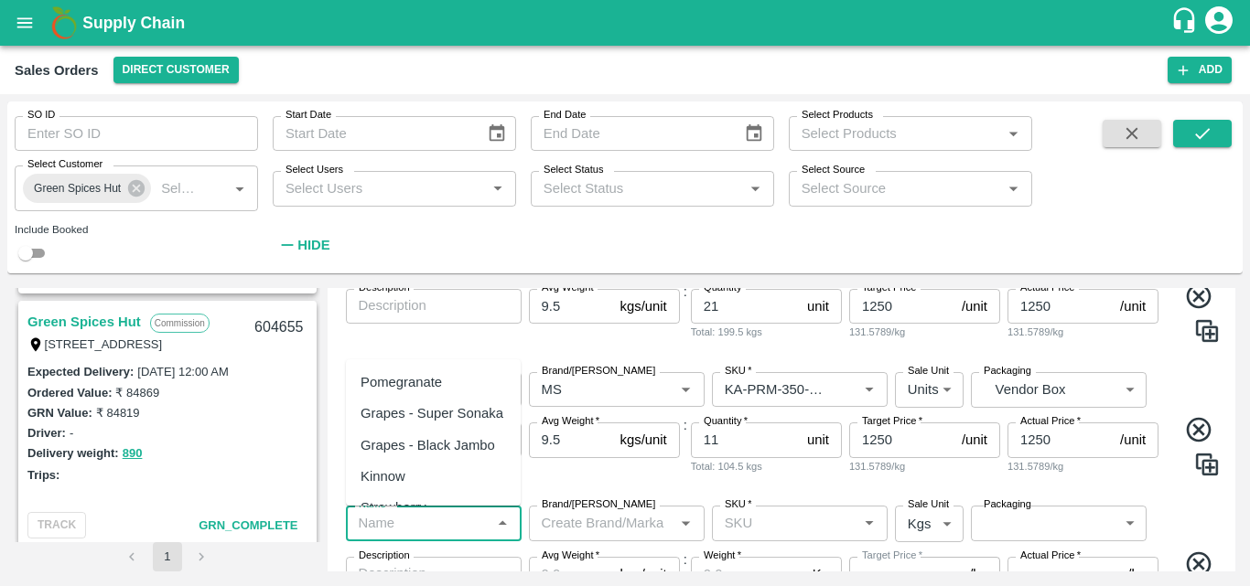
click at [409, 532] on input "Name   *" at bounding box center [418, 523] width 134 height 24
click at [428, 389] on div "Pomegranate" at bounding box center [400, 382] width 81 height 20
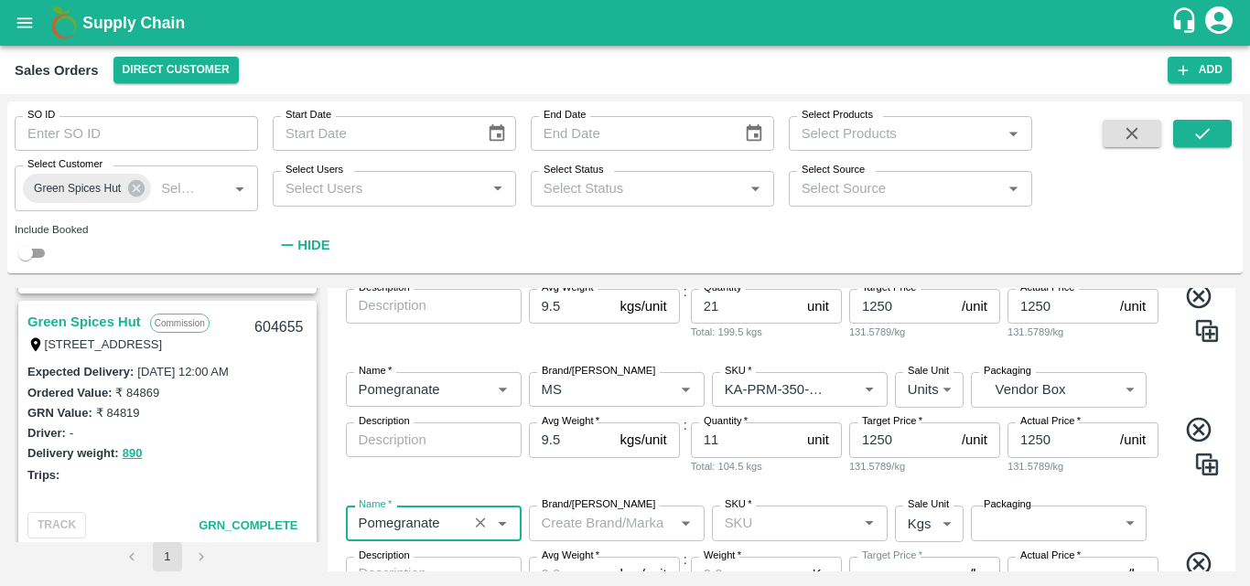
click at [605, 524] on input "Brand/[PERSON_NAME]" at bounding box center [601, 523] width 134 height 24
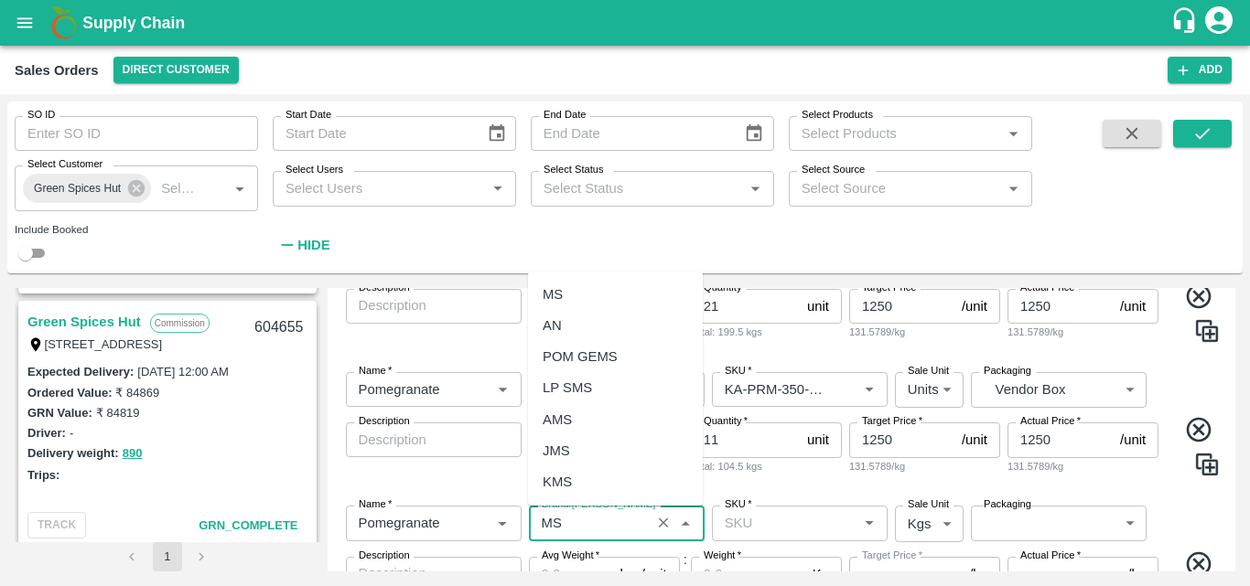
click at [614, 292] on div "MS" at bounding box center [615, 294] width 175 height 31
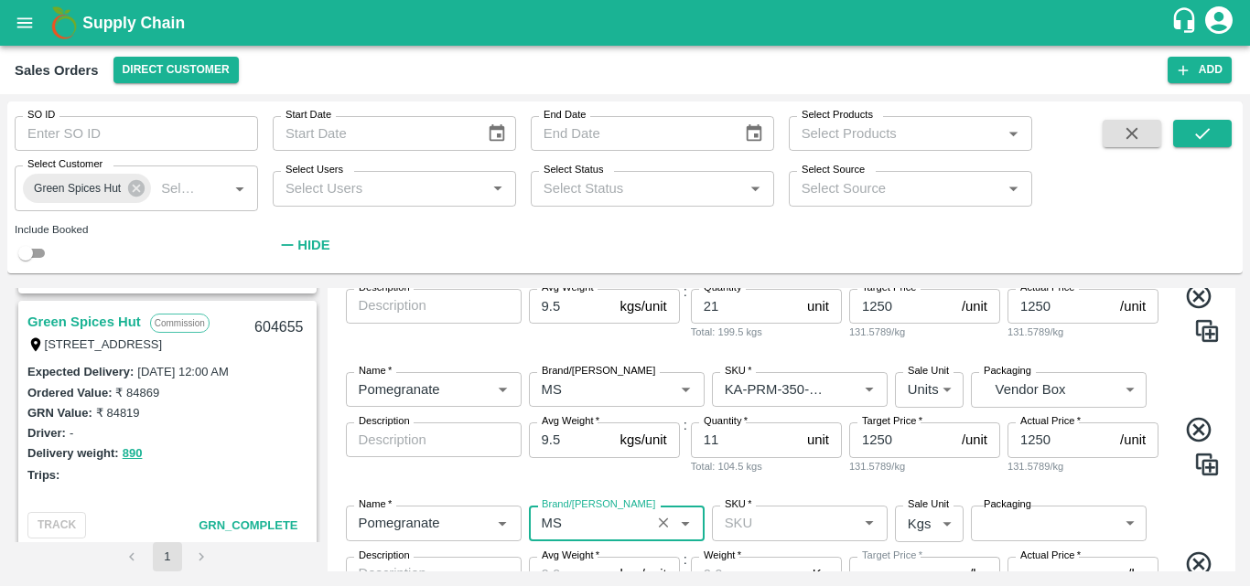
click at [754, 532] on input "SKU   *" at bounding box center [784, 523] width 134 height 24
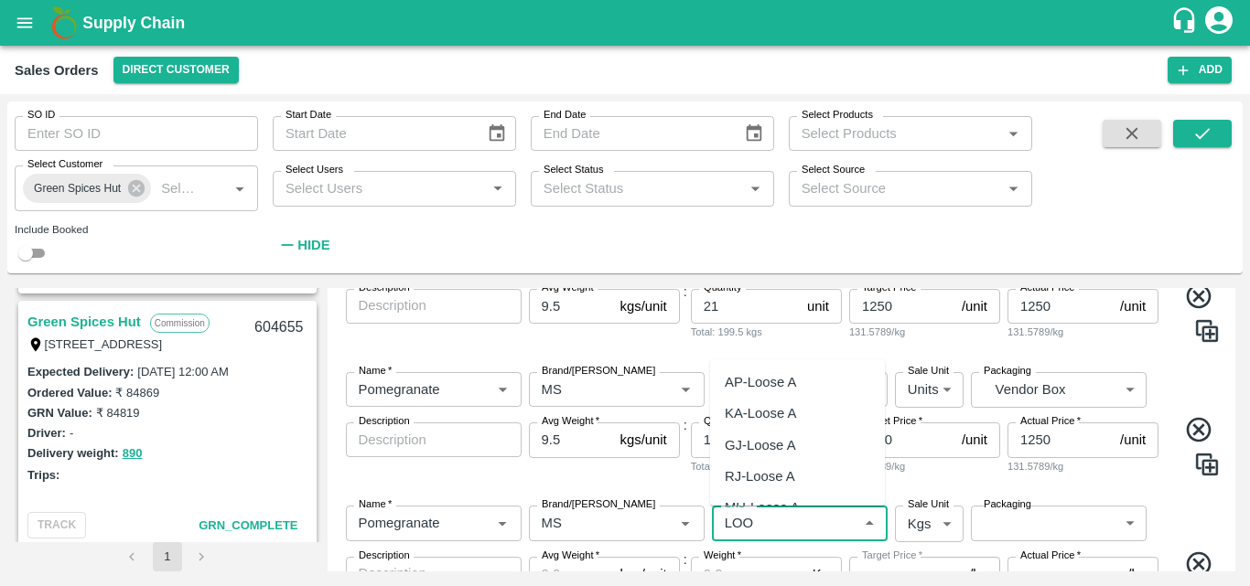
click at [786, 411] on div "KA-Loose A" at bounding box center [760, 413] width 71 height 20
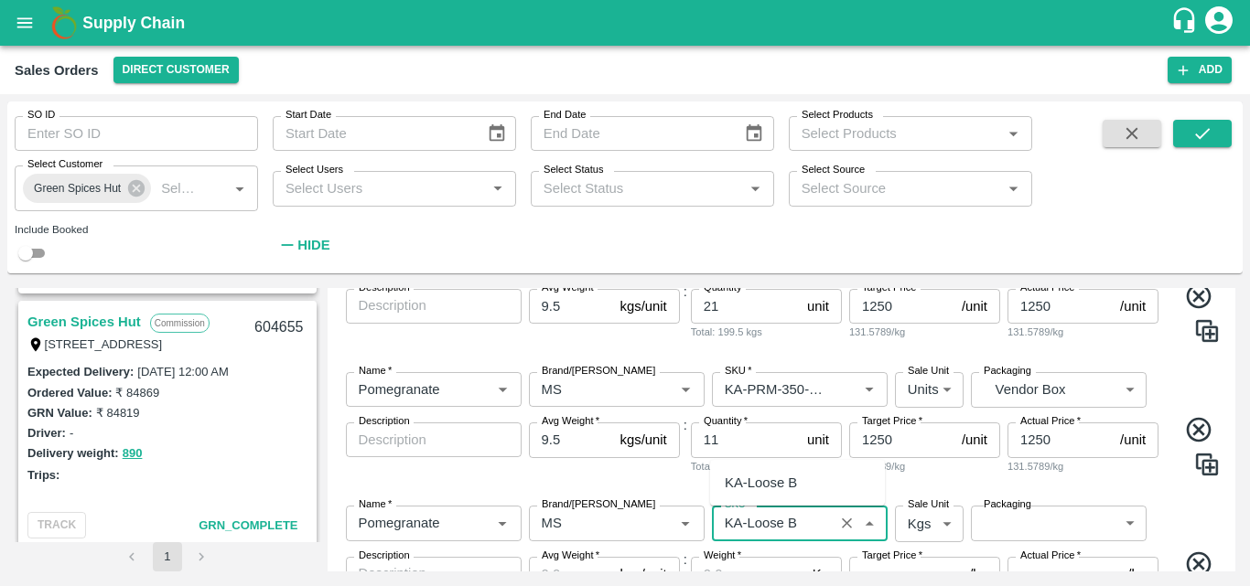
click at [805, 487] on div "KA-Loose B" at bounding box center [797, 482] width 175 height 31
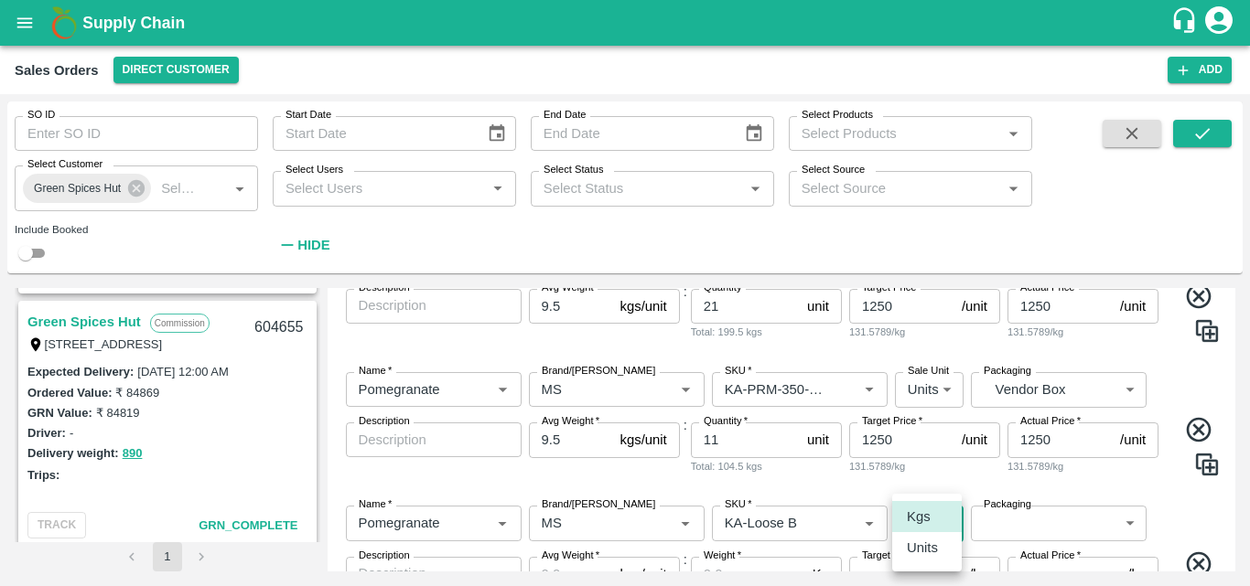
click at [916, 517] on body "Supply Chain Sales Orders Direct Customer Add SO ID SO ID Start Date Start Date…" at bounding box center [625, 293] width 1250 height 586
click at [919, 543] on p "Units" at bounding box center [922, 548] width 31 height 20
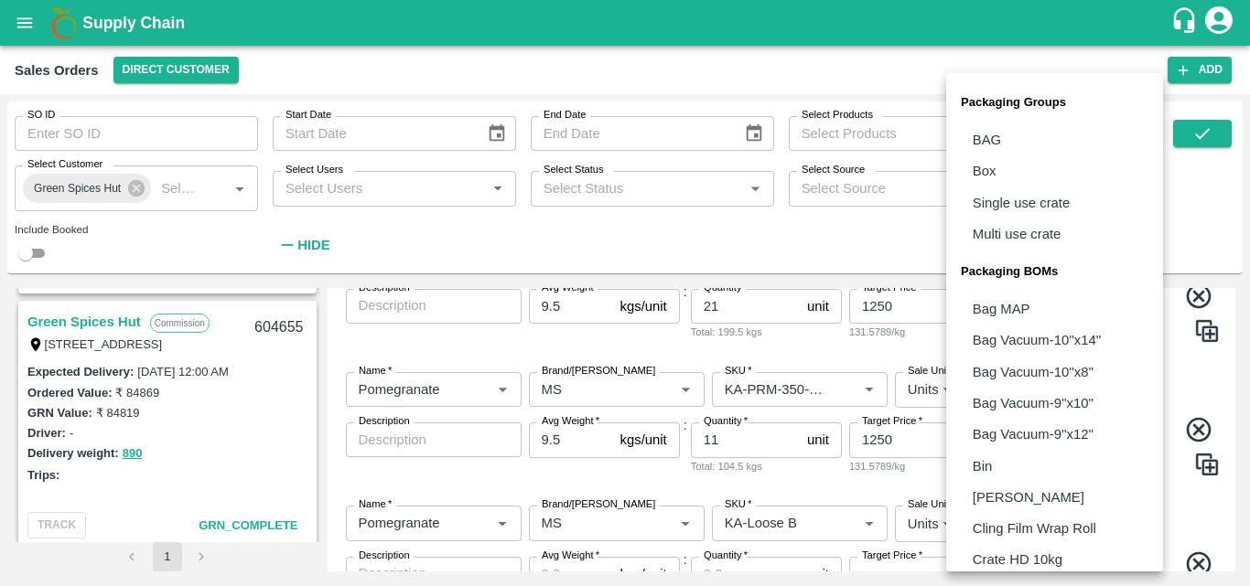
click at [984, 521] on body "Supply Chain Sales Orders Direct Customer Add SO ID SO ID Start Date Start Date…" at bounding box center [625, 293] width 1250 height 586
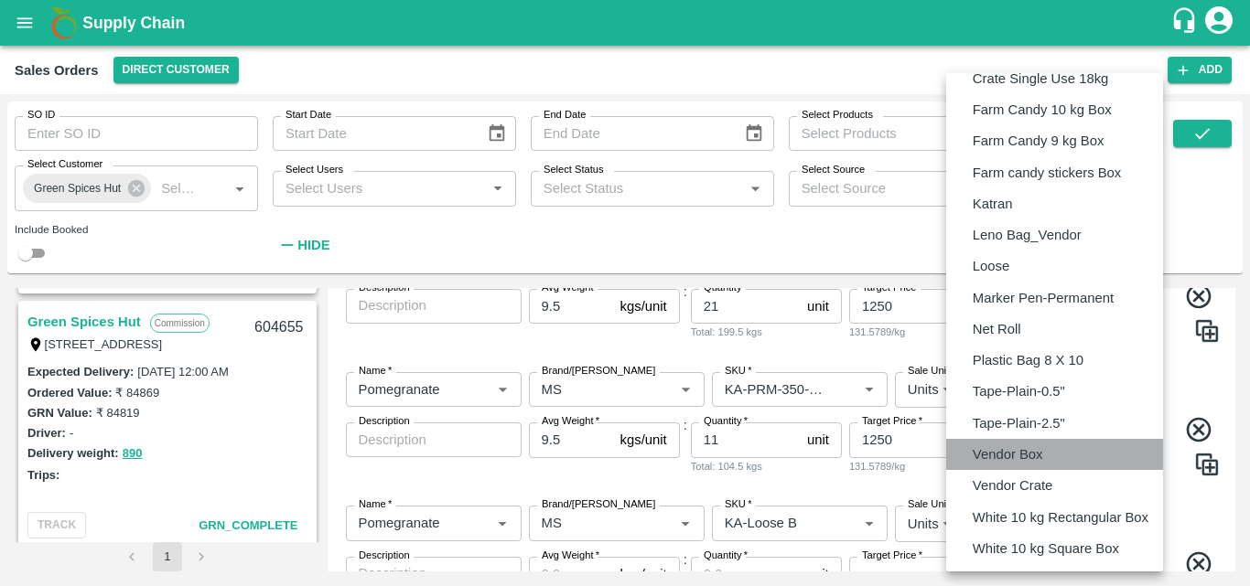
click at [997, 455] on p "Vendor Box" at bounding box center [1007, 455] width 70 height 20
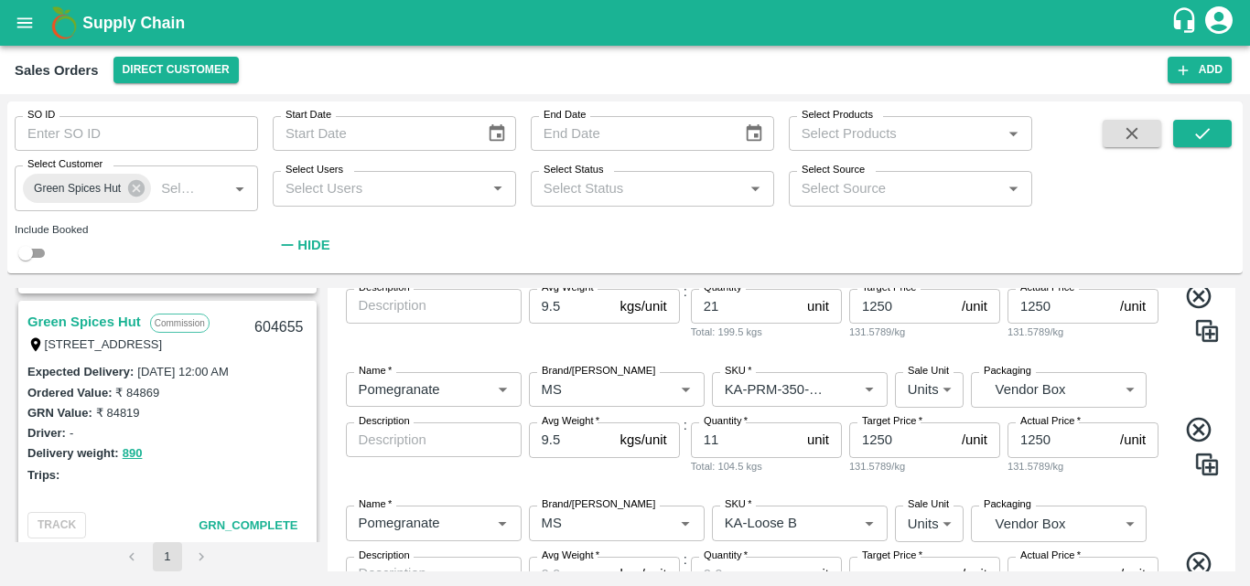
click at [1180, 506] on div "Name   * Name   * Brand/[PERSON_NAME]/[PERSON_NAME]   * SKU   * Sale Unit Units…" at bounding box center [782, 575] width 894 height 169
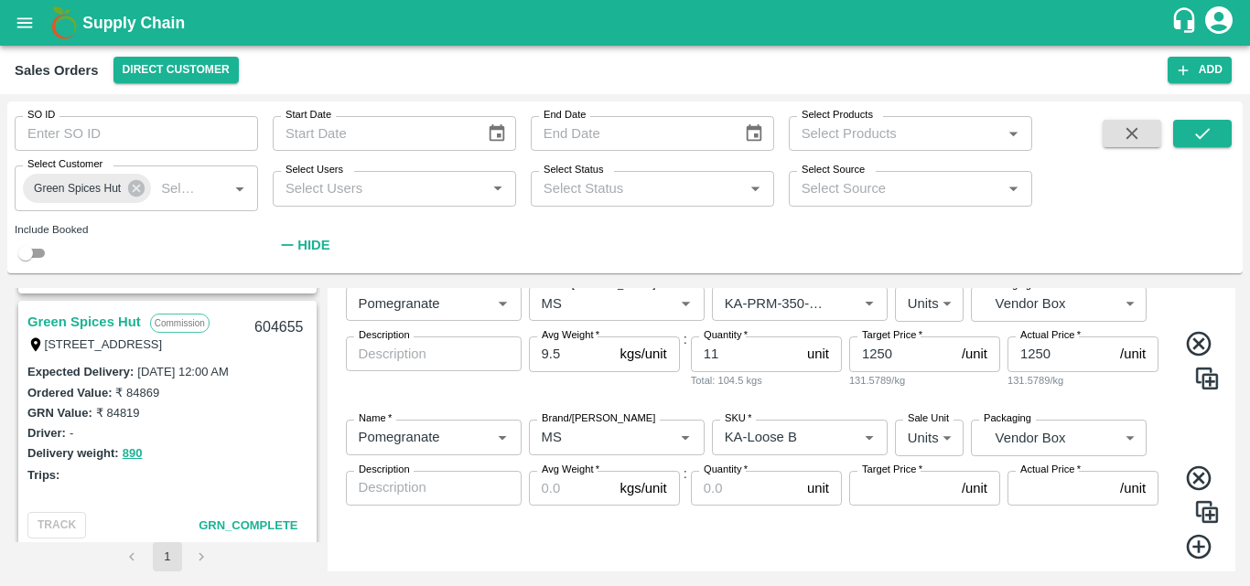
scroll to position [1192, 0]
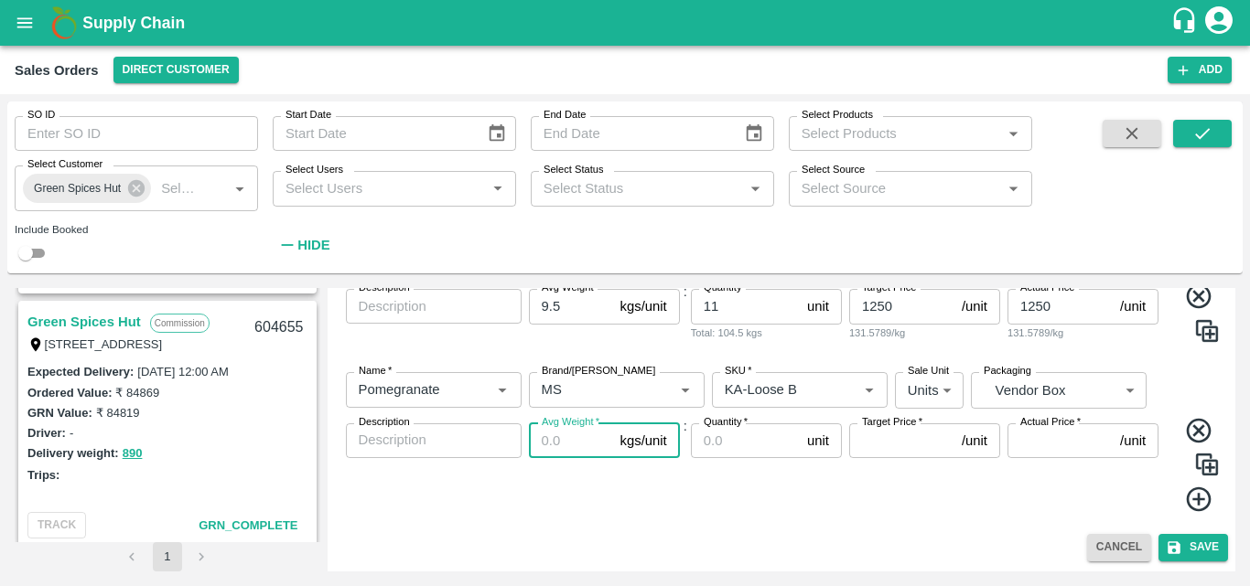
click at [560, 435] on input "Avg Weight   *" at bounding box center [571, 441] width 84 height 35
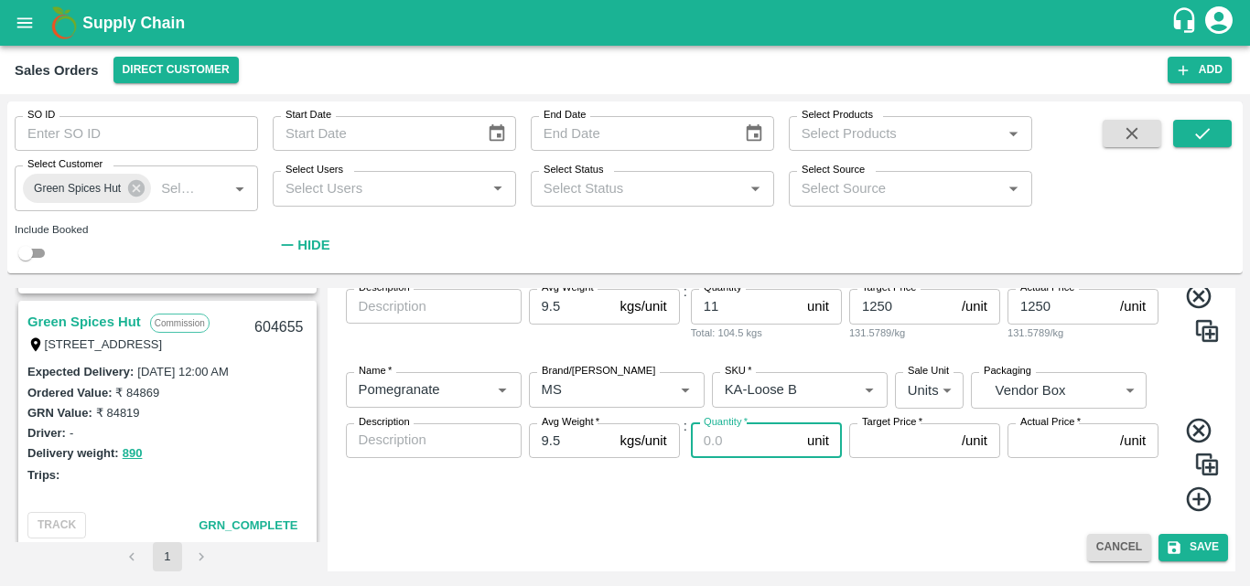
click at [743, 448] on input "Quantity   *" at bounding box center [745, 441] width 109 height 35
click at [784, 389] on input "SKU   *" at bounding box center [772, 390] width 111 height 24
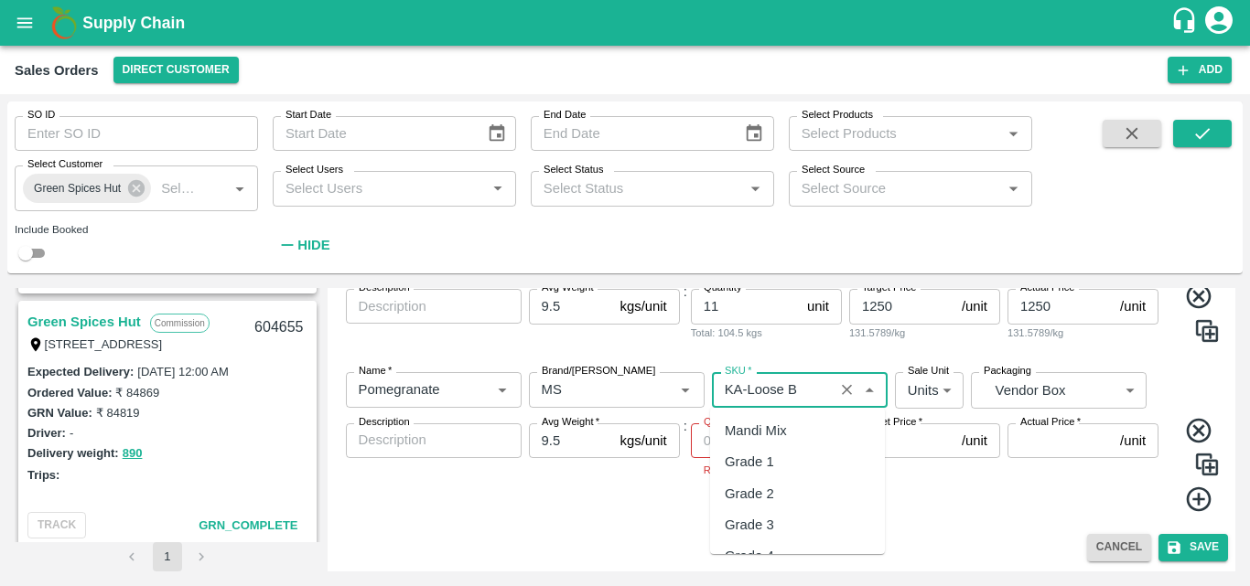
scroll to position [12236, 0]
click at [803, 385] on input "SKU   *" at bounding box center [772, 390] width 111 height 24
click at [763, 433] on div "KA-Loose A" at bounding box center [760, 431] width 71 height 20
click at [714, 446] on input "Quantity   *" at bounding box center [745, 441] width 109 height 35
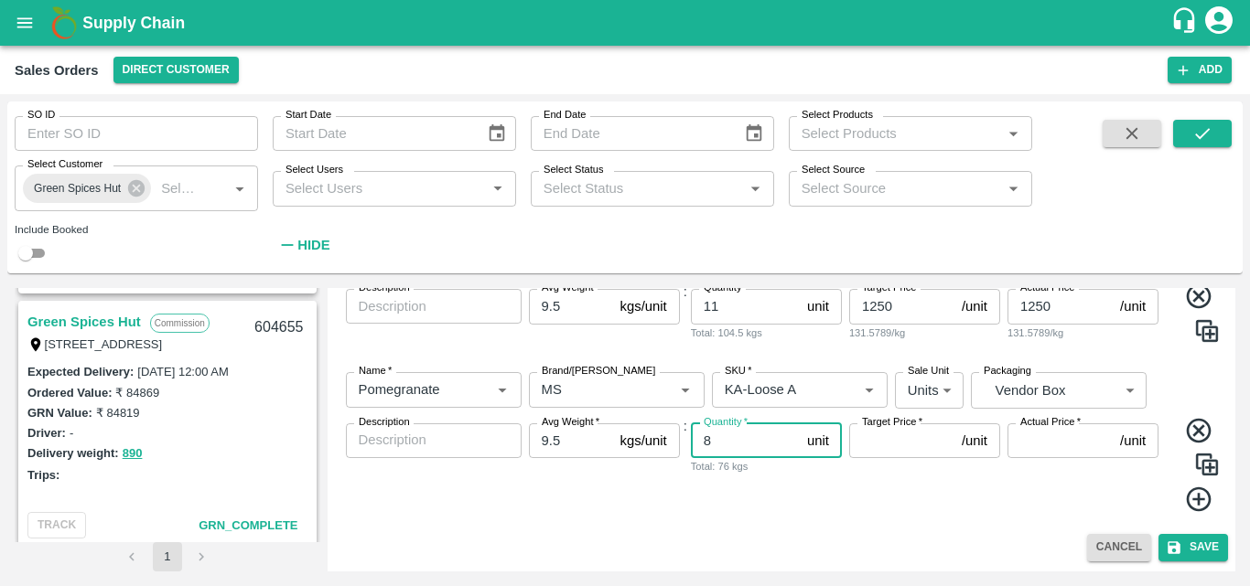
click at [896, 436] on input "Target Price   *" at bounding box center [901, 441] width 105 height 35
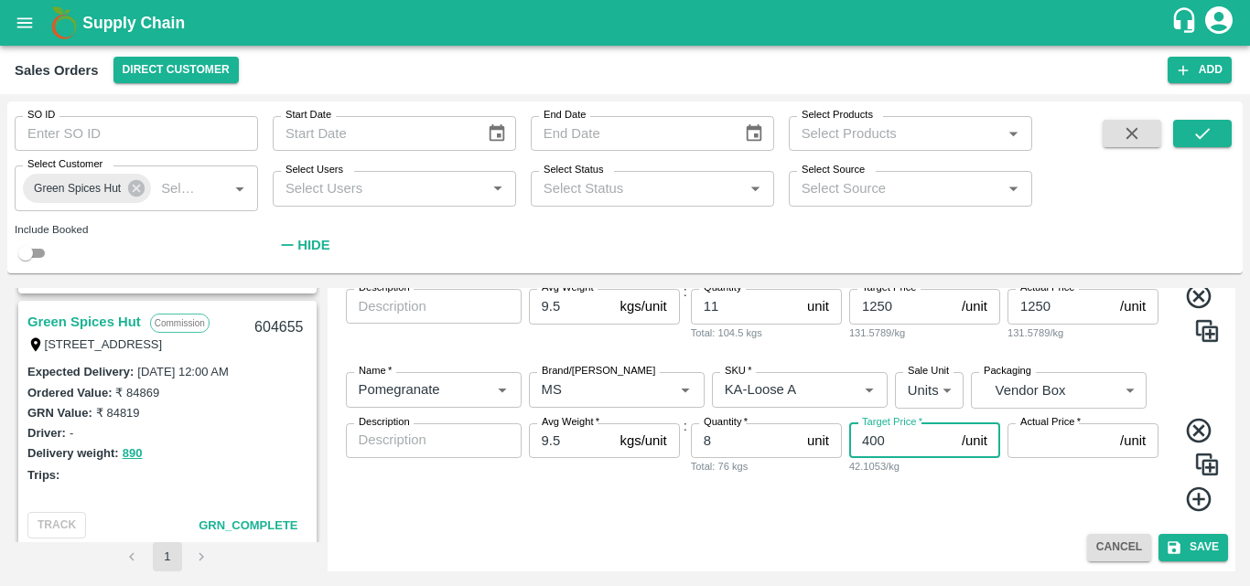
click at [1038, 432] on input "Actual Price   *" at bounding box center [1059, 441] width 105 height 35
click at [1196, 505] on icon at bounding box center [1198, 499] width 25 height 25
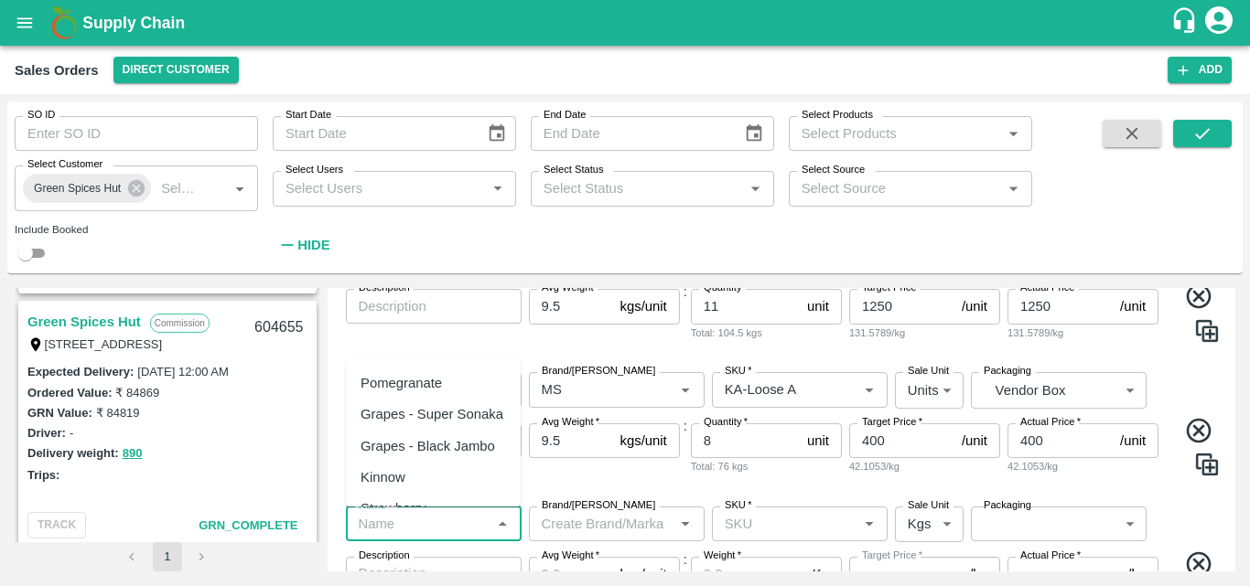
click at [410, 532] on input "Name   *" at bounding box center [418, 524] width 134 height 24
click at [416, 383] on div "Pomegranate" at bounding box center [400, 383] width 81 height 20
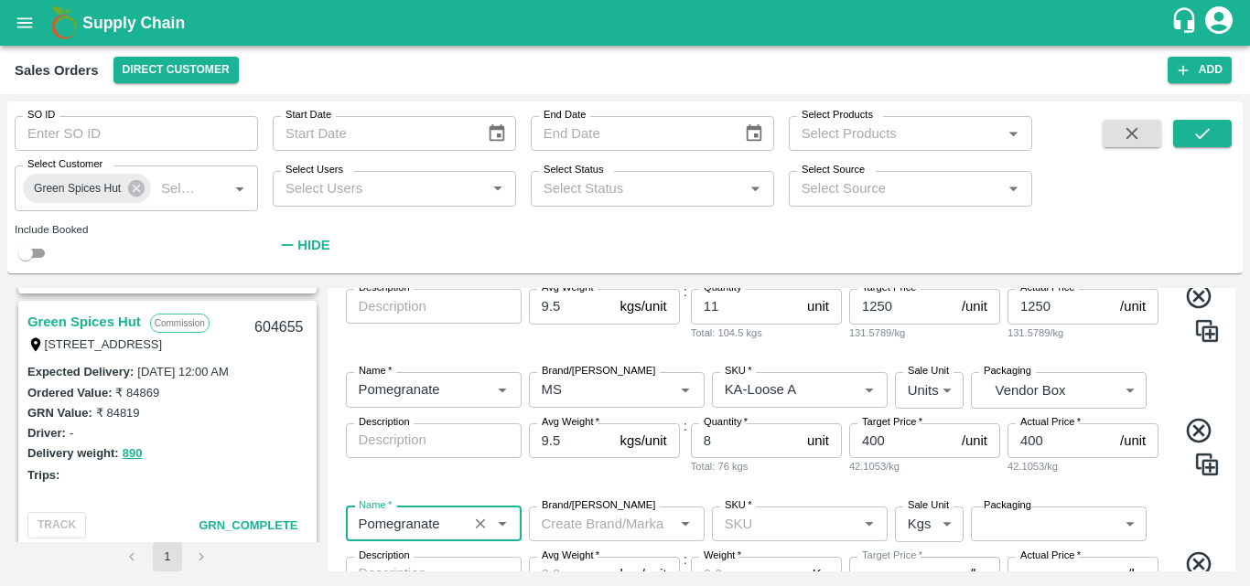
click at [574, 521] on input "Brand/[PERSON_NAME]" at bounding box center [601, 524] width 134 height 24
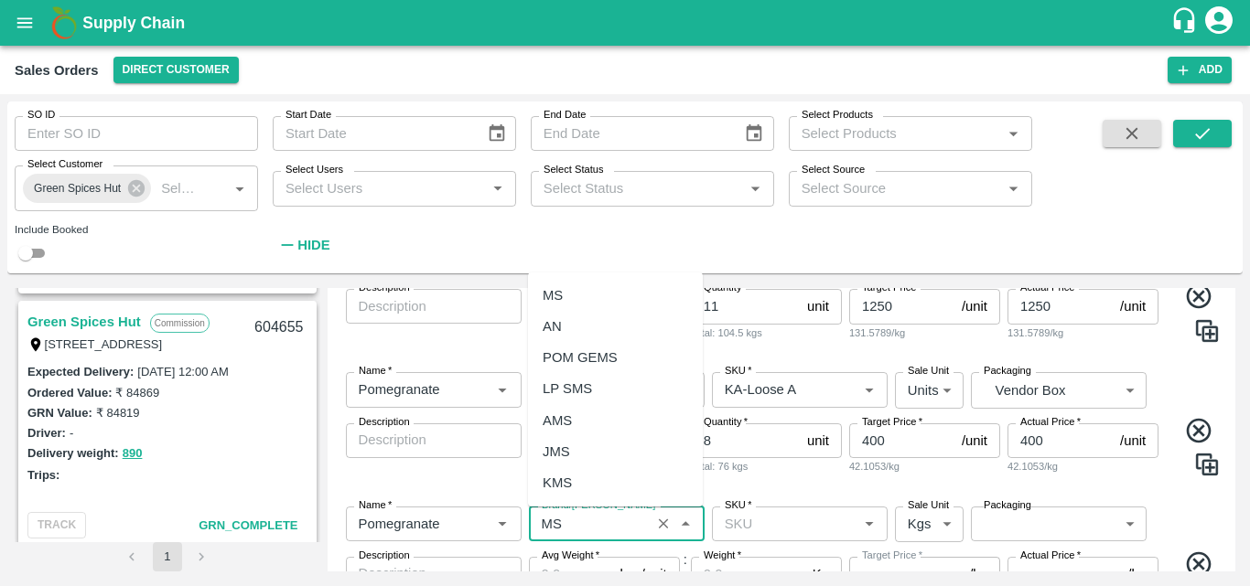
click at [601, 306] on div "MS" at bounding box center [615, 295] width 175 height 31
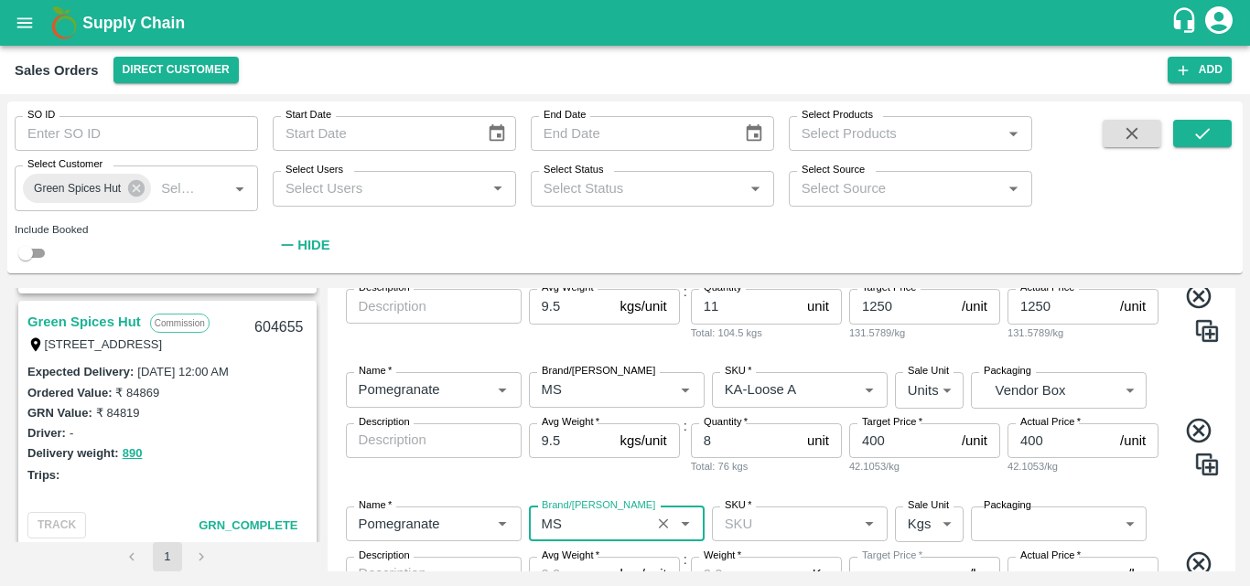
click at [763, 530] on input "SKU   *" at bounding box center [784, 524] width 134 height 24
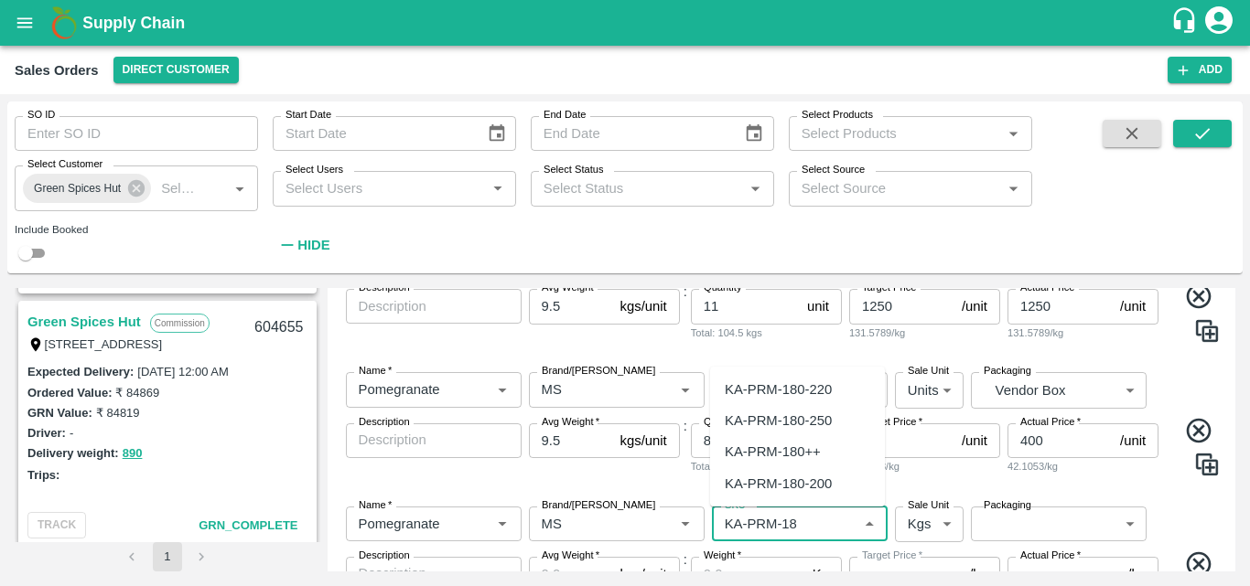
click at [797, 451] on div "KA-PRM-180++" at bounding box center [773, 452] width 96 height 20
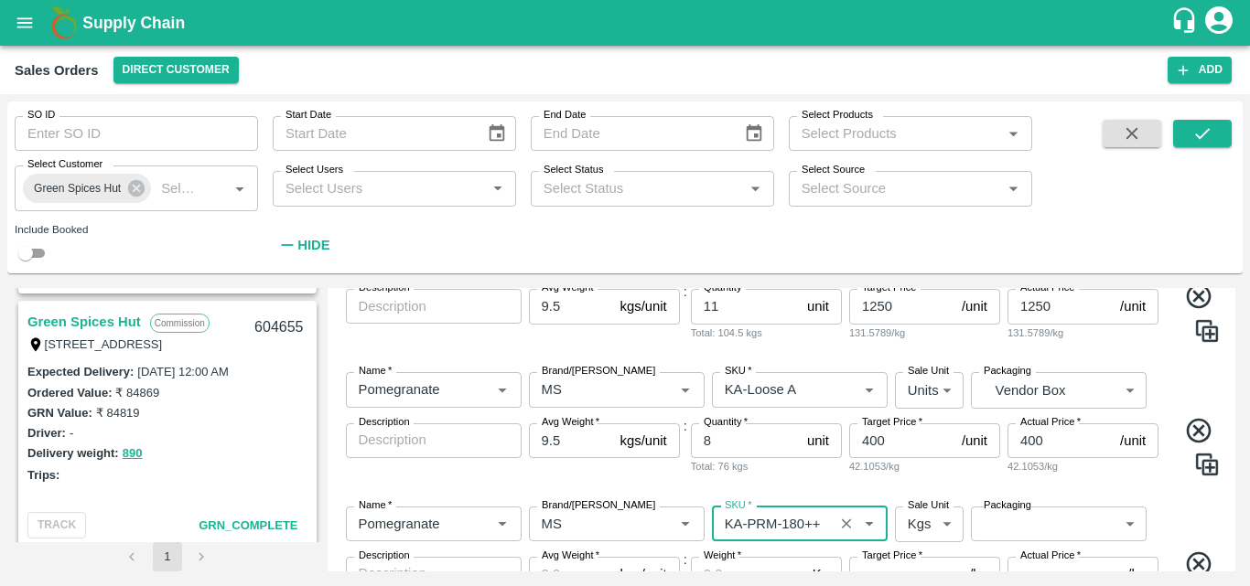
click at [918, 522] on body "Supply Chain Sales Orders Direct Customer Add SO ID SO ID Start Date Start Date…" at bounding box center [625, 293] width 1250 height 586
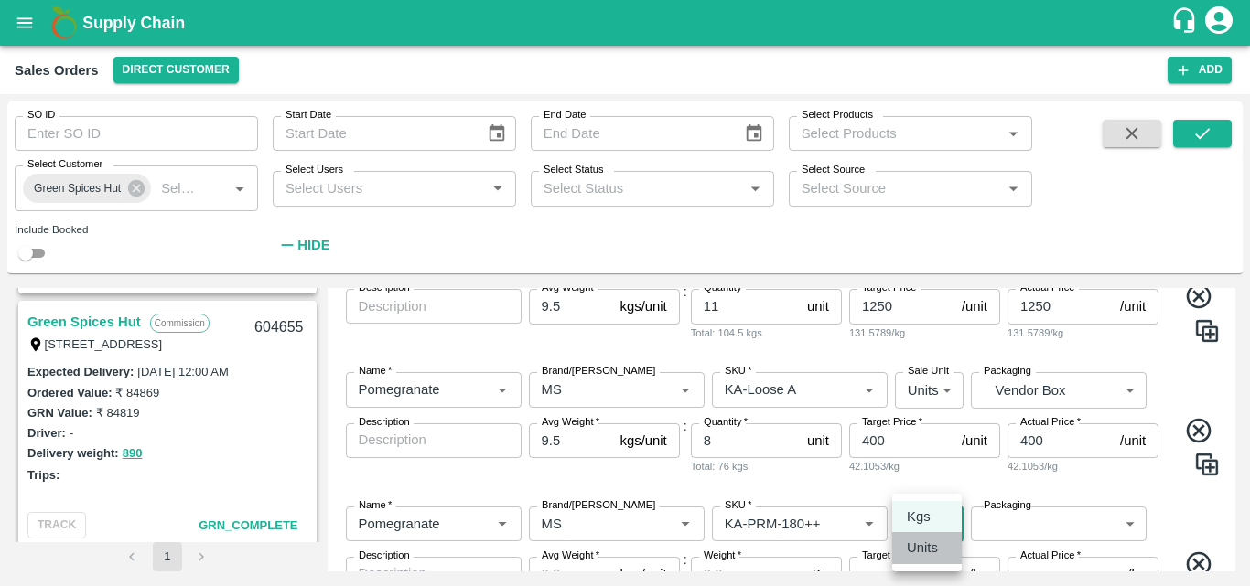
click at [922, 539] on p "Units" at bounding box center [922, 548] width 31 height 20
click at [1019, 519] on body "Supply Chain Sales Orders Direct Customer Add SO ID SO ID Start Date Start Date…" at bounding box center [625, 293] width 1250 height 586
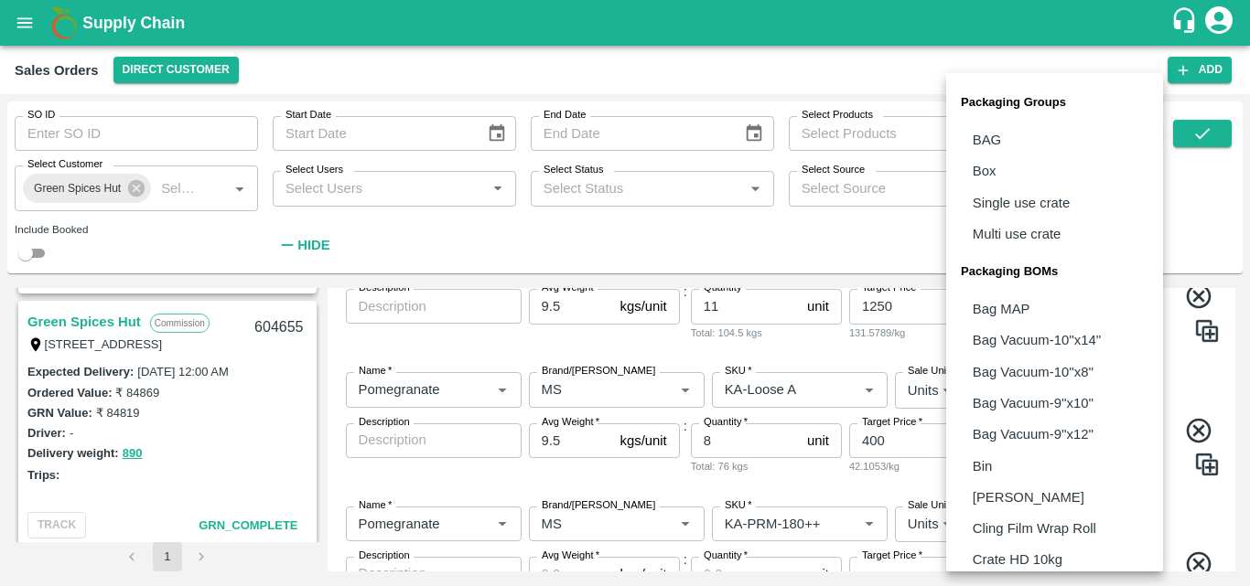
scroll to position [513, 0]
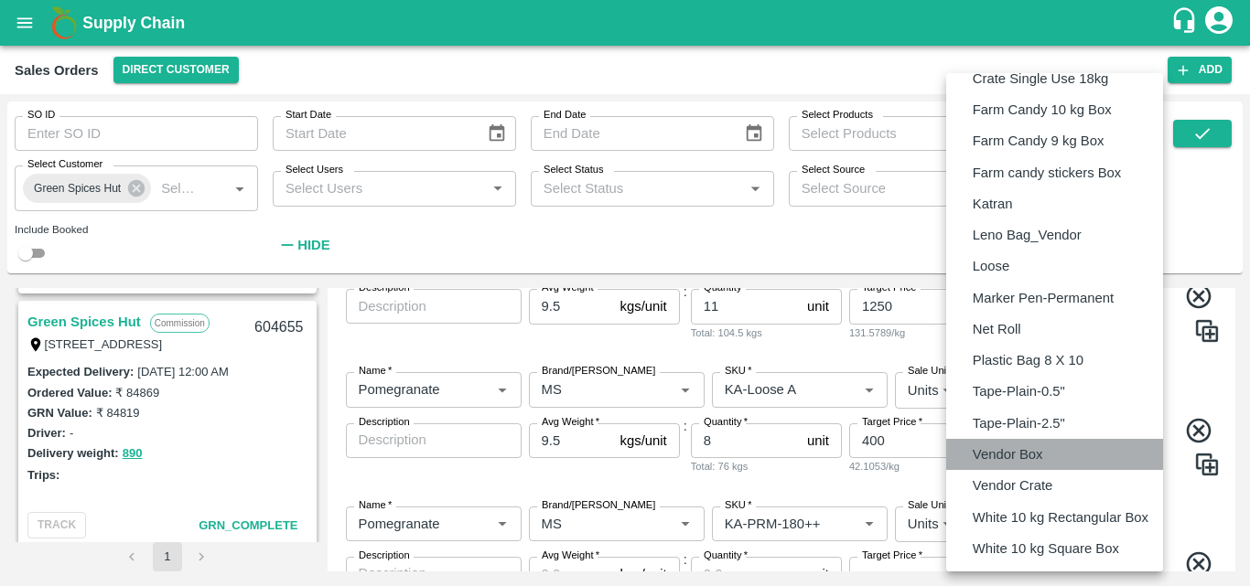
click at [1029, 463] on p "Vendor Box" at bounding box center [1007, 455] width 70 height 20
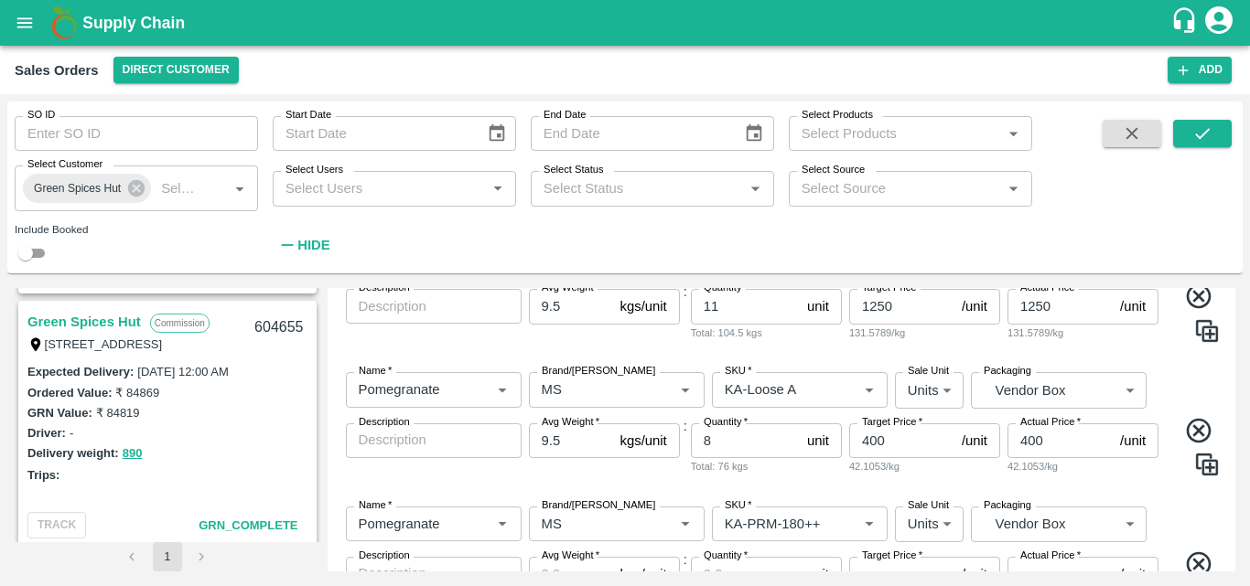
click at [1166, 497] on div "Name   * Name   * Brand/[PERSON_NAME]/[PERSON_NAME]   * SKU   * Sale Unit Units…" at bounding box center [782, 576] width 894 height 169
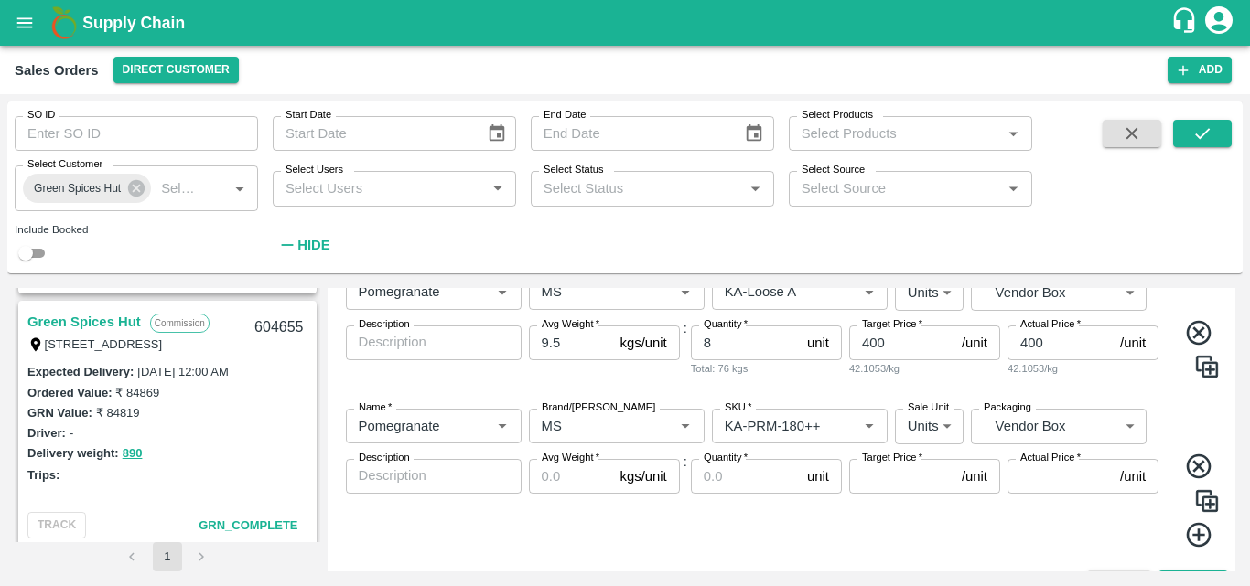
scroll to position [1327, 0]
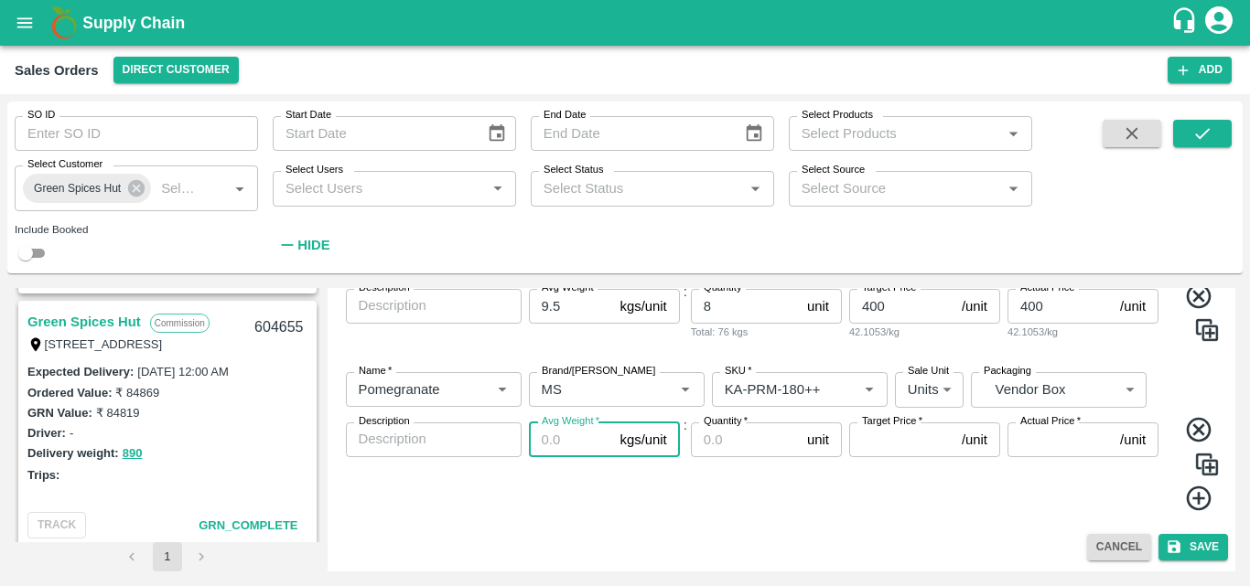
click at [568, 431] on input "Avg Weight   *" at bounding box center [571, 440] width 84 height 35
click at [722, 442] on input "Quantity   *" at bounding box center [745, 440] width 109 height 35
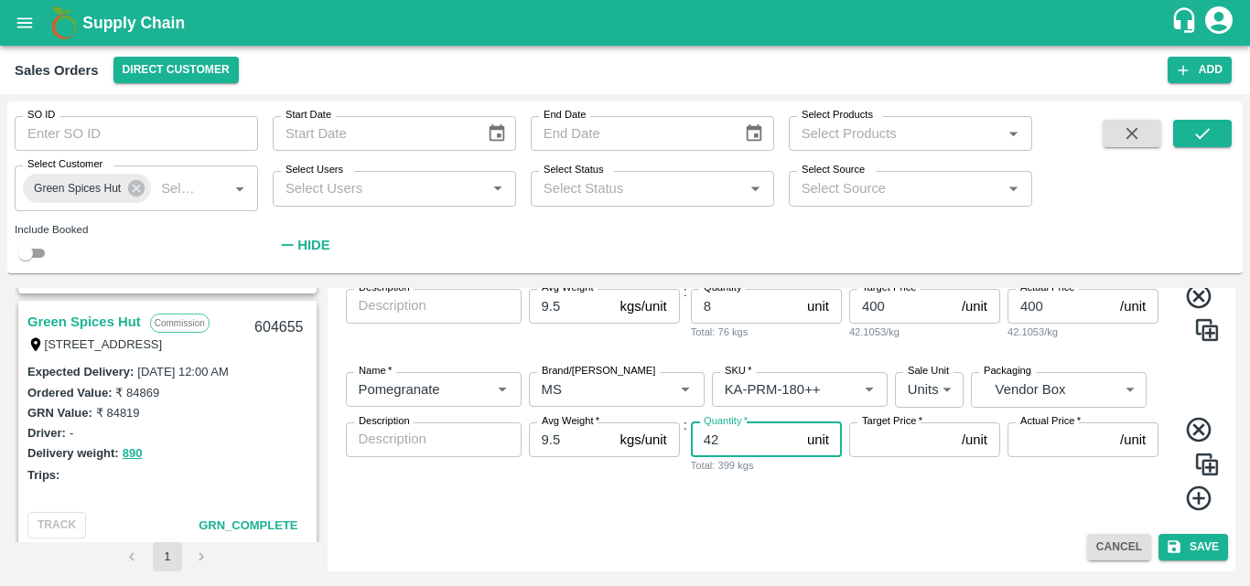
click at [867, 446] on input "Target Price   *" at bounding box center [901, 440] width 105 height 35
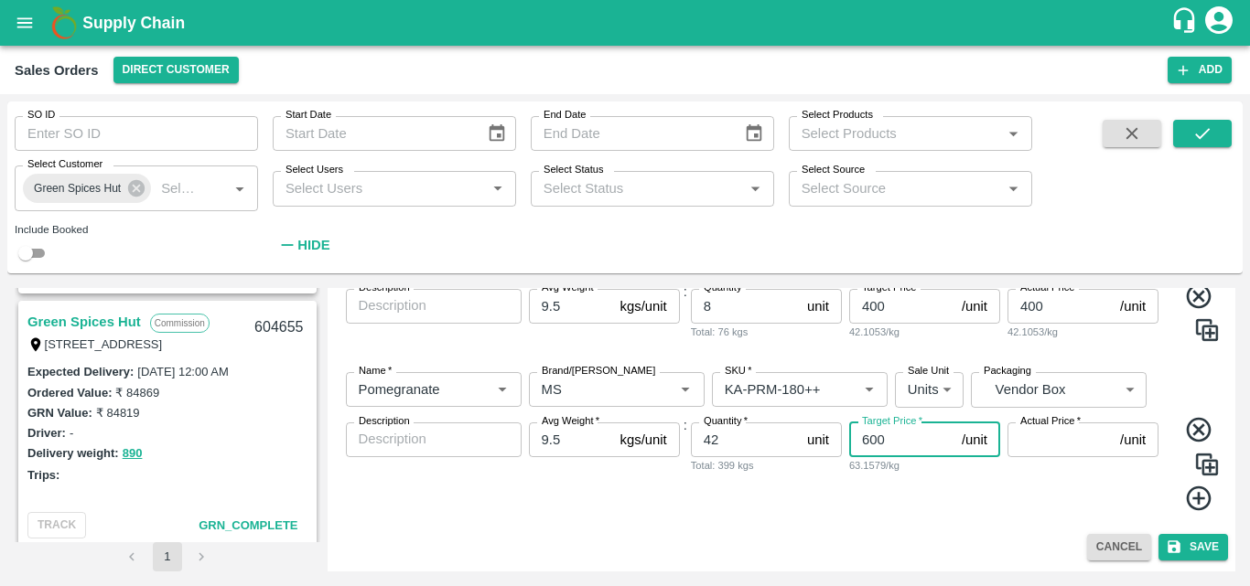
click at [1081, 446] on input "Actual Price   *" at bounding box center [1059, 440] width 105 height 35
click at [1187, 545] on button "Save" at bounding box center [1193, 547] width 70 height 27
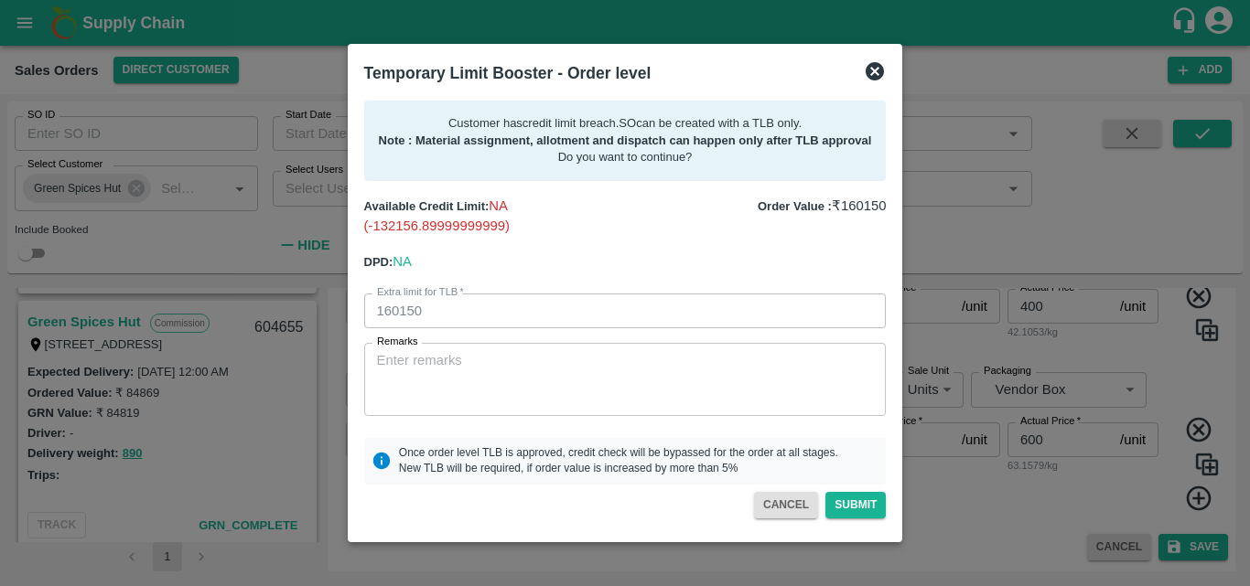
click at [870, 72] on icon at bounding box center [874, 71] width 18 height 18
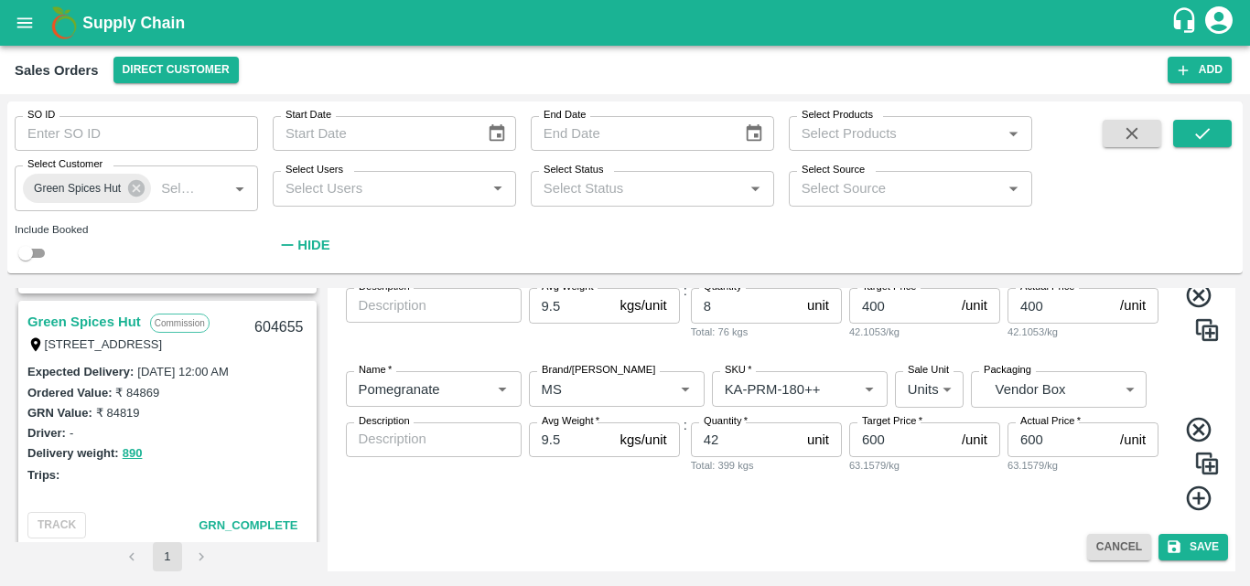
scroll to position [1294, 0]
click at [758, 506] on div "Quantity   * 42 unit Quantity Total: 399 kgs" at bounding box center [766, 468] width 151 height 90
click at [1186, 537] on button "Save" at bounding box center [1193, 547] width 70 height 27
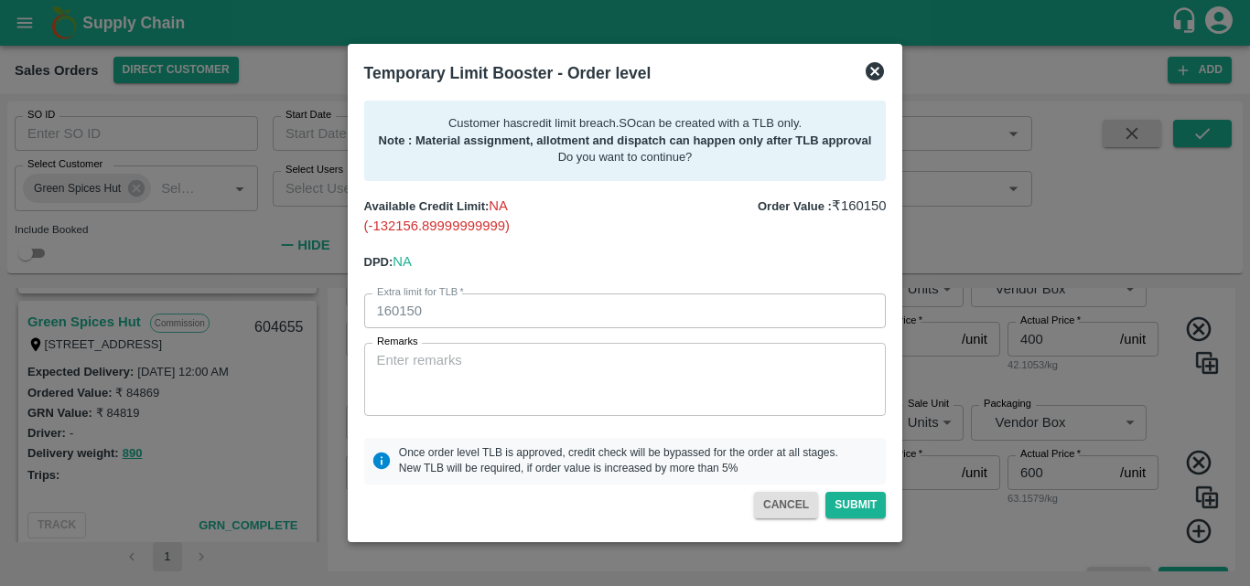
scroll to position [1327, 0]
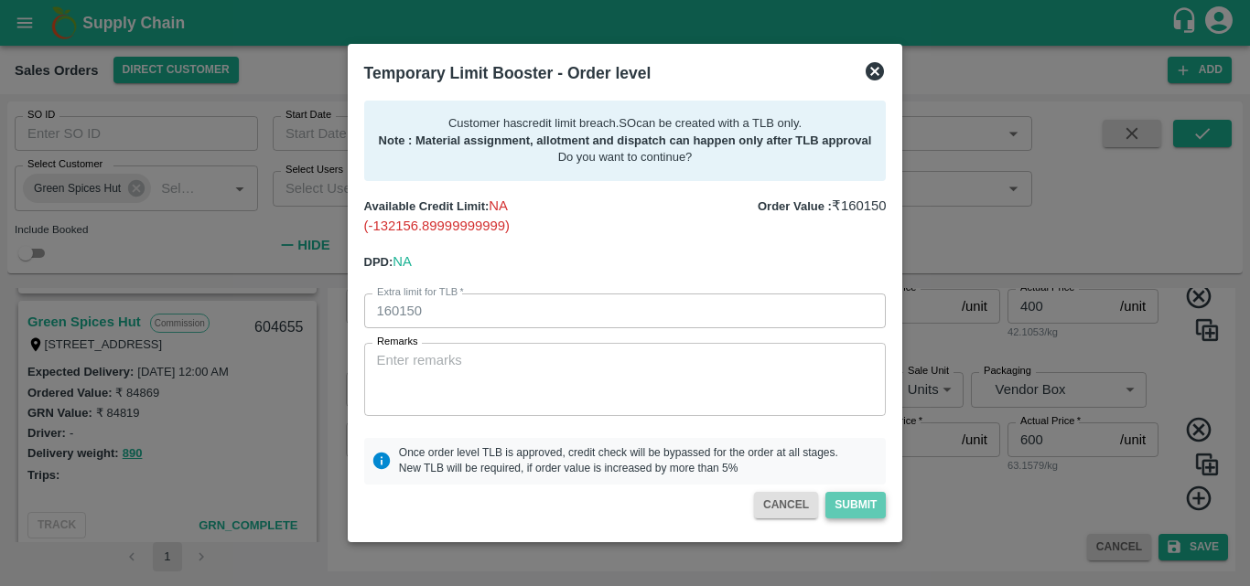
click at [868, 504] on button "Submit" at bounding box center [855, 505] width 60 height 27
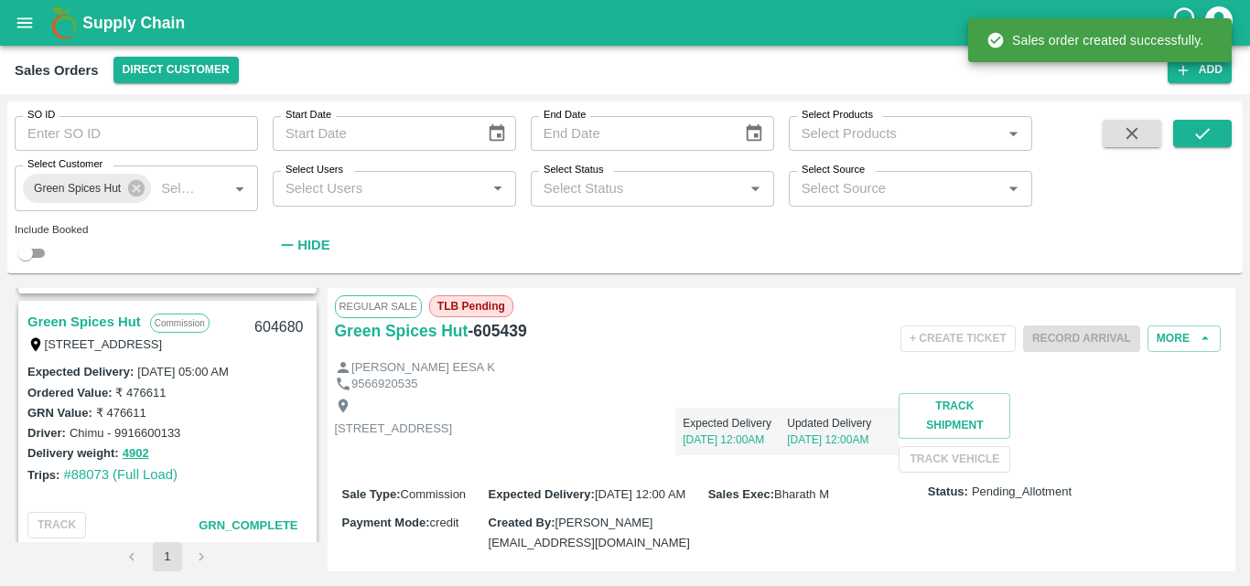
scroll to position [2534, 0]
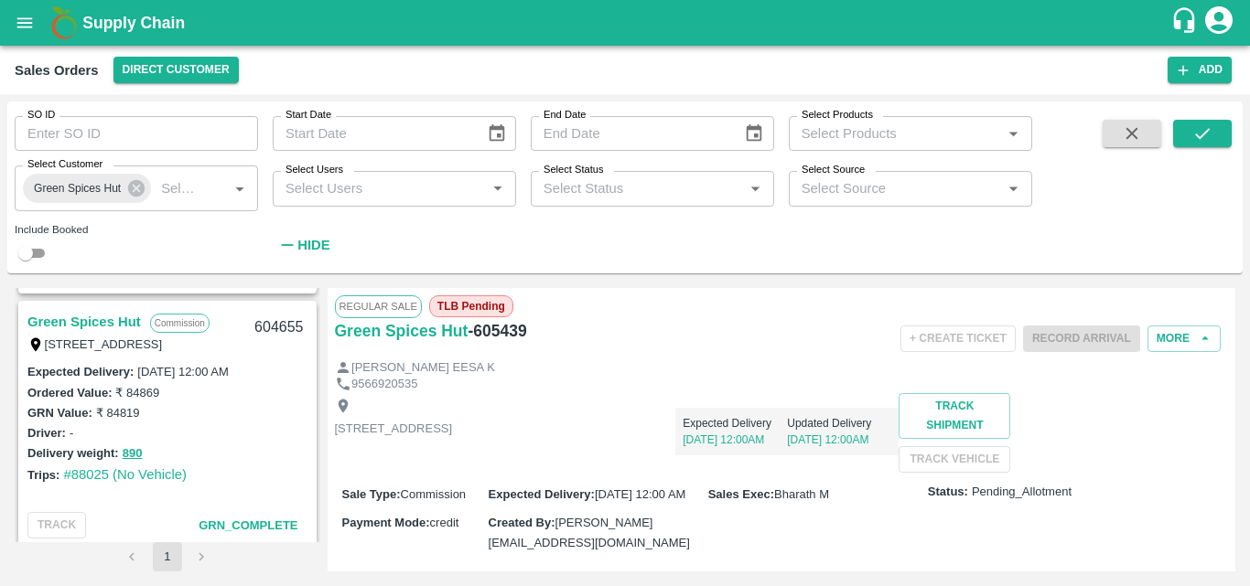
click at [836, 463] on div "[STREET_ADDRESS] Expected Delivery [DATE] 12:00AM Updated Delivery [DATE] 12:00…" at bounding box center [782, 433] width 894 height 80
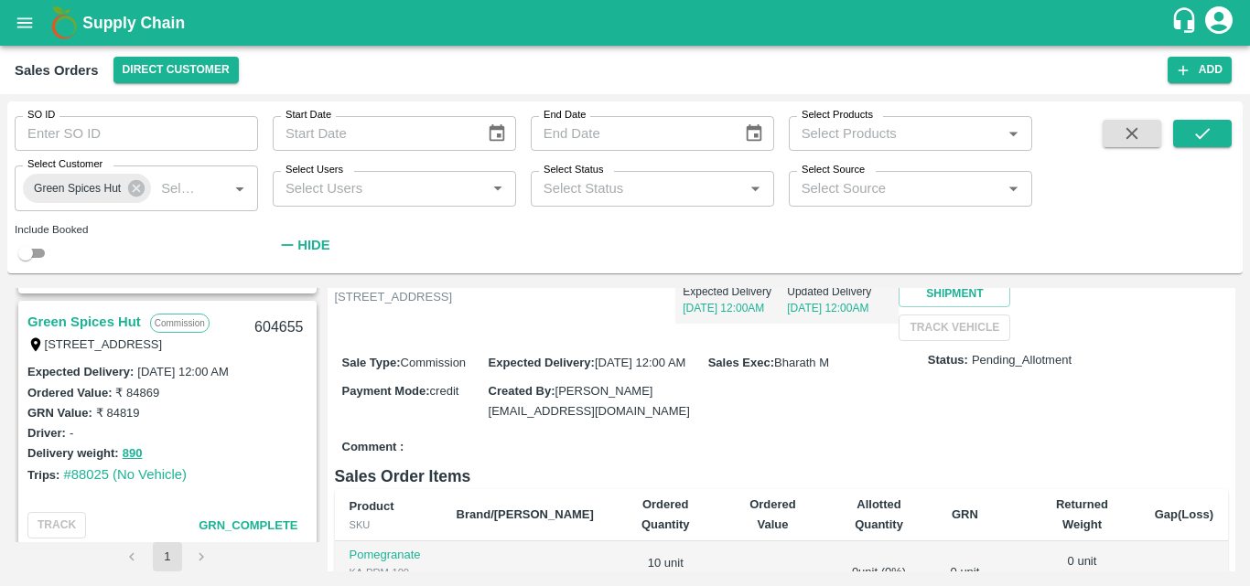
scroll to position [0, 0]
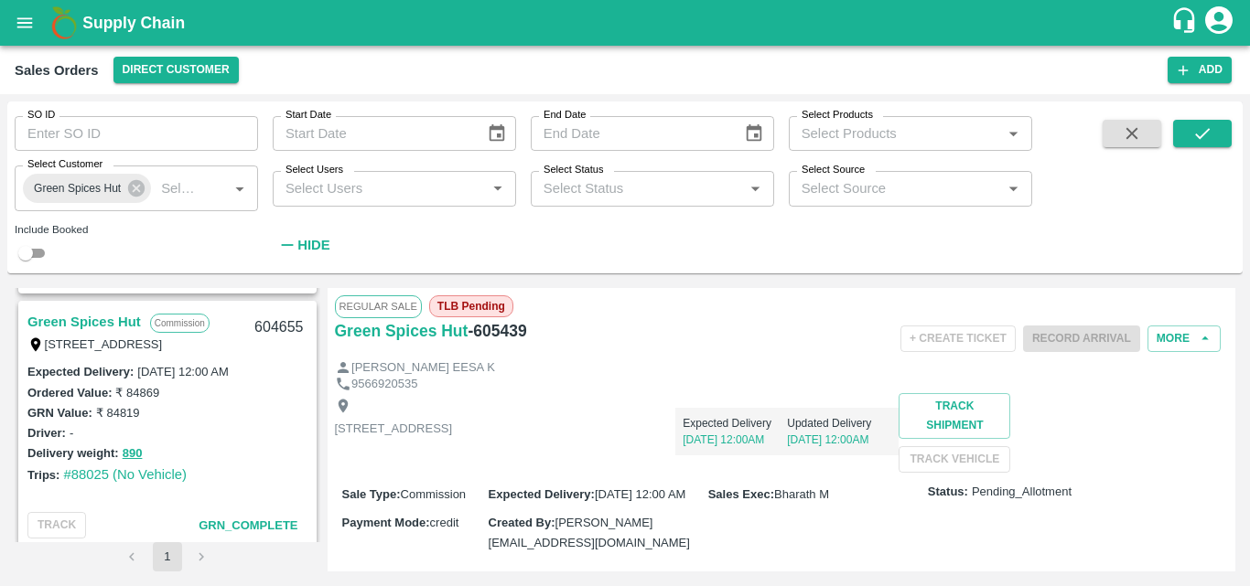
click at [238, 457] on div "Delivery weight: 890" at bounding box center [167, 453] width 280 height 21
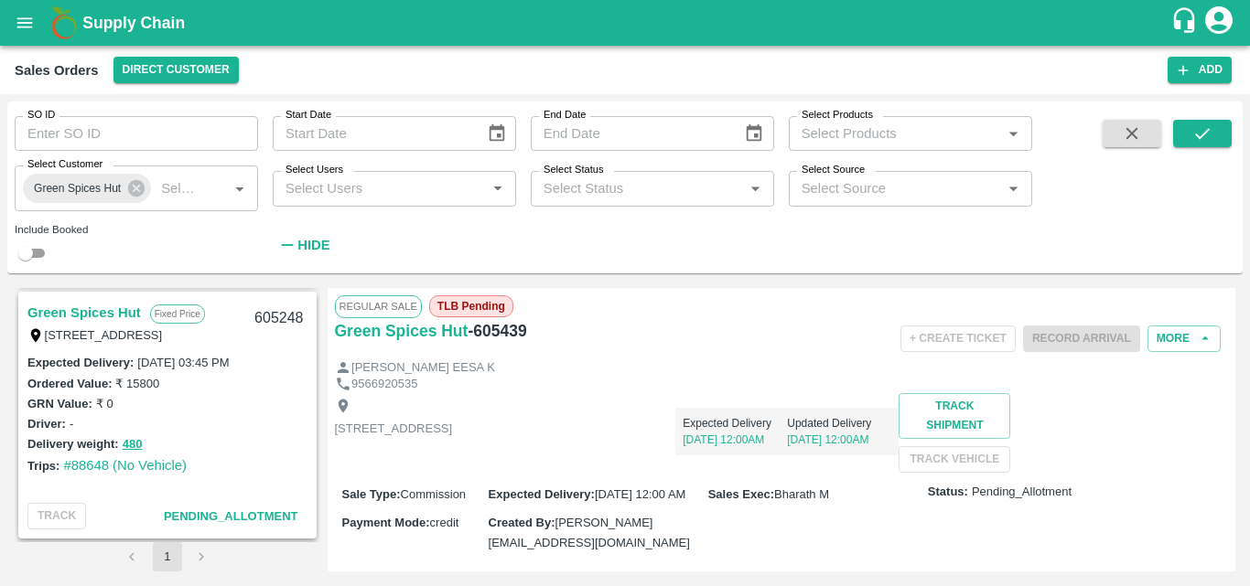
scroll to position [220, 0]
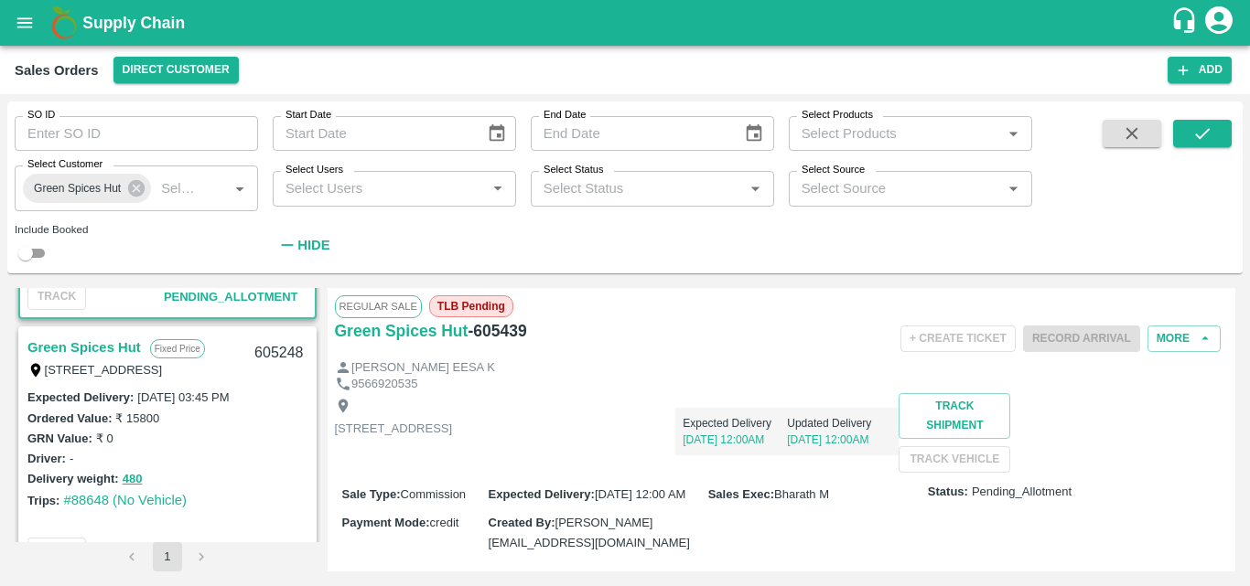
click at [93, 351] on link "Green Spices Hut" at bounding box center [83, 348] width 113 height 24
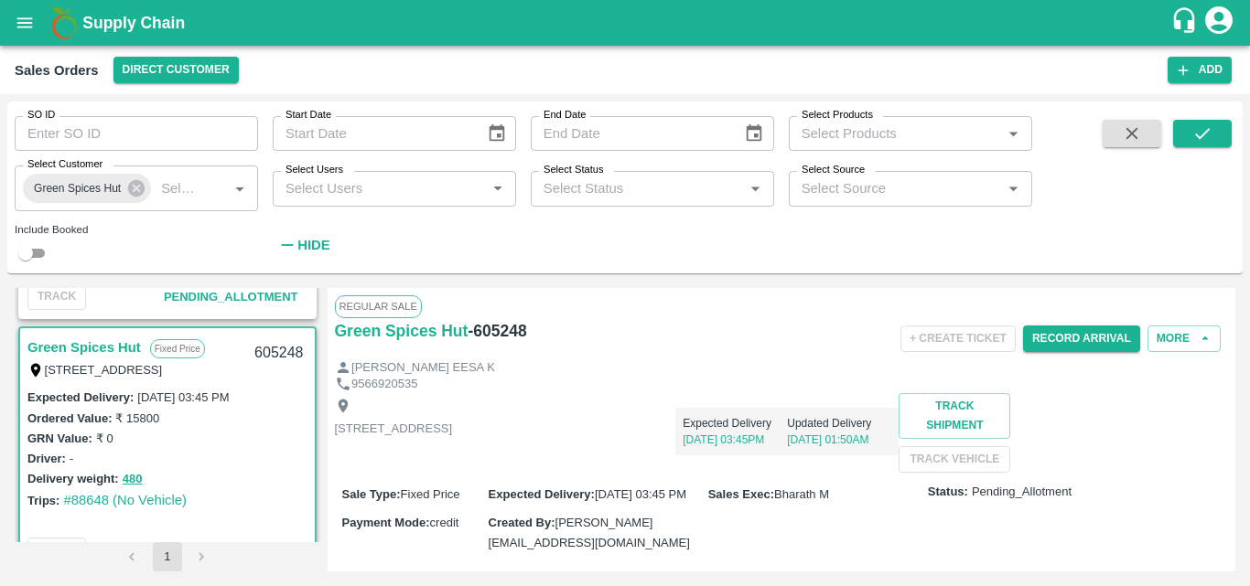
click at [855, 473] on div "[STREET_ADDRESS] Expected Delivery [DATE] 03:45PM Updated Delivery [DATE] 01:50…" at bounding box center [782, 433] width 894 height 80
click at [268, 485] on div "Delivery weight: 480" at bounding box center [167, 478] width 280 height 21
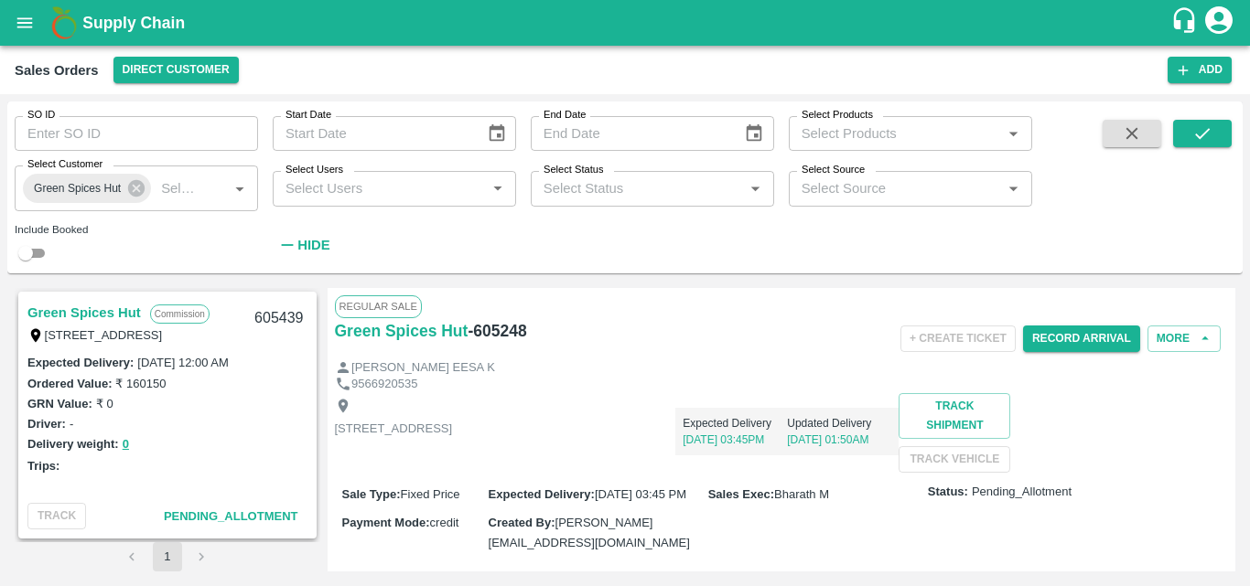
click at [119, 315] on link "Green Spices Hut" at bounding box center [83, 313] width 113 height 24
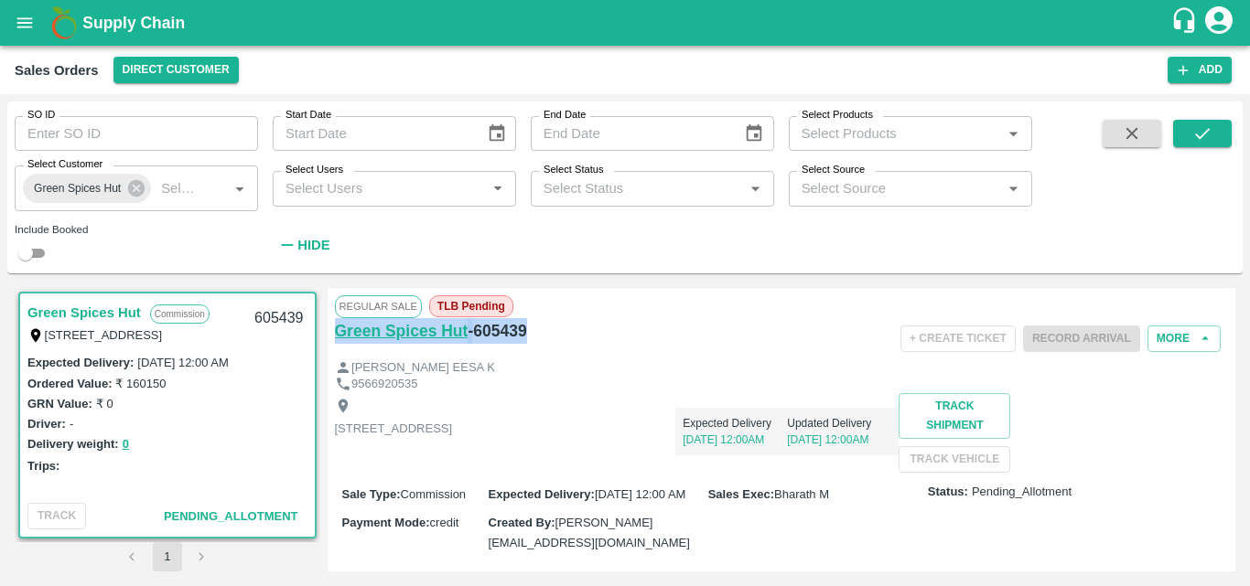
drag, startPoint x: 555, startPoint y: 333, endPoint x: 335, endPoint y: 337, distance: 220.5
click at [335, 337] on div "Green Spices Hut - 605439" at bounding box center [483, 331] width 297 height 26
copy div "Green Spices Hut - 605439"
